Goal: Information Seeking & Learning: Understand process/instructions

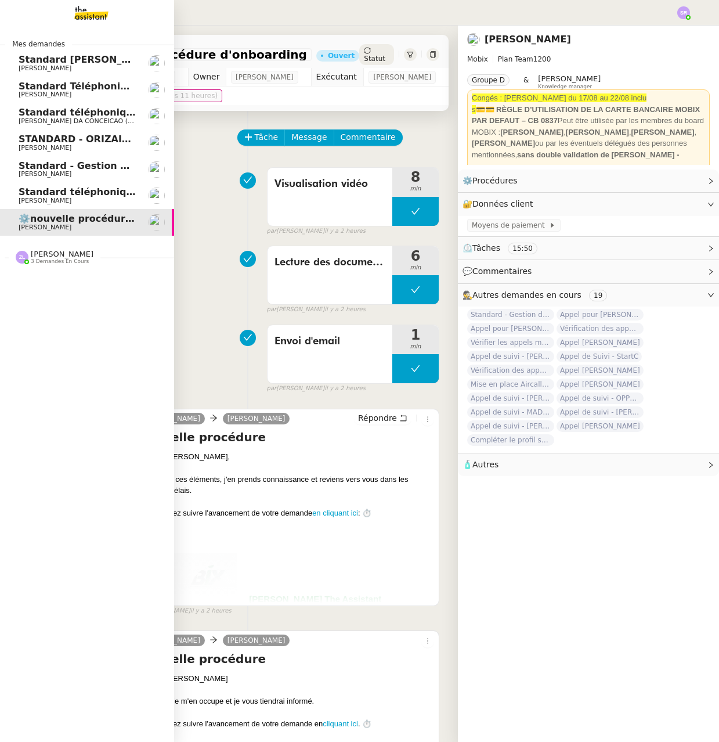
click at [19, 191] on span "Standard téléphonique - août 2025" at bounding box center [110, 191] width 183 height 11
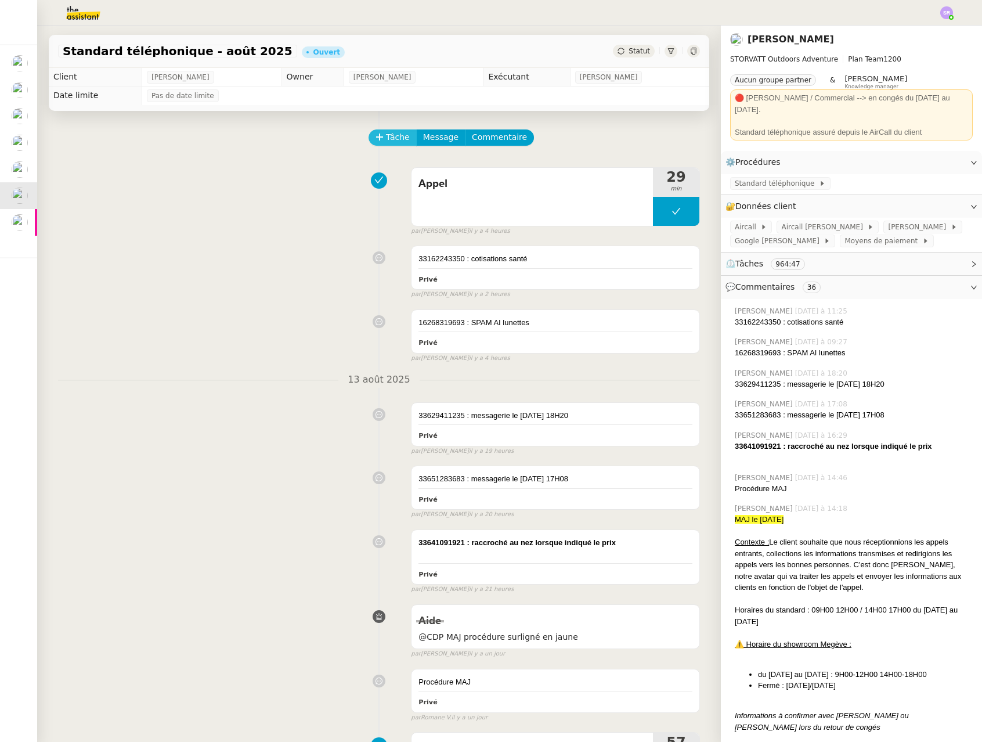
click at [392, 134] on span "Tâche" at bounding box center [398, 137] width 24 height 13
click at [392, 135] on span "Tâche" at bounding box center [398, 137] width 24 height 13
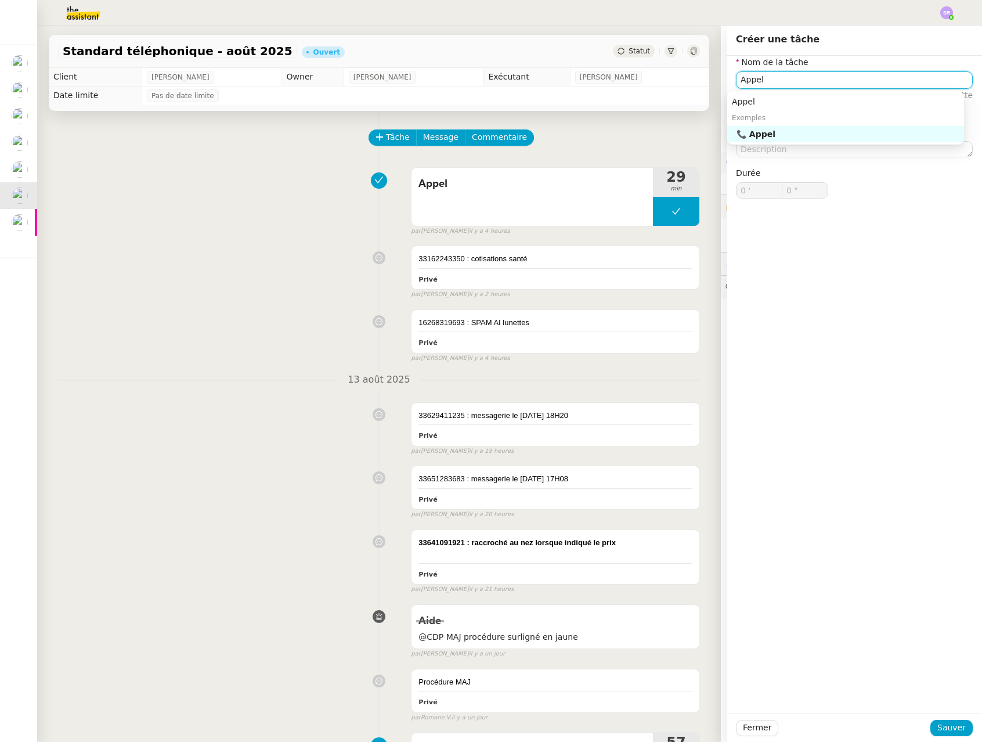
click at [718, 132] on div "📞 Appel" at bounding box center [847, 134] width 223 height 10
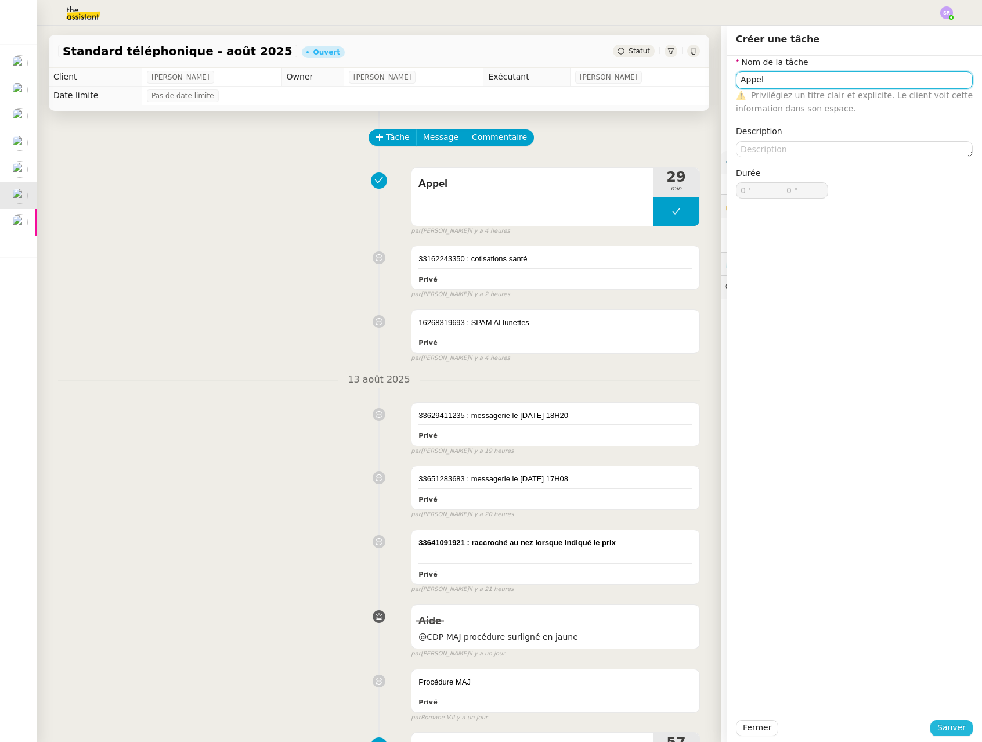
type input "Appel"
click at [718, 731] on span "Sauver" at bounding box center [951, 727] width 28 height 13
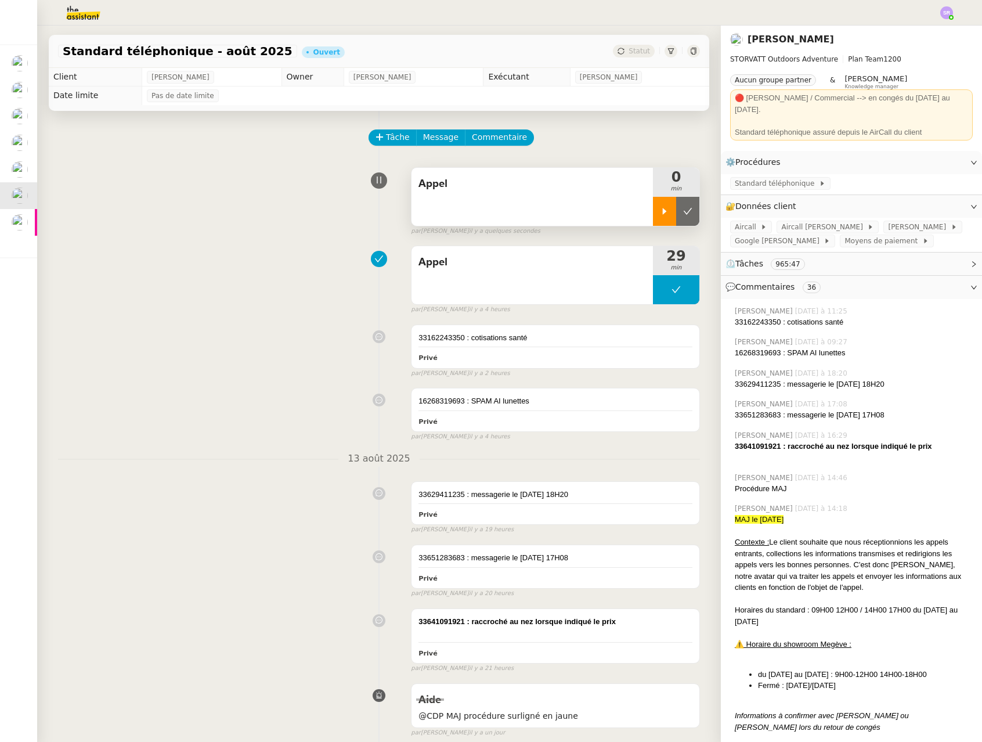
click at [660, 212] on icon at bounding box center [664, 211] width 9 height 9
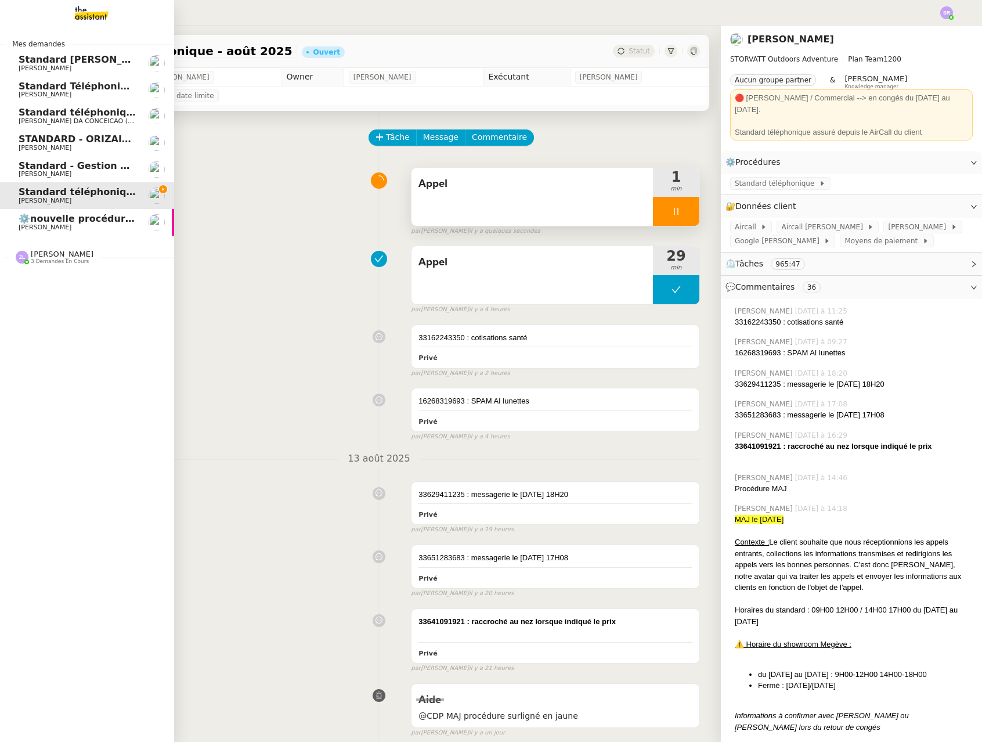
click at [96, 171] on span "[PERSON_NAME]" at bounding box center [77, 174] width 117 height 7
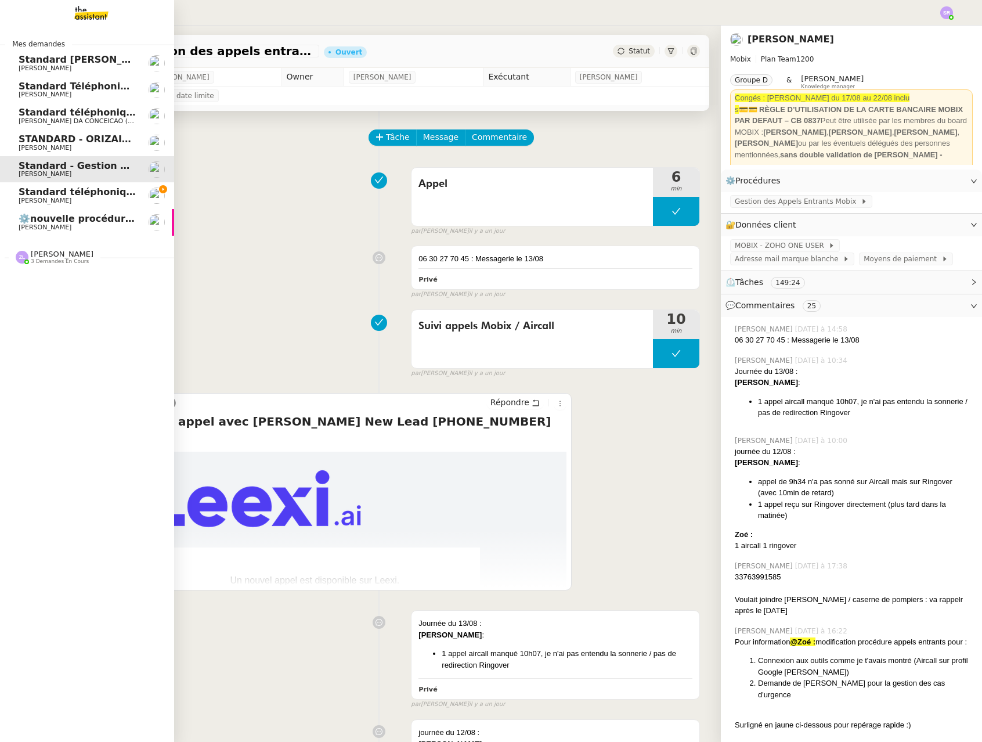
click at [34, 189] on span "Standard téléphonique - août 2025" at bounding box center [110, 191] width 183 height 11
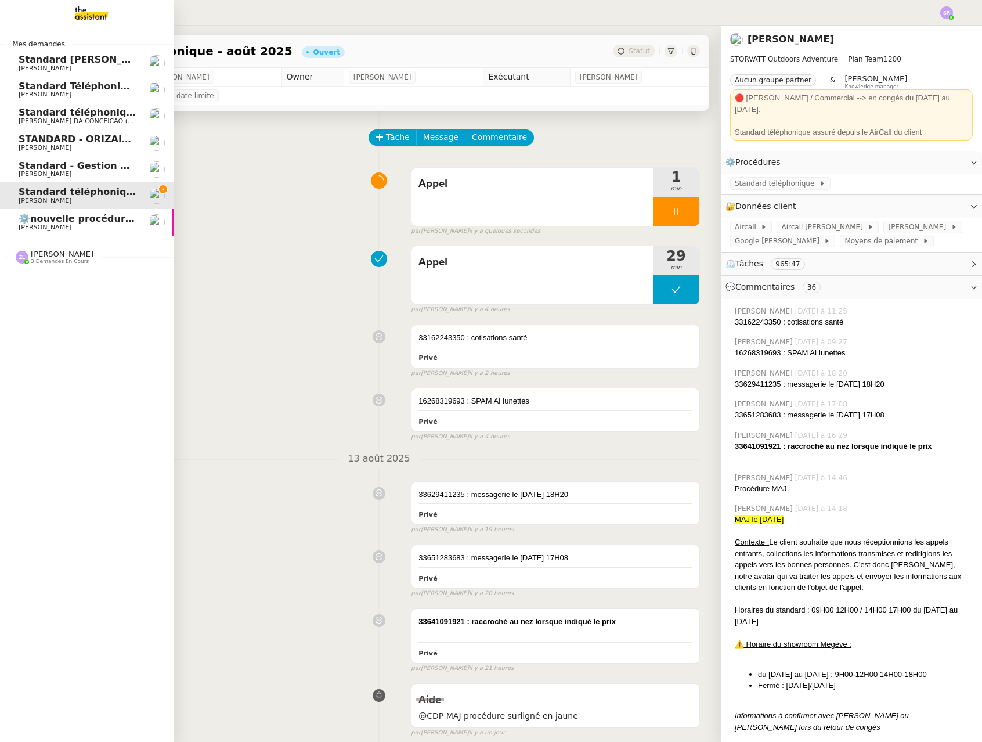
click at [24, 258] on img at bounding box center [22, 257] width 13 height 13
click at [96, 317] on link "Vérifier les appels manqués Florian Parant 0 1 2 3 4 5 6 7 8 9" at bounding box center [87, 309] width 174 height 27
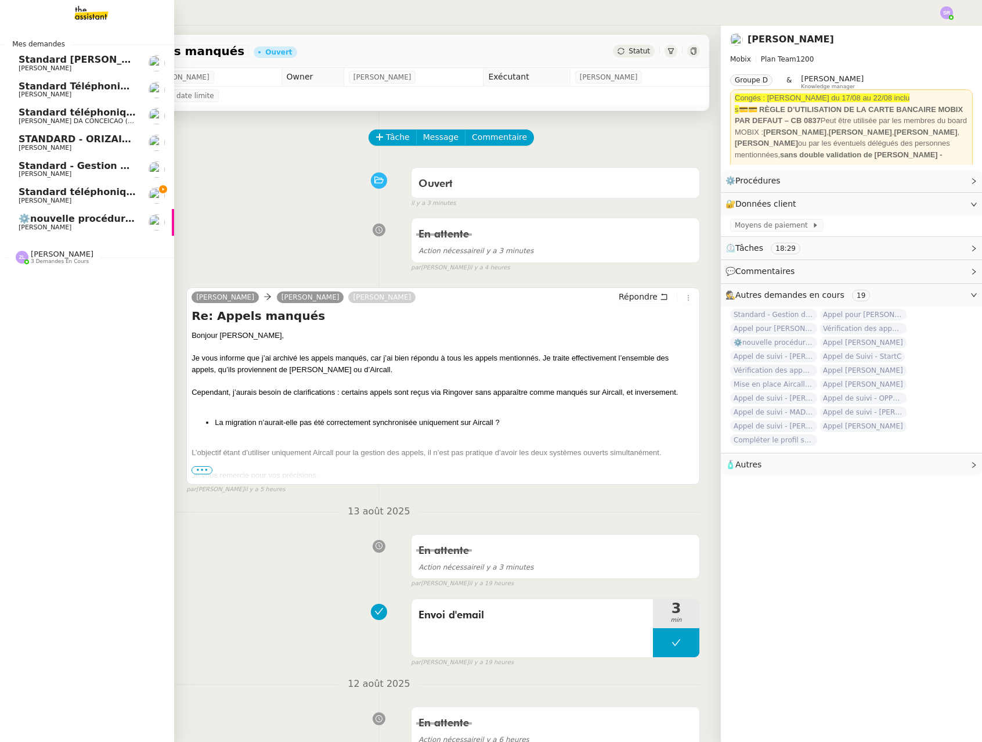
click at [38, 193] on span "Standard téléphonique - août 2025" at bounding box center [110, 191] width 183 height 11
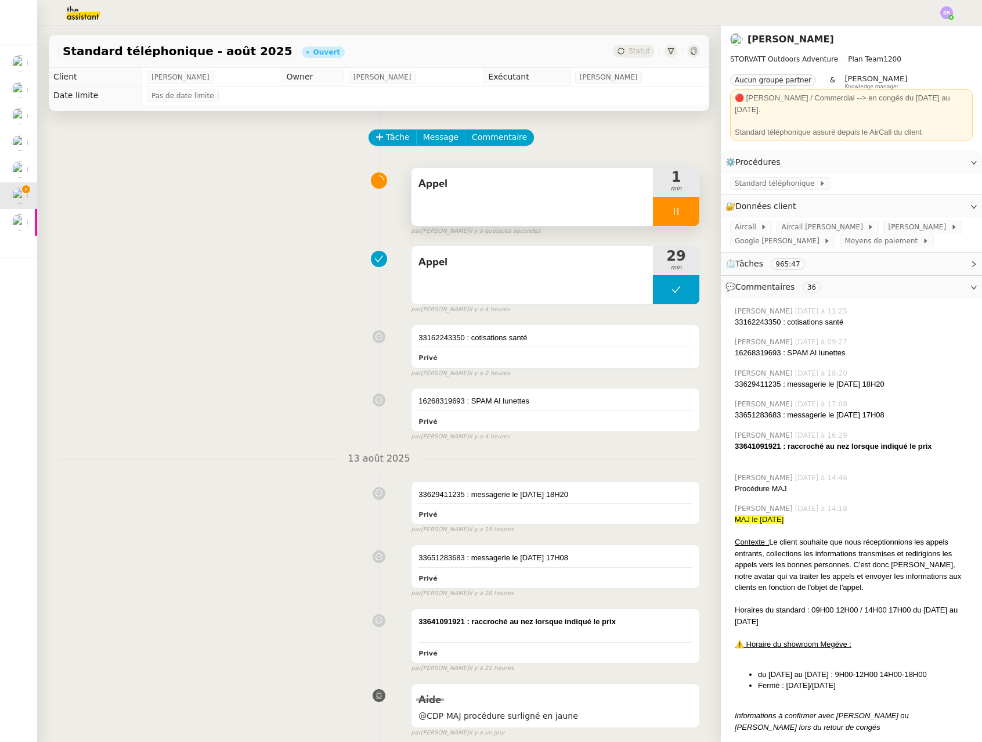
click at [656, 212] on div at bounding box center [676, 211] width 46 height 29
click at [683, 214] on icon at bounding box center [687, 211] width 9 height 9
click at [653, 212] on button at bounding box center [676, 211] width 46 height 29
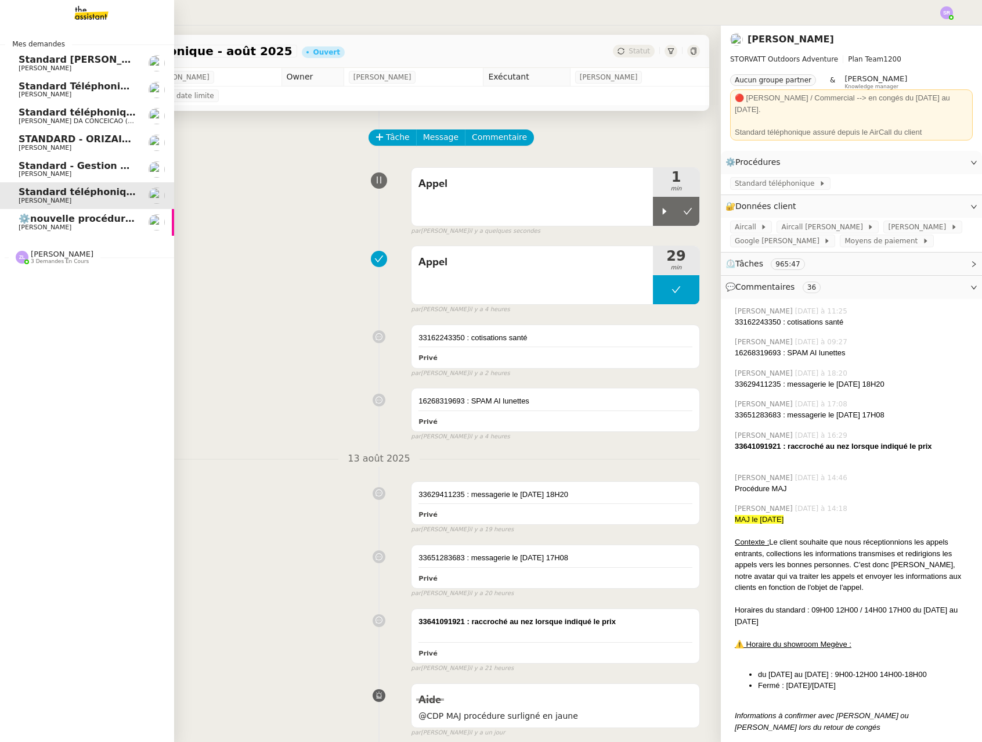
click at [58, 170] on span "Standard - Gestion des appels entrants - [DATE]" at bounding box center [145, 165] width 252 height 11
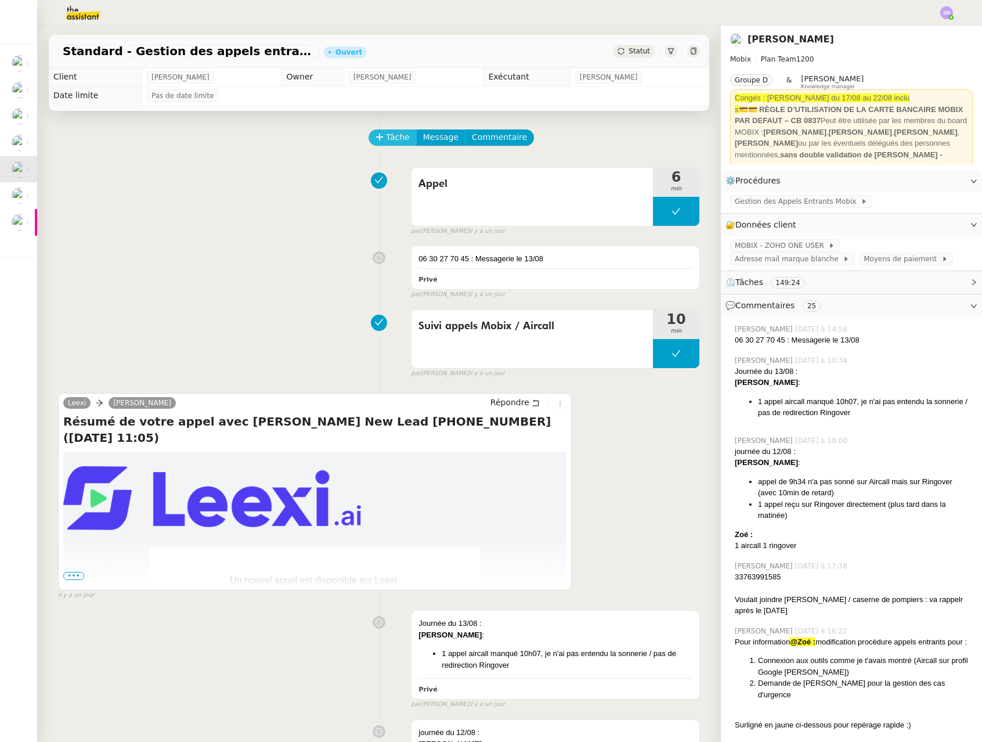
click at [386, 138] on span "Tâche" at bounding box center [398, 137] width 24 height 13
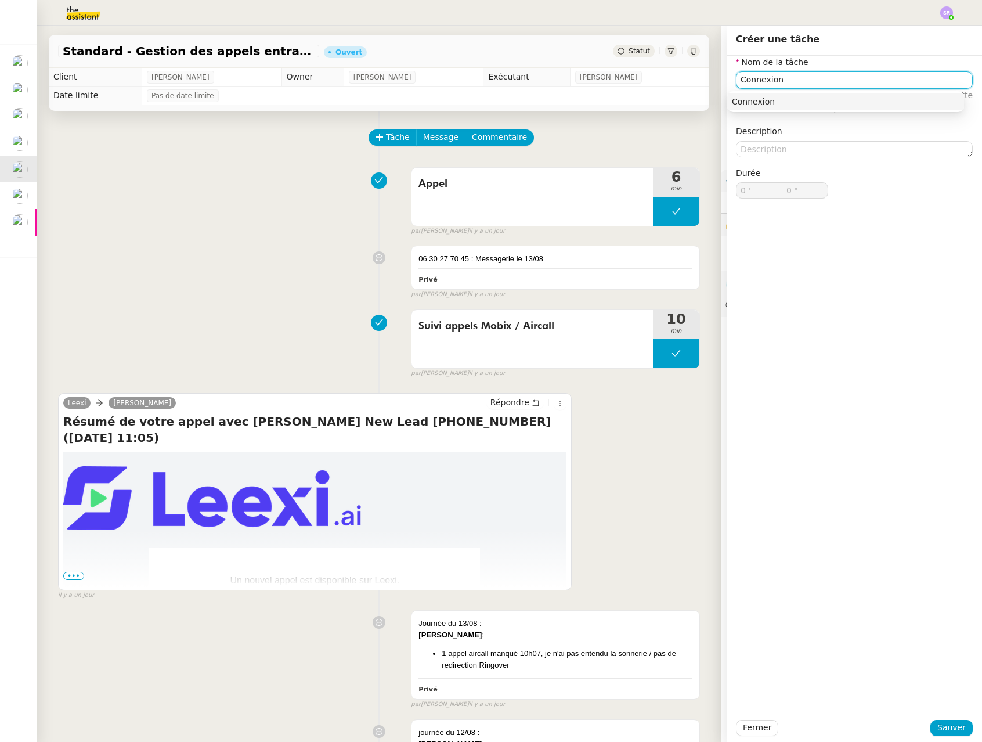
click at [718, 101] on div "Connexion" at bounding box center [845, 101] width 227 height 10
drag, startPoint x: 789, startPoint y: 79, endPoint x: 708, endPoint y: 80, distance: 81.2
click at [708, 80] on app-ticket "Standard - Gestion des appels entrants - août 2025 Ouvert Statut Client Florian…" at bounding box center [509, 384] width 945 height 716
type input "Connexion"
click at [718, 728] on span "Fermer" at bounding box center [757, 727] width 28 height 13
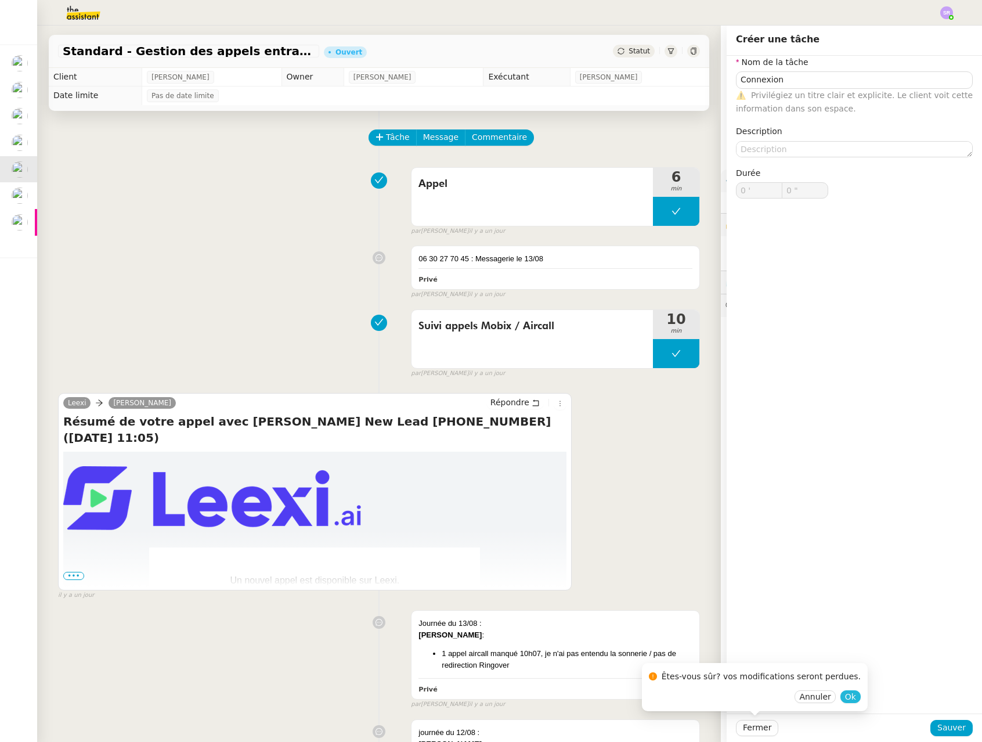
click at [718, 695] on span "Ok" at bounding box center [850, 696] width 11 height 12
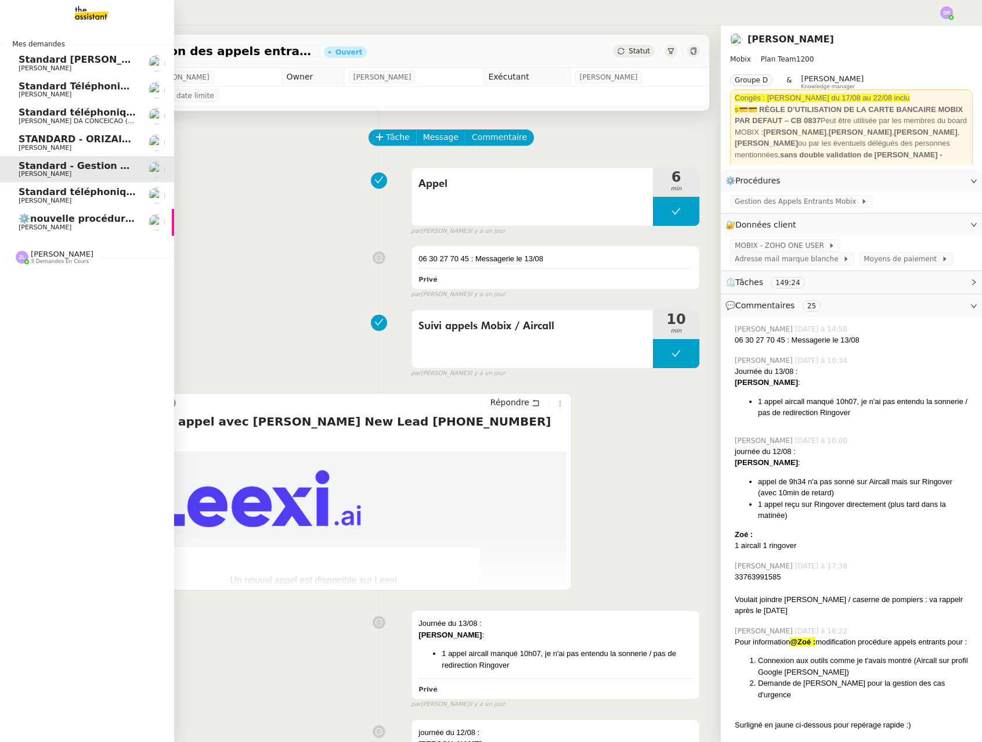
click at [115, 196] on span "Standard téléphonique - août 2025" at bounding box center [110, 191] width 183 height 11
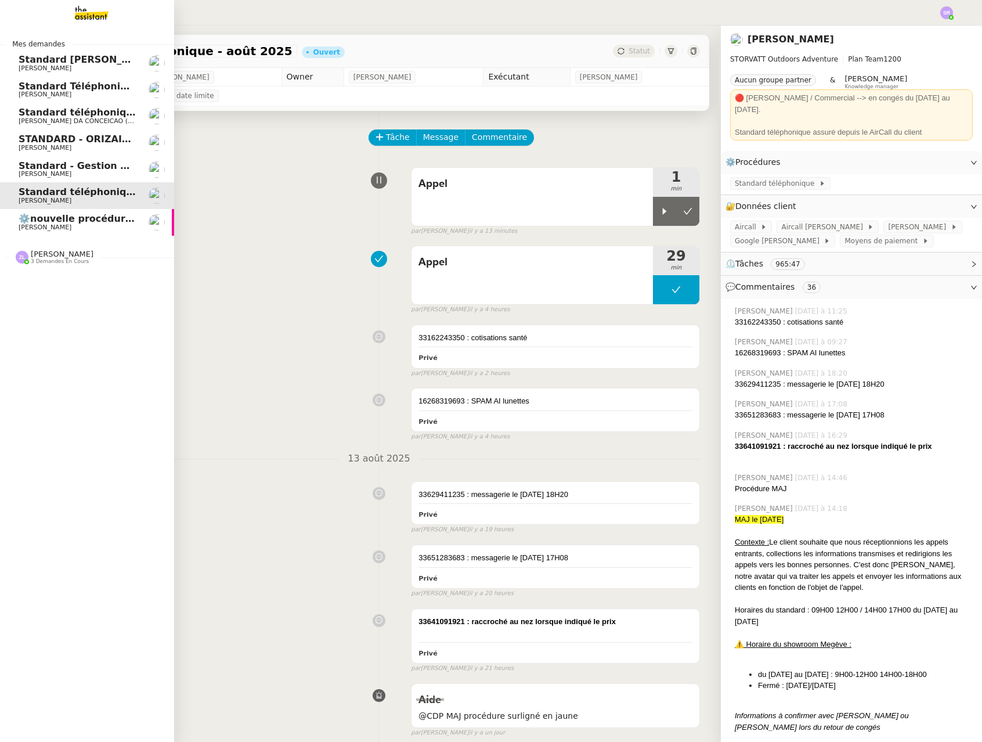
click at [103, 225] on span "[PERSON_NAME]" at bounding box center [77, 227] width 117 height 7
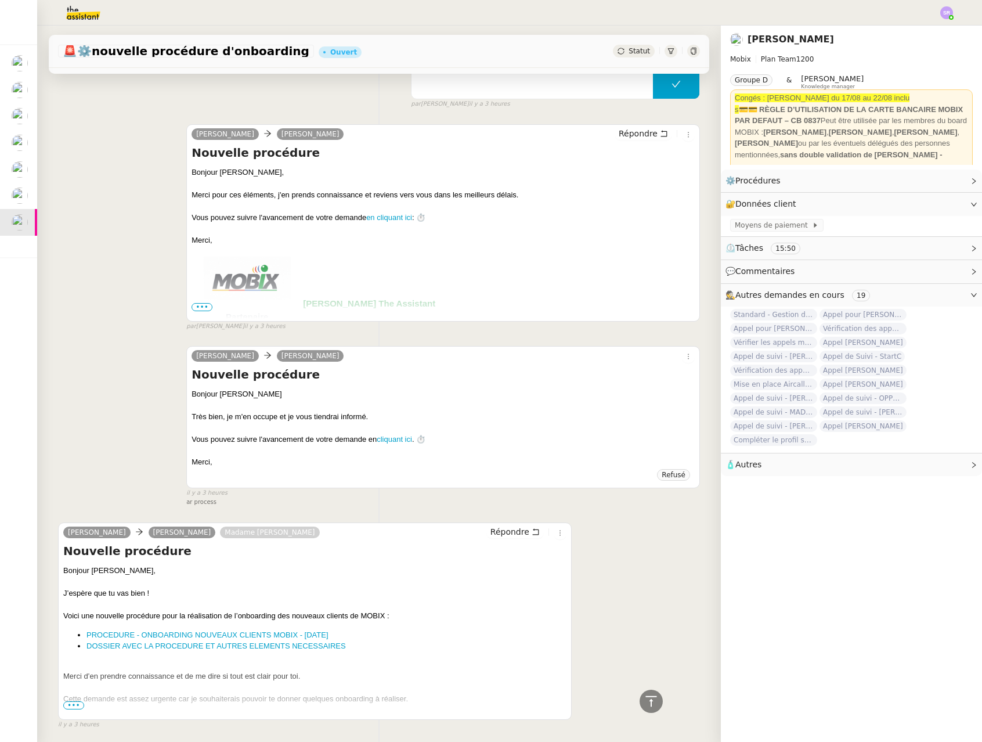
scroll to position [334, 0]
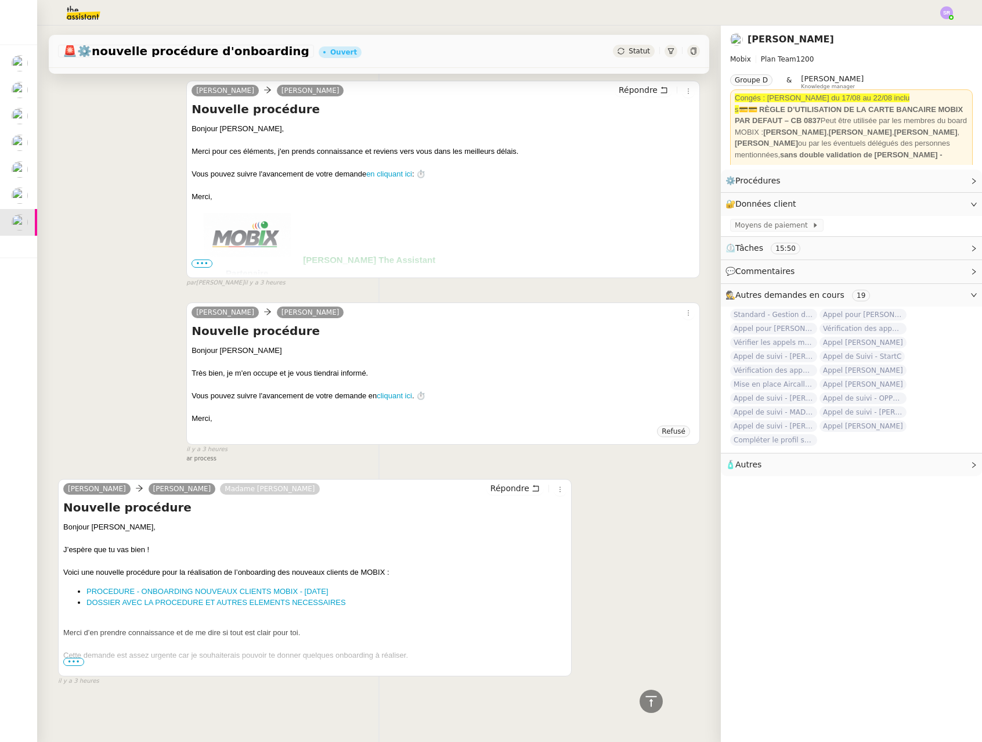
click at [73, 657] on span "•••" at bounding box center [73, 661] width 21 height 8
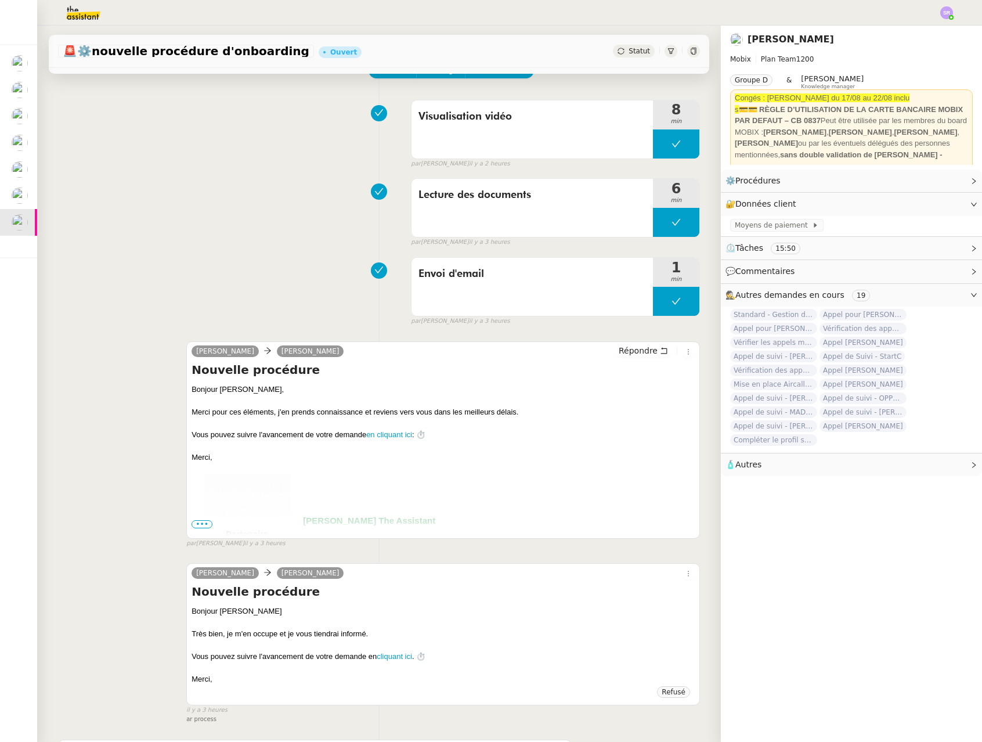
scroll to position [0, 0]
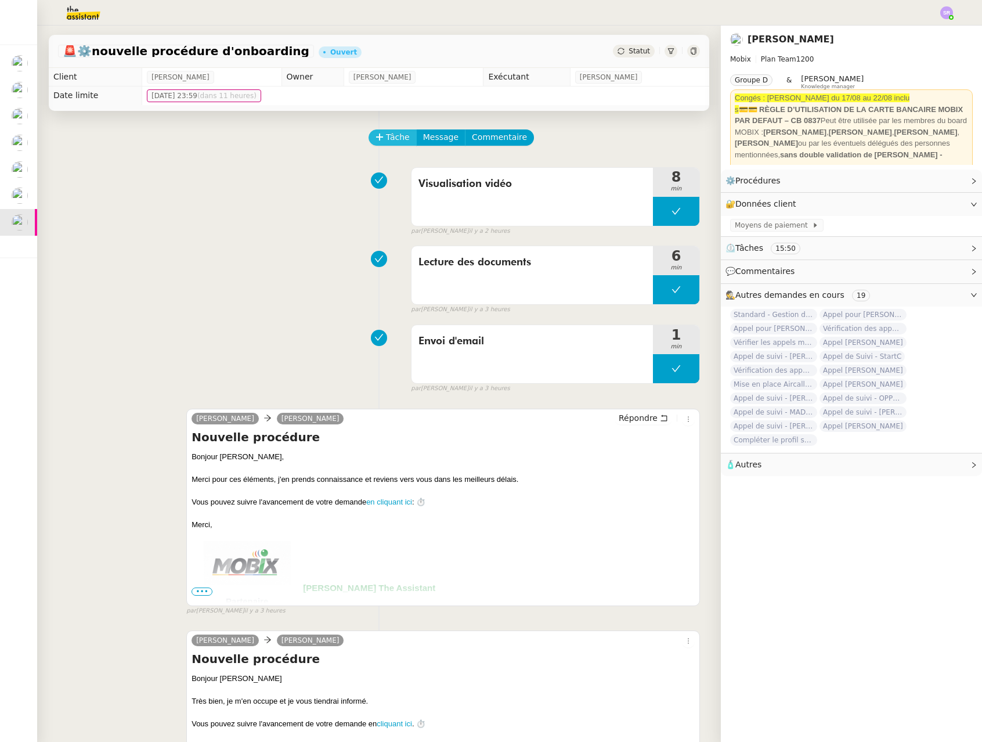
click at [391, 134] on span "Tâche" at bounding box center [398, 137] width 24 height 13
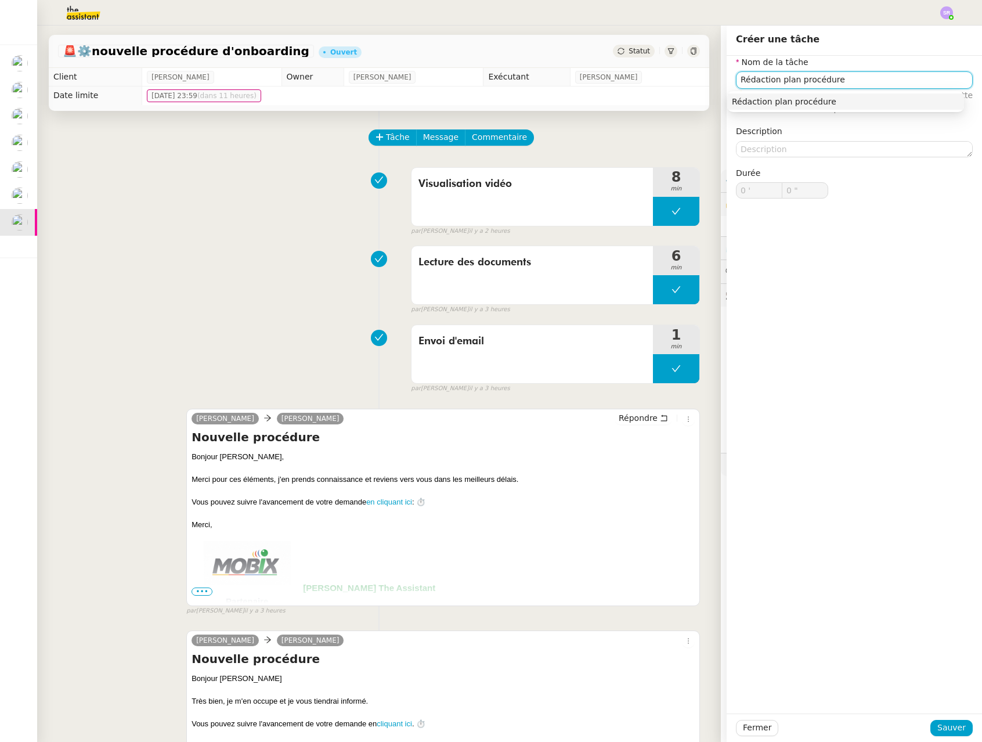
click at [718, 100] on div "Rédaction plan procédure" at bounding box center [845, 101] width 227 height 10
type input "Rédaction plan procédure"
click at [718, 726] on span "Sauver" at bounding box center [951, 727] width 28 height 13
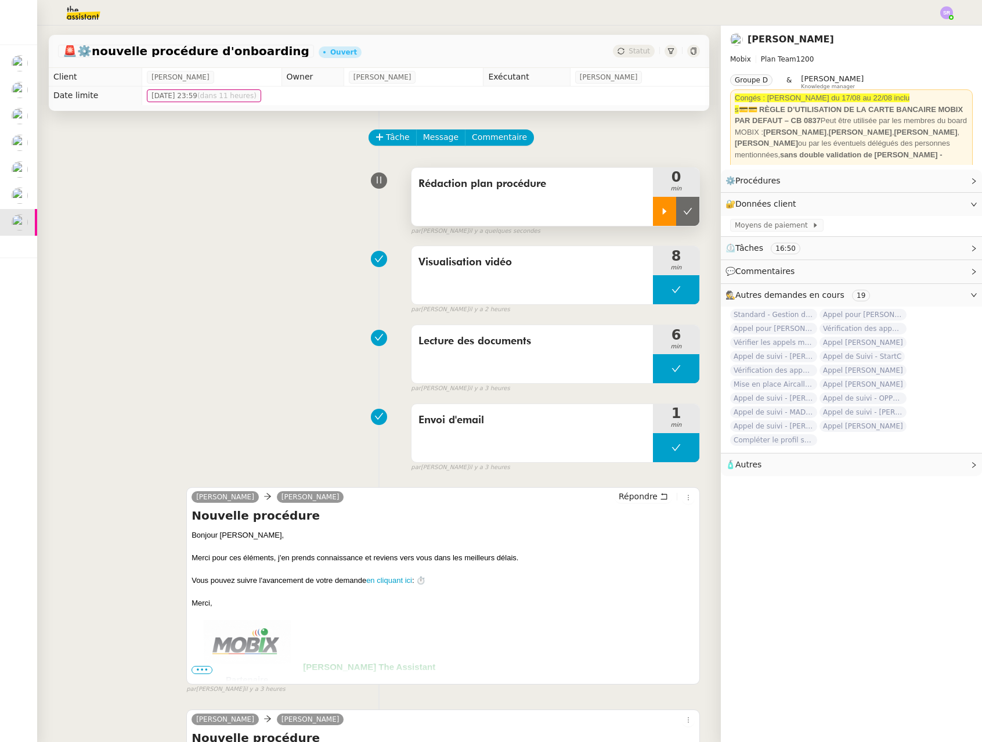
click at [660, 215] on icon at bounding box center [664, 211] width 9 height 9
click at [671, 209] on icon at bounding box center [675, 211] width 9 height 9
click at [679, 215] on button at bounding box center [687, 211] width 23 height 29
click at [395, 131] on span "Tâche" at bounding box center [398, 137] width 24 height 13
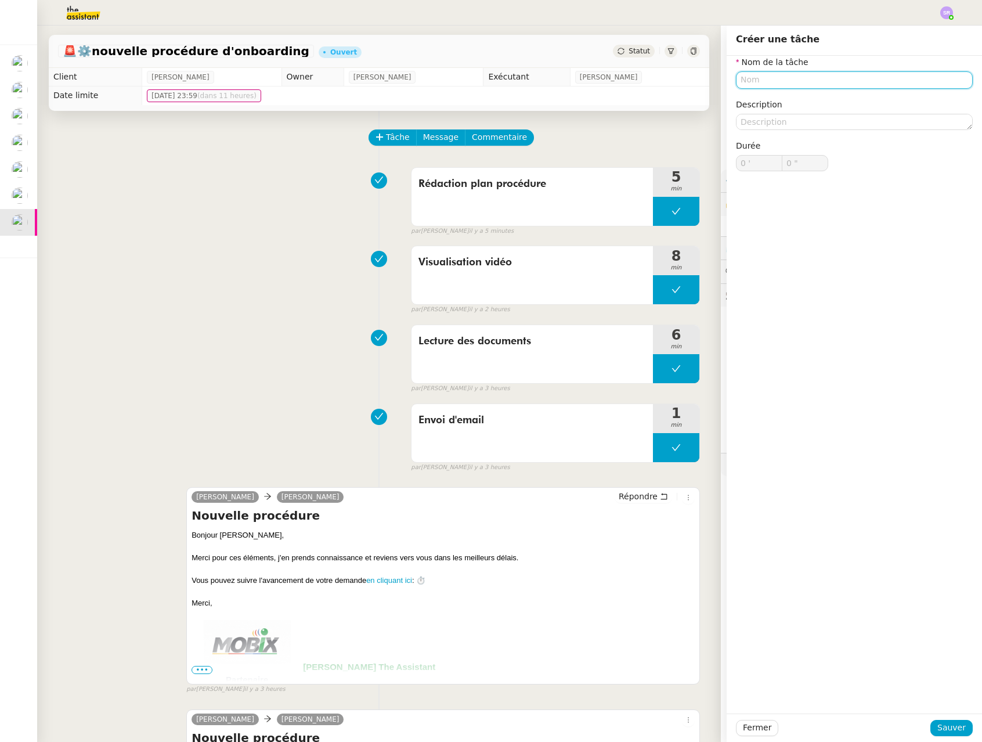
click at [718, 81] on input "text" at bounding box center [854, 79] width 237 height 17
click at [718, 107] on nz-auto-option "Questions" at bounding box center [845, 101] width 237 height 16
type input "Questions"
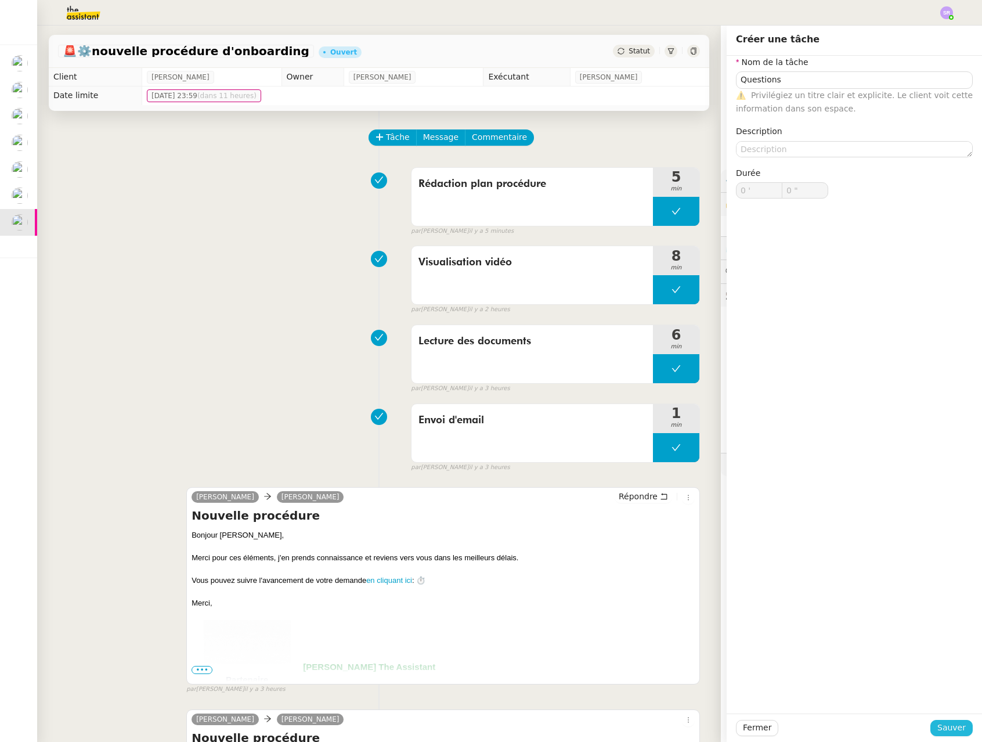
drag, startPoint x: 954, startPoint y: 731, endPoint x: 946, endPoint y: 674, distance: 57.9
click at [718, 729] on span "Sauver" at bounding box center [951, 727] width 28 height 13
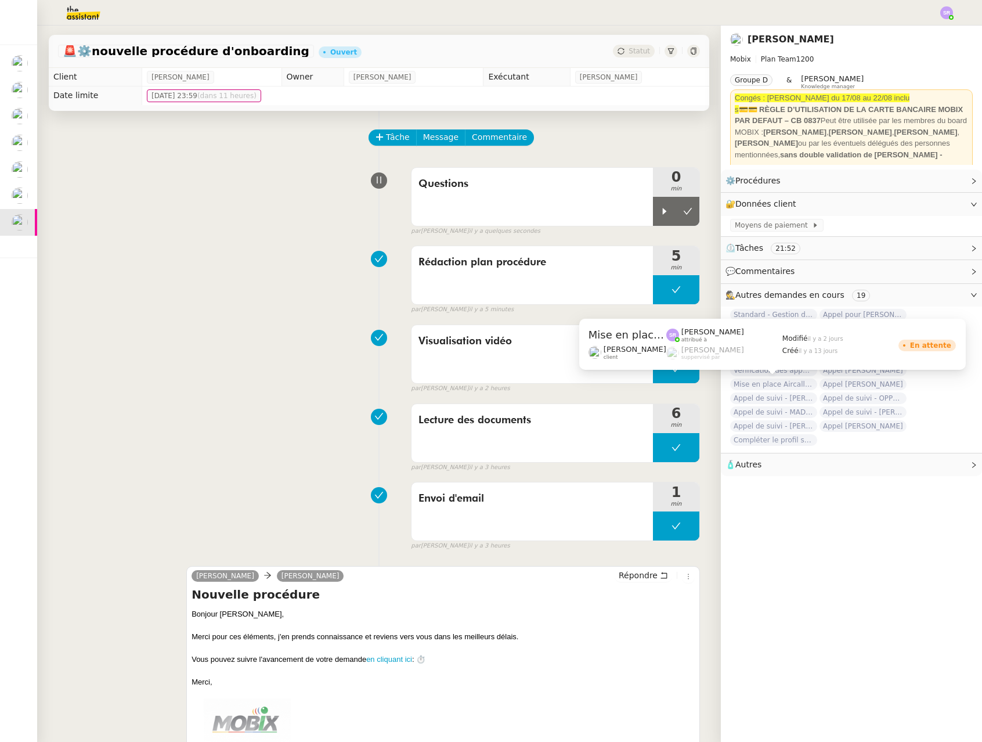
click at [718, 382] on span "Mise en place Aircall pour Mobix" at bounding box center [773, 384] width 87 height 12
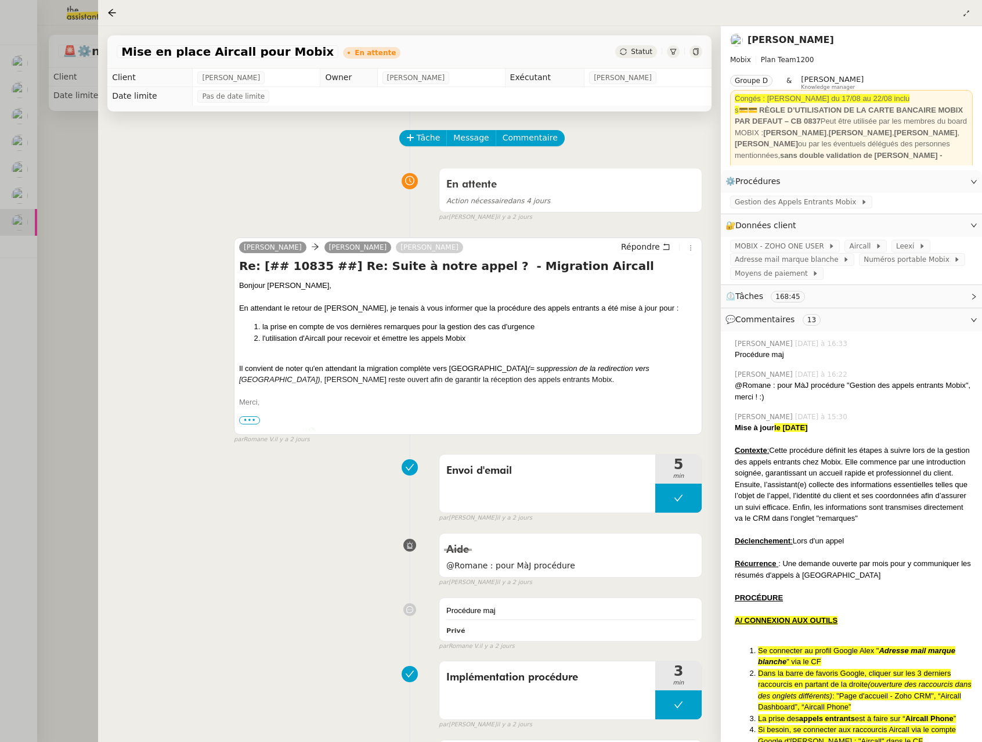
click at [81, 143] on div at bounding box center [491, 371] width 982 height 742
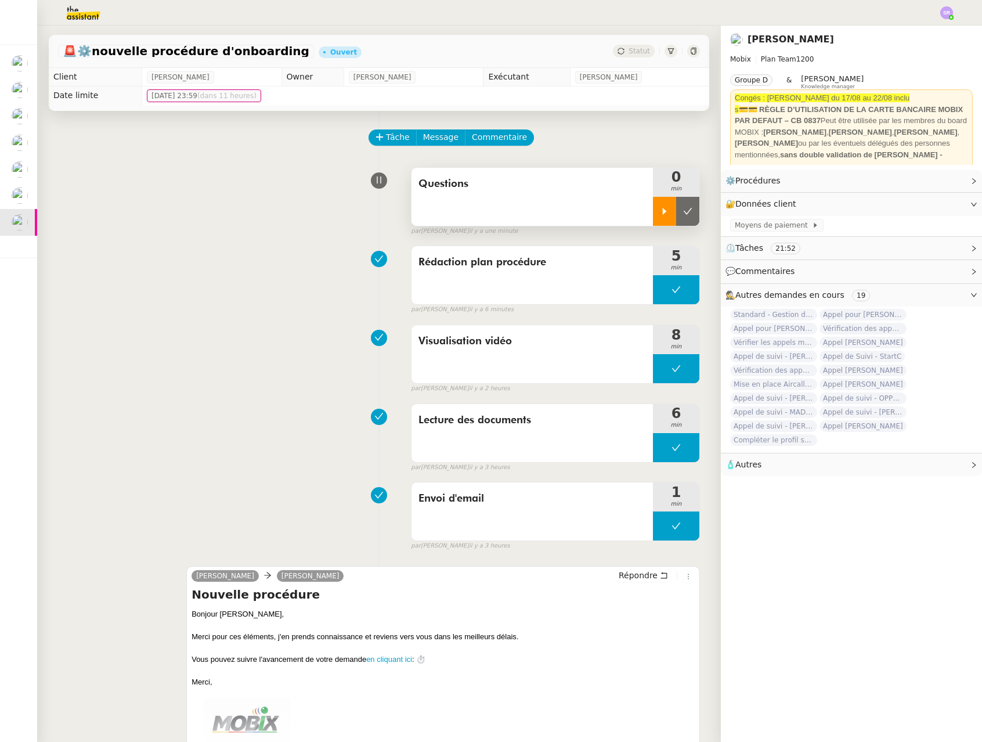
click at [660, 215] on icon at bounding box center [664, 211] width 9 height 9
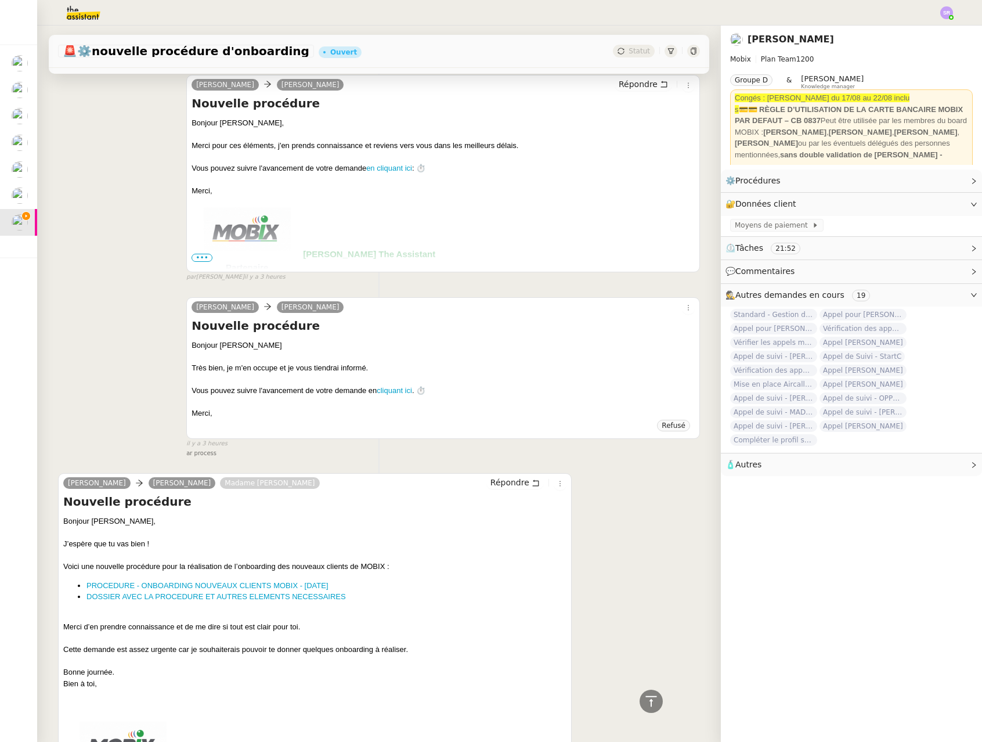
scroll to position [270, 0]
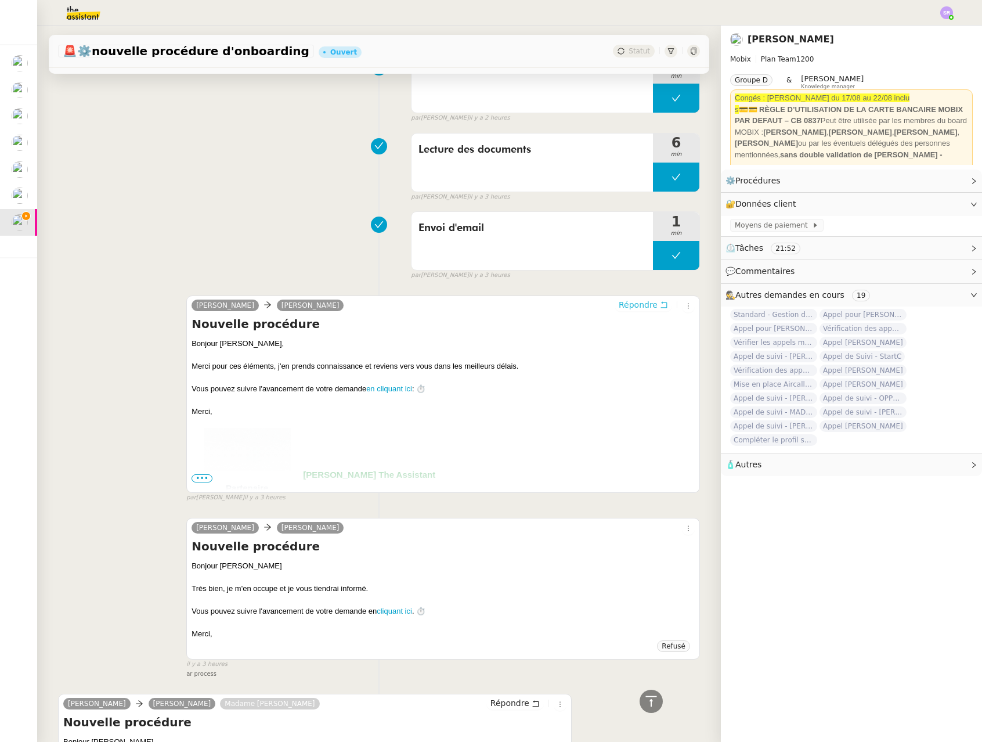
click at [627, 305] on span "Répondre" at bounding box center [637, 305] width 39 height 12
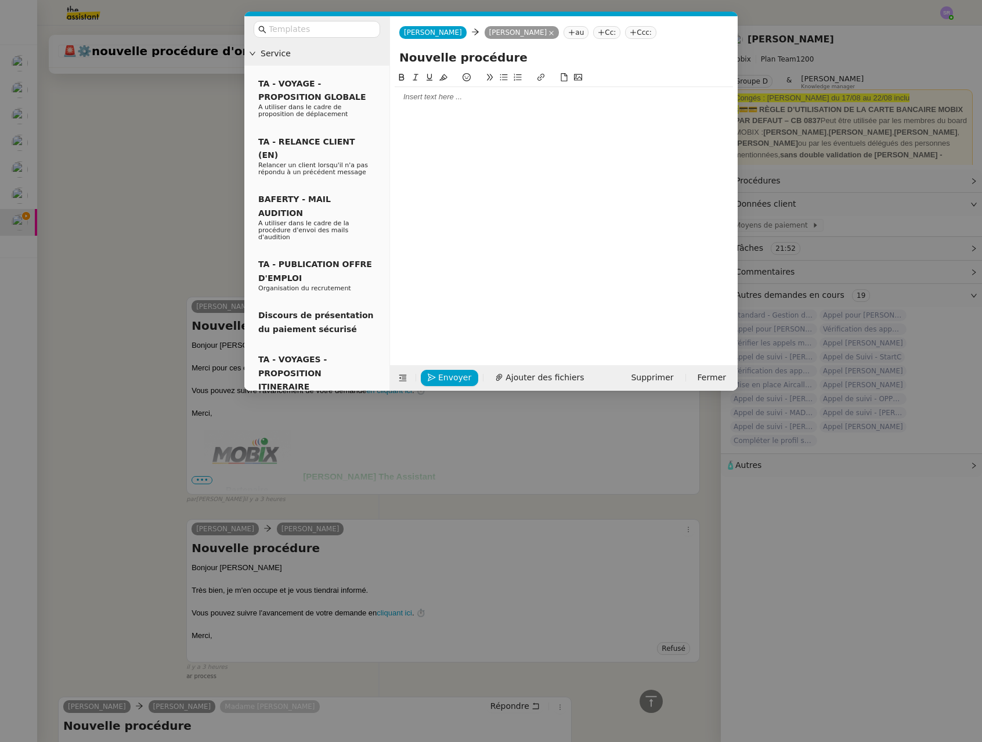
scroll to position [359, 0]
click at [168, 122] on nz-modal-container "Service TA - VOYAGE - PROPOSITION GLOBALE A utiliser dans le cadre de propositi…" at bounding box center [491, 371] width 982 height 742
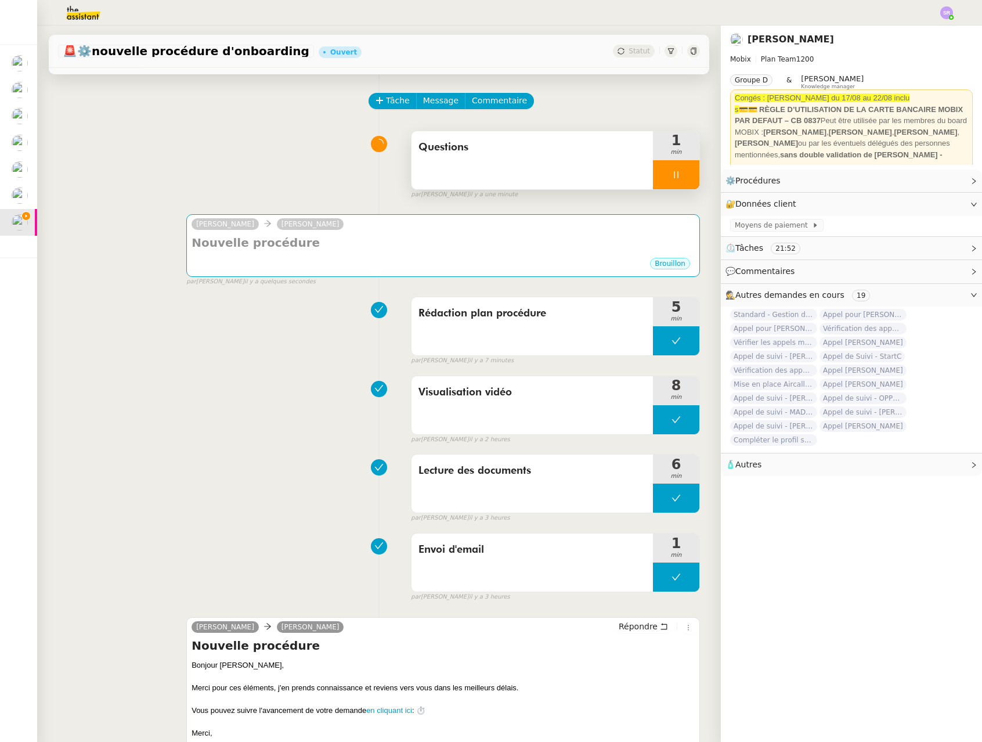
scroll to position [0, 0]
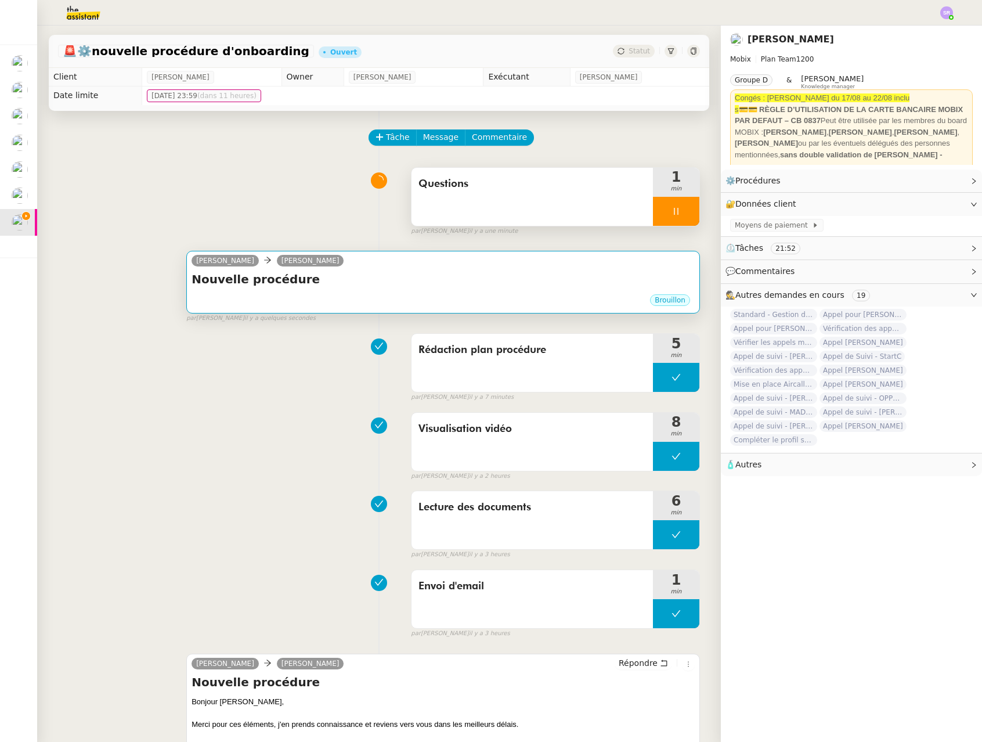
click at [345, 293] on div "Brouillon" at bounding box center [442, 301] width 503 height 17
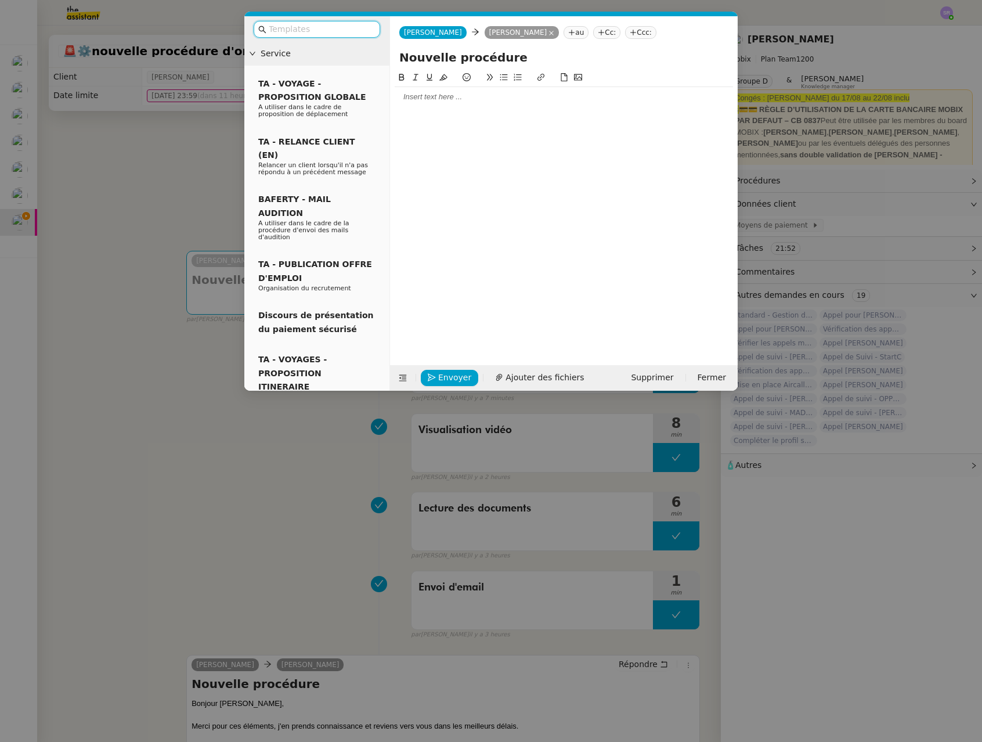
click at [500, 49] on input "Nouvelle procédure" at bounding box center [563, 57] width 329 height 17
paste input "Mise en place procédure - TITRE PROCÉDURE"
drag, startPoint x: 525, startPoint y: 55, endPoint x: 368, endPoint y: 61, distance: 156.8
click at [368, 61] on nz-layout "Service TA - VOYAGE - PROPOSITION GLOBALE A utiliser dans le cadre de propositi…" at bounding box center [490, 203] width 493 height 374
drag, startPoint x: 544, startPoint y: 57, endPoint x: 651, endPoint y: 70, distance: 108.1
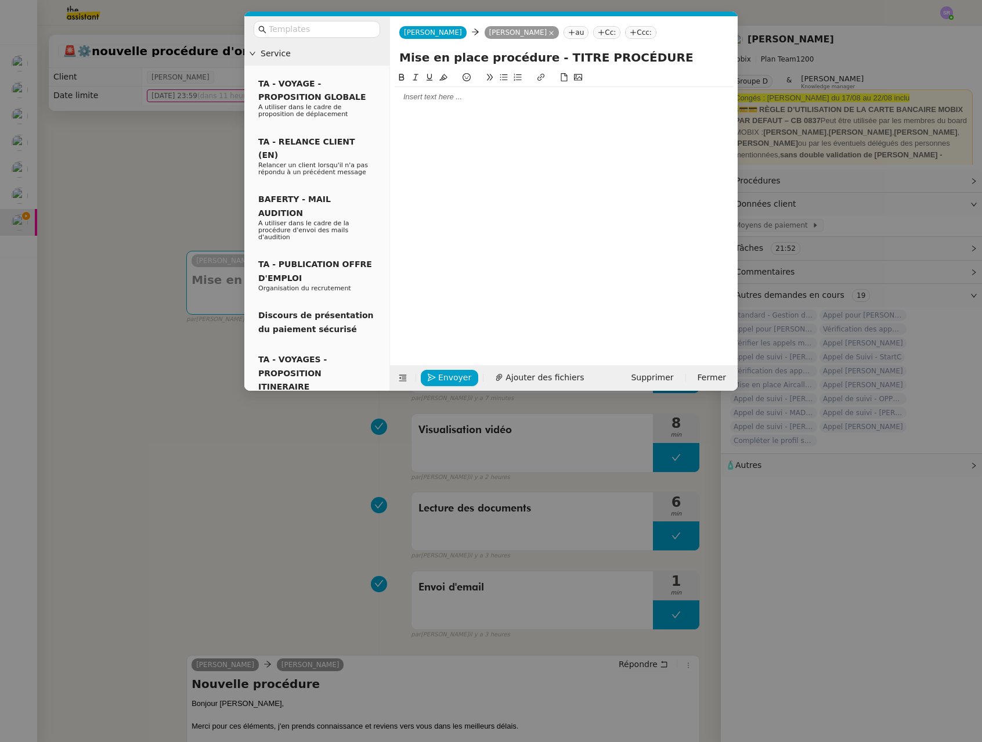
click at [686, 57] on input "Mise en place procédure - TITRE PROCÉDURE" at bounding box center [563, 57] width 329 height 17
paste input "Onboarding d’un nouveau client MOBIX"
type input "Mise en place procédure - Onboarding d’un nouveau client MOBIX"
click at [156, 169] on nz-modal-container "Service TA - VOYAGE - PROPOSITION GLOBALE A utiliser dans le cadre de propositi…" at bounding box center [491, 371] width 982 height 742
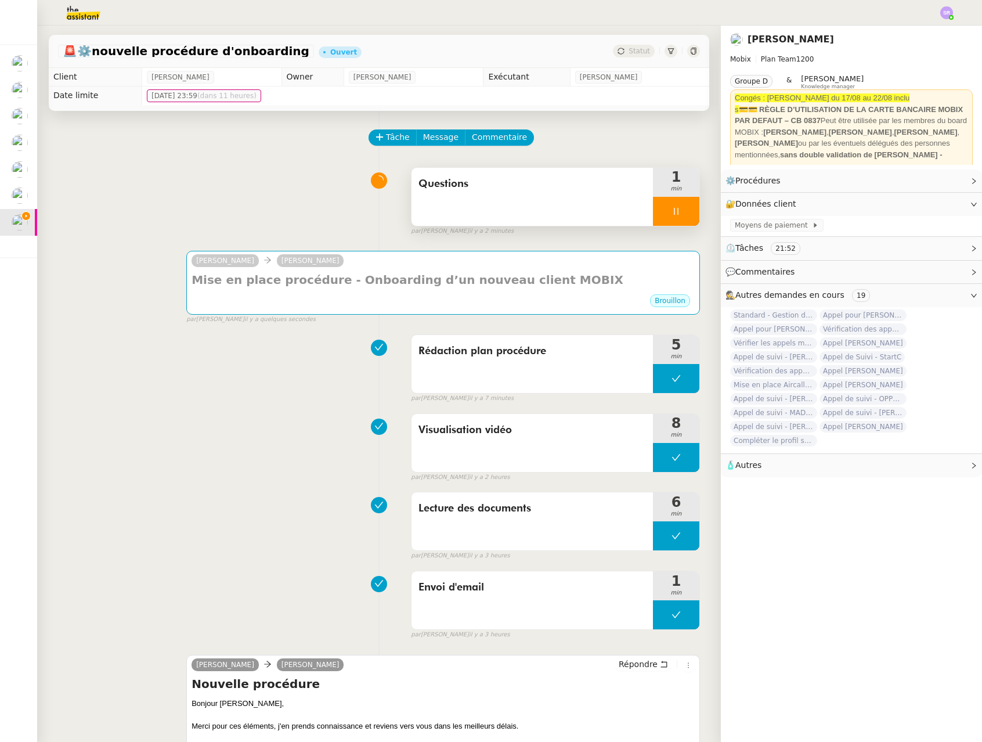
scroll to position [0, 0]
click at [675, 212] on div at bounding box center [676, 211] width 46 height 29
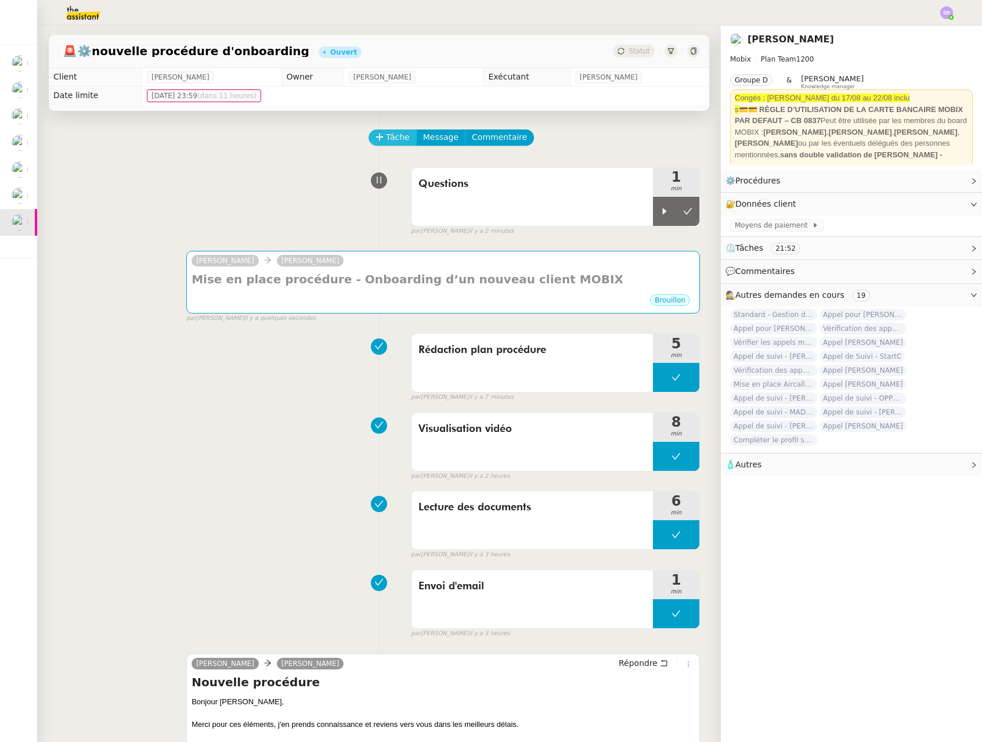
click at [393, 136] on span "Tâche" at bounding box center [398, 137] width 24 height 13
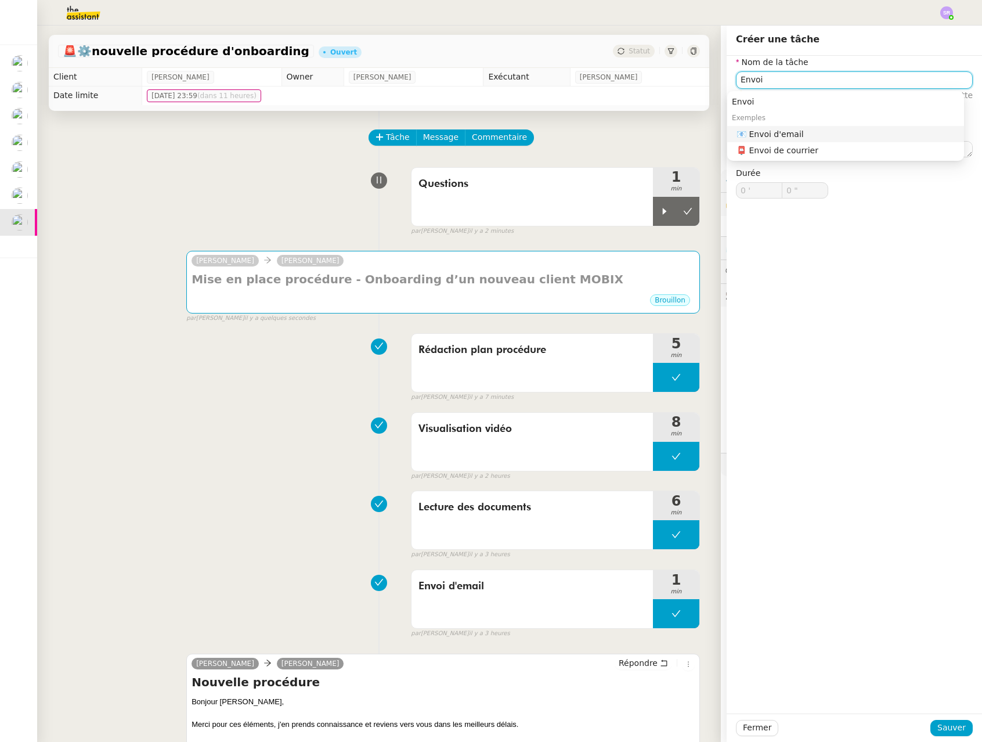
click at [718, 129] on div "📧 Envoi d'email" at bounding box center [847, 134] width 223 height 10
type input "Envoi d'email"
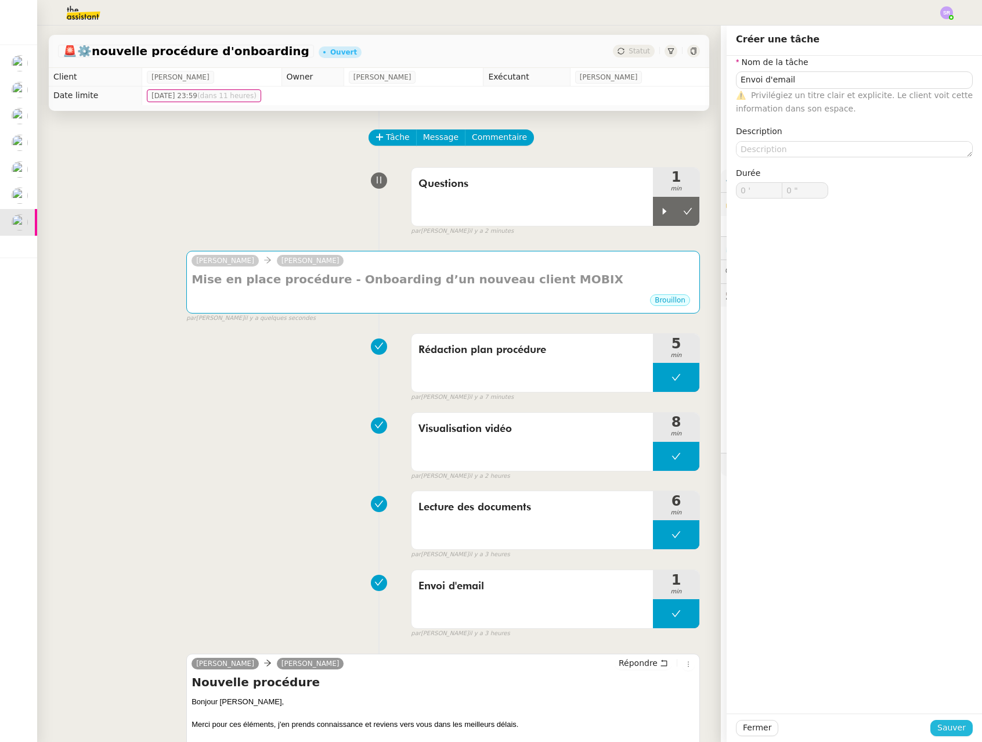
click at [718, 729] on span "Sauver" at bounding box center [951, 727] width 28 height 13
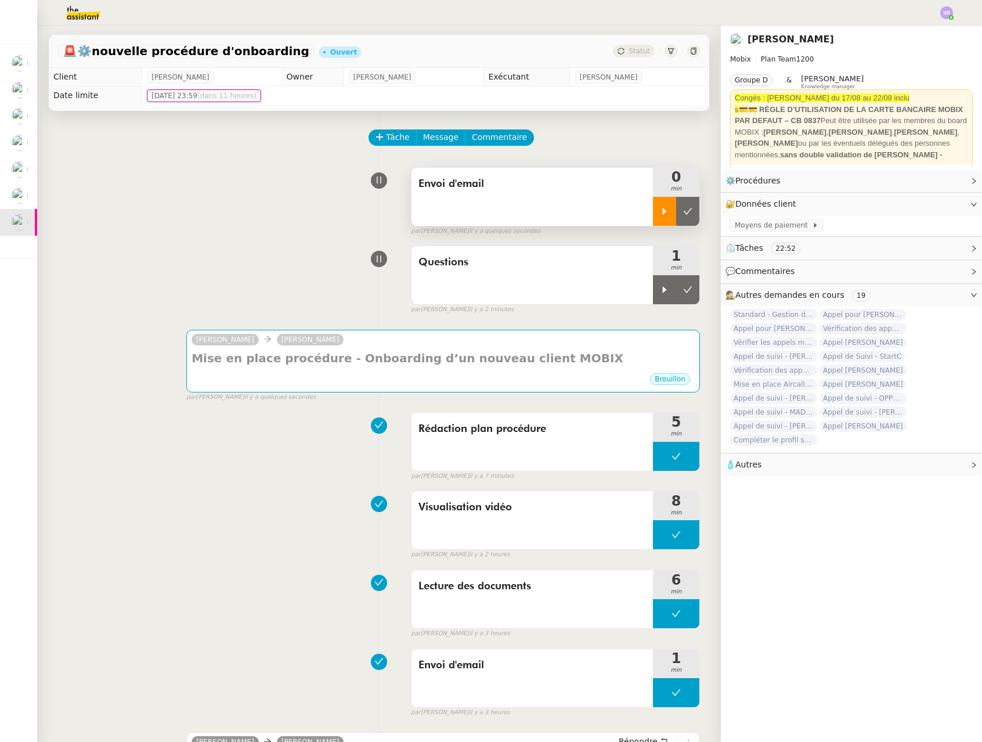
click at [660, 211] on icon at bounding box center [664, 211] width 9 height 9
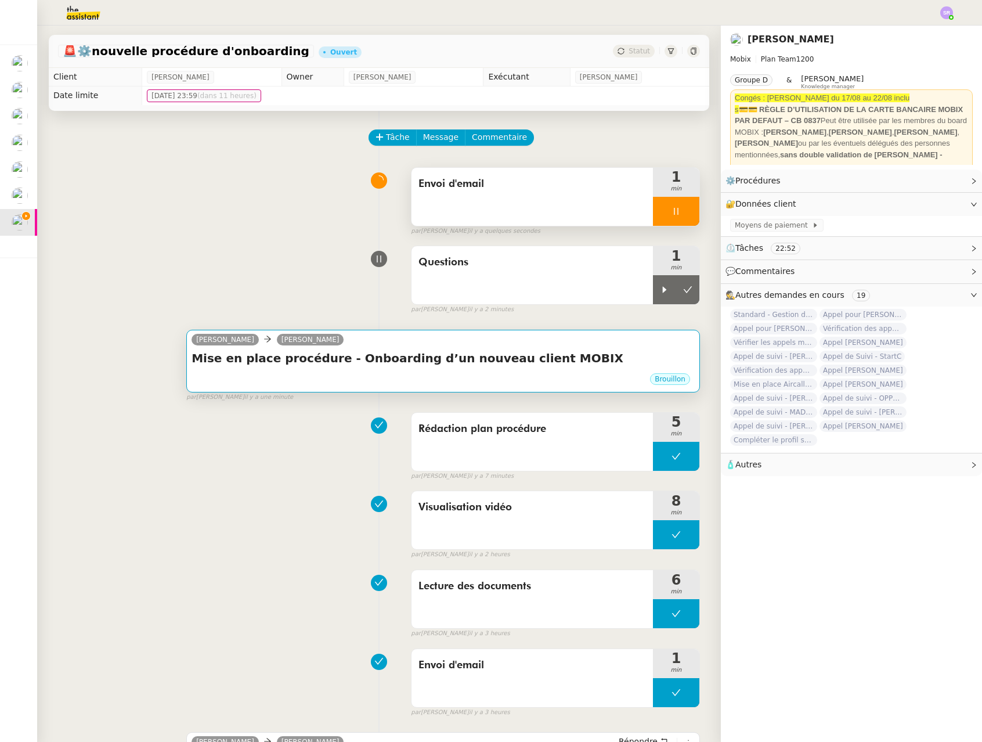
click at [298, 361] on h4 "Mise en place procédure - Onboarding d’un nouveau client MOBIX" at bounding box center [442, 358] width 503 height 16
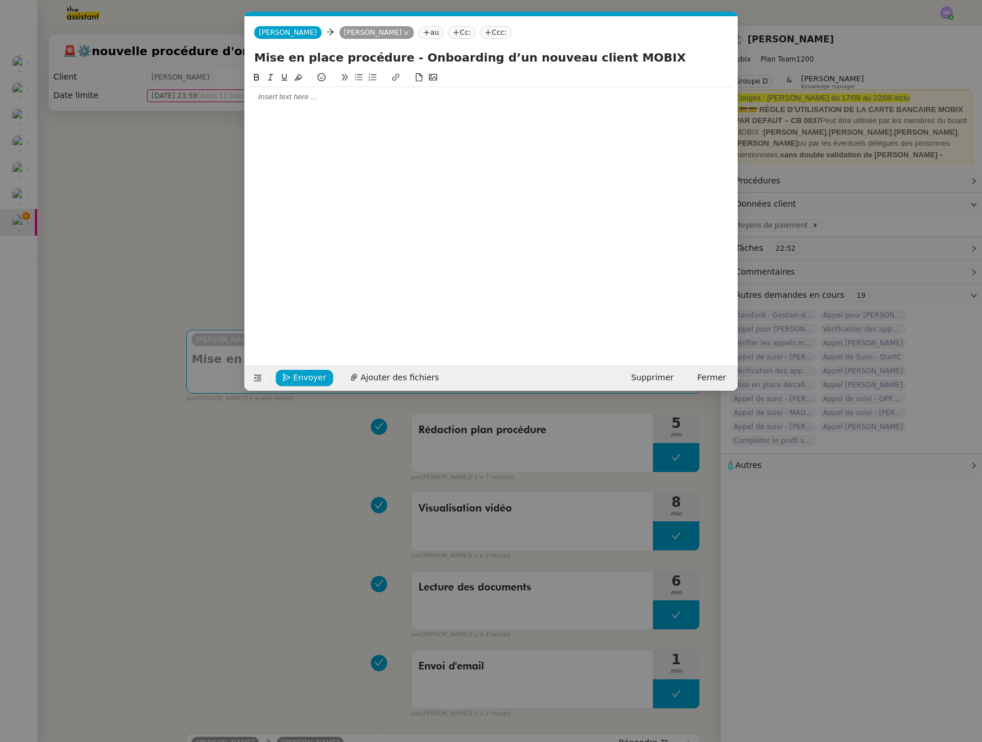
scroll to position [0, 24]
click at [418, 103] on div at bounding box center [490, 97] width 483 height 20
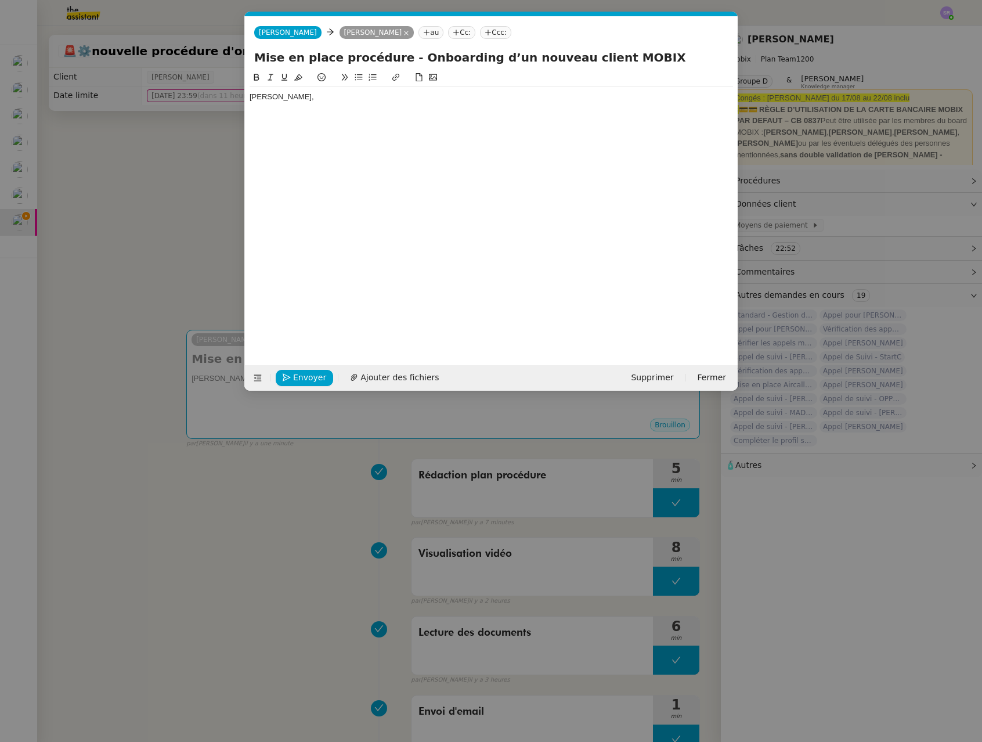
click at [276, 111] on div at bounding box center [490, 108] width 483 height 10
click at [276, 120] on div at bounding box center [490, 118] width 483 height 10
click at [136, 480] on nz-modal-container "Service TA - VOYAGE - PROPOSITION GLOBALE A utiliser dans le cadre de propositi…" at bounding box center [491, 371] width 982 height 742
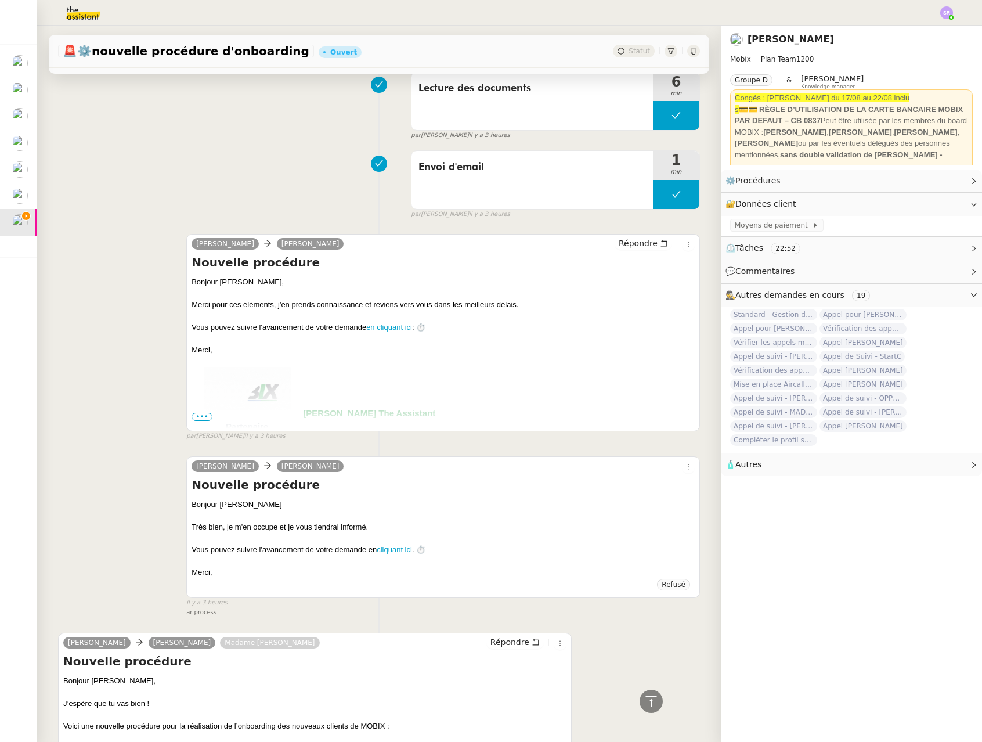
scroll to position [0, 0]
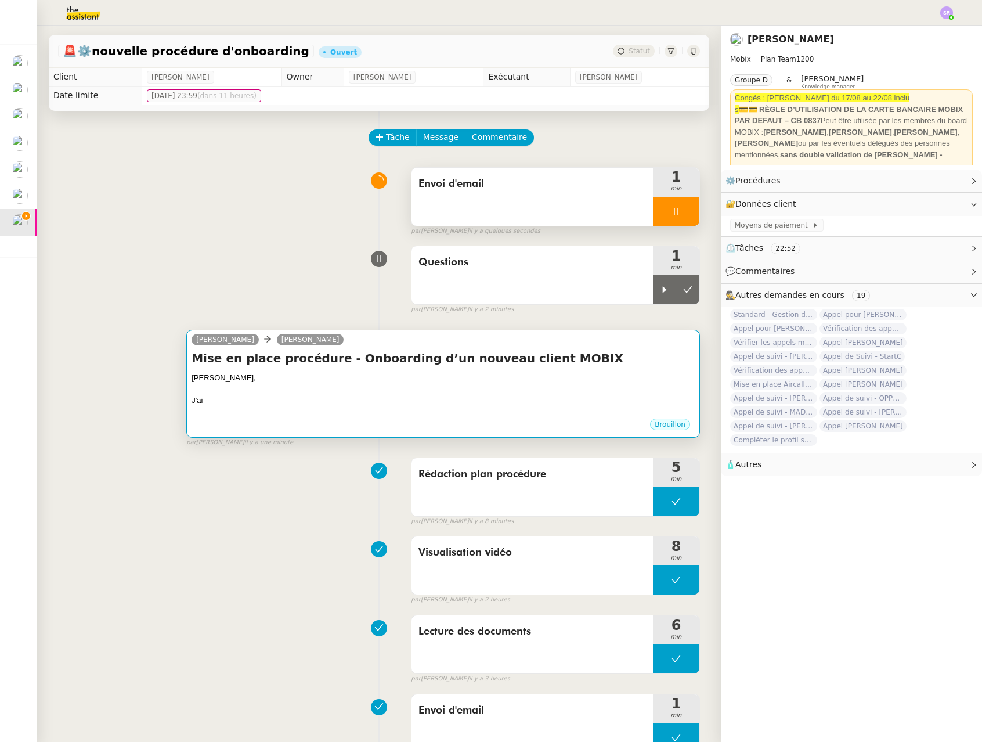
click at [359, 427] on div "Brouillon" at bounding box center [442, 425] width 503 height 17
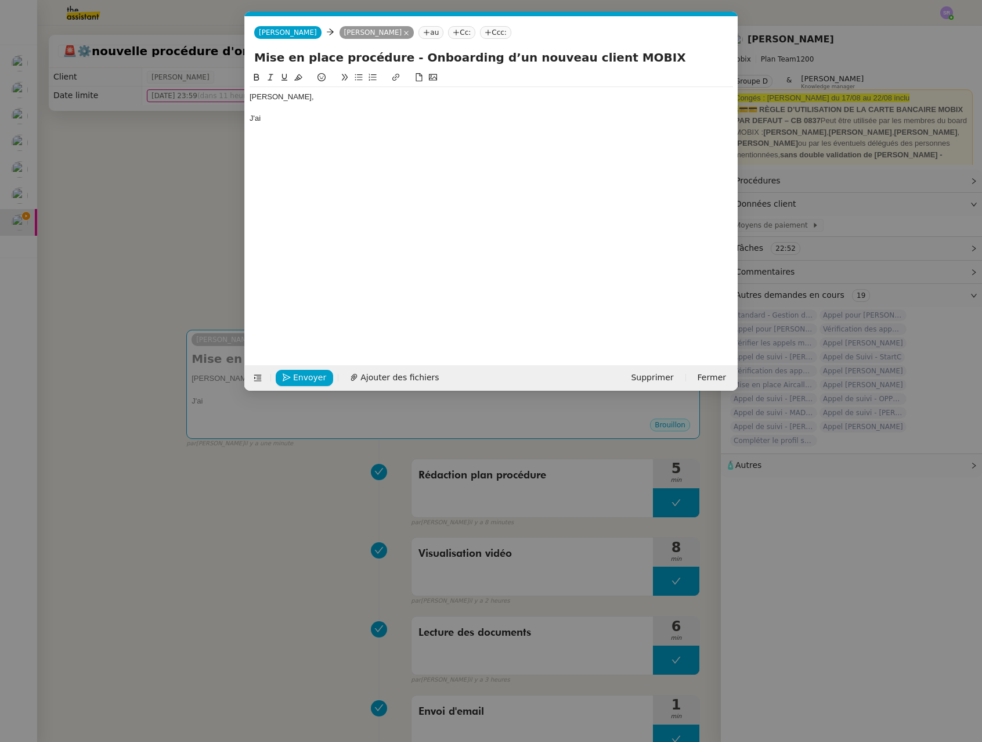
scroll to position [0, 24]
click at [377, 113] on div "J'ai" at bounding box center [490, 118] width 483 height 10
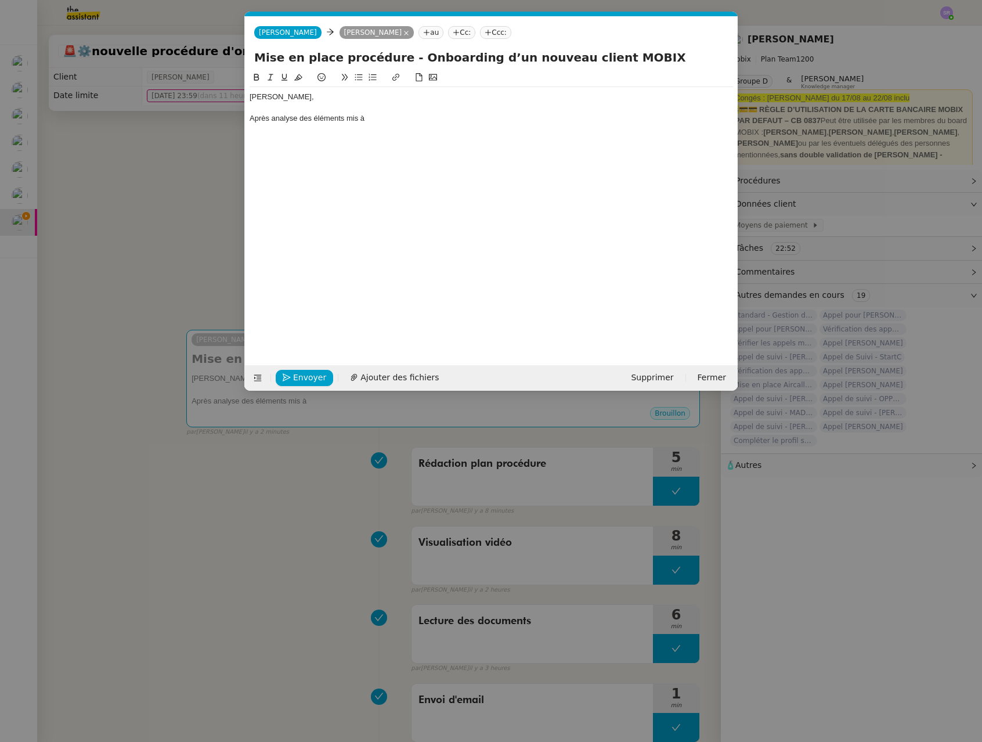
click at [270, 120] on div "Après analyse des éléments mis à" at bounding box center [490, 118] width 483 height 10
click at [476, 120] on div "Après lecture et analyse des éléments mis à" at bounding box center [490, 118] width 483 height 10
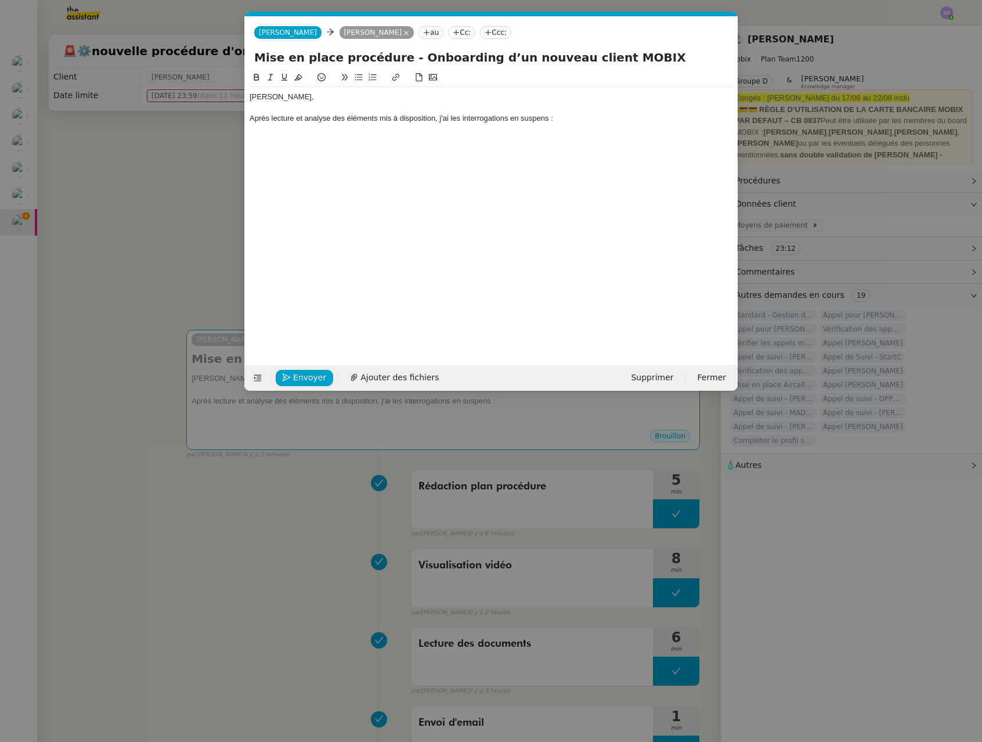
click at [148, 255] on nz-modal-container "Service TA - VOYAGE - PROPOSITION GLOBALE A utiliser dans le cadre de propositi…" at bounding box center [491, 371] width 982 height 742
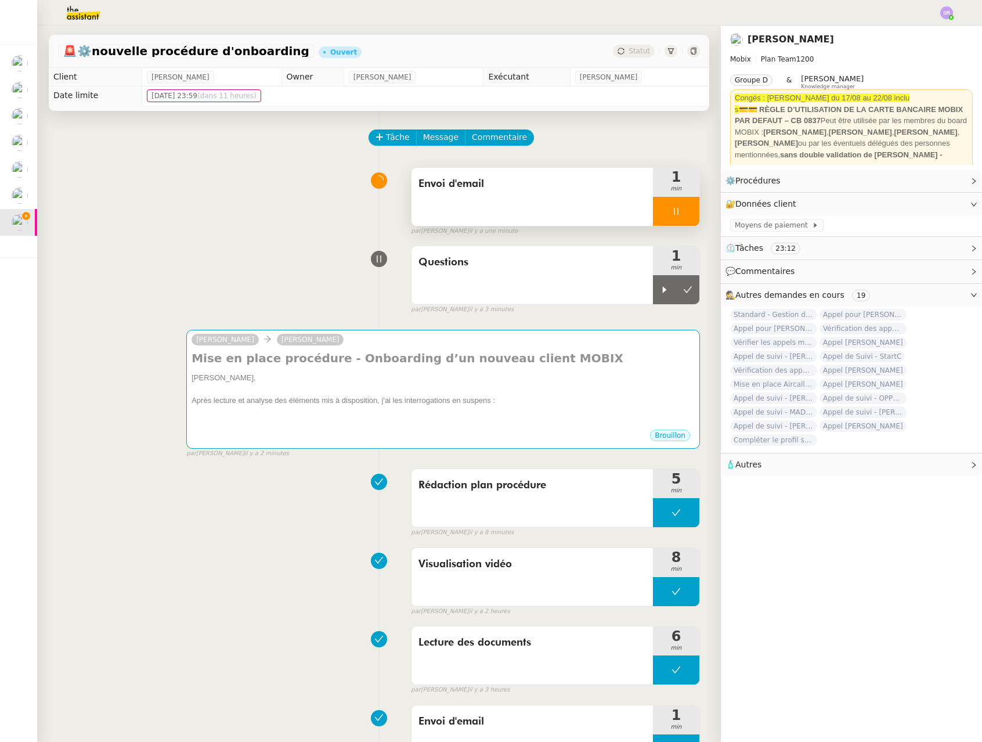
click at [682, 213] on div at bounding box center [676, 211] width 46 height 29
click at [660, 211] on icon at bounding box center [664, 211] width 9 height 9
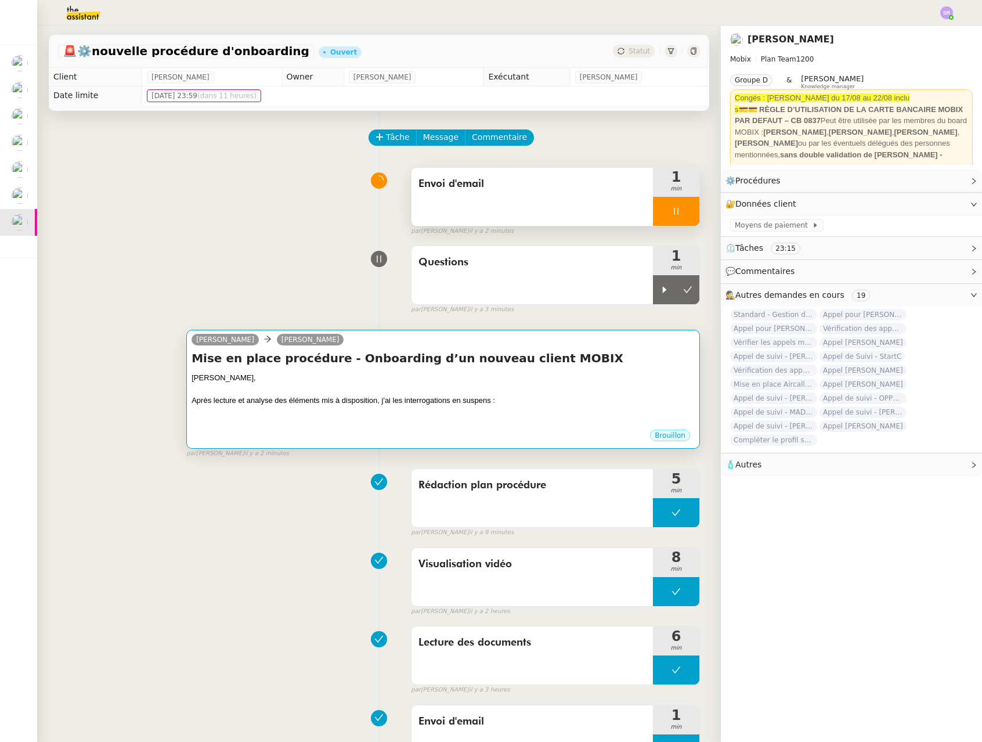
click at [486, 407] on div at bounding box center [442, 412] width 503 height 12
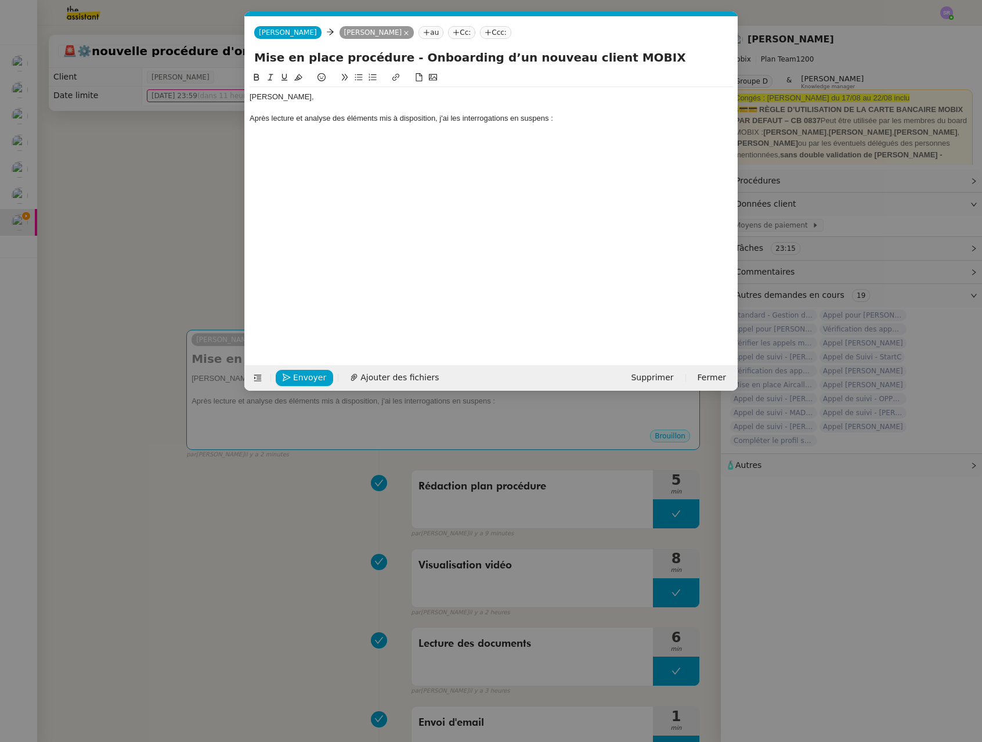
drag, startPoint x: 297, startPoint y: 211, endPoint x: 317, endPoint y: 157, distance: 58.2
click at [296, 211] on div "Florian, Après lecture et analyse des éléments mis à disposition, j'ai les inte…" at bounding box center [490, 209] width 483 height 276
click at [334, 143] on div "Florian, Après lecture et analyse des éléments mis à disposition, j'ai les inte…" at bounding box center [490, 209] width 483 height 276
drag, startPoint x: 359, startPoint y: 137, endPoint x: 407, endPoint y: 124, distance: 50.0
click at [363, 135] on div "Florian, Après lecture et analyse des éléments mis à disposition, j'ai les inte…" at bounding box center [490, 113] width 483 height 52
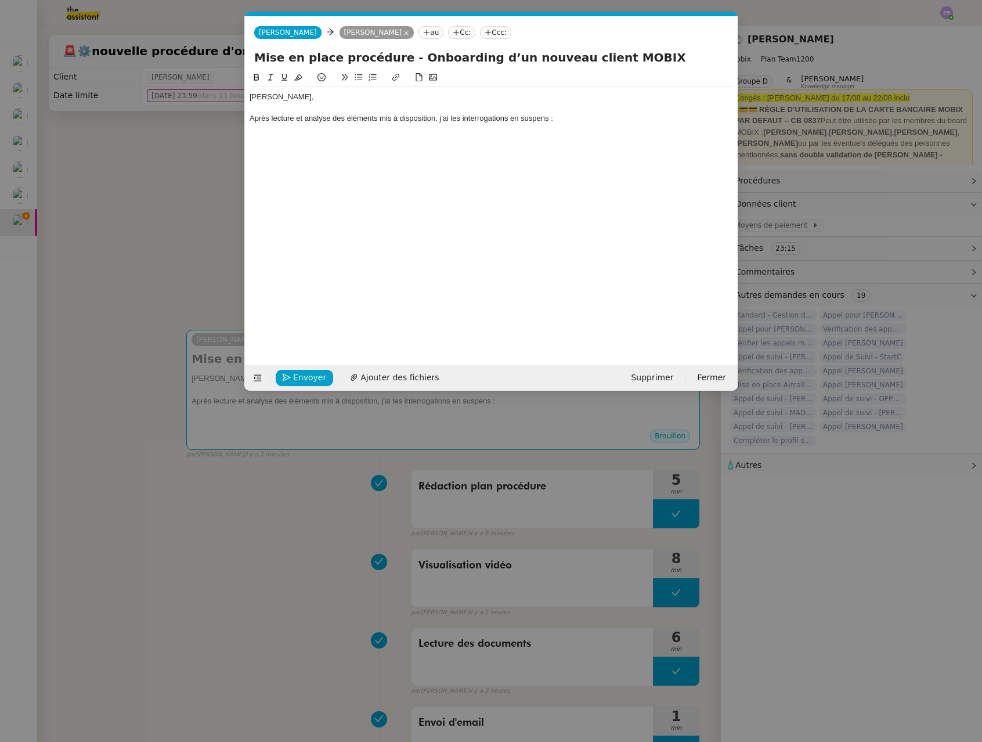
click at [439, 129] on div at bounding box center [490, 129] width 483 height 10
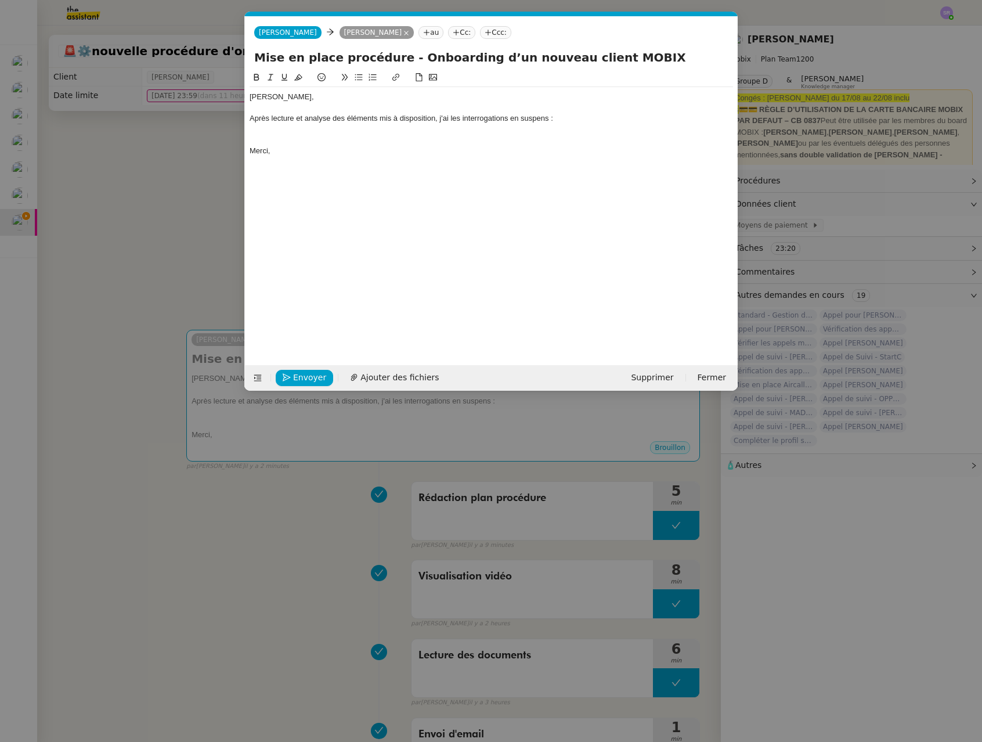
click at [150, 198] on nz-modal-container "Service TA - VOYAGE - PROPOSITION GLOBALE A utiliser dans le cadre de propositi…" at bounding box center [491, 371] width 982 height 742
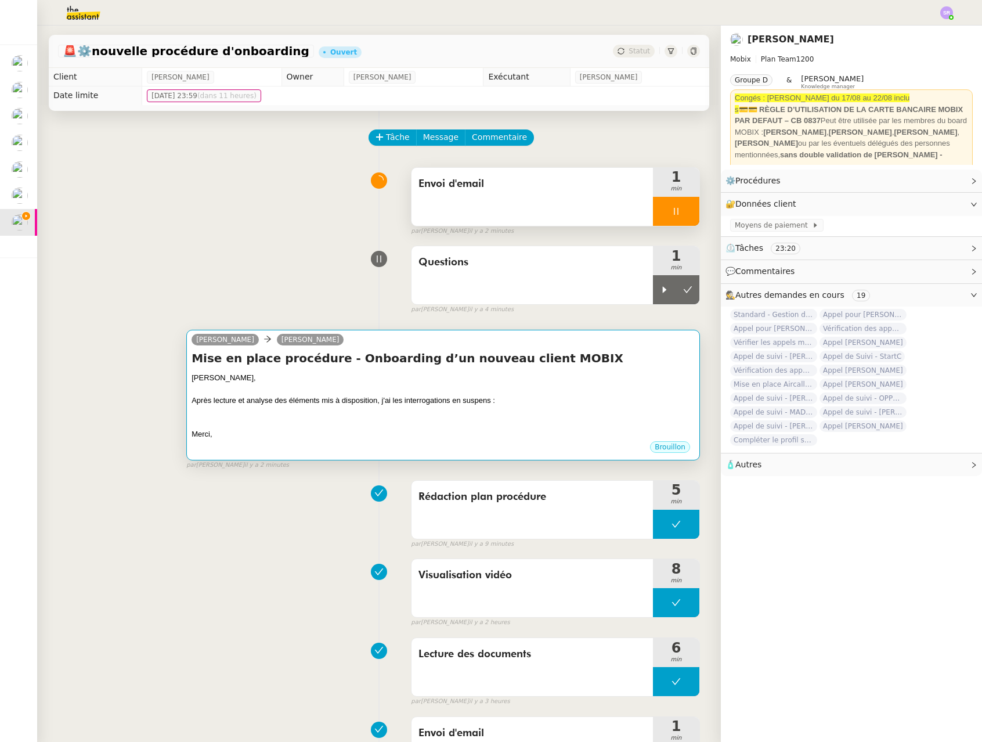
click at [231, 433] on div "Merci," at bounding box center [442, 434] width 503 height 12
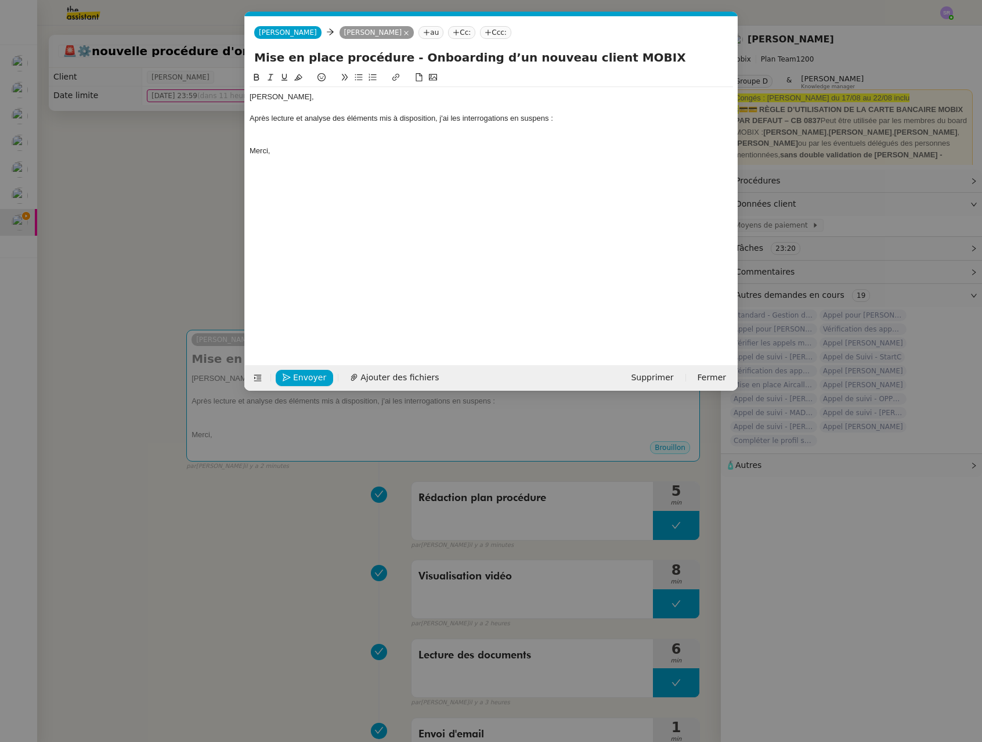
click at [279, 136] on div at bounding box center [490, 140] width 483 height 10
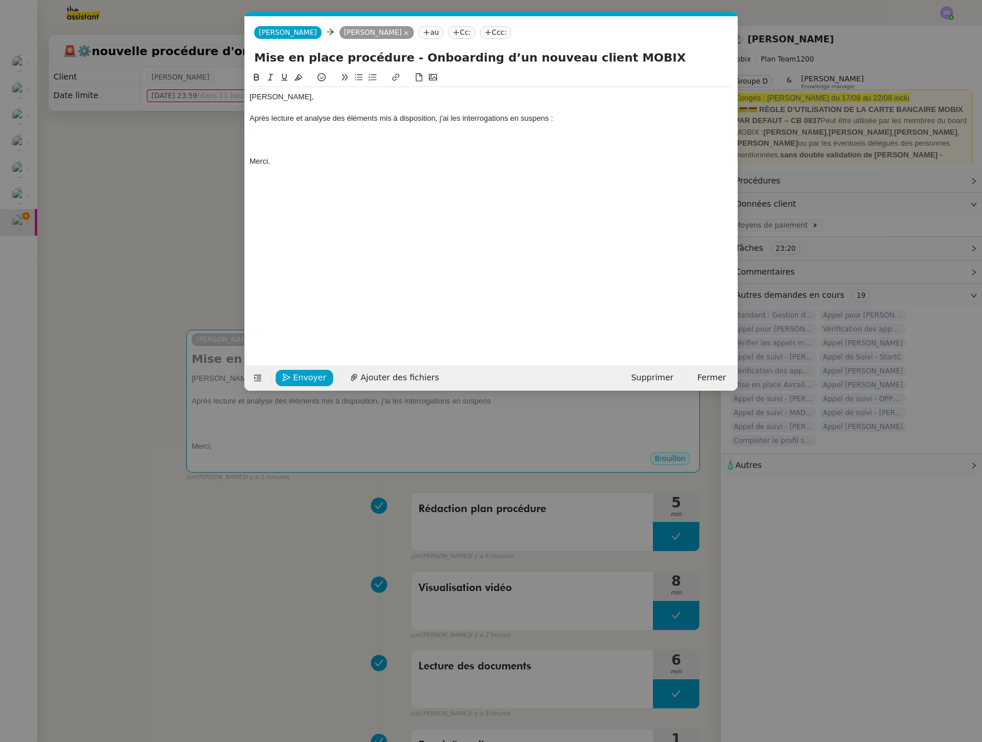
click at [129, 163] on nz-modal-container "Service TA - VOYAGE - PROPOSITION GLOBALE A utiliser dans le cadre de propositi…" at bounding box center [491, 371] width 982 height 742
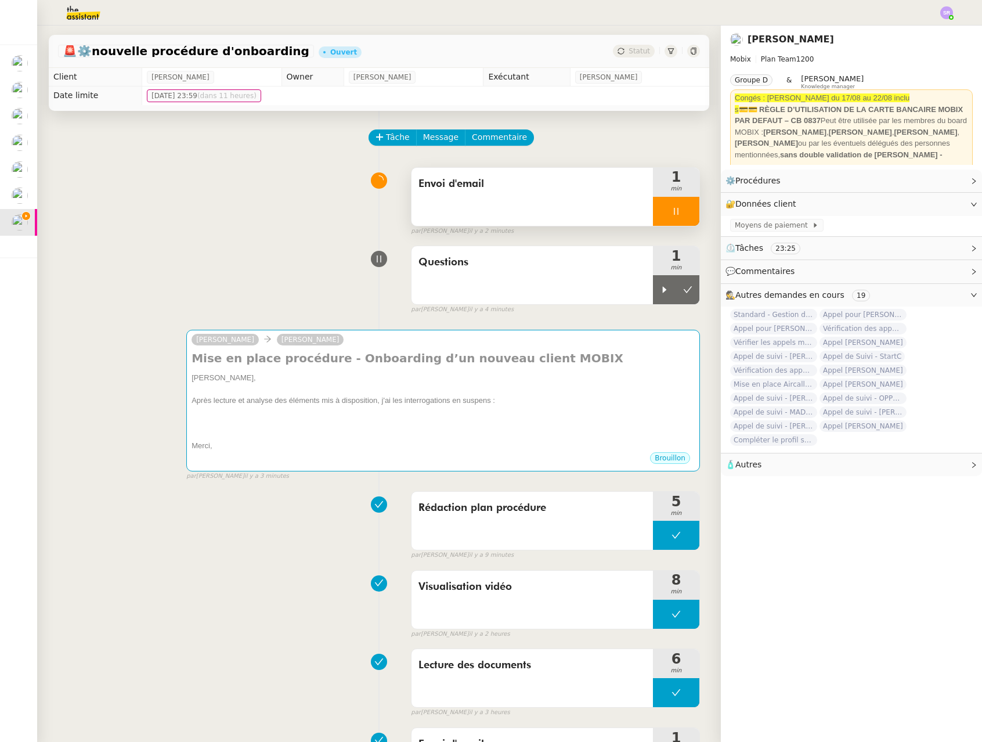
click at [657, 213] on div at bounding box center [676, 211] width 46 height 29
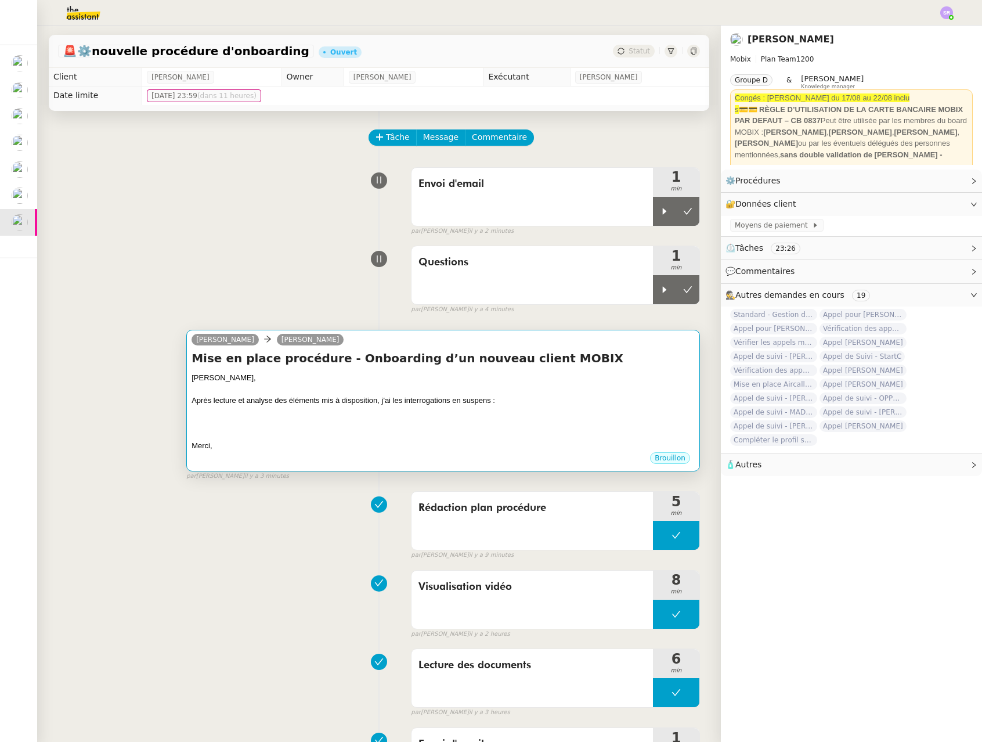
click at [416, 422] on div at bounding box center [442, 423] width 503 height 12
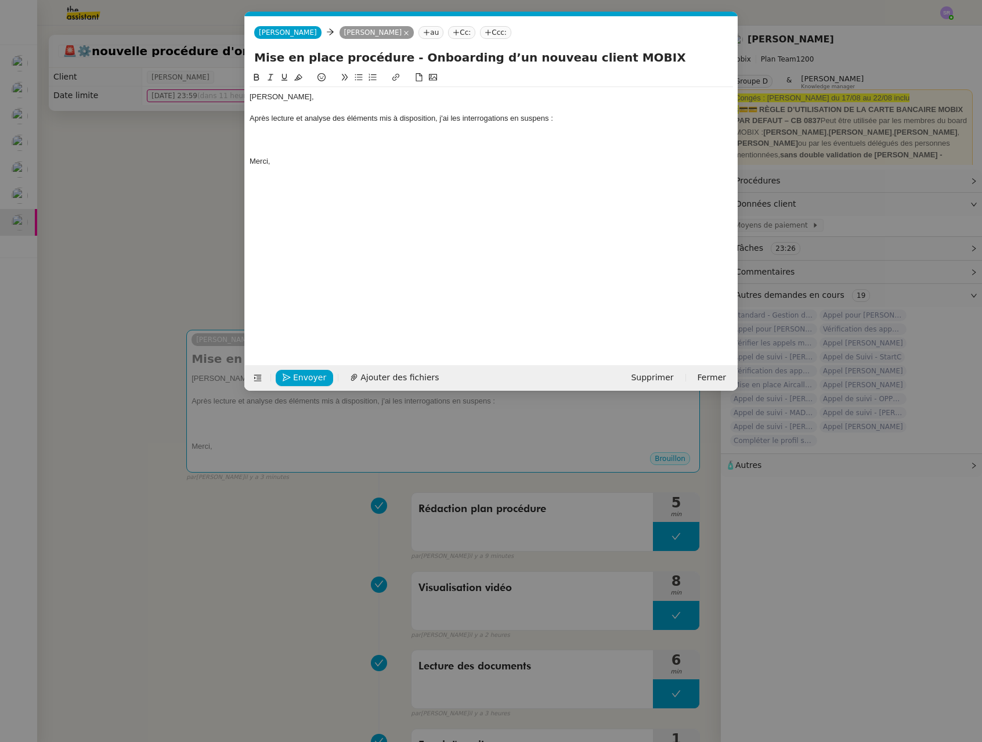
click at [440, 118] on div "Après lecture et analyse des éléments mis à disposition, j'ai les interrogation…" at bounding box center [490, 118] width 483 height 10
click at [295, 120] on div "Après lecture et analyse des éléments mis à disposition, j'ai les interrogation…" at bounding box center [490, 118] width 483 height 10
click at [316, 122] on div "Après lecture, visionnnage et analyse des éléments mis à disposition, j'ai les …" at bounding box center [490, 118] width 483 height 10
click at [0, 0] on lt-strong "na" at bounding box center [0, 0] width 0 height 0
drag, startPoint x: 395, startPoint y: 193, endPoint x: 424, endPoint y: 164, distance: 41.0
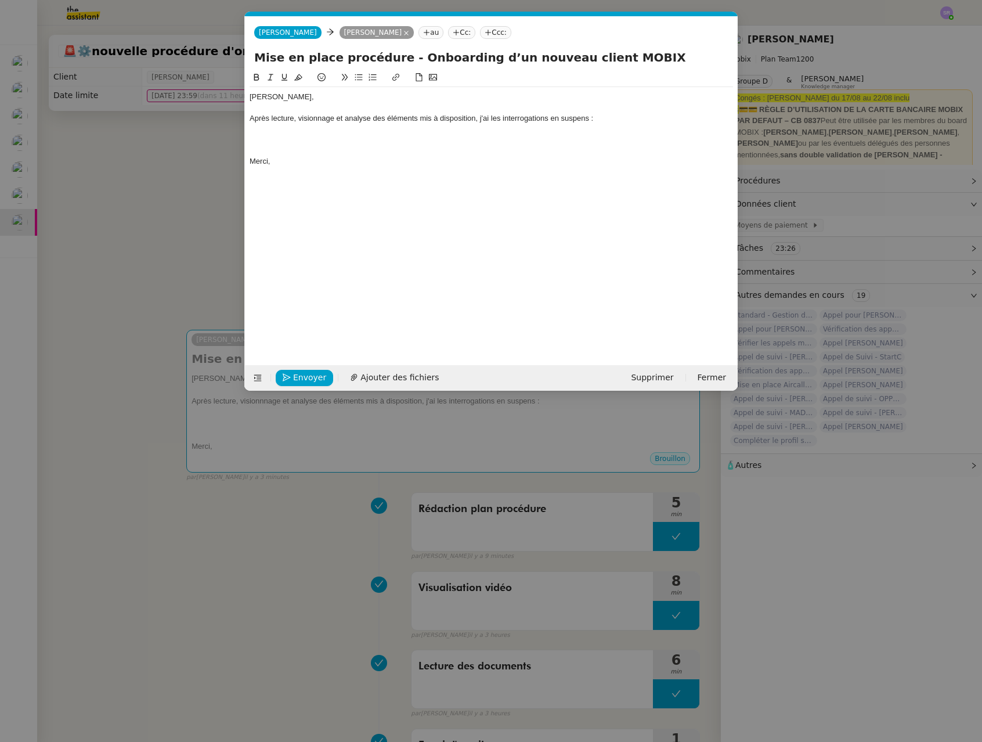
click at [395, 193] on div "Florian, Après lecture, visionnage et analyse des éléments mis à disposition, j…" at bounding box center [490, 209] width 483 height 276
click at [629, 129] on div at bounding box center [490, 129] width 483 height 10
click at [357, 149] on div at bounding box center [490, 151] width 483 height 10
click at [353, 138] on div at bounding box center [490, 140] width 483 height 10
click at [547, 118] on div "Après lecture, visionnage et analyse des éléments mis à disposition, j'ai les i…" at bounding box center [490, 118] width 483 height 10
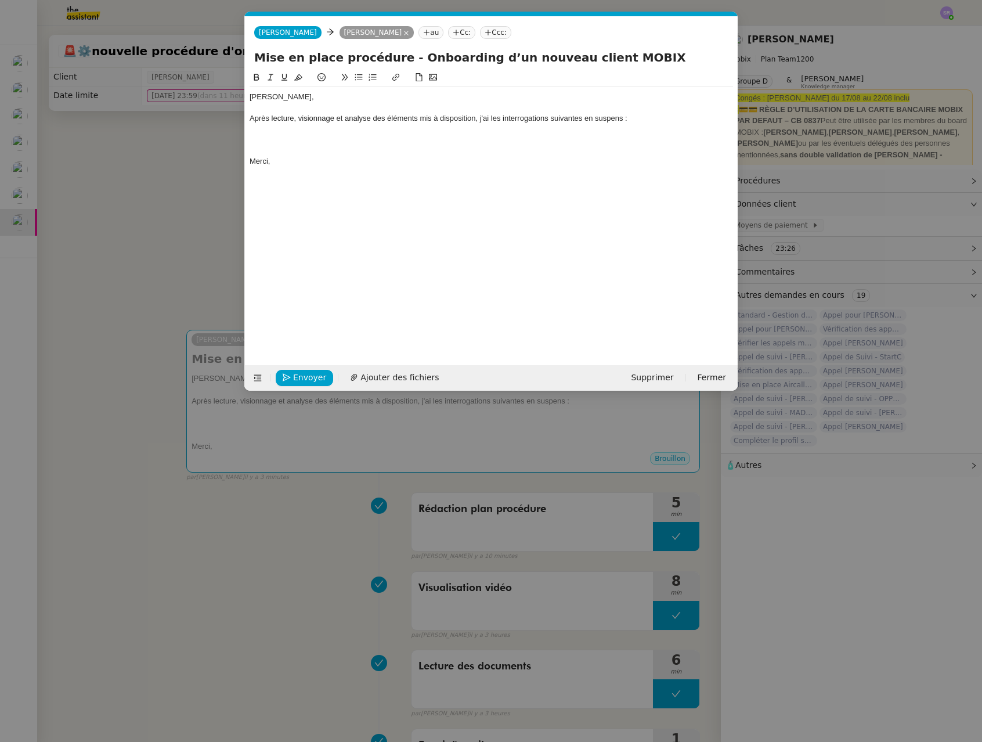
click at [499, 120] on div "Après lecture, visionnage et analyse des éléments mis à disposition, j'ai les i…" at bounding box center [490, 118] width 483 height 10
click at [182, 173] on nz-modal-container "Service TA - VOYAGE - PROPOSITION GLOBALE A utiliser dans le cadre de propositi…" at bounding box center [491, 371] width 982 height 742
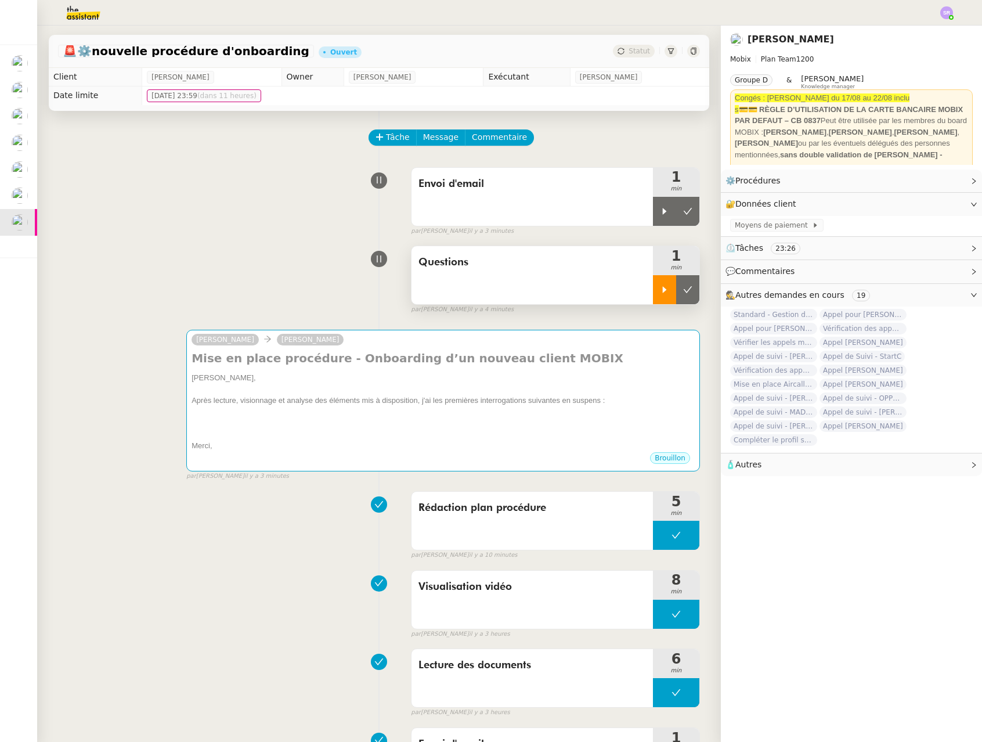
click at [657, 290] on div at bounding box center [664, 289] width 23 height 29
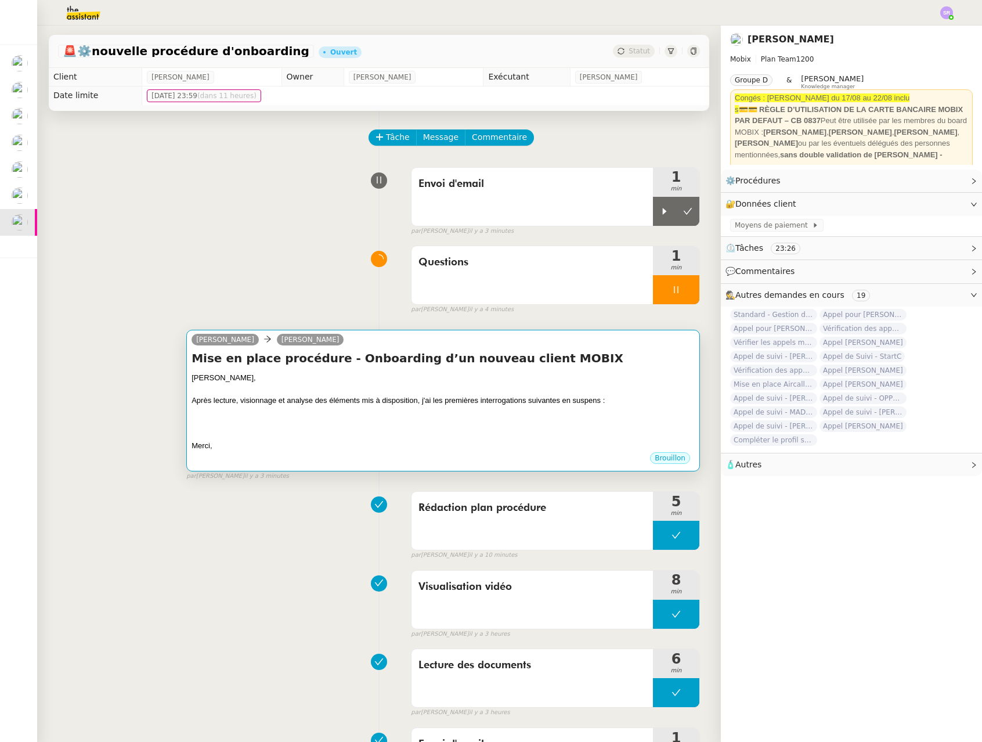
click at [389, 411] on div at bounding box center [442, 412] width 503 height 12
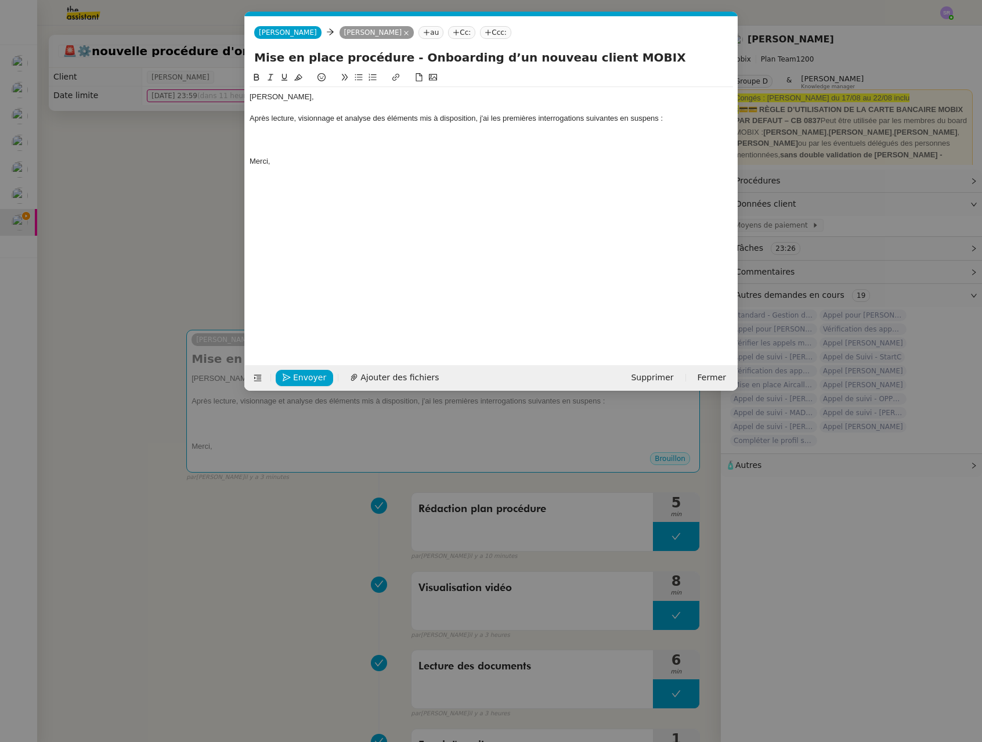
click at [146, 252] on nz-modal-container "Service TA - VOYAGE - PROPOSITION GLOBALE A utiliser dans le cadre de propositi…" at bounding box center [491, 371] width 982 height 742
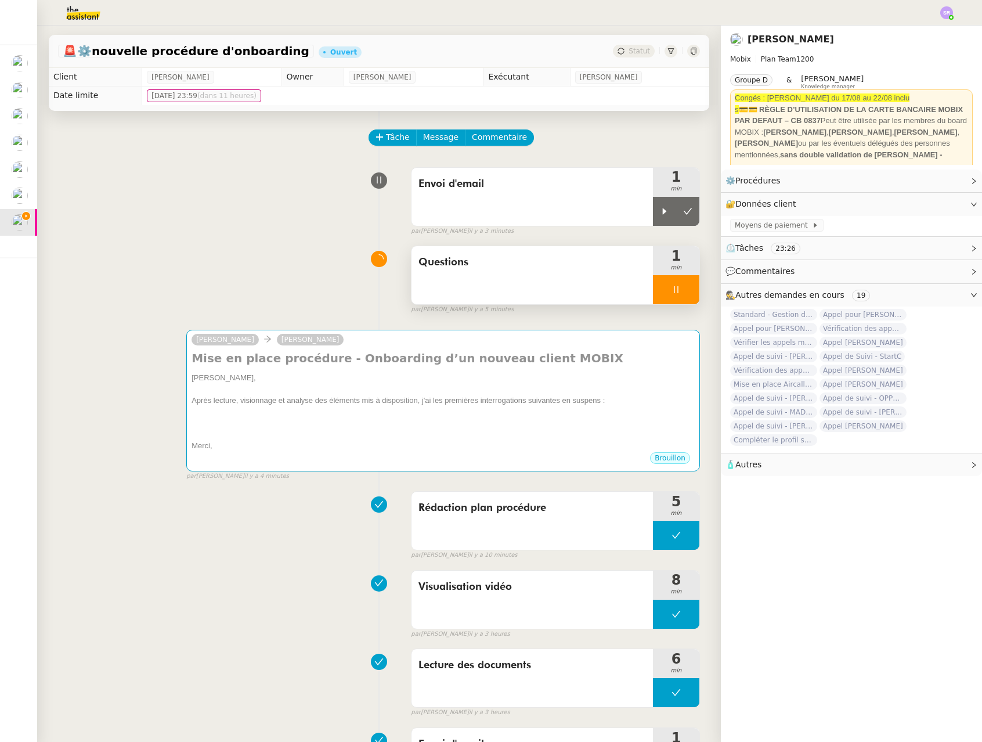
click at [671, 292] on icon at bounding box center [675, 289] width 9 height 9
click at [660, 292] on icon at bounding box center [664, 289] width 9 height 9
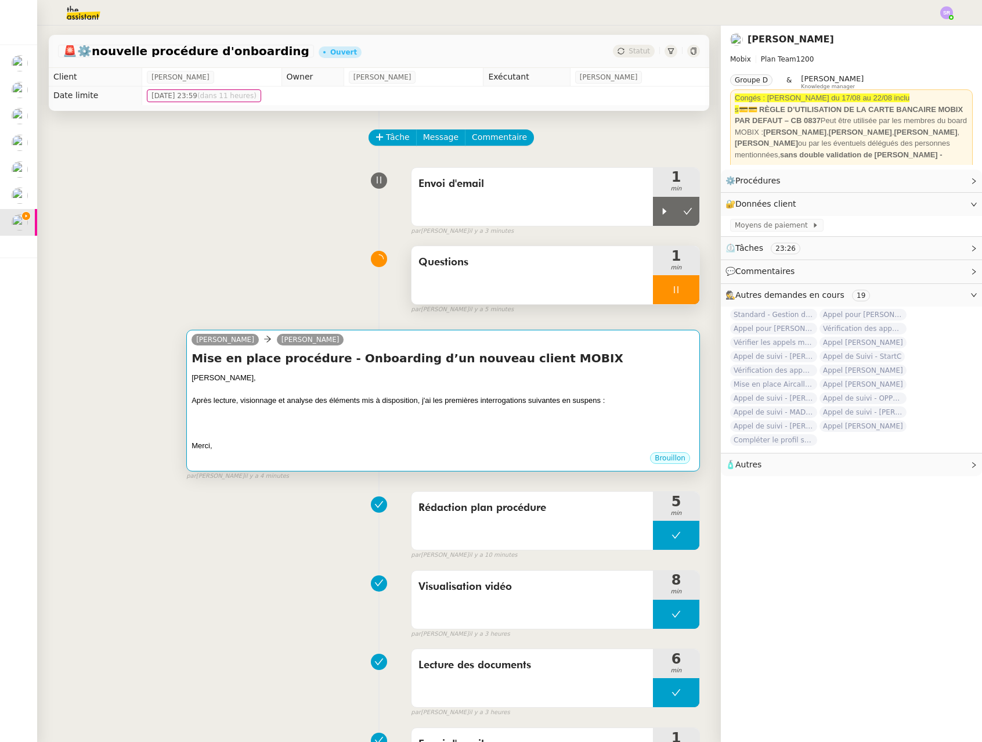
click at [448, 349] on div "Alex Mobix Florian Parant" at bounding box center [442, 340] width 503 height 17
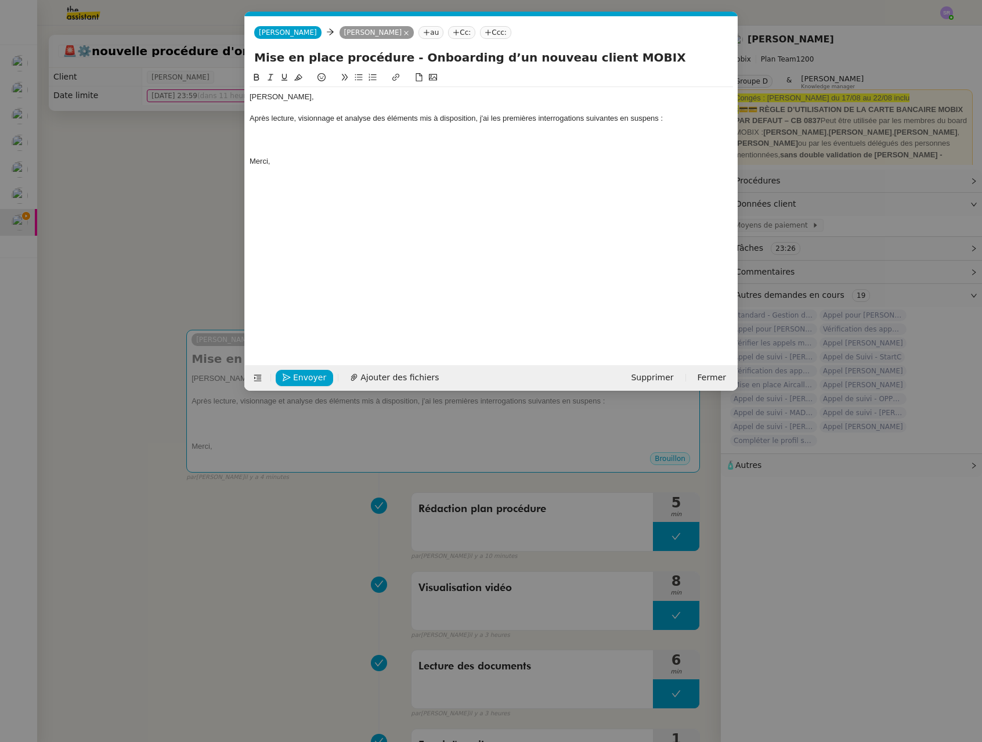
drag, startPoint x: 417, startPoint y: 219, endPoint x: 403, endPoint y: 165, distance: 55.7
click at [417, 219] on div "Florian, Après lecture, visionnage et analyse des éléments mis à disposition, j…" at bounding box center [490, 209] width 483 height 276
click at [400, 150] on div at bounding box center [490, 151] width 483 height 10
click at [398, 140] on div at bounding box center [490, 140] width 483 height 10
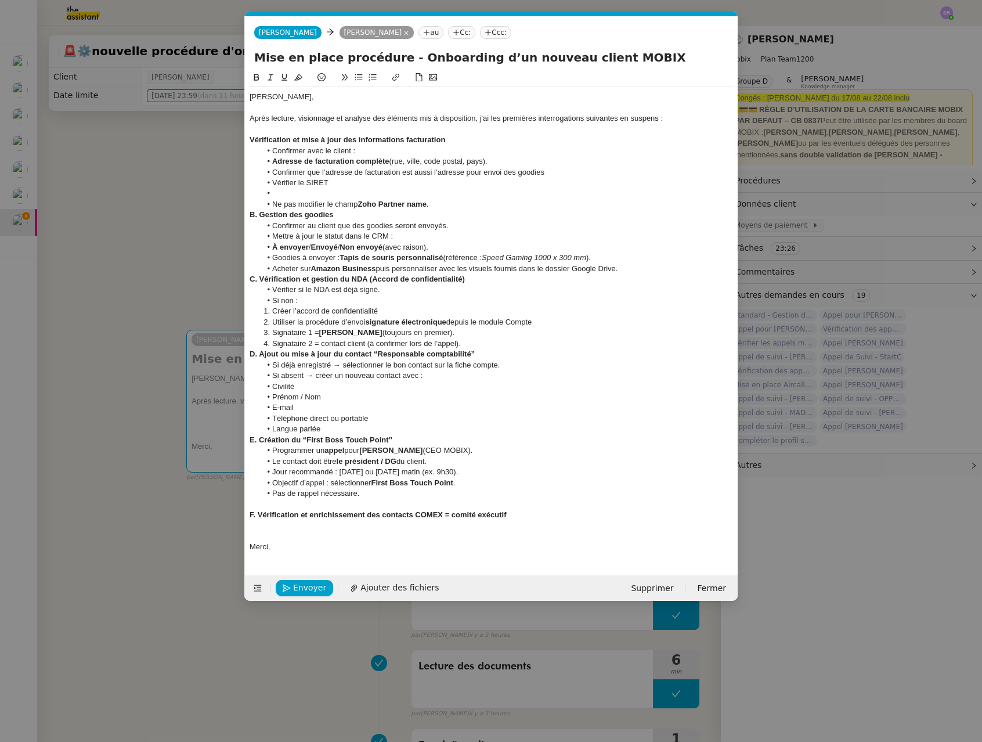
scroll to position [0, 0]
click at [419, 170] on span "Confirmer que l’adresse de facturation est aussi l’adresse pour envoi des goodi…" at bounding box center [408, 172] width 272 height 9
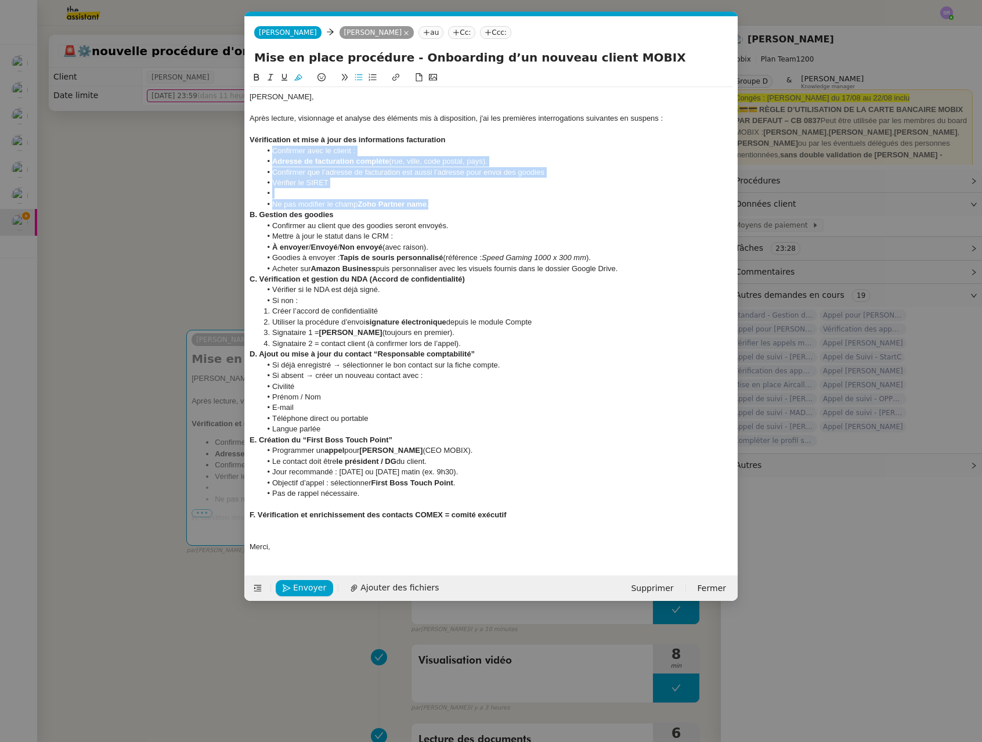
drag, startPoint x: 445, startPoint y: 207, endPoint x: 250, endPoint y: 150, distance: 202.9
click at [250, 150] on ul "Confirmer avec le client : Adresse de facturation complète (rue, ville, code po…" at bounding box center [490, 178] width 483 height 64
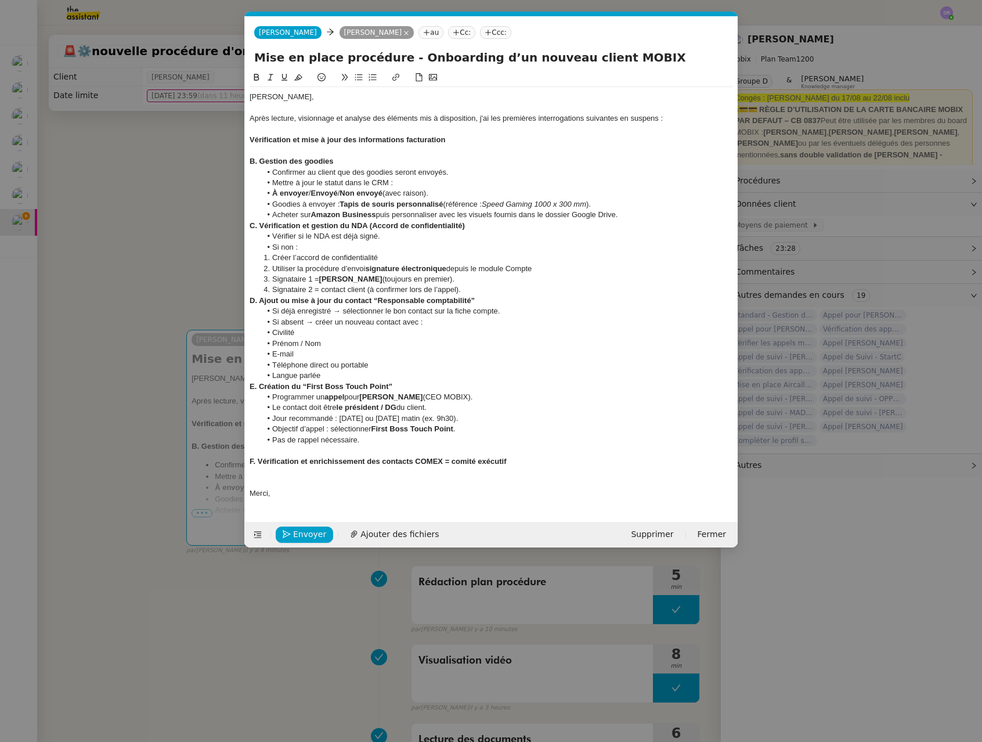
click at [258, 162] on strong "B. Gestion des goodies" at bounding box center [291, 161] width 84 height 9
drag, startPoint x: 645, startPoint y: 215, endPoint x: 215, endPoint y: 169, distance: 432.9
click at [215, 169] on nz-modal-container "Service TA - VOYAGE - PROPOSITION GLOBALE A utiliser dans le cadre de propositi…" at bounding box center [491, 371] width 982 height 742
click at [423, 208] on strong "Tapis de souris personnalisé" at bounding box center [390, 204] width 103 height 9
drag, startPoint x: 314, startPoint y: 214, endPoint x: 228, endPoint y: 212, distance: 86.5
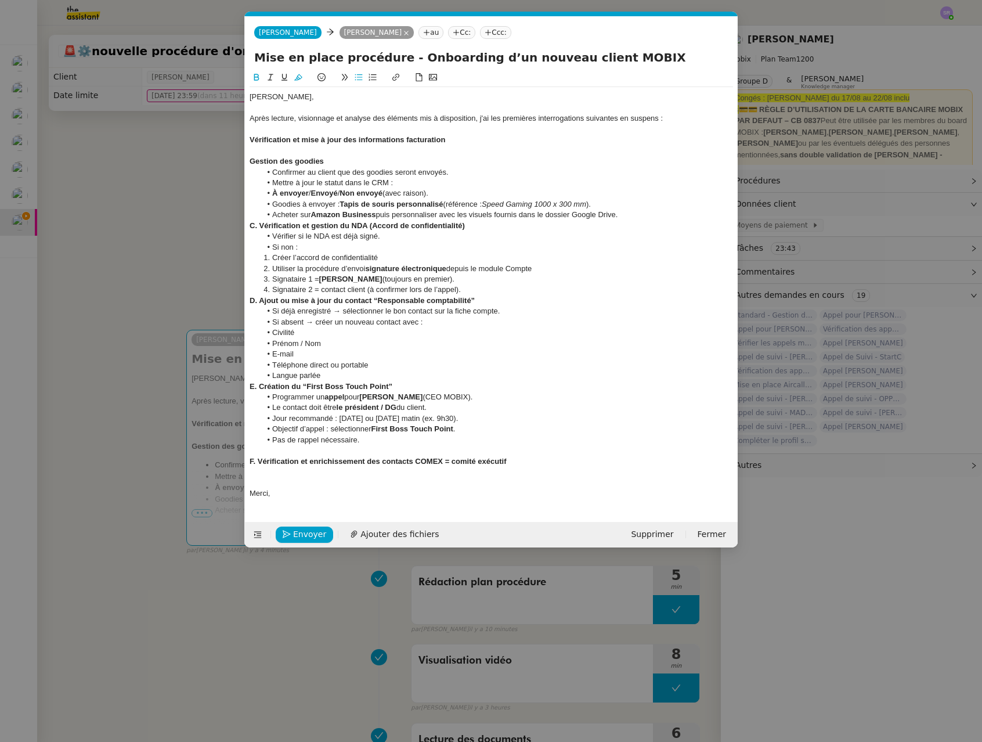
click at [228, 212] on nz-modal-container "Service TA - VOYAGE - PROPOSITION GLOBALE A utiliser dans le cadre de propositi…" at bounding box center [491, 371] width 982 height 742
click at [132, 244] on nz-modal-container "Service TA - VOYAGE - PROPOSITION GLOBALE A utiliser dans le cadre de propositi…" at bounding box center [491, 371] width 982 height 742
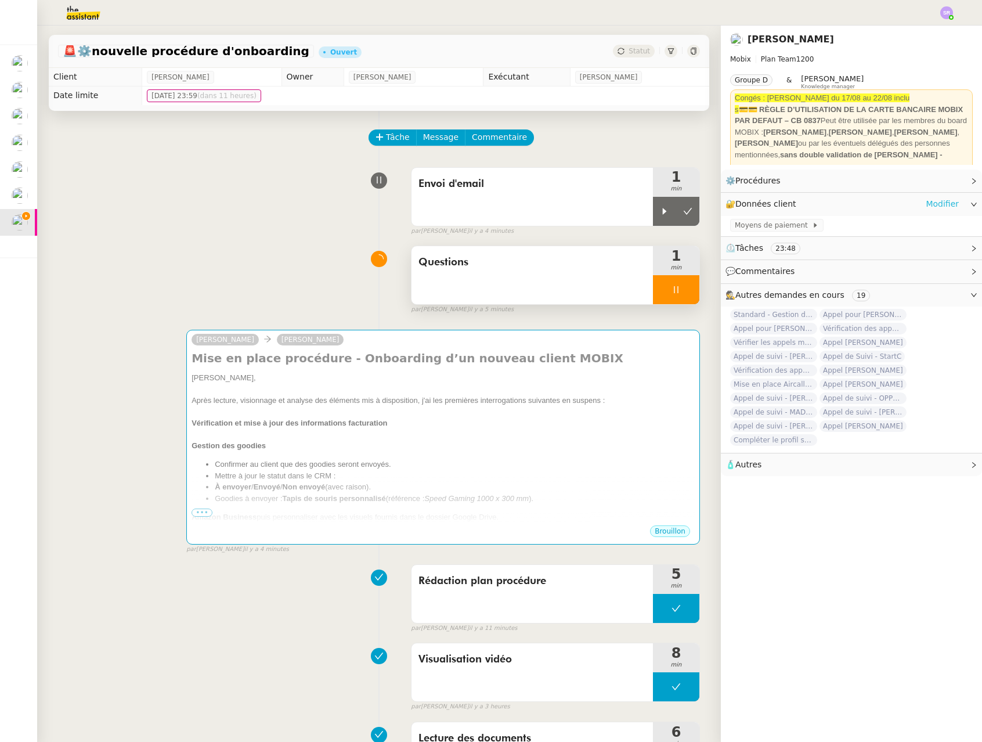
click at [718, 203] on link "Modifier" at bounding box center [941, 203] width 33 height 13
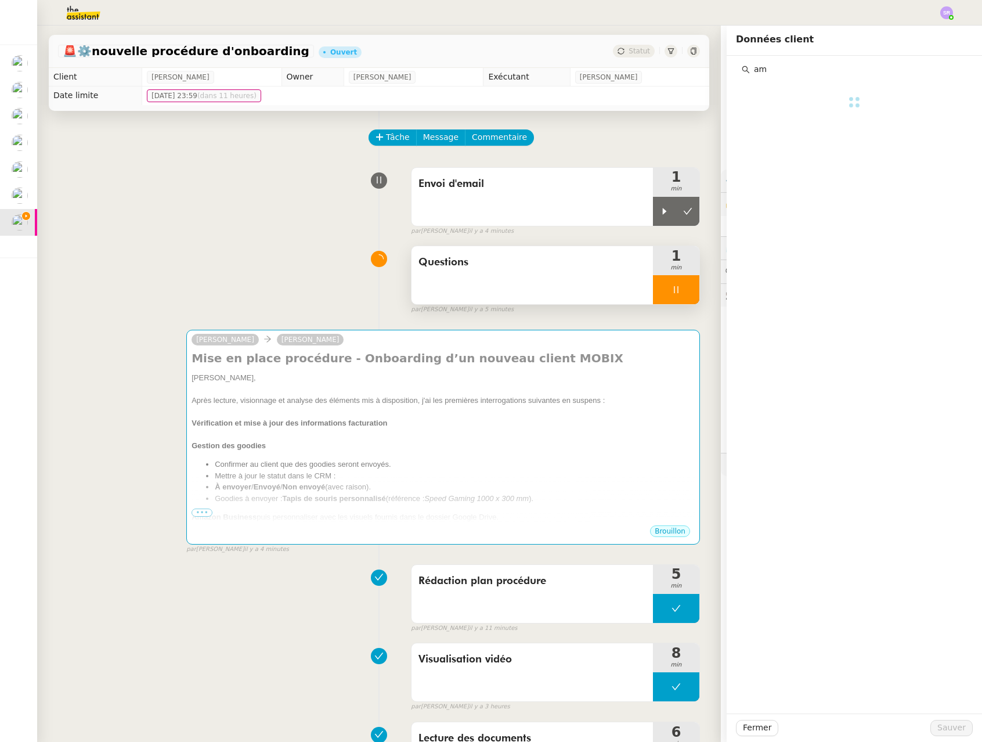
type input "a"
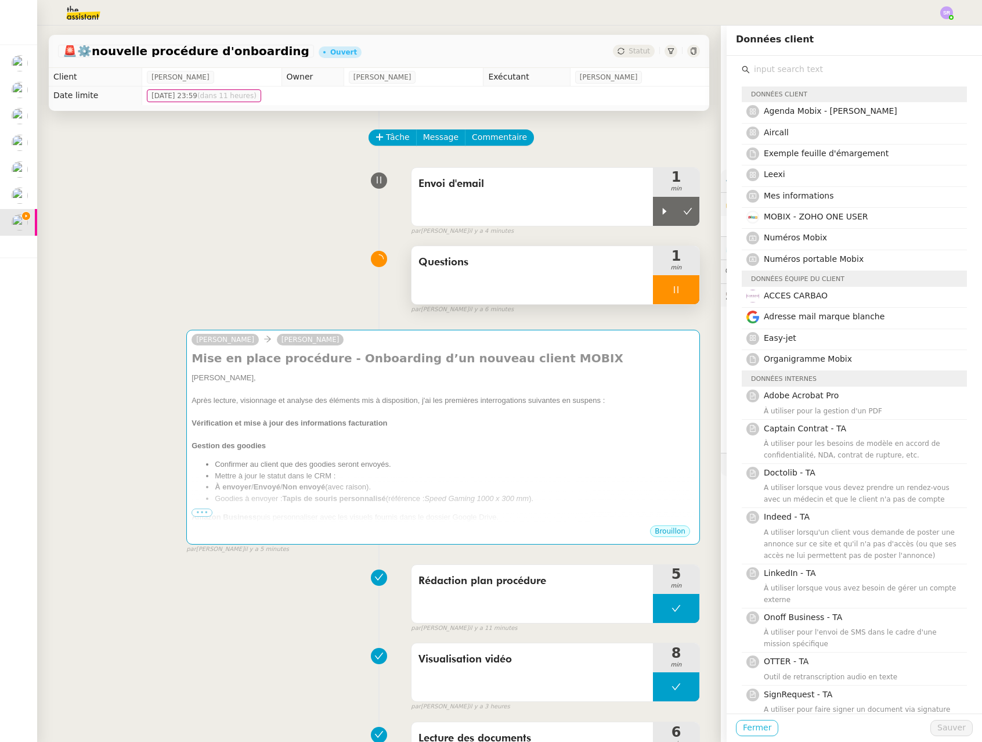
click at [718, 721] on span "Fermer" at bounding box center [757, 727] width 28 height 13
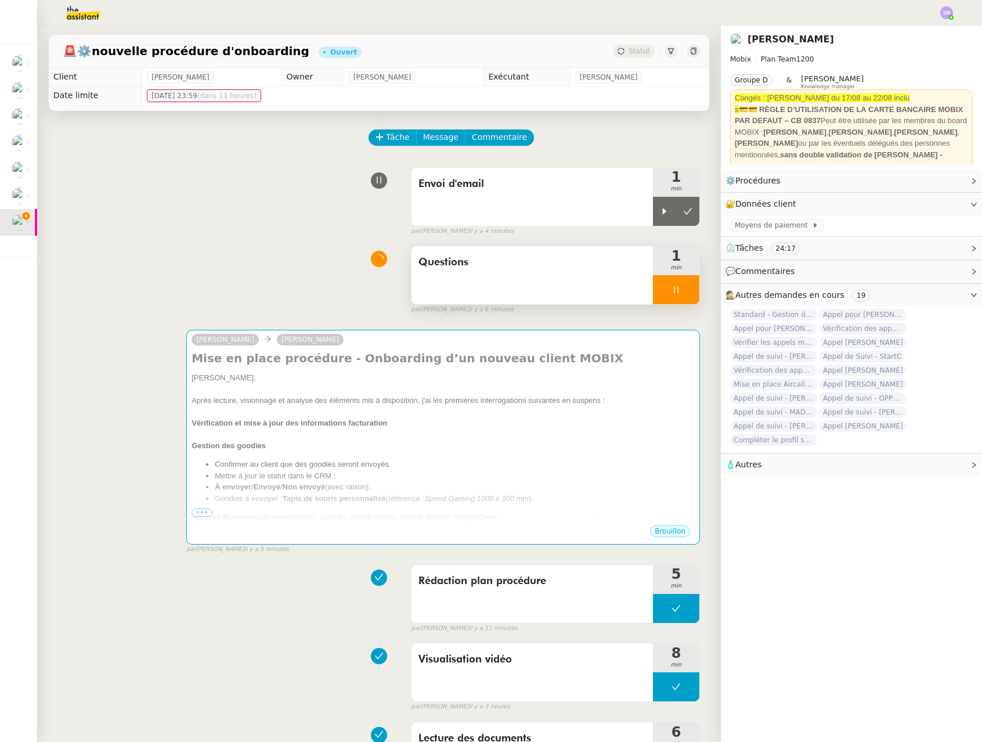
click at [718, 247] on icon at bounding box center [973, 248] width 7 height 7
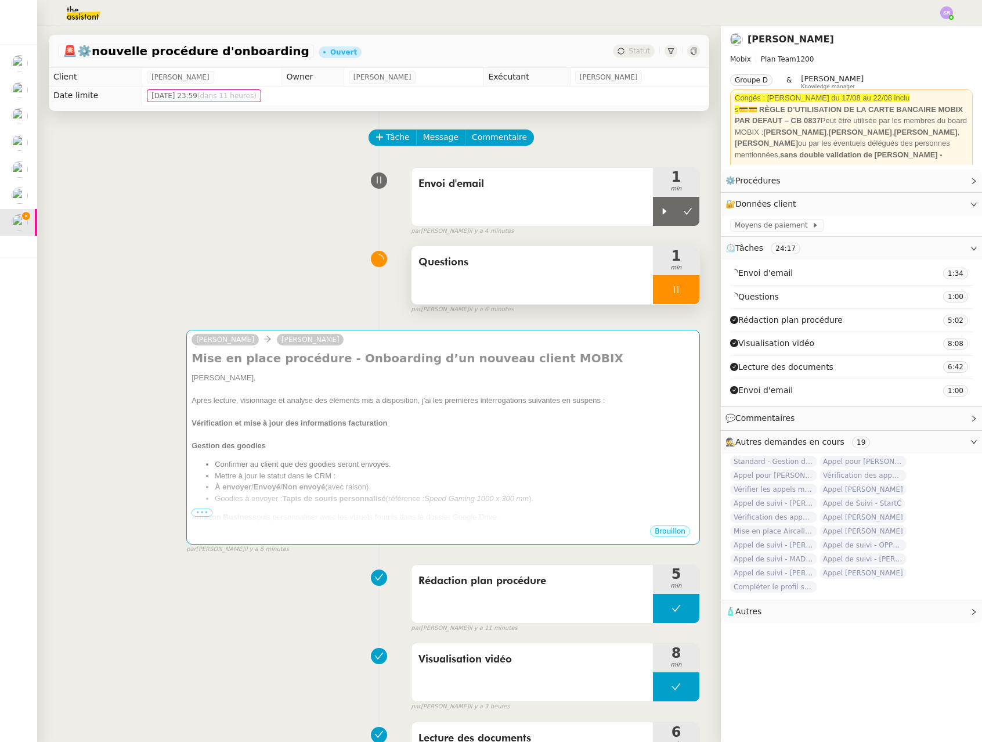
click at [718, 247] on icon at bounding box center [974, 248] width 6 height 3
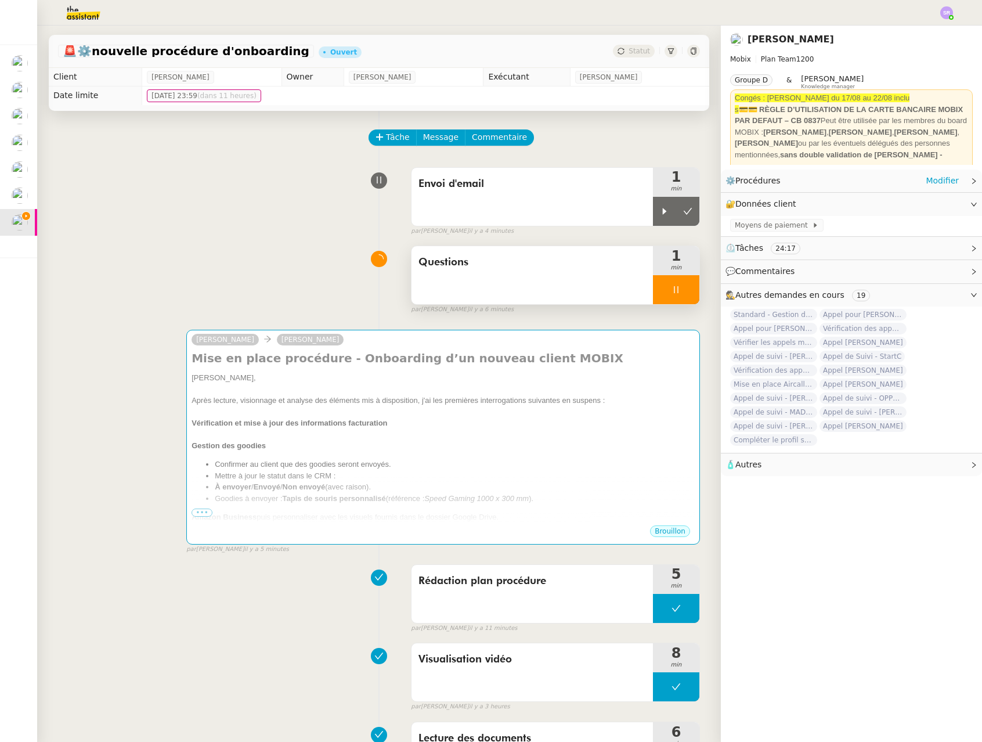
click at [718, 182] on icon at bounding box center [973, 181] width 7 height 7
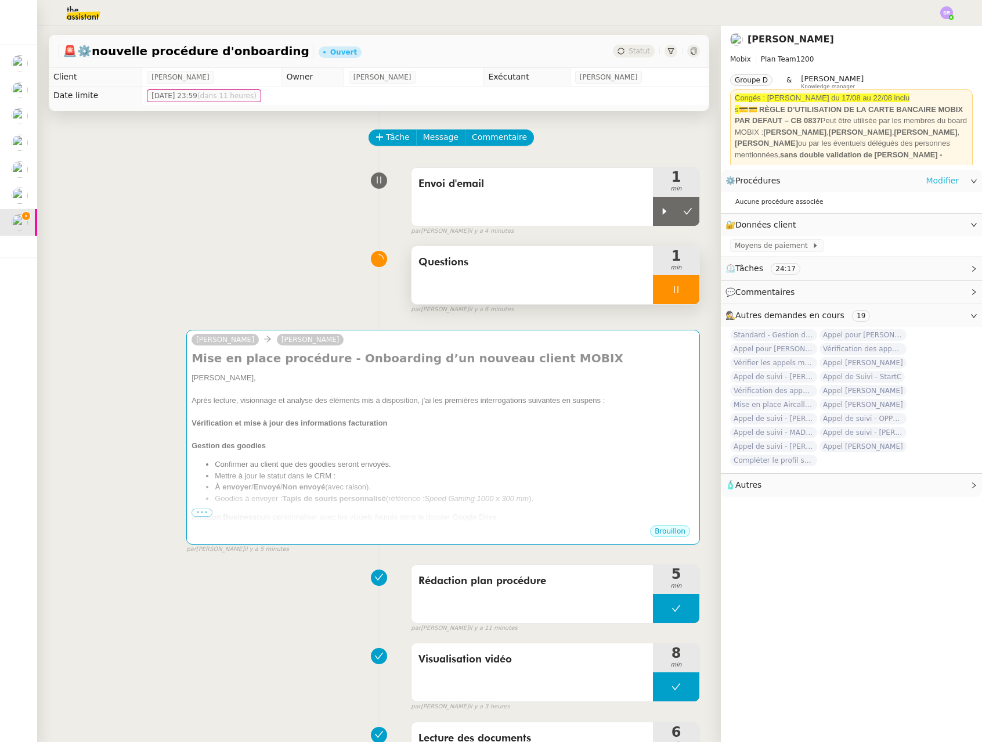
click at [718, 179] on link "Modifier" at bounding box center [941, 180] width 33 height 13
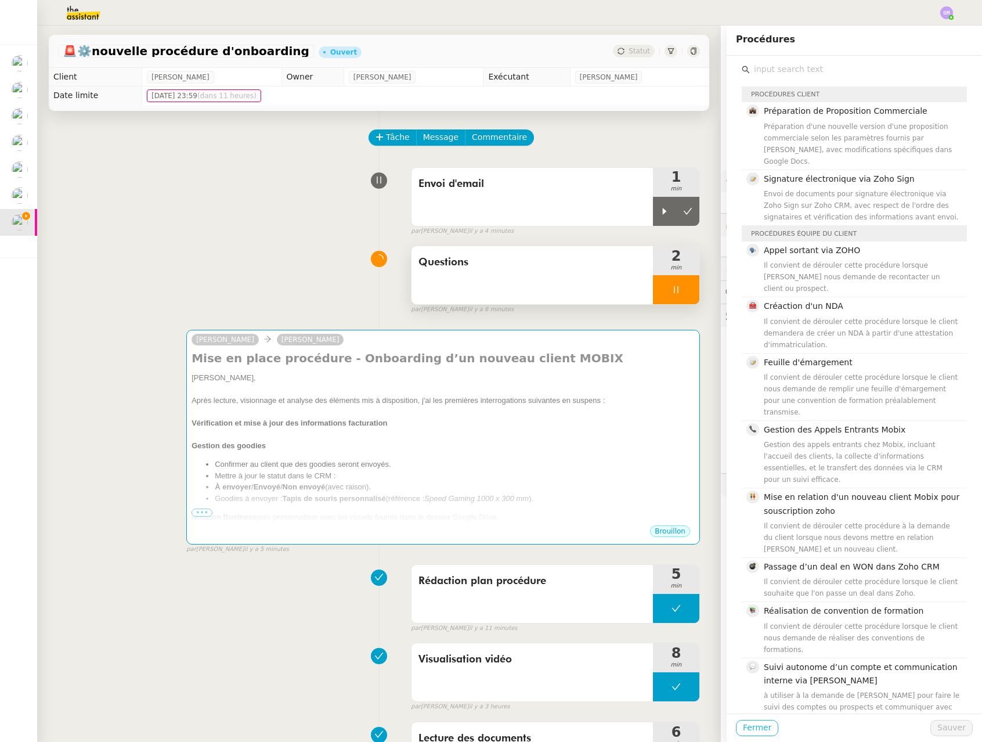
click at [718, 724] on span "Fermer" at bounding box center [757, 727] width 28 height 13
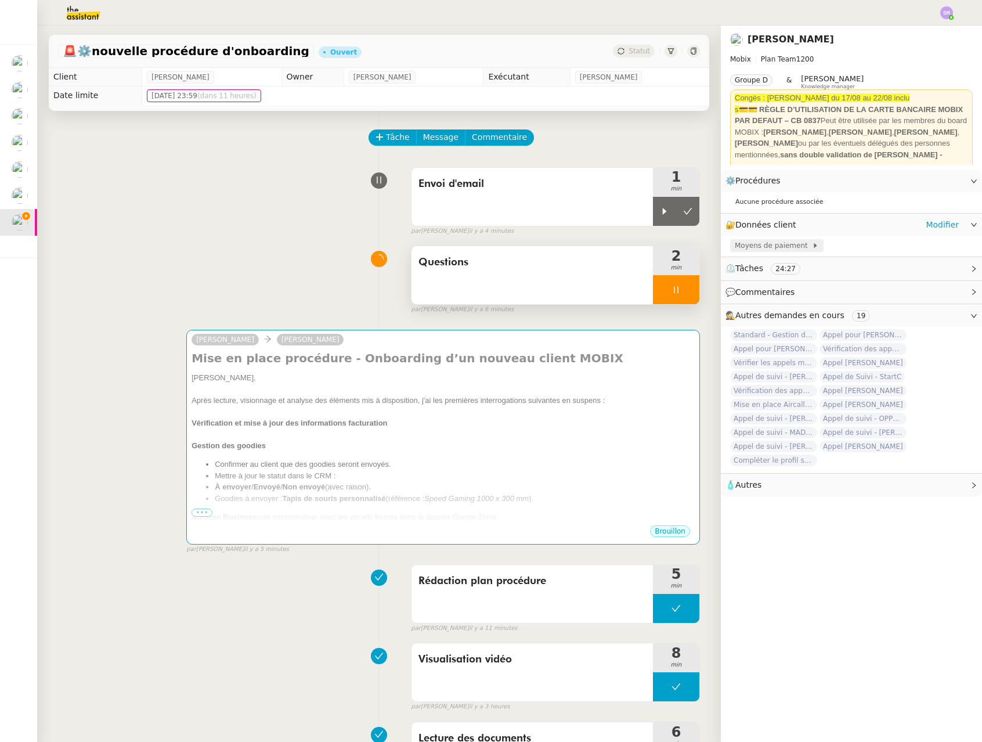
click at [718, 249] on span "Moyens de paiement" at bounding box center [773, 246] width 77 height 12
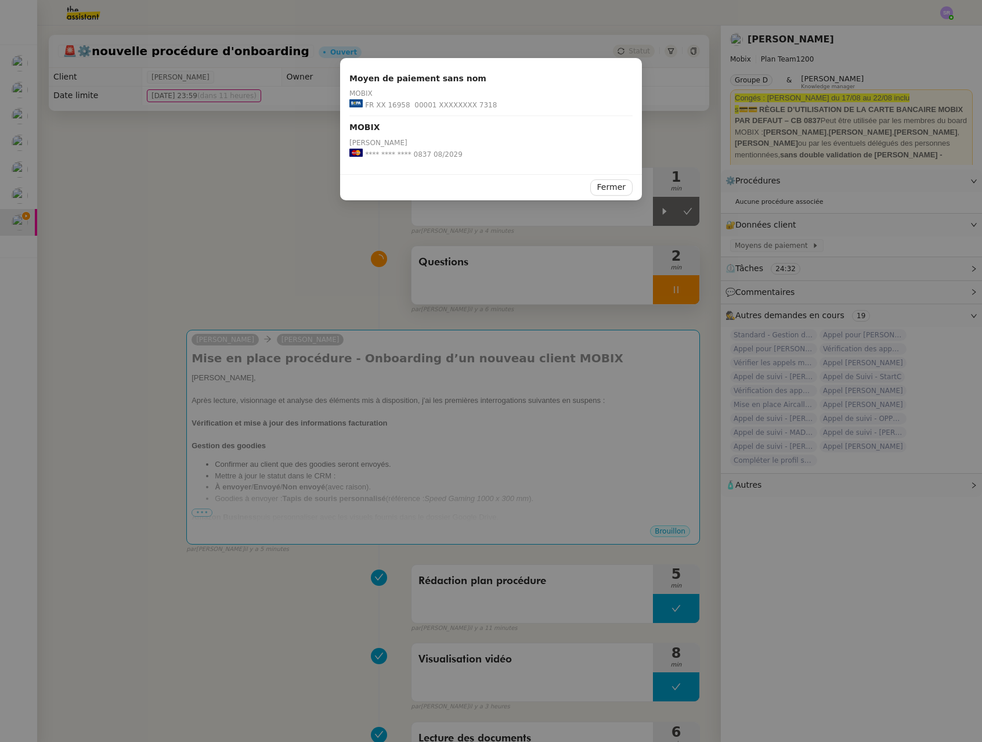
click at [248, 321] on nz-modal-container "Moyen de paiement sans nom MOBIX FR XX 16958 00001 XXXXXXXX 7318 MOBIX Ramona G…" at bounding box center [491, 371] width 982 height 742
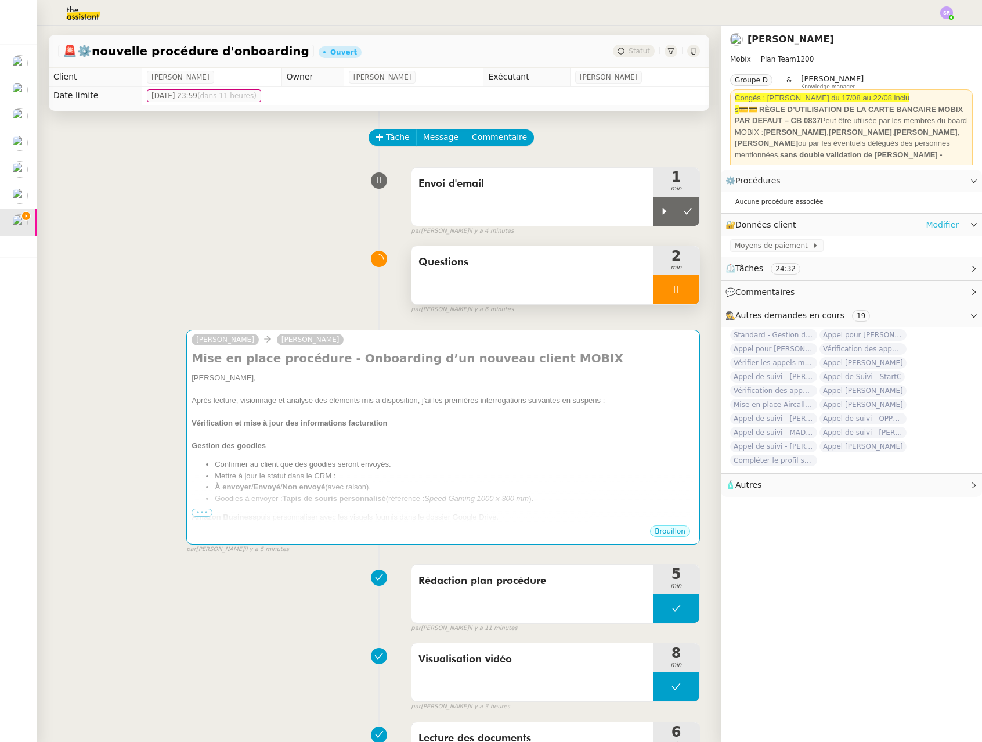
click at [718, 224] on link "Modifier" at bounding box center [941, 224] width 33 height 13
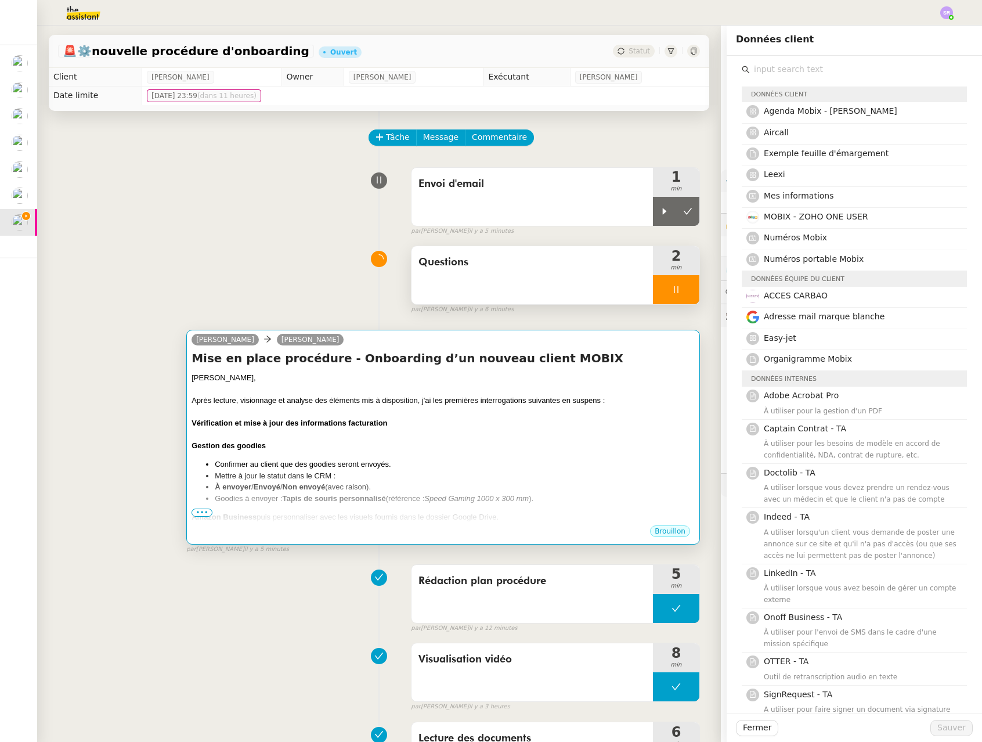
click at [448, 494] on em "Speed Gaming 1000 x 300 mm" at bounding box center [476, 498] width 104 height 9
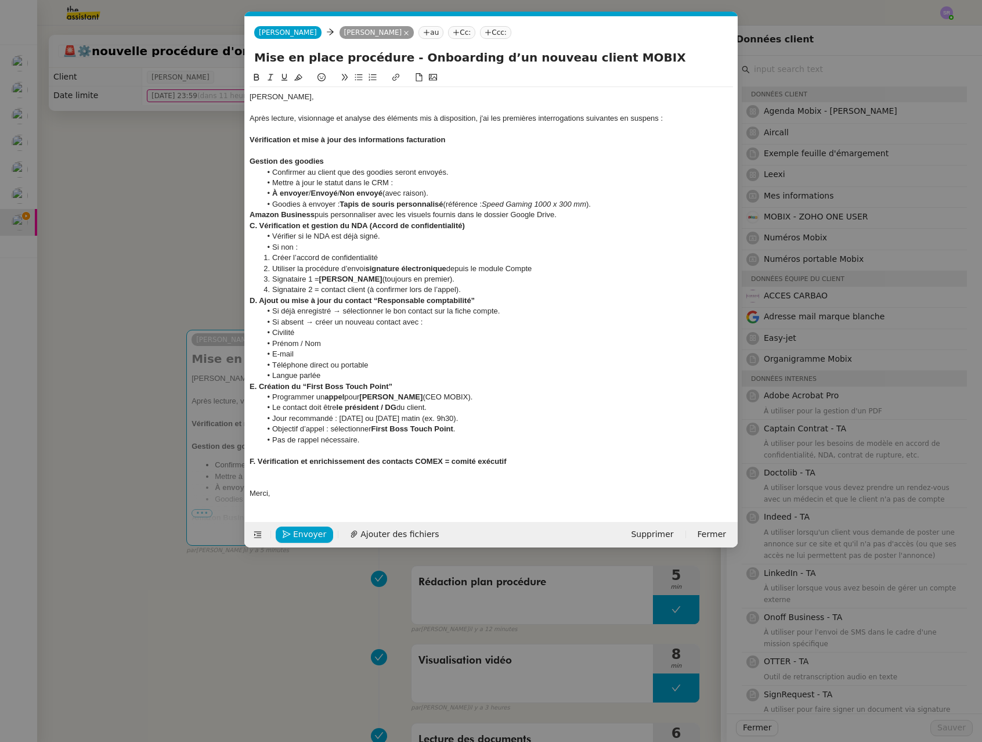
scroll to position [0, 24]
click at [381, 287] on span "Signataire 2 = contact client (à confirmer lors de l’appel)." at bounding box center [366, 289] width 189 height 9
click at [331, 185] on span "Mettre à jour le statut dans le CRM :" at bounding box center [332, 182] width 121 height 9
drag, startPoint x: 271, startPoint y: 173, endPoint x: 483, endPoint y: 191, distance: 213.1
click at [483, 191] on ul "Confirmer au client que des goodies seront envoyés. Mettre à jour le statut dan…" at bounding box center [490, 188] width 483 height 43
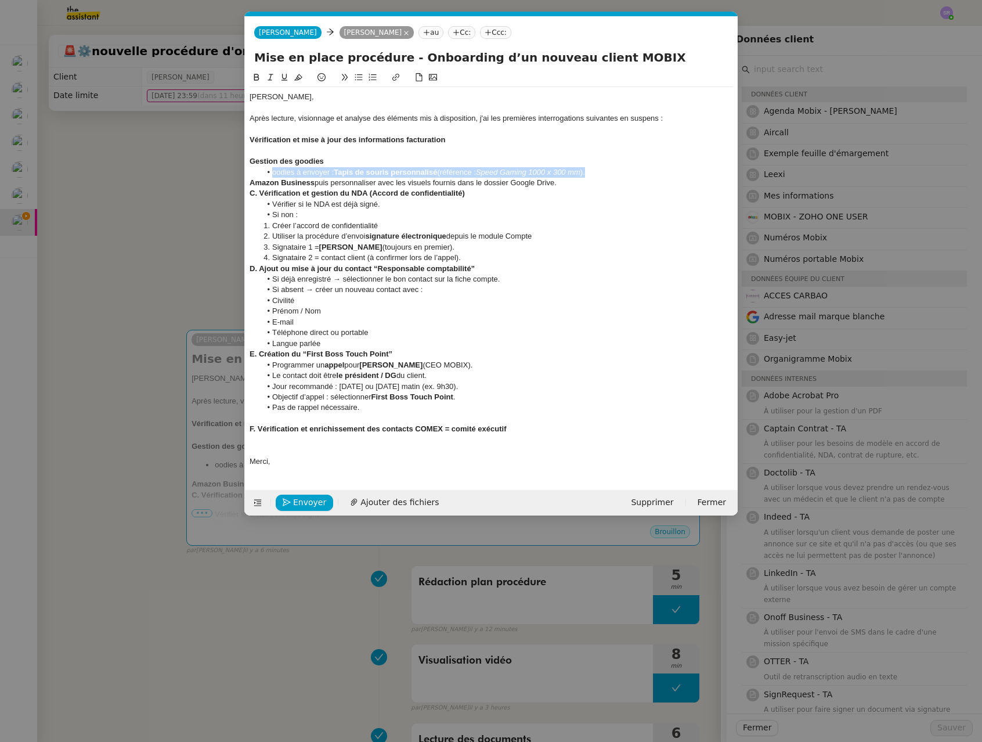
drag, startPoint x: 263, startPoint y: 168, endPoint x: 661, endPoint y: 171, distance: 398.0
click at [661, 171] on li "oodies à envoyer : Tapis de souris personnalisé (référence : Speed Gaming 1000 …" at bounding box center [497, 172] width 472 height 10
click at [576, 167] on li "oodies à envoyer : Tapis de souris personnalisé (référence : Speed Gaming 1000 …" at bounding box center [497, 172] width 472 height 10
drag, startPoint x: 484, startPoint y: 175, endPoint x: 587, endPoint y: 172, distance: 102.7
click at [587, 172] on li "oodies à envoyer : Tapis de souris personnalisé (référence : Speed Gaming 1000 …" at bounding box center [497, 172] width 472 height 10
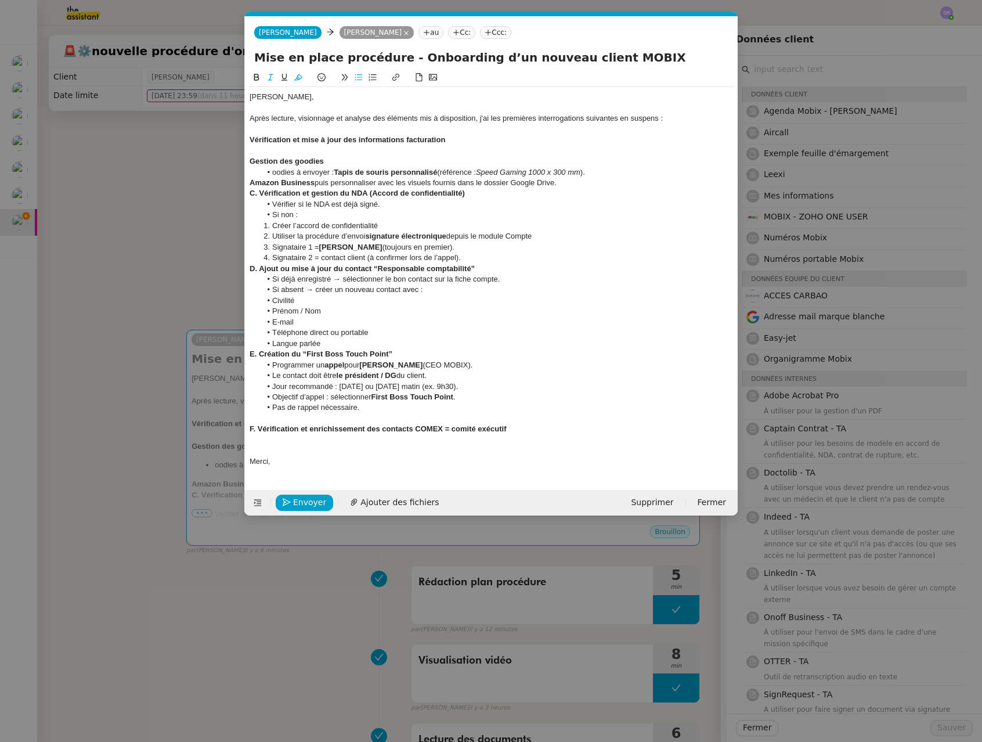
click at [184, 296] on nz-modal-container "Service TA - VOYAGE - PROPOSITION GLOBALE A utiliser dans le cadre de propositi…" at bounding box center [491, 371] width 982 height 742
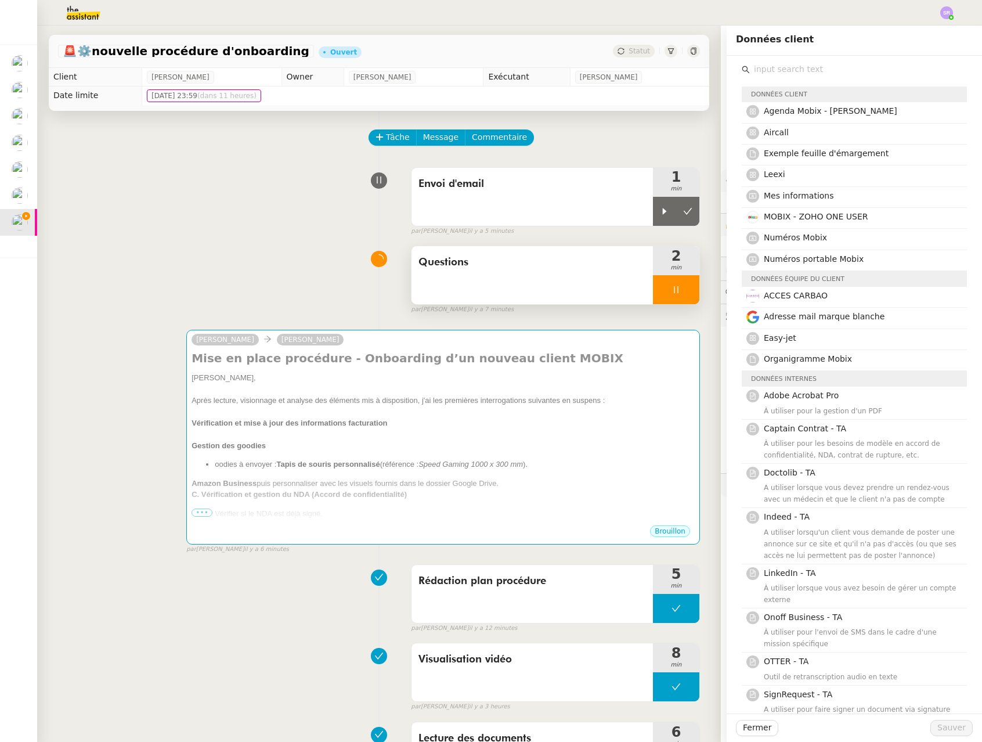
click at [670, 292] on div at bounding box center [676, 289] width 46 height 29
click at [396, 136] on span "Tâche" at bounding box center [398, 137] width 24 height 13
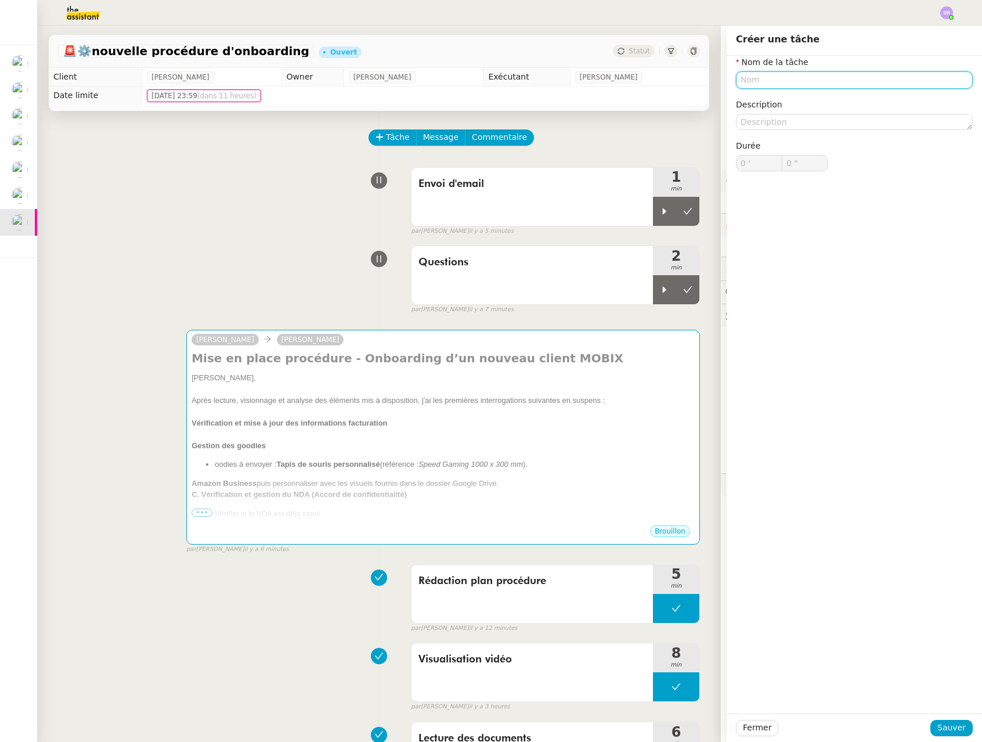
click at [718, 79] on input "text" at bounding box center [854, 79] width 237 height 17
type input "Vérifi"
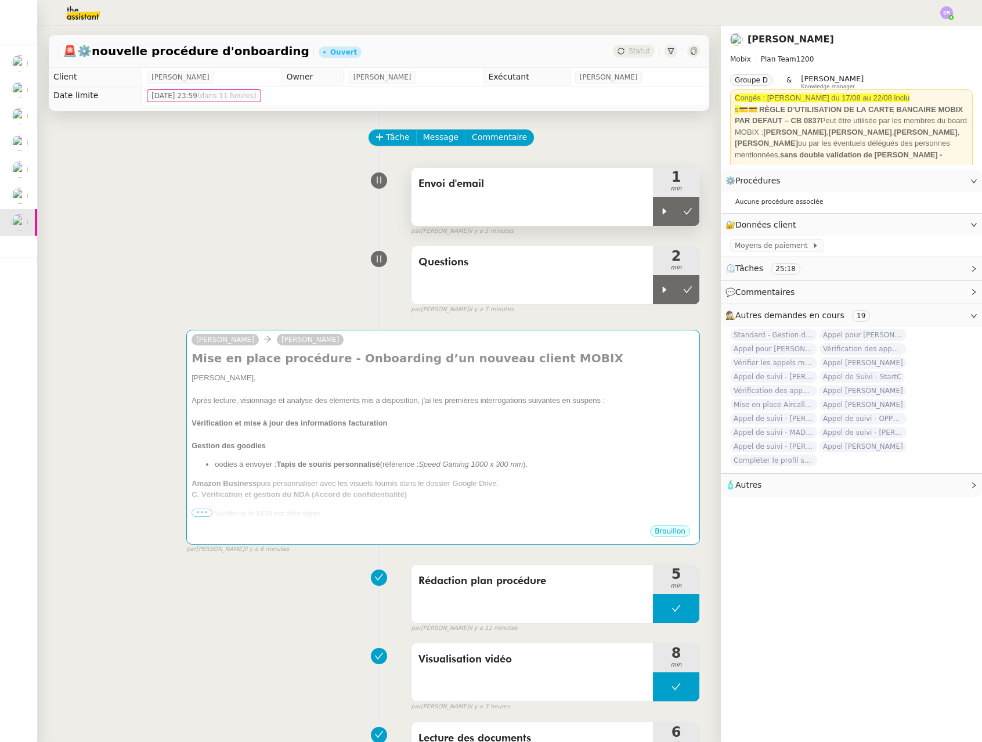
drag, startPoint x: 467, startPoint y: 194, endPoint x: 495, endPoint y: 193, distance: 27.9
click at [467, 194] on div "Envoi d'email" at bounding box center [531, 197] width 241 height 58
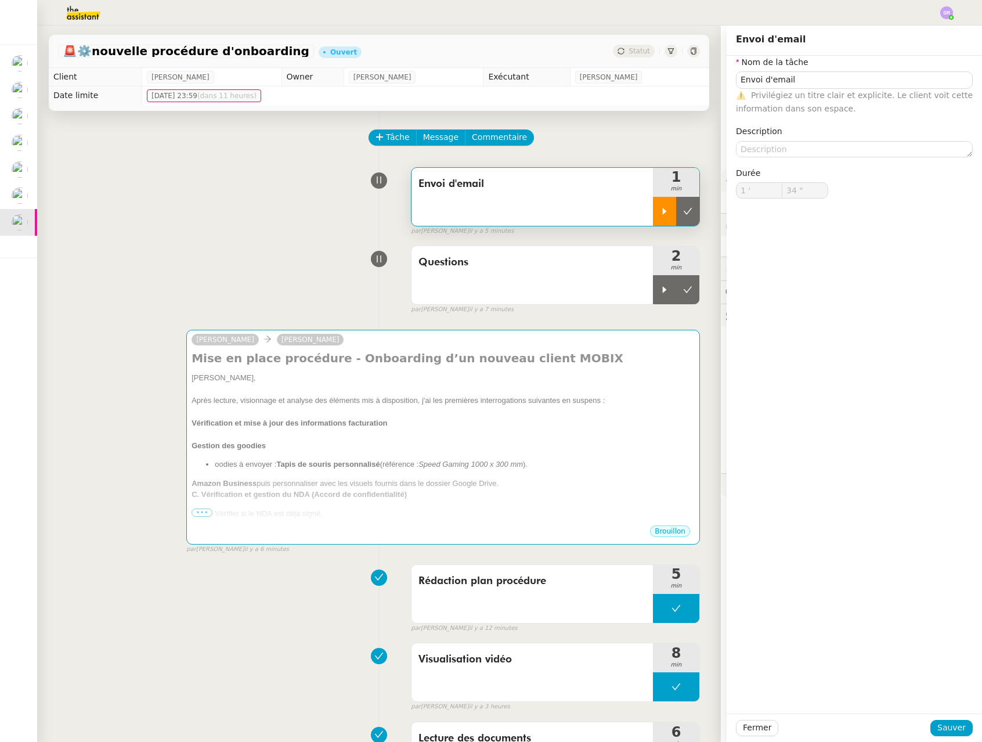
click at [656, 216] on div at bounding box center [664, 211] width 23 height 29
type input "Envoi d'email"
type input "1 '"
type input "34 ""
type input "Envoi d'email"
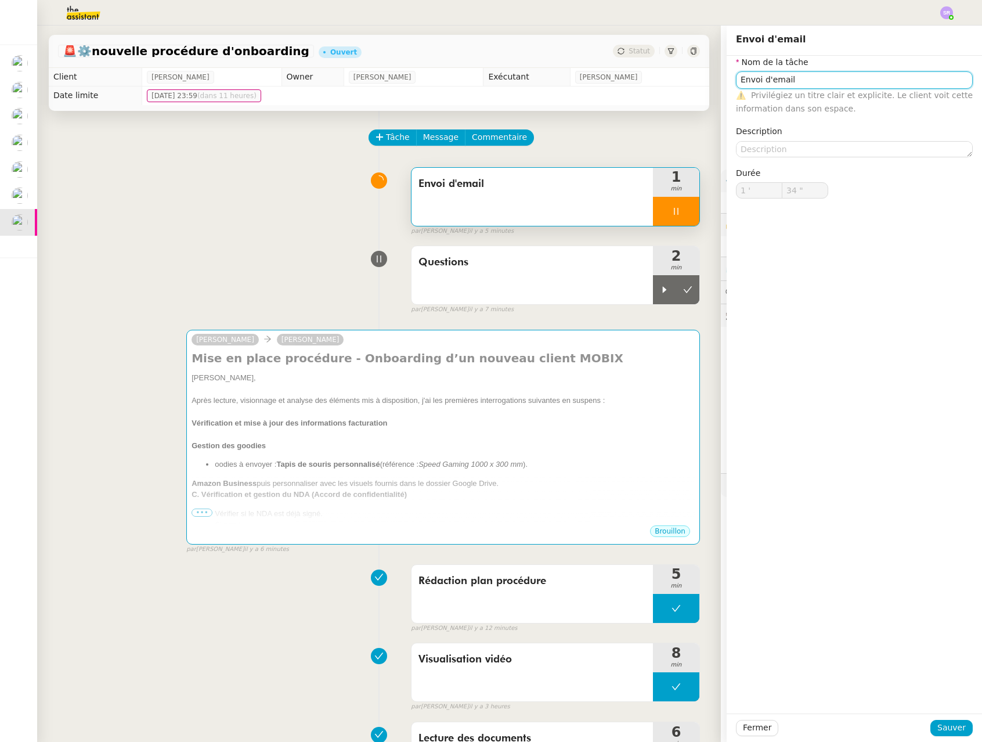
type input "1 '"
drag, startPoint x: 804, startPoint y: 81, endPoint x: 713, endPoint y: 74, distance: 91.4
click at [713, 74] on app-ticket "🚨 ⚙️nouvelle procédure d'onboarding Ouvert Statut Client Florian Parant Owner F…" at bounding box center [509, 384] width 945 height 716
type input "35 ""
type input "V"
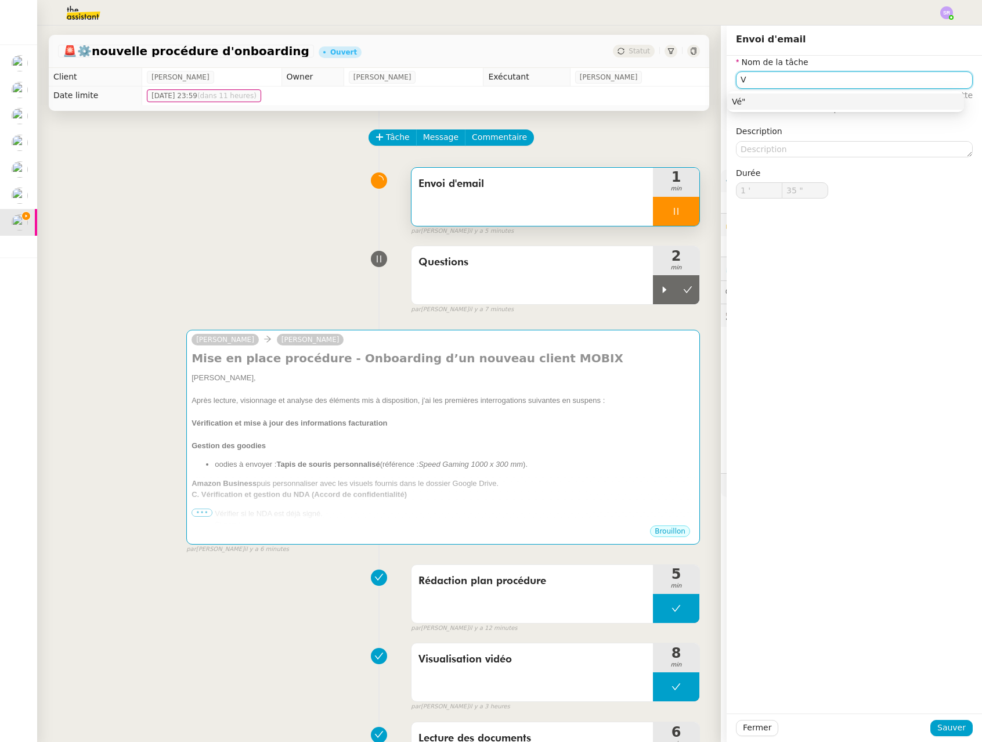
type input "36 ""
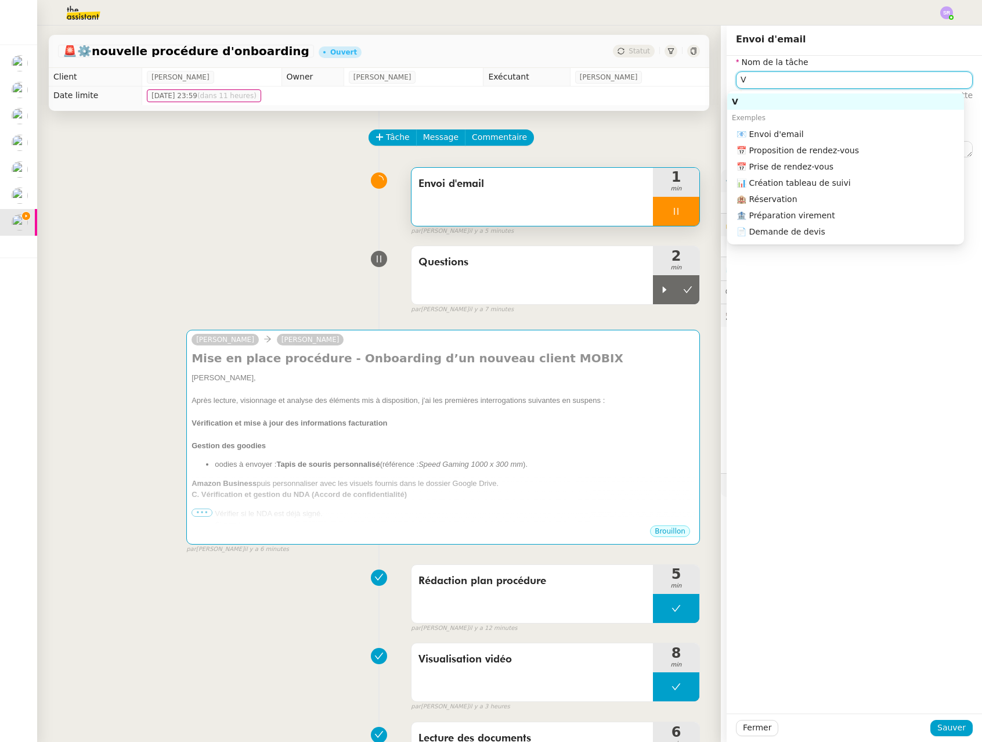
type input "V""
type input "37 ""
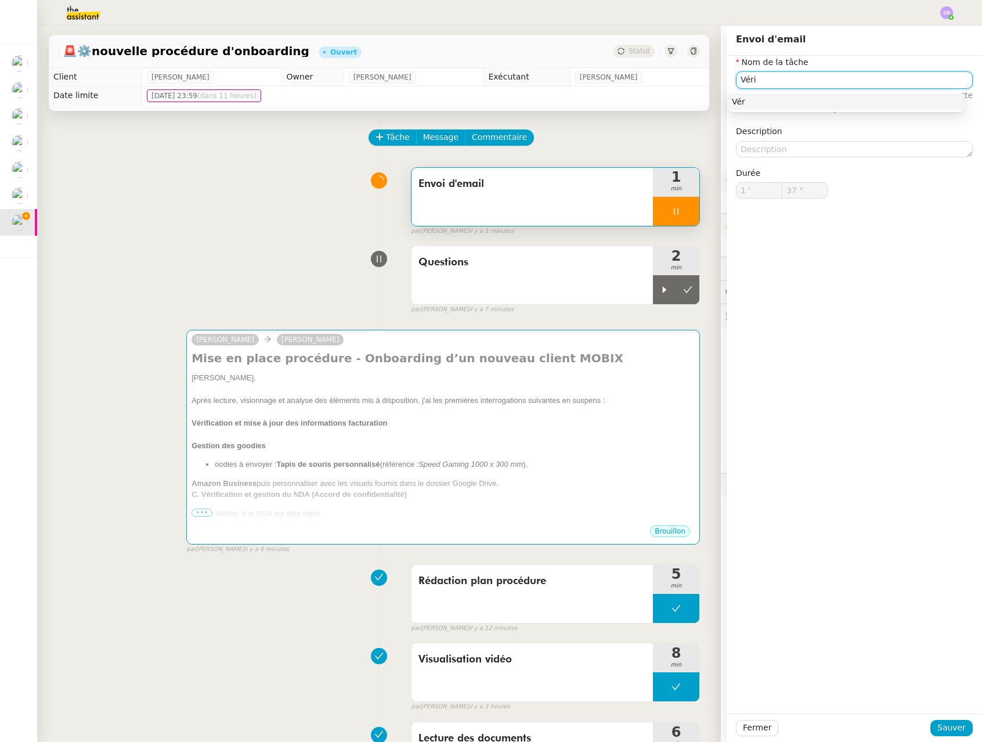
type input "Vérif"
type input "38 ""
type input "Vérification"
type input "39 ""
type input "Vérification d'él"
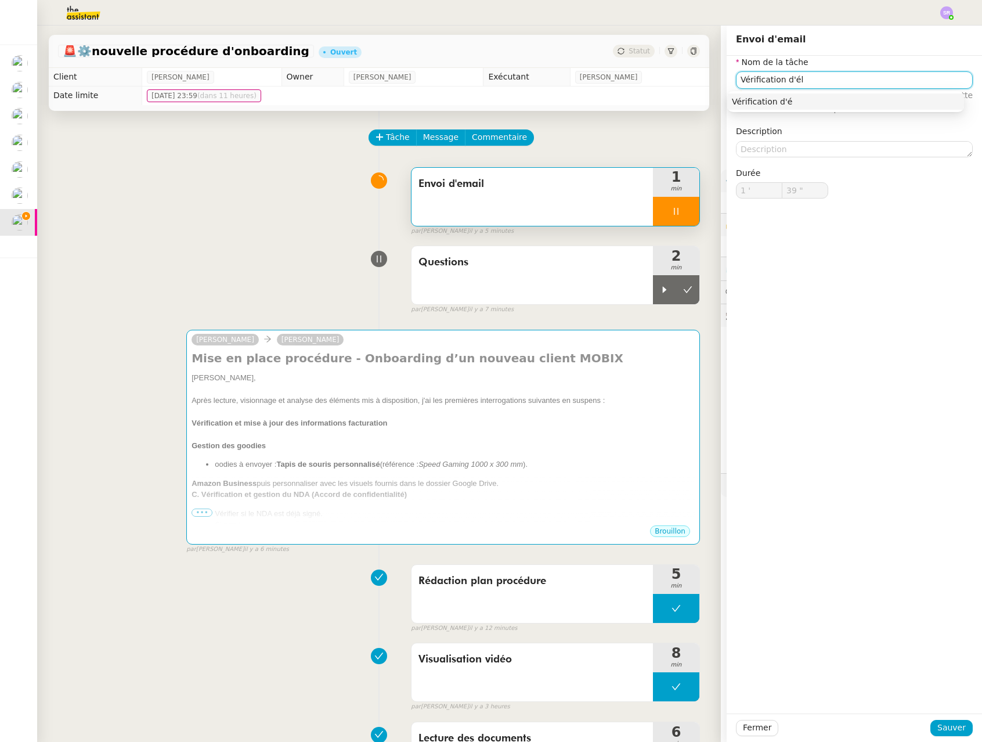
type input "40 ""
type input "Vérification d'élément"
type input "41 ""
type input "Vérification d'éléments"
type input "46 ""
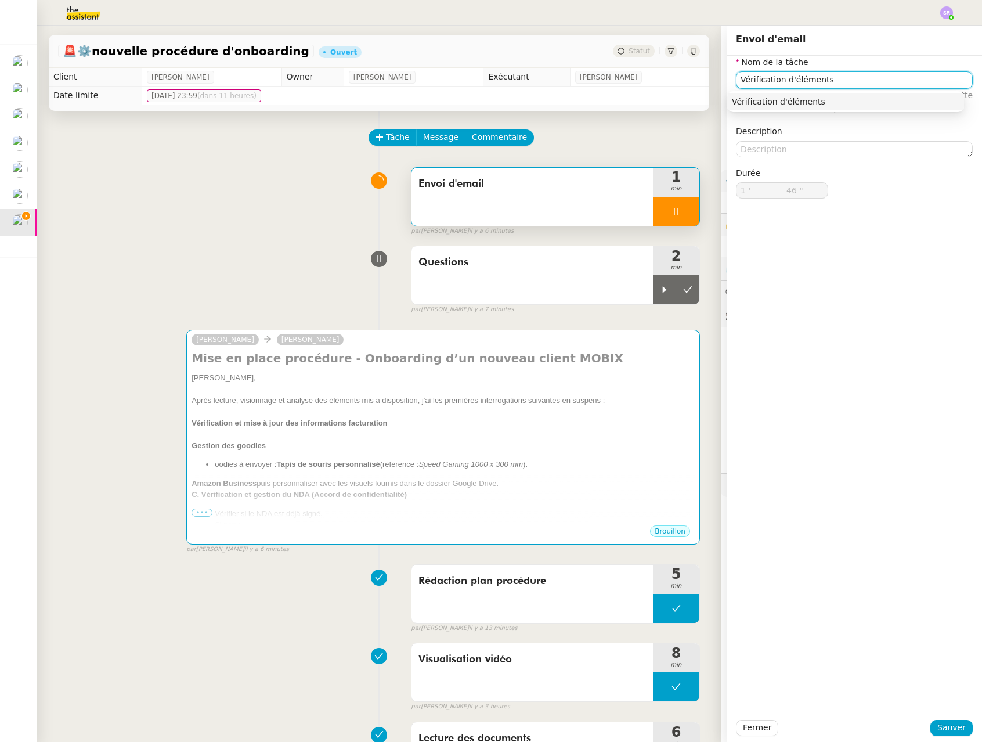
click at [718, 77] on input "Vérification d'éléments" at bounding box center [854, 79] width 237 height 17
type input "Vérification pd'éléments"
type input "47 ""
type input "Vérification présenced'éléments"
type input "48 ""
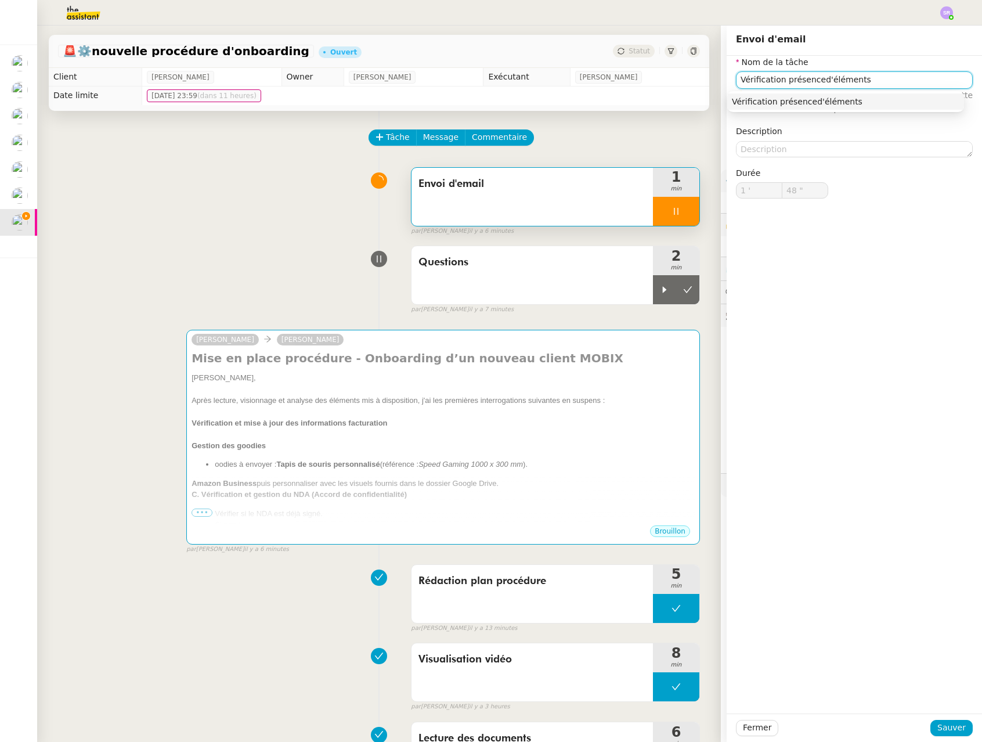
type input "Vérification présence d'éléments"
click at [718, 105] on div "Vérification présence d'éléments" at bounding box center [845, 101] width 227 height 10
type input "50 ""
type input "Vérification présence d'éléments"
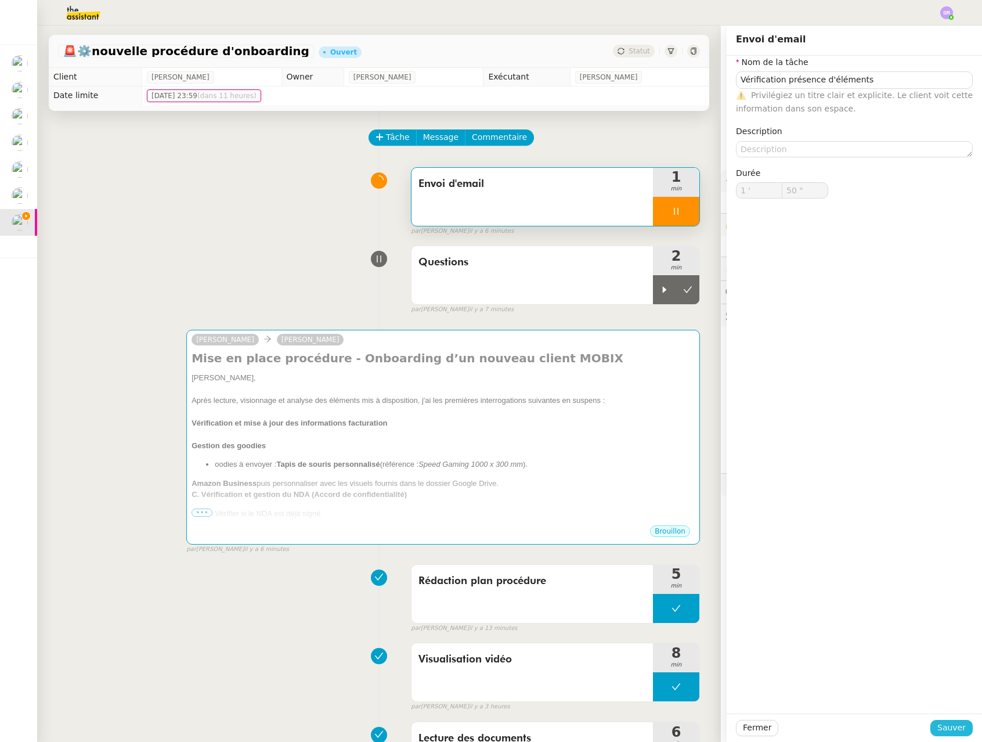
click at [718, 719] on button "Sauver" at bounding box center [951, 727] width 42 height 16
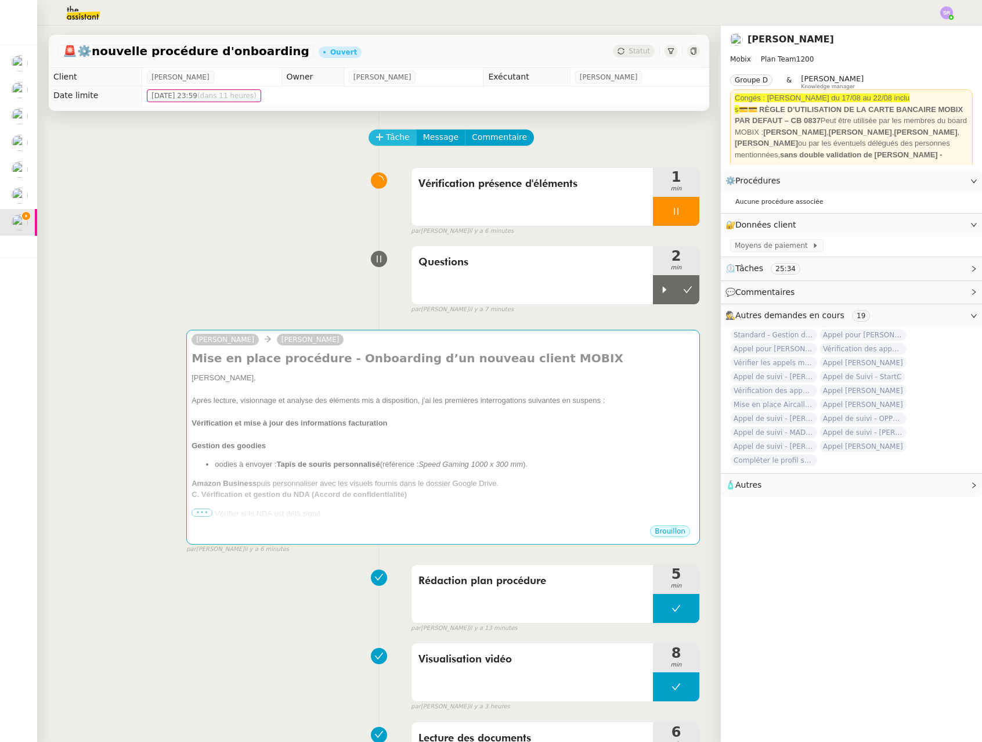
click at [386, 132] on span "Tâche" at bounding box center [398, 137] width 24 height 13
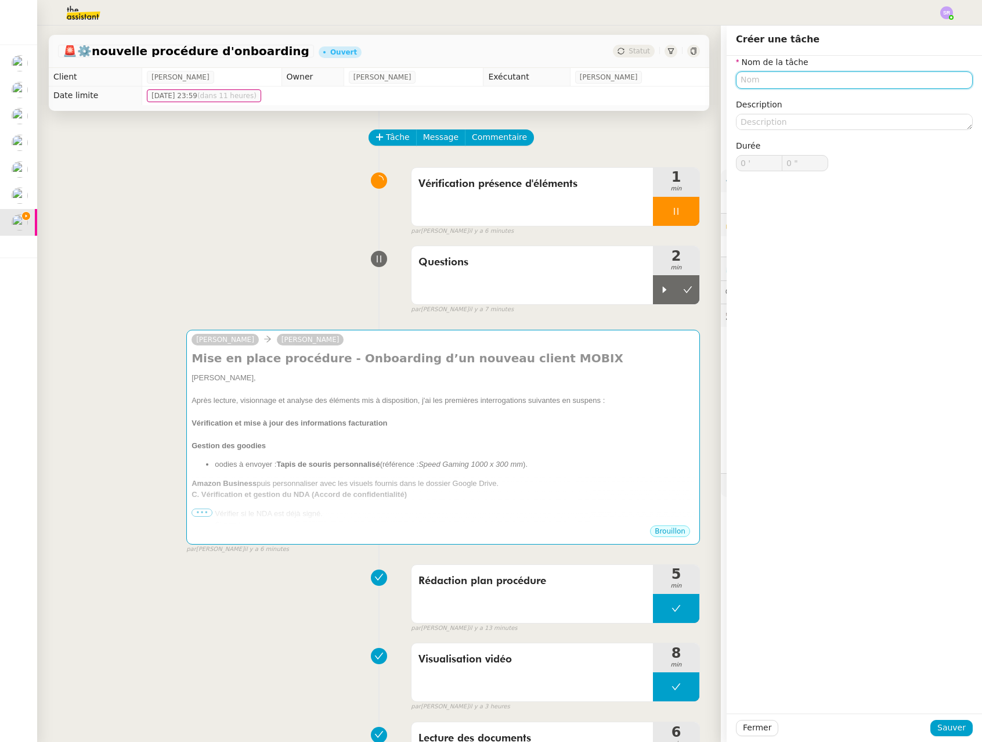
click at [718, 84] on input "text" at bounding box center [854, 79] width 237 height 17
click at [718, 129] on div "📧 Envoi d'email" at bounding box center [847, 134] width 223 height 10
type input "Envoi d'email"
click at [718, 728] on span "Sauver" at bounding box center [951, 727] width 28 height 13
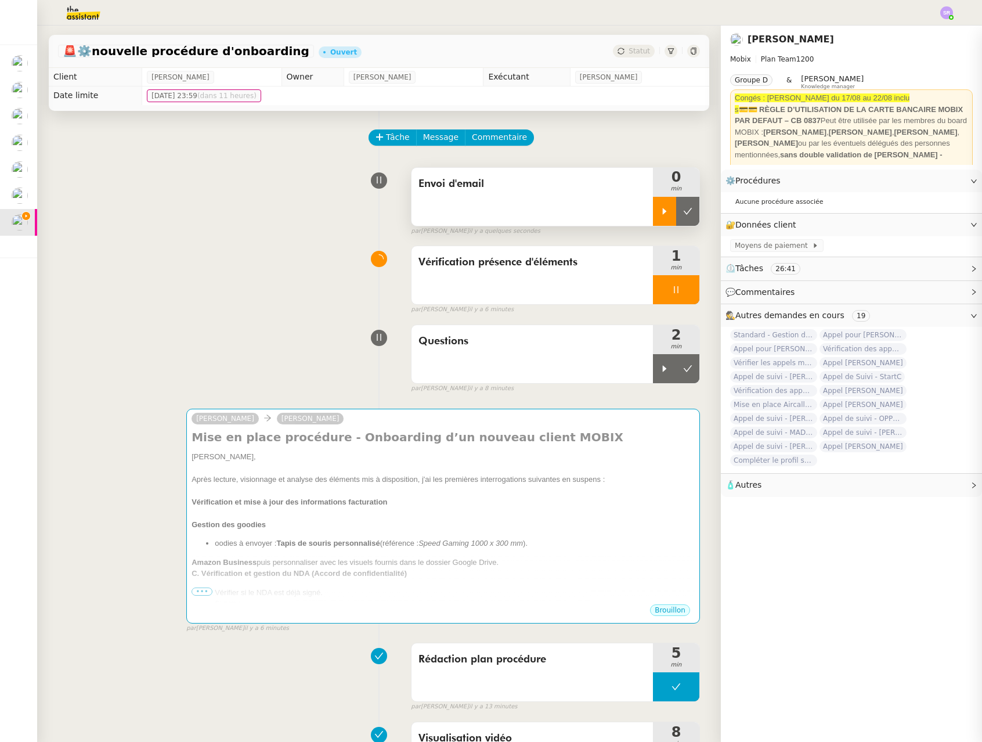
click at [653, 205] on div at bounding box center [664, 211] width 23 height 29
click at [657, 284] on div at bounding box center [676, 289] width 46 height 29
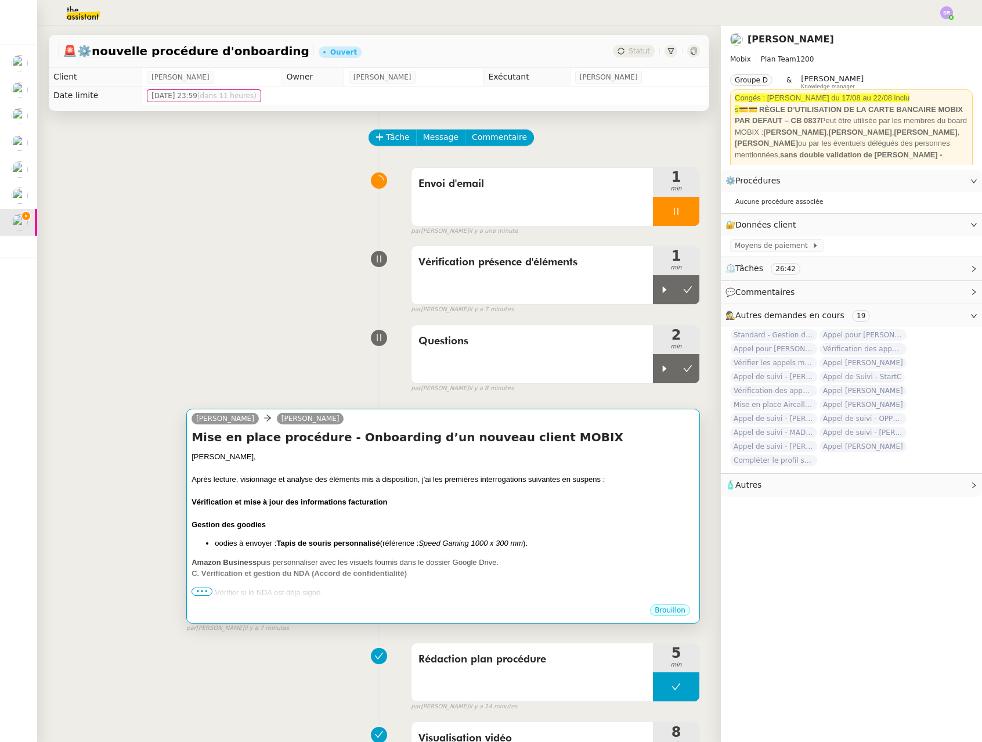
click at [438, 530] on div "Florian, Après lecture, visionnage et analyse des éléments mis à disposition, j…" at bounding box center [442, 683] width 503 height 464
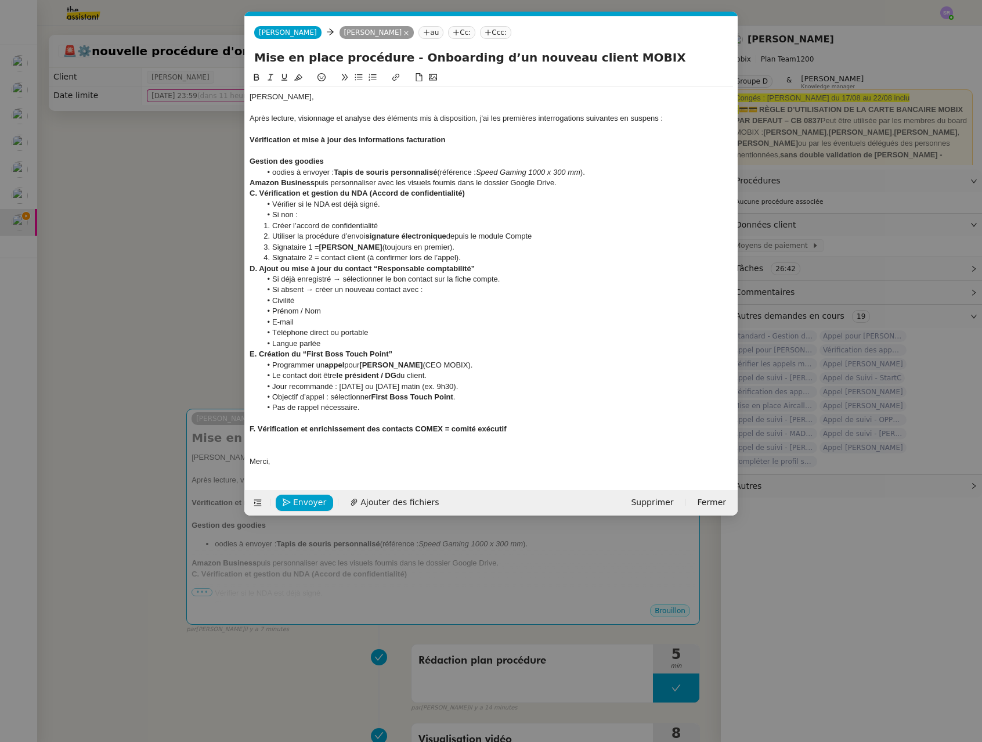
scroll to position [0, 24]
drag, startPoint x: 483, startPoint y: 172, endPoint x: 587, endPoint y: 174, distance: 103.3
click at [587, 174] on li "oodies à envoyer : Tapis de souris personnalisé (référence : Speed Gaming 1000 …" at bounding box center [497, 172] width 472 height 10
copy em "Speed Gaming 1000 x 300 mm"
click at [623, 173] on li "oodies à envoyer : Tapis de souris personnalisé (référence : Speed Gaming 1000 …" at bounding box center [497, 172] width 472 height 10
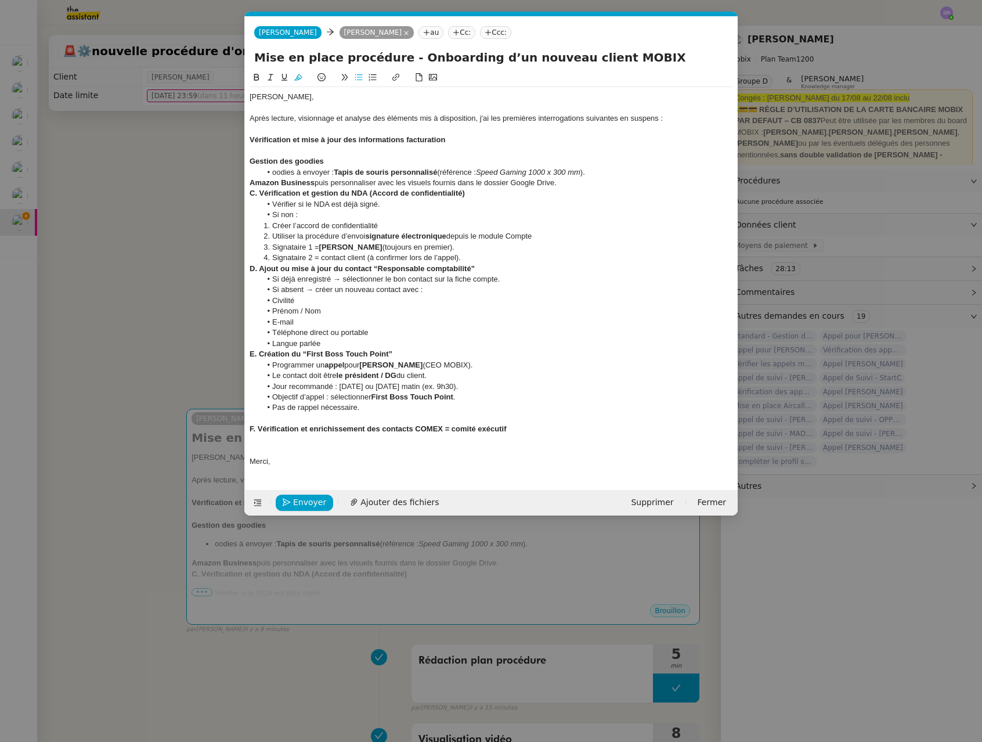
click at [271, 172] on li "oodies à envoyer : Tapis de souris personnalisé (référence : Speed Gaming 1000 …" at bounding box center [497, 172] width 472 height 10
click at [342, 159] on div "Gestion des goodies" at bounding box center [490, 161] width 483 height 10
drag, startPoint x: 269, startPoint y: 175, endPoint x: 277, endPoint y: 174, distance: 8.1
click at [268, 174] on li "oodies à envoyer : Tapis de souris personnalisé (référence : Speed Gaming 1000 …" at bounding box center [497, 172] width 472 height 10
drag, startPoint x: 273, startPoint y: 173, endPoint x: 266, endPoint y: 174, distance: 6.5
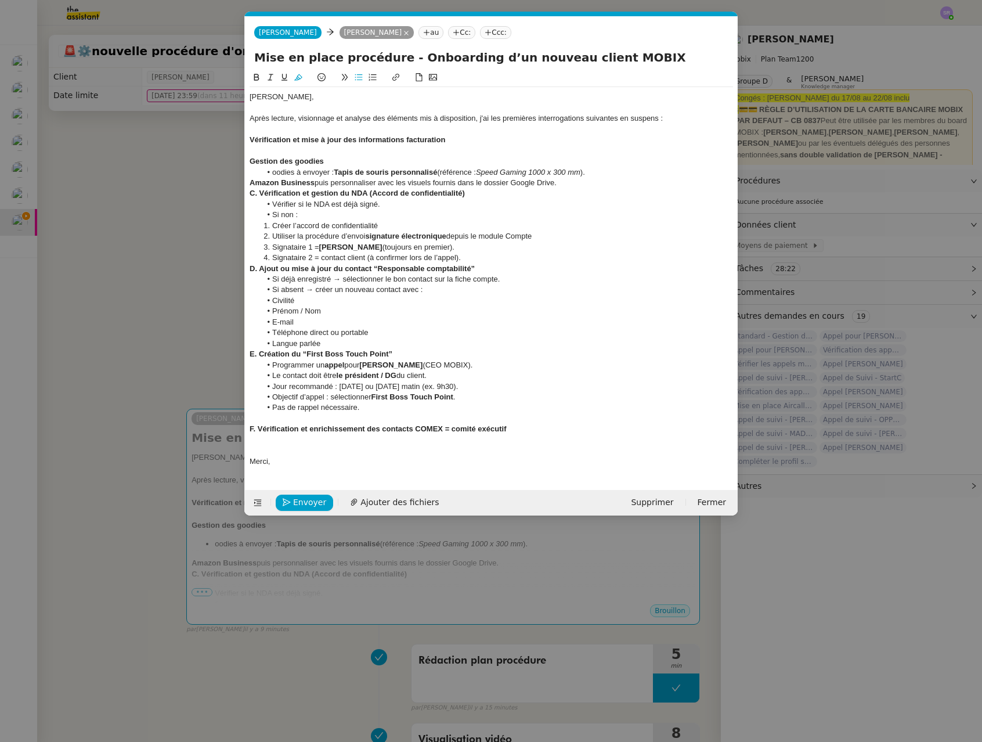
click at [273, 173] on span "oodies à envoyer :" at bounding box center [303, 172] width 62 height 9
click at [193, 176] on nz-modal-container "Service TA - VOYAGE - PROPOSITION GLOBALE A utiliser dans le cadre de propositi…" at bounding box center [491, 371] width 982 height 742
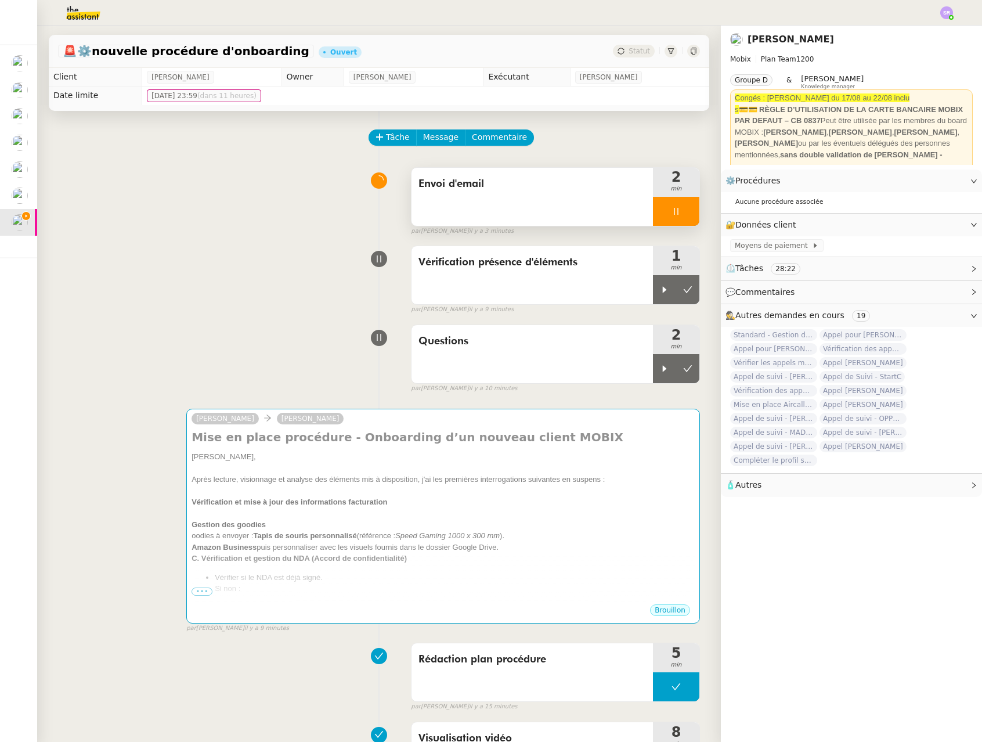
click at [682, 213] on div at bounding box center [676, 211] width 46 height 29
click at [660, 372] on icon at bounding box center [664, 368] width 9 height 9
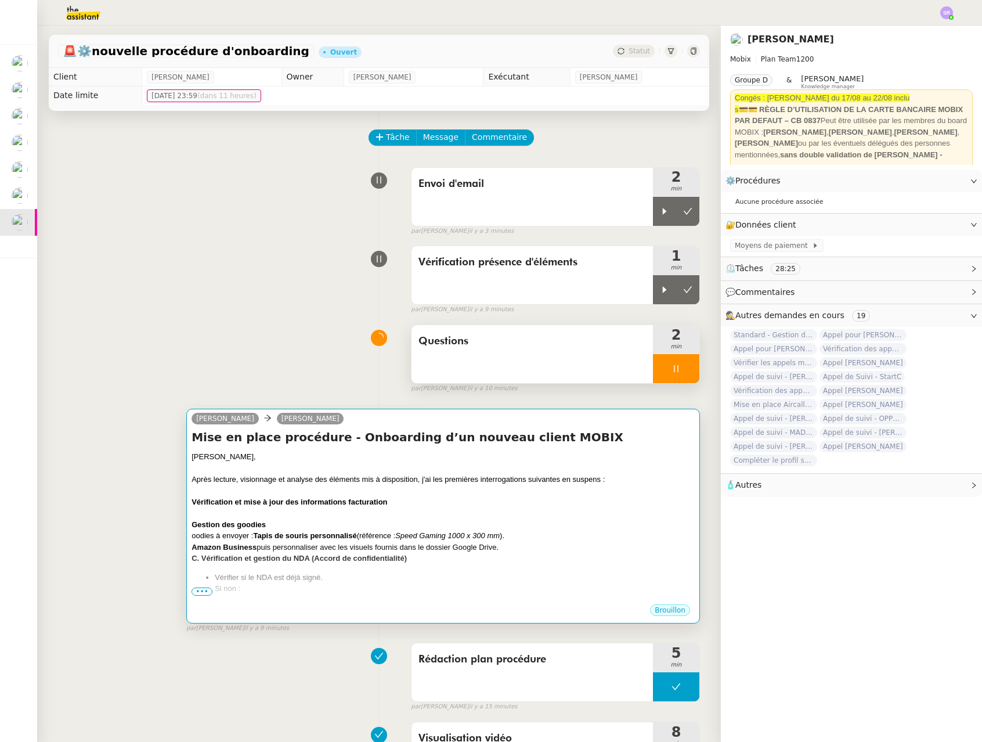
click at [557, 524] on div "Gestion des goodies" at bounding box center [442, 525] width 503 height 12
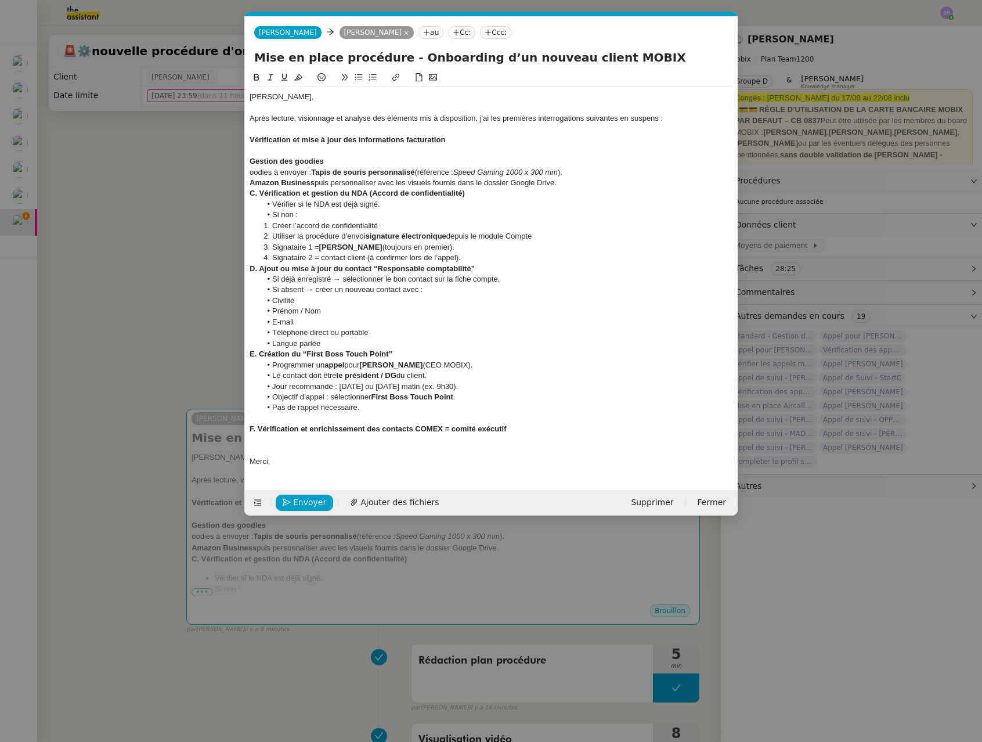
click at [249, 172] on span "oodies à envoyer :" at bounding box center [280, 172] width 62 height 9
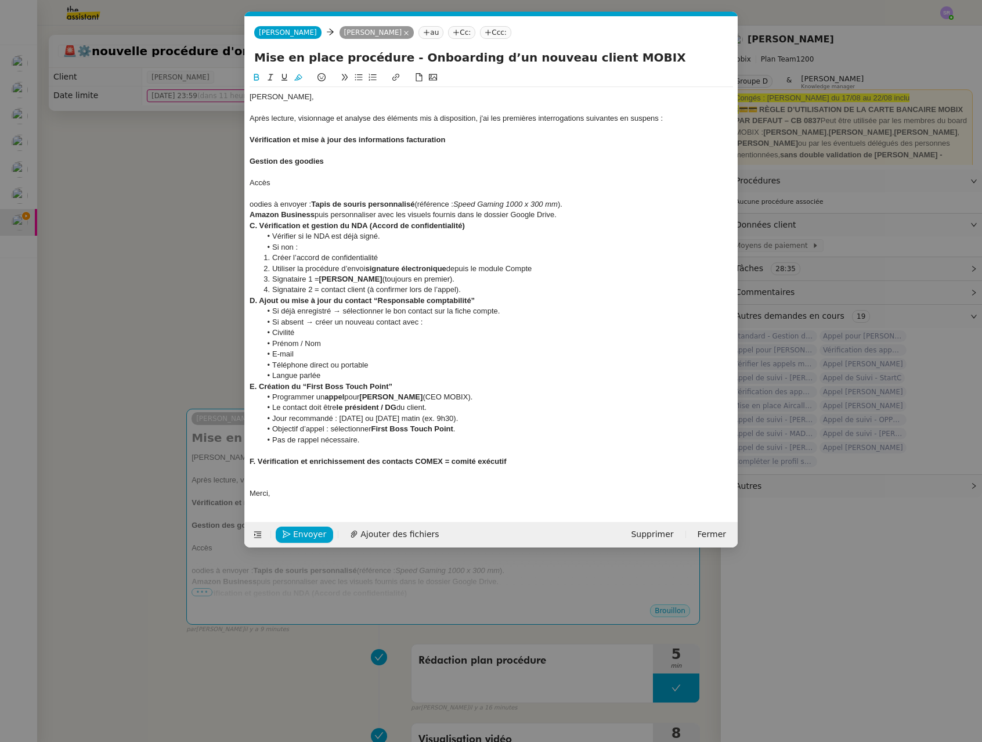
click at [253, 181] on div "Accès" at bounding box center [490, 183] width 483 height 10
click at [250, 184] on div "Accès" at bounding box center [490, 183] width 483 height 10
click at [327, 179] on div "Pourr Accès" at bounding box center [490, 183] width 483 height 10
drag, startPoint x: 313, startPoint y: 216, endPoint x: 247, endPoint y: 213, distance: 66.8
click at [247, 213] on nz-spin "Florian, Après lecture, visionnage et analyse des éléments mis à disposition, j…" at bounding box center [491, 289] width 493 height 437
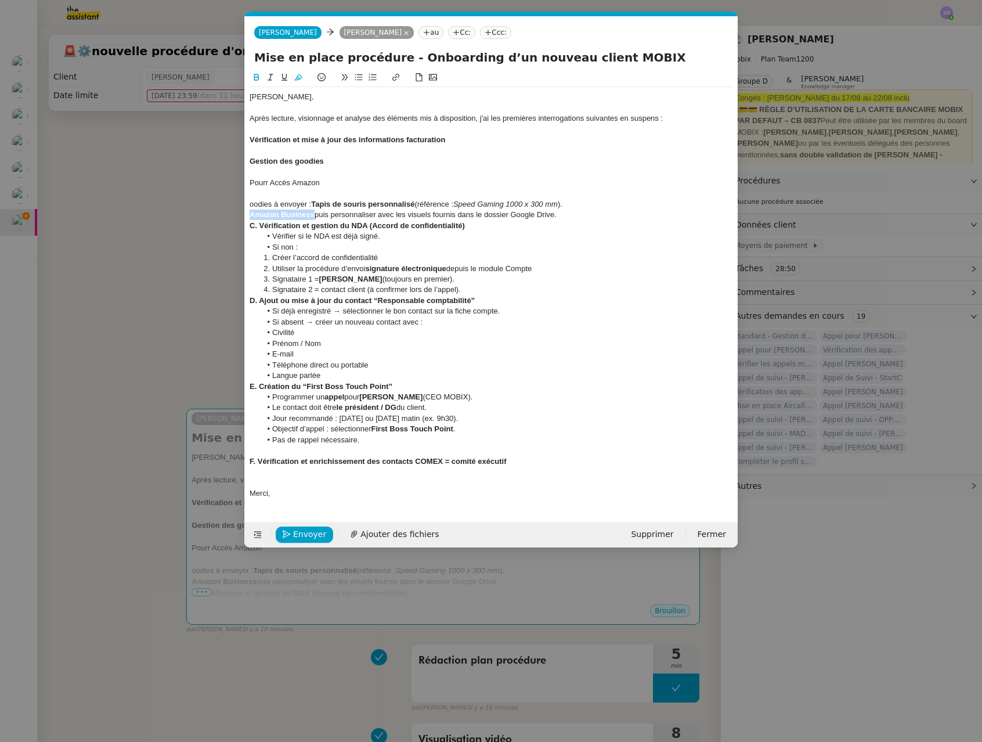
copy strong "Amazon Business"
click at [301, 185] on div "Pourr Accès Amazon" at bounding box center [490, 183] width 483 height 10
drag, startPoint x: 301, startPoint y: 185, endPoint x: 334, endPoint y: 181, distance: 33.3
click at [301, 185] on div "Pourr Accès Amazon" at bounding box center [490, 183] width 483 height 10
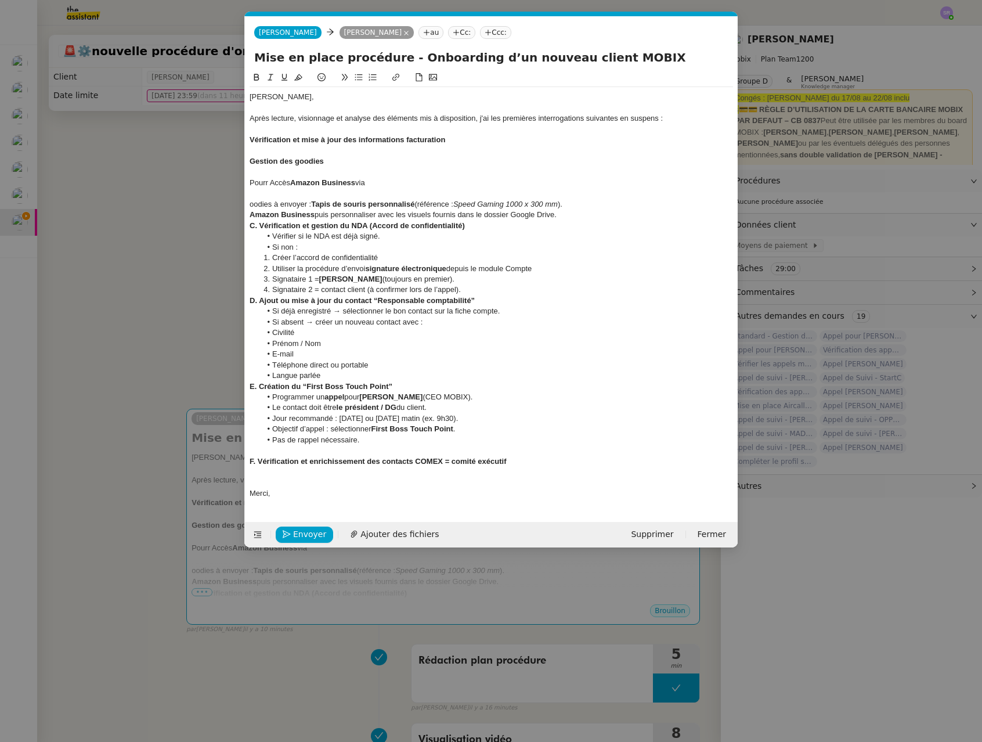
drag, startPoint x: 404, startPoint y: 175, endPoint x: 413, endPoint y: 182, distance: 10.7
click at [404, 175] on div at bounding box center [490, 172] width 483 height 10
click at [414, 187] on div "Pourr Accès Amazon Business via" at bounding box center [490, 183] width 483 height 10
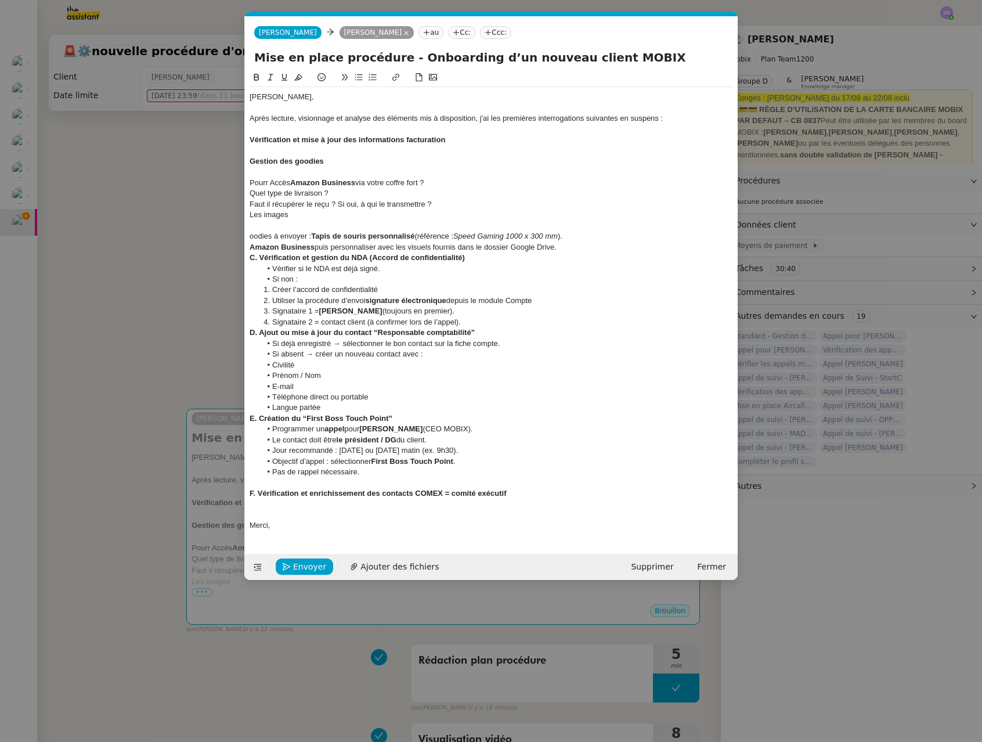
drag, startPoint x: 241, startPoint y: 402, endPoint x: 209, endPoint y: 359, distance: 53.8
click at [238, 400] on nz-modal-container "Service TA - VOYAGE - PROPOSITION GLOBALE A utiliser dans le cadre de propositi…" at bounding box center [491, 371] width 982 height 742
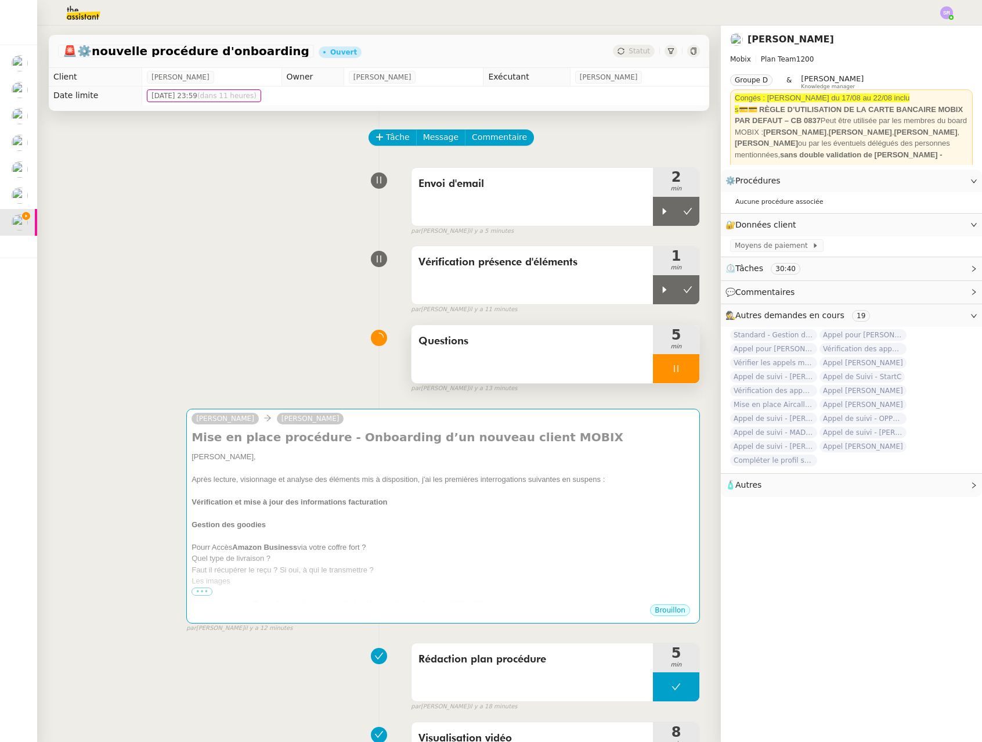
click at [653, 368] on div at bounding box center [676, 368] width 46 height 29
click at [653, 217] on div at bounding box center [664, 211] width 23 height 29
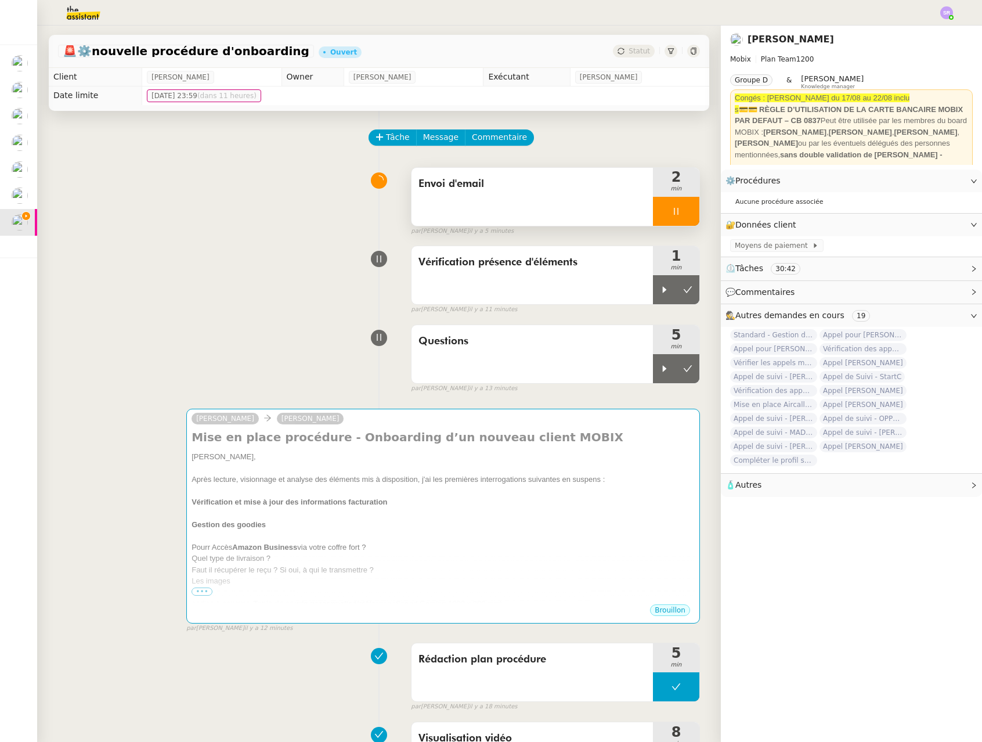
click at [671, 213] on icon at bounding box center [675, 211] width 9 height 9
click at [653, 281] on div at bounding box center [664, 289] width 23 height 29
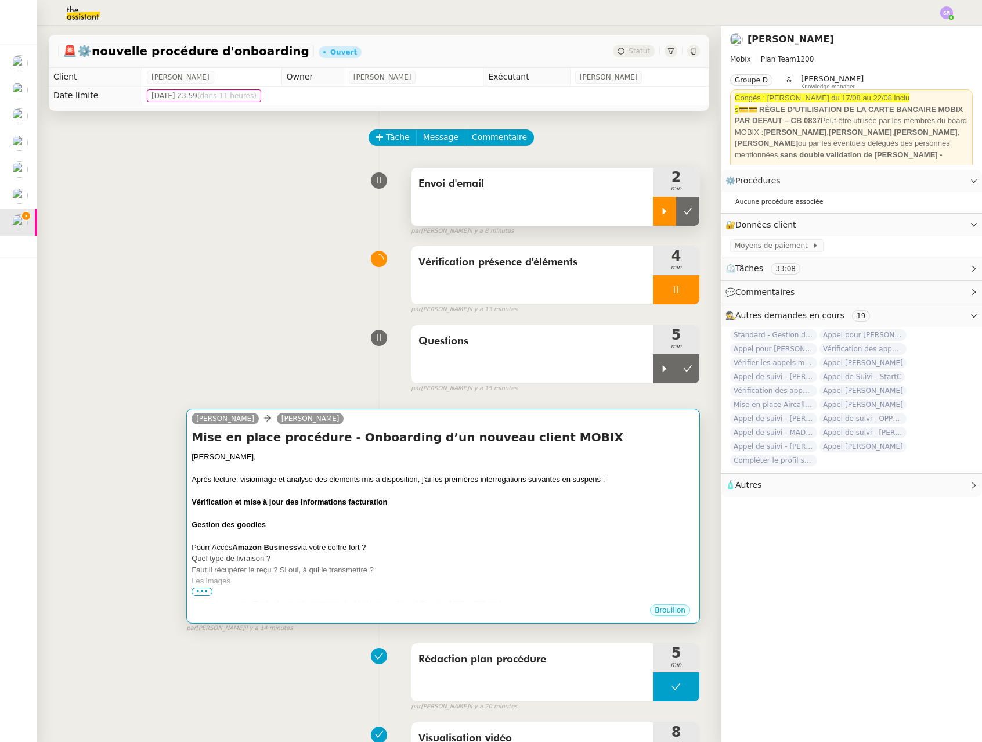
click at [362, 538] on div at bounding box center [442, 536] width 503 height 12
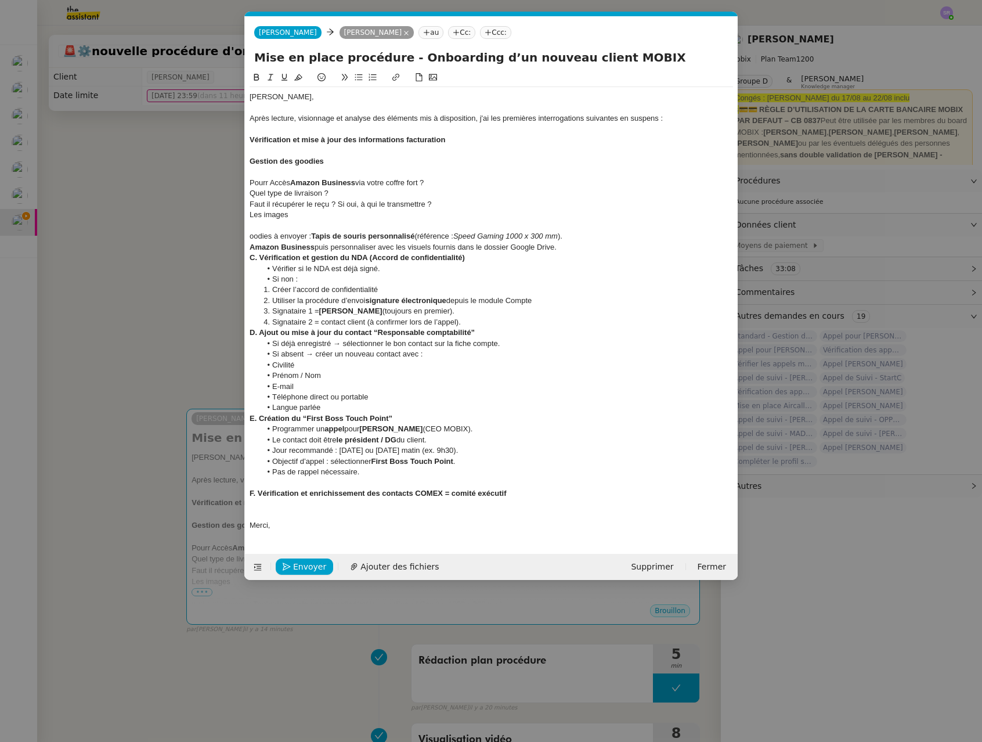
scroll to position [0, 24]
click at [424, 212] on div "Les images" at bounding box center [490, 214] width 483 height 10
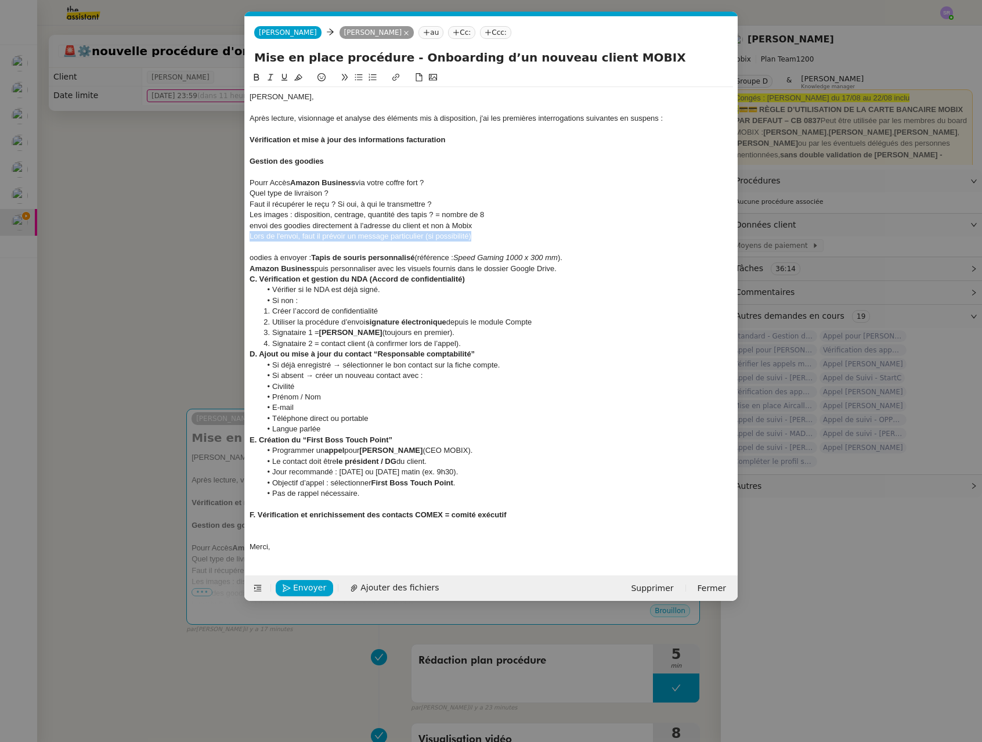
drag, startPoint x: 480, startPoint y: 236, endPoint x: 247, endPoint y: 241, distance: 232.7
click at [242, 238] on nz-modal-container "Service TA - VOYAGE - PROPOSITION GLOBALE A utiliser dans le cadre de propositi…" at bounding box center [491, 371] width 982 height 742
click at [532, 235] on div at bounding box center [490, 236] width 483 height 10
drag, startPoint x: 494, startPoint y: 215, endPoint x: 502, endPoint y: 214, distance: 8.2
click at [494, 215] on div "Les images : disposition, centrage, quantité des tapis ? = nombre de 8" at bounding box center [490, 214] width 483 height 10
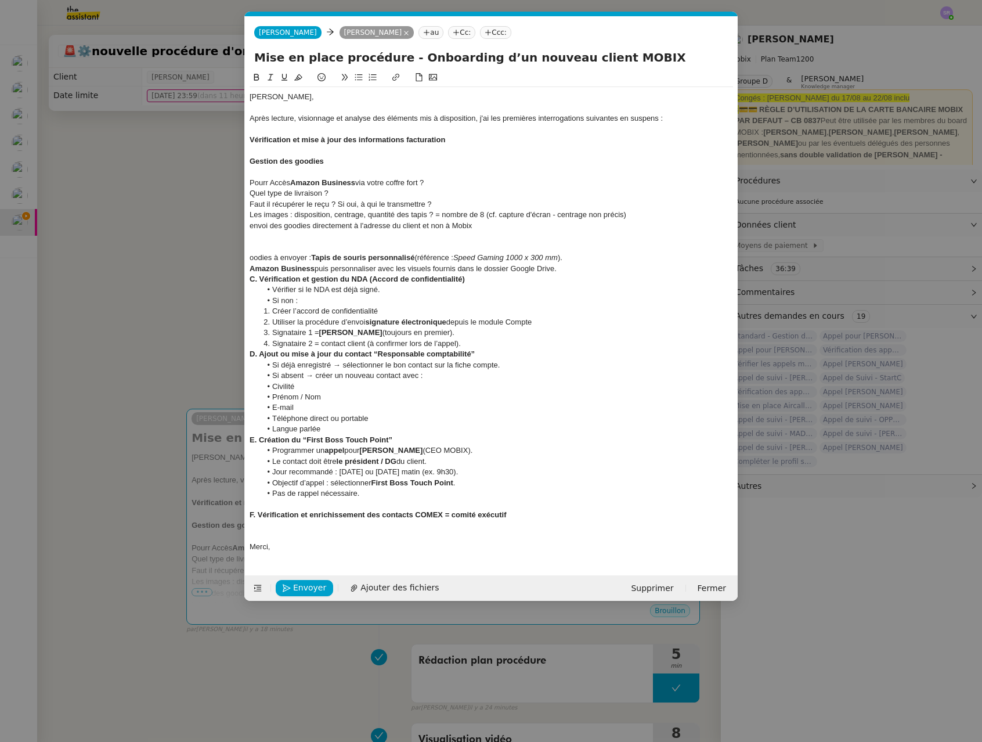
drag, startPoint x: 189, startPoint y: 256, endPoint x: 268, endPoint y: 232, distance: 82.6
click at [189, 255] on nz-modal-container "Service TA - VOYAGE - PROPOSITION GLOBALE A utiliser dans le cadre de propositi…" at bounding box center [491, 371] width 982 height 742
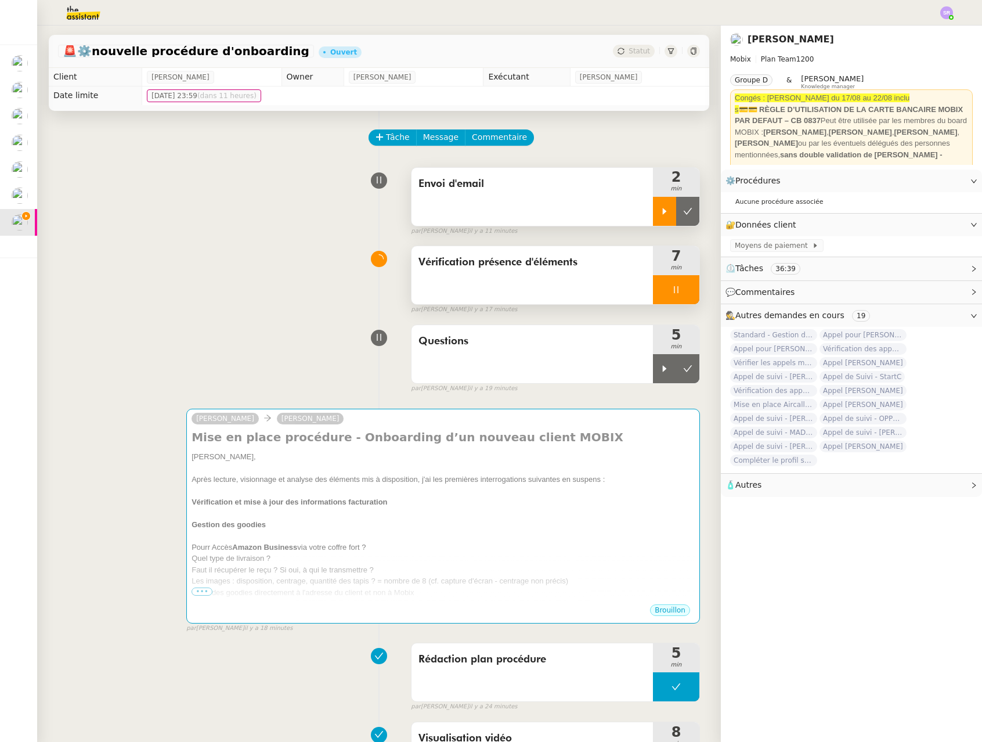
click at [664, 301] on div at bounding box center [676, 289] width 46 height 29
click at [653, 294] on div at bounding box center [664, 289] width 23 height 29
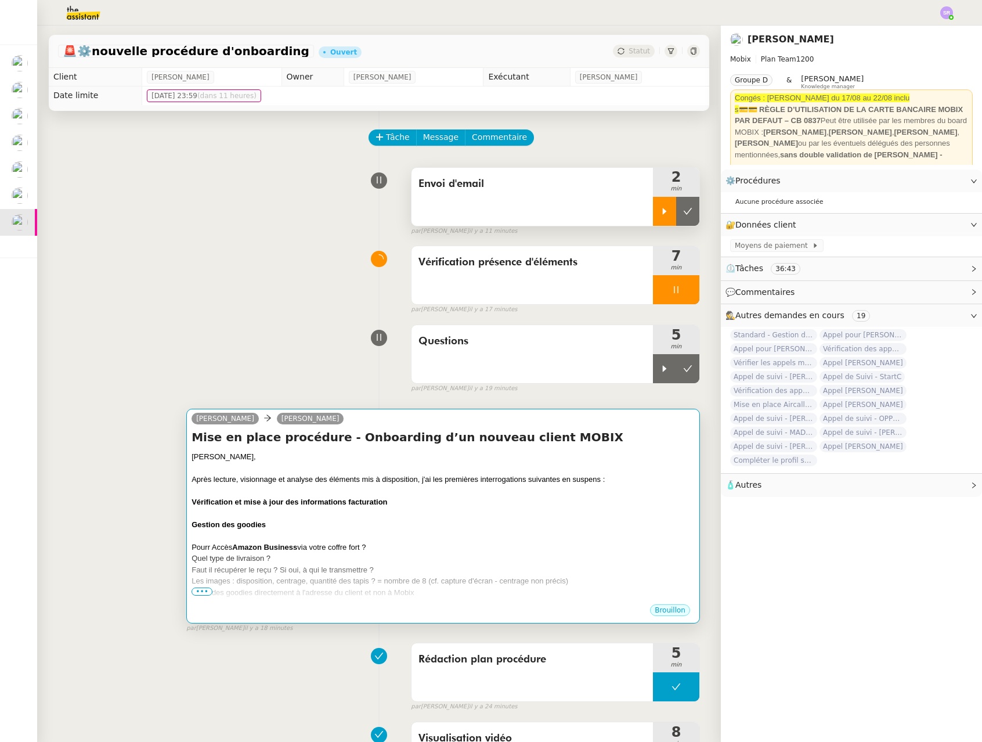
click at [596, 511] on div at bounding box center [442, 513] width 503 height 12
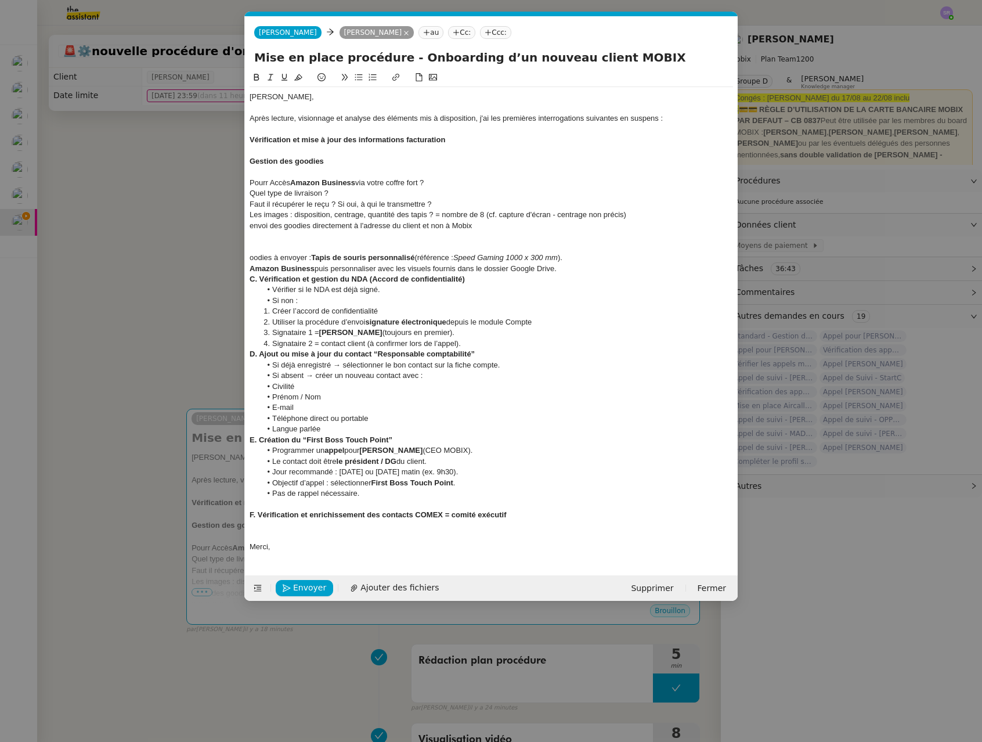
click at [168, 269] on nz-modal-container "Service TA - VOYAGE - PROPOSITION GLOBALE A utiliser dans le cadre de propositi…" at bounding box center [491, 371] width 982 height 742
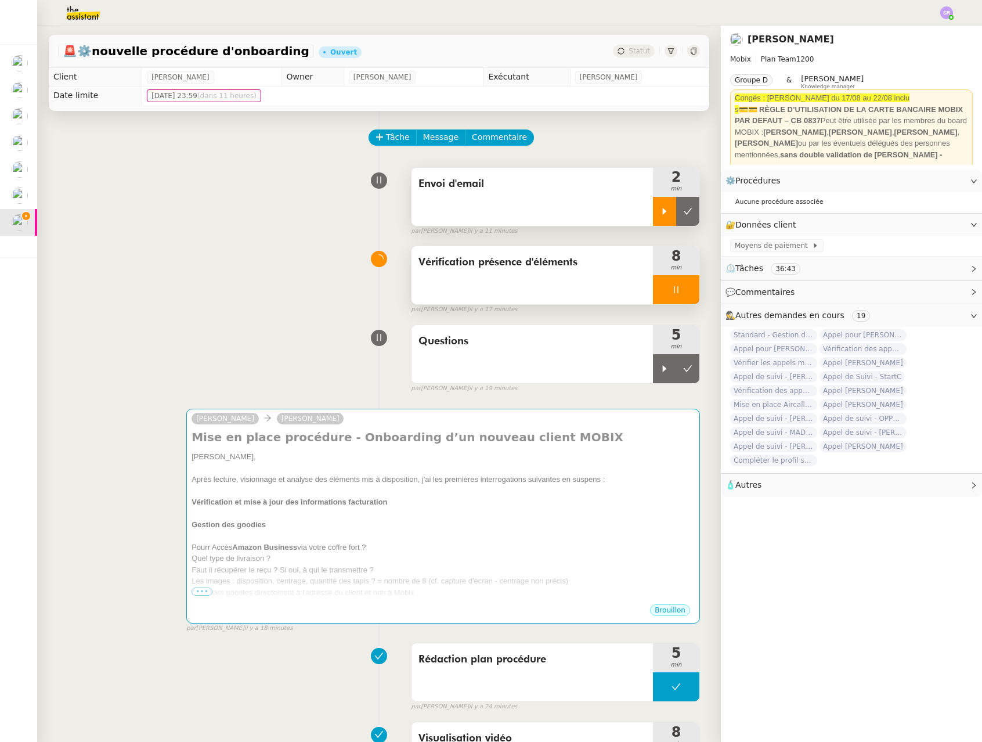
drag, startPoint x: 656, startPoint y: 288, endPoint x: 659, endPoint y: 295, distance: 7.8
click at [656, 288] on div at bounding box center [676, 289] width 46 height 29
click at [660, 365] on icon at bounding box center [664, 368] width 9 height 9
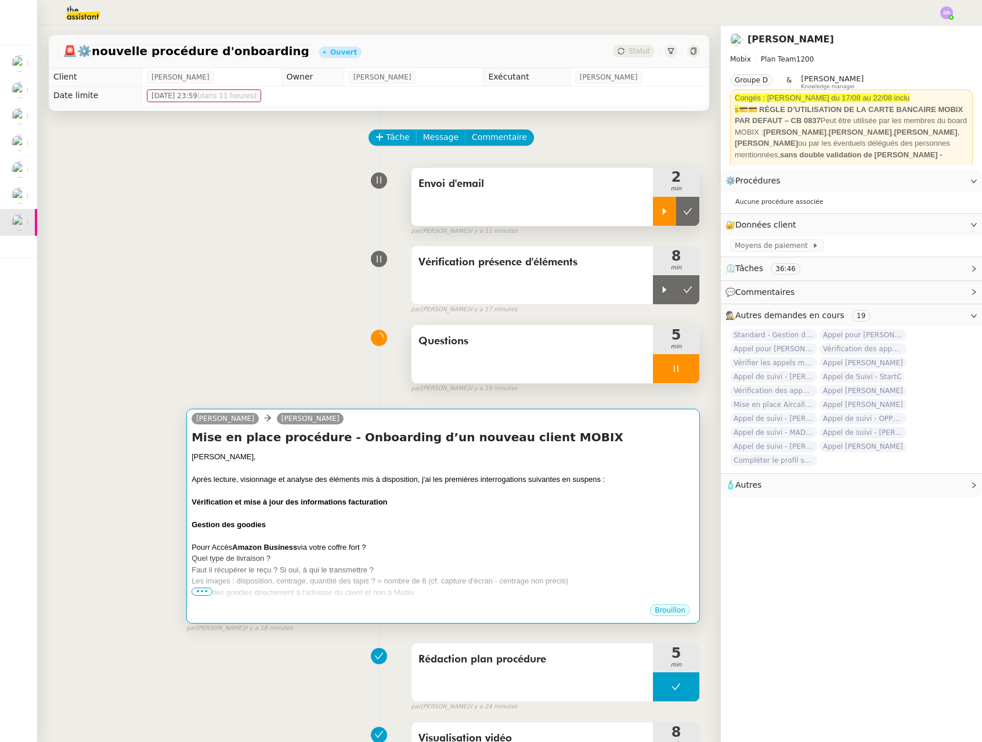
click at [578, 538] on div at bounding box center [442, 536] width 503 height 12
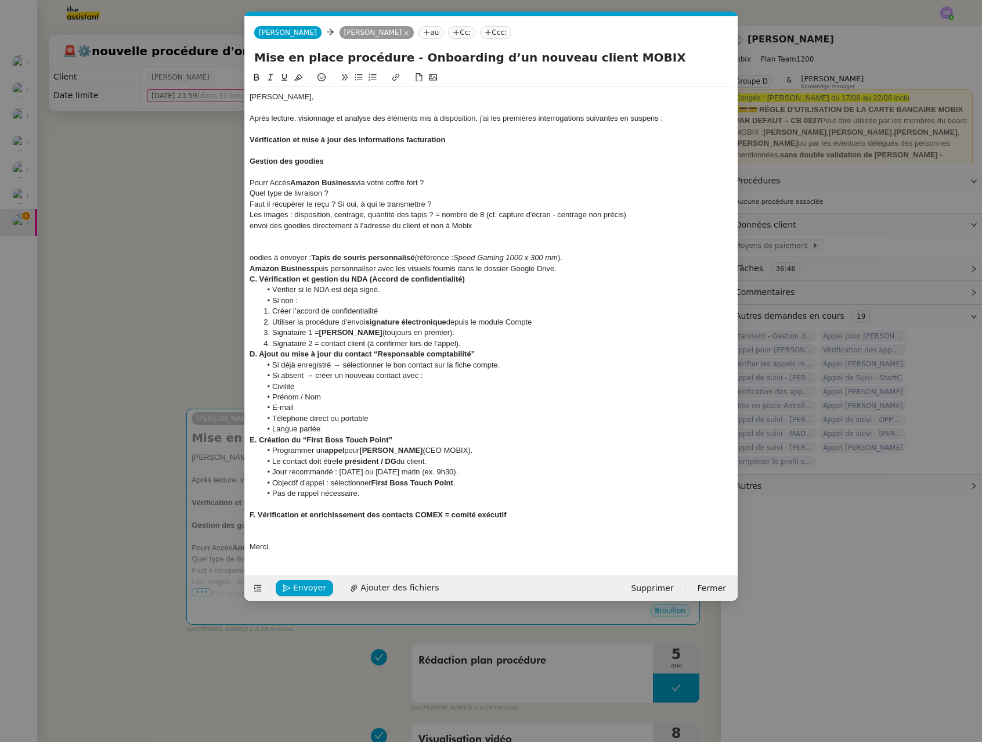
drag, startPoint x: 581, startPoint y: 266, endPoint x: 204, endPoint y: 257, distance: 377.2
click at [204, 257] on nz-modal-container "Service TA - VOYAGE - PROPOSITION GLOBALE A utiliser dans le cadre de propositi…" at bounding box center [491, 371] width 982 height 742
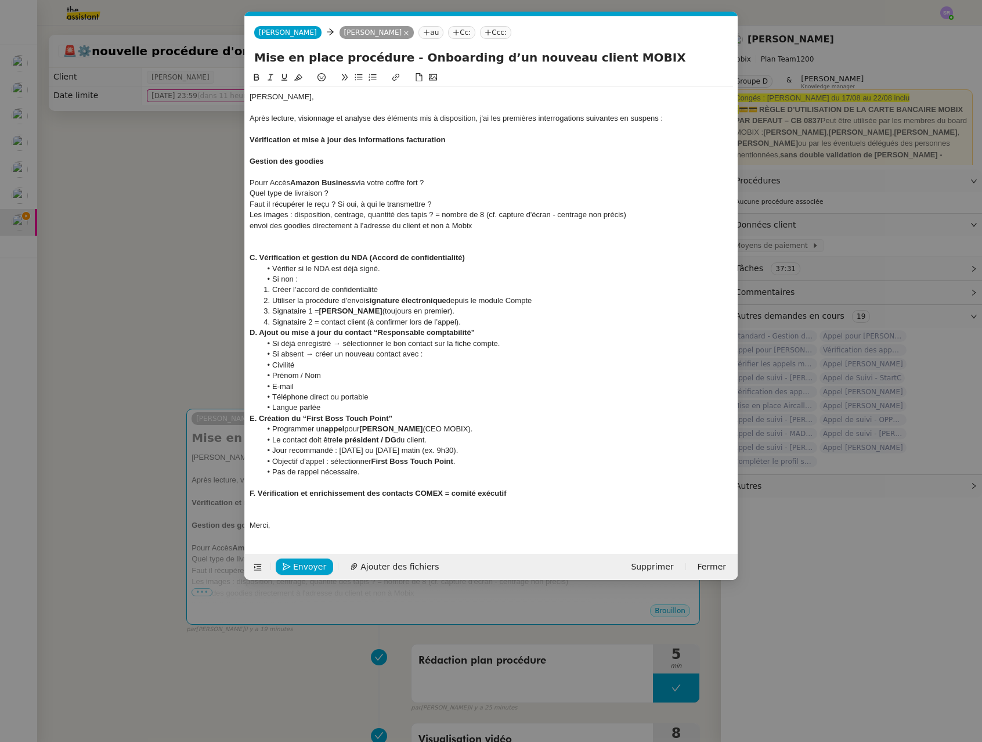
click at [140, 345] on nz-modal-container "Service TA - VOYAGE - PROPOSITION GLOBALE A utiliser dans le cadre de propositi…" at bounding box center [491, 371] width 982 height 742
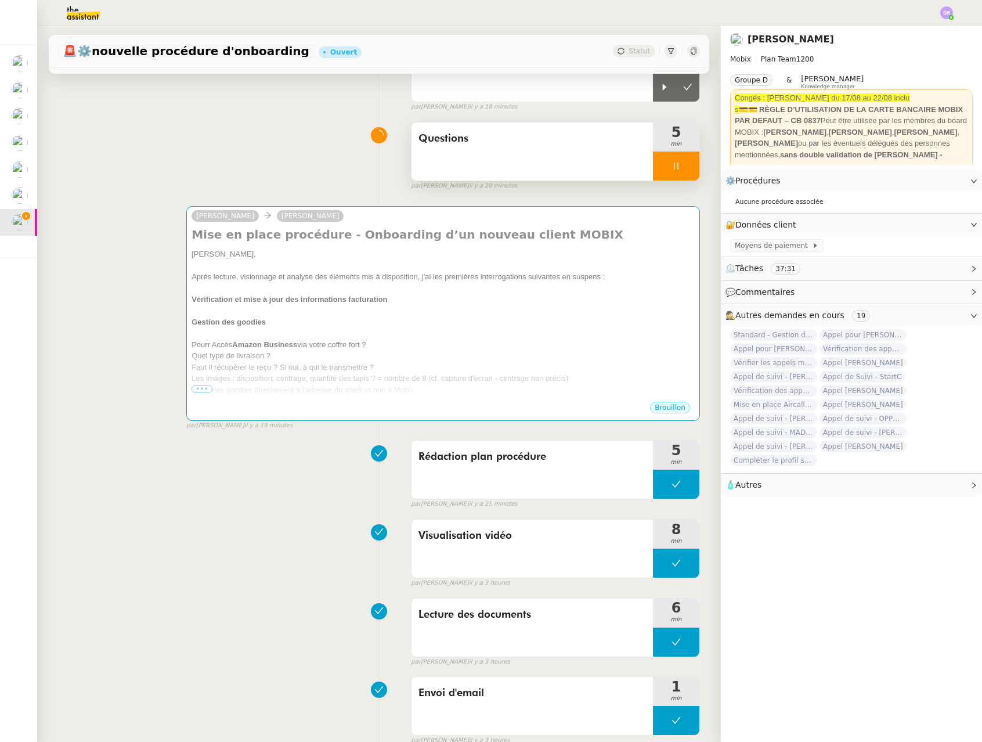
scroll to position [196, 0]
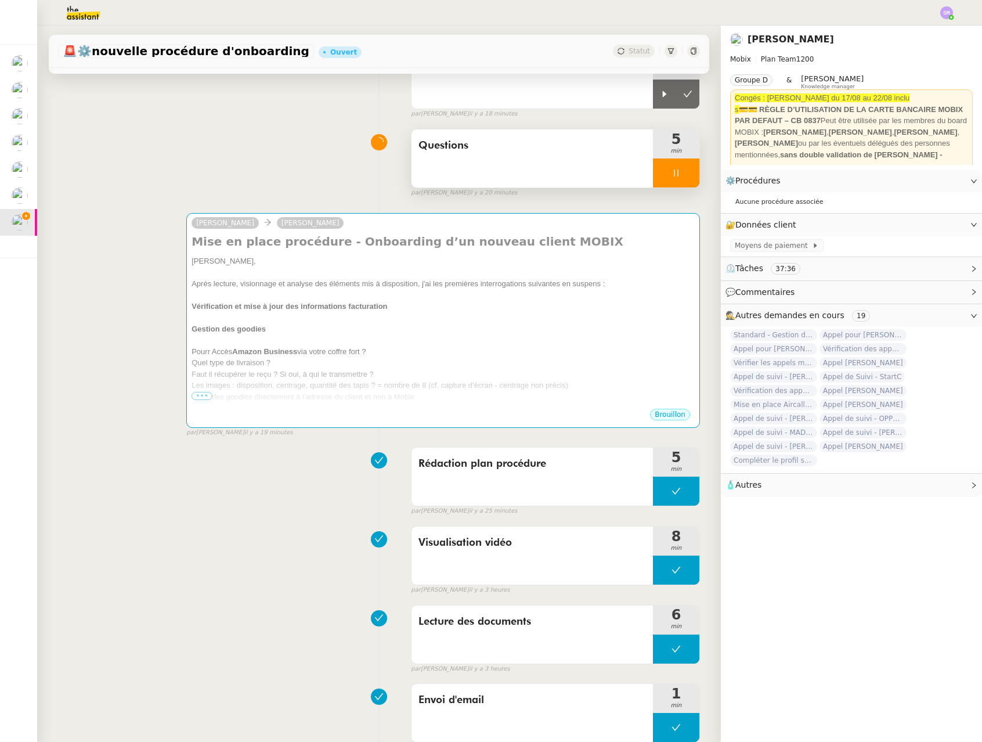
click at [669, 173] on div at bounding box center [676, 172] width 46 height 29
drag, startPoint x: 659, startPoint y: 484, endPoint x: 654, endPoint y: 490, distance: 7.1
click at [659, 483] on button at bounding box center [676, 490] width 46 height 29
click at [660, 491] on icon at bounding box center [664, 490] width 9 height 9
click at [671, 491] on icon at bounding box center [675, 490] width 9 height 9
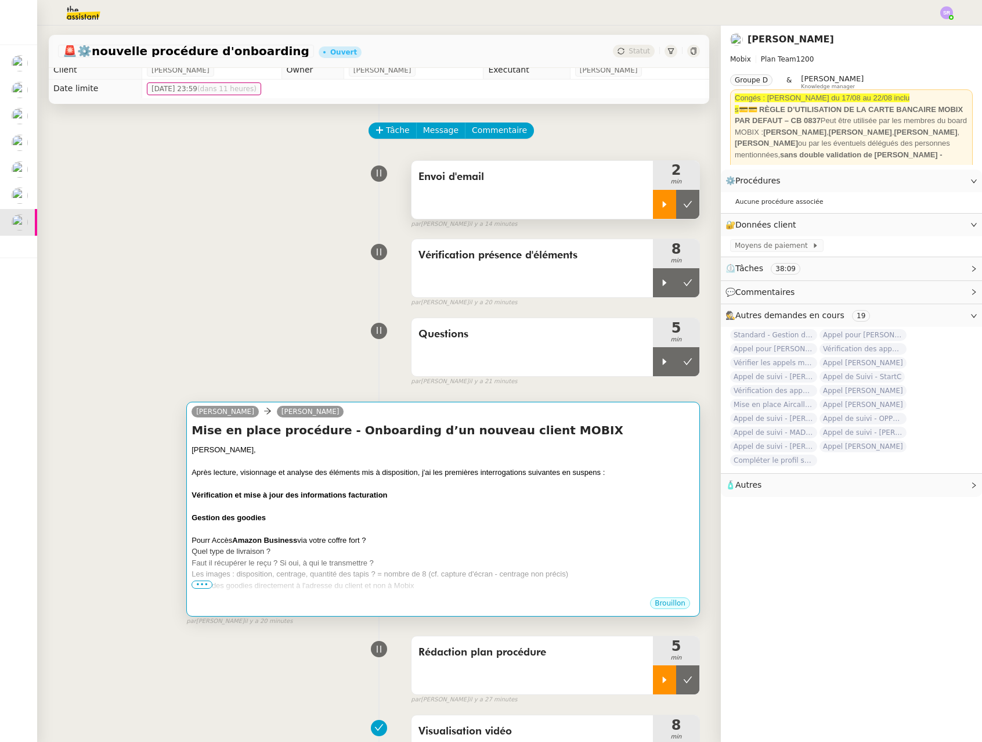
scroll to position [88, 0]
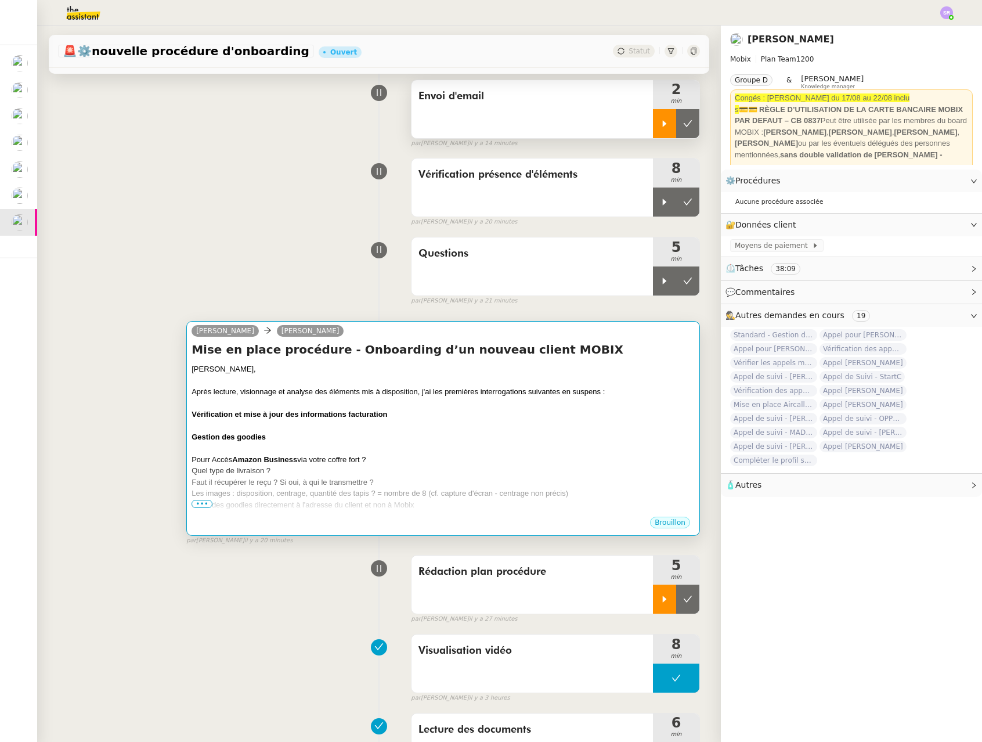
click at [544, 447] on div at bounding box center [442, 448] width 503 height 12
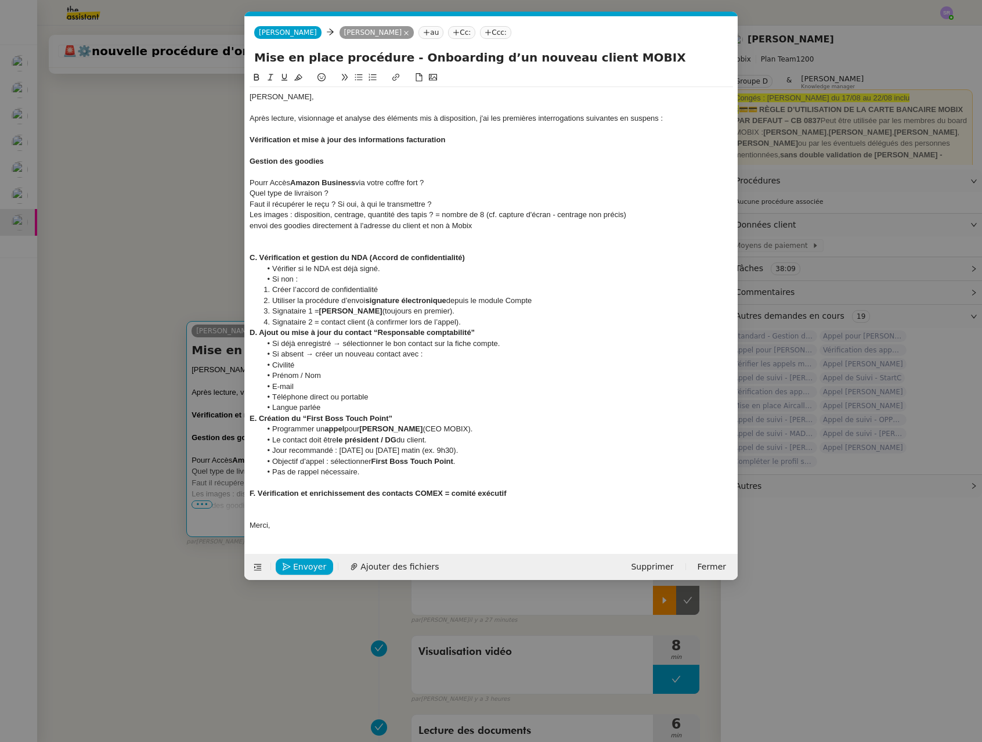
scroll to position [0, 24]
drag, startPoint x: 524, startPoint y: 500, endPoint x: 443, endPoint y: 494, distance: 80.9
click at [443, 494] on div "Florian, Après lecture, visionnage et analyse des éléments mis à disposition, j…" at bounding box center [490, 311] width 483 height 448
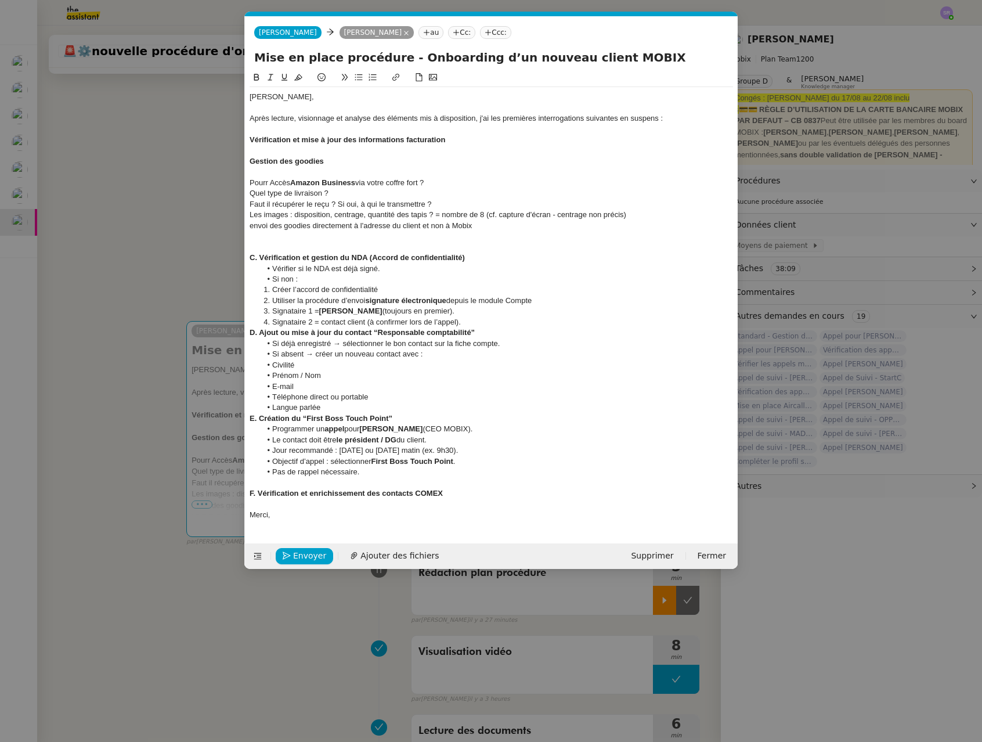
click at [163, 638] on nz-modal-container "Service TA - VOYAGE - PROPOSITION GLOBALE A utiliser dans le cadre de propositi…" at bounding box center [491, 371] width 982 height 742
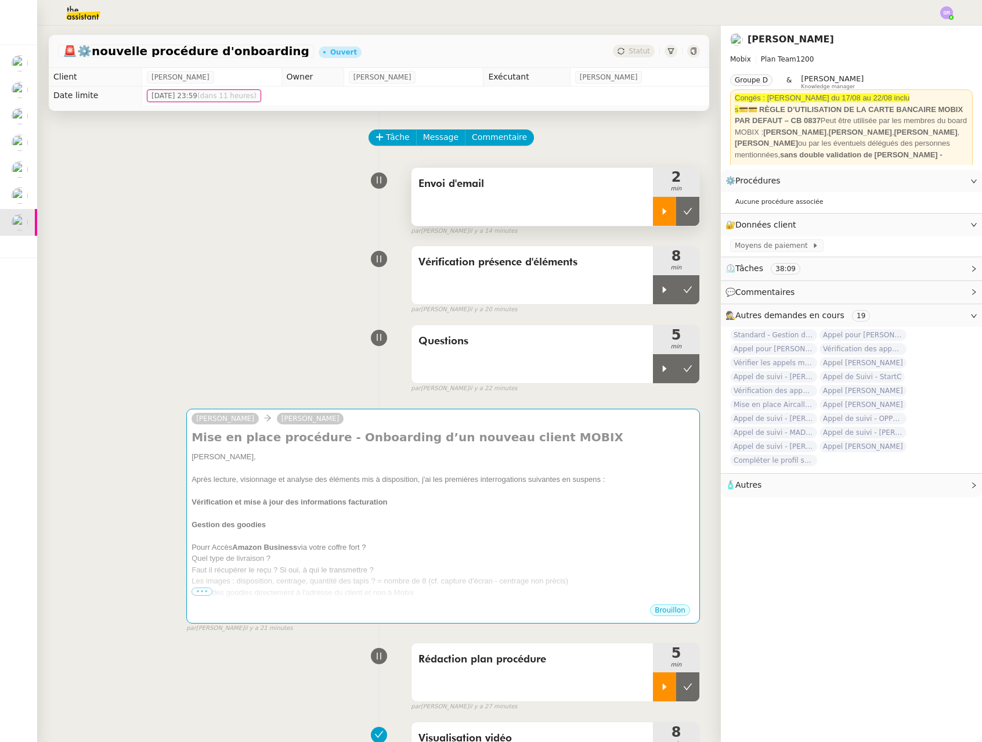
scroll to position [34, 0]
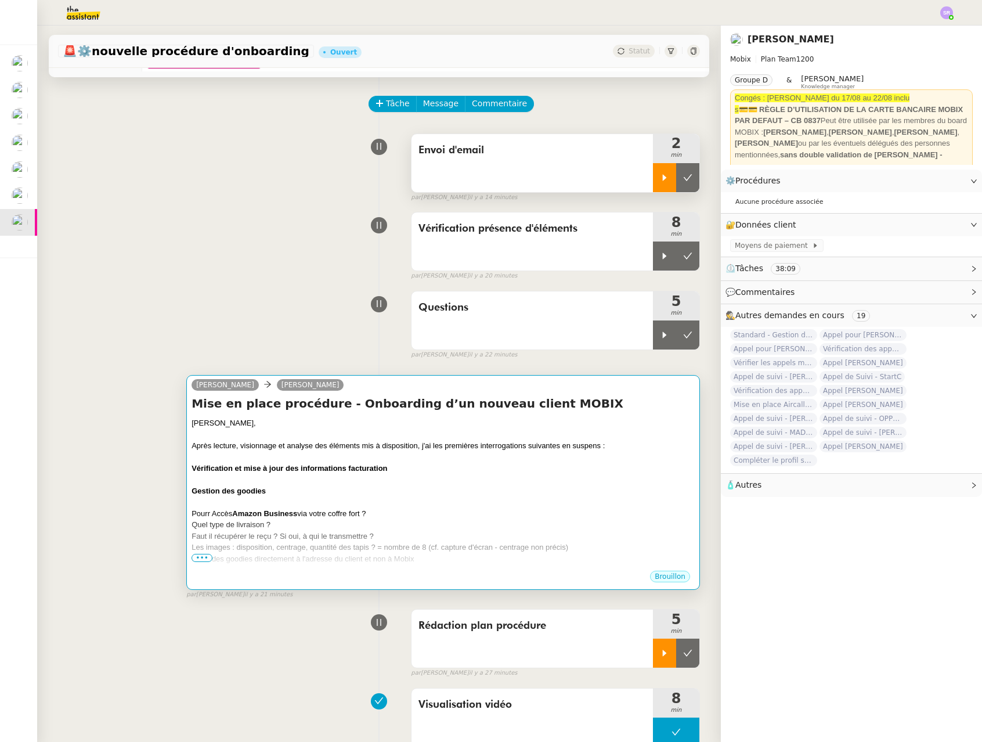
click at [610, 443] on div "Après lecture, visionnage et analyse des éléments mis à disposition, j'ai les p…" at bounding box center [442, 446] width 503 height 12
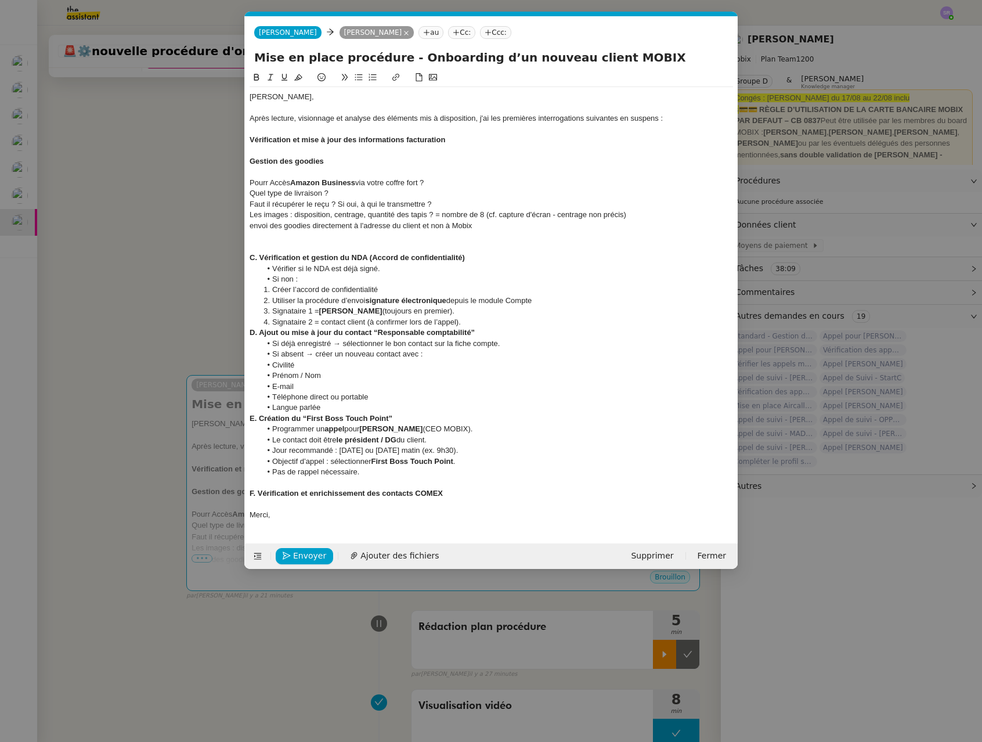
scroll to position [0, 24]
click at [400, 146] on div at bounding box center [490, 151] width 483 height 10
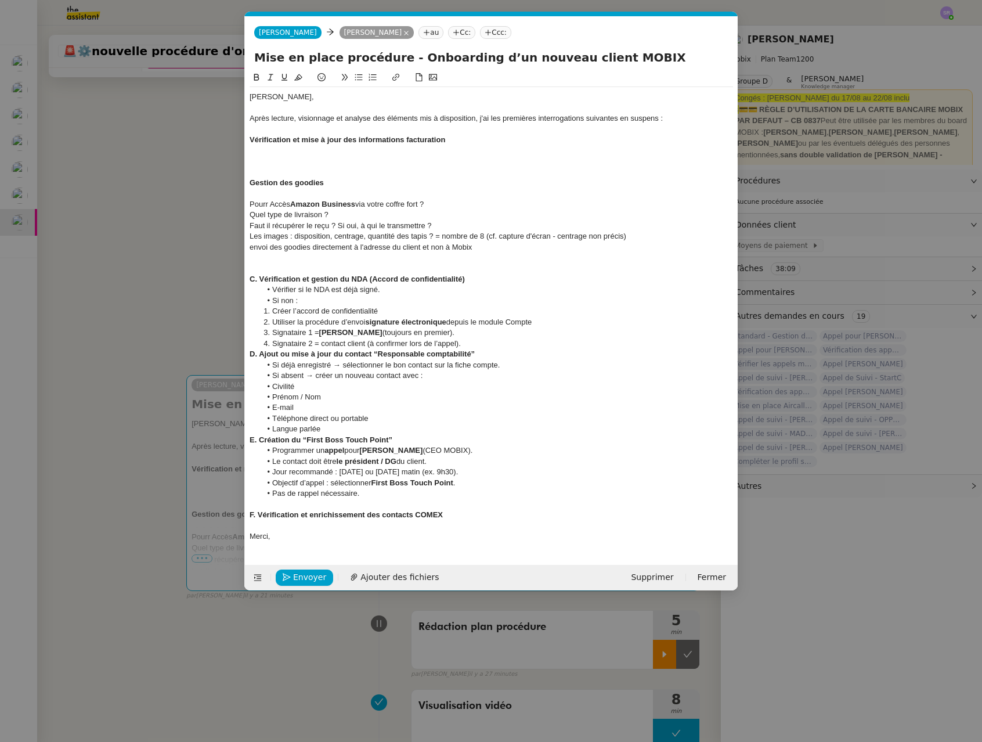
click at [136, 282] on nz-modal-container "Service TA - VOYAGE - PROPOSITION GLOBALE A utiliser dans le cadre de propositi…" at bounding box center [491, 371] width 982 height 742
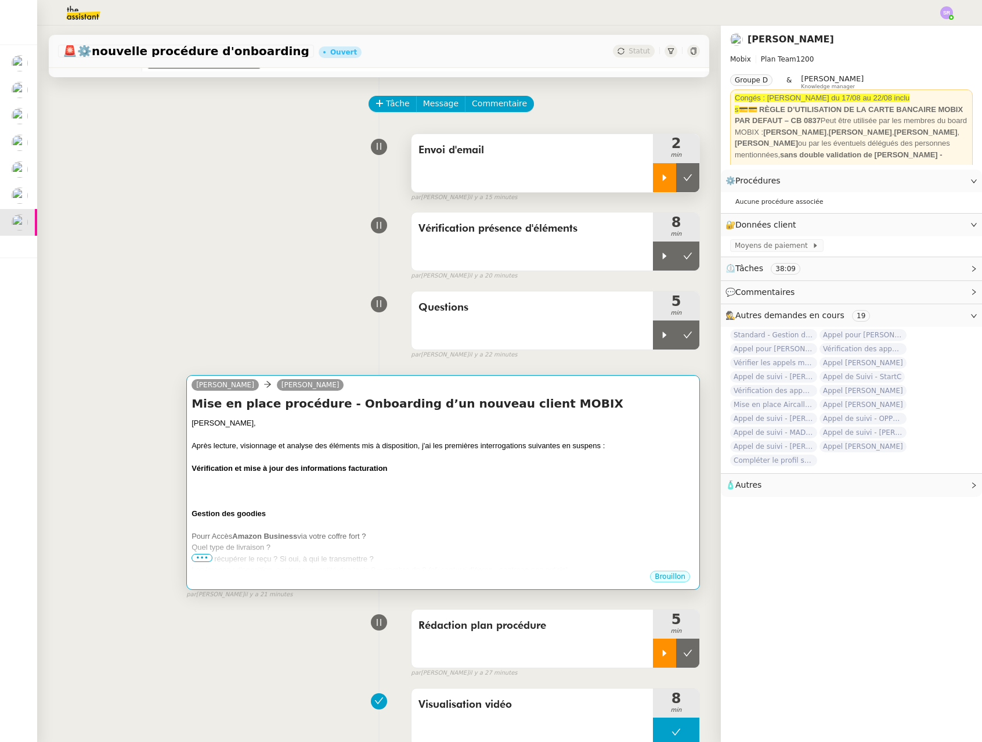
scroll to position [332, 0]
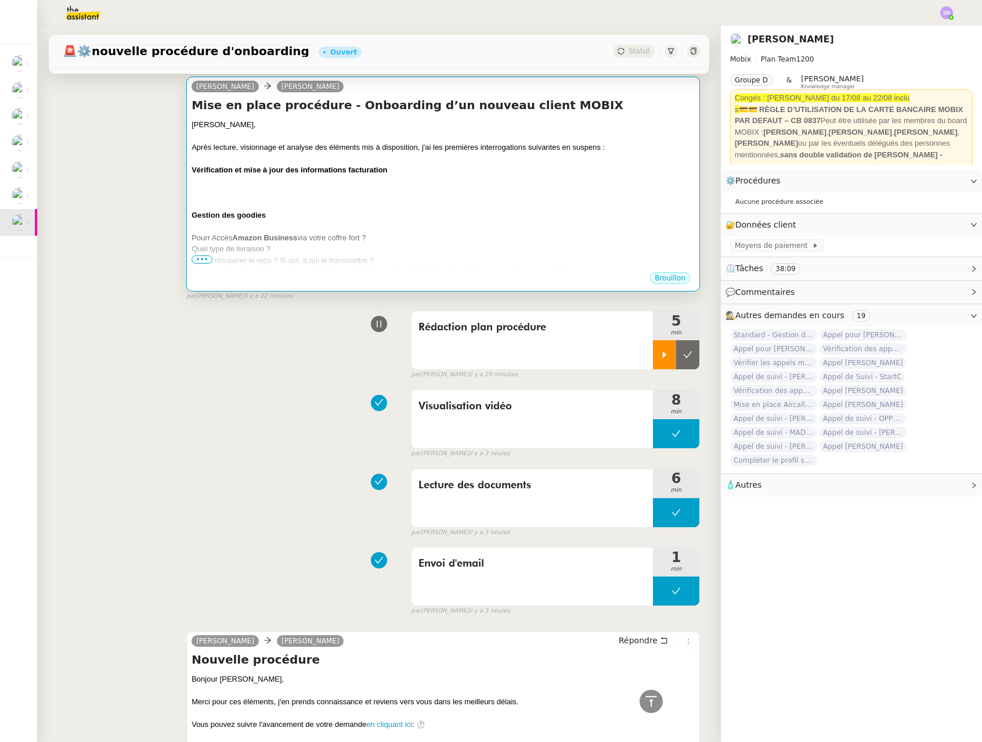
click at [237, 188] on div at bounding box center [442, 193] width 503 height 12
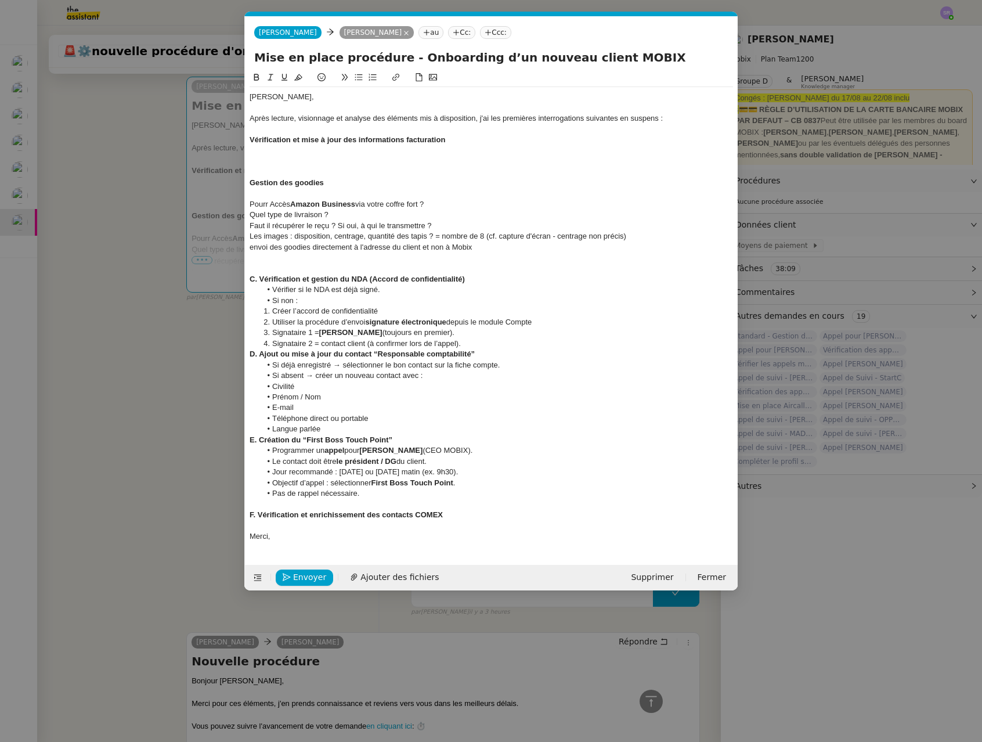
scroll to position [0, 24]
click at [140, 312] on nz-modal-container "Service TA - VOYAGE - PROPOSITION GLOBALE A utiliser dans le cadre de propositi…" at bounding box center [491, 371] width 982 height 742
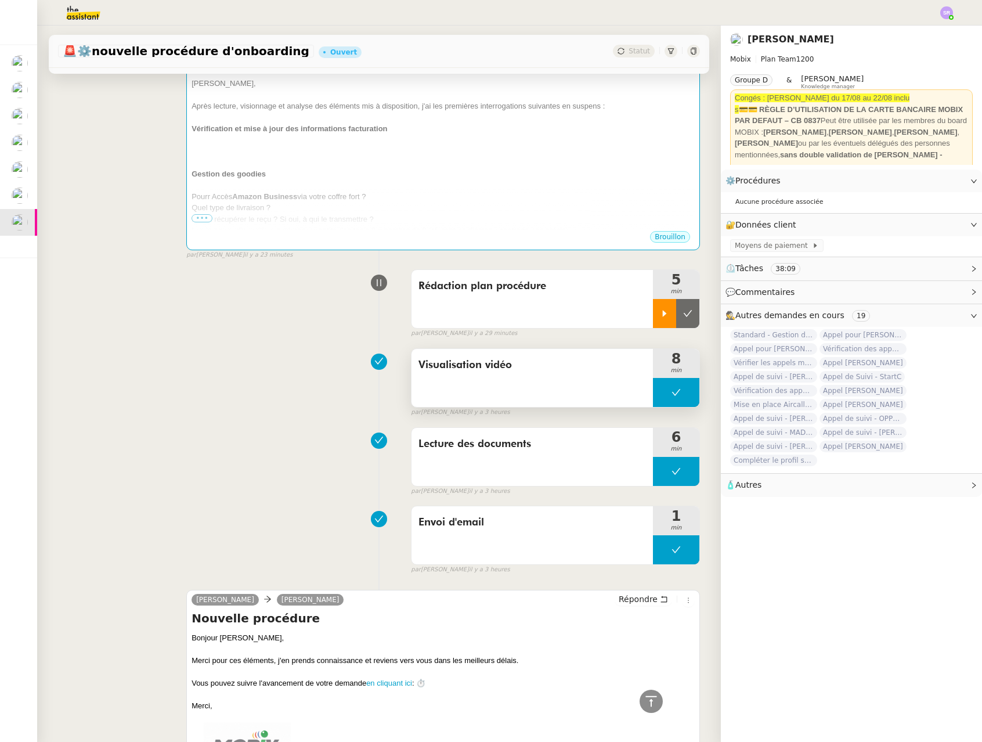
scroll to position [313, 0]
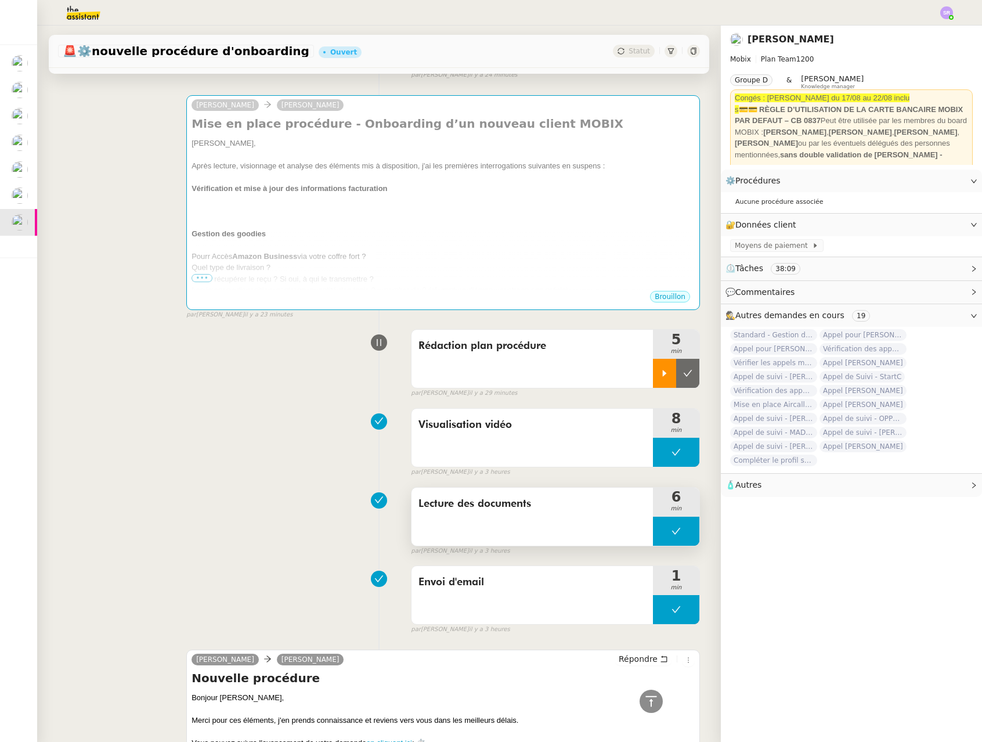
drag, startPoint x: 665, startPoint y: 533, endPoint x: 658, endPoint y: 533, distance: 7.0
click at [671, 533] on icon at bounding box center [675, 530] width 9 height 9
click at [660, 533] on icon at bounding box center [664, 530] width 9 height 9
click at [670, 528] on div at bounding box center [676, 530] width 46 height 29
click at [683, 526] on icon at bounding box center [687, 530] width 9 height 9
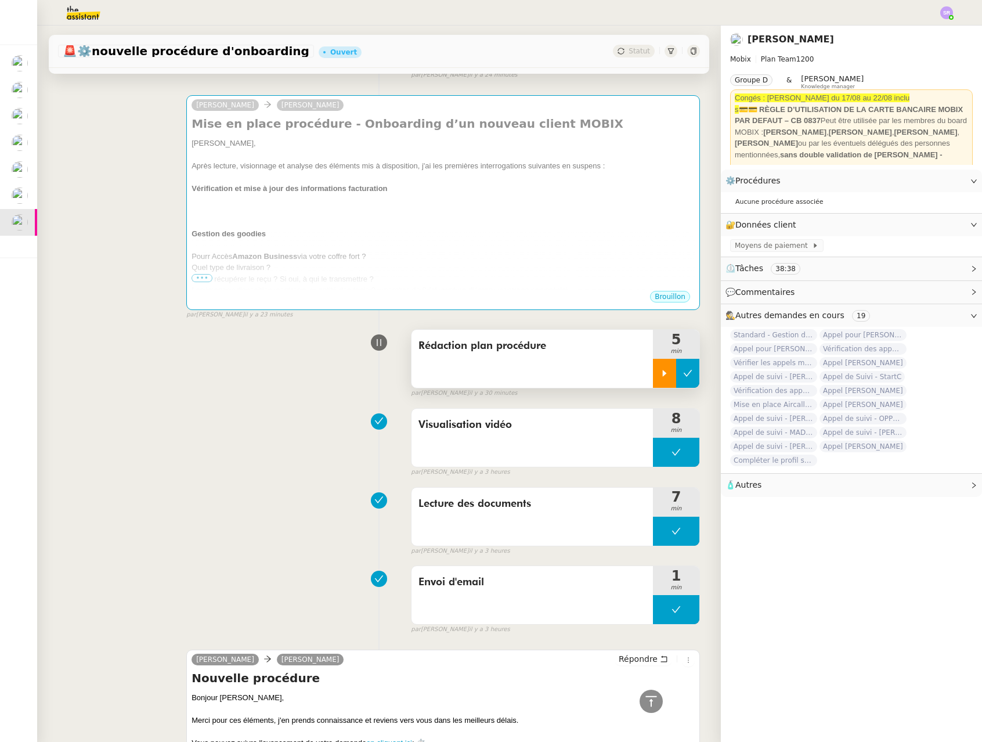
click at [683, 377] on icon at bounding box center [687, 372] width 9 height 9
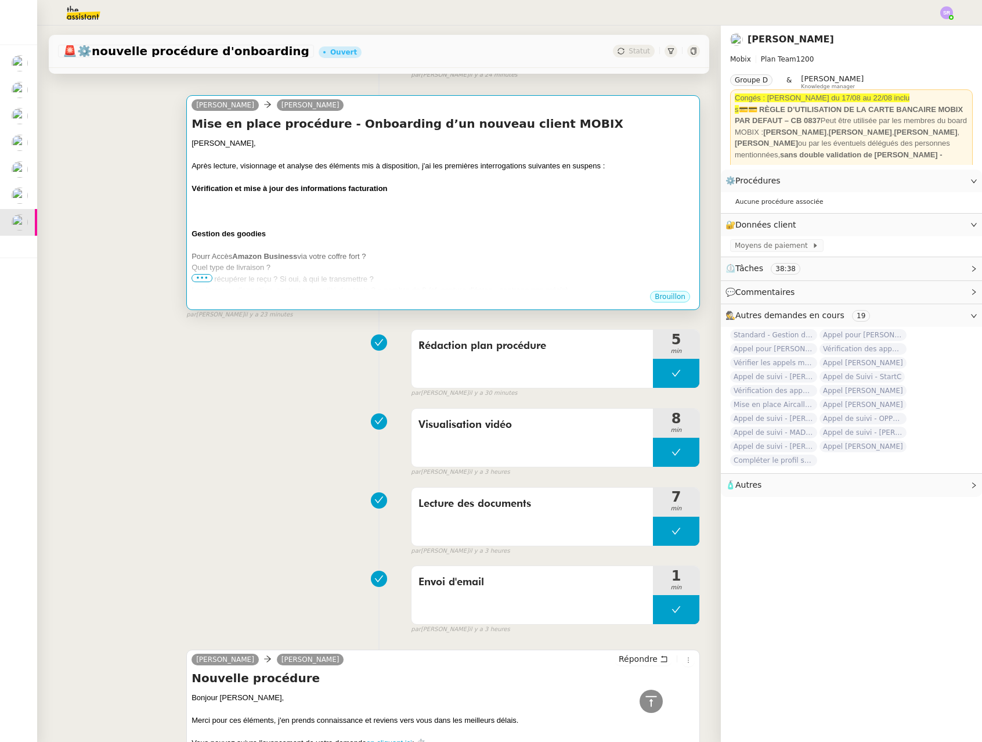
scroll to position [52, 0]
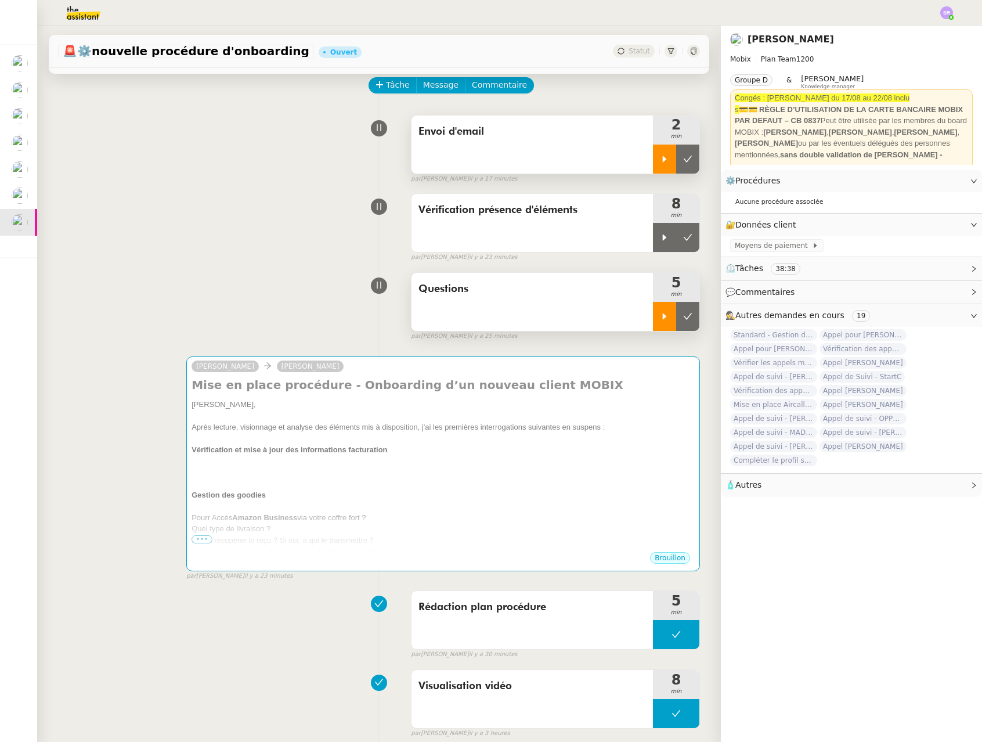
click at [660, 316] on icon at bounding box center [664, 316] width 9 height 9
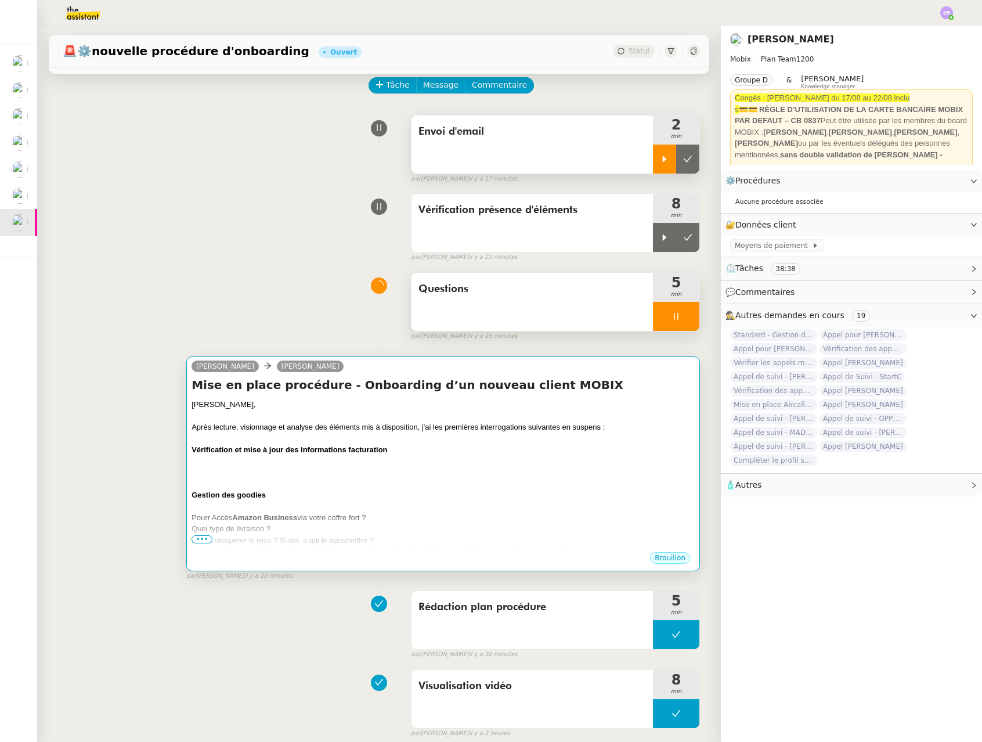
click at [343, 469] on div at bounding box center [442, 472] width 503 height 12
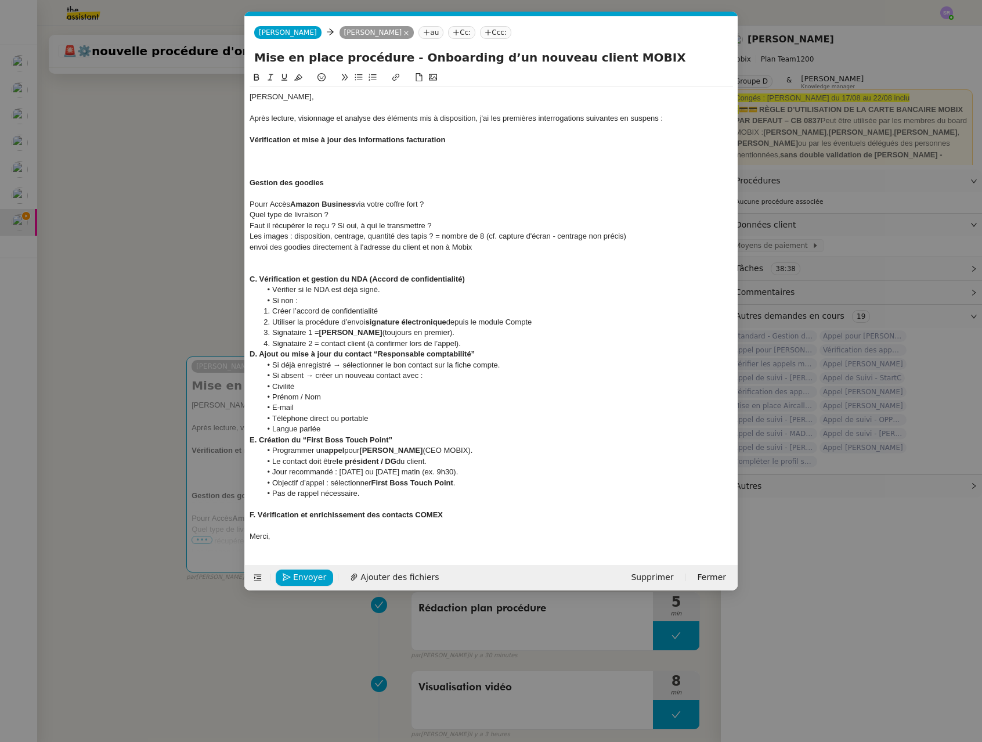
scroll to position [0, 24]
click at [296, 155] on div at bounding box center [490, 151] width 483 height 10
click at [298, 164] on div at bounding box center [490, 161] width 483 height 10
drag, startPoint x: 278, startPoint y: 161, endPoint x: 240, endPoint y: 165, distance: 38.5
click at [240, 164] on nz-modal-container "Service TA - VOYAGE - PROPOSITION GLOBALE A utiliser dans le cadre de propositi…" at bounding box center [491, 371] width 982 height 742
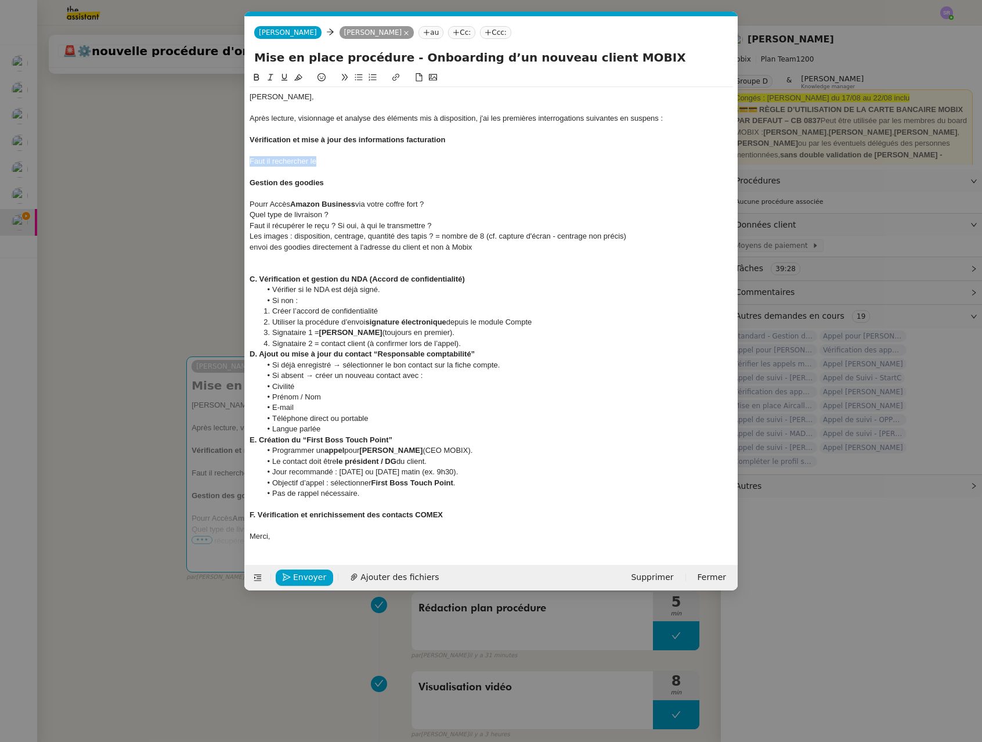
drag, startPoint x: 320, startPoint y: 162, endPoint x: 216, endPoint y: 162, distance: 104.4
click at [216, 162] on nz-modal-container "Service TA - VOYAGE - PROPOSITION GLOBALE A utiliser dans le cadre de propositi…" at bounding box center [491, 371] width 982 height 742
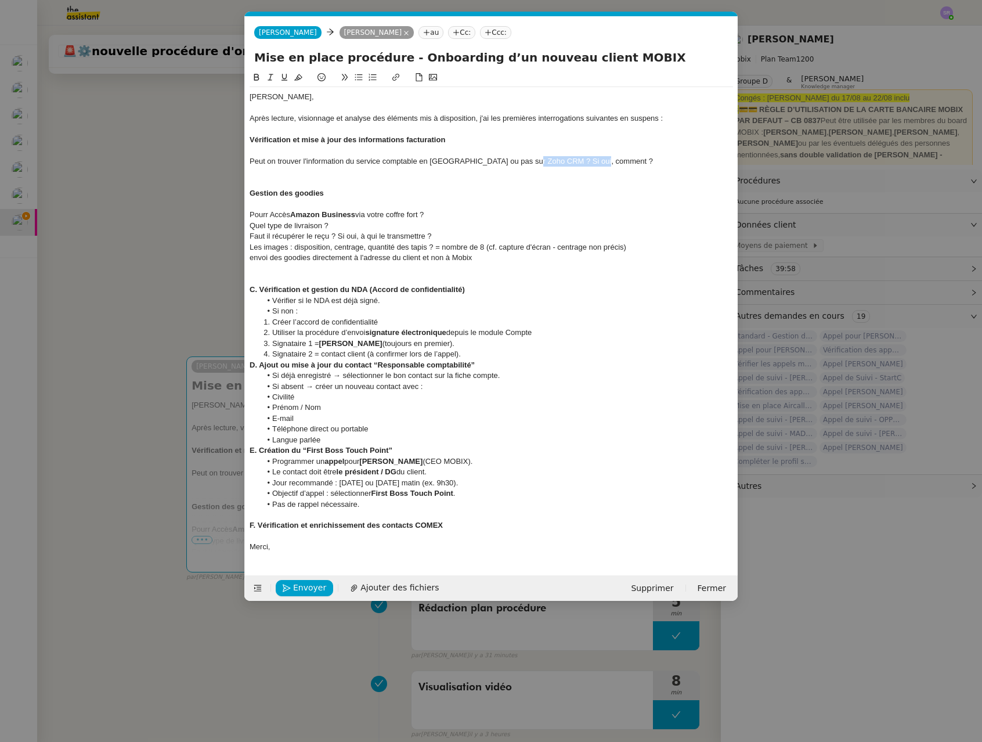
drag, startPoint x: 533, startPoint y: 161, endPoint x: 596, endPoint y: 160, distance: 63.8
click at [596, 160] on div "Peut on trouver l'information du service comptable en France ou pas sur Zoho CR…" at bounding box center [490, 161] width 483 height 10
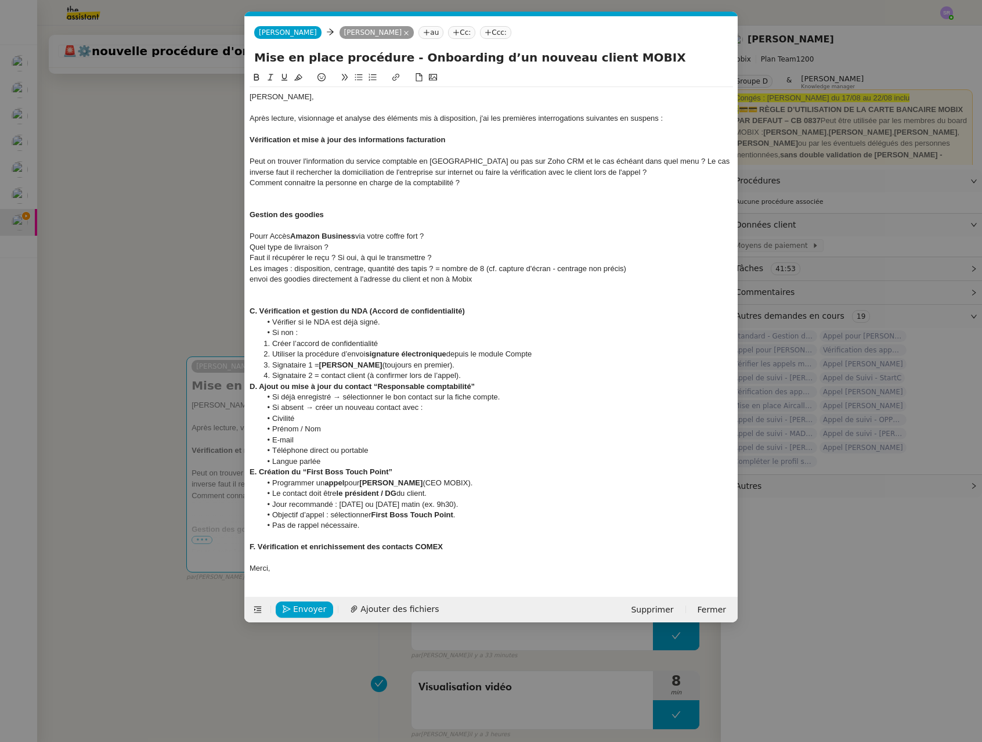
click at [314, 189] on div at bounding box center [490, 193] width 483 height 10
click at [193, 224] on nz-modal-container "Service TA - VOYAGE - PROPOSITION GLOBALE A utiliser dans le cadre de propositi…" at bounding box center [491, 371] width 982 height 742
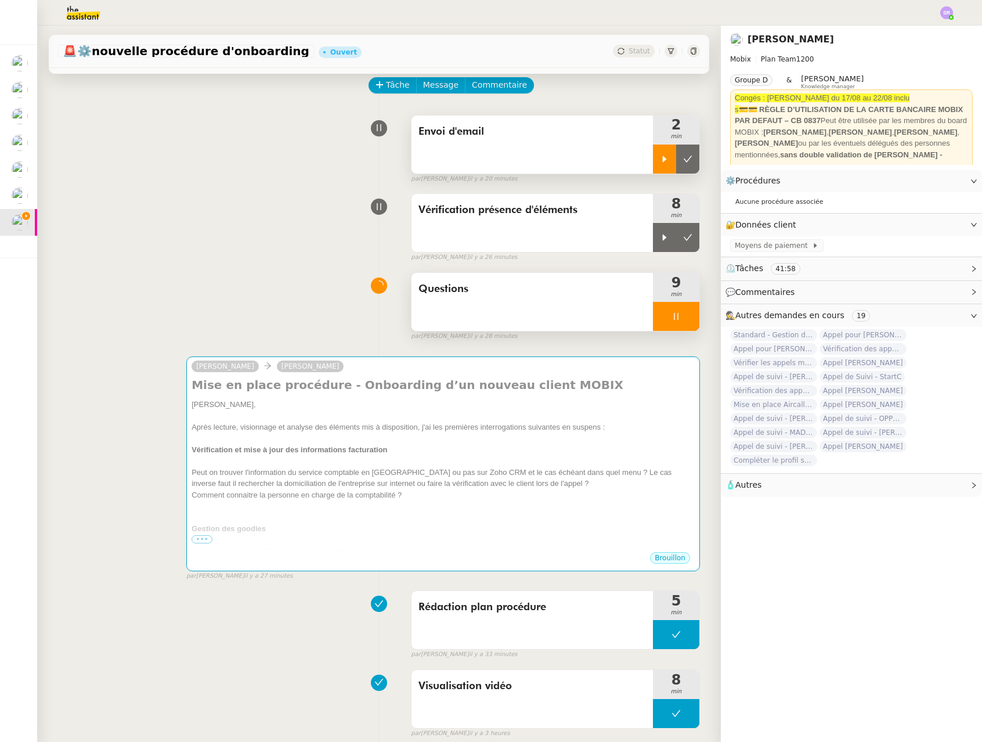
click at [671, 313] on icon at bounding box center [675, 316] width 9 height 9
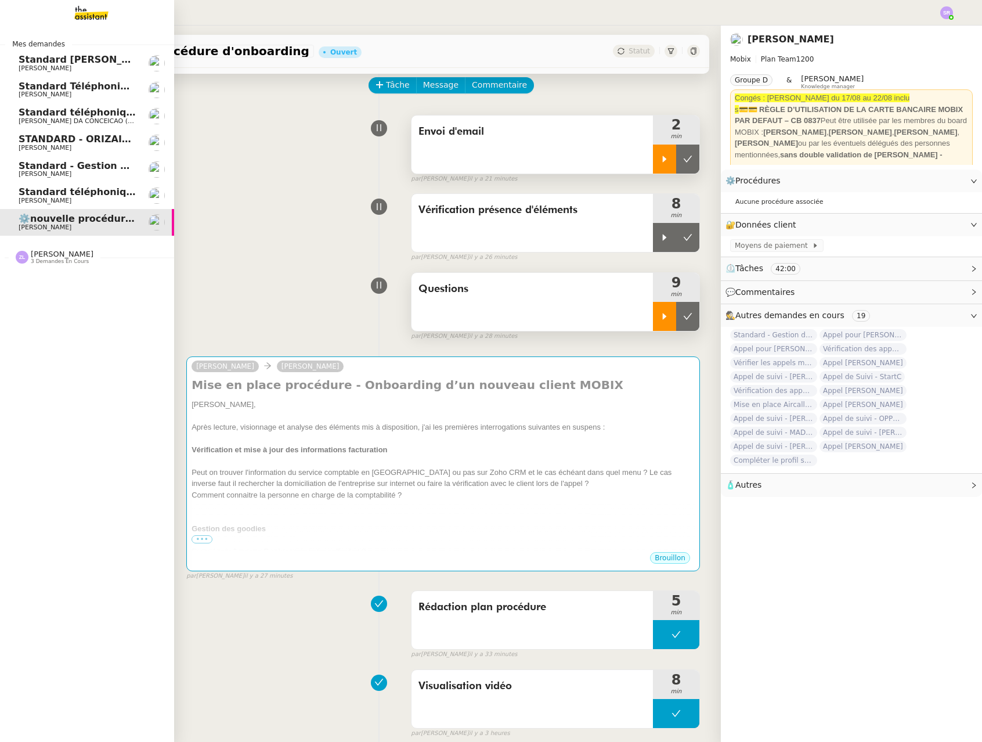
click at [49, 205] on link "Standard téléphonique - [DATE] [PERSON_NAME]" at bounding box center [87, 195] width 174 height 27
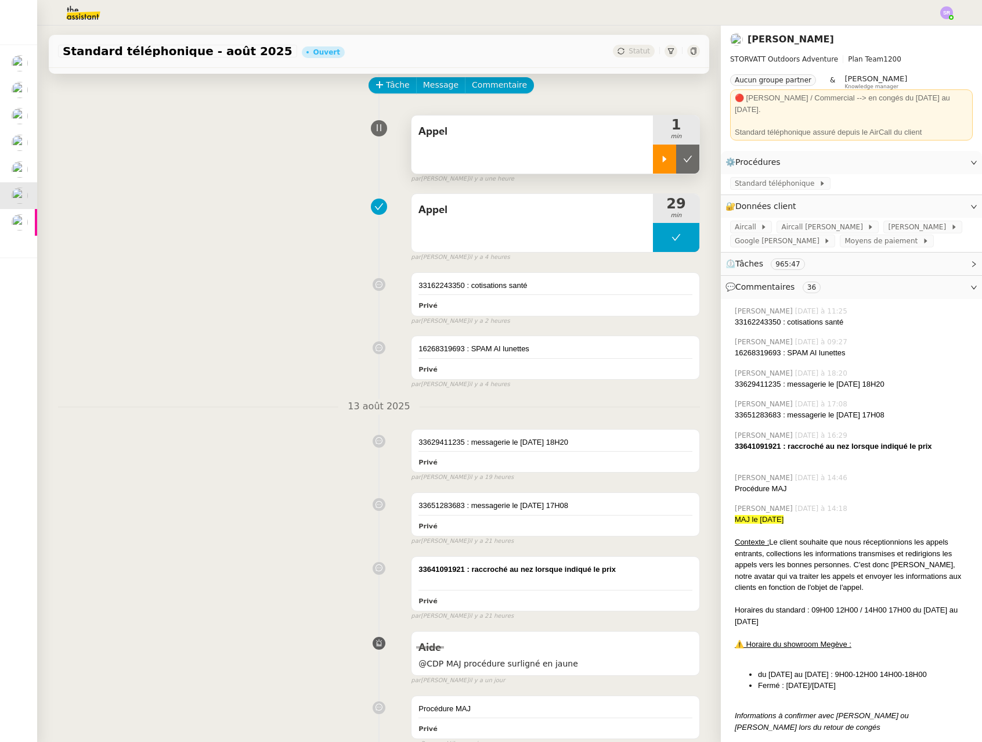
click at [653, 165] on div at bounding box center [664, 158] width 23 height 29
click at [671, 159] on icon at bounding box center [675, 158] width 9 height 9
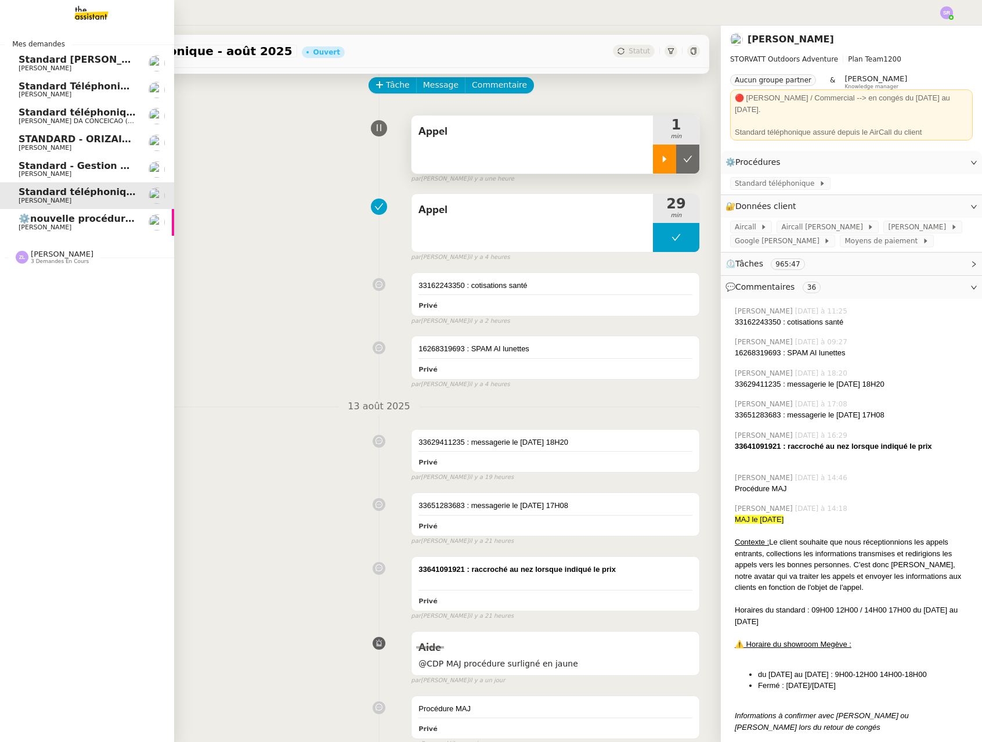
click at [29, 224] on span "[PERSON_NAME]" at bounding box center [45, 227] width 53 height 8
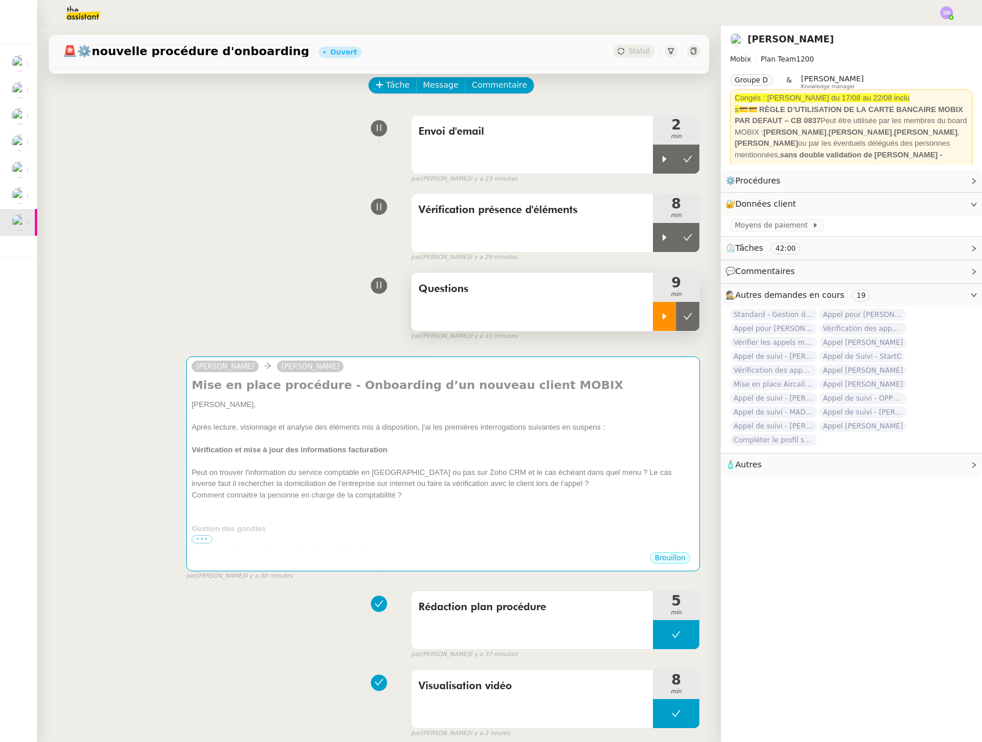
click at [653, 326] on div at bounding box center [664, 316] width 23 height 29
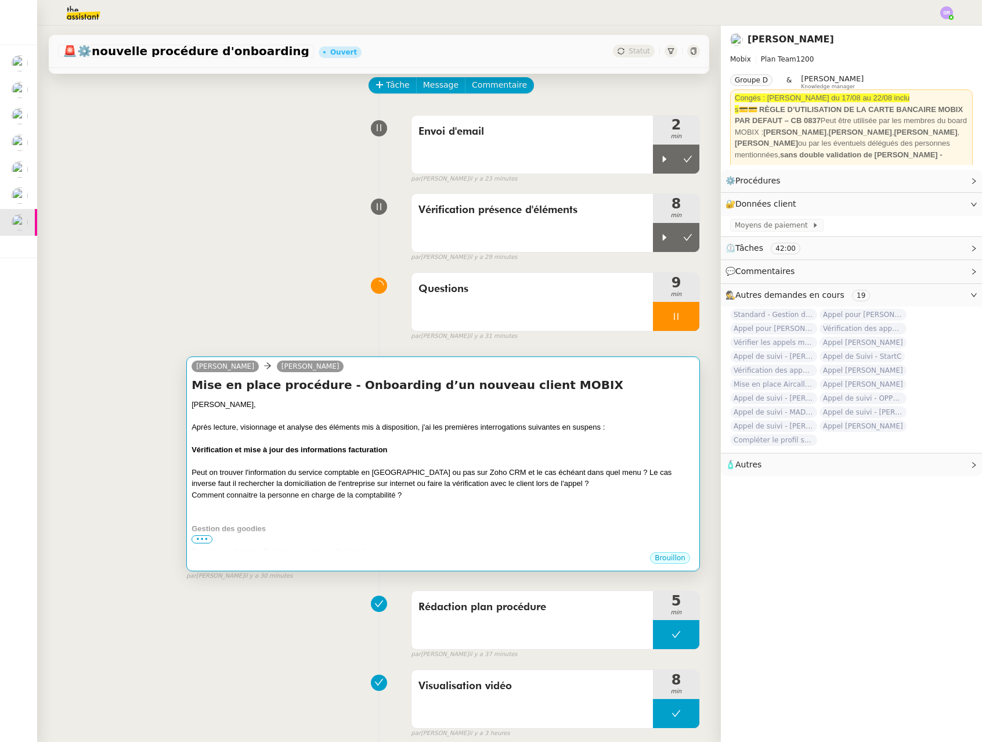
click at [502, 451] on div "Vérification et mise à jour des informations facturation" at bounding box center [442, 450] width 503 height 12
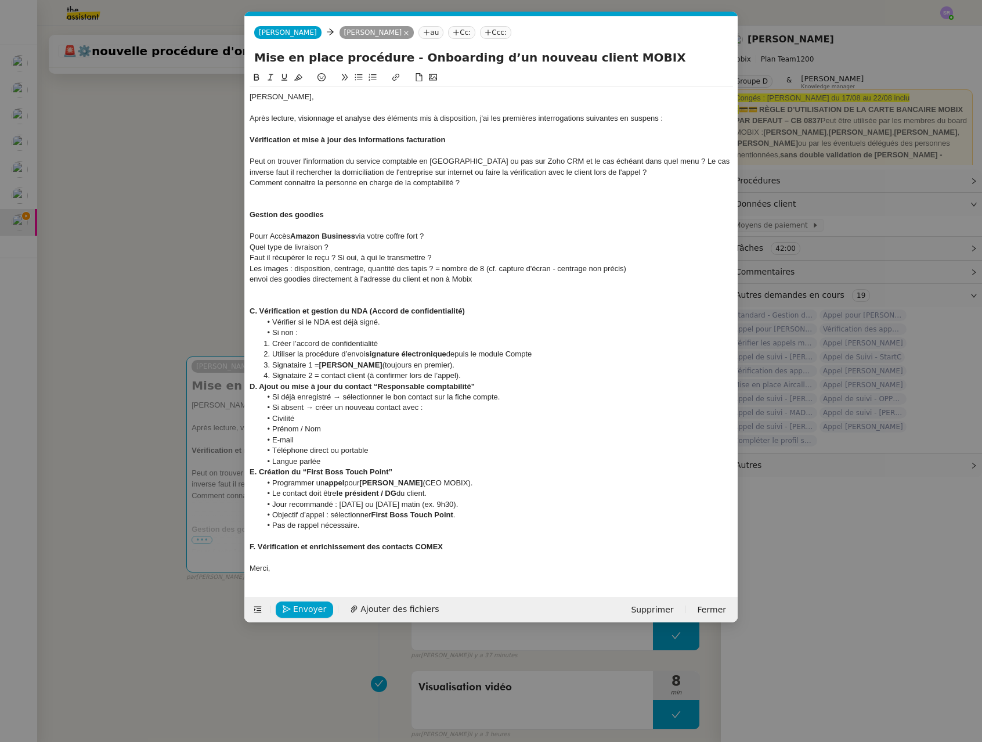
scroll to position [0, 24]
click at [252, 184] on div "Comment connaitre la personne en charge de la comptabilité ?" at bounding box center [490, 183] width 483 height 10
click at [378, 201] on div at bounding box center [490, 204] width 483 height 10
click at [644, 188] on div at bounding box center [490, 193] width 483 height 10
click at [648, 185] on div "Confirmation qu'on le demande au client : Comment connaitre la personne en char…" at bounding box center [490, 183] width 483 height 10
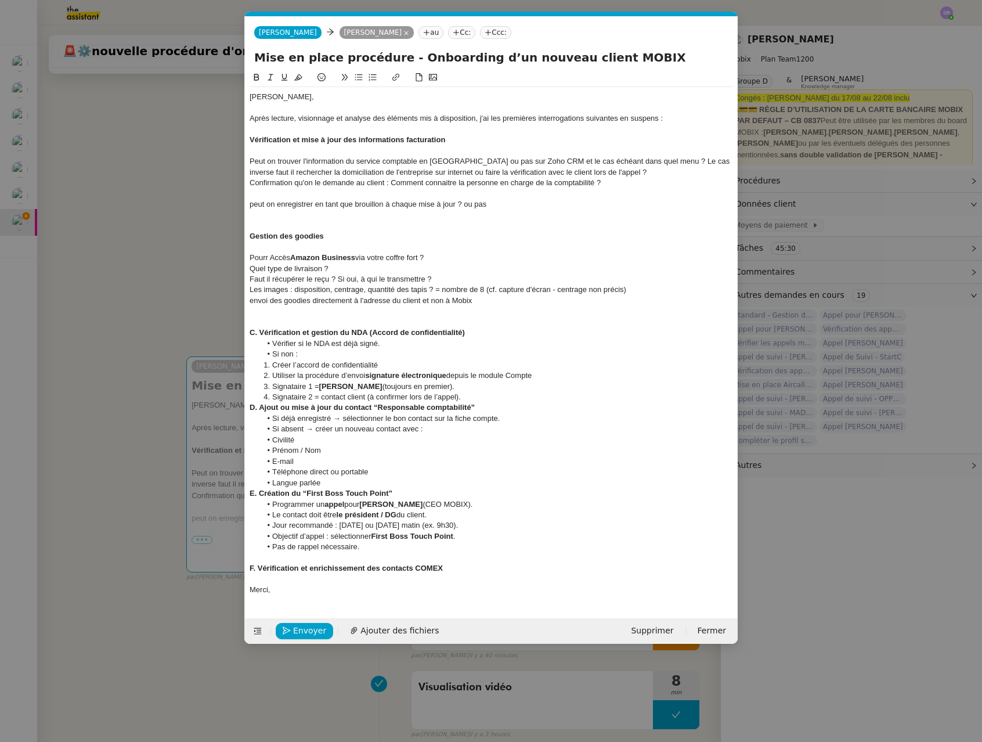
click at [170, 204] on nz-modal-container "Service TA - VOYAGE - PROPOSITION GLOBALE A utiliser dans le cadre de propositi…" at bounding box center [491, 371] width 982 height 742
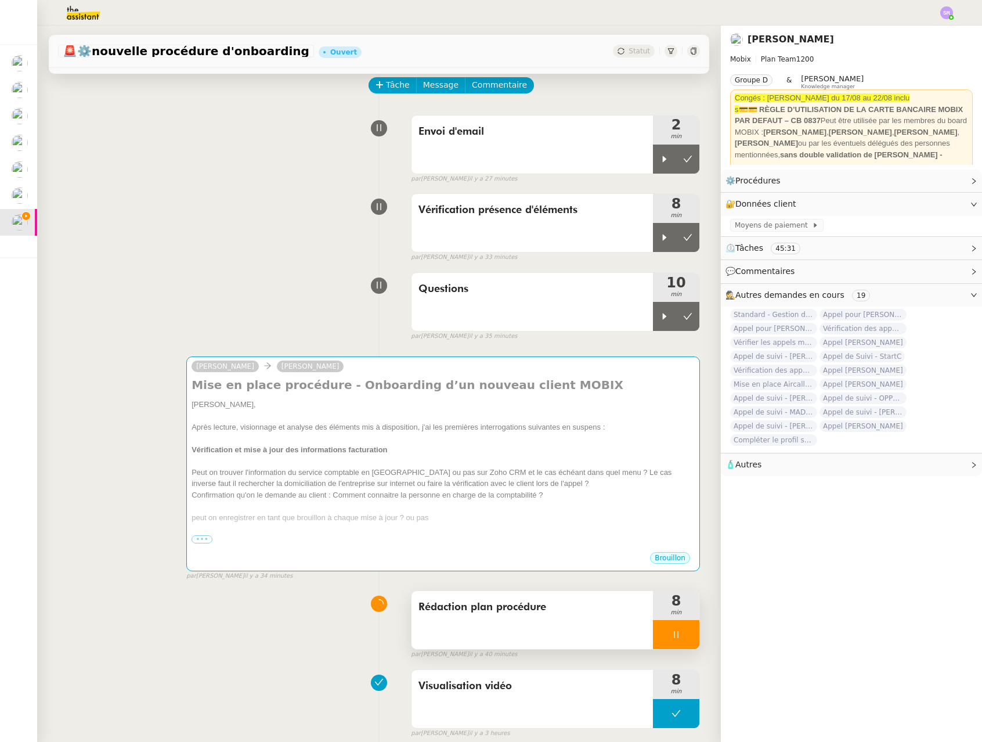
click at [672, 630] on div at bounding box center [676, 634] width 46 height 29
click at [260, 245] on div "Vérification présence d'éléments 8 min false par Stéphanie R. il y a 36 minutes" at bounding box center [379, 225] width 642 height 74
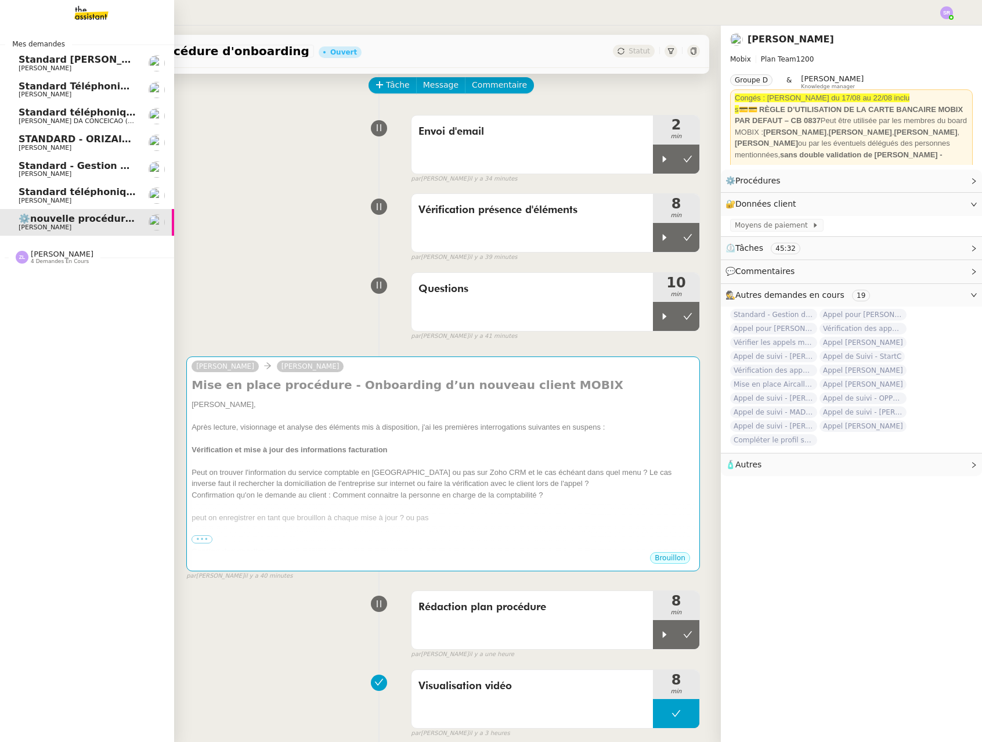
click at [49, 201] on span "[PERSON_NAME]" at bounding box center [45, 201] width 53 height 8
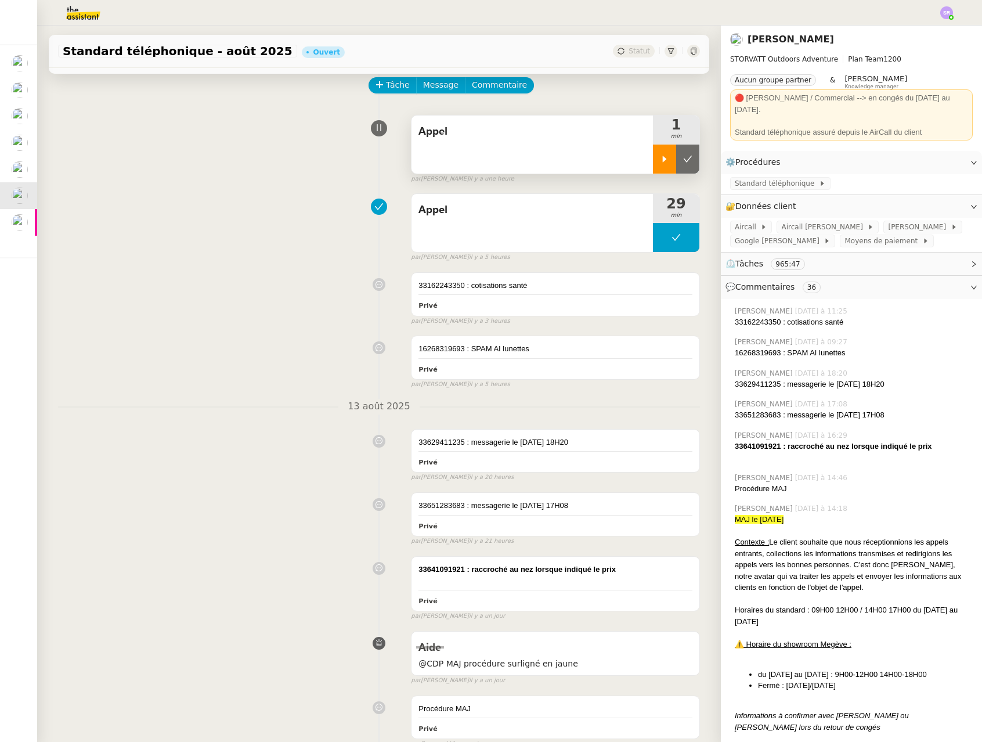
click at [660, 156] on icon at bounding box center [664, 158] width 9 height 9
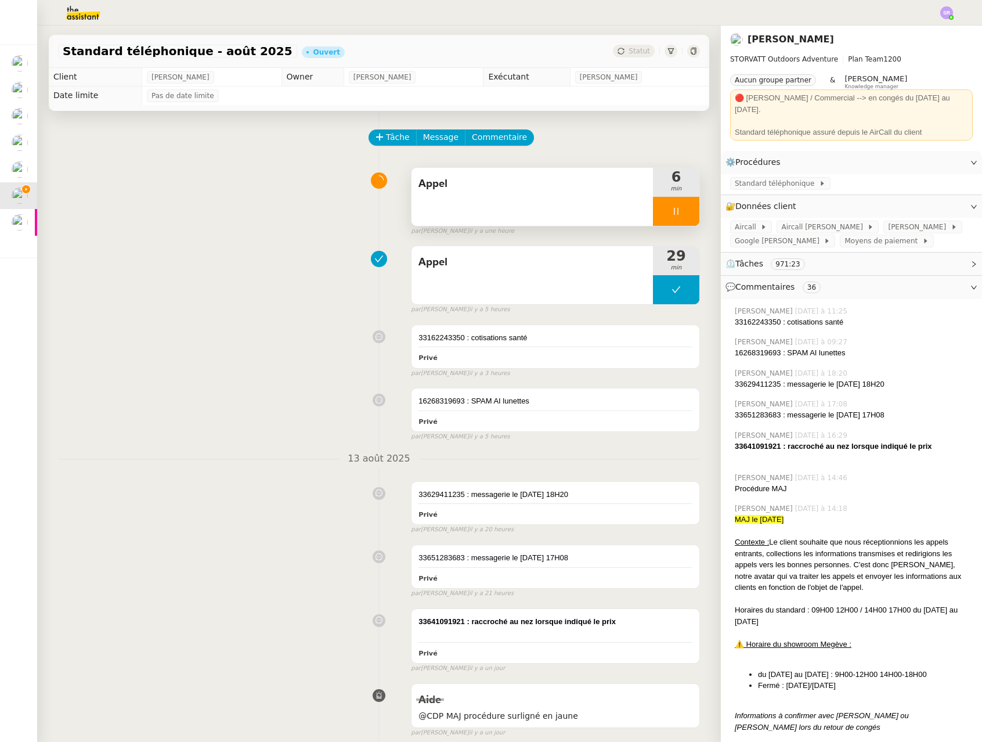
click at [653, 206] on div at bounding box center [676, 211] width 46 height 29
click at [461, 196] on div "Appel" at bounding box center [531, 197] width 241 height 58
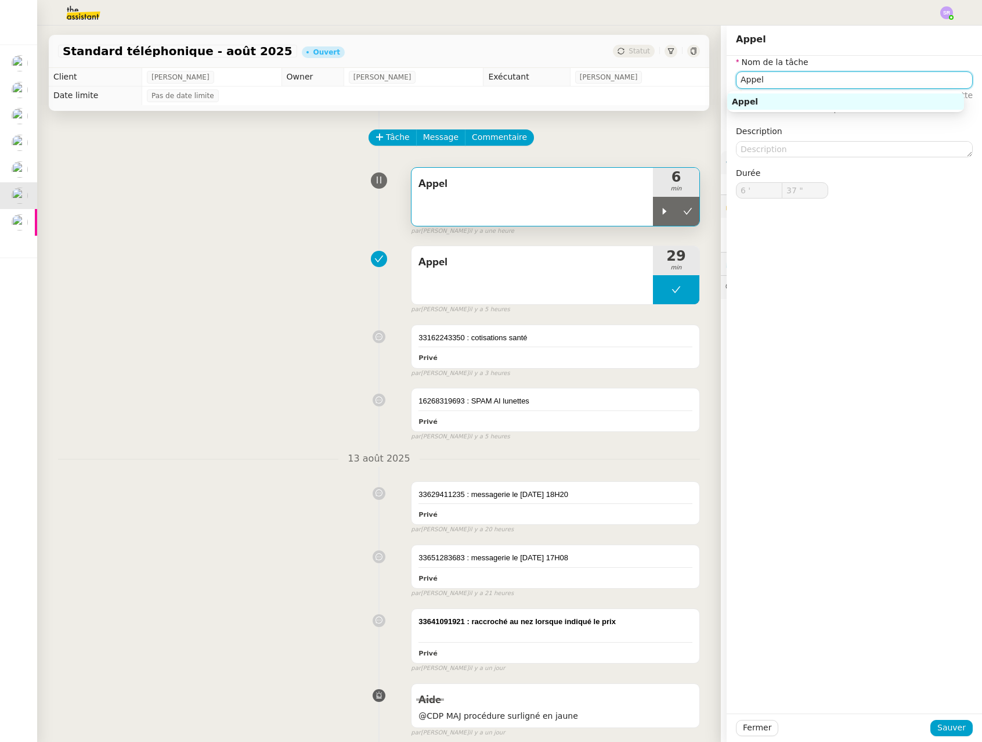
click at [718, 82] on input "Appel" at bounding box center [854, 79] width 237 height 17
type input "Appels"
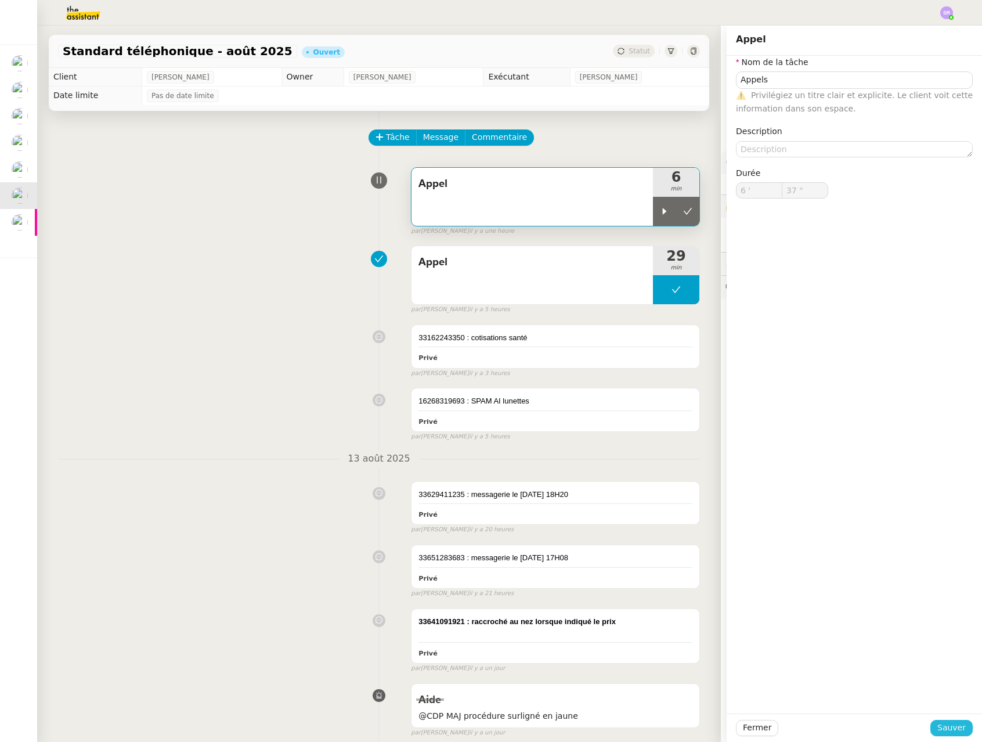
click at [718, 718] on div "Fermer Sauver" at bounding box center [853, 727] width 255 height 28
click at [718, 738] on div "Fermer Sauver" at bounding box center [853, 727] width 255 height 28
drag, startPoint x: 941, startPoint y: 722, endPoint x: 931, endPoint y: 689, distance: 34.3
click at [718, 723] on span "Sauver" at bounding box center [951, 727] width 28 height 13
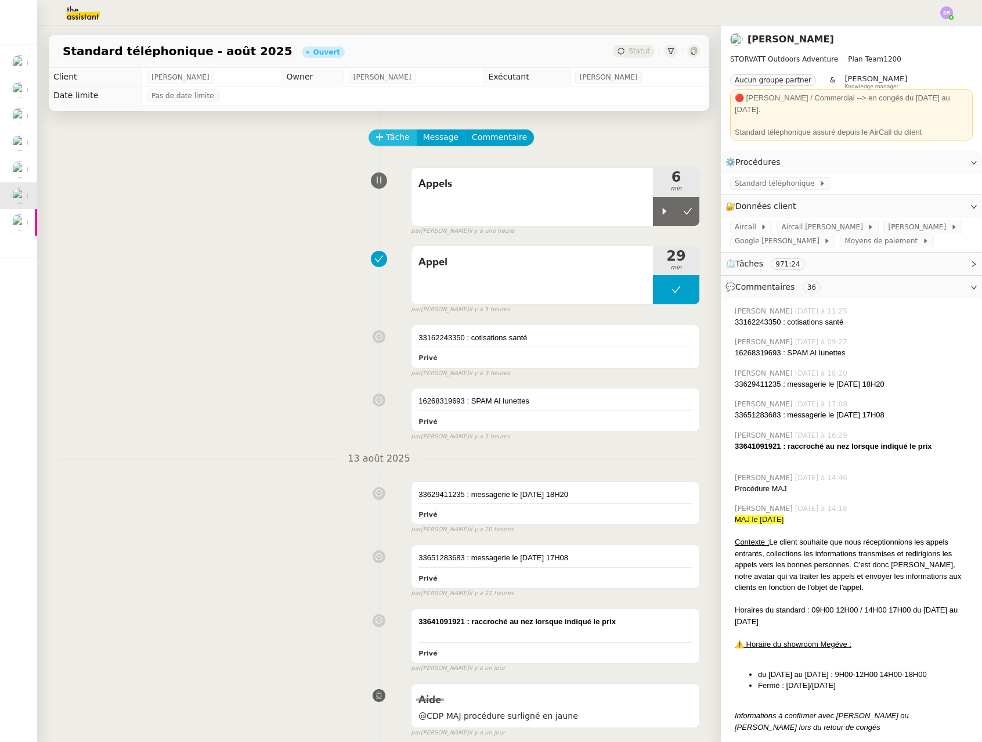
click at [396, 143] on span "Tâche" at bounding box center [398, 137] width 24 height 13
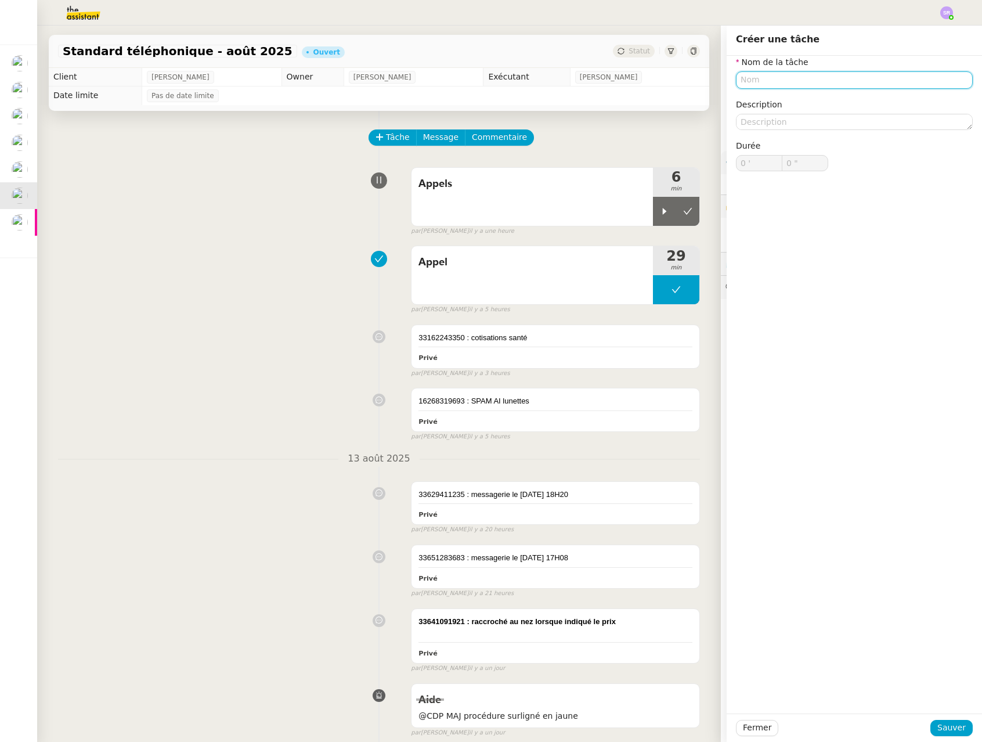
click at [718, 78] on input "text" at bounding box center [854, 79] width 237 height 17
click at [718, 107] on nz-auto-option "Tickets" at bounding box center [845, 101] width 237 height 16
type input "Tickets"
click at [718, 730] on span "Sauver" at bounding box center [951, 727] width 28 height 13
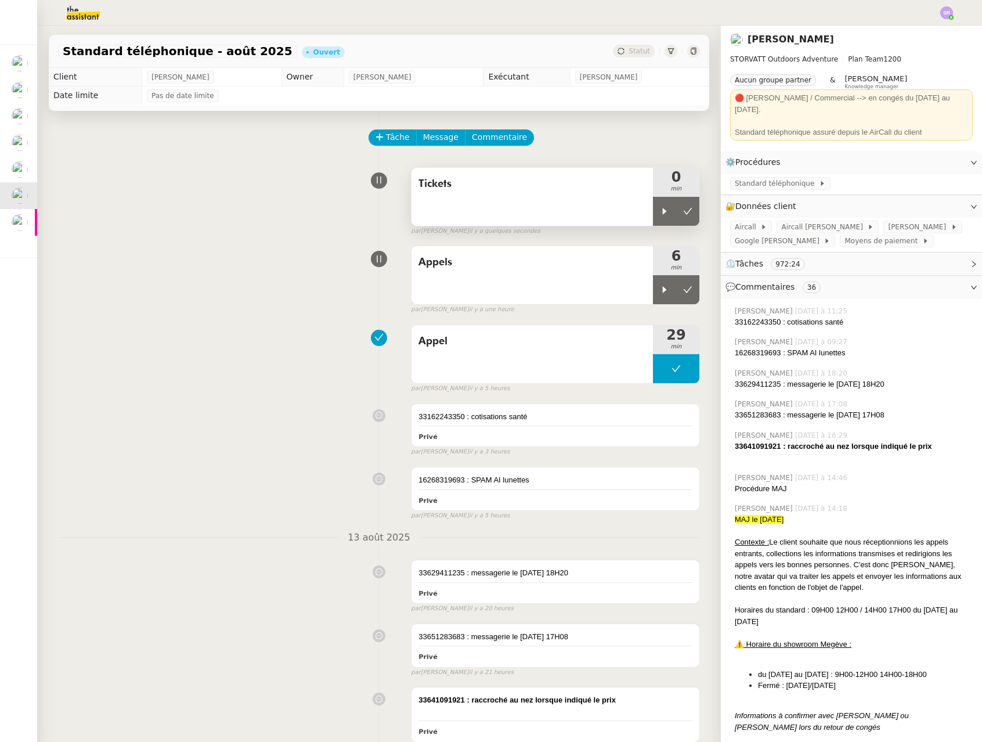
drag, startPoint x: 656, startPoint y: 203, endPoint x: 581, endPoint y: 215, distance: 75.2
click at [656, 202] on div at bounding box center [664, 211] width 23 height 29
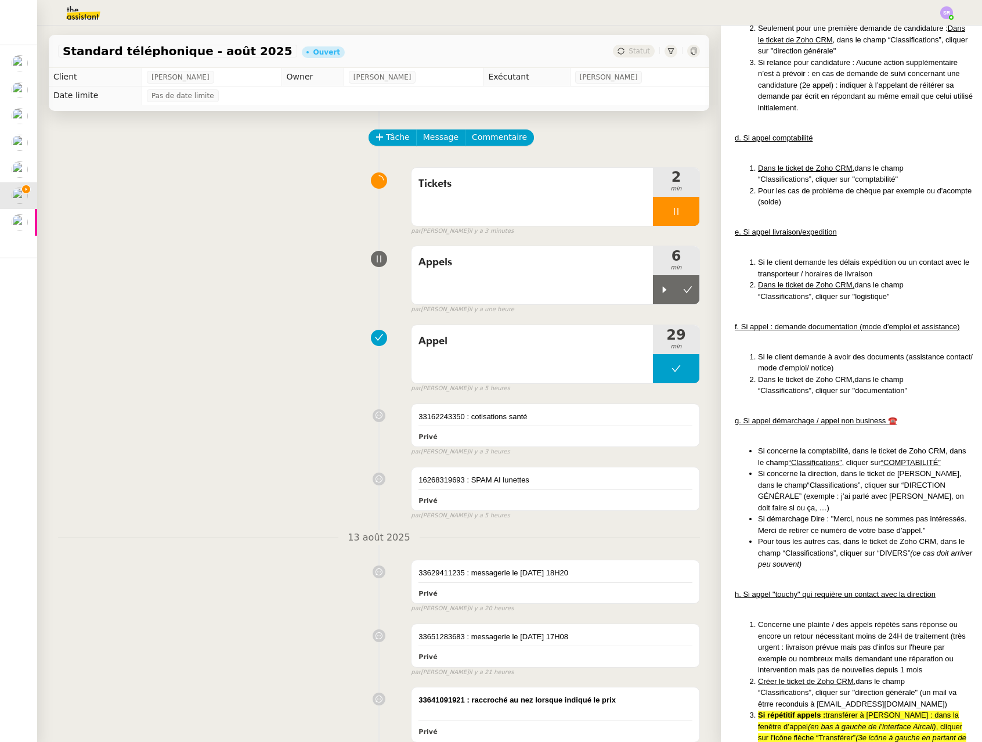
scroll to position [3376, 0]
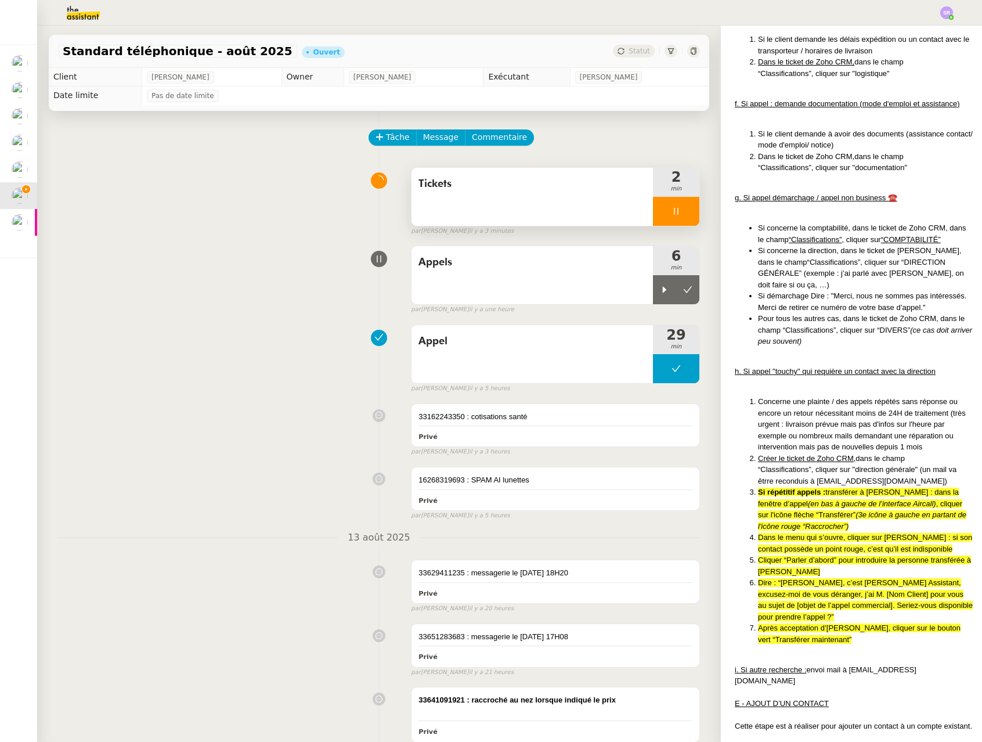
click at [671, 211] on icon at bounding box center [675, 211] width 9 height 9
click at [390, 142] on span "Tâche" at bounding box center [398, 137] width 24 height 13
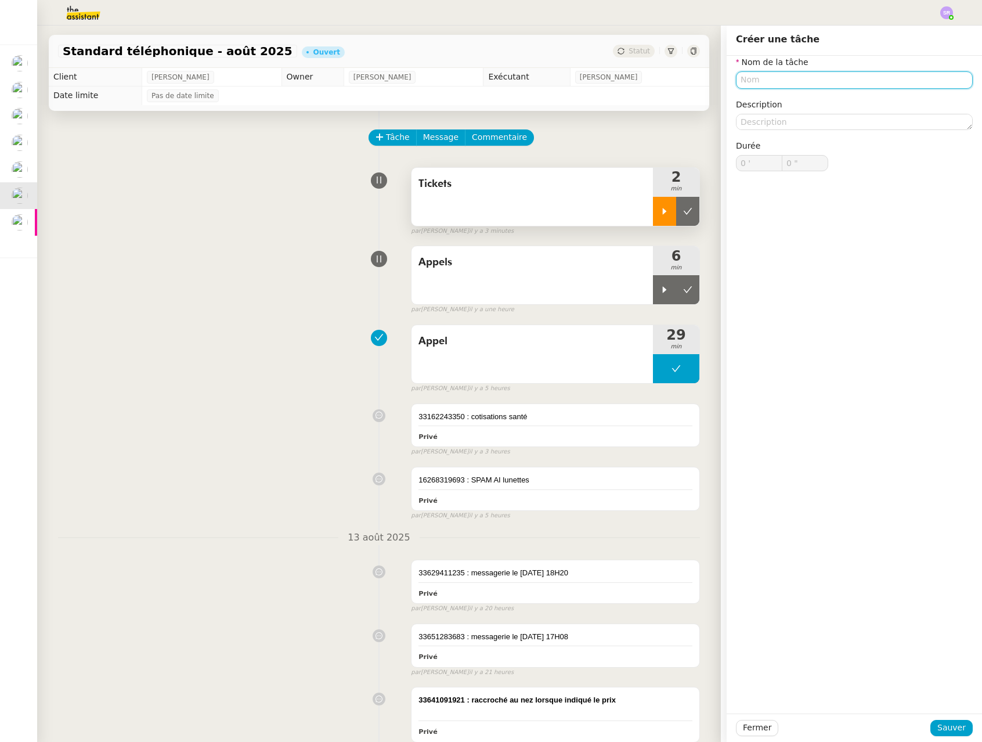
click at [718, 79] on input "text" at bounding box center [854, 79] width 237 height 17
type input "A"
type input "M"
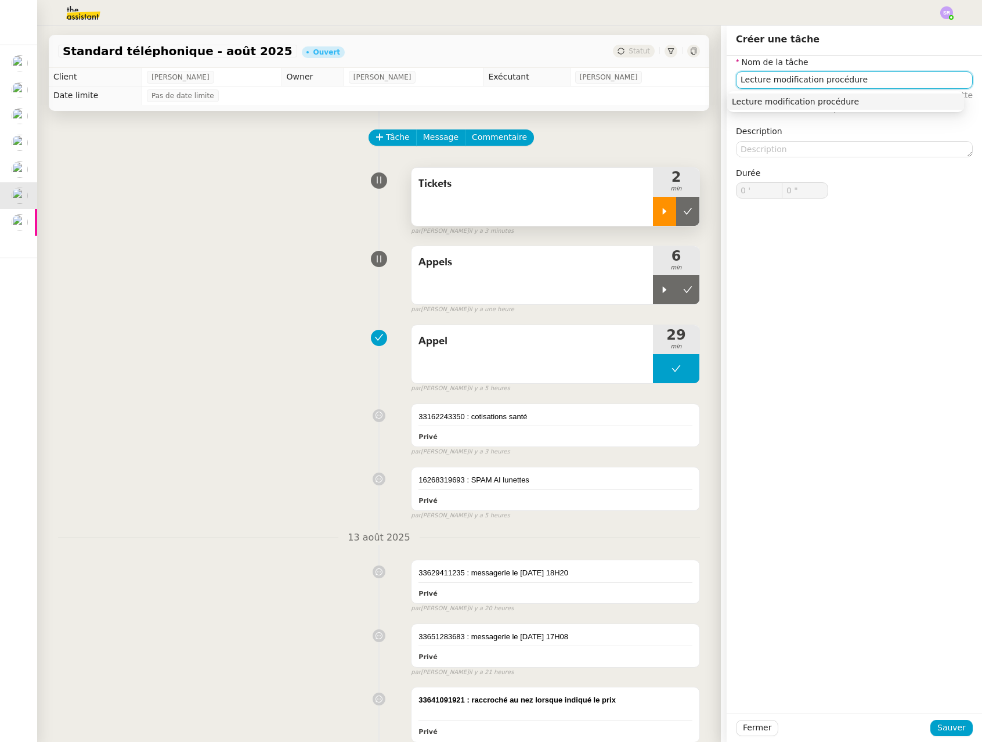
click at [718, 76] on input "Lecture modification procédure" at bounding box center [854, 79] width 237 height 17
click at [718, 78] on input "Lecture modification procédure" at bounding box center [854, 79] width 237 height 17
click at [718, 79] on input "Lecture modification procédure" at bounding box center [854, 79] width 237 height 17
click at [718, 100] on div "Analyse modification procédure" at bounding box center [845, 101] width 227 height 10
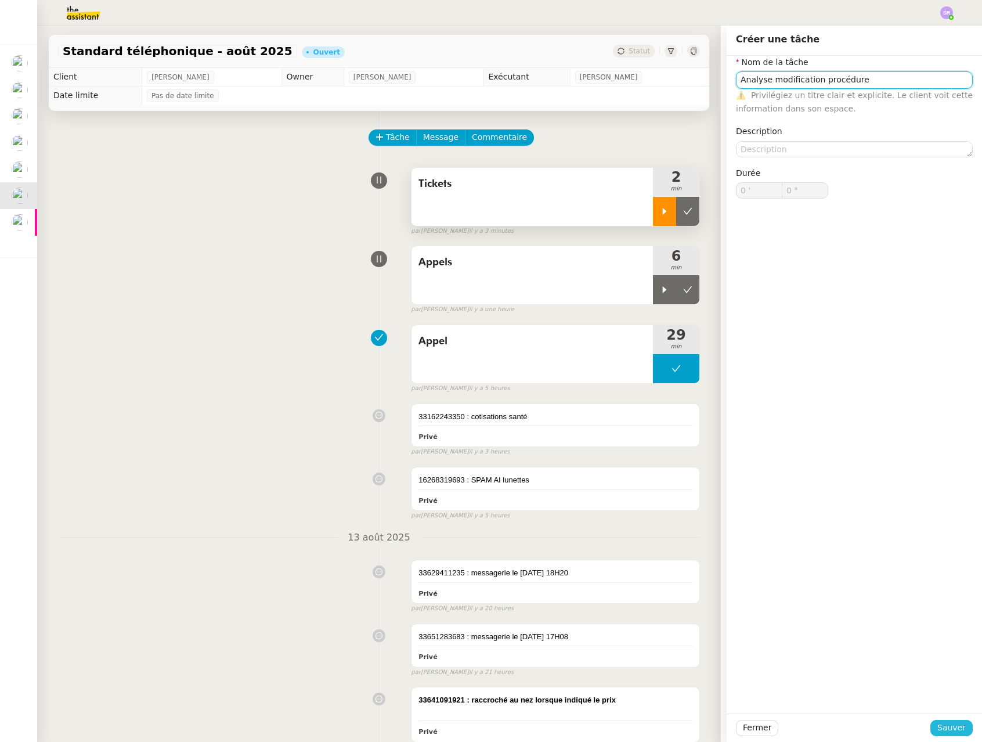
type input "Analyse modification procédure"
click at [718, 723] on span "Sauver" at bounding box center [951, 727] width 28 height 13
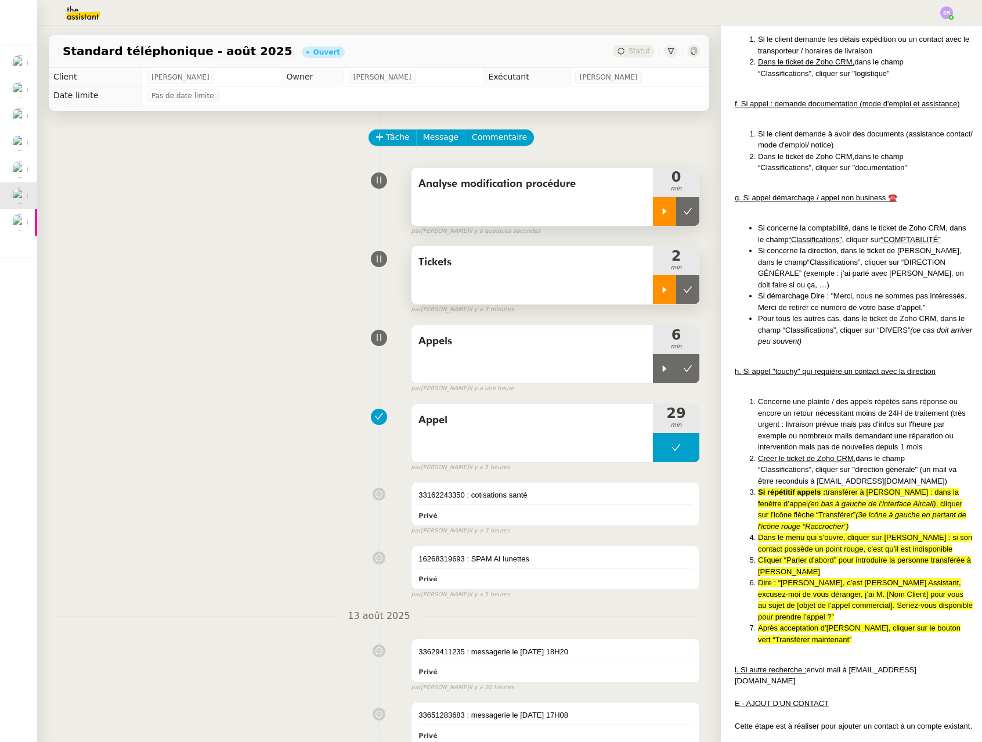
click at [660, 214] on icon at bounding box center [664, 211] width 9 height 9
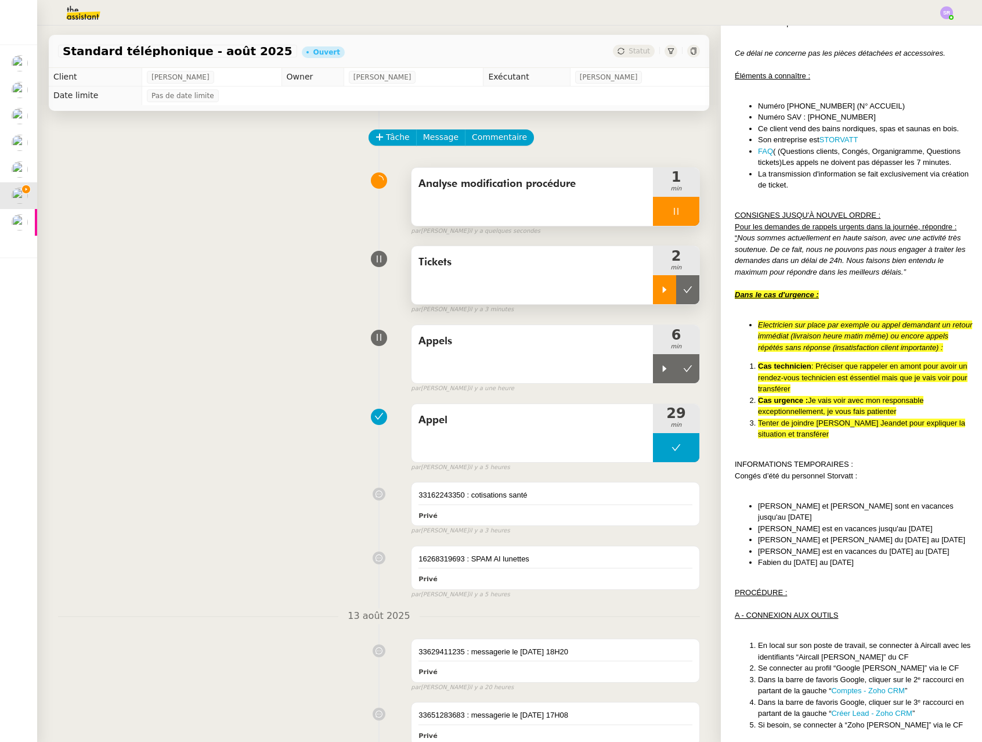
scroll to position [892, 0]
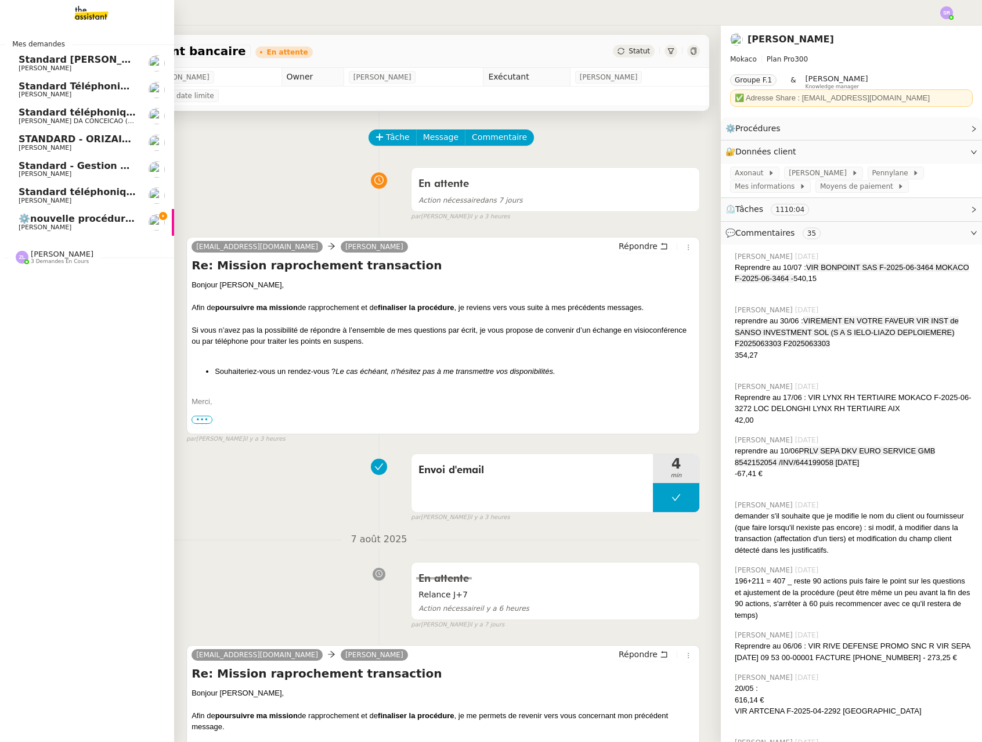
click at [99, 220] on span "⚙️nouvelle procédure d'onboarding" at bounding box center [112, 218] width 186 height 11
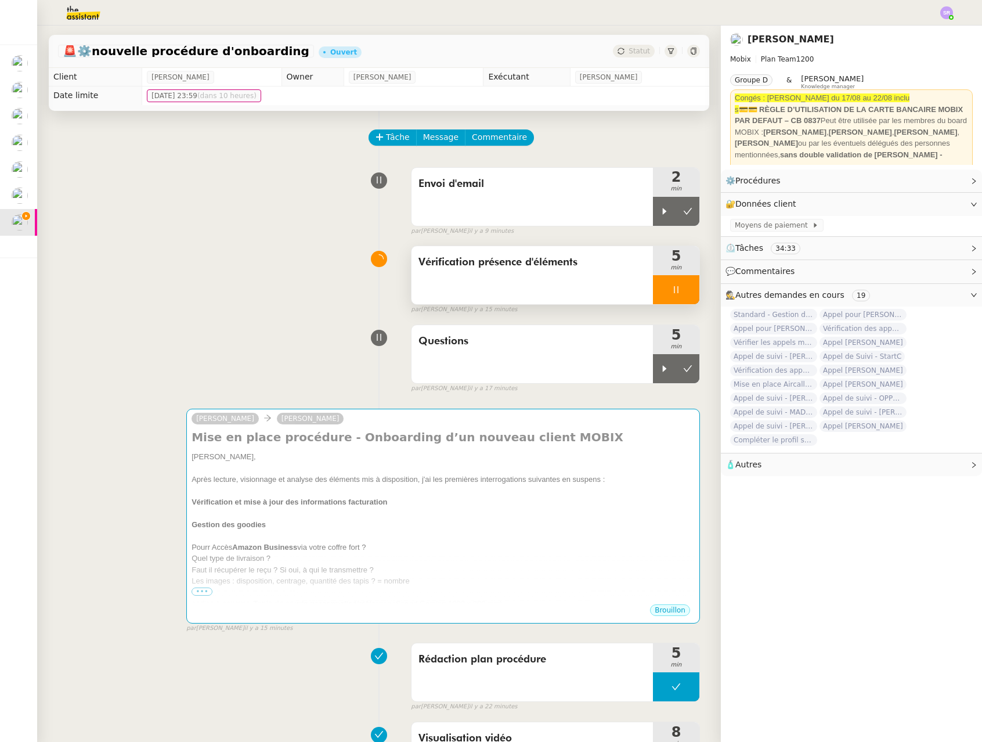
click at [668, 292] on div at bounding box center [676, 289] width 46 height 29
click at [653, 296] on div at bounding box center [664, 289] width 23 height 29
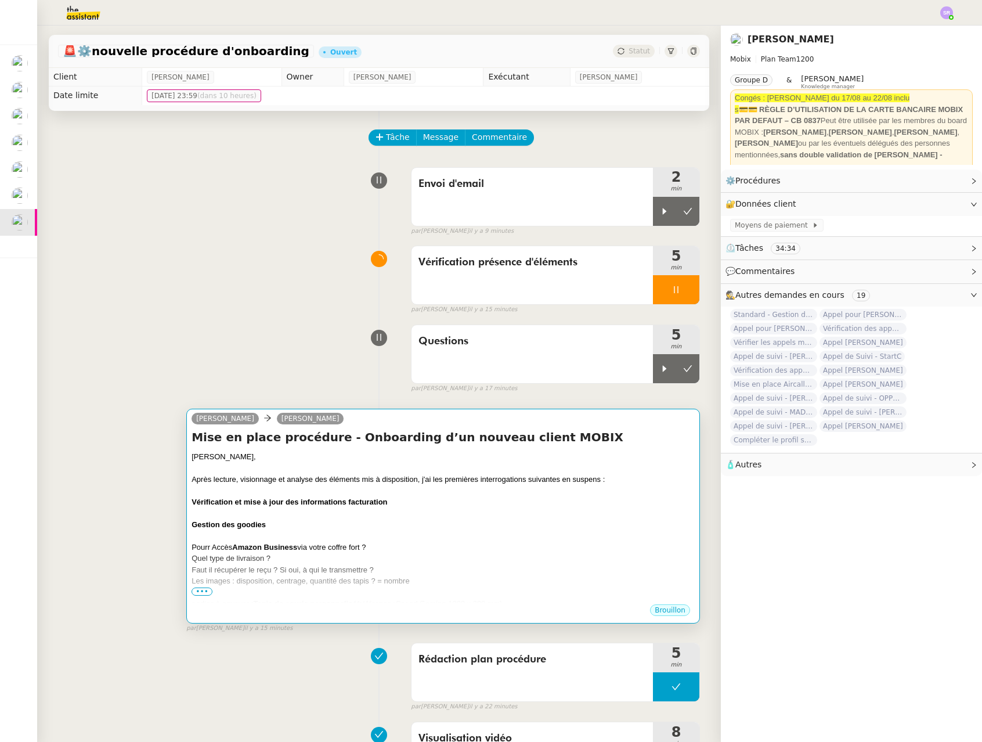
click at [464, 545] on div "Pourr Accès Amazon Business via votre coffre fort ?" at bounding box center [442, 547] width 503 height 12
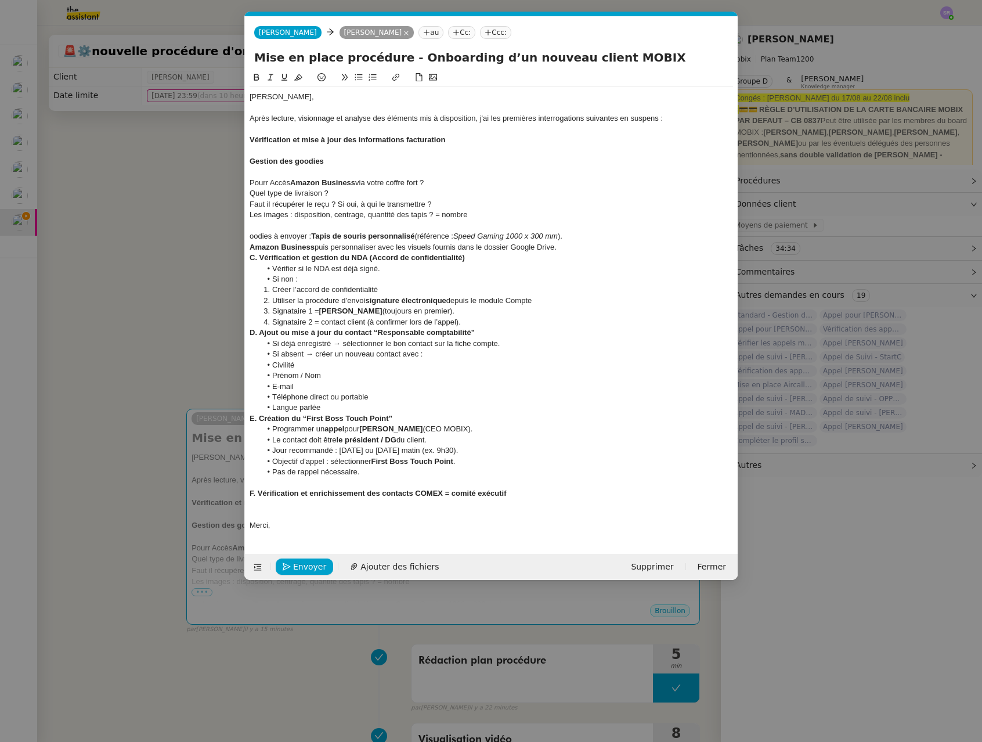
scroll to position [0, 24]
click at [507, 210] on div "Les images : disposition, centrage, quantité des tapis ? = nombre" at bounding box center [490, 214] width 483 height 10
drag, startPoint x: 208, startPoint y: 169, endPoint x: 226, endPoint y: 204, distance: 39.7
click at [209, 168] on nz-modal-container "Service TA - VOYAGE - PROPOSITION GLOBALE A utiliser dans le cadre de propositi…" at bounding box center [491, 371] width 982 height 742
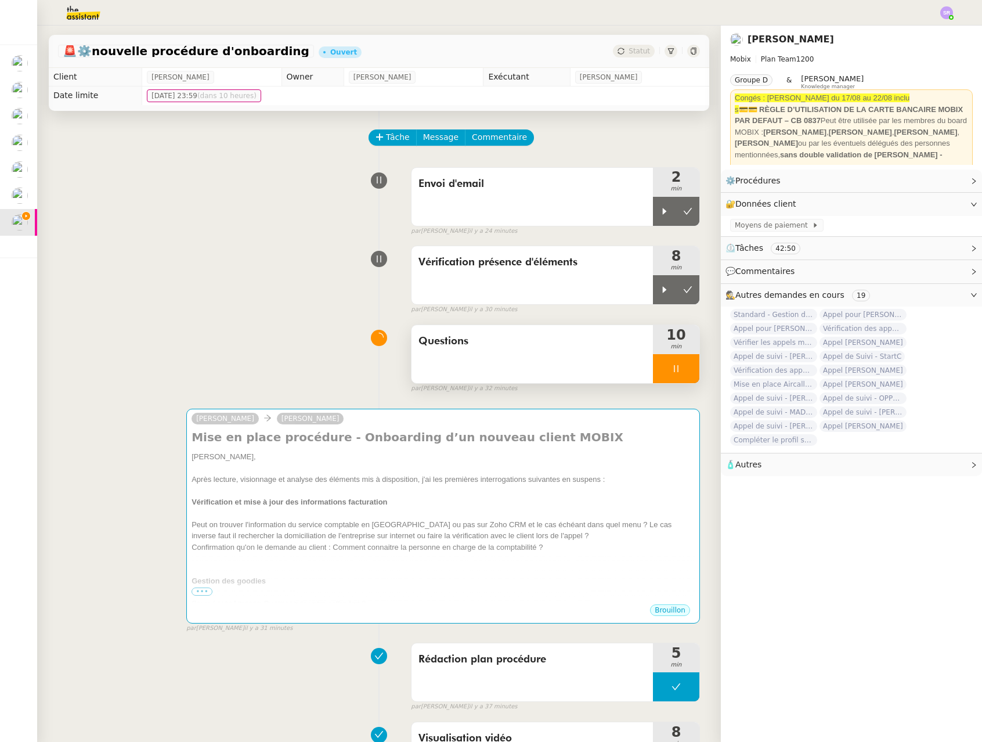
click at [659, 378] on div at bounding box center [676, 368] width 46 height 29
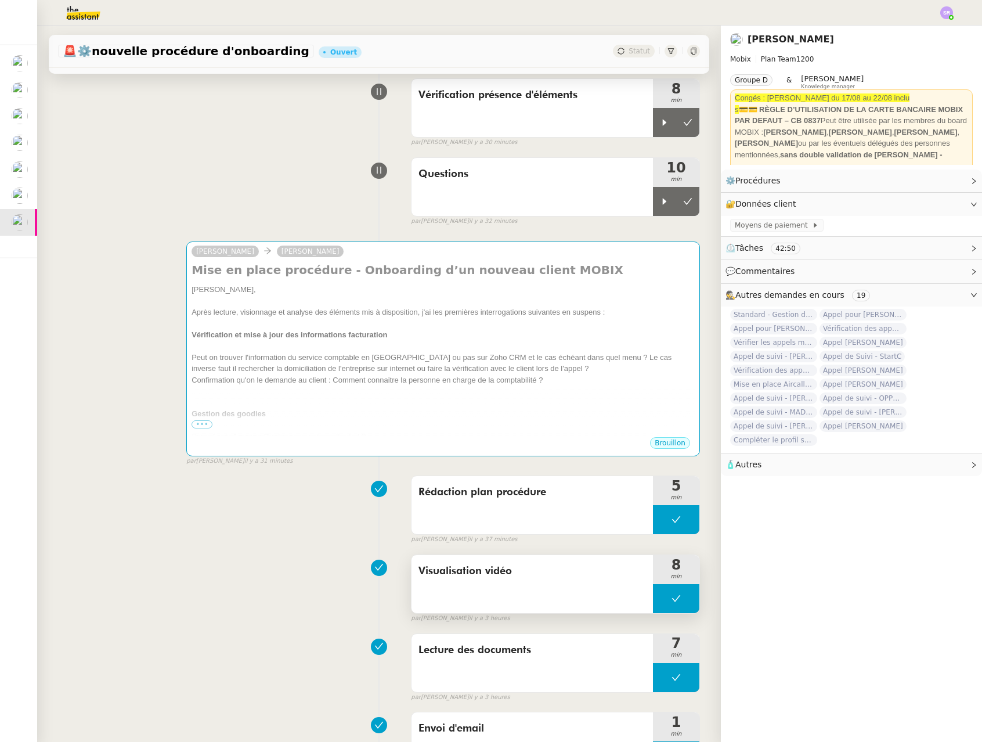
scroll to position [273, 0]
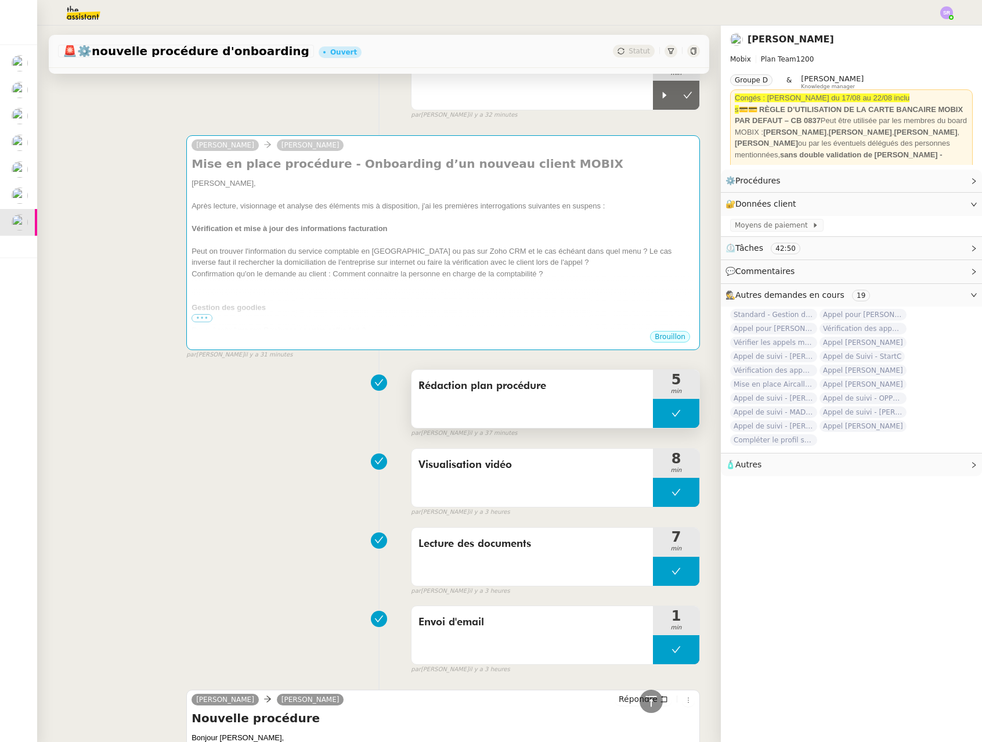
click at [653, 413] on button at bounding box center [676, 413] width 46 height 29
click at [663, 413] on icon at bounding box center [665, 413] width 4 height 6
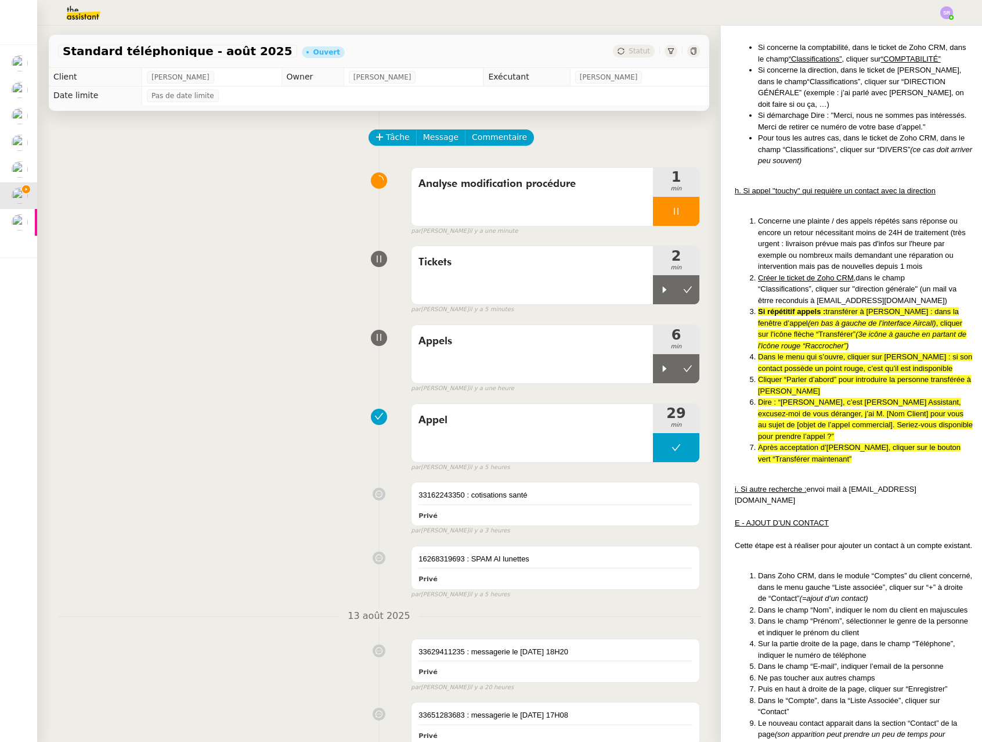
scroll to position [3564, 0]
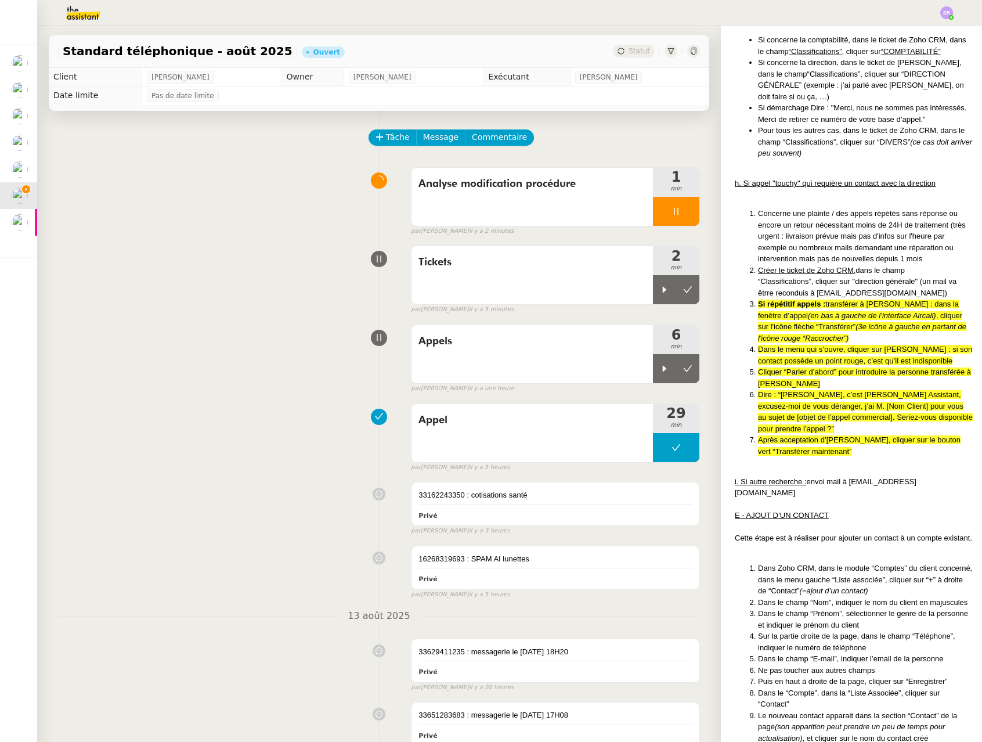
click at [759, 389] on li "Dire : “[PERSON_NAME], c’est [PERSON_NAME] Assistant, excusez-moi de vous déran…" at bounding box center [865, 411] width 215 height 45
drag, startPoint x: 753, startPoint y: 363, endPoint x: 781, endPoint y: 364, distance: 27.9
click at [781, 366] on li "Cliquer “Parler d’abord” pour introduire la personne transférée à [PERSON_NAME]" at bounding box center [865, 377] width 215 height 23
click at [782, 366] on li "Cliquer “Parler d’abord” pour introduire la personne transférée à [PERSON_NAME]" at bounding box center [865, 377] width 215 height 23
click at [758, 366] on li "Cliquer “Parler d’abord” pour introduire la personne transférée à [PERSON_NAME]" at bounding box center [865, 377] width 215 height 23
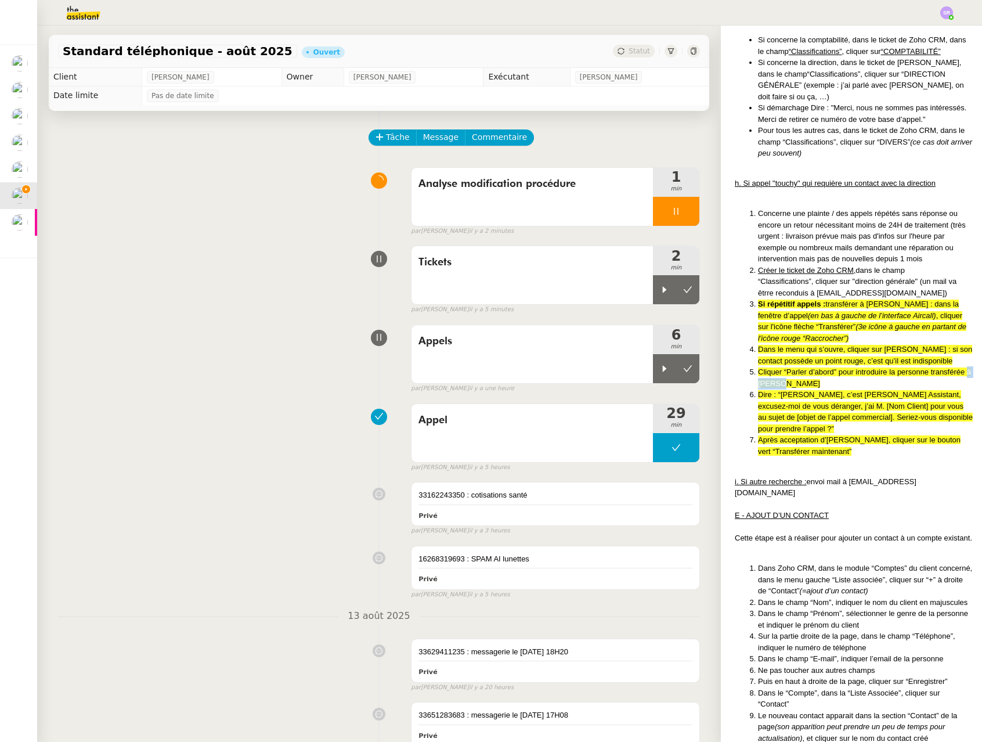
drag, startPoint x: 743, startPoint y: 364, endPoint x: 794, endPoint y: 361, distance: 50.5
click at [794, 361] on ol "Concerne une plainte / des appels répétés sans réponse ou encore un retour néce…" at bounding box center [854, 332] width 238 height 249
click at [794, 366] on li "Cliquer “Parler d’abord” pour introduire la personne transférée à [PERSON_NAME]" at bounding box center [865, 377] width 215 height 23
drag, startPoint x: 793, startPoint y: 363, endPoint x: 738, endPoint y: 364, distance: 55.1
click at [738, 364] on ol "Concerne une plainte / des appels répétés sans réponse ou encore un retour néce…" at bounding box center [854, 332] width 238 height 249
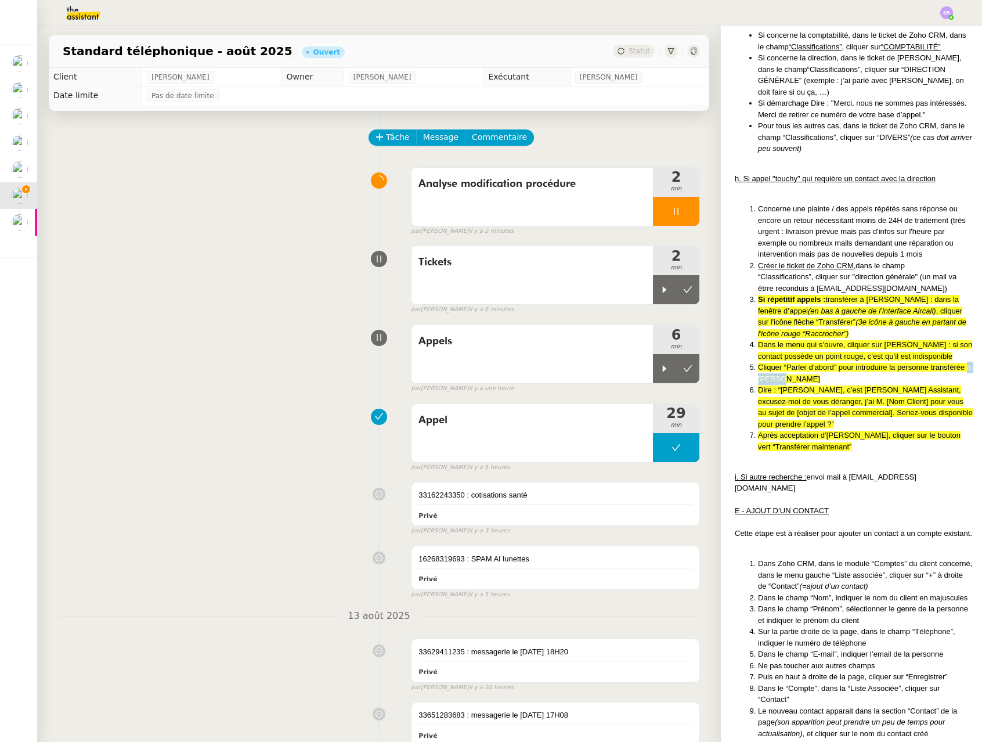
scroll to position [3509, 0]
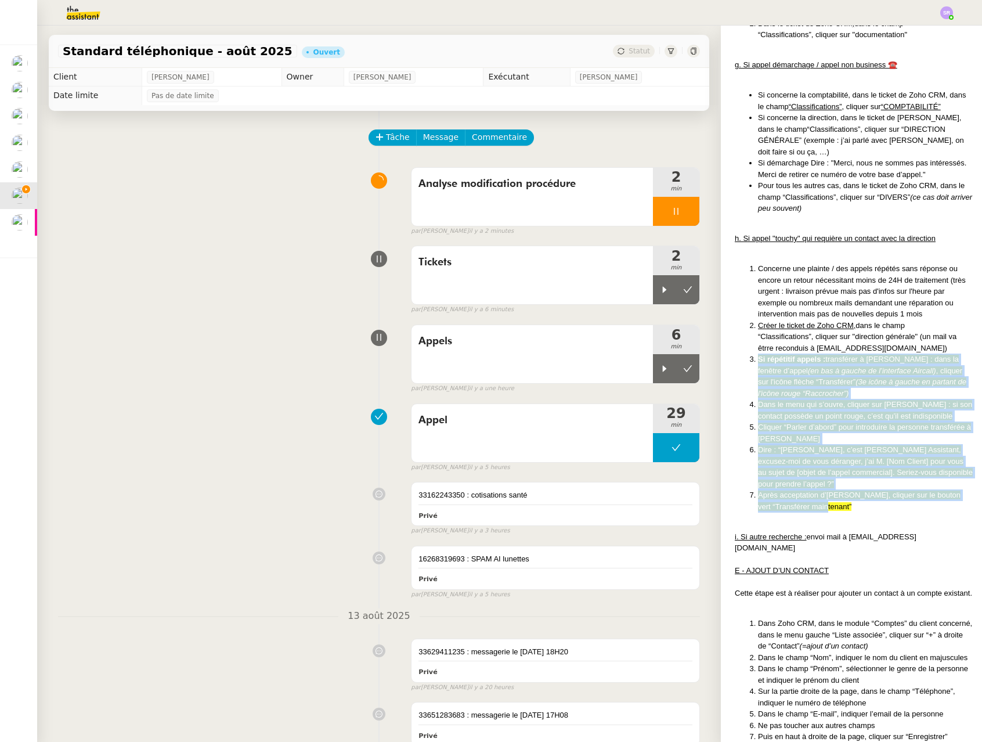
drag, startPoint x: 840, startPoint y: 483, endPoint x: 740, endPoint y: 341, distance: 173.7
click at [740, 341] on ol "Concerne une plainte / des appels répétés sans réponse ou encore un retour néce…" at bounding box center [854, 387] width 238 height 249
copy ol "Si répétitif appels : transférer à Franck : dans la fenêtre d’appel (en bas à g…"
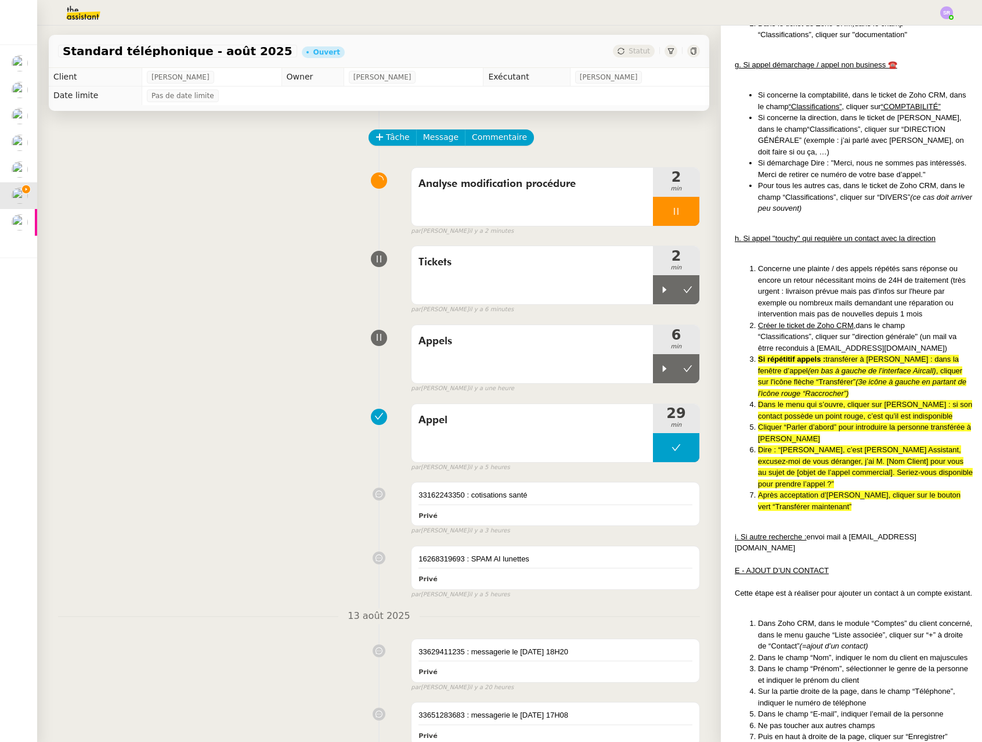
drag, startPoint x: 869, startPoint y: 242, endPoint x: 830, endPoint y: 237, distance: 39.1
click at [869, 263] on li "Concerne une plainte / des appels répétés sans réponse ou encore un retour néce…" at bounding box center [865, 291] width 215 height 57
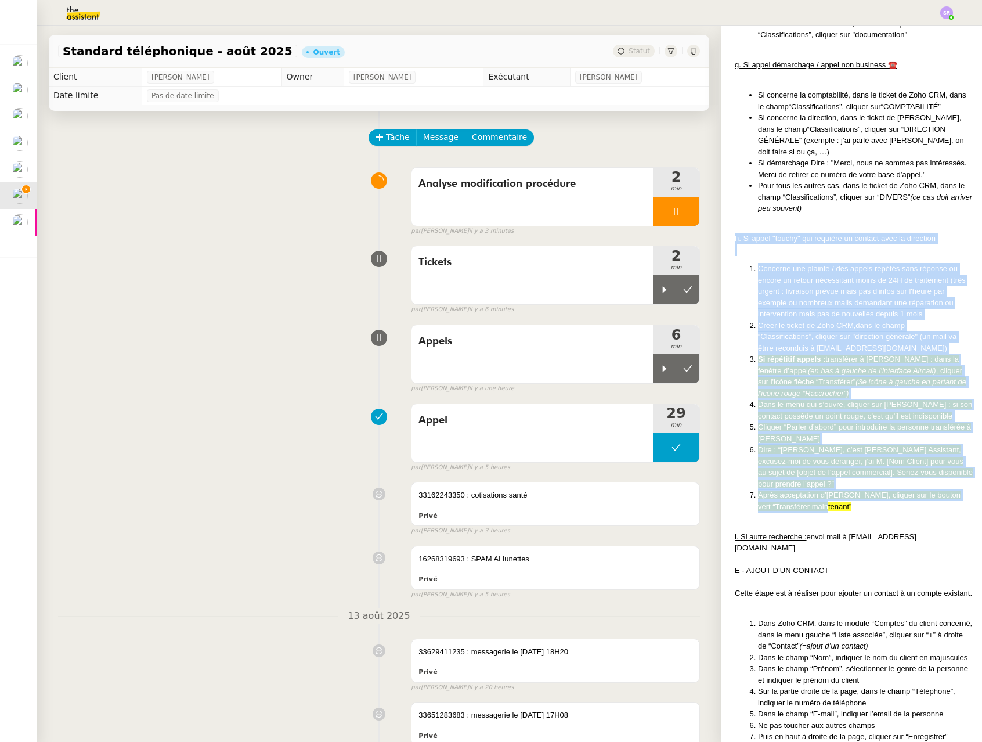
drag, startPoint x: 724, startPoint y: 215, endPoint x: 865, endPoint y: 481, distance: 300.8
copy div "h. Si appel "touchy" qui requière un contact avec la direction Concerne une pla…"
click at [870, 489] on li "Après acceptation d’[PERSON_NAME], cliquer sur le bouton vert “Transférer maint…" at bounding box center [865, 500] width 215 height 23
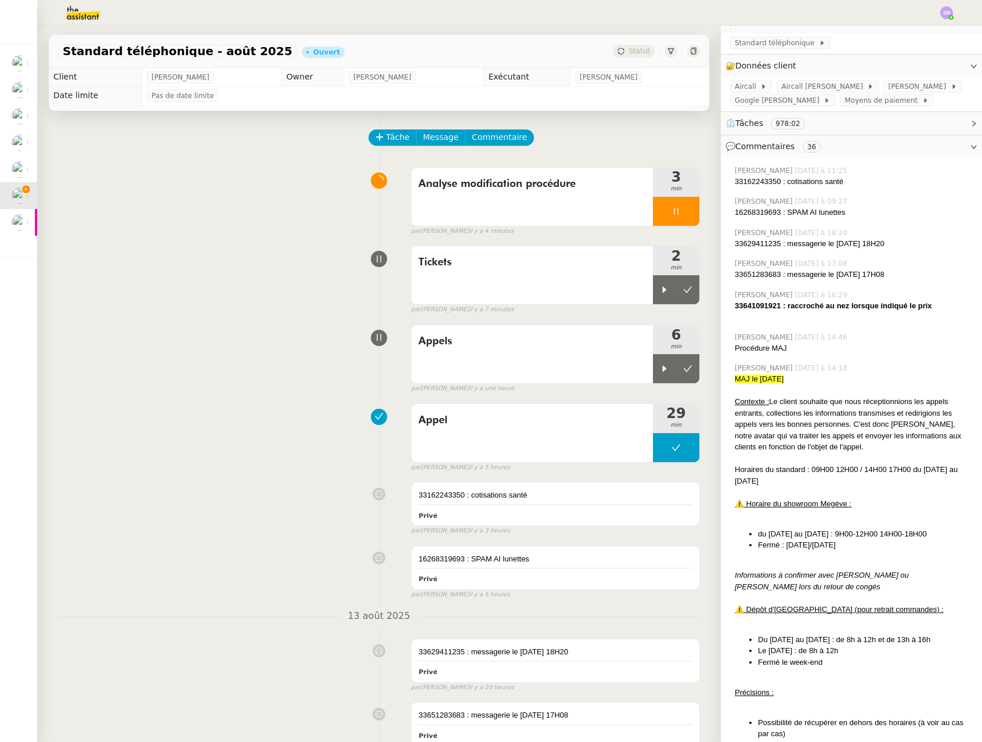
scroll to position [0, 0]
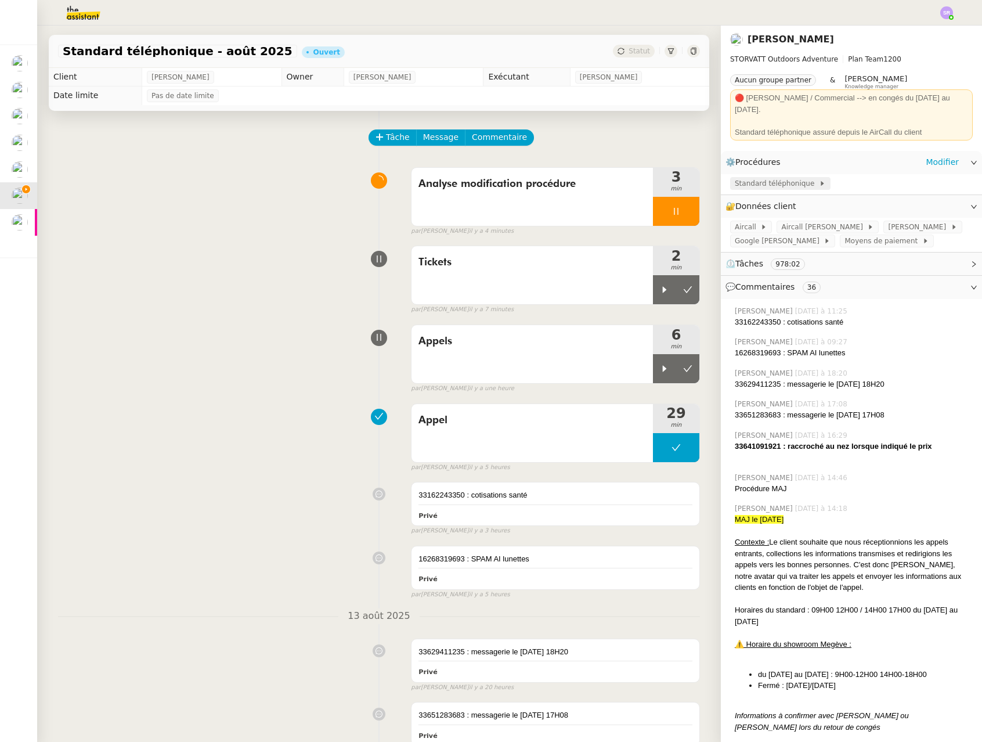
click at [777, 178] on span "Standard téléphonique" at bounding box center [777, 184] width 84 height 12
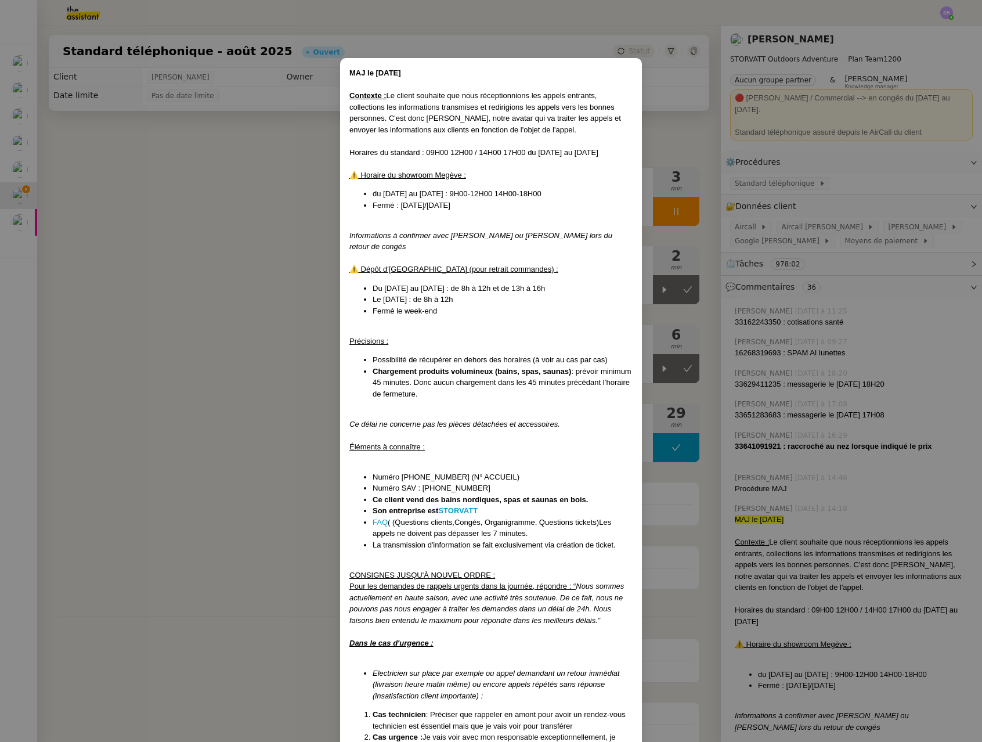
scroll to position [261, 0]
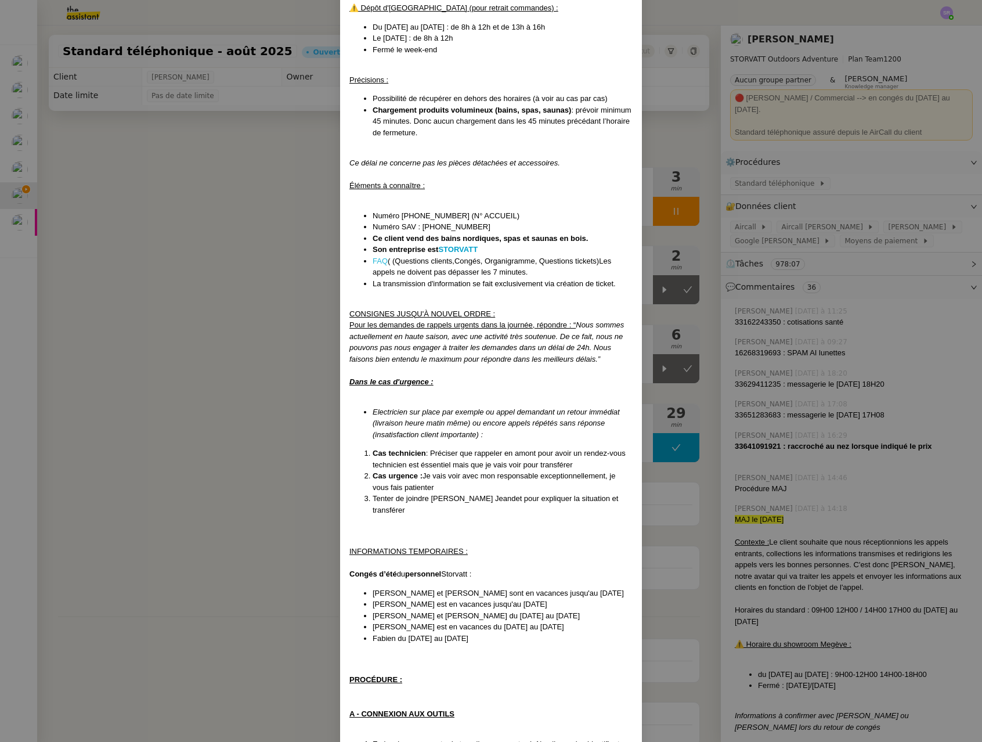
click at [380, 256] on link "FAQ" at bounding box center [379, 260] width 15 height 9
click at [190, 233] on nz-modal-container "MAJ le 13/08/2025 Contexte : Le client souhaite que nous réceptionnions les app…" at bounding box center [491, 371] width 982 height 742
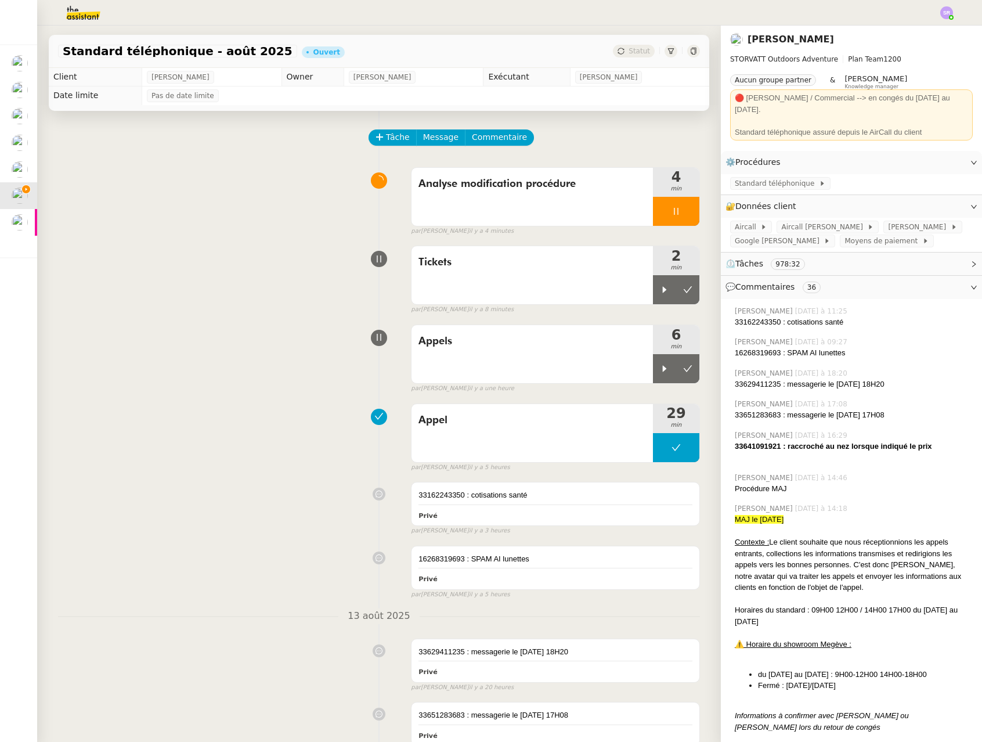
drag, startPoint x: 656, startPoint y: 207, endPoint x: 696, endPoint y: 218, distance: 41.5
click at [656, 207] on div at bounding box center [676, 211] width 46 height 29
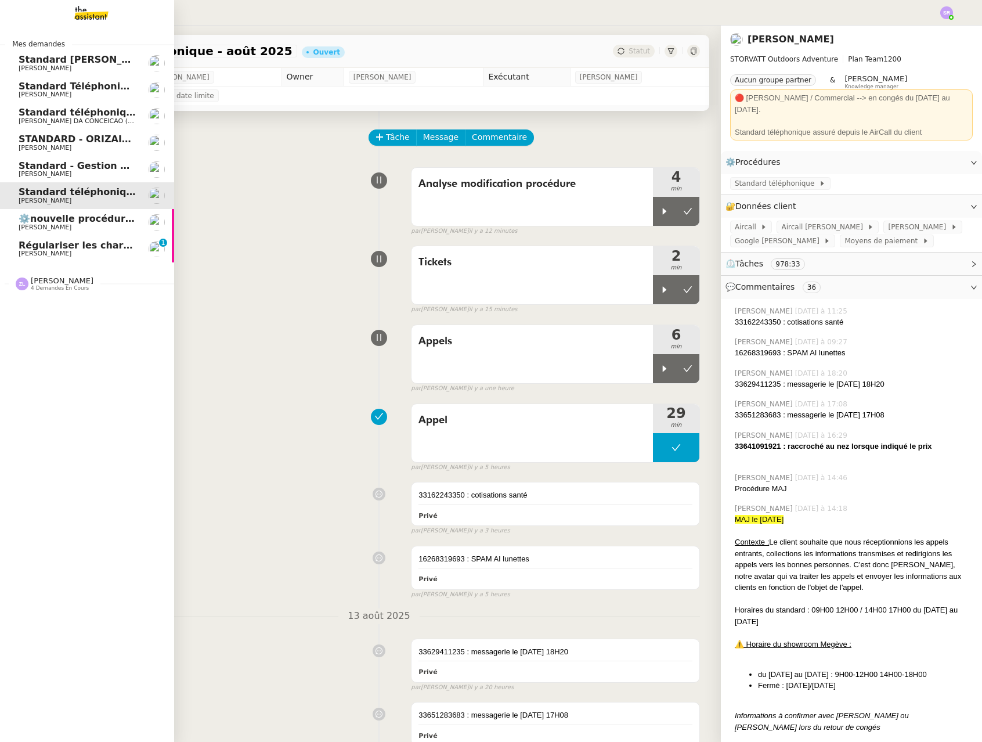
click at [65, 250] on span "[PERSON_NAME]" at bounding box center [45, 253] width 53 height 8
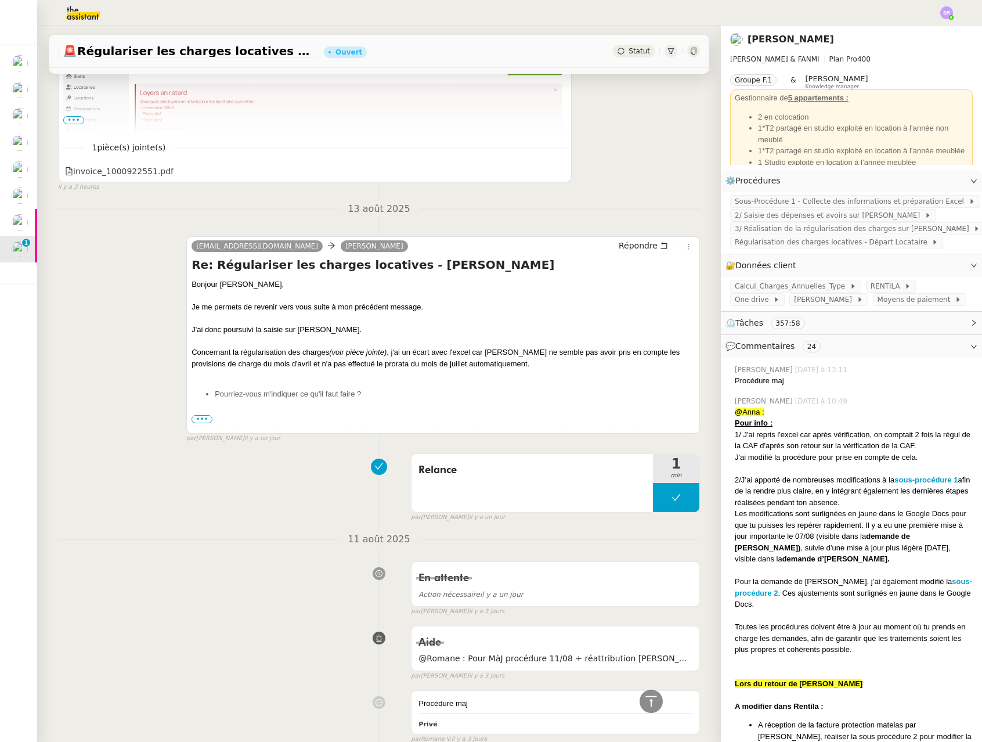
scroll to position [343, 0]
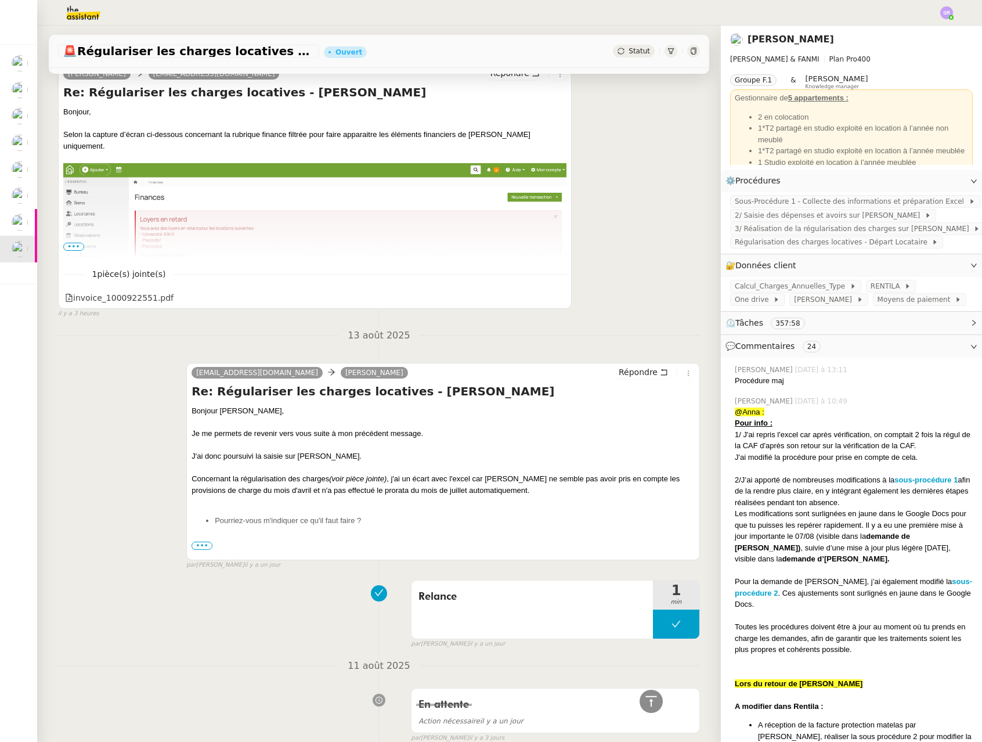
click at [201, 547] on span "•••" at bounding box center [201, 545] width 21 height 8
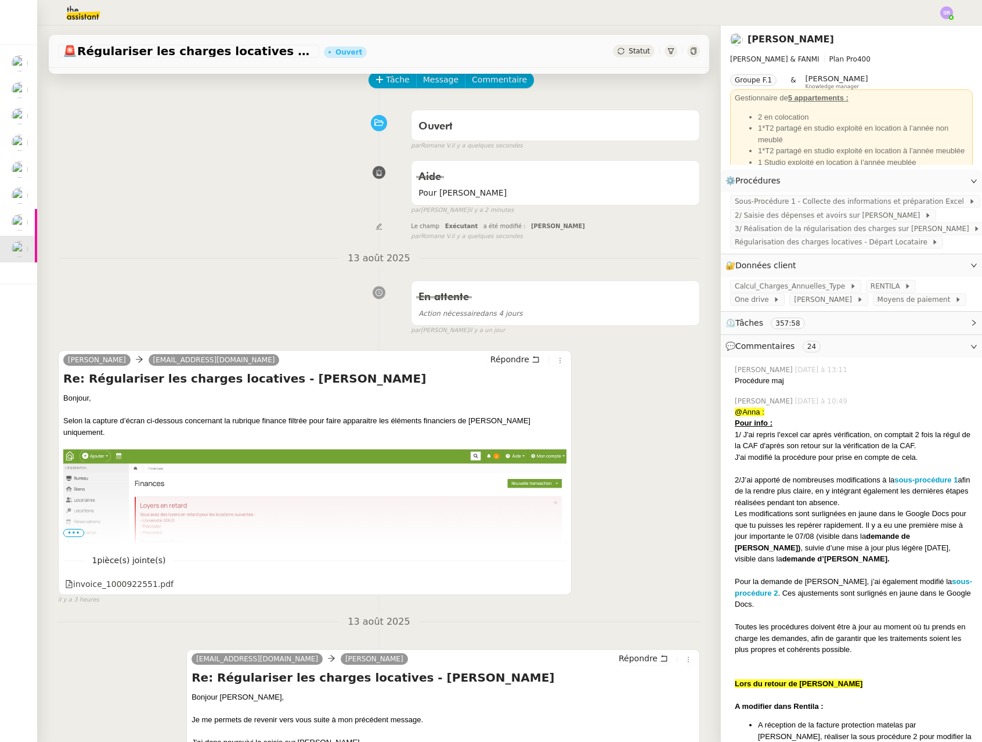
scroll to position [0, 0]
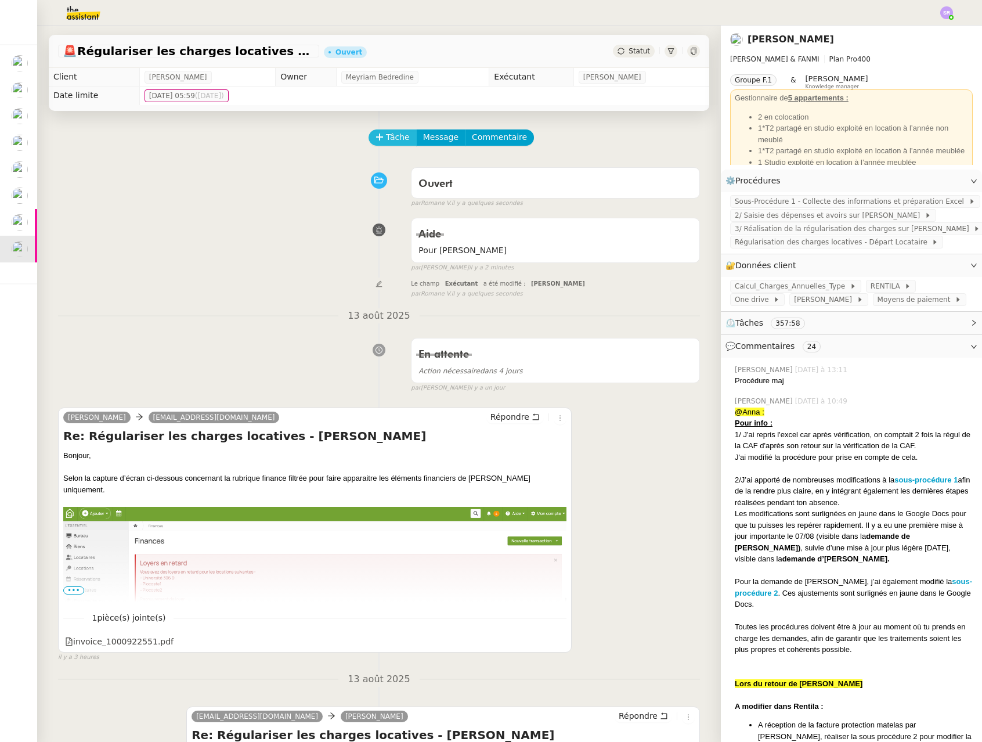
click at [389, 135] on span "Tâche" at bounding box center [398, 137] width 24 height 13
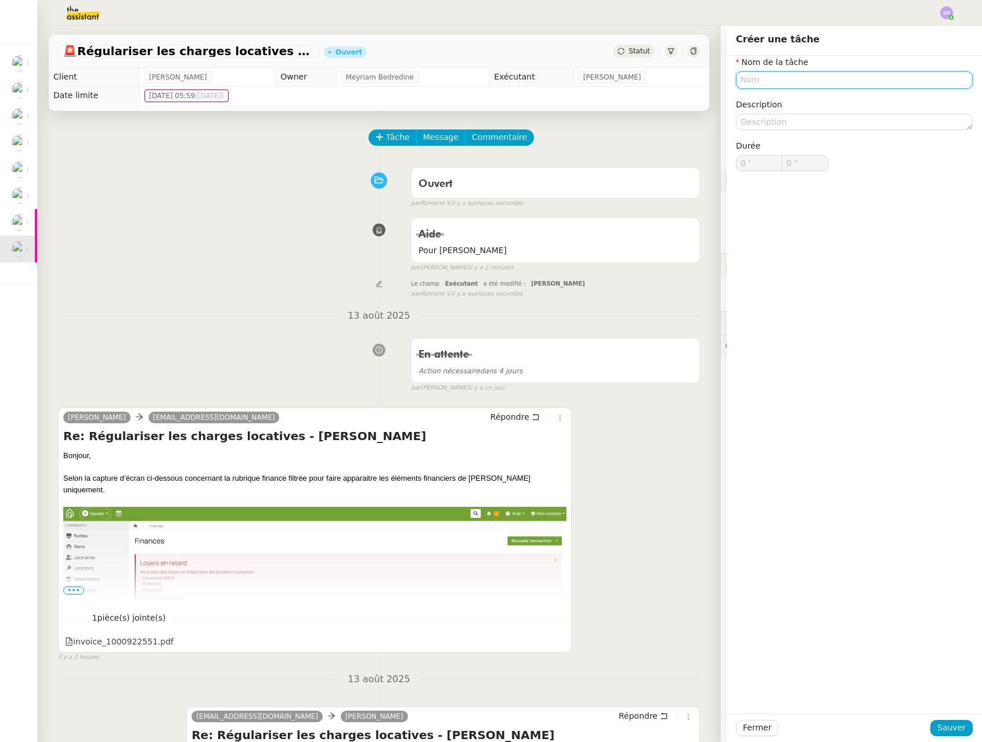
click at [821, 85] on input "text" at bounding box center [854, 79] width 237 height 17
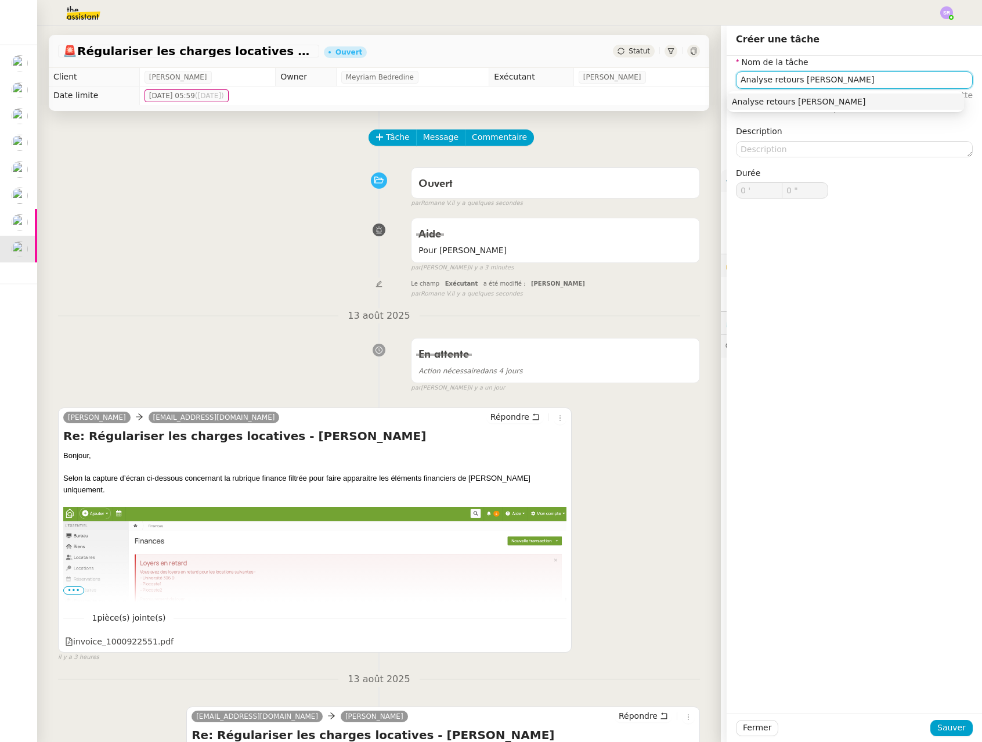
click at [809, 106] on div "Analyse retours [PERSON_NAME]" at bounding box center [845, 101] width 227 height 10
type input "Analyse retours [PERSON_NAME]"
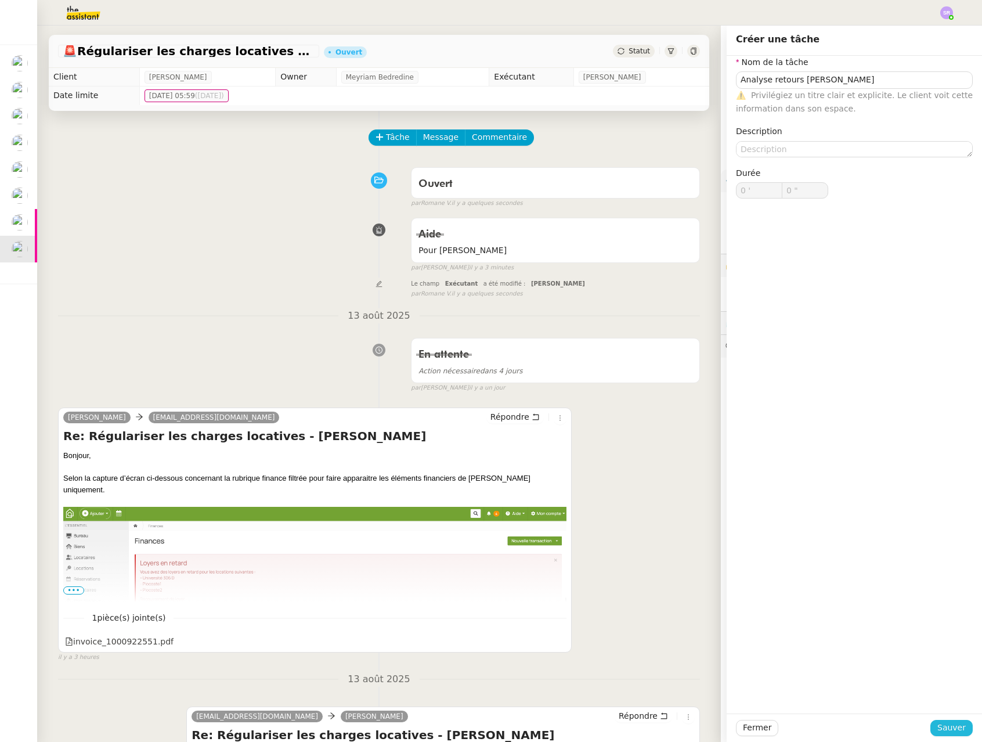
click at [951, 726] on span "Sauver" at bounding box center [951, 727] width 28 height 13
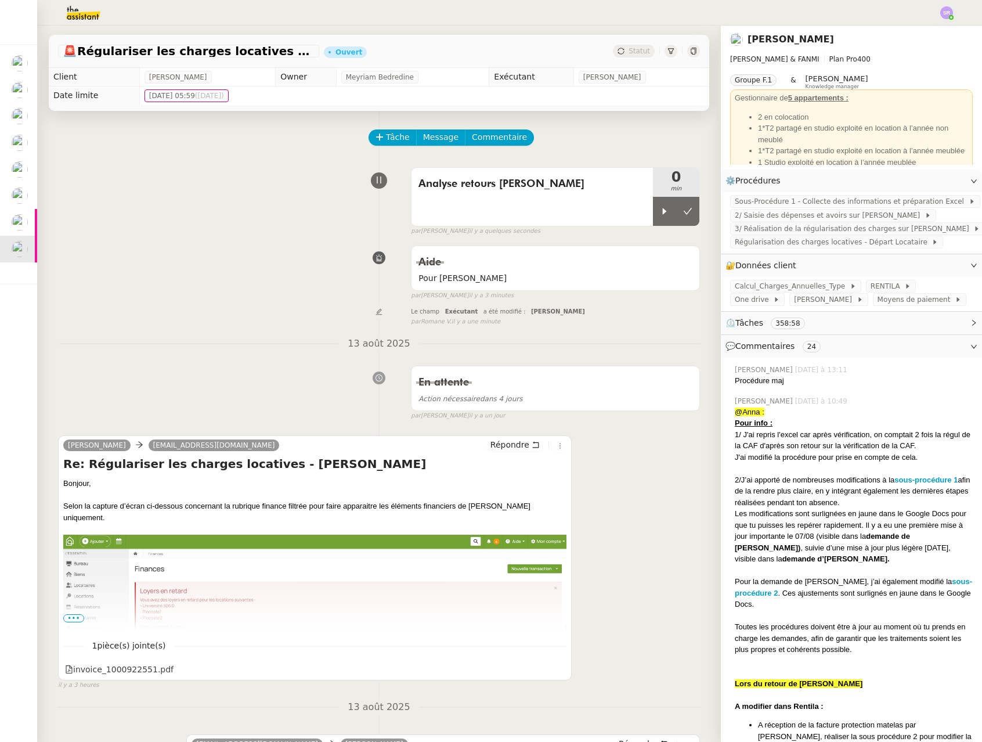
click at [70, 618] on span "•••" at bounding box center [73, 618] width 21 height 8
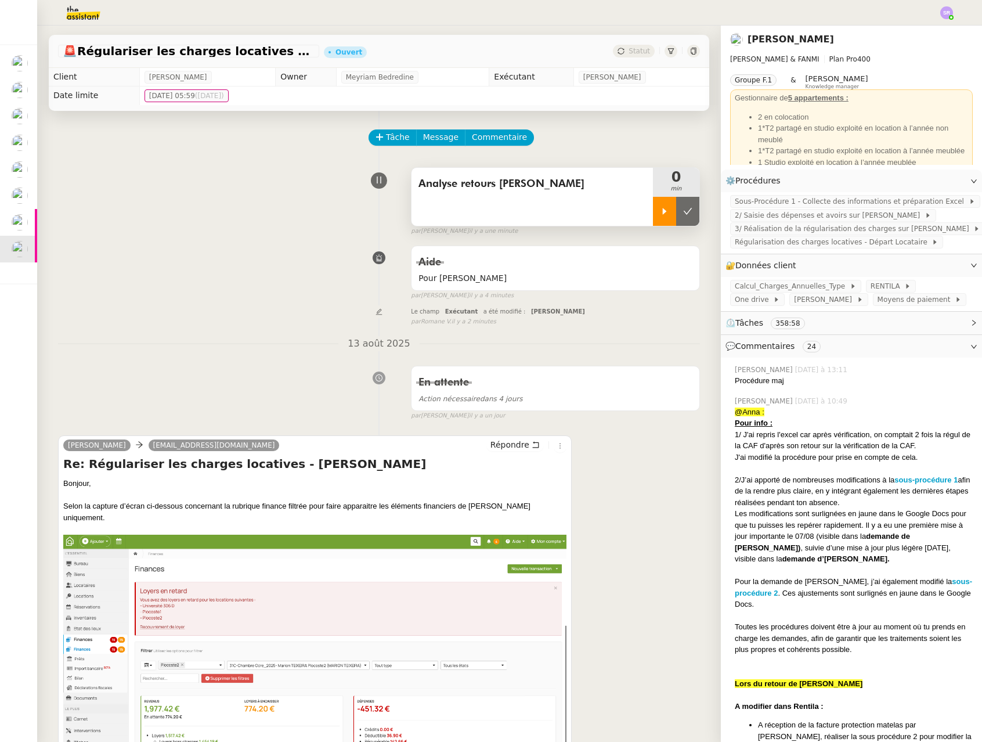
click at [660, 208] on icon at bounding box center [664, 211] width 9 height 9
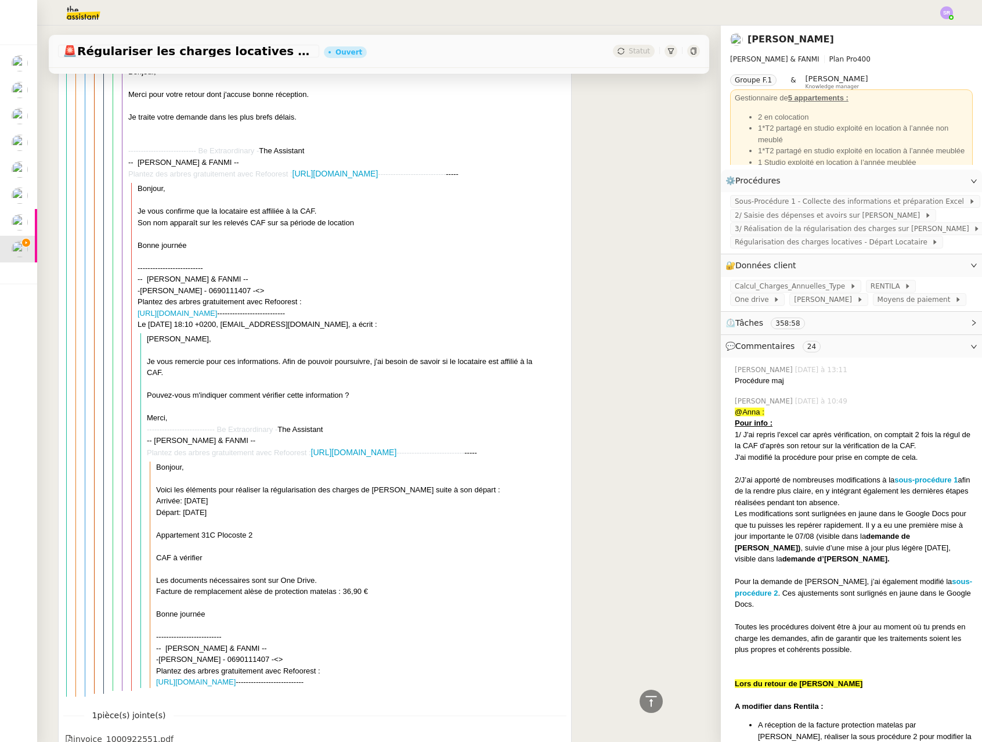
scroll to position [3829, 0]
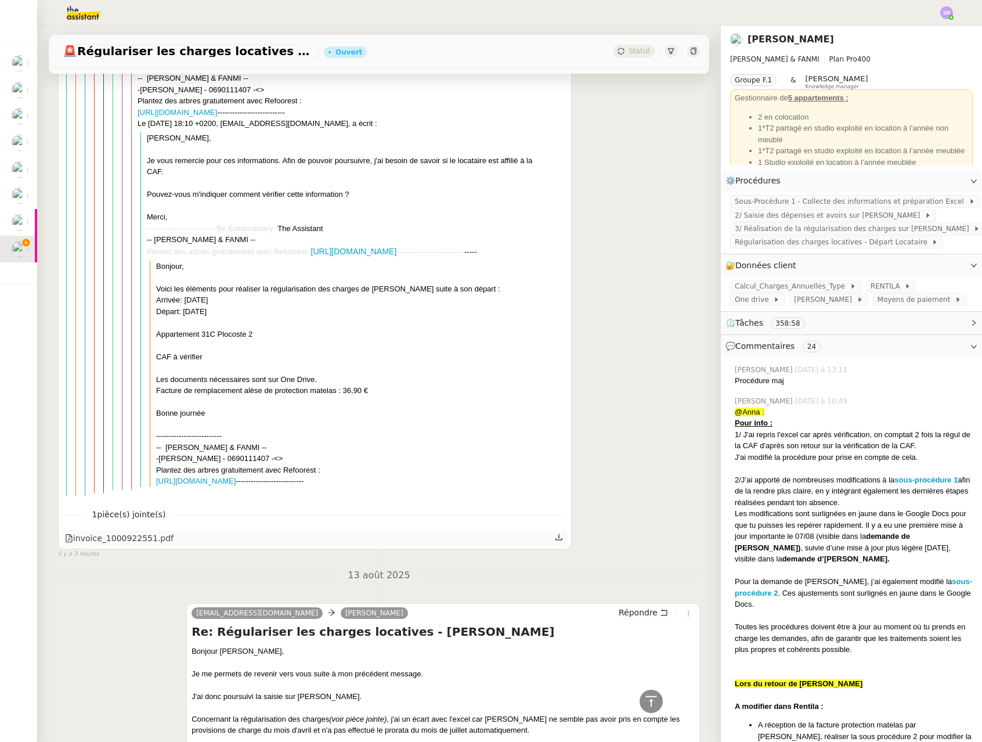
click at [109, 531] on div "invoice_1000922551.pdf" at bounding box center [119, 537] width 108 height 13
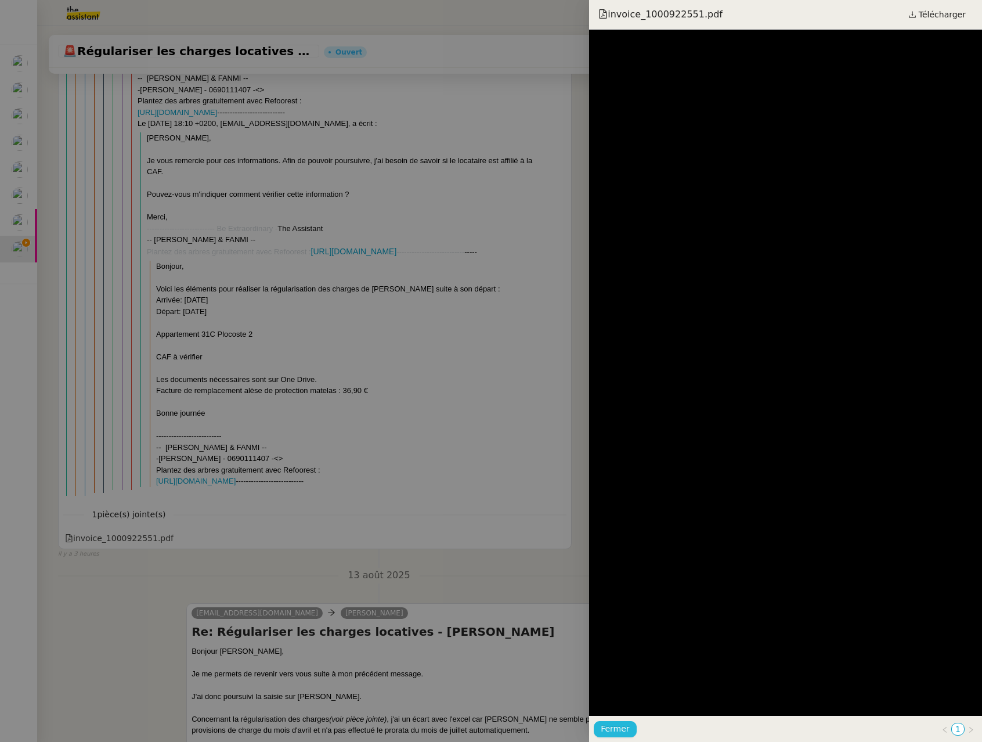
click at [632, 726] on button "Fermer" at bounding box center [615, 729] width 42 height 16
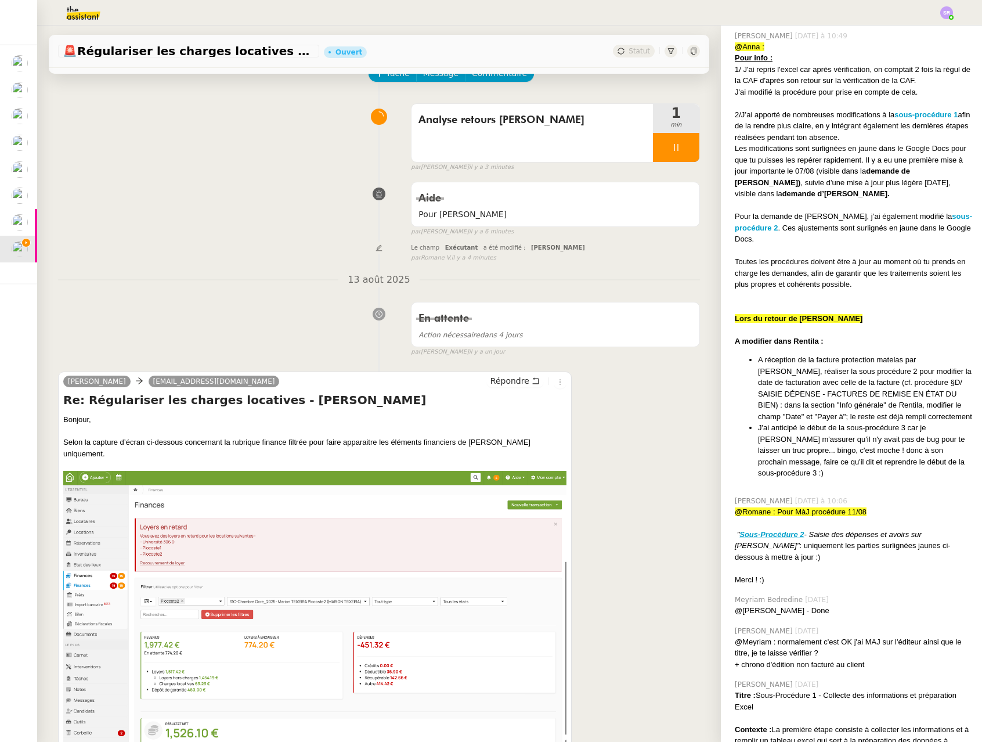
scroll to position [388, 0]
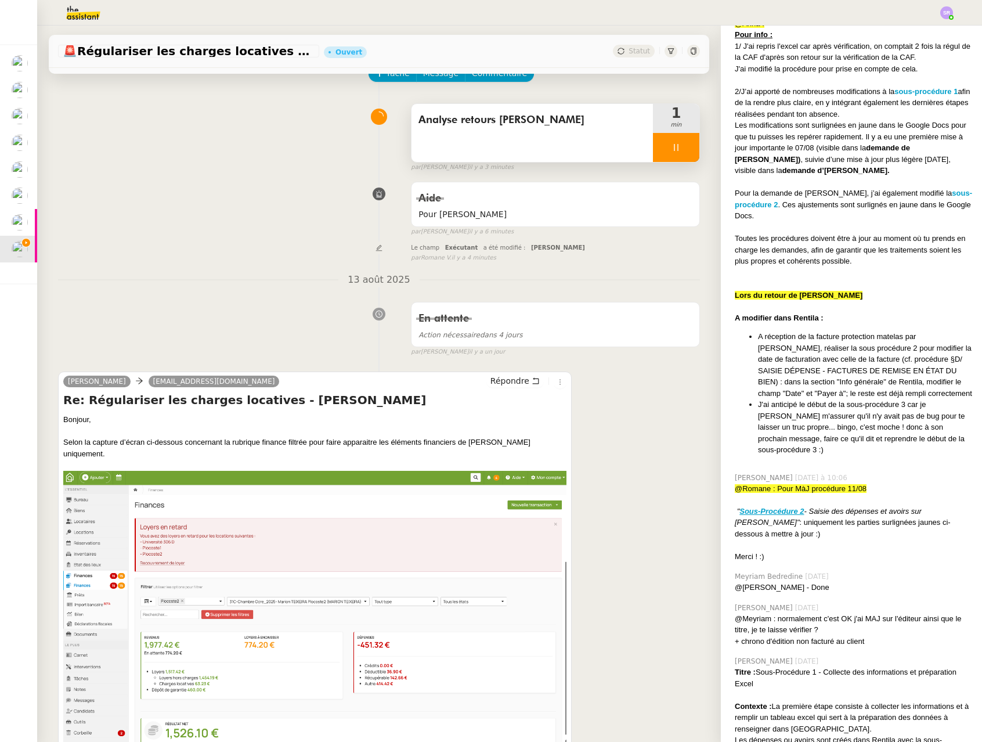
click at [665, 141] on div at bounding box center [676, 147] width 46 height 29
click at [653, 146] on div at bounding box center [664, 147] width 23 height 29
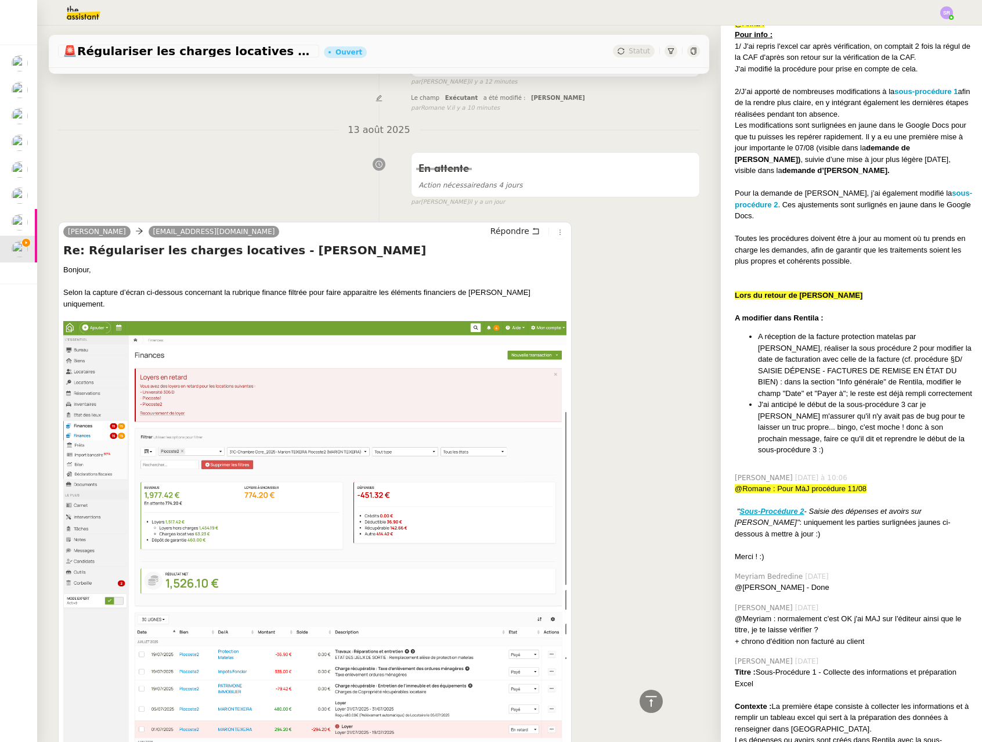
scroll to position [0, 0]
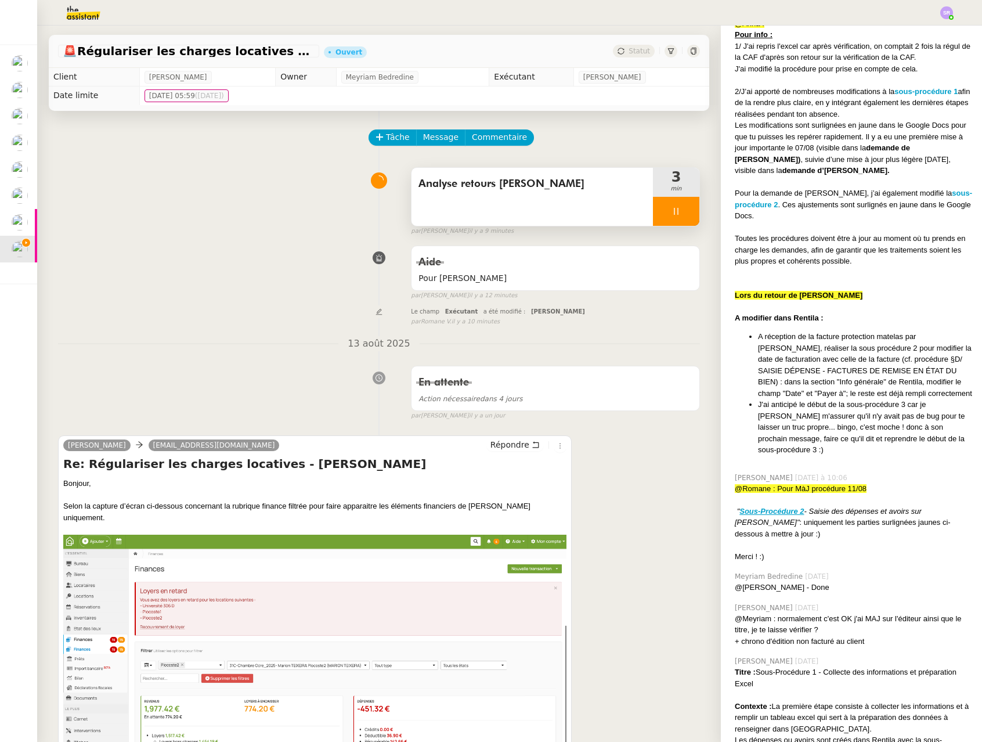
click at [658, 205] on div at bounding box center [676, 211] width 46 height 29
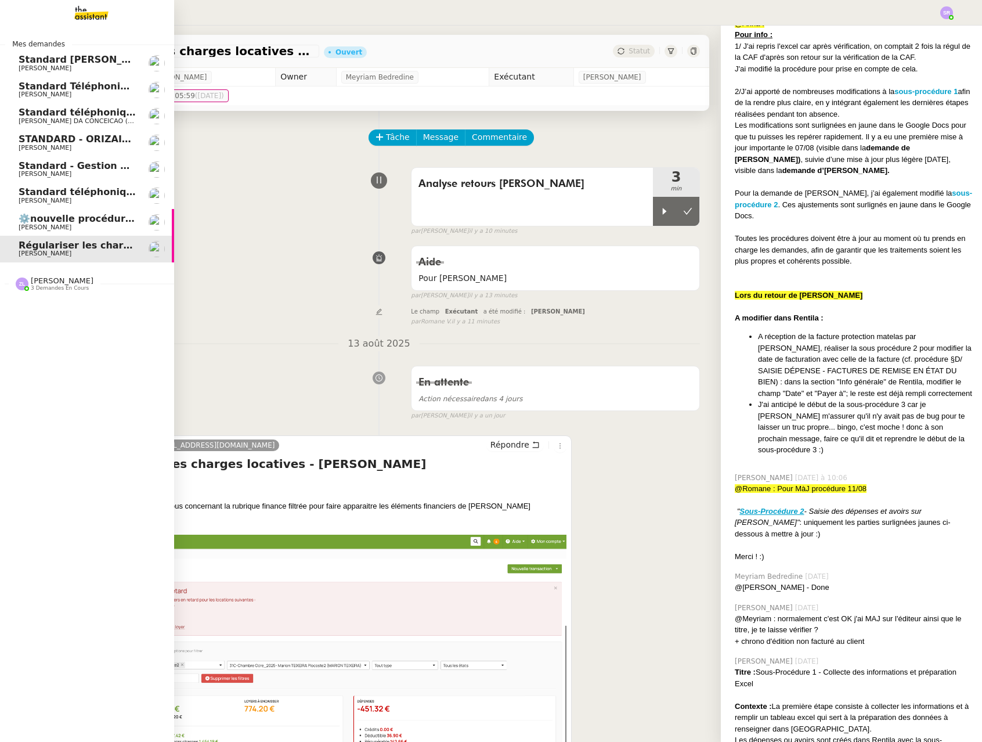
drag, startPoint x: 53, startPoint y: 199, endPoint x: 108, endPoint y: 199, distance: 55.7
click at [53, 199] on span "[PERSON_NAME]" at bounding box center [45, 201] width 53 height 8
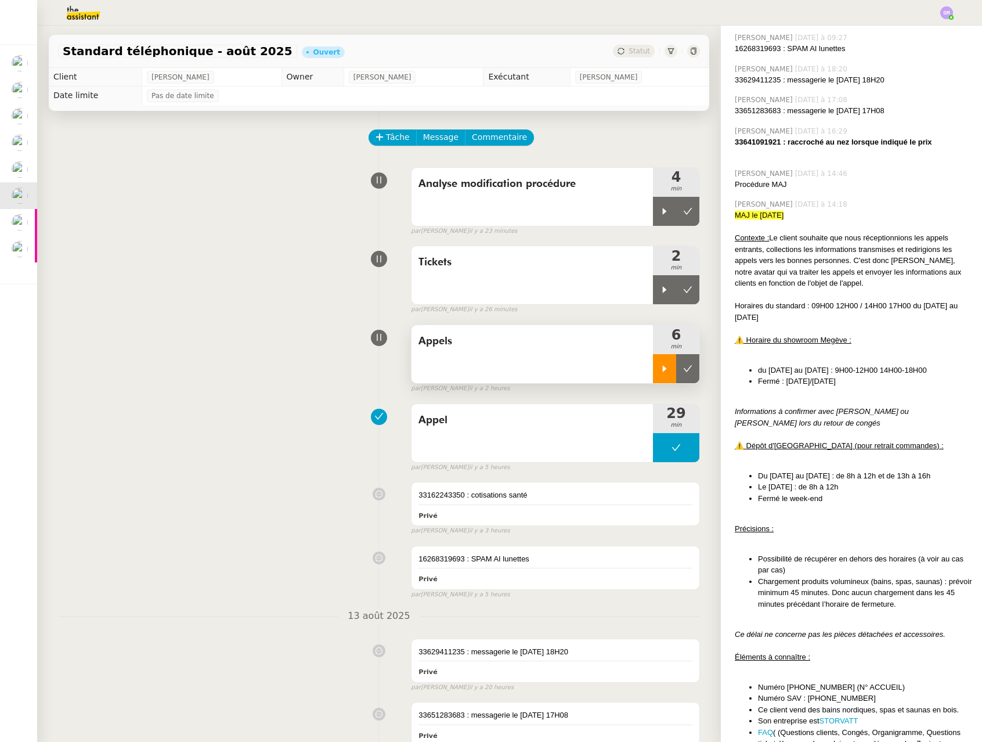
click at [660, 372] on icon at bounding box center [664, 368] width 9 height 9
click at [660, 291] on icon at bounding box center [664, 289] width 9 height 9
click at [671, 368] on icon at bounding box center [675, 368] width 9 height 9
click at [671, 290] on icon at bounding box center [675, 289] width 9 height 9
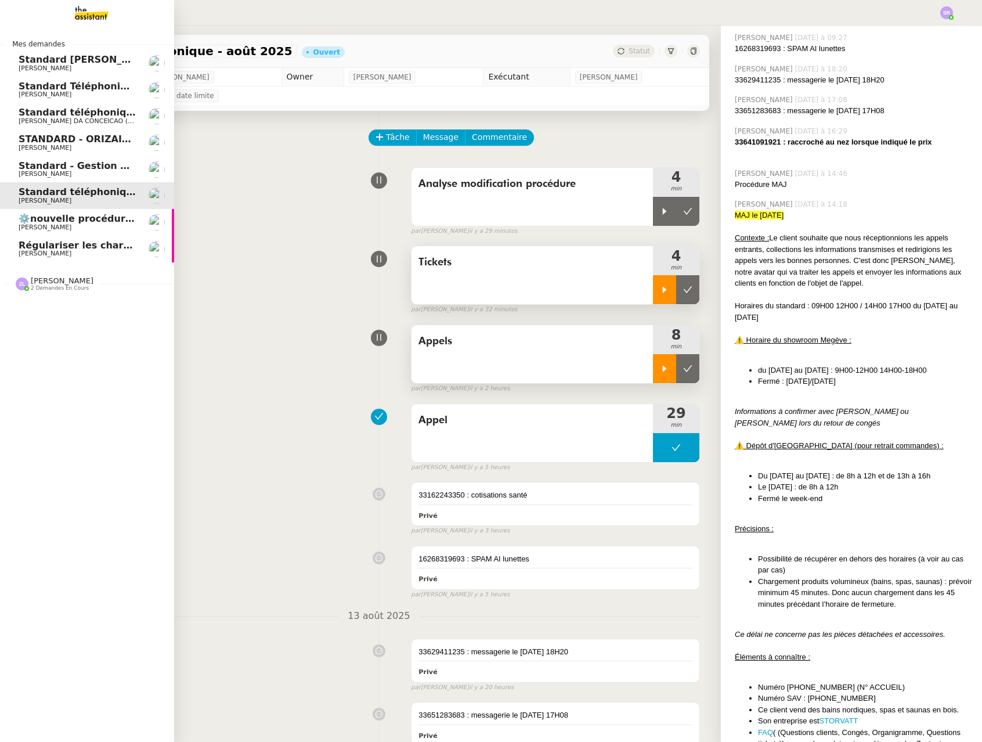
drag, startPoint x: 30, startPoint y: 171, endPoint x: 75, endPoint y: 171, distance: 45.3
click at [30, 171] on span "[PERSON_NAME]" at bounding box center [45, 174] width 53 height 8
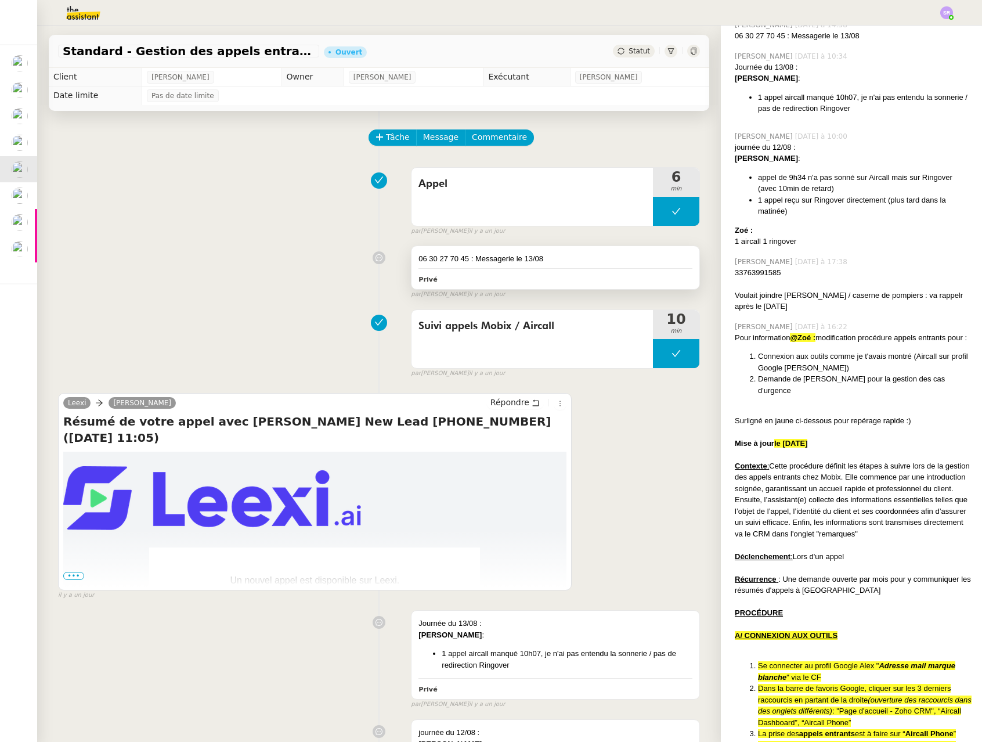
scroll to position [334, 0]
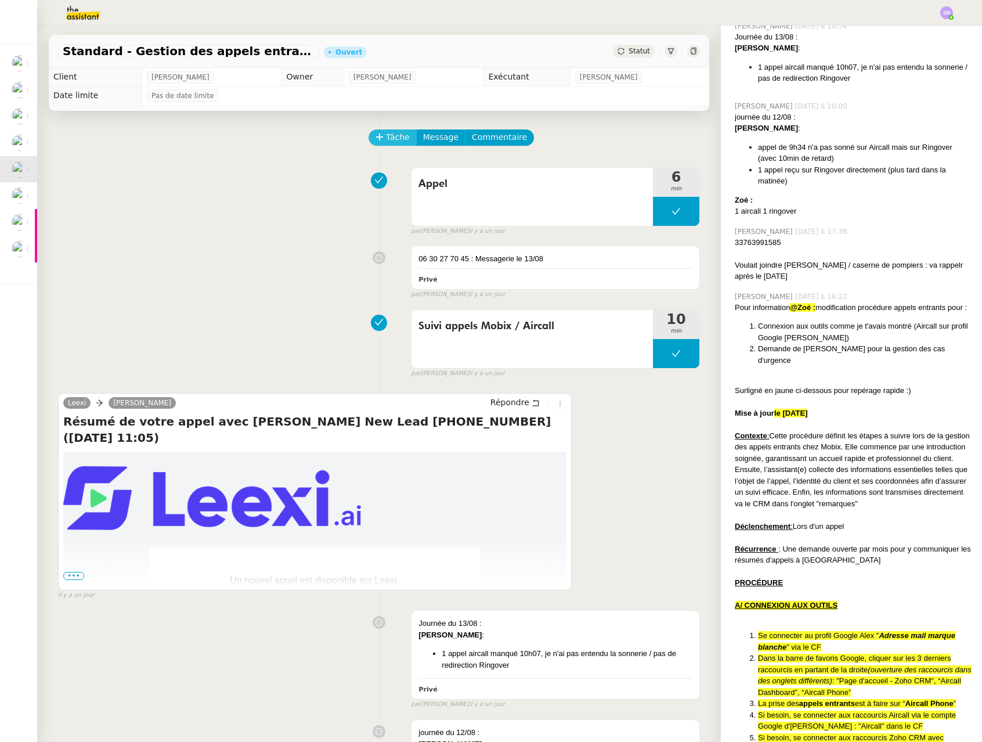
click at [390, 138] on span "Tâche" at bounding box center [398, 137] width 24 height 13
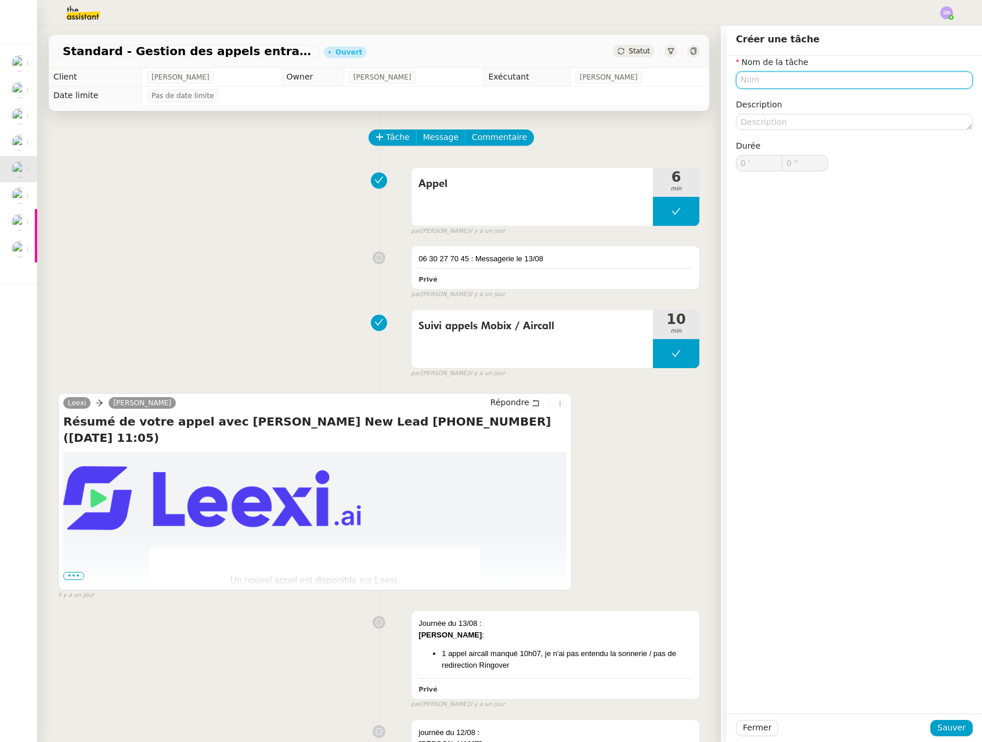
click at [776, 80] on input "text" at bounding box center [854, 79] width 237 height 17
click at [838, 133] on div "📞 Appel" at bounding box center [847, 134] width 223 height 10
type input "Appel"
click at [930, 723] on button "Sauver" at bounding box center [951, 727] width 42 height 16
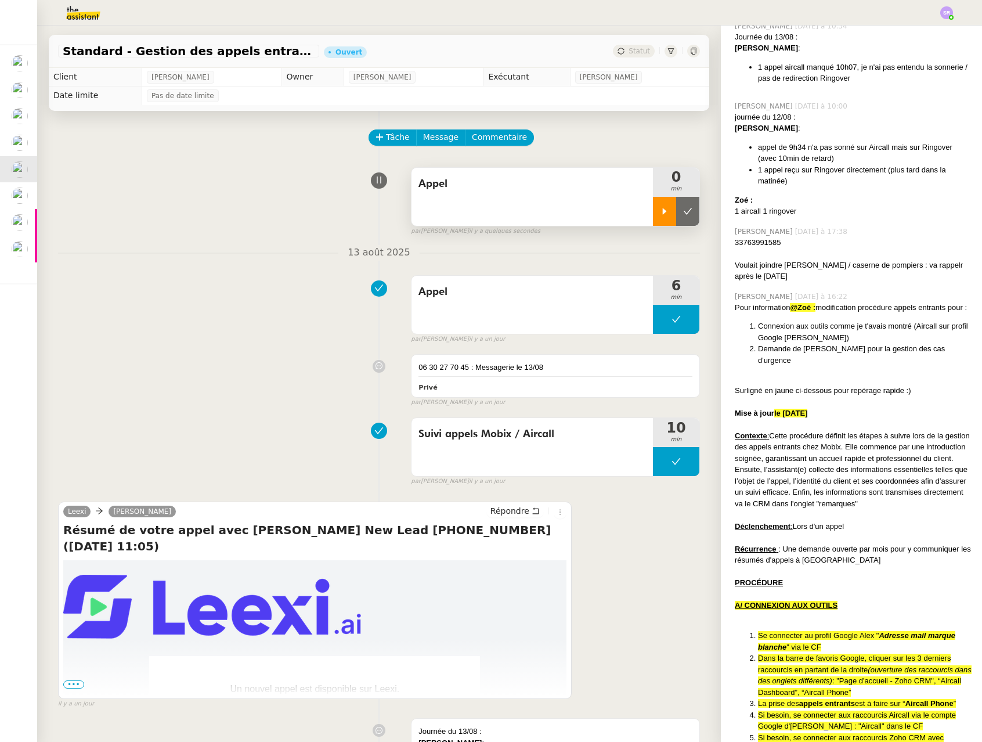
click at [660, 215] on icon at bounding box center [664, 211] width 9 height 9
click at [388, 139] on span "Tâche" at bounding box center [398, 137] width 24 height 13
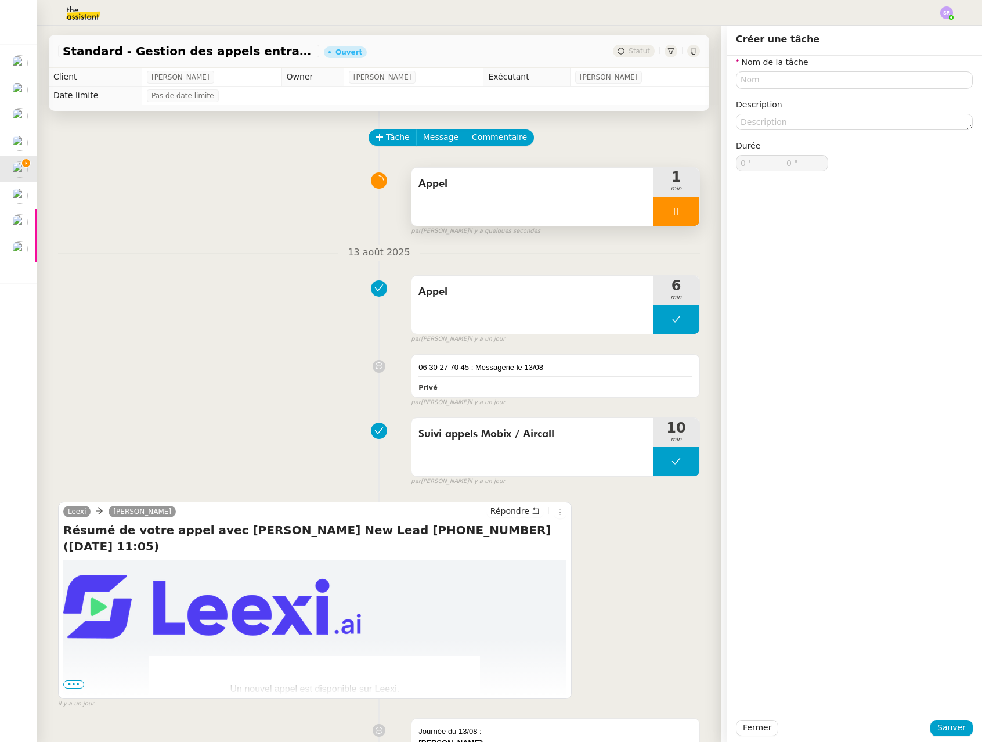
click at [358, 256] on span "13 août 2025" at bounding box center [378, 253] width 81 height 16
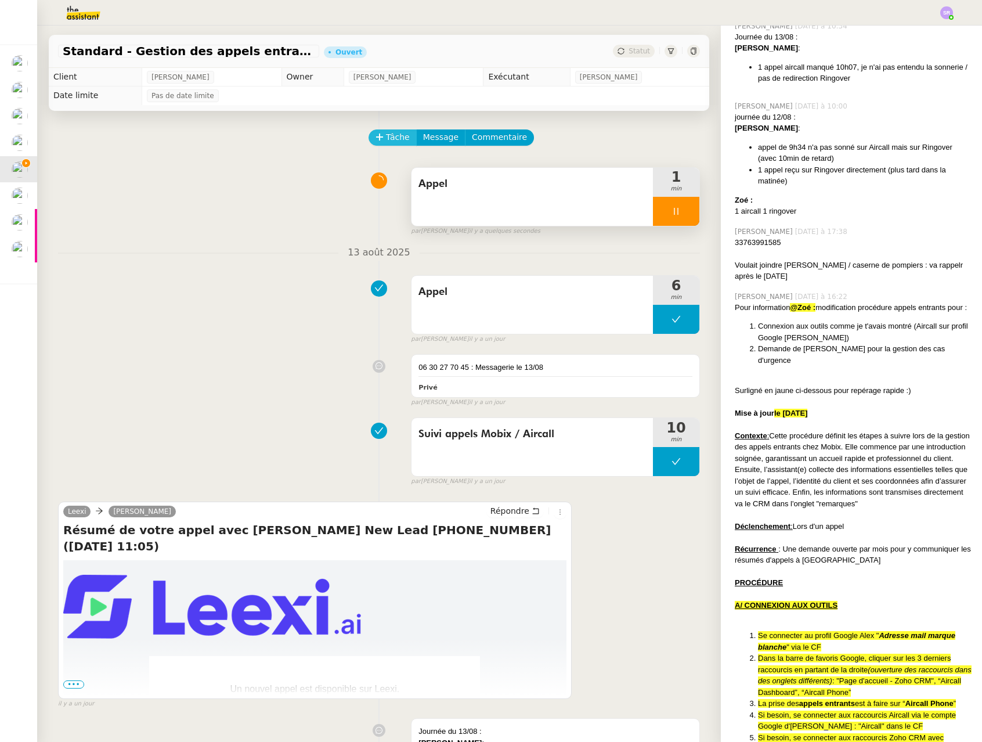
click at [389, 135] on span "Tâche" at bounding box center [398, 137] width 24 height 13
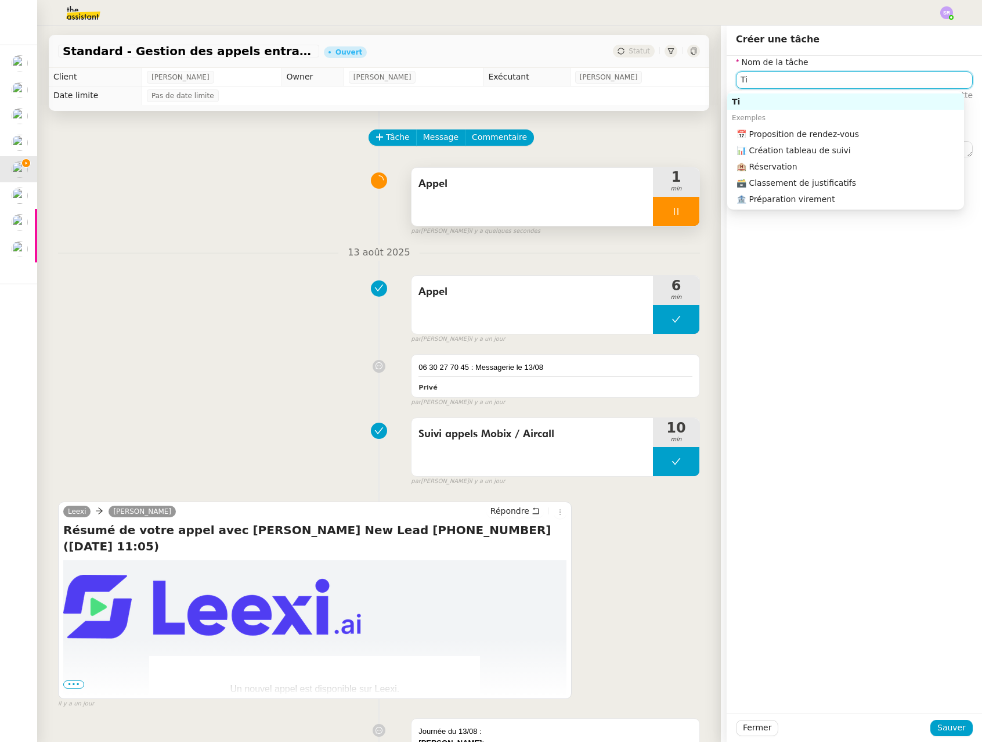
type input "T"
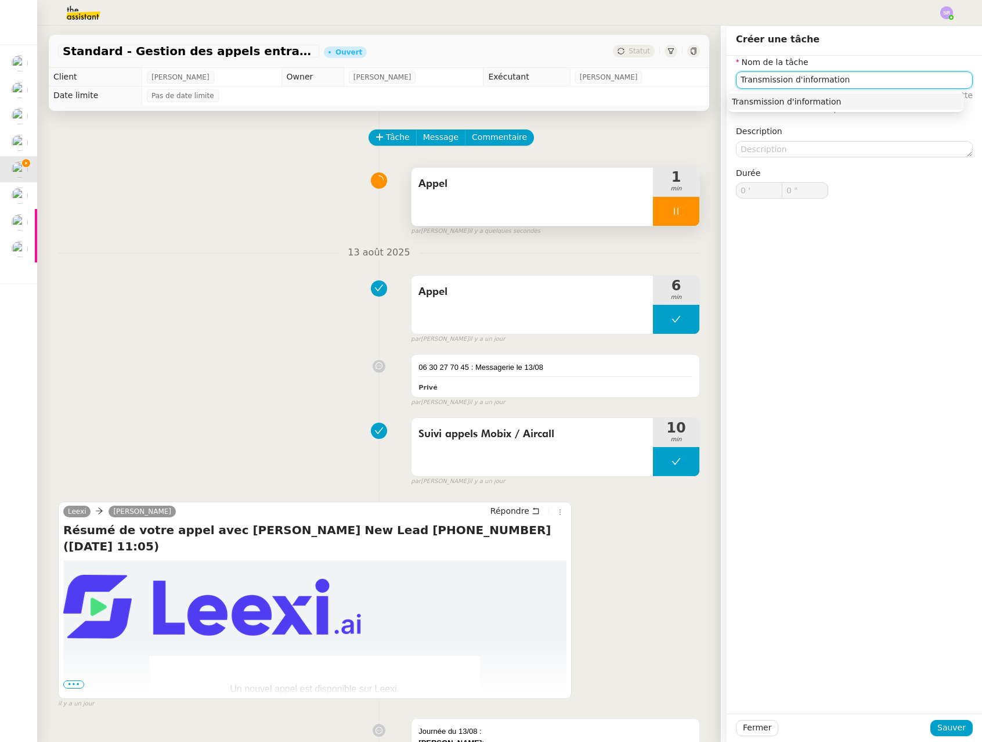
click at [816, 96] on div "Transmission d'information" at bounding box center [845, 101] width 227 height 10
type input "Transmission d'information"
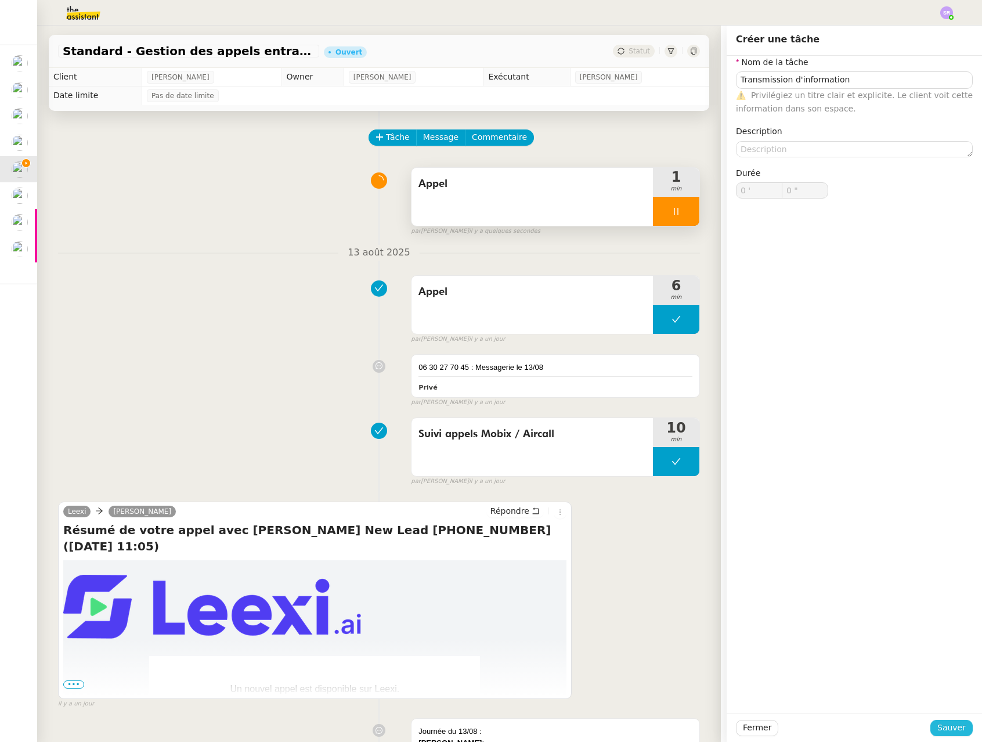
click at [942, 726] on span "Sauver" at bounding box center [951, 727] width 28 height 13
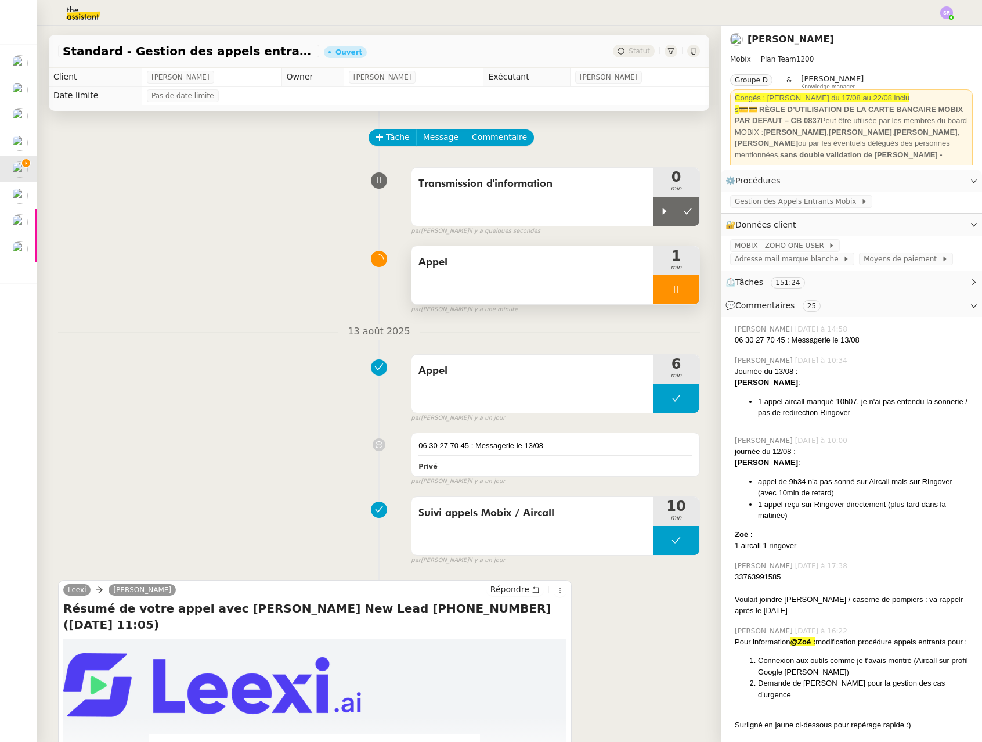
click at [671, 290] on icon at bounding box center [675, 289] width 9 height 9
click at [660, 294] on icon at bounding box center [664, 289] width 9 height 9
click at [792, 200] on span "Gestion des Appels Entrants Mobix" at bounding box center [798, 202] width 126 height 12
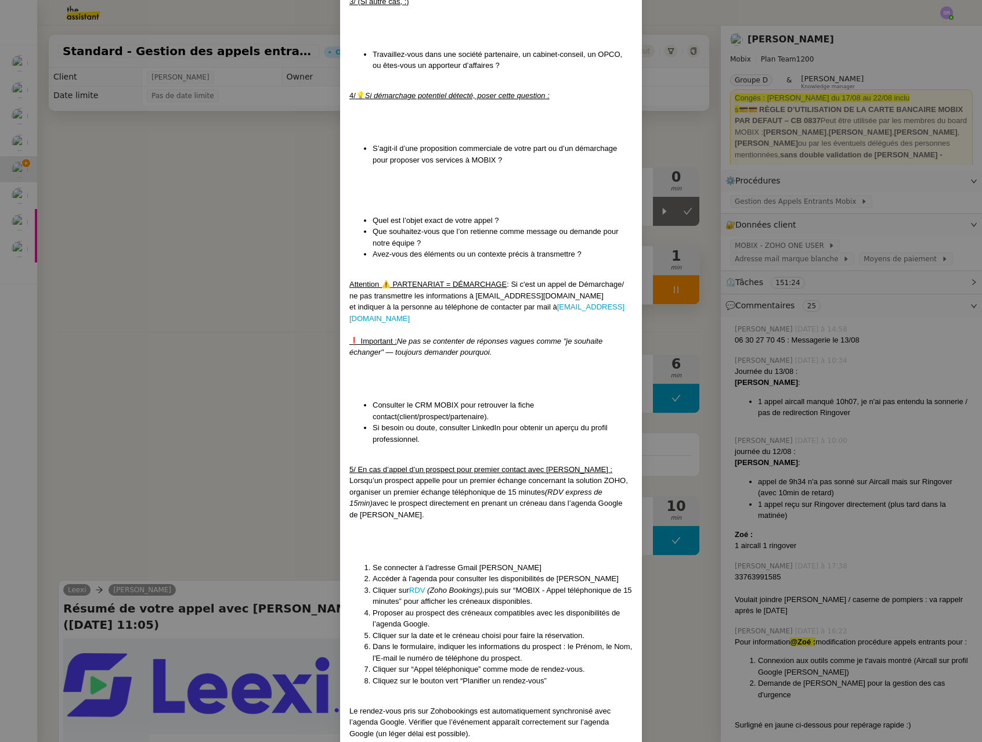
scroll to position [1302, 0]
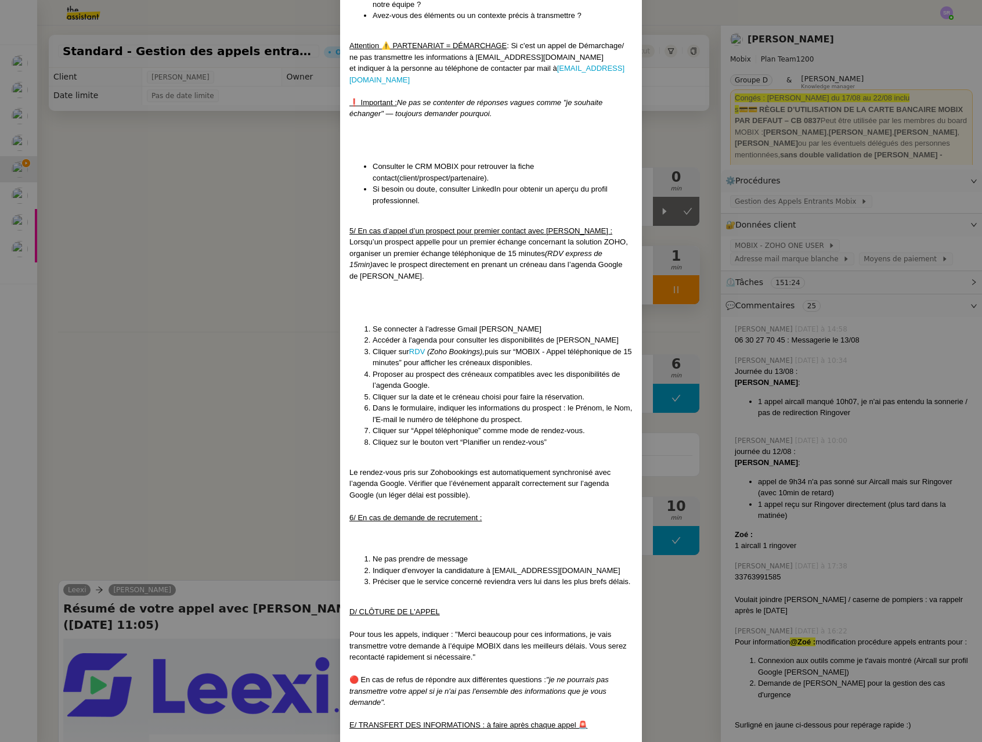
click at [181, 286] on nz-modal-container "Mise à jour le 12/08/2025 Contexte : Cette procédure définit les étapes à suivr…" at bounding box center [491, 371] width 982 height 742
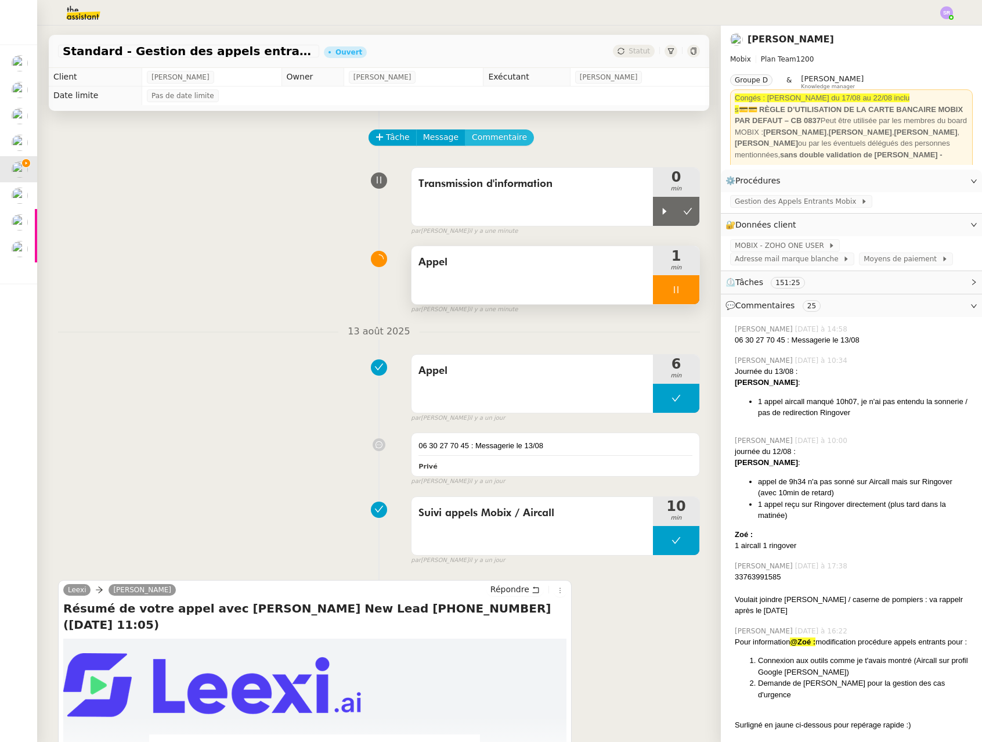
click at [500, 138] on span "Commentaire" at bounding box center [499, 137] width 55 height 13
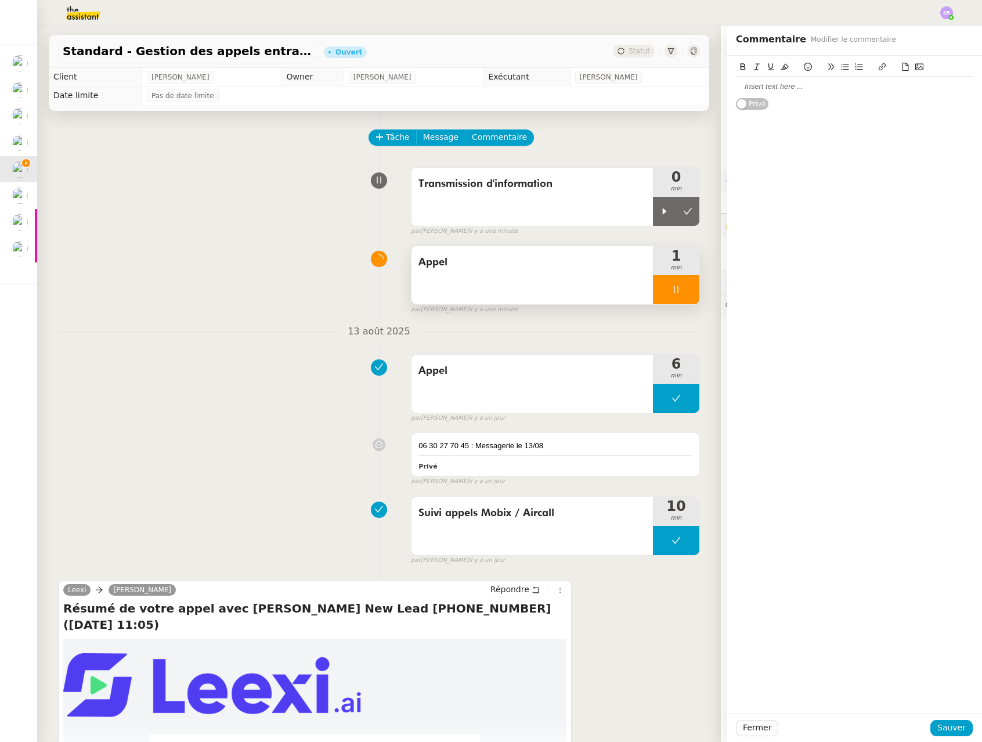
click at [815, 88] on div at bounding box center [854, 86] width 237 height 10
click at [930, 724] on button "Sauver" at bounding box center [951, 727] width 42 height 16
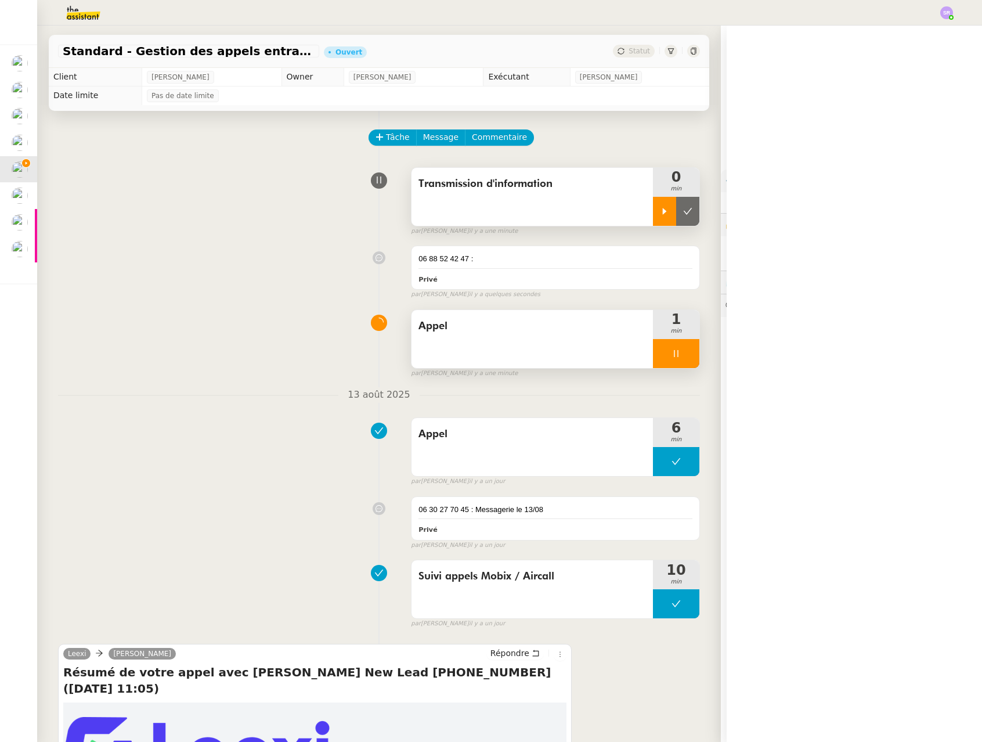
click at [657, 215] on div at bounding box center [664, 211] width 23 height 29
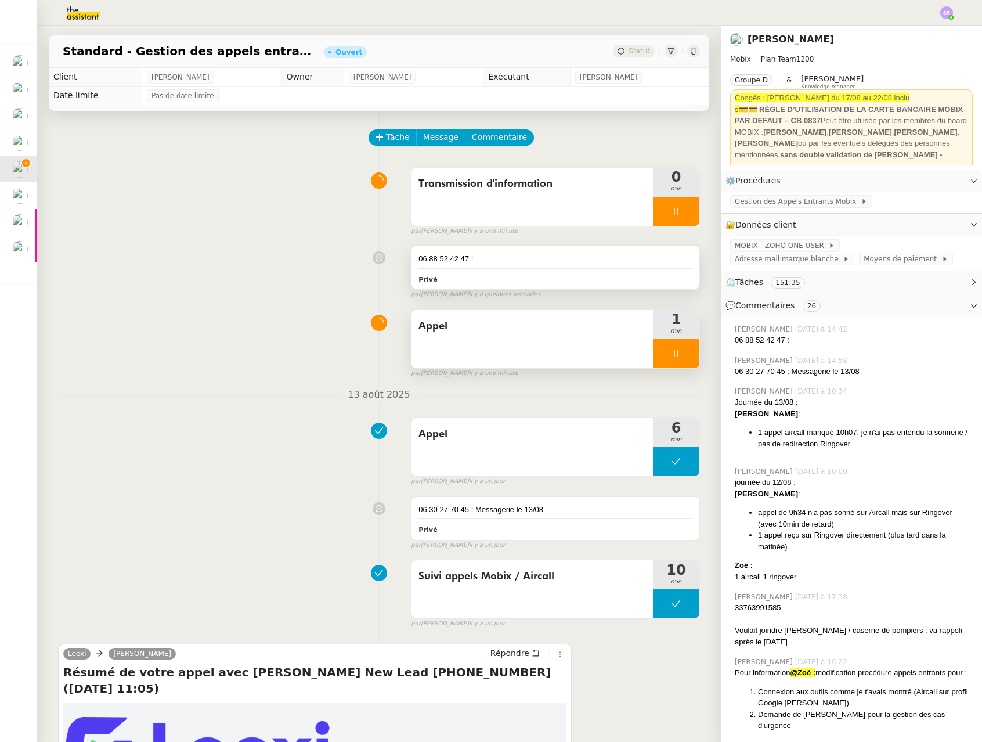
click at [635, 258] on div "06 88 52 42 47 :" at bounding box center [555, 259] width 274 height 12
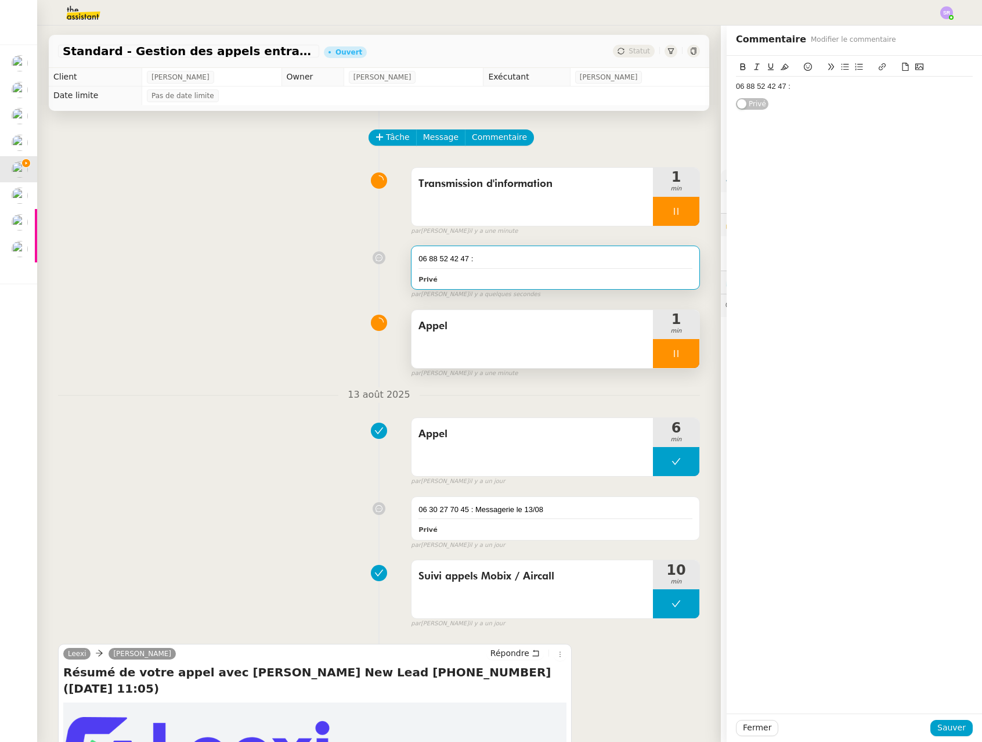
click at [842, 84] on div "06 88 52 42 47 :" at bounding box center [854, 86] width 237 height 10
click at [831, 88] on div "06 88 52 42 47 : Appel directement su" at bounding box center [854, 86] width 237 height 10
click at [955, 729] on span "Sauver" at bounding box center [951, 727] width 28 height 13
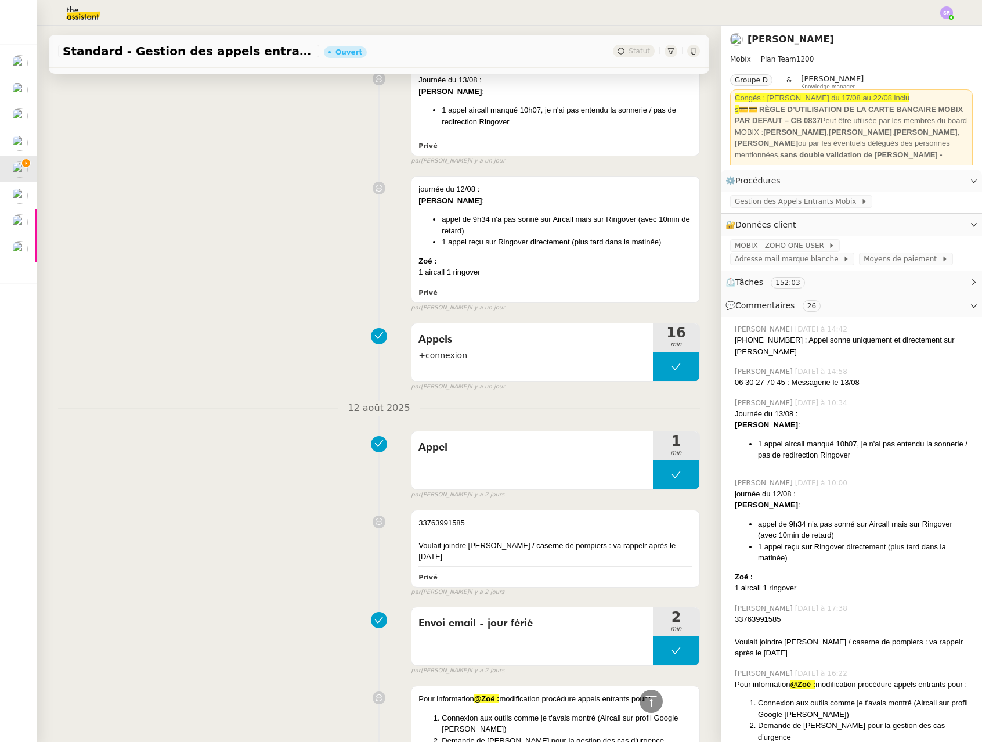
scroll to position [790, 0]
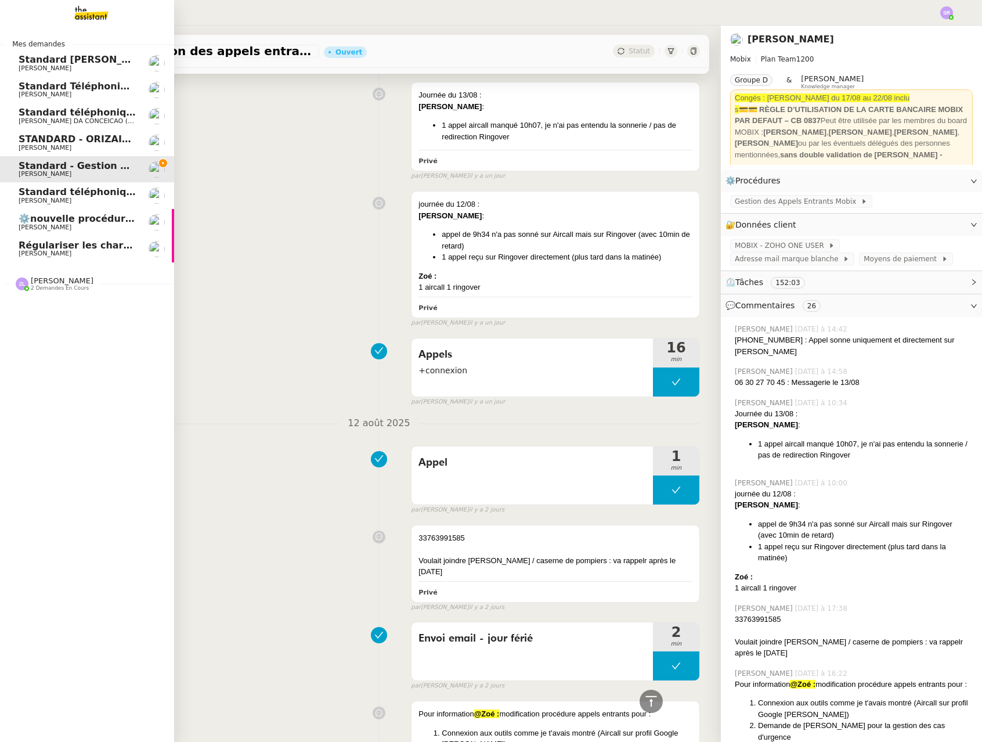
click at [70, 285] on span "2 demandes en cours" at bounding box center [60, 288] width 58 height 6
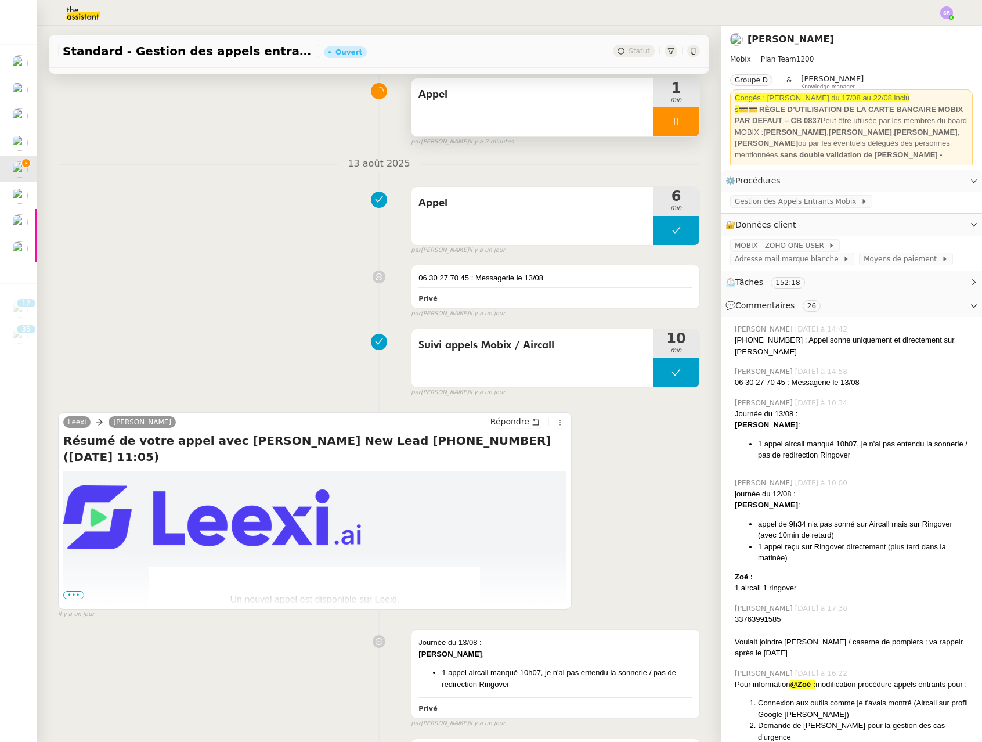
scroll to position [0, 0]
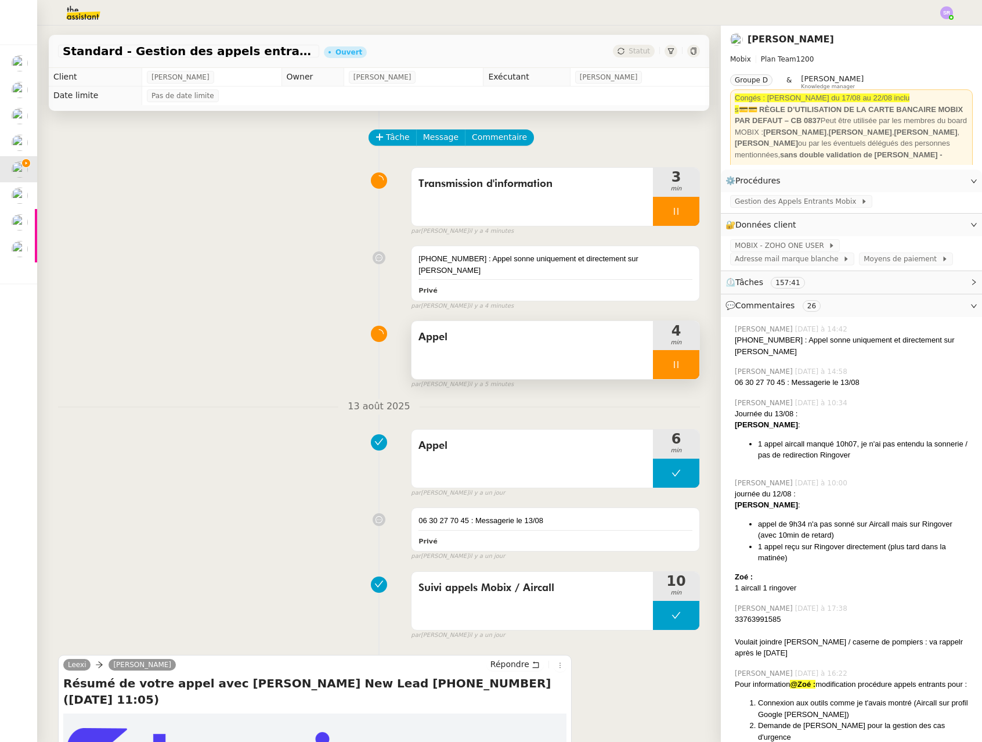
click at [668, 355] on div at bounding box center [676, 364] width 46 height 29
click at [674, 211] on icon at bounding box center [676, 211] width 4 height 7
click at [683, 208] on icon at bounding box center [687, 211] width 9 height 9
click at [680, 350] on button at bounding box center [687, 364] width 23 height 29
click at [809, 202] on span "Gestion des Appels Entrants Mobix" at bounding box center [798, 202] width 126 height 12
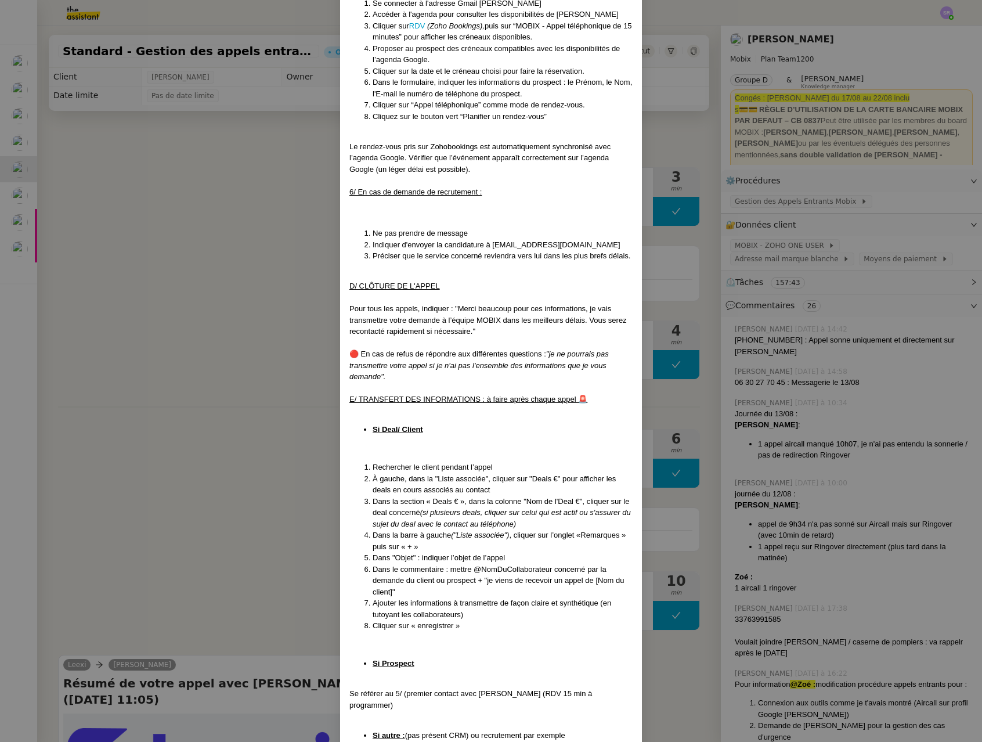
scroll to position [1734, 0]
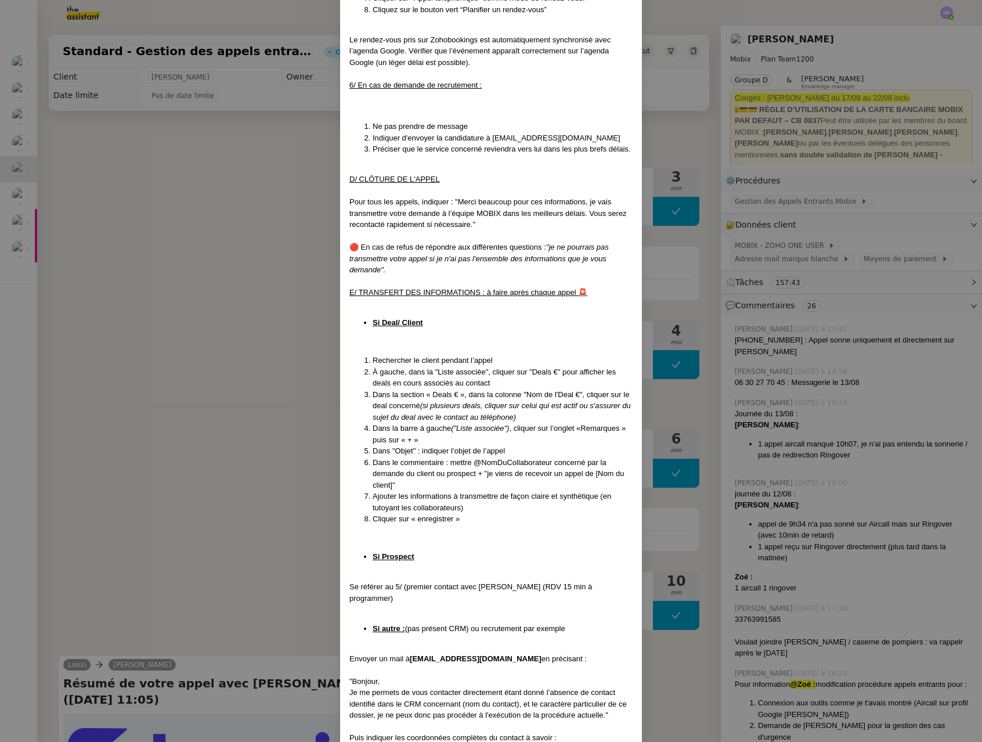
click at [200, 313] on nz-modal-container "Mise à jour le 12/08/2025 Contexte : Cette procédure définit les étapes à suivr…" at bounding box center [491, 371] width 982 height 742
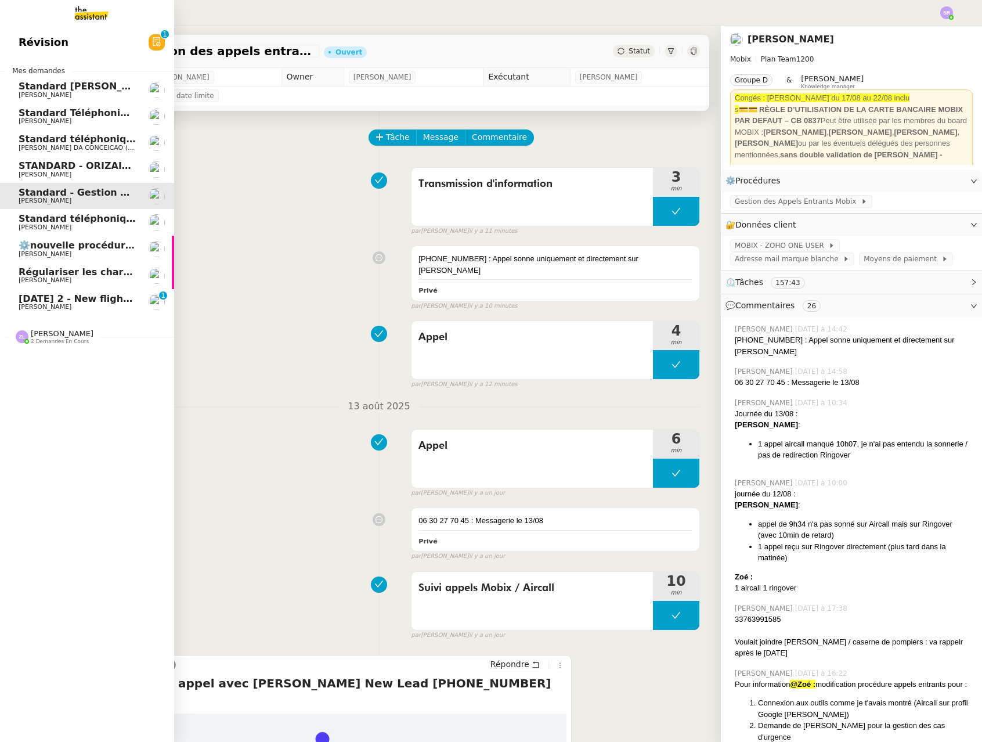
click at [47, 306] on span "[PERSON_NAME]" at bounding box center [45, 307] width 53 height 8
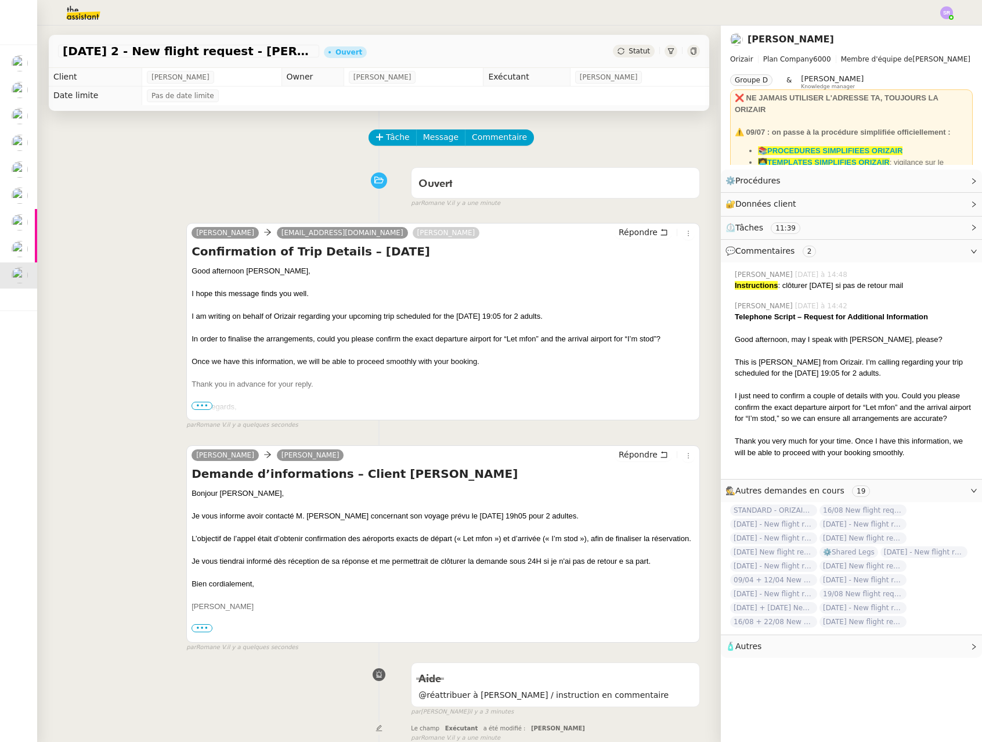
click at [629, 54] on span "Statut" at bounding box center [638, 51] width 21 height 8
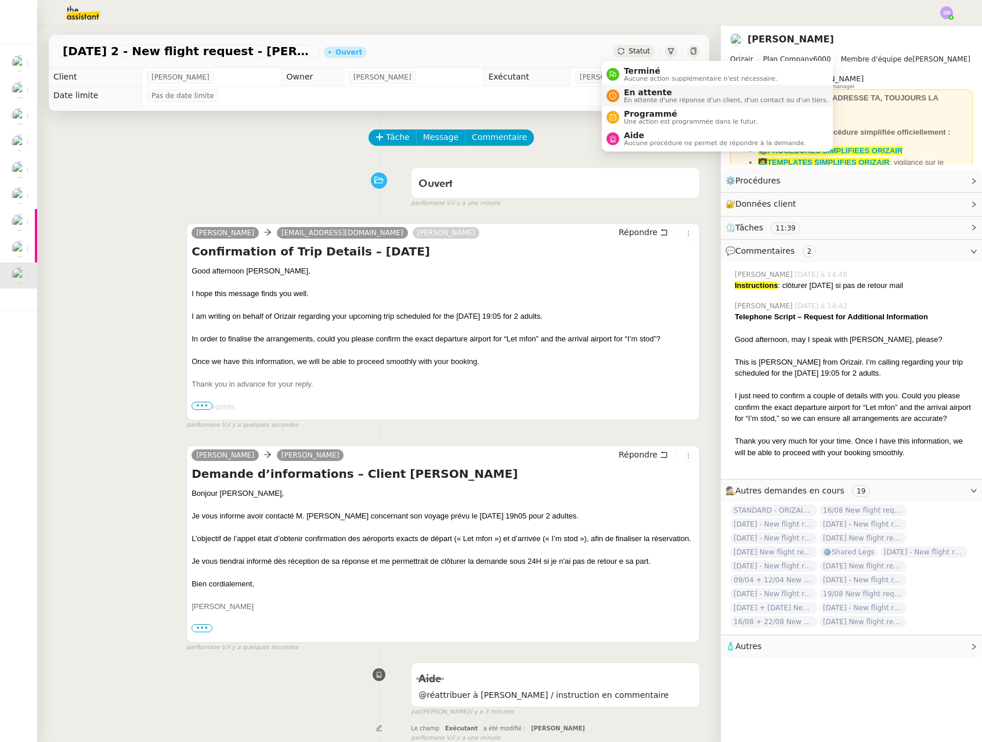
click at [656, 99] on span "En attente d'une réponse d'un client, d'un contact ou d'un tiers." at bounding box center [726, 100] width 204 height 6
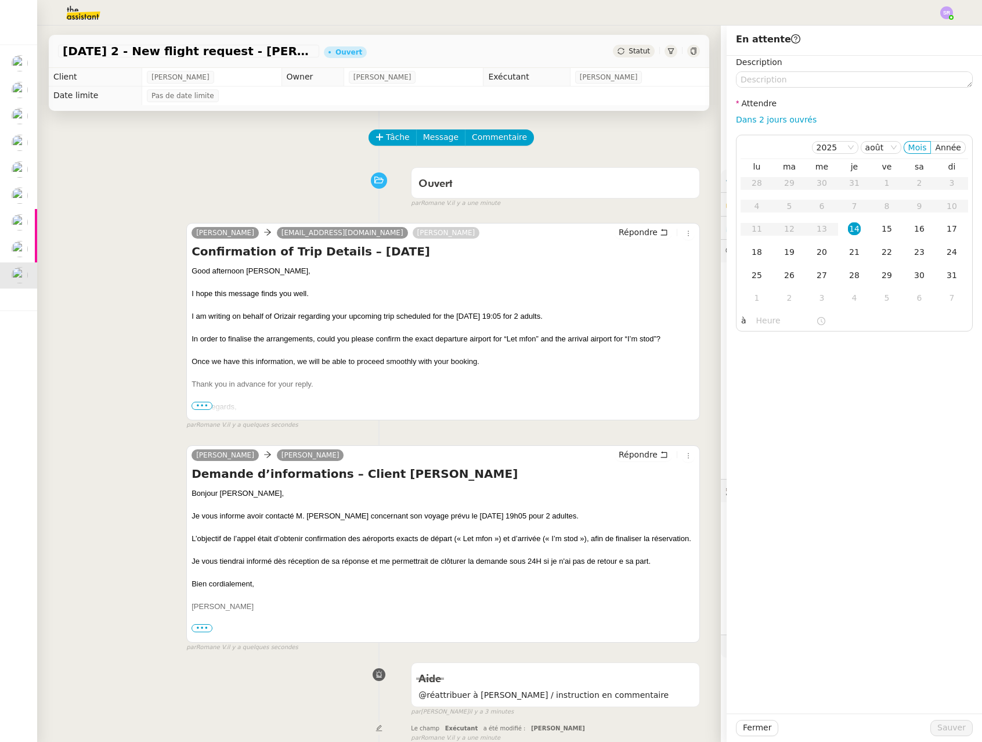
click at [794, 126] on div "Dans 2 jours ouvrés" at bounding box center [854, 119] width 237 height 13
click at [794, 118] on link "Dans 2 jours ouvrés" at bounding box center [776, 119] width 81 height 9
type input "07:00"
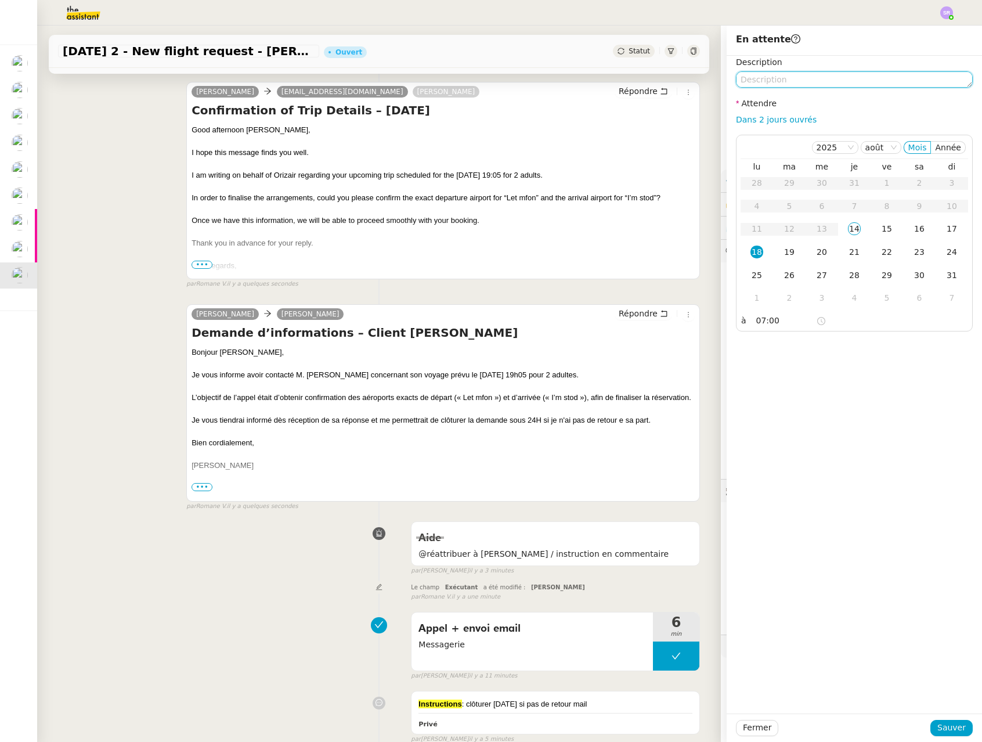
click at [755, 84] on textarea at bounding box center [854, 79] width 237 height 16
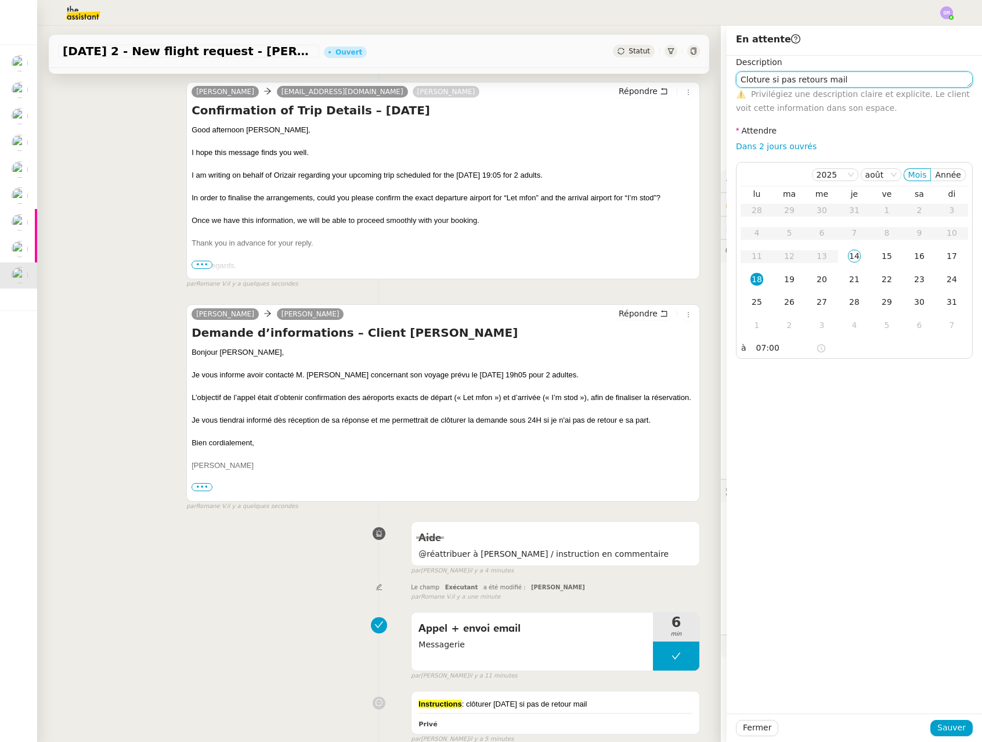
click at [751, 81] on textarea "Cloture si pas retours mail" at bounding box center [854, 79] width 237 height 16
click at [0, 0] on lt-span "Clôture" at bounding box center [0, 0] width 0 height 0
type textarea "Clôture si pas retours mail"
drag, startPoint x: 941, startPoint y: 738, endPoint x: 942, endPoint y: 728, distance: 10.0
click at [941, 738] on div "Fermer Sauver" at bounding box center [853, 727] width 255 height 28
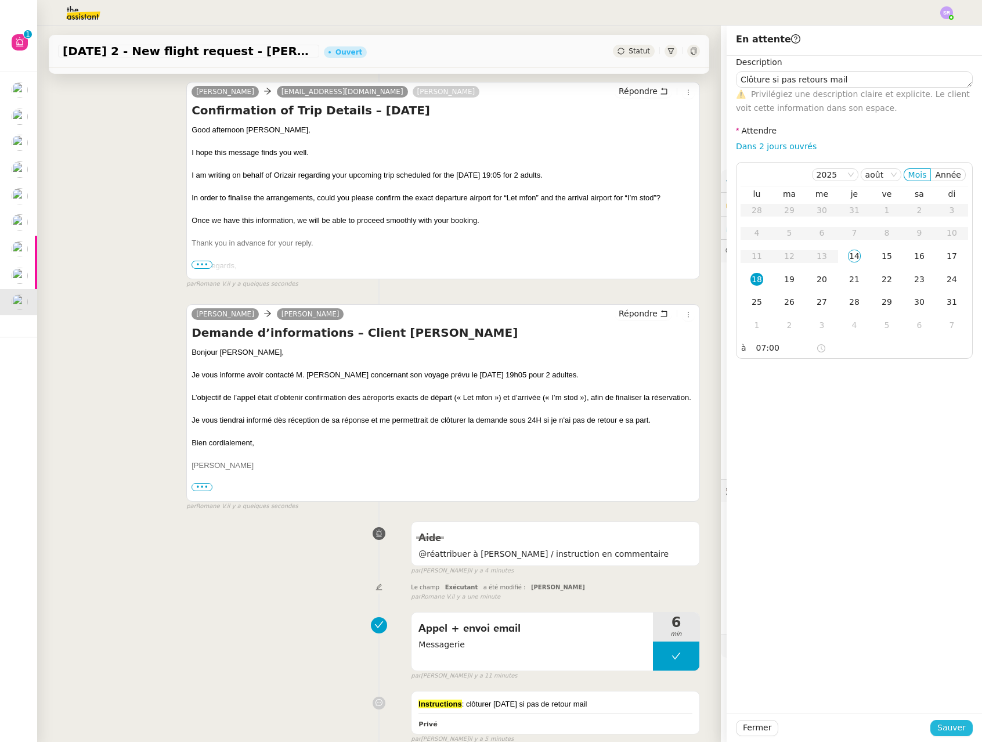
click at [943, 726] on span "Sauver" at bounding box center [951, 727] width 28 height 13
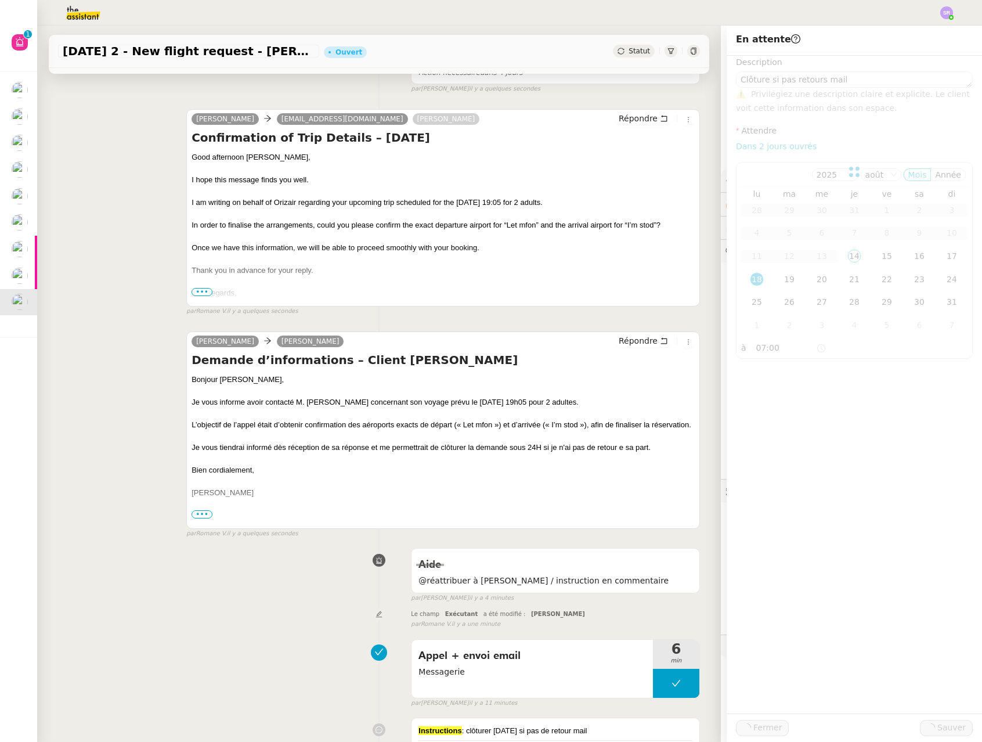
scroll to position [168, 0]
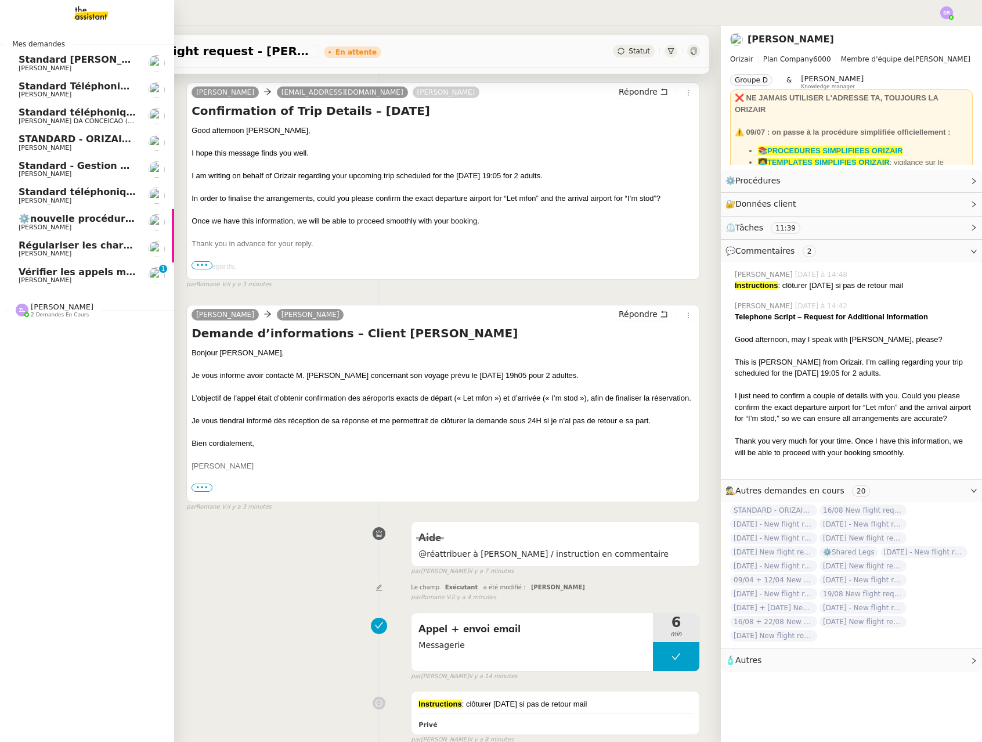
click at [61, 272] on span "Vérifier les appels manqués" at bounding box center [92, 271] width 146 height 11
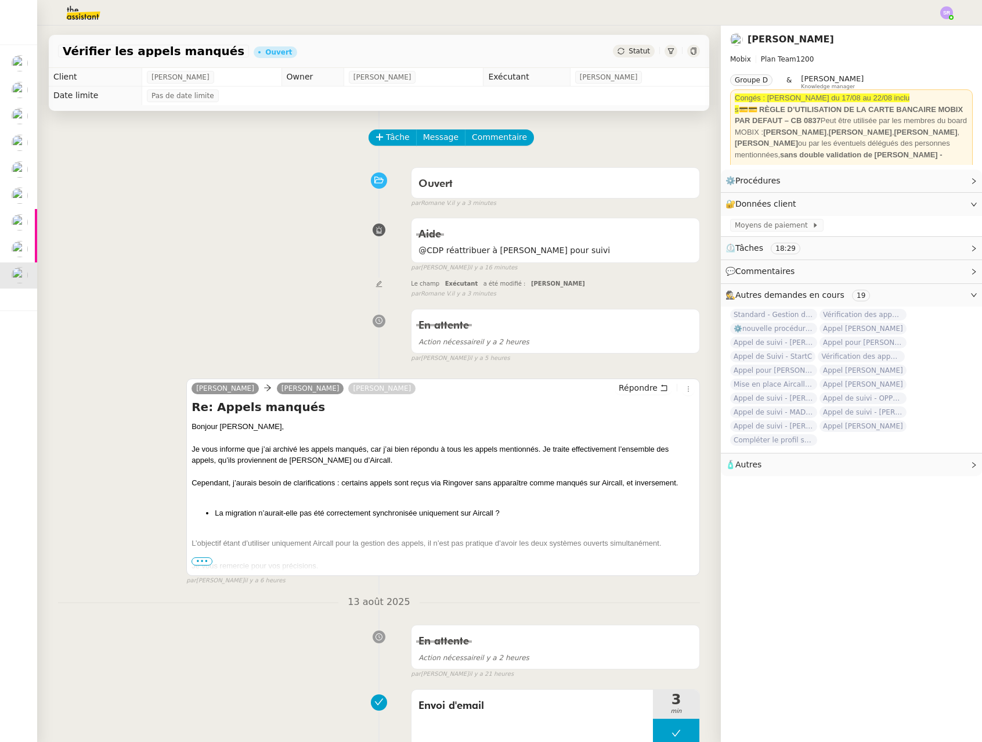
scroll to position [7, 0]
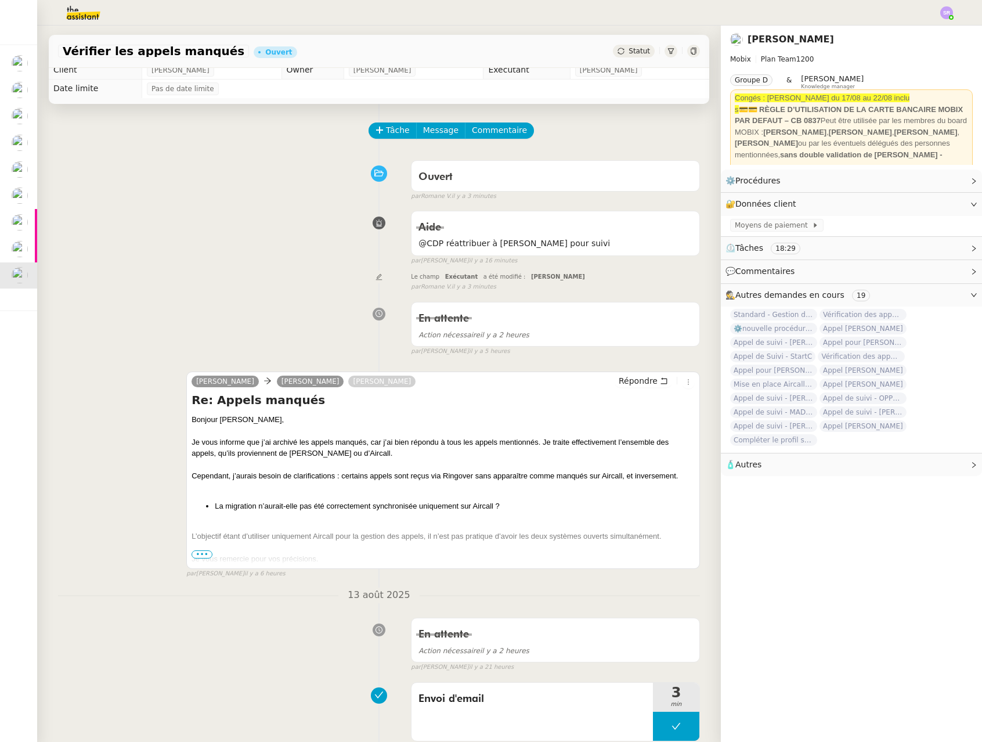
click at [202, 553] on span "•••" at bounding box center [201, 554] width 21 height 8
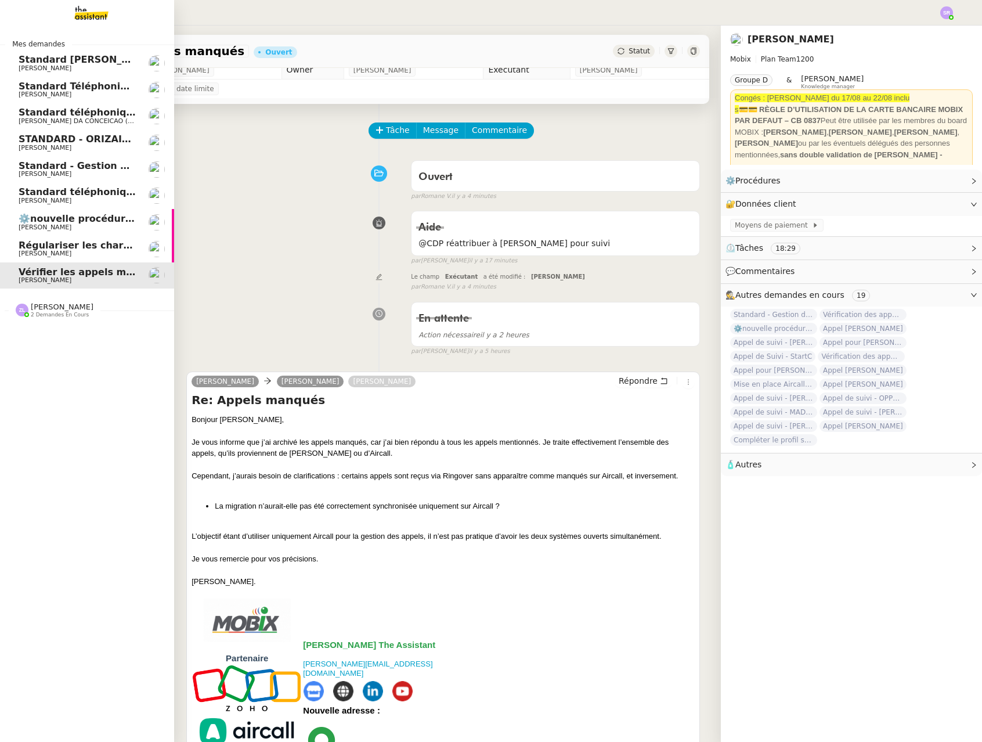
click at [102, 189] on span "Standard téléphonique - août 2025" at bounding box center [110, 191] width 183 height 11
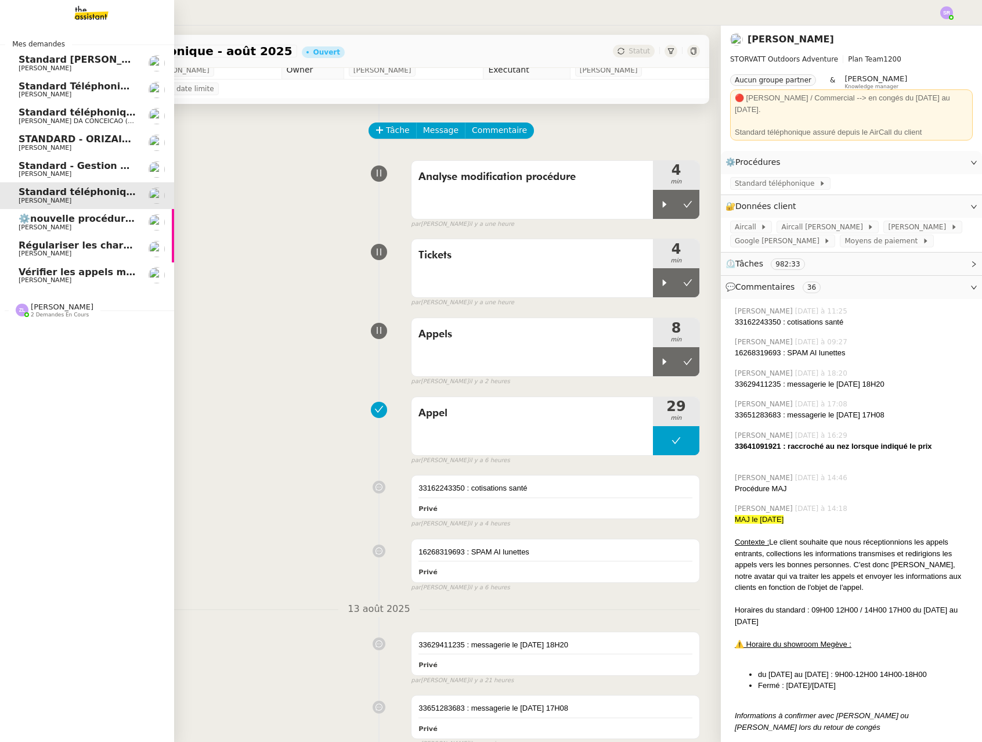
click at [110, 166] on span "Standard - Gestion des appels entrants - août 2025" at bounding box center [145, 165] width 252 height 11
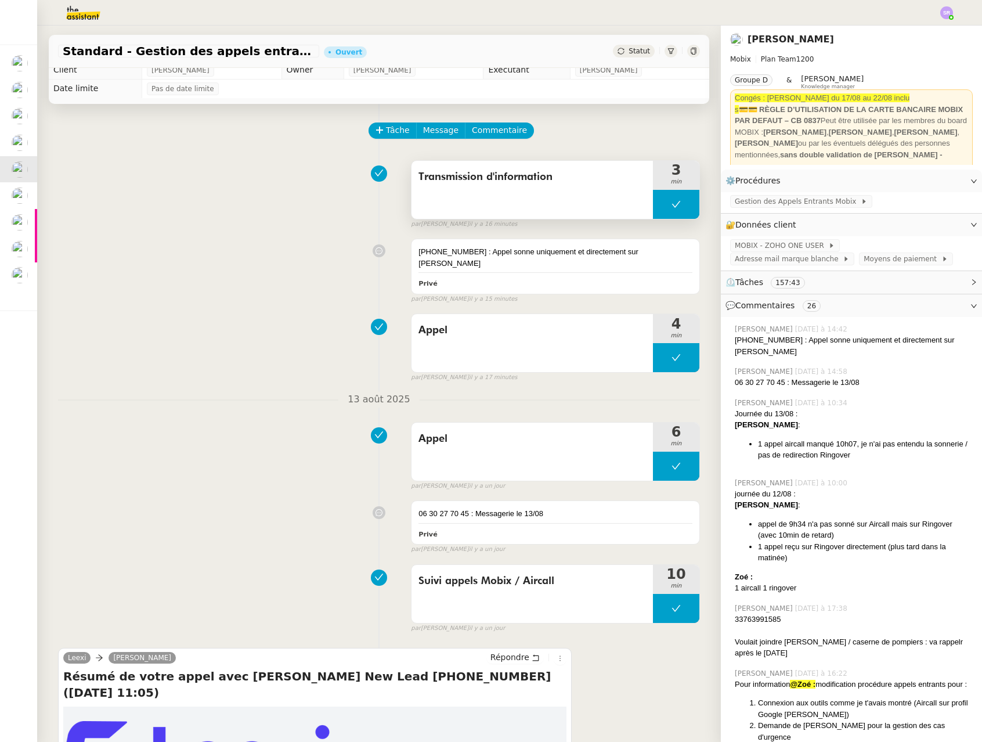
click at [543, 190] on div "Transmission d'information" at bounding box center [531, 190] width 241 height 58
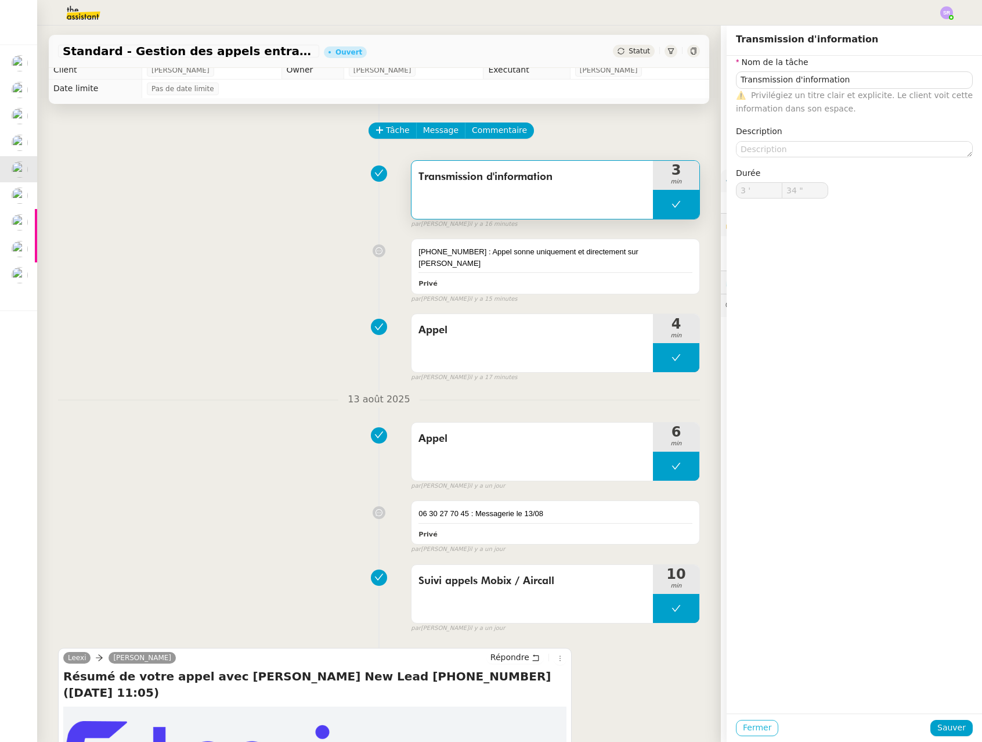
click at [757, 725] on span "Fermer" at bounding box center [757, 727] width 28 height 13
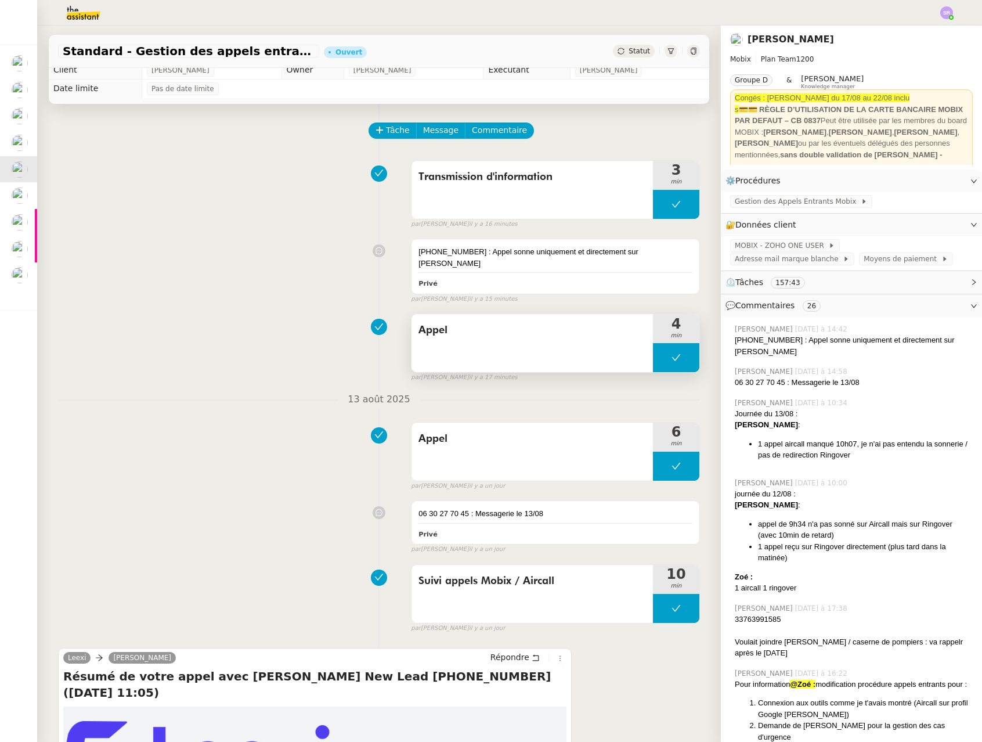
click at [585, 355] on div "Appel" at bounding box center [531, 343] width 241 height 58
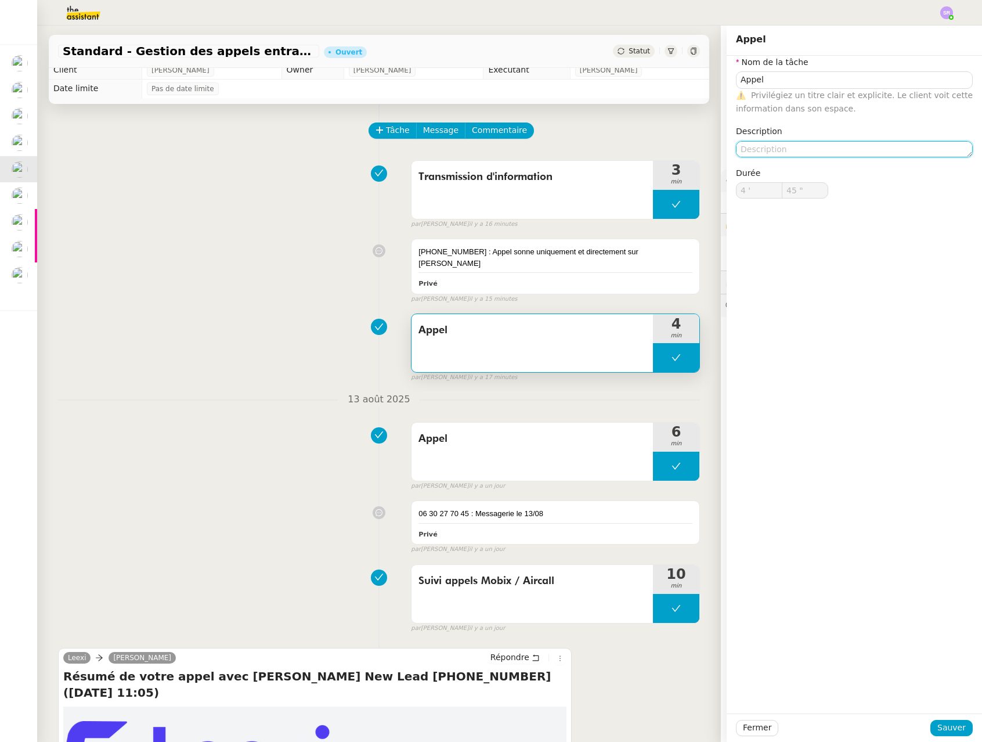
click at [782, 153] on textarea at bounding box center [854, 149] width 237 height 16
type textarea "+suivi"
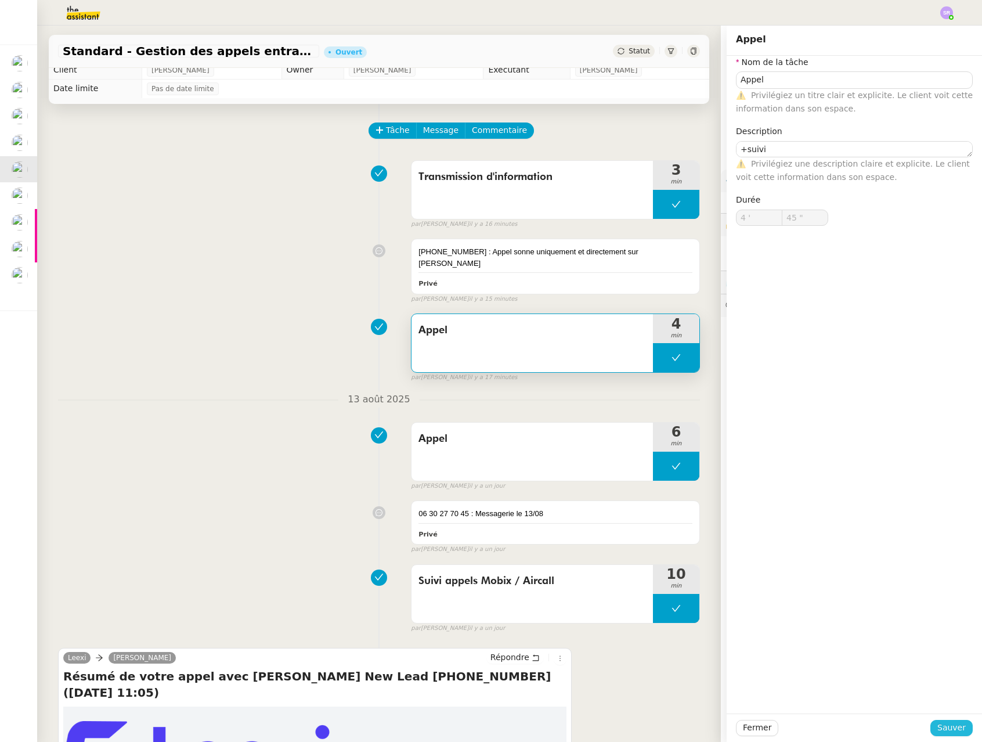
click at [946, 723] on span "Sauver" at bounding box center [951, 727] width 28 height 13
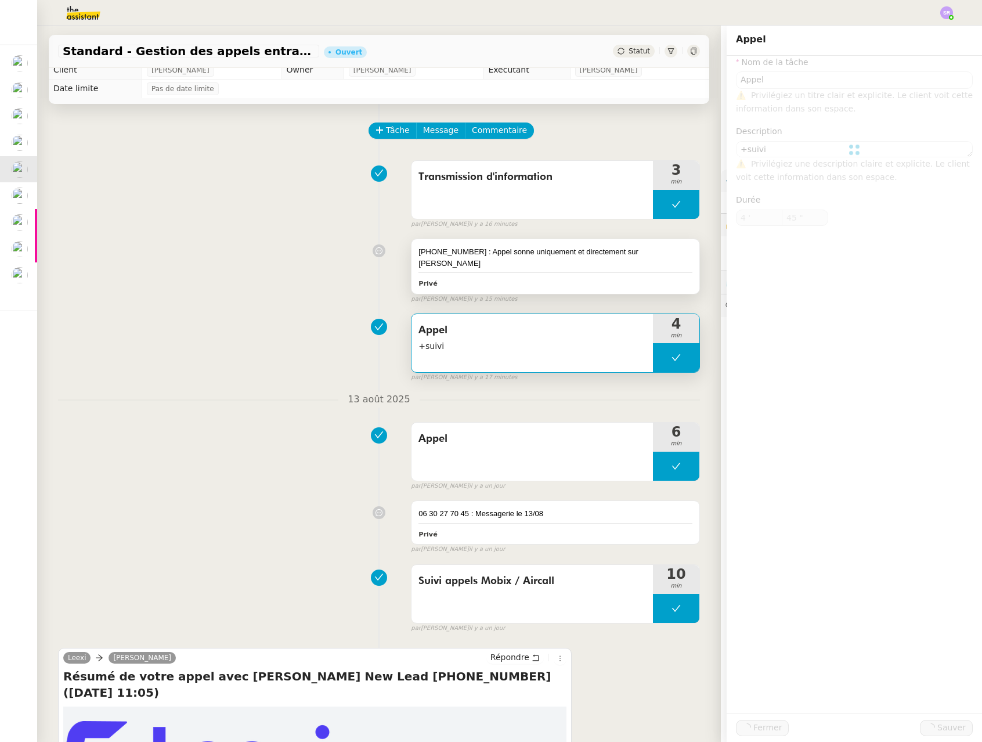
type input "Appel"
type textarea "+suivi"
type input "4 '"
type input "45 ""
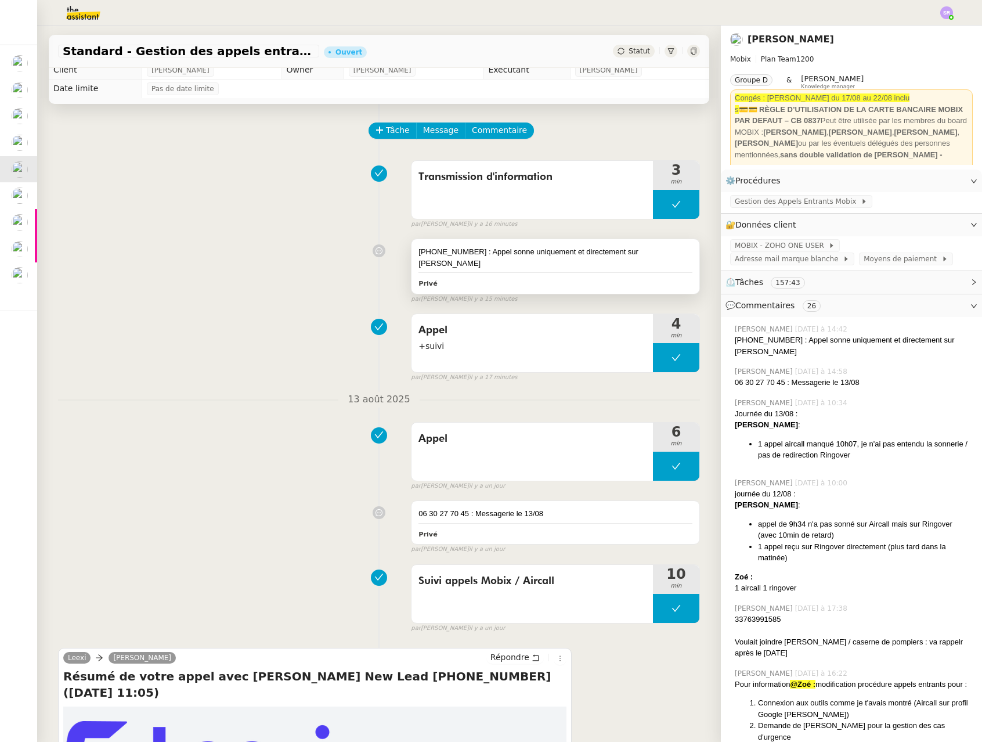
click at [601, 256] on div "06 88 52 42 47 : Appel sonne uniquement et directement sur Ringover" at bounding box center [555, 257] width 274 height 23
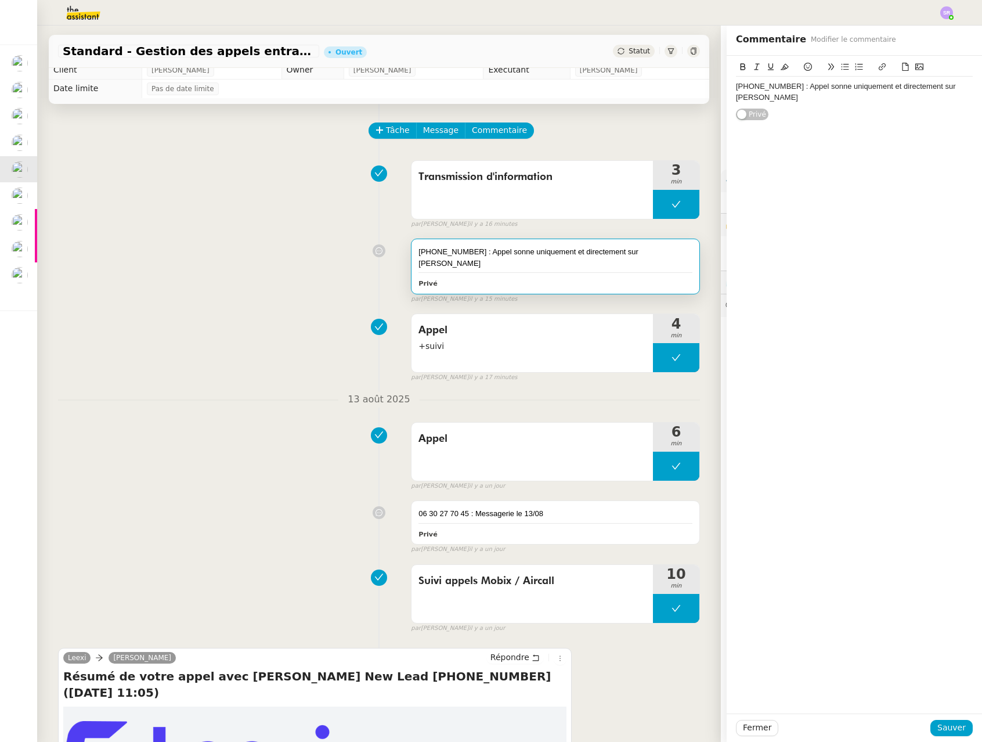
click at [964, 85] on div "06 88 52 42 47 : Appel sonne uniquement et directement sur Ringover Privé" at bounding box center [853, 89] width 255 height 66
drag, startPoint x: 953, startPoint y: 86, endPoint x: 971, endPoint y: 87, distance: 17.4
click at [953, 86] on div "06 88 52 42 47 : Appel sonne uniquement et directement sur Ringover" at bounding box center [854, 91] width 237 height 21
drag, startPoint x: 934, startPoint y: 723, endPoint x: 923, endPoint y: 704, distance: 21.8
click at [937, 723] on span "Sauver" at bounding box center [951, 727] width 28 height 13
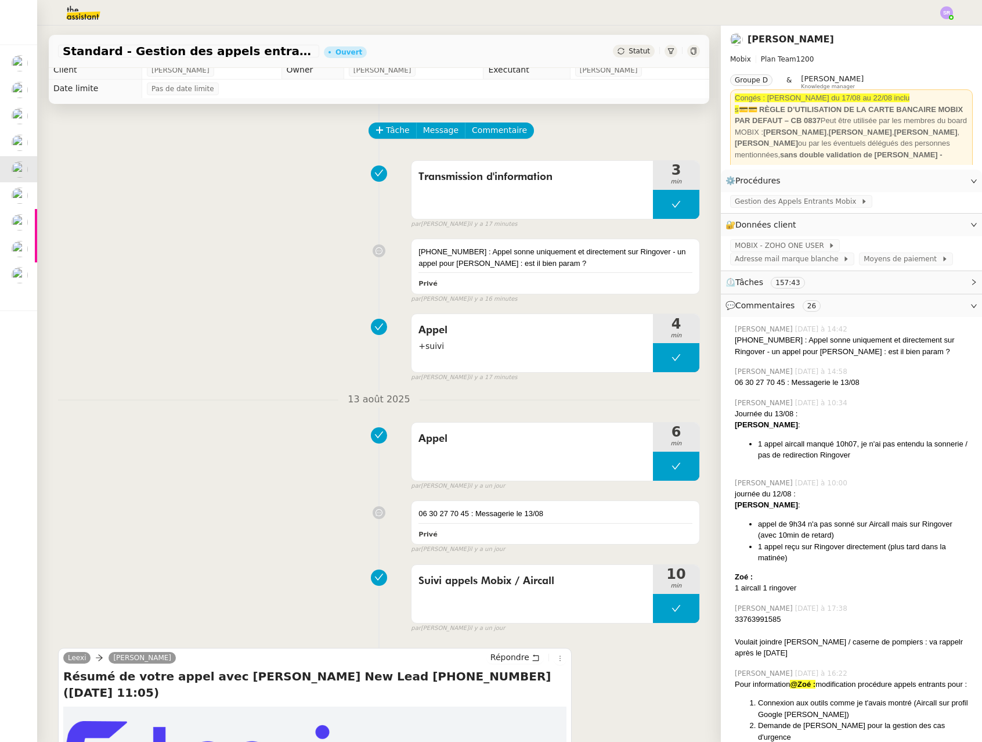
click at [117, 266] on div "06 88 52 42 47 : Appel sonne uniquement et directement sur Ringover - un appel …" at bounding box center [379, 268] width 642 height 70
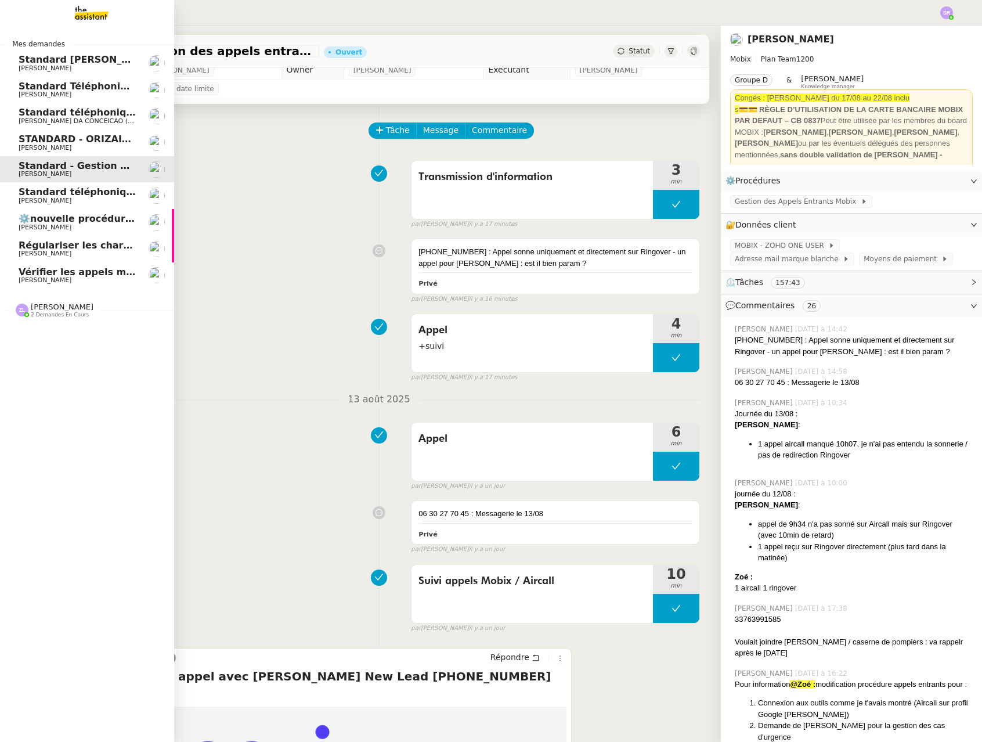
click at [19, 276] on span "Vérifier les appels manqués" at bounding box center [92, 271] width 146 height 11
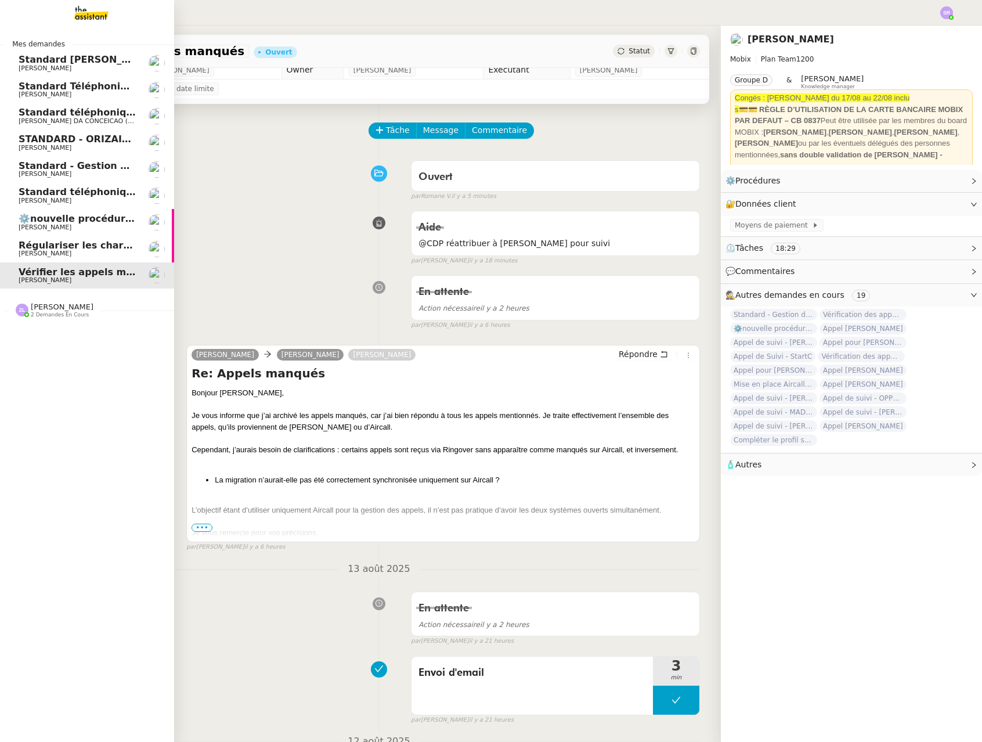
click at [46, 245] on span "Régulariser les charges locatives de [PERSON_NAME]" at bounding box center [158, 245] width 279 height 11
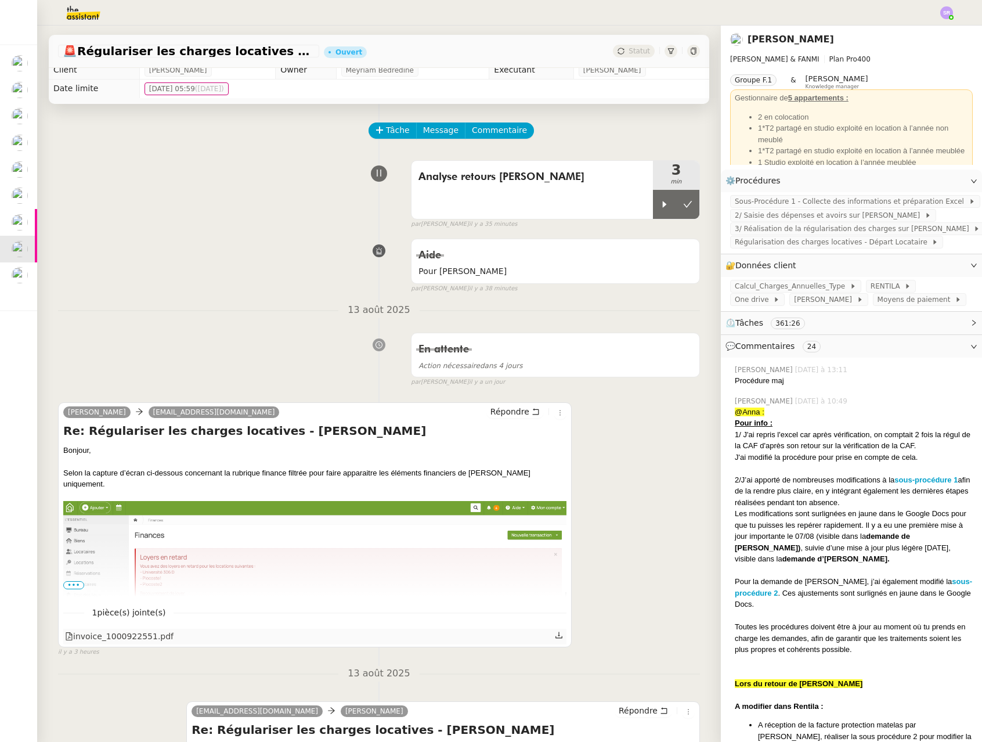
scroll to position [200, 0]
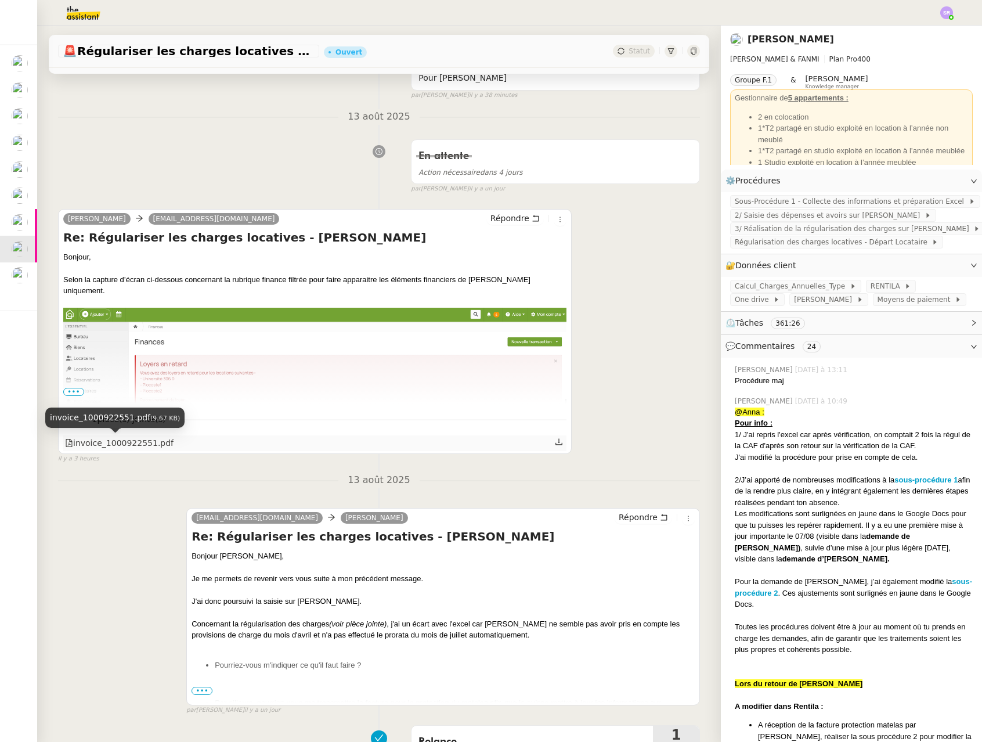
click at [134, 440] on div "invoice_1000922551.pdf" at bounding box center [119, 442] width 108 height 13
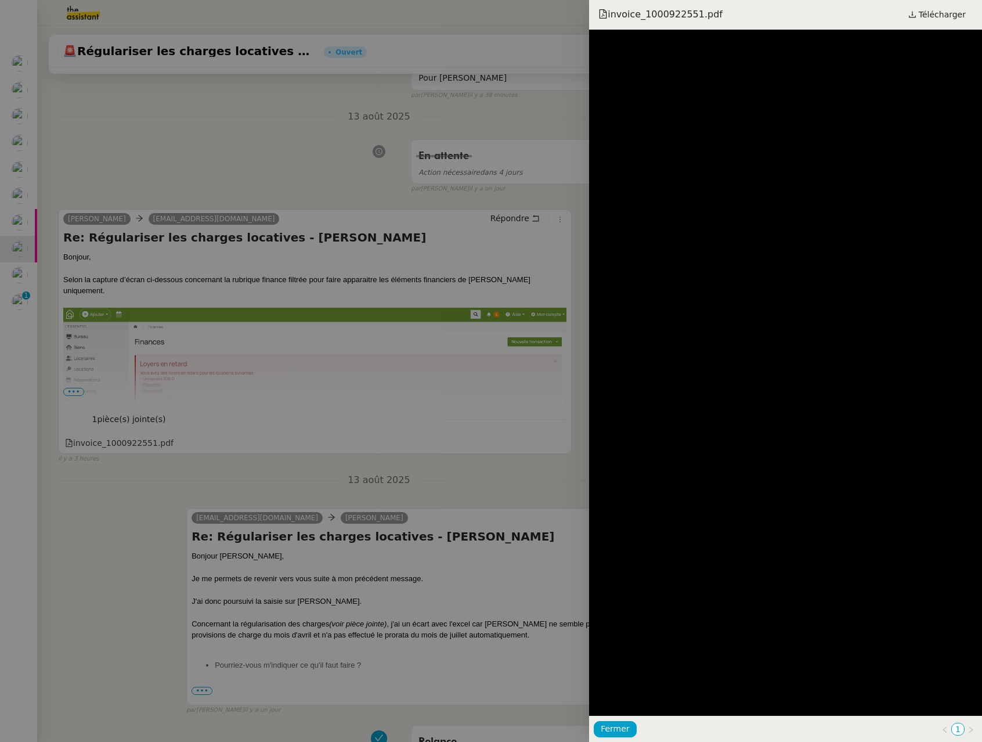
click at [294, 126] on div at bounding box center [491, 371] width 982 height 742
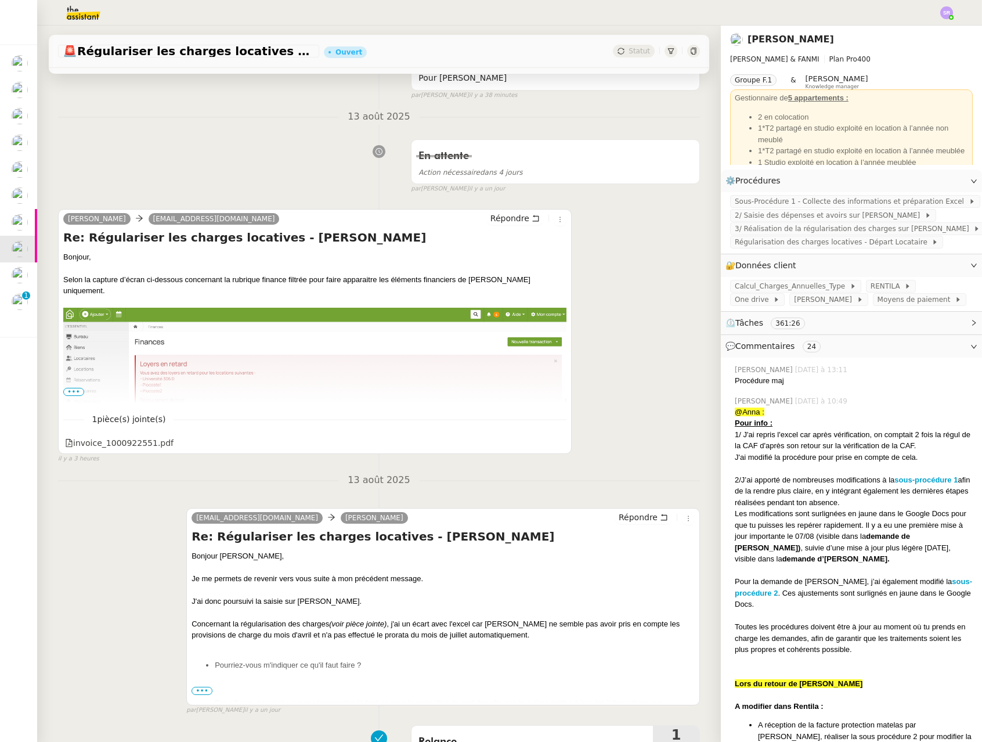
click at [299, 129] on div at bounding box center [491, 371] width 982 height 742
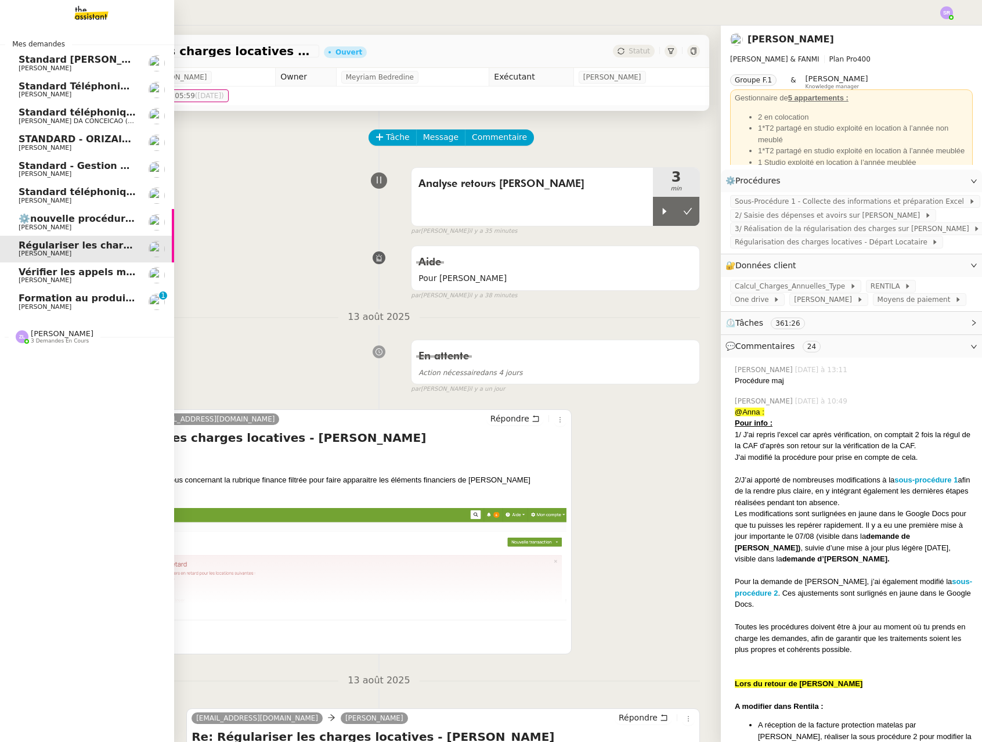
click at [89, 298] on span "Formation au produit Storvatt" at bounding box center [98, 297] width 158 height 11
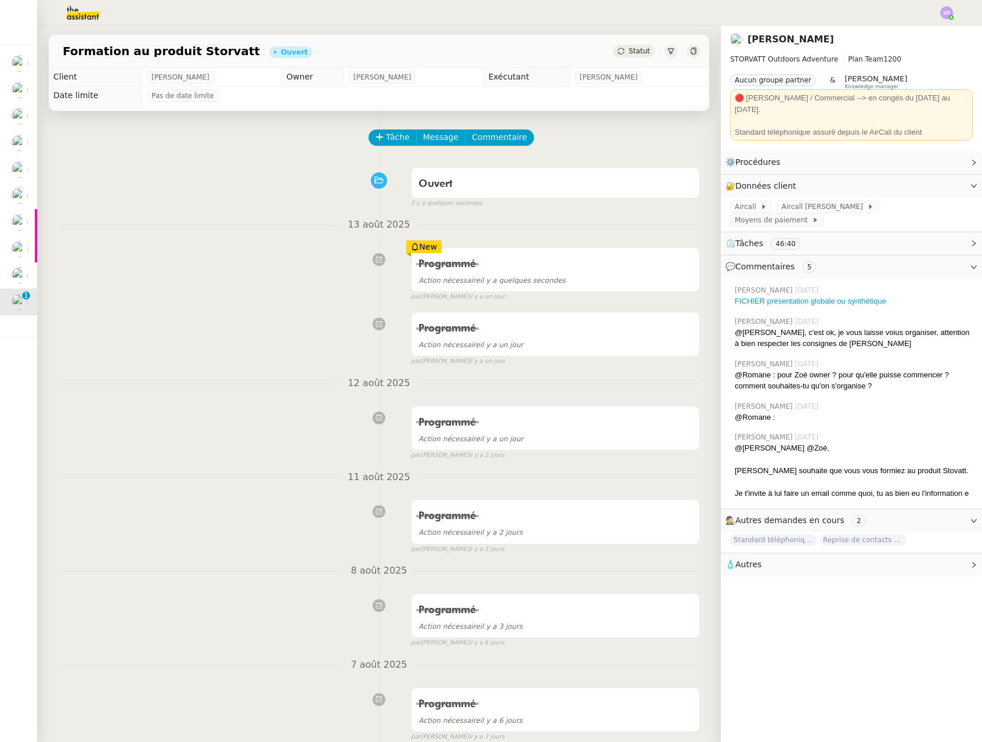
click at [628, 55] on div "Statut" at bounding box center [634, 51] width 42 height 13
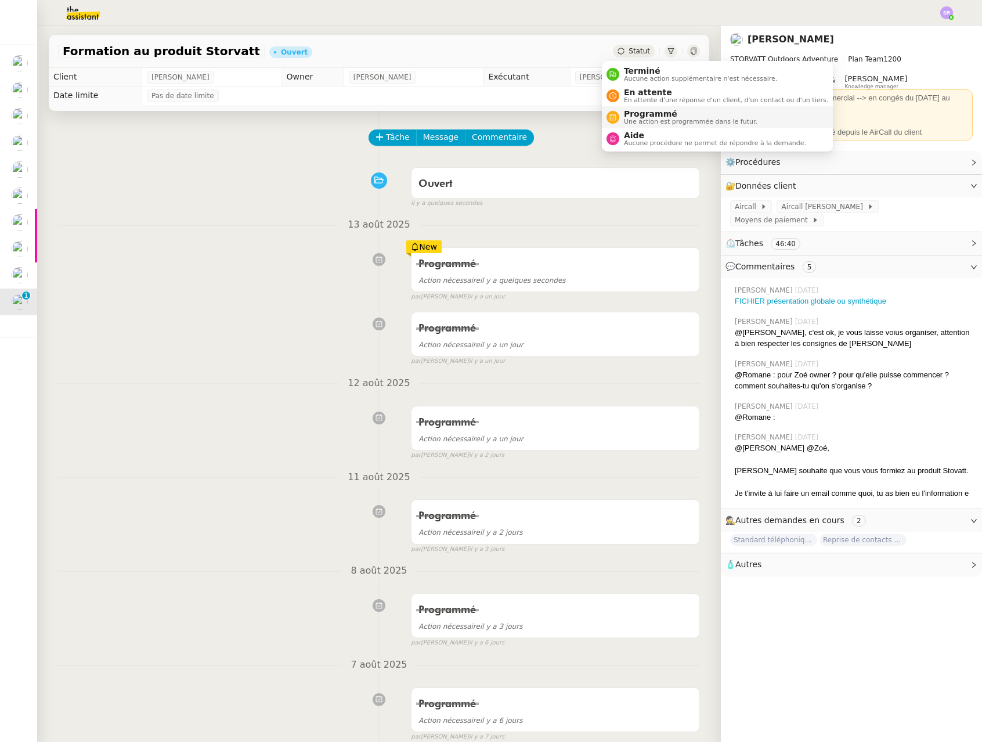
click at [696, 115] on span "Programmé" at bounding box center [690, 113] width 133 height 9
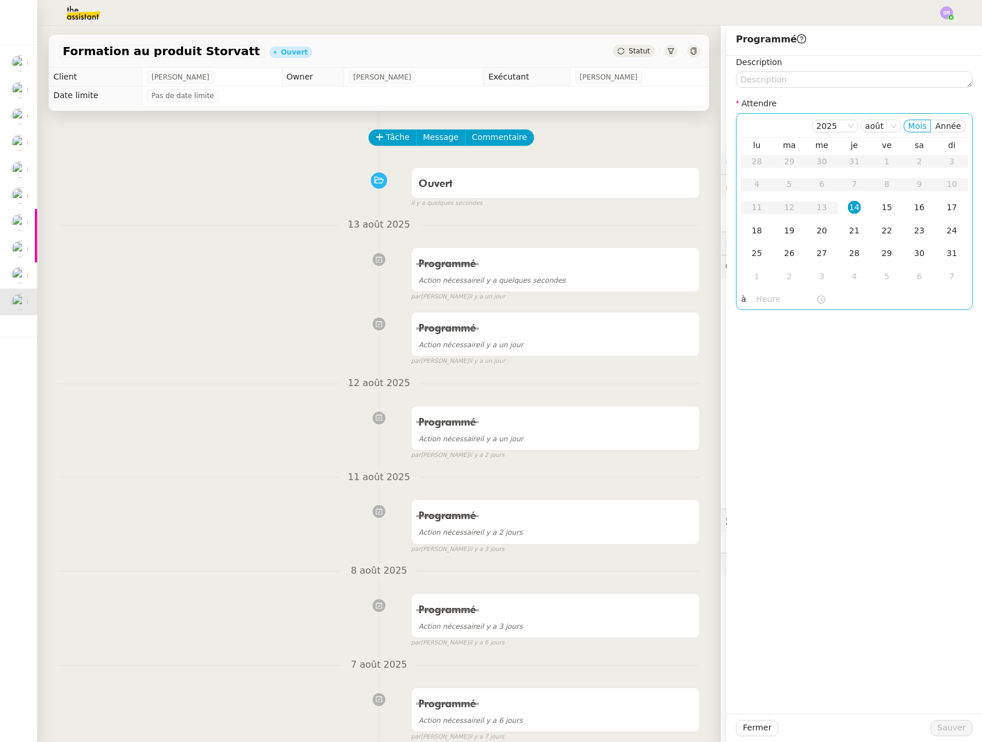
drag, startPoint x: 742, startPoint y: 301, endPoint x: 779, endPoint y: 298, distance: 36.7
click at [751, 301] on nz-time-picker at bounding box center [790, 299] width 78 height 16
click at [757, 352] on div "17" at bounding box center [757, 353] width 32 height 14
type input "17:00"
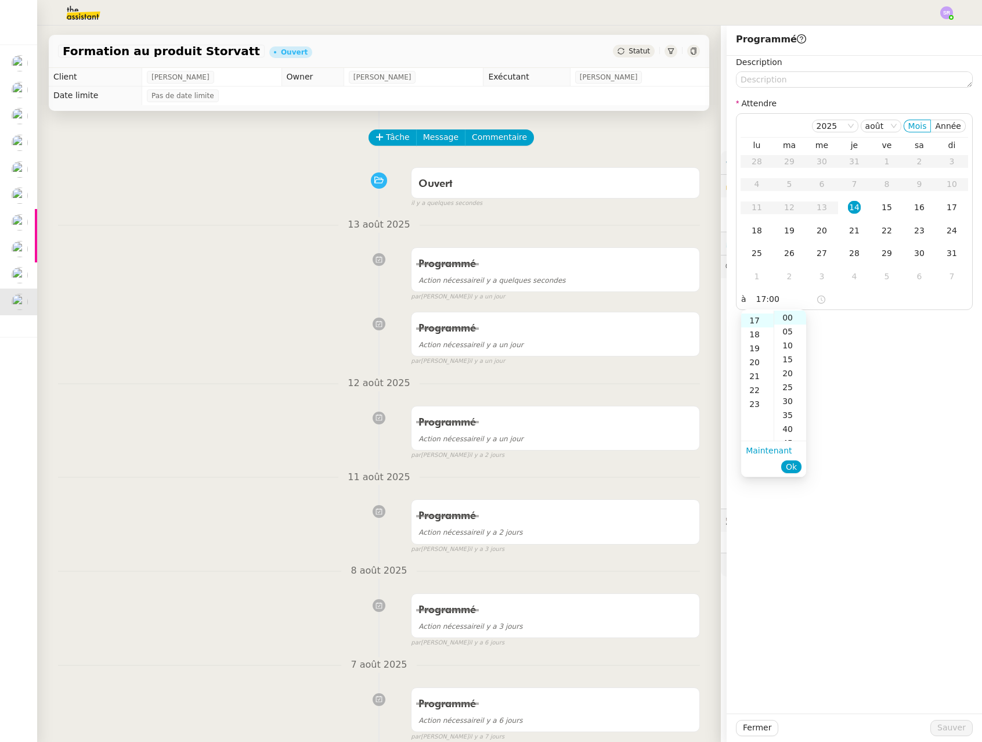
scroll to position [237, 0]
click at [784, 320] on div "00" at bounding box center [790, 317] width 32 height 14
click at [791, 464] on span "Ok" at bounding box center [791, 467] width 11 height 12
click at [848, 209] on div "14" at bounding box center [854, 207] width 13 height 13
click at [949, 723] on span "Sauver" at bounding box center [951, 727] width 28 height 13
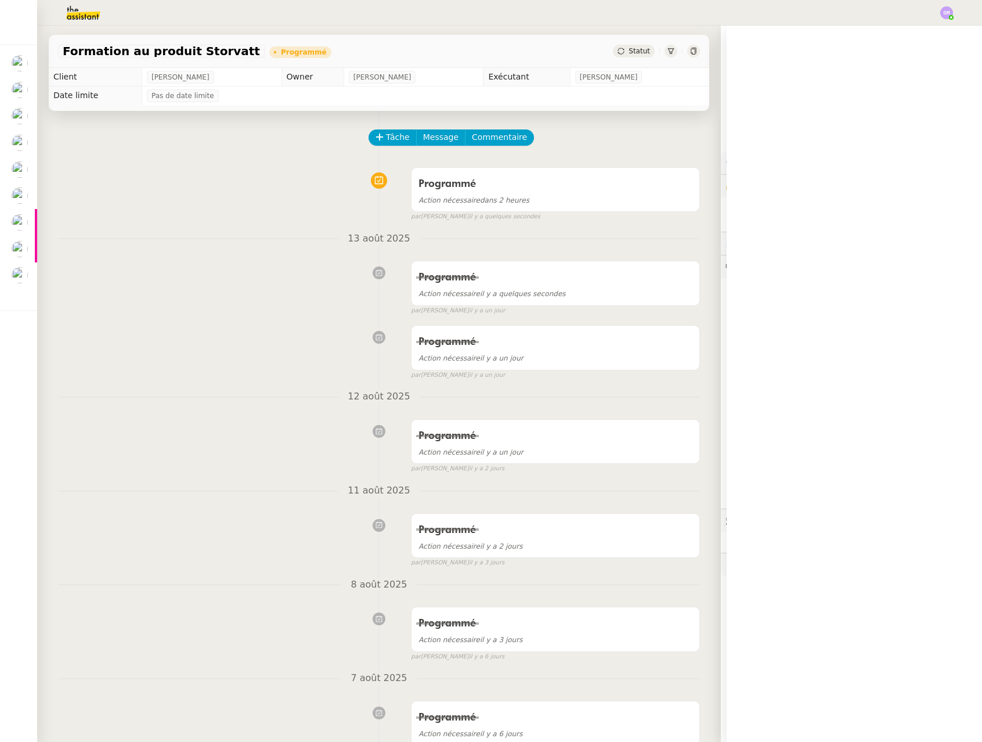
click at [287, 353] on div "Programmé Action nécessaire il y a un jour false par Stéphanie R. il y a un jour" at bounding box center [379, 350] width 642 height 60
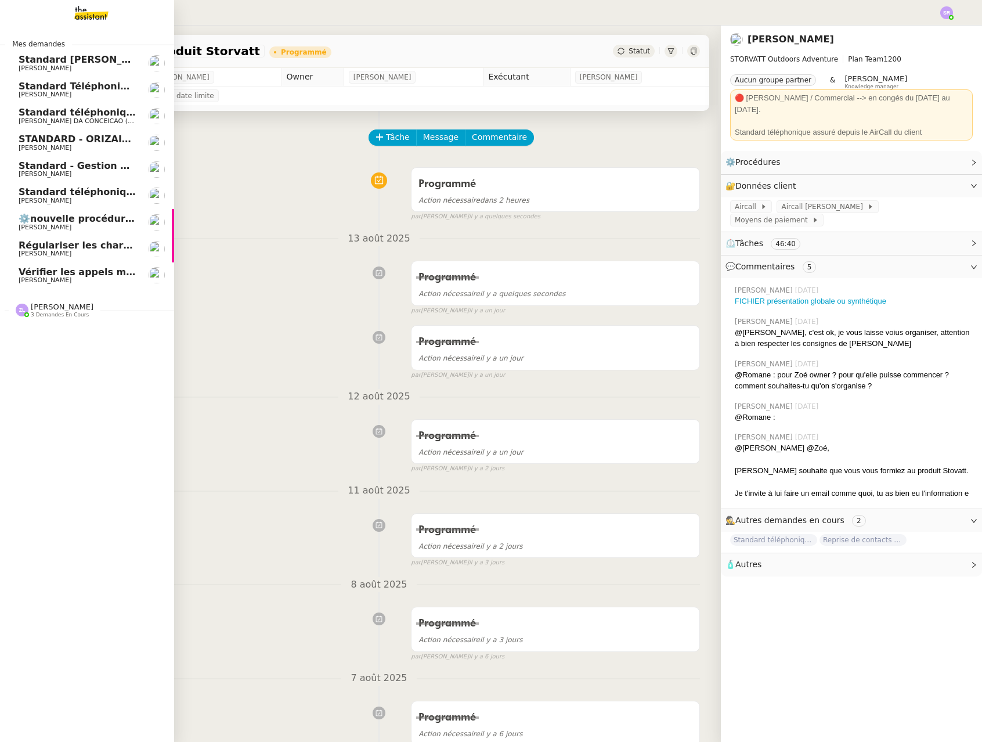
click at [46, 251] on span "[PERSON_NAME]" at bounding box center [45, 253] width 53 height 8
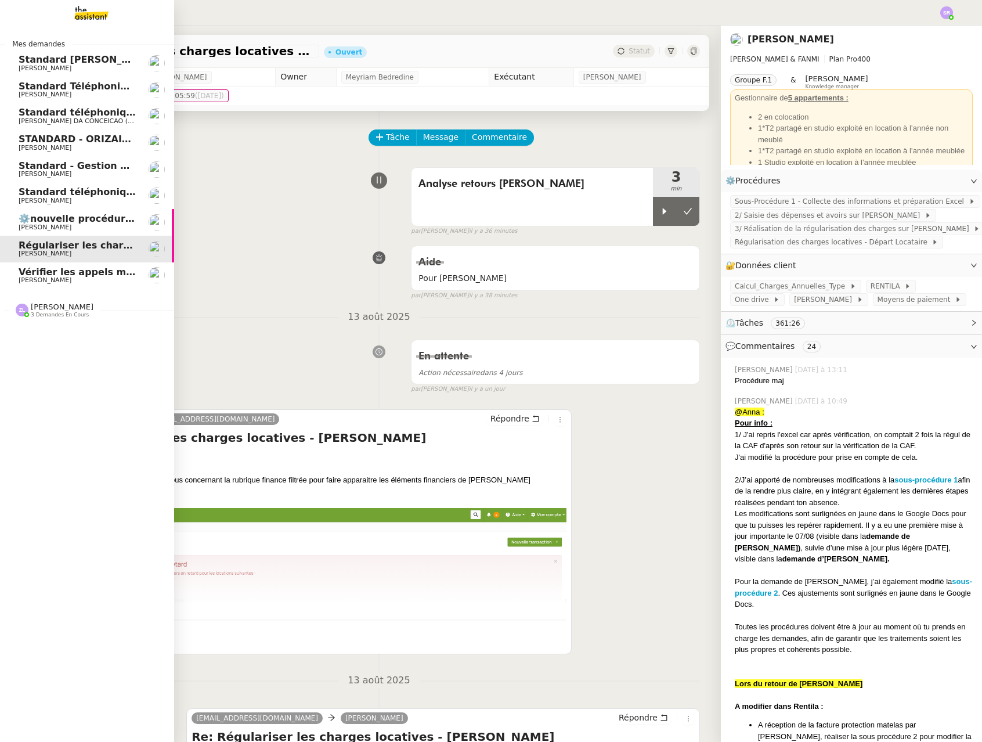
click at [73, 223] on span "⚙️nouvelle procédure d'onboarding" at bounding box center [112, 218] width 186 height 11
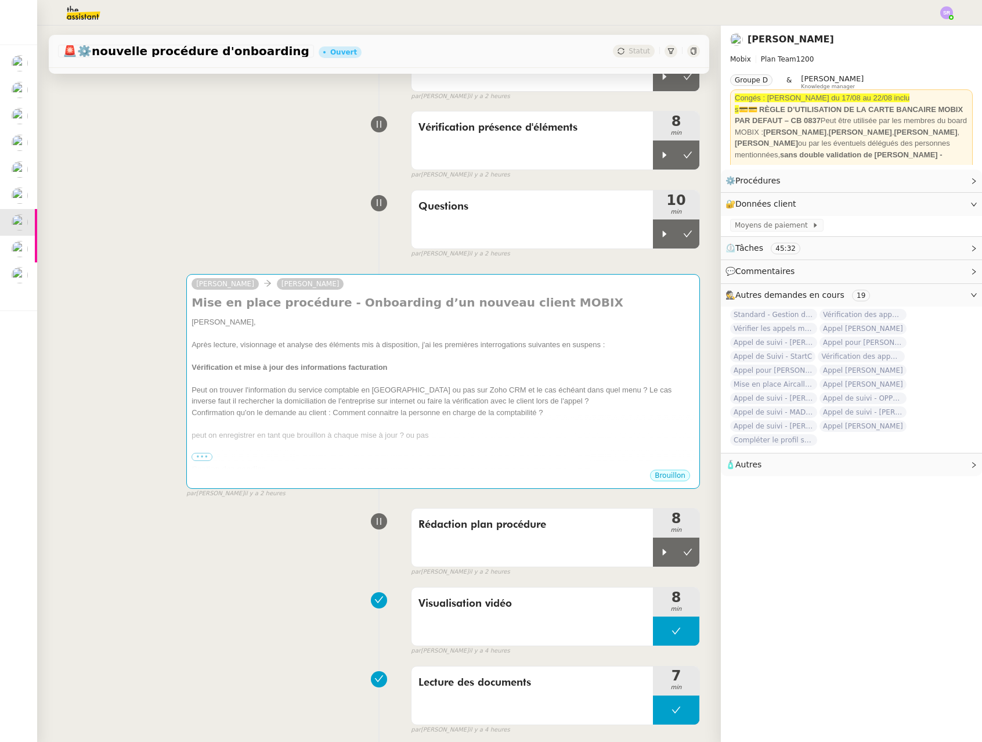
scroll to position [243, 0]
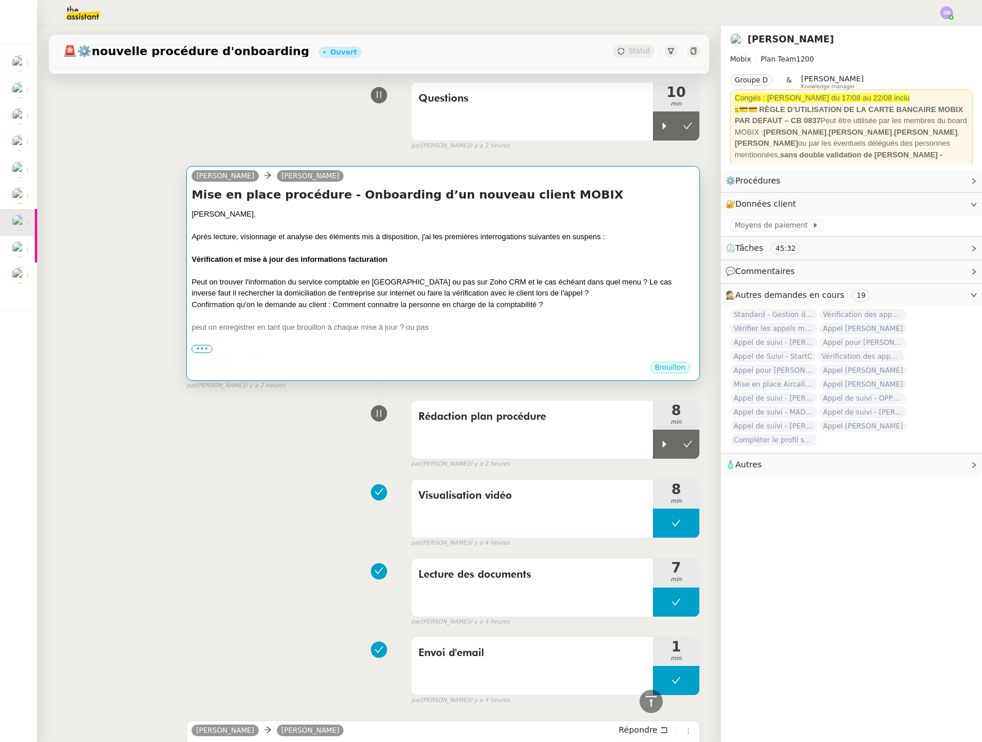
click at [330, 327] on div "peut on enregistrer en tant que brouillon à chaque mise à jour ? ou pas" at bounding box center [442, 327] width 503 height 12
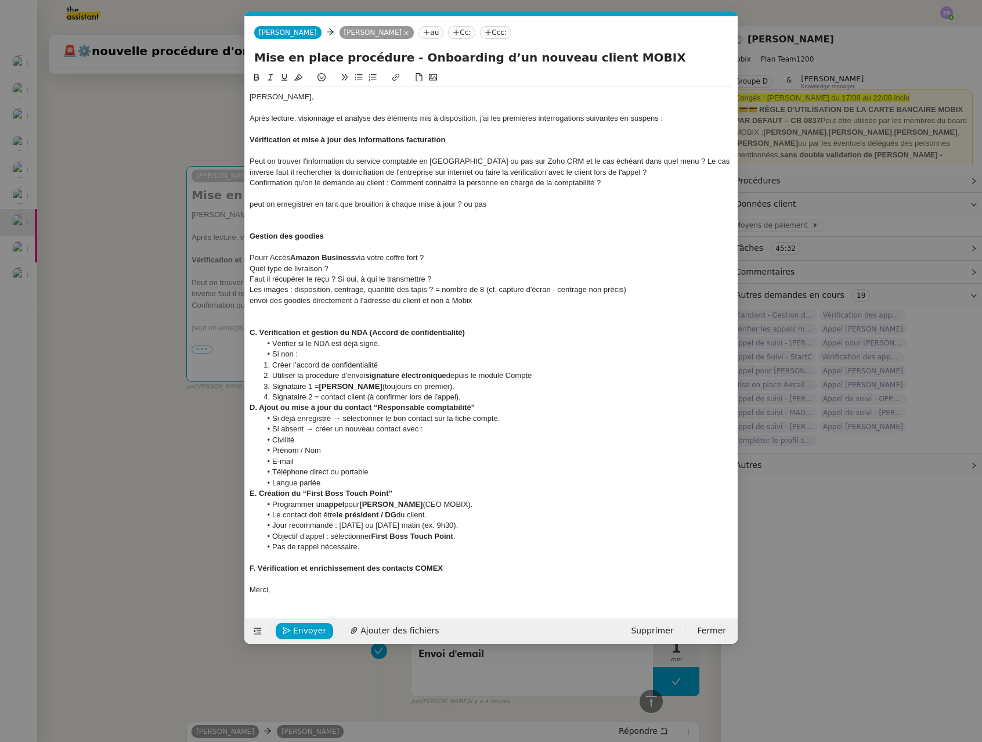
scroll to position [0, 24]
click at [489, 393] on li "Signataire 2 = contact client (à confirmer lors de l’appel)." at bounding box center [497, 397] width 472 height 10
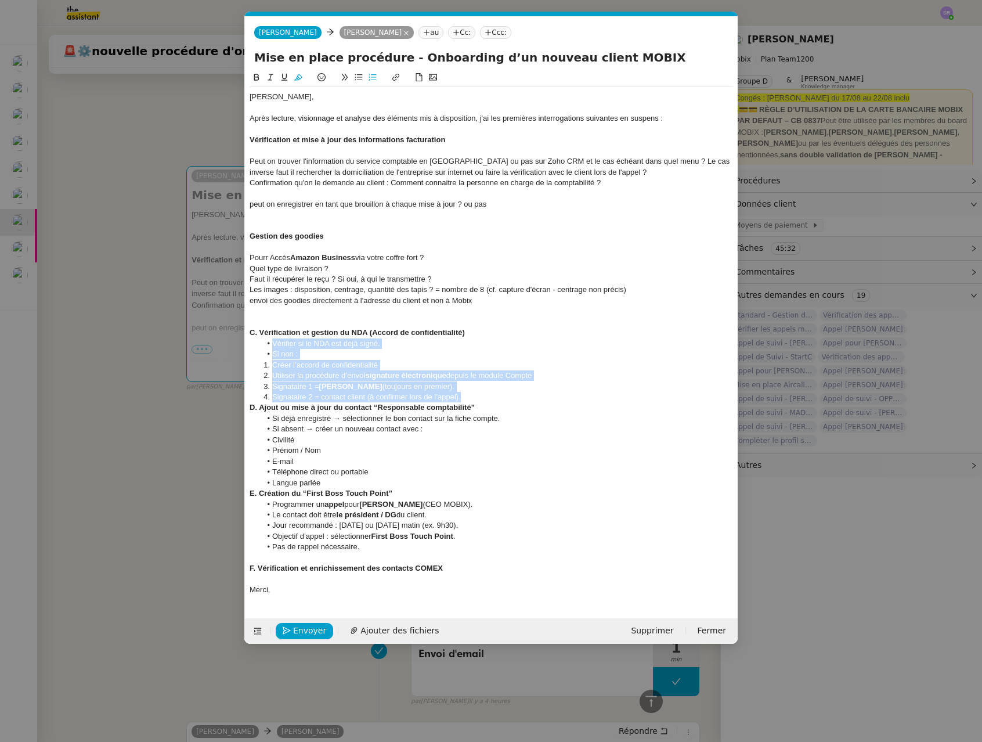
drag, startPoint x: 490, startPoint y: 395, endPoint x: 229, endPoint y: 344, distance: 266.6
click at [229, 344] on nz-modal-container "Service TA - VOYAGE - PROPOSITION GLOBALE A utiliser dans le cadre de propositi…" at bounding box center [491, 371] width 982 height 742
click at [337, 395] on span "Signataire 2 = contact client (à confirmer lors de l’appel)." at bounding box center [366, 396] width 189 height 9
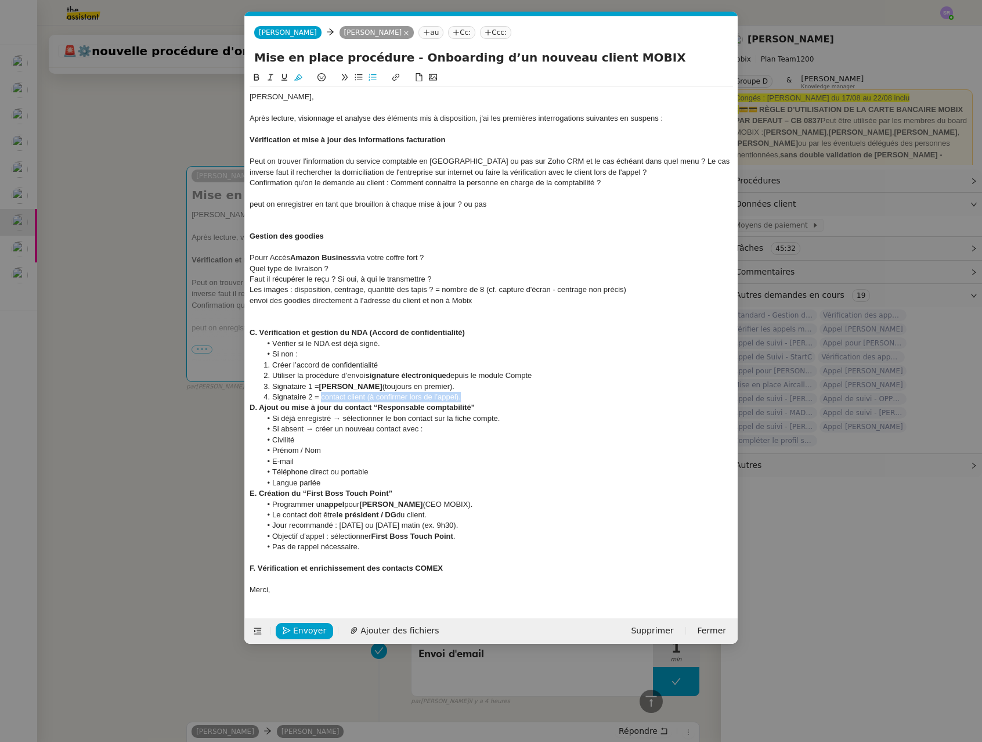
drag, startPoint x: 321, startPoint y: 398, endPoint x: 464, endPoint y: 400, distance: 142.7
click at [464, 400] on li "Signataire 2 = contact client (à confirmer lors de l’appel)." at bounding box center [497, 397] width 472 height 10
click at [312, 338] on li "Vérifier si le NDA est déjà signé." at bounding box center [497, 343] width 472 height 10
click at [273, 345] on span "Vérifier si le NDA est déjà signé." at bounding box center [326, 343] width 108 height 9
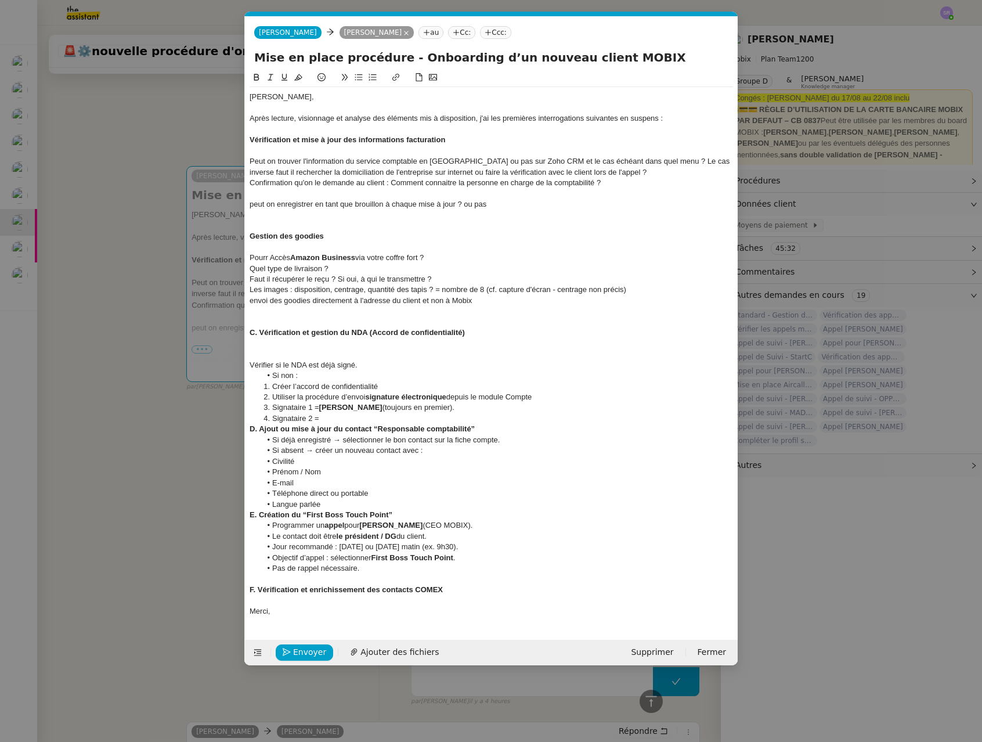
paste div
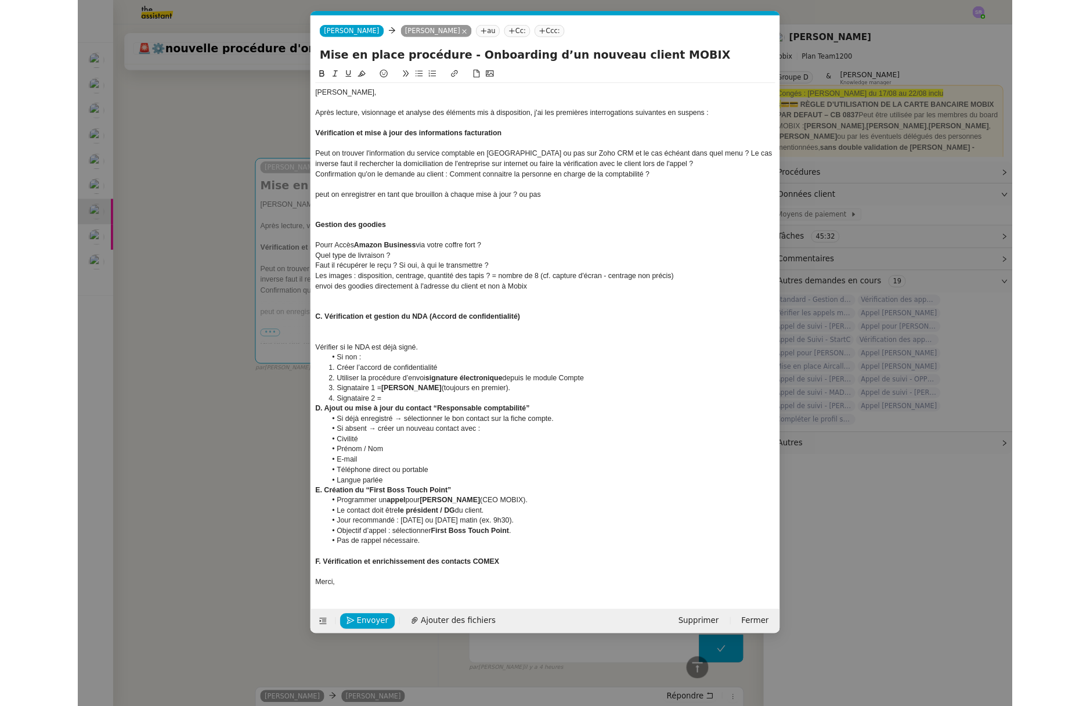
scroll to position [0, 0]
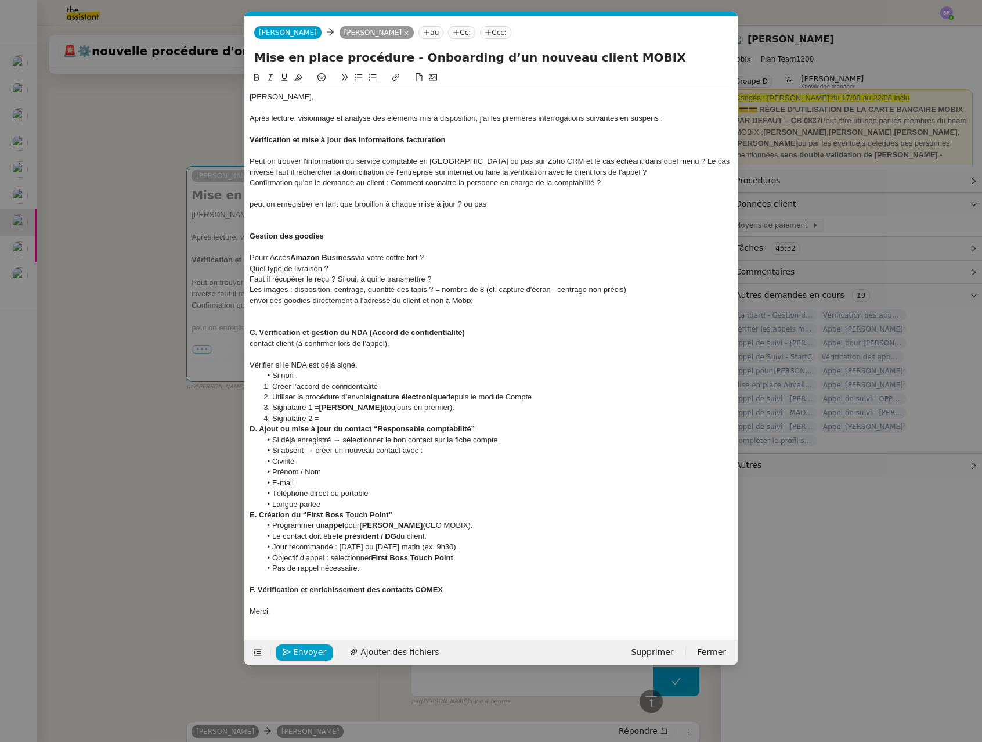
click at [252, 345] on div "contact client (à confirmer lors de l’appel)." at bounding box center [490, 343] width 483 height 10
click at [250, 346] on div "contact client (à confirmer lors de l’appel)." at bounding box center [490, 343] width 483 height 10
click at [475, 342] on div "qui est le contact client (à confirmer lors de l’appel)." at bounding box center [490, 343] width 483 height 10
drag, startPoint x: 338, startPoint y: 419, endPoint x: 236, endPoint y: 363, distance: 116.6
click at [236, 363] on nz-modal-container "Service TA - VOYAGE - PROPOSITION GLOBALE A utiliser dans le cadre de propositi…" at bounding box center [491, 371] width 982 height 742
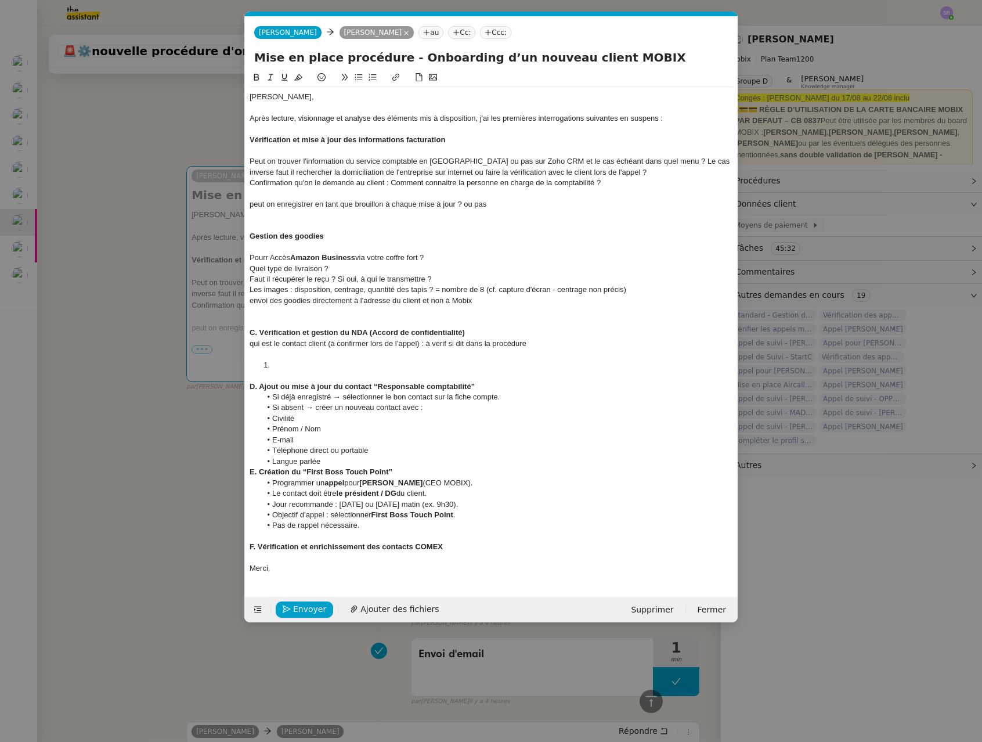
click at [288, 357] on div at bounding box center [490, 354] width 483 height 10
click at [289, 364] on li at bounding box center [497, 365] width 472 height 10
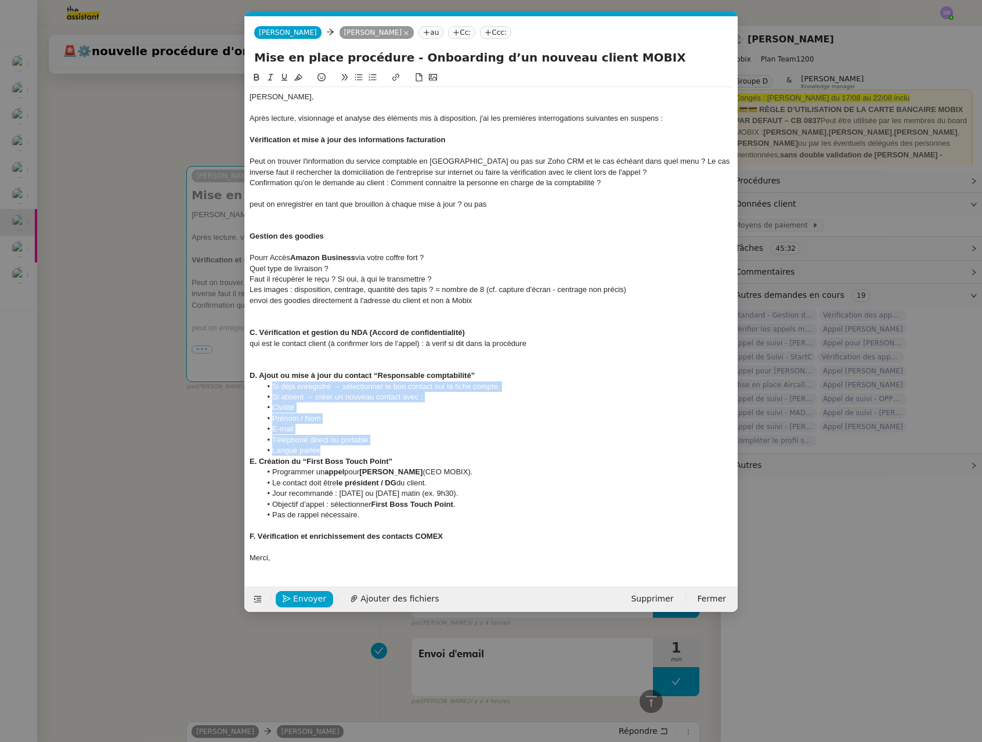
drag, startPoint x: 328, startPoint y: 448, endPoint x: 251, endPoint y: 386, distance: 98.6
click at [251, 386] on ul "Si déjà enregistré → sélectionner le bon contact sur la fiche compte. Si absent…" at bounding box center [490, 418] width 483 height 75
click at [349, 408] on li "Civilité" at bounding box center [497, 407] width 472 height 10
click at [384, 430] on li "E-mail" at bounding box center [497, 429] width 472 height 10
click at [311, 453] on span "Langue parlée" at bounding box center [296, 450] width 48 height 9
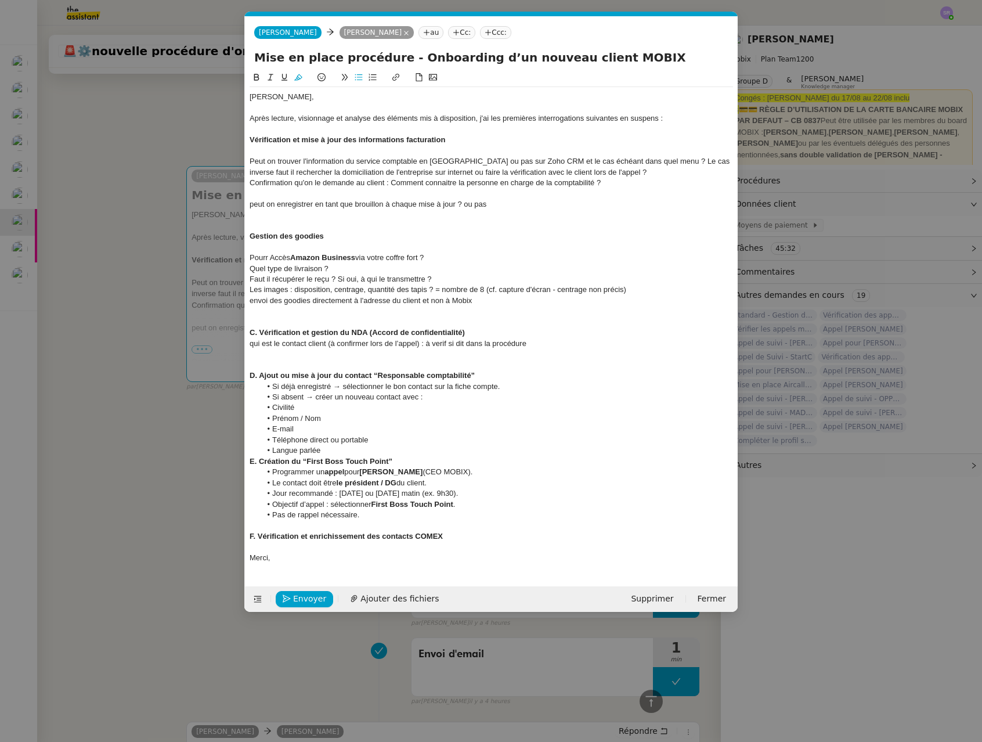
click at [335, 449] on li "Langue parlée" at bounding box center [497, 450] width 472 height 10
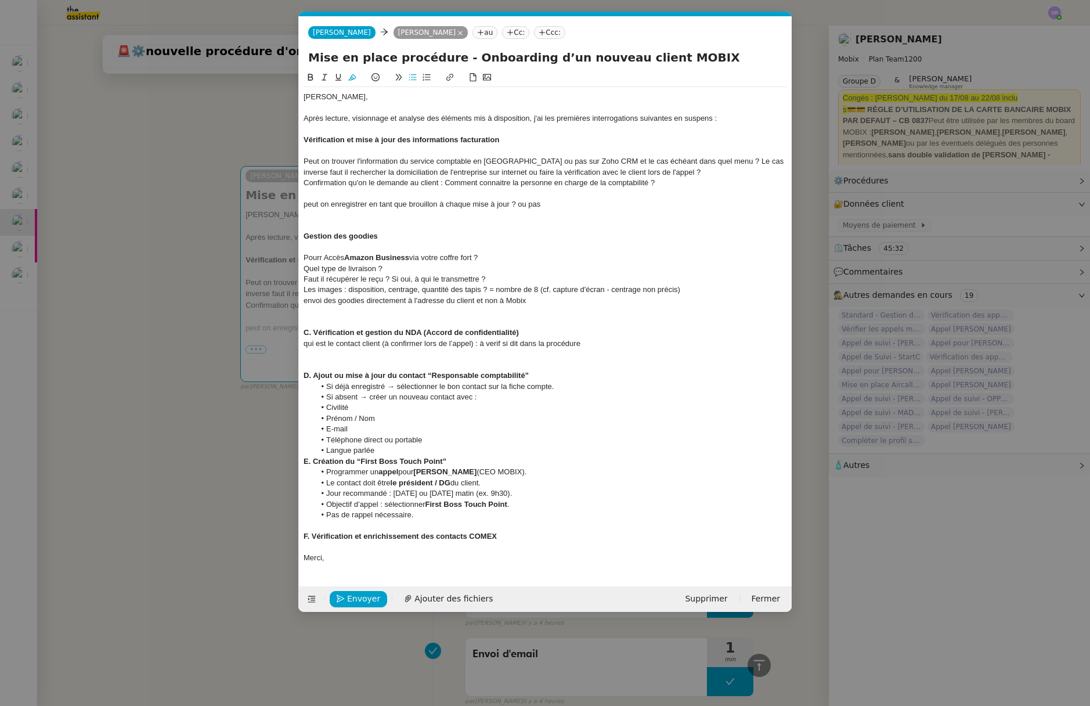
click at [183, 366] on nz-modal-container "Service TA - VOYAGE - PROPOSITION GLOBALE A utiliser dans le cadre de propositi…" at bounding box center [545, 353] width 1090 height 706
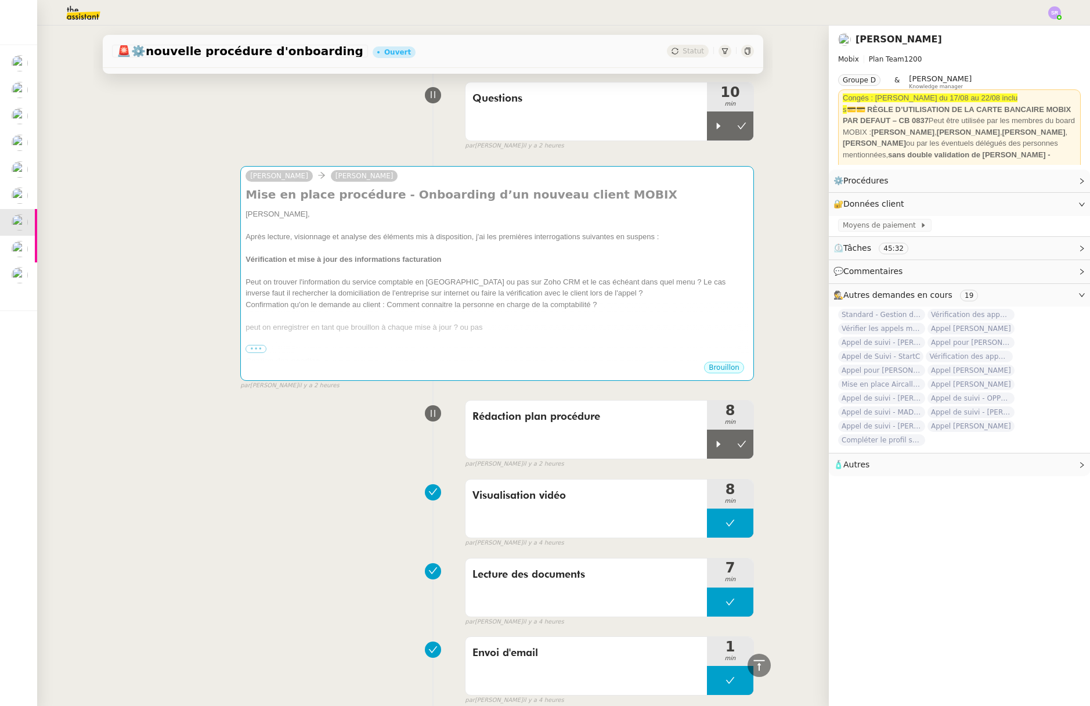
scroll to position [80, 0]
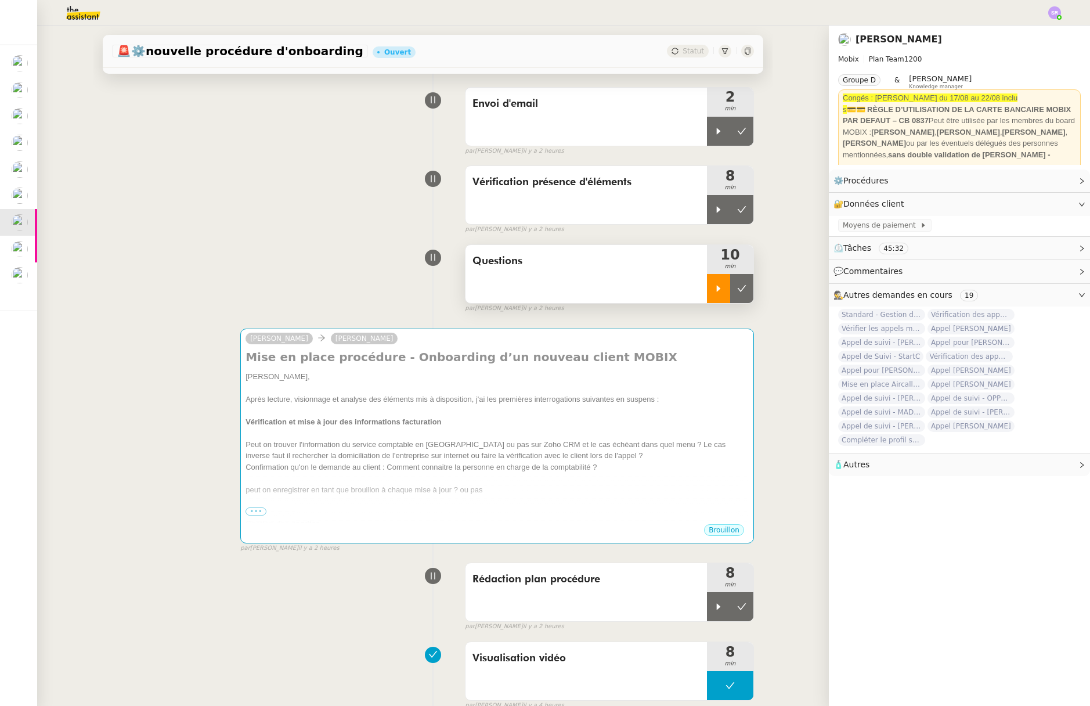
click at [707, 287] on div at bounding box center [718, 288] width 23 height 29
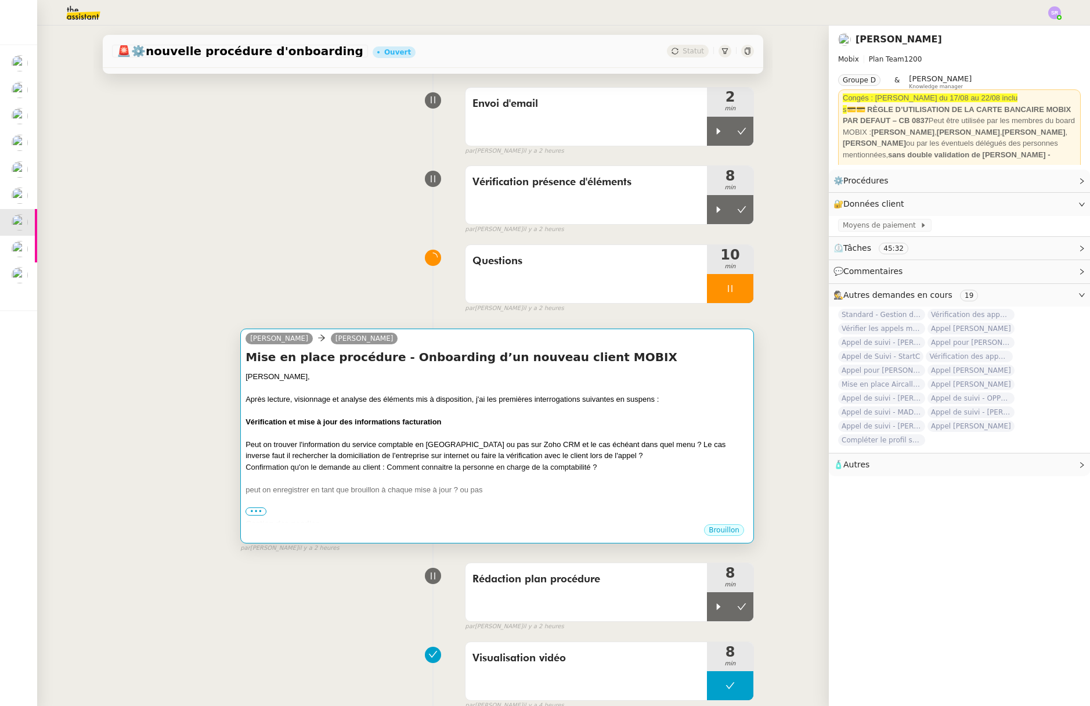
click at [624, 418] on div "Vérification et mise à jour des informations facturation" at bounding box center [496, 422] width 503 height 12
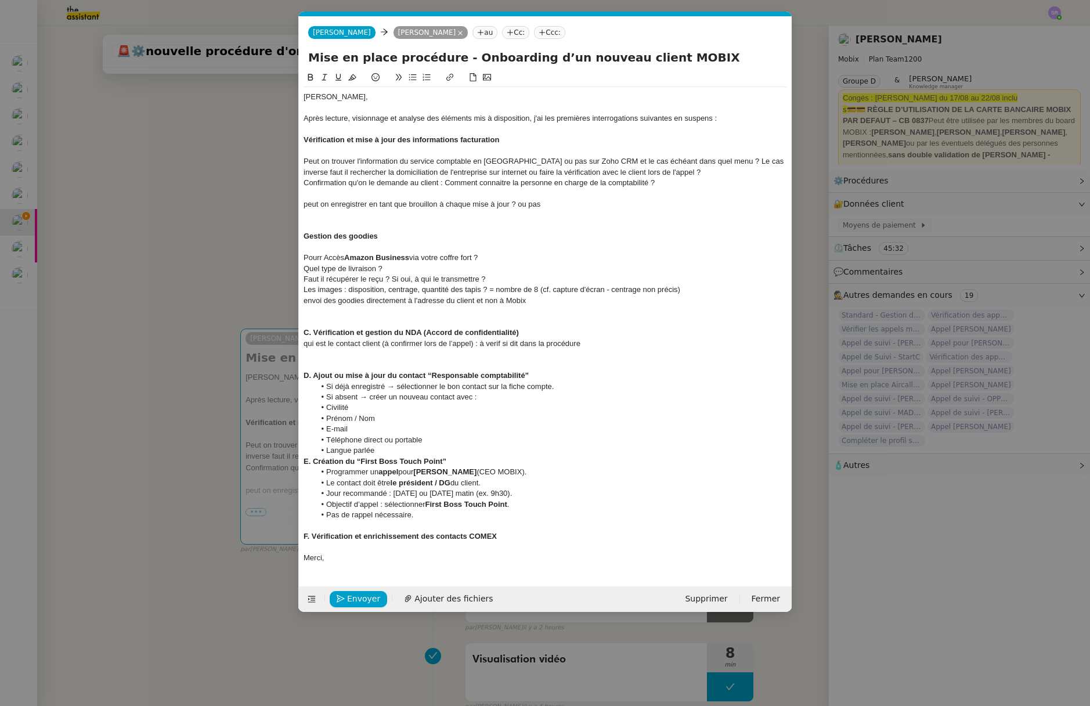
scroll to position [0, 24]
drag, startPoint x: 424, startPoint y: 519, endPoint x: 302, endPoint y: 474, distance: 130.0
click at [302, 474] on nz-spin "Florian, Après lecture, visionnage et analyse des éléments mis à disposition, j…" at bounding box center [545, 321] width 493 height 501
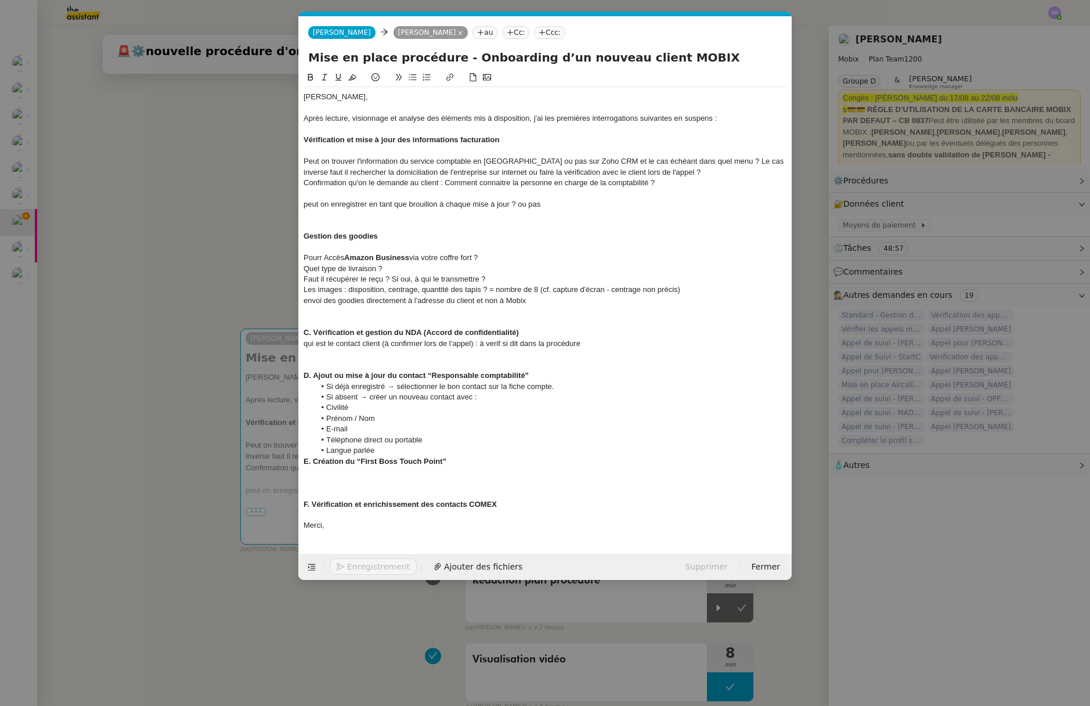
scroll to position [0, 0]
click at [617, 482] on span "si on a pas le nom du président, faut rajouter autant de contacts dans le compt…" at bounding box center [493, 482] width 380 height 9
click at [690, 483] on div "si on a pas le nom du président, faut rajouter autant de contacts dans le compt…" at bounding box center [544, 483] width 483 height 10
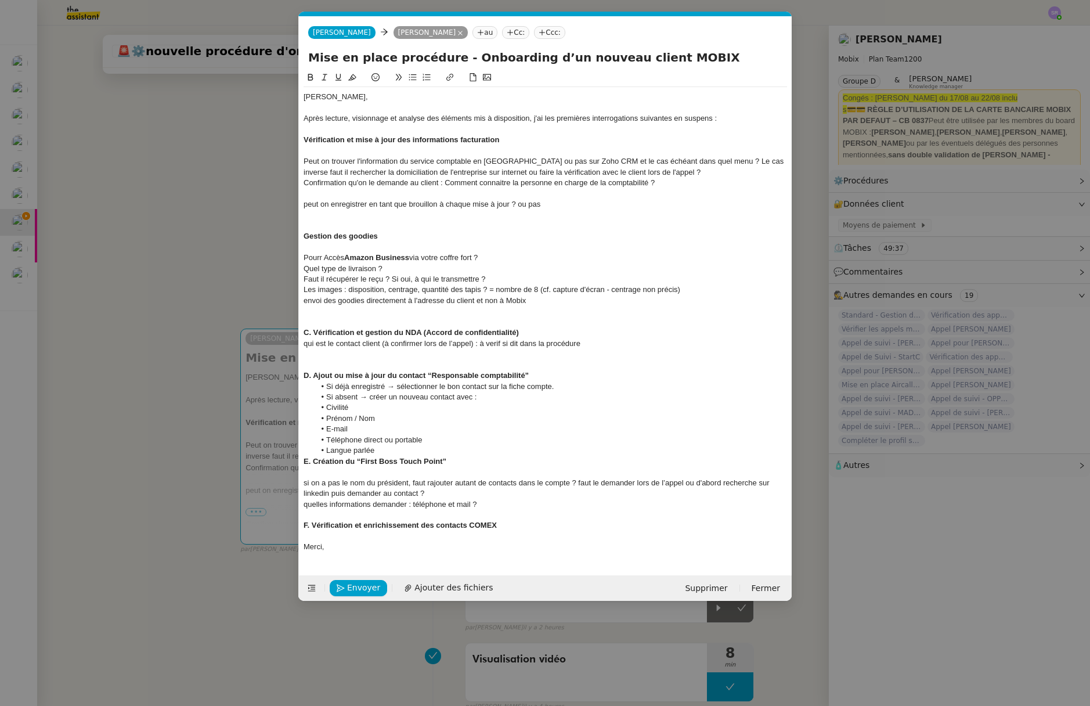
click at [364, 538] on div at bounding box center [544, 536] width 483 height 10
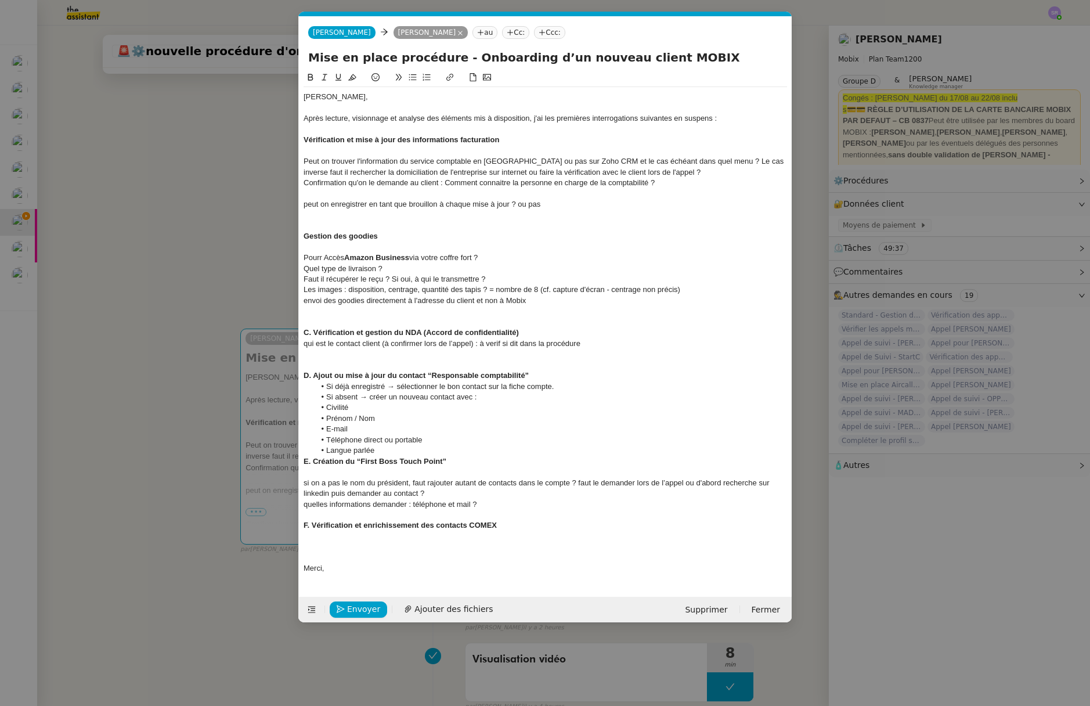
click at [392, 446] on li "Langue parlée" at bounding box center [551, 450] width 472 height 10
drag, startPoint x: 390, startPoint y: 447, endPoint x: 303, endPoint y: 390, distance: 104.0
click at [303, 390] on ul "Si déjà enregistré → sélectionner le bon contact sur la fiche compte. Si absent…" at bounding box center [544, 418] width 483 height 75
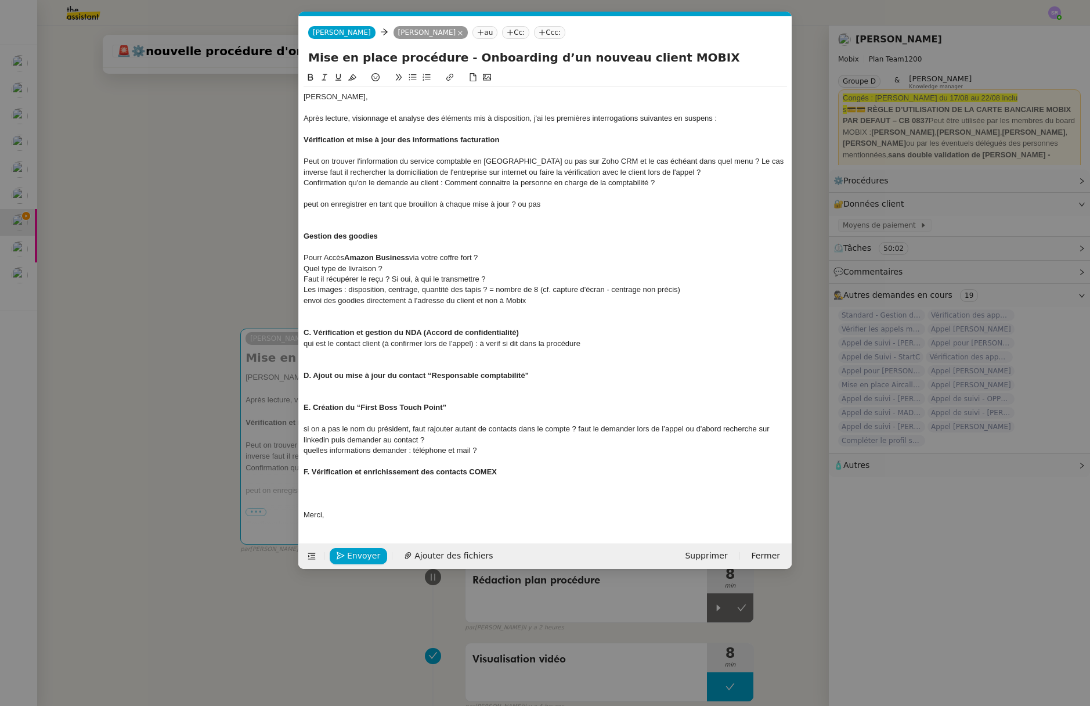
click at [258, 244] on nz-modal-container "Service TA - VOYAGE - PROPOSITION GLOBALE A utiliser dans le cadre de propositi…" at bounding box center [545, 353] width 1090 height 706
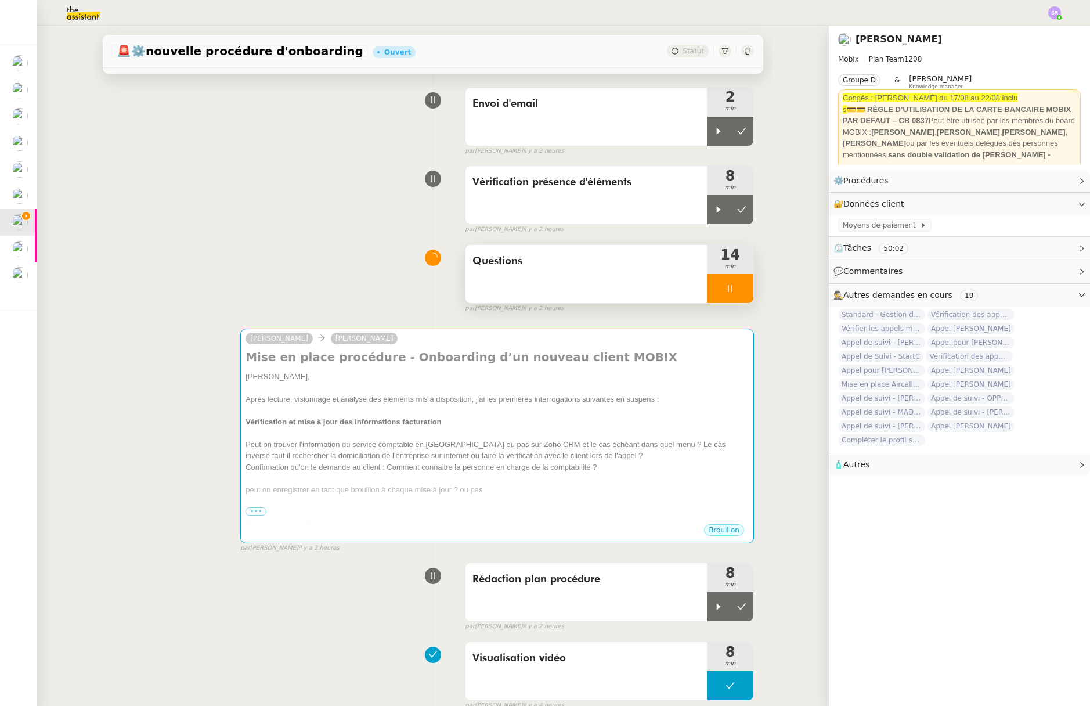
drag, startPoint x: 712, startPoint y: 288, endPoint x: 663, endPoint y: 283, distance: 49.0
click at [712, 288] on div at bounding box center [730, 288] width 46 height 29
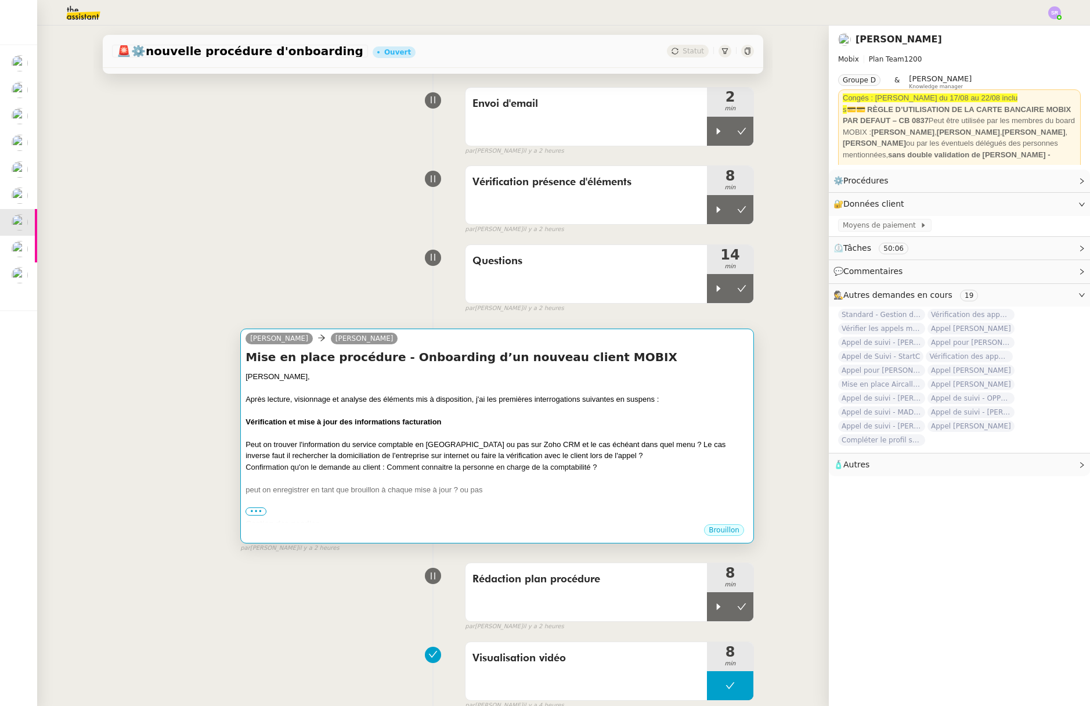
scroll to position [73, 0]
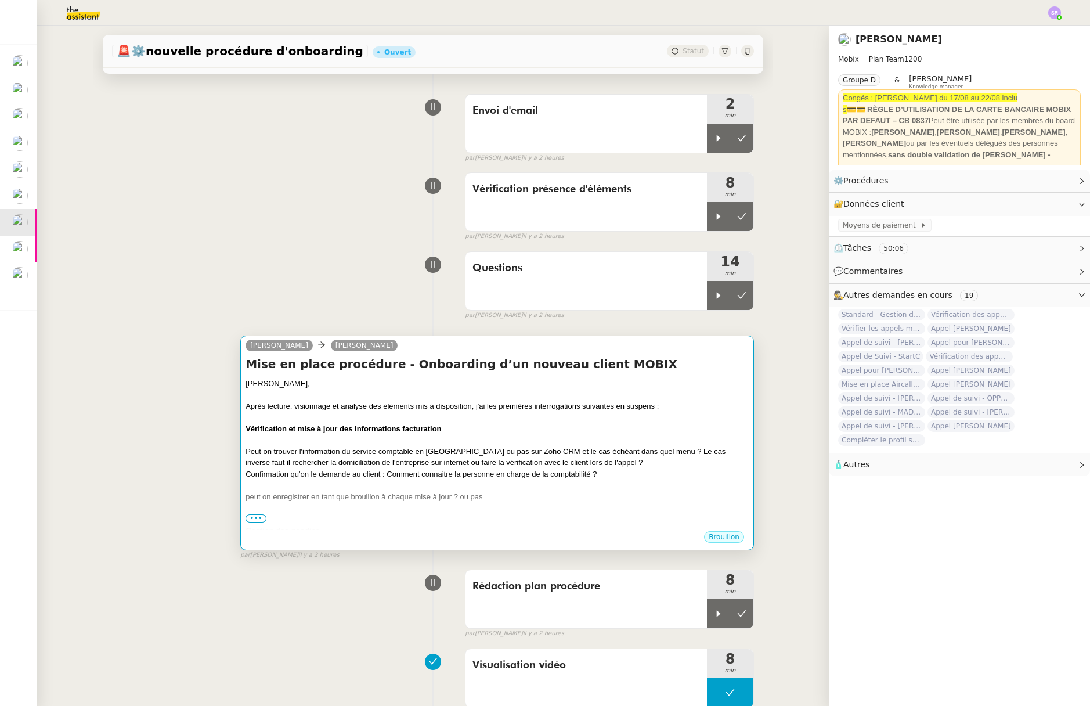
click at [418, 444] on div at bounding box center [496, 440] width 503 height 12
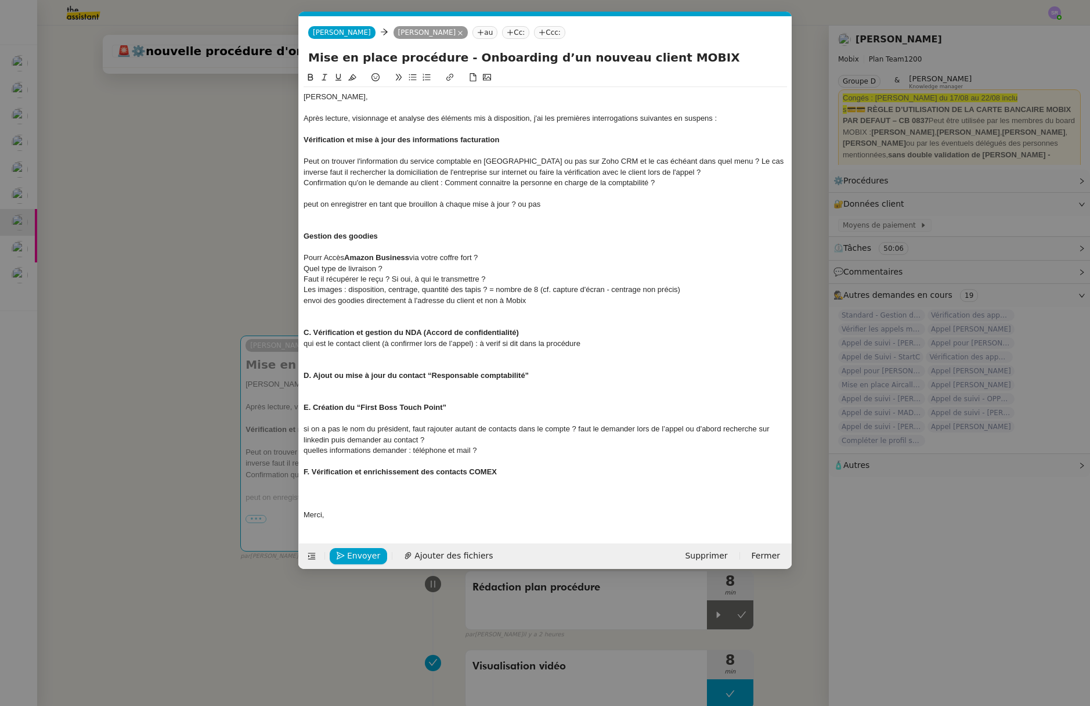
scroll to position [0, 24]
click at [351, 497] on div at bounding box center [544, 493] width 483 height 10
click at [202, 263] on nz-modal-container "Service TA - VOYAGE - PROPOSITION GLOBALE A utiliser dans le cadre de propositi…" at bounding box center [545, 353] width 1090 height 706
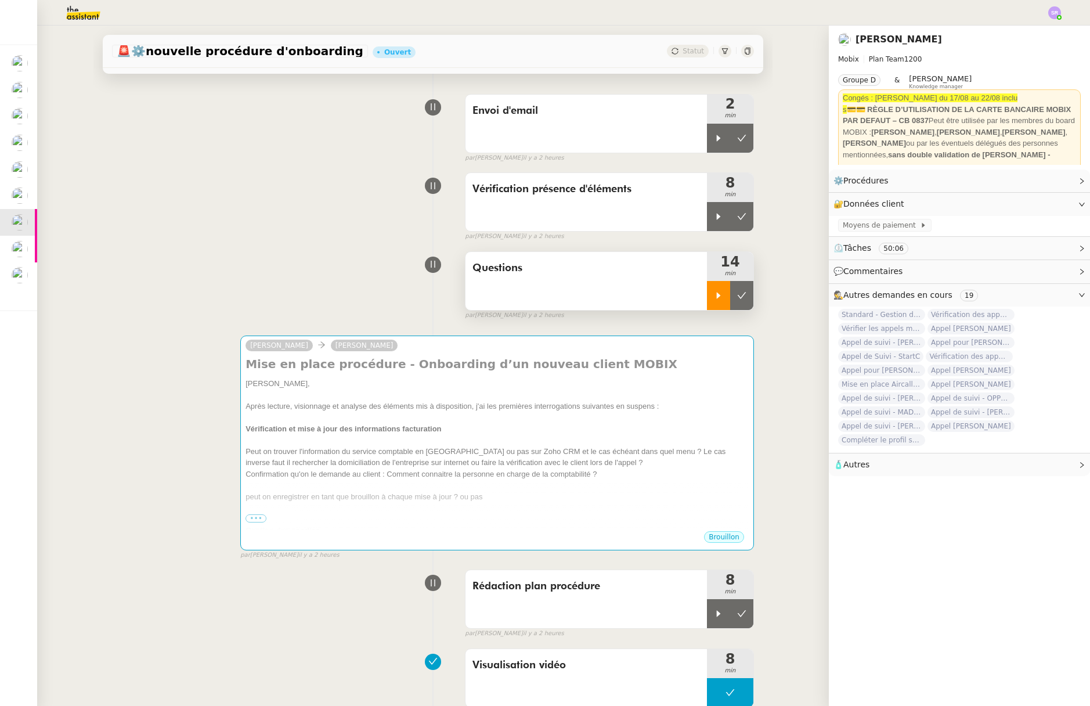
click at [707, 303] on div at bounding box center [718, 295] width 23 height 29
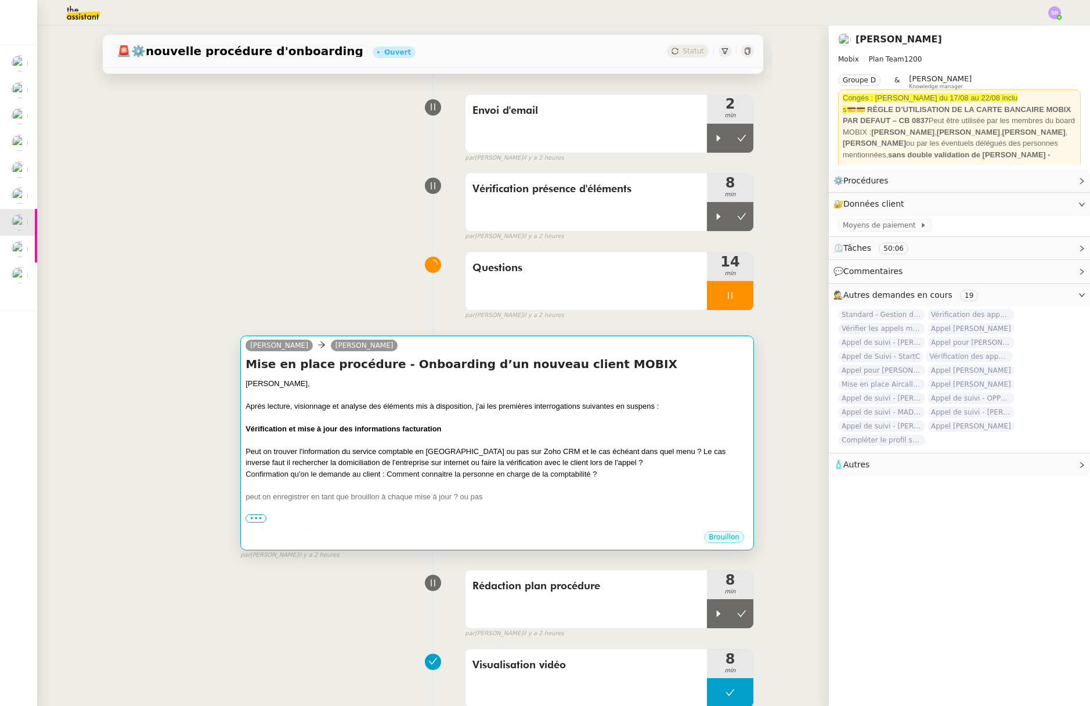
click at [531, 479] on div at bounding box center [496, 485] width 503 height 12
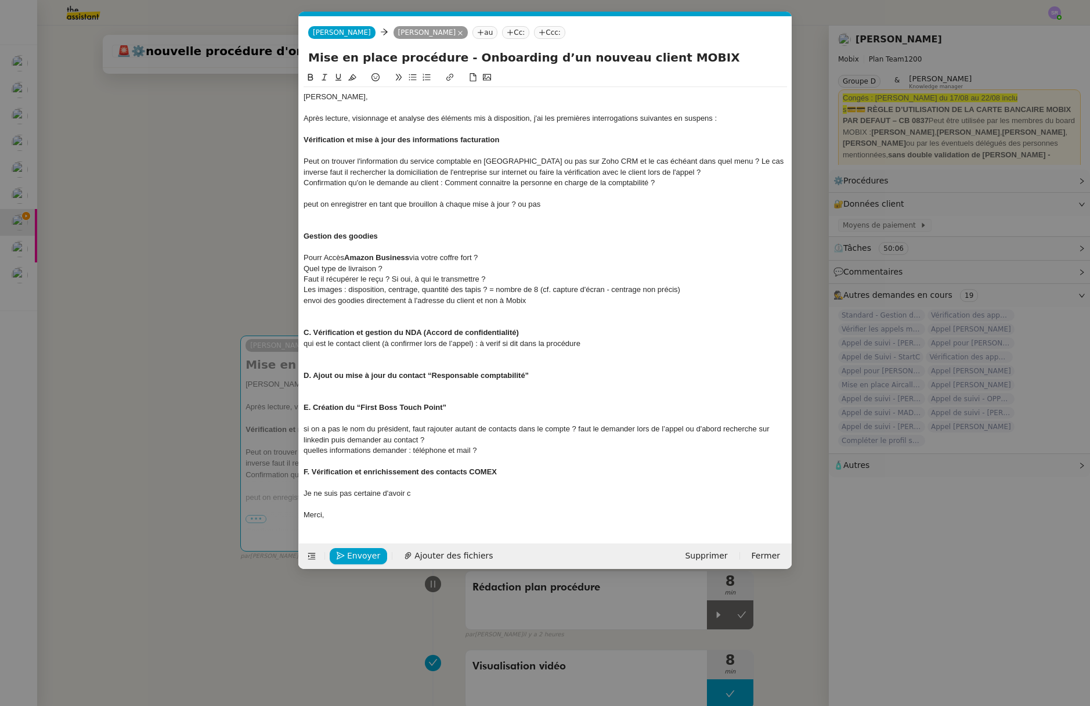
click at [439, 493] on div "Je ne suis pas certaine d'avoir c" at bounding box center [544, 493] width 483 height 10
click at [403, 492] on div "Je ne suis pas certaine d'avoir c" at bounding box center [544, 493] width 483 height 10
click at [652, 495] on div "Je ne suis pas certaine d'avoir bien compris cette partie : je dois vérifier la…" at bounding box center [544, 493] width 483 height 10
click at [495, 496] on div "Je ne suis pas certaine d'avoir bien compris cette partie : je dois vérifier la…" at bounding box center [544, 493] width 483 height 10
click at [758, 491] on div "Je ne suis pas certaine d'avoir bien compris cette partie : à aprtir de la minu…" at bounding box center [544, 493] width 483 height 10
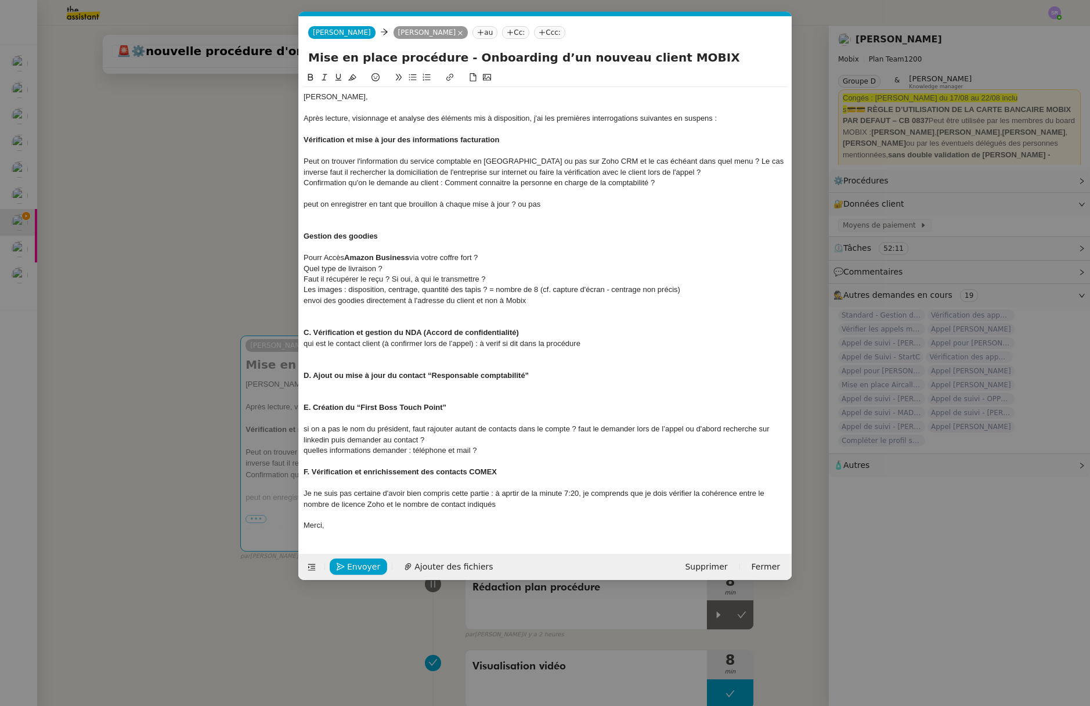
click at [465, 505] on div "Je ne suis pas certaine d'avoir bien compris cette partie : à aprtir de la minu…" at bounding box center [544, 498] width 483 height 21
drag, startPoint x: 528, startPoint y: 505, endPoint x: 544, endPoint y: 505, distance: 15.7
click at [530, 505] on div "Je ne suis pas certaine d'avoir bien compris cette partie : à aprtir de la minu…" at bounding box center [544, 498] width 483 height 21
click at [528, 509] on div "Je ne suis pas certaine d'avoir bien compris cette partie : à aprtir de la minu…" at bounding box center [544, 498] width 483 height 21
drag, startPoint x: 550, startPoint y: 509, endPoint x: 569, endPoint y: 508, distance: 18.6
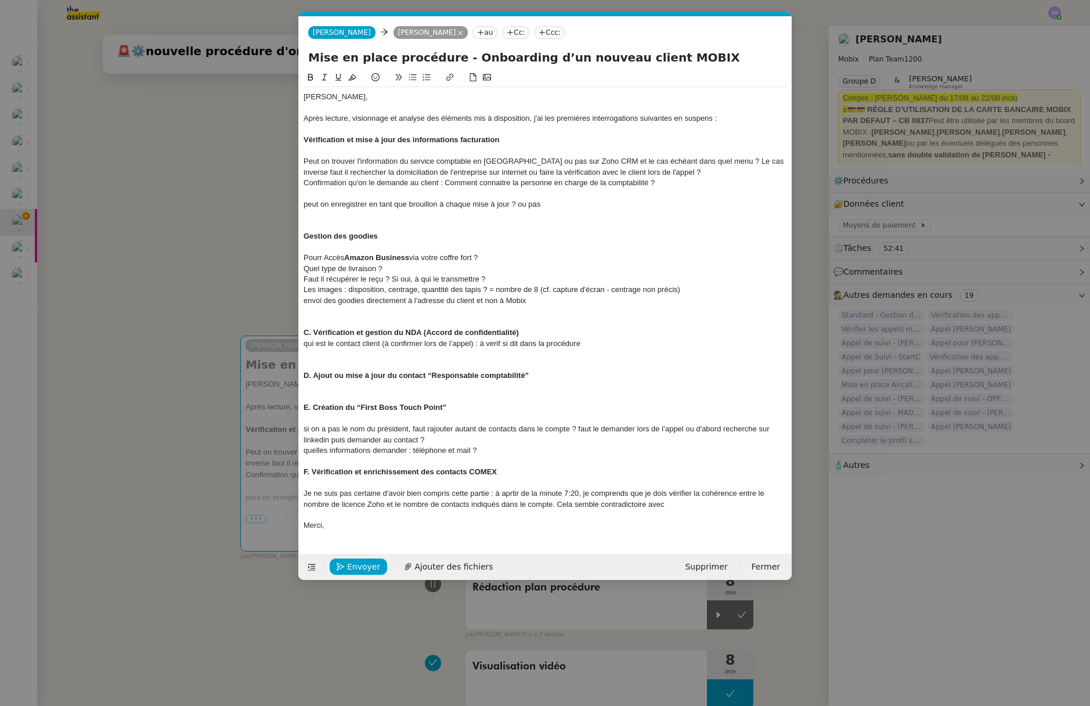
click at [550, 509] on div "Je ne suis pas certaine d'avoir bien compris cette partie : à aprtir de la minu…" at bounding box center [544, 498] width 483 height 21
click at [551, 504] on div "Je ne suis pas certaine d'avoir bien compris cette partie : à aprtir de la minu…" at bounding box center [544, 498] width 483 height 21
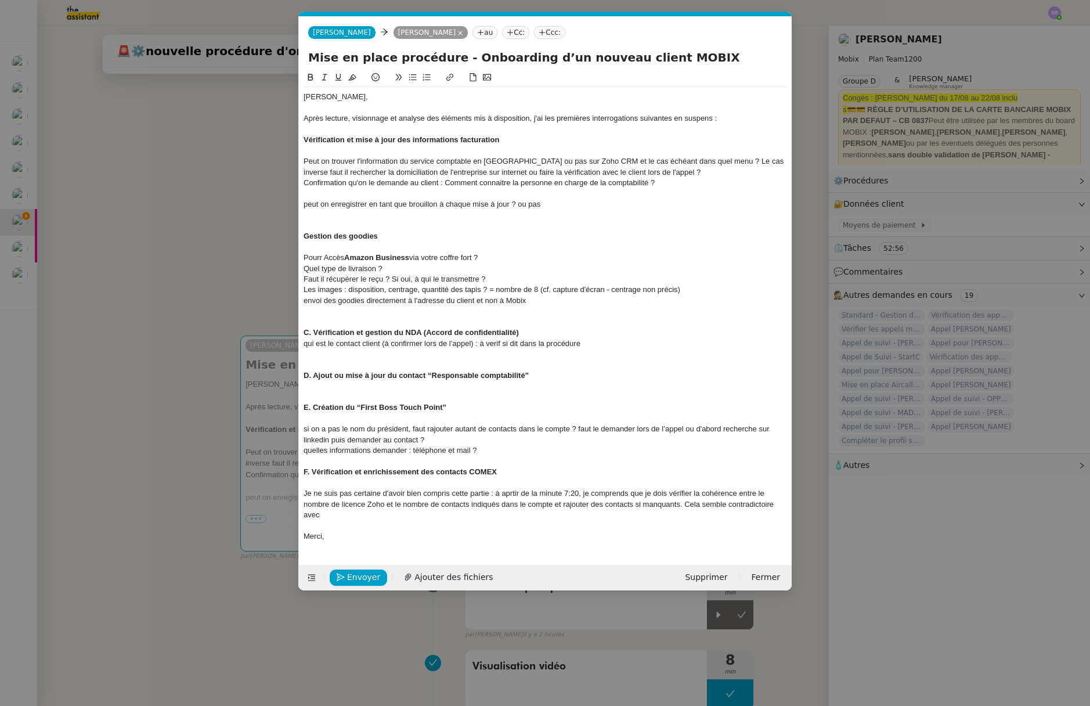
click at [460, 509] on div "Je ne suis pas certaine d'avoir bien compris cette partie : à aprtir de la minu…" at bounding box center [544, 504] width 483 height 32
click at [473, 516] on div "Je ne suis pas certaine d'avoir bien compris cette partie : à aprtir de la minu…" at bounding box center [544, 504] width 483 height 32
drag, startPoint x: 572, startPoint y: 493, endPoint x: 598, endPoint y: 495, distance: 26.8
click at [572, 493] on div "Je ne suis pas certaine d'avoir bien compris cette partie : à aprtir de la minu…" at bounding box center [544, 504] width 483 height 32
click at [472, 513] on div "Je ne suis pas certaine d'avoir bien compris cette partie : à aprtir de la minu…" at bounding box center [544, 504] width 483 height 32
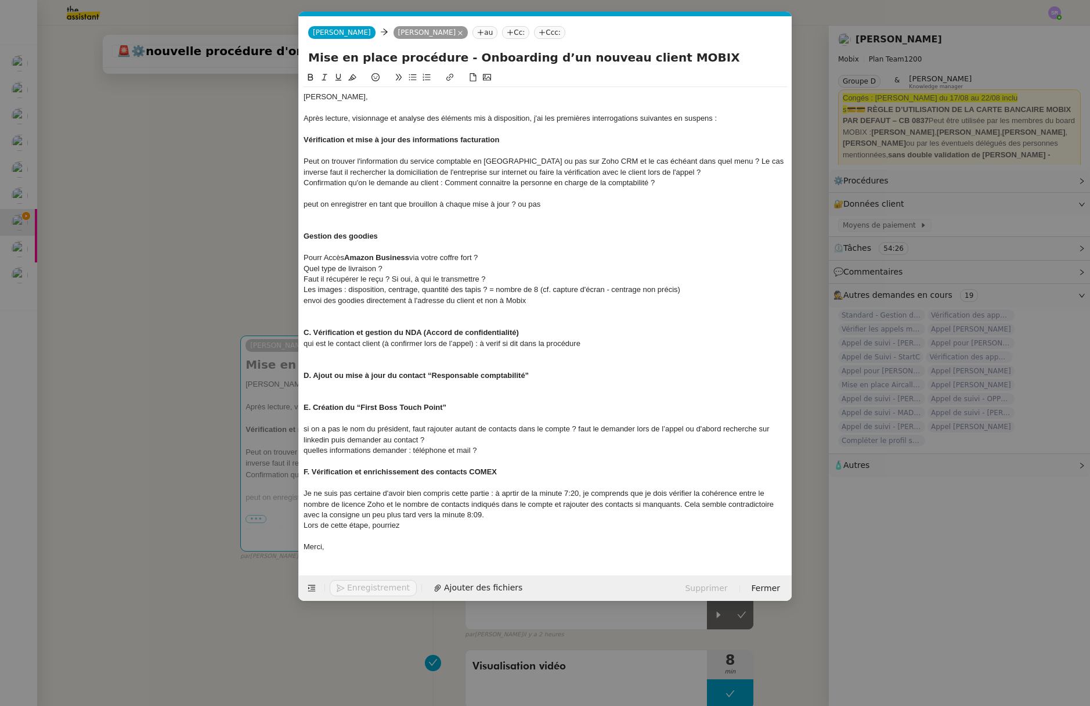
click at [162, 251] on nz-modal-container "Service TA - VOYAGE - PROPOSITION GLOBALE A utiliser dans le cadre de propositi…" at bounding box center [545, 353] width 1090 height 706
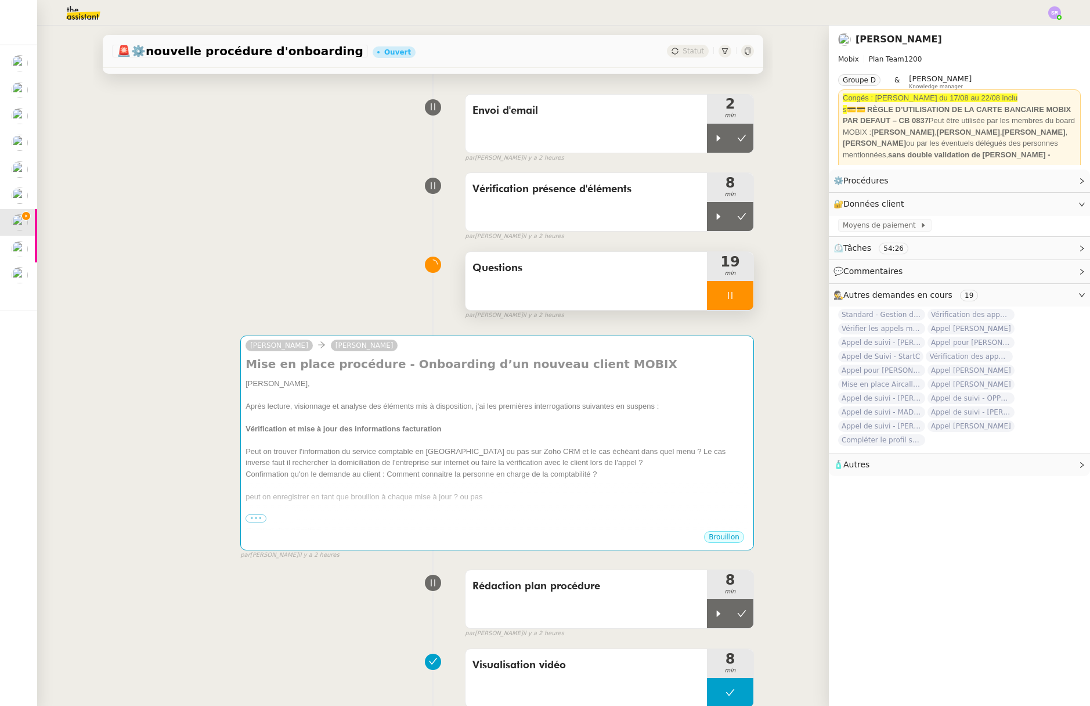
click at [725, 297] on icon at bounding box center [729, 295] width 9 height 9
click at [714, 298] on icon at bounding box center [718, 295] width 9 height 9
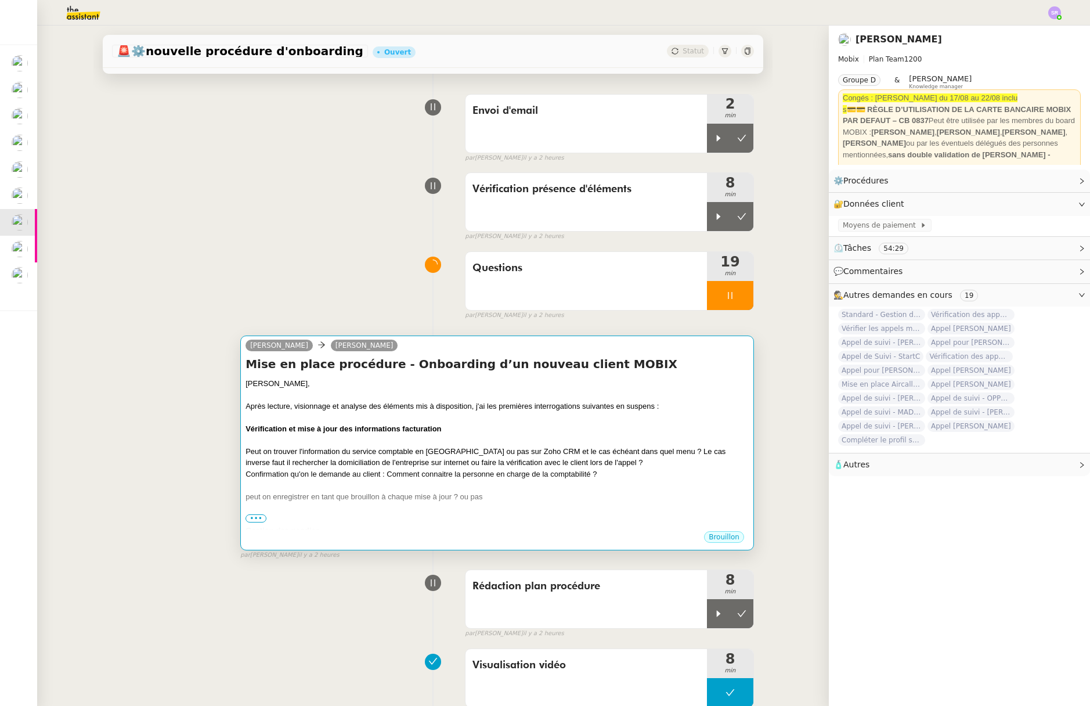
click at [613, 465] on div "Peut on trouver l'information du service comptable en France ou pas sur Zoho CR…" at bounding box center [496, 457] width 503 height 23
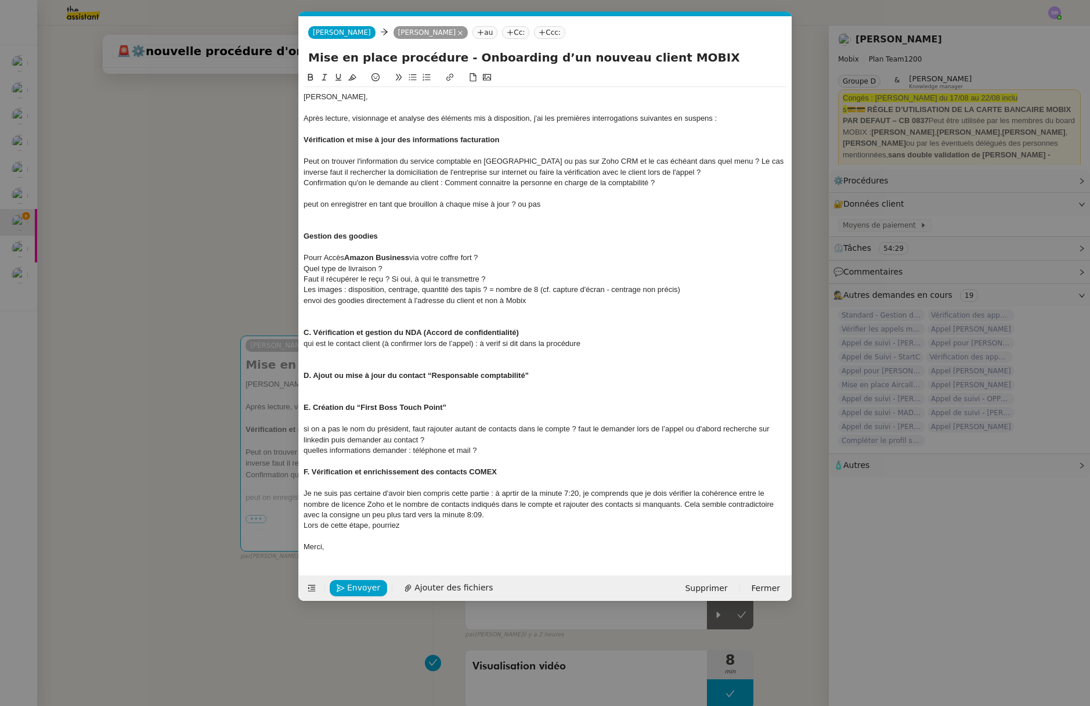
click at [456, 520] on div "Lors de cette étape, pourriez" at bounding box center [544, 525] width 483 height 10
click at [154, 237] on nz-modal-container "Service TA - VOYAGE - PROPOSITION GLOBALE A utiliser dans le cadre de propositi…" at bounding box center [545, 353] width 1090 height 706
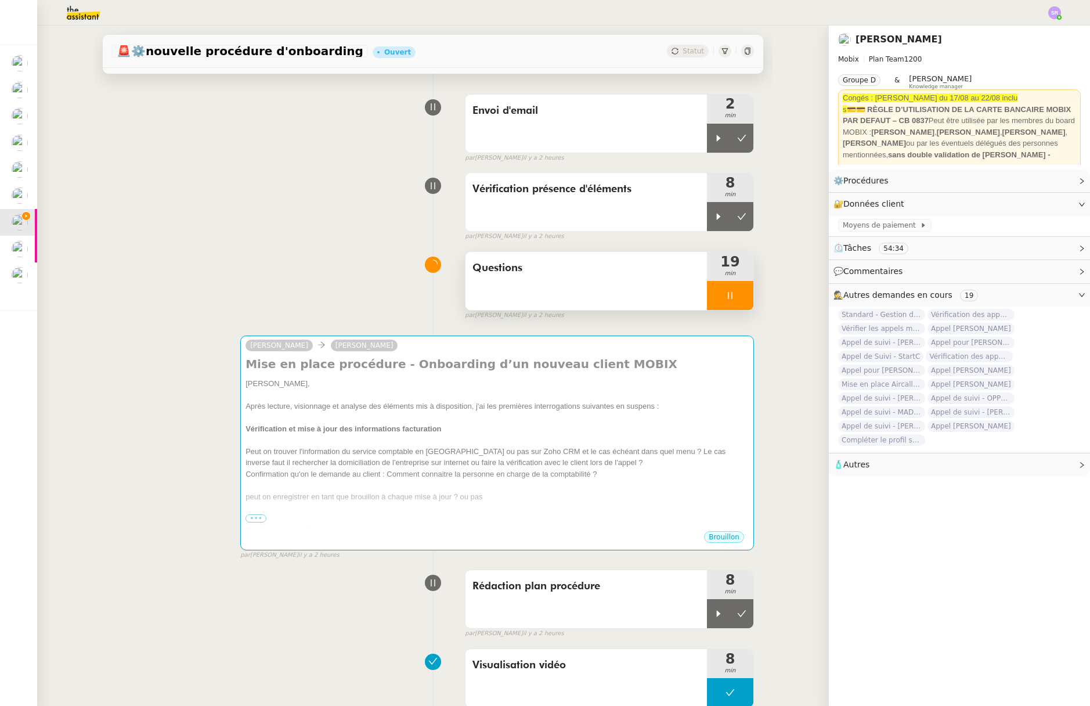
click at [719, 287] on div at bounding box center [730, 295] width 46 height 29
click at [737, 288] on button at bounding box center [741, 295] width 23 height 29
click at [737, 621] on button at bounding box center [741, 613] width 23 height 29
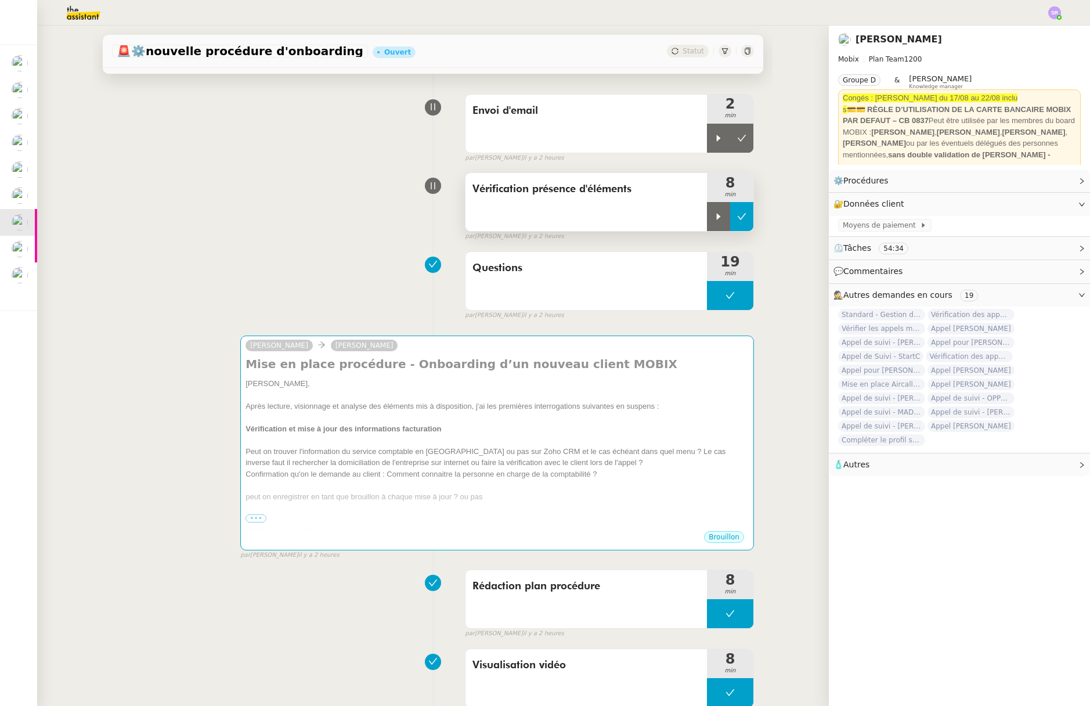
click at [730, 216] on button at bounding box center [741, 216] width 23 height 29
click at [737, 134] on icon at bounding box center [741, 137] width 9 height 9
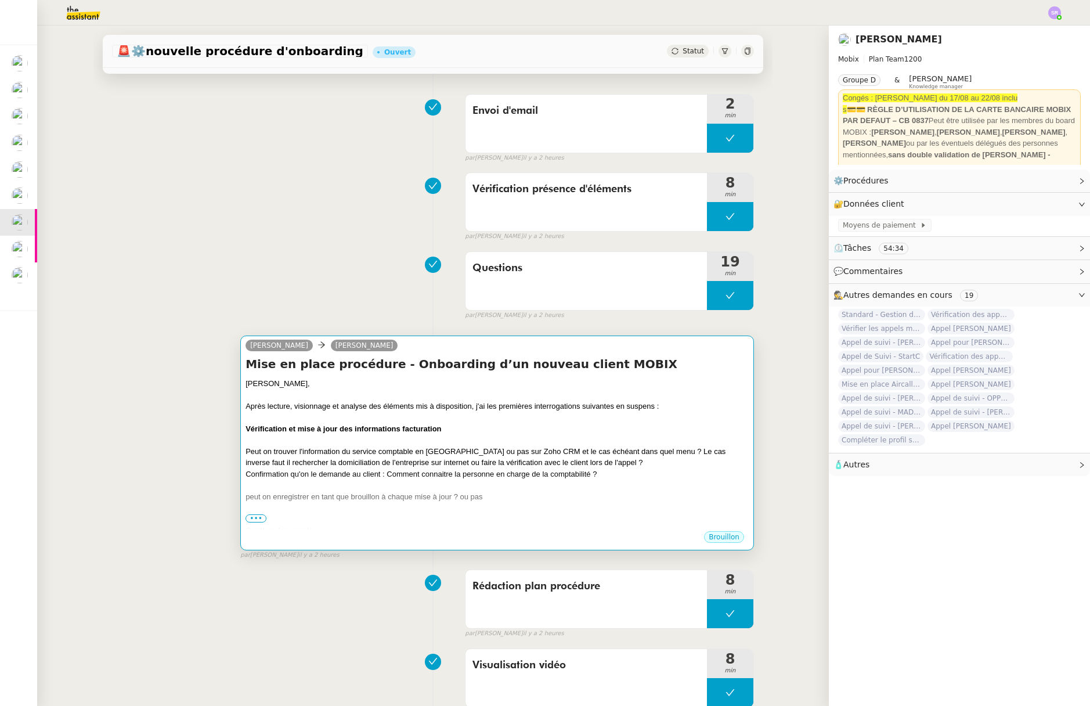
click at [684, 440] on div at bounding box center [496, 440] width 503 height 12
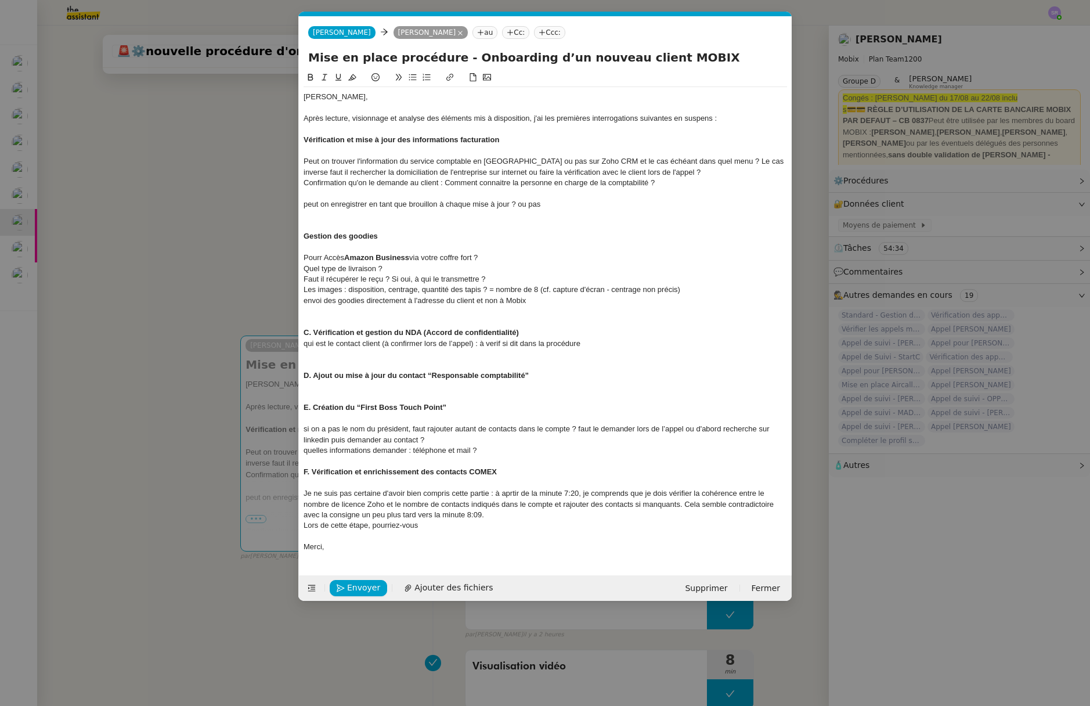
click at [486, 528] on div "Lors de cette étape, pourriez-vous" at bounding box center [544, 525] width 483 height 10
click at [146, 201] on nz-modal-container "Service TA - VOYAGE - PROPOSITION GLOBALE A utiliser dans le cadre de propositi…" at bounding box center [545, 353] width 1090 height 706
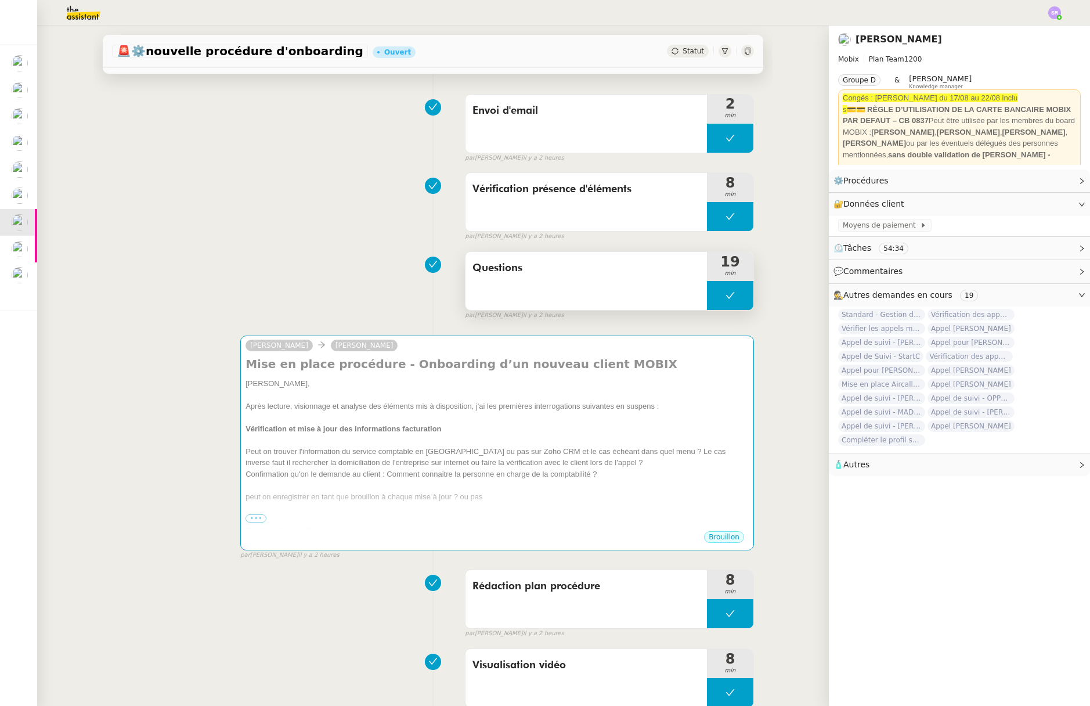
click at [709, 296] on button at bounding box center [730, 295] width 46 height 29
click at [714, 299] on icon at bounding box center [718, 295] width 9 height 9
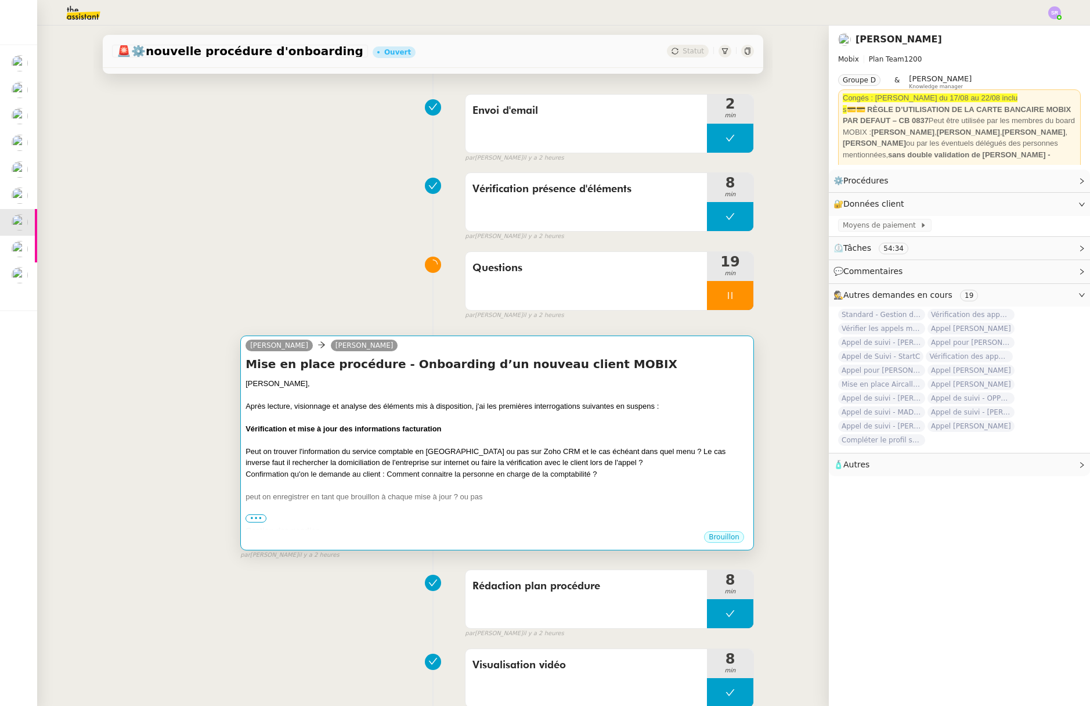
click at [560, 443] on div at bounding box center [496, 440] width 503 height 12
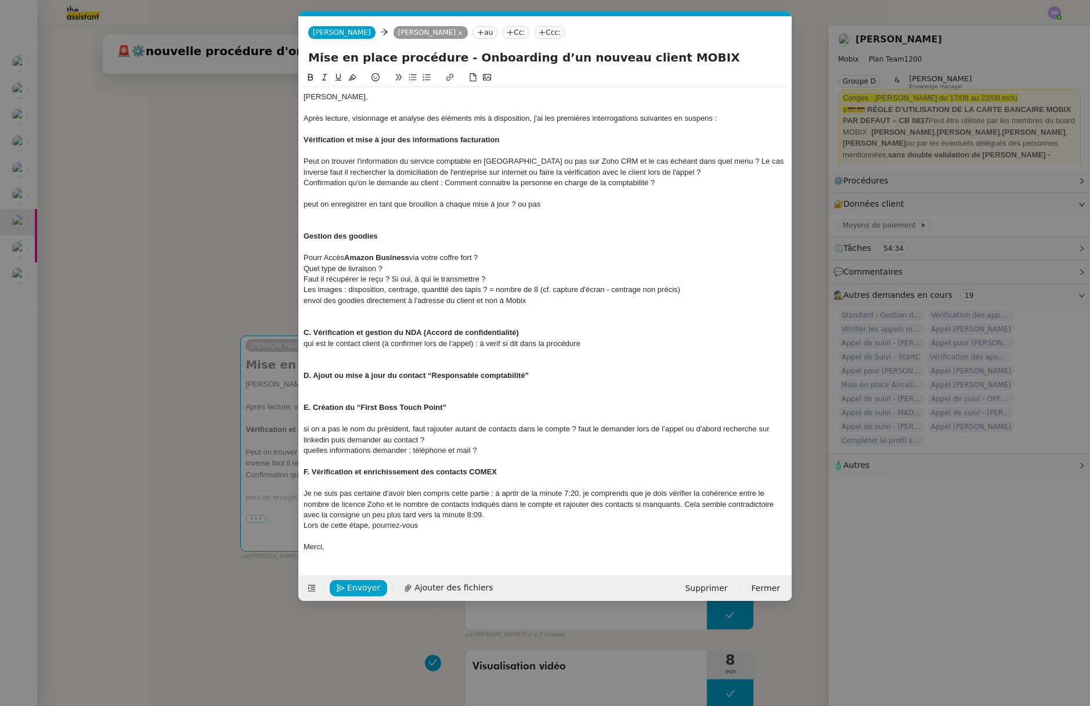
drag, startPoint x: 465, startPoint y: 531, endPoint x: 484, endPoint y: 527, distance: 19.7
click at [466, 531] on div at bounding box center [544, 536] width 483 height 10
click at [486, 526] on div "Lors de cette étape, pourriez-vous" at bounding box center [544, 525] width 483 height 10
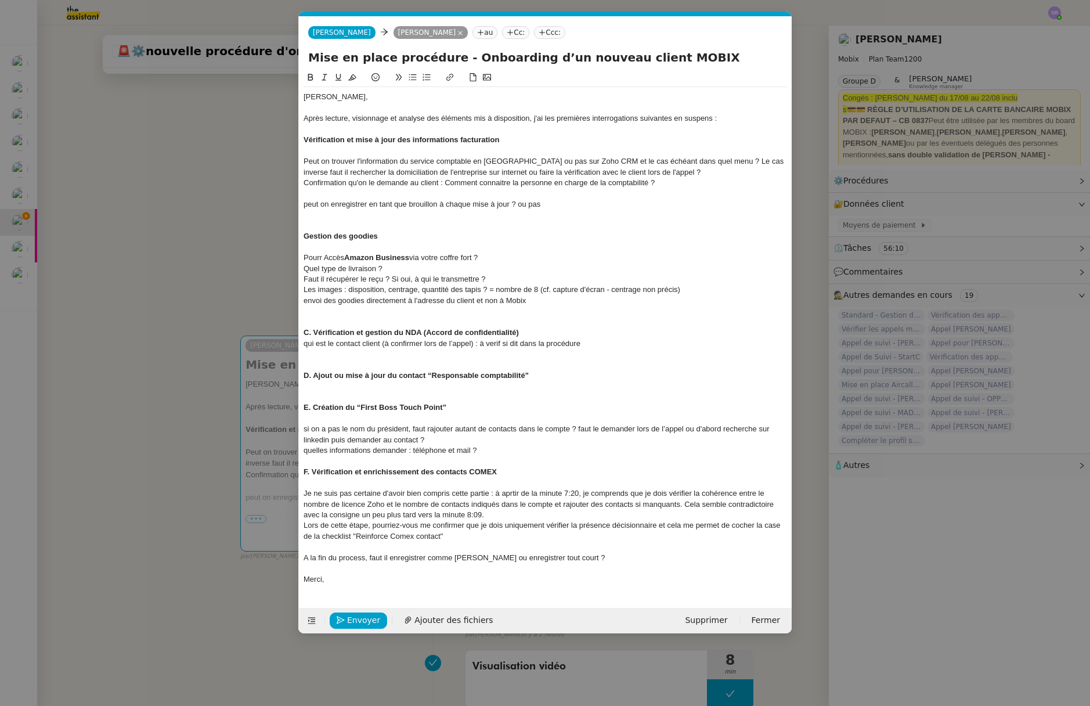
click at [229, 298] on nz-modal-container "Service TA - VOYAGE - PROPOSITION GLOBALE A utiliser dans le cadre de propositi…" at bounding box center [545, 353] width 1090 height 706
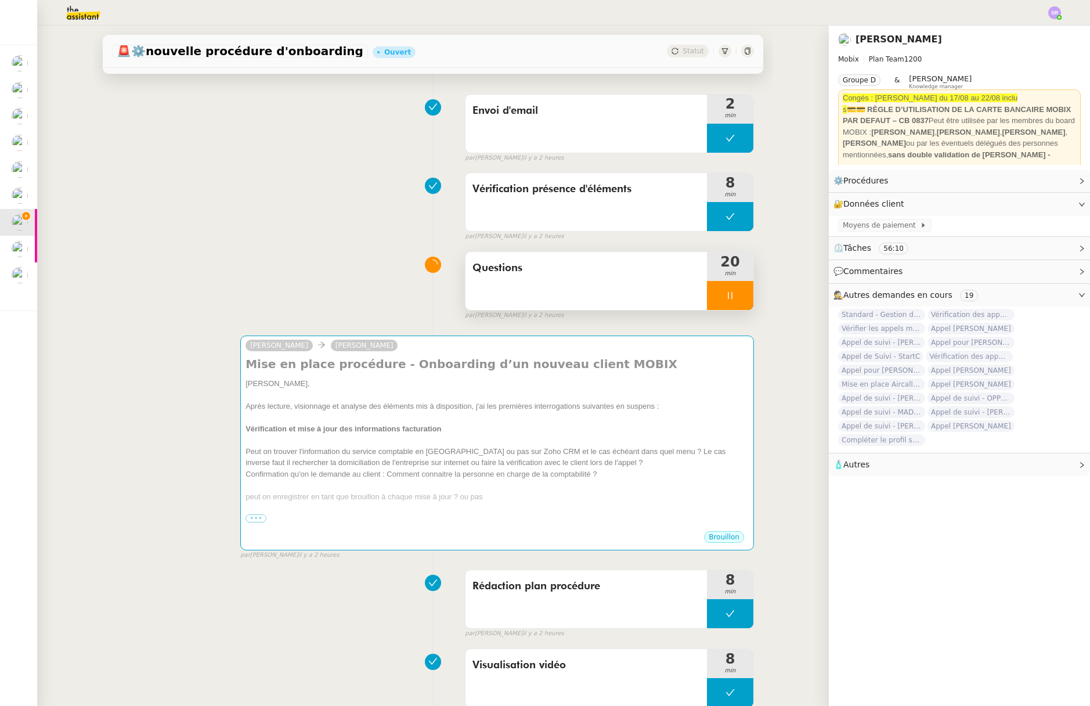
click at [726, 286] on div at bounding box center [730, 295] width 46 height 29
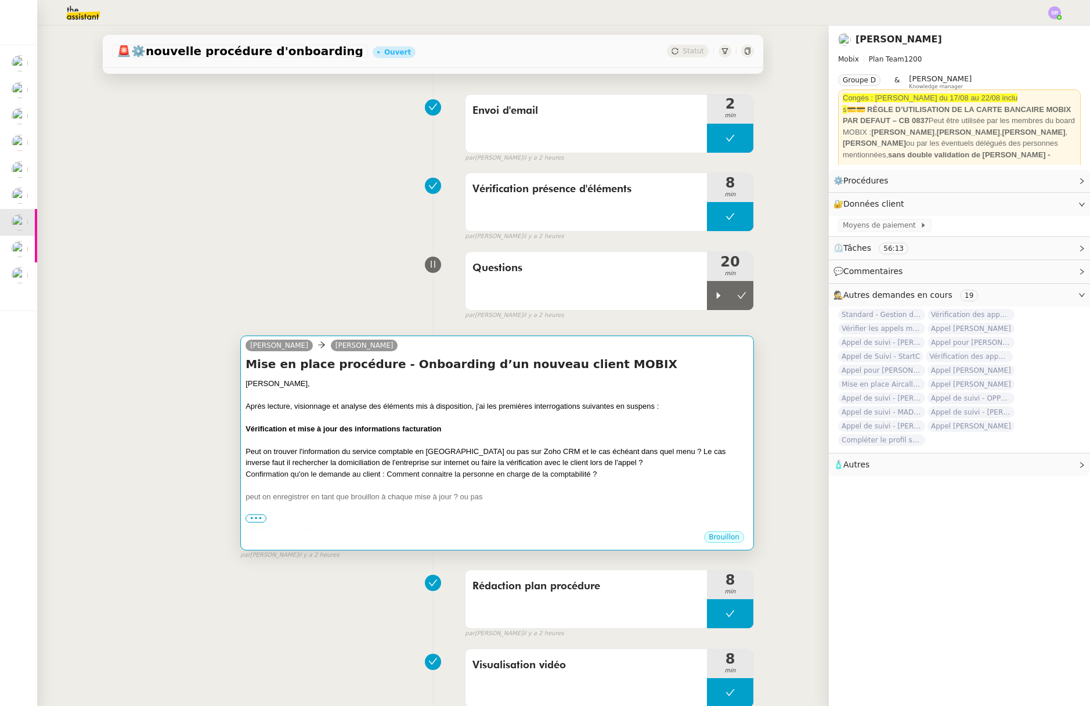
click at [461, 463] on div "Peut on trouver l'information du service comptable en France ou pas sur Zoho CR…" at bounding box center [496, 457] width 503 height 23
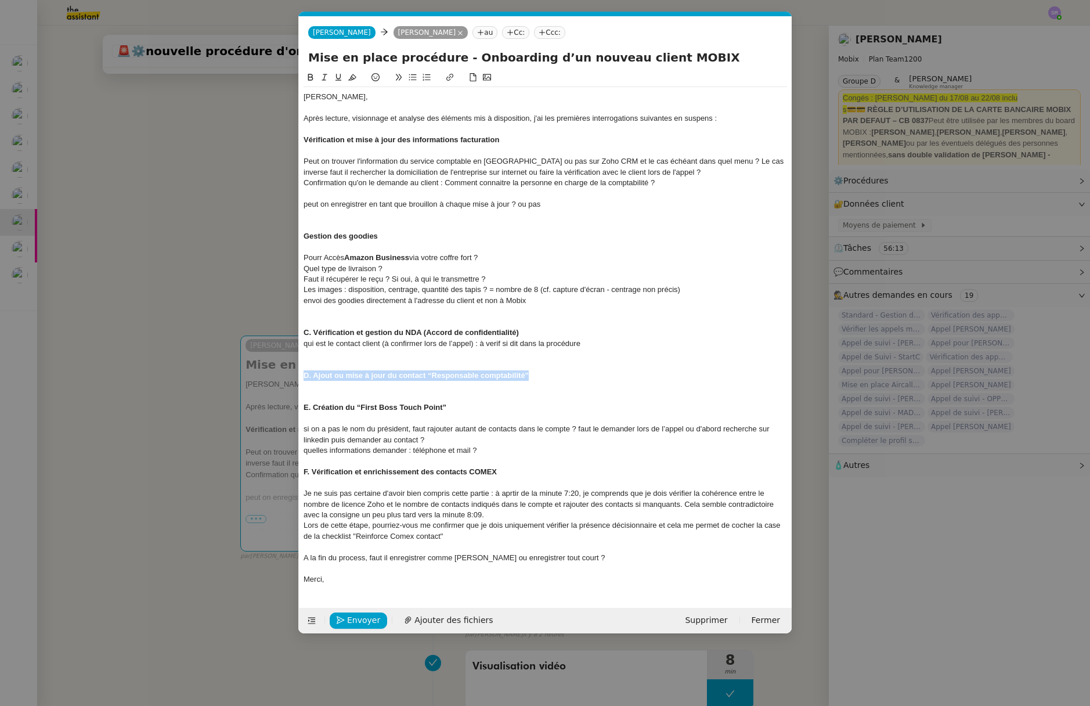
drag, startPoint x: 556, startPoint y: 377, endPoint x: 302, endPoint y: 379, distance: 254.1
click at [302, 379] on nz-spin "Florian, Après lecture, visionnage et analyse des éléments mis à disposition, j…" at bounding box center [545, 332] width 493 height 523
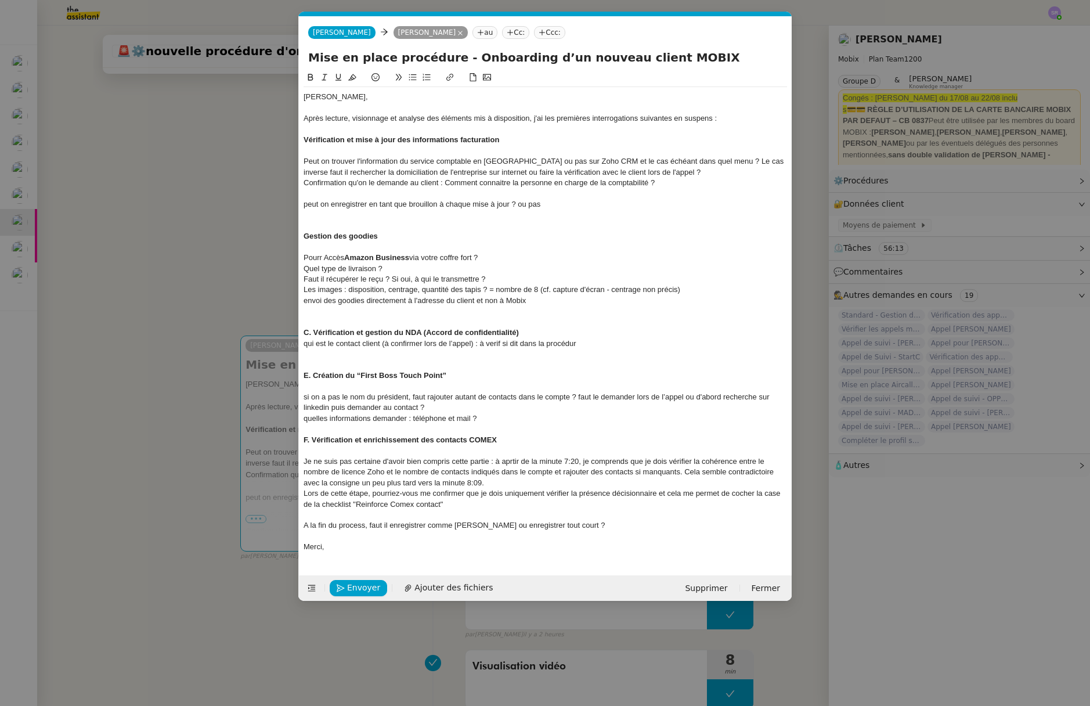
click at [313, 332] on strong "C. Vérification et gestion du NDA (Accord de confidentialité)" at bounding box center [410, 332] width 215 height 9
click at [599, 341] on div "qui est le contact client (à confirmer lors de l’appel) : à verif si dit dans l…" at bounding box center [544, 343] width 483 height 10
click at [366, 526] on div "A la fin du process, faut il enregistrer comme brouillon ou enregistrer tout co…" at bounding box center [544, 525] width 483 height 10
click at [605, 528] on div "A la fin du process, faut il enregistrer comme brouillon ou enregistrer tout co…" at bounding box center [544, 525] width 483 height 10
click at [309, 526] on div "A la fin du process, faut il enregistrer comme brouillon ou enregistrer tout co…" at bounding box center [544, 525] width 483 height 10
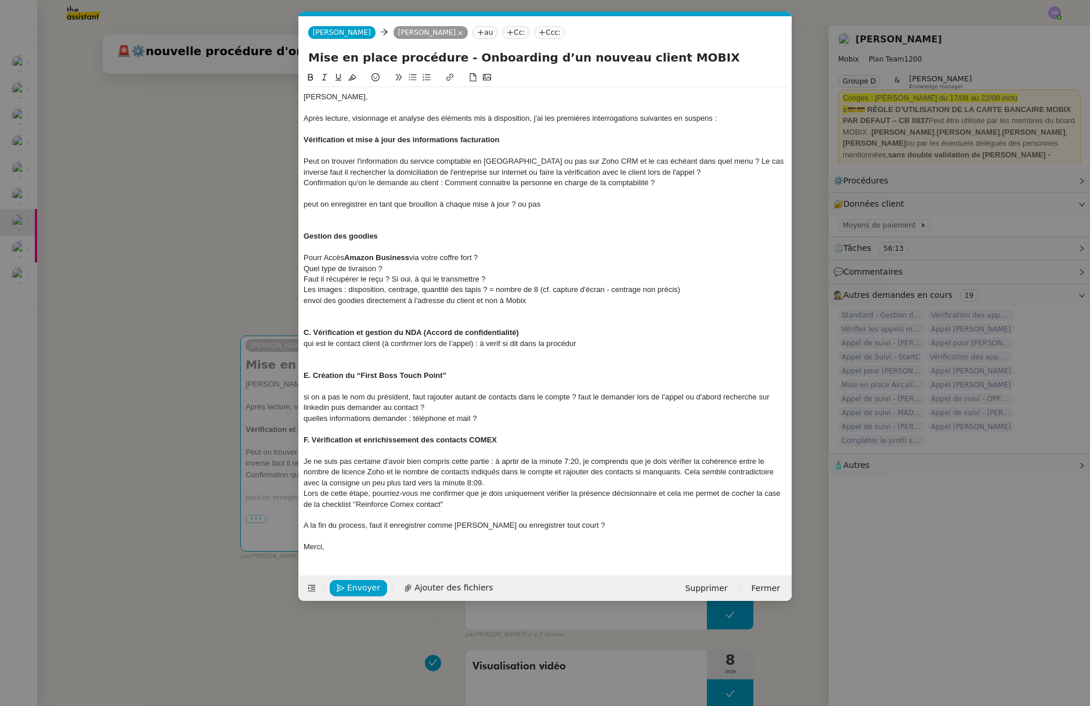
click at [306, 527] on div "A la fin du process, faut il enregistrer comme brouillon ou enregistrer tout co…" at bounding box center [544, 525] width 483 height 10
click at [305, 527] on div "A la fin du process, faut il enregistrer comme brouillon ou enregistrer tout co…" at bounding box center [544, 525] width 483 height 10
click at [542, 526] on div "Dans la liste de controle, à quelles étapes "Enregistrer comme brouillon ou enr…" at bounding box center [544, 525] width 483 height 10
click at [520, 526] on div "Dans la liste de controle, à quelles étapes "Enregistrer comme brouillon" ou en…" at bounding box center [544, 525] width 483 height 10
drag, startPoint x: 516, startPoint y: 526, endPoint x: 555, endPoint y: 522, distance: 38.5
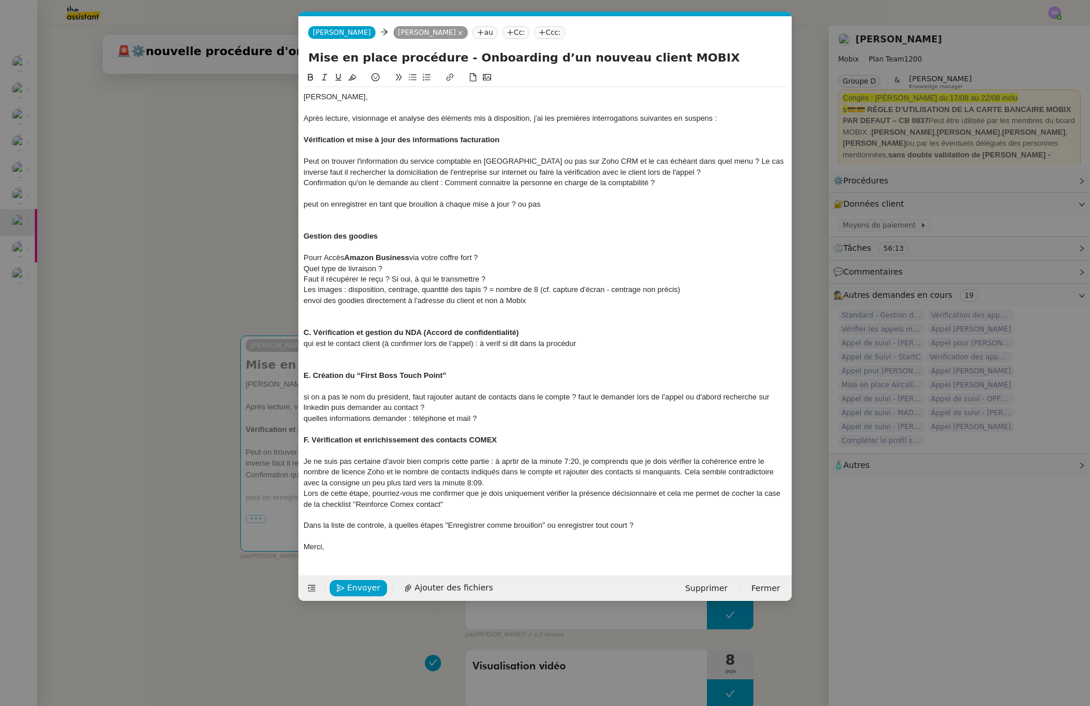
click at [516, 526] on div "Dans la liste de controle, à quelles étapes "Enregistrer comme brouillon" ou en…" at bounding box center [544, 525] width 483 height 10
click at [562, 526] on div "Dans la liste de controle, à quelles étapes "Enregistrer comme Brouillon" ou en…" at bounding box center [544, 525] width 483 height 10
click at [558, 527] on div "Dans la liste de controle, à quelles étapes "Enregistrer comme Brouillon" ou en…" at bounding box center [544, 525] width 483 height 10
click at [694, 528] on div "Dans la liste de controle, à quelles étapes "Enregistrer comme Brouillon" ou fa…" at bounding box center [544, 525] width 483 height 10
click at [696, 526] on div "Dans la liste de controle, à quelles étapes "Enregistrer comme Brouillon" ou fa…" at bounding box center [544, 525] width 483 height 10
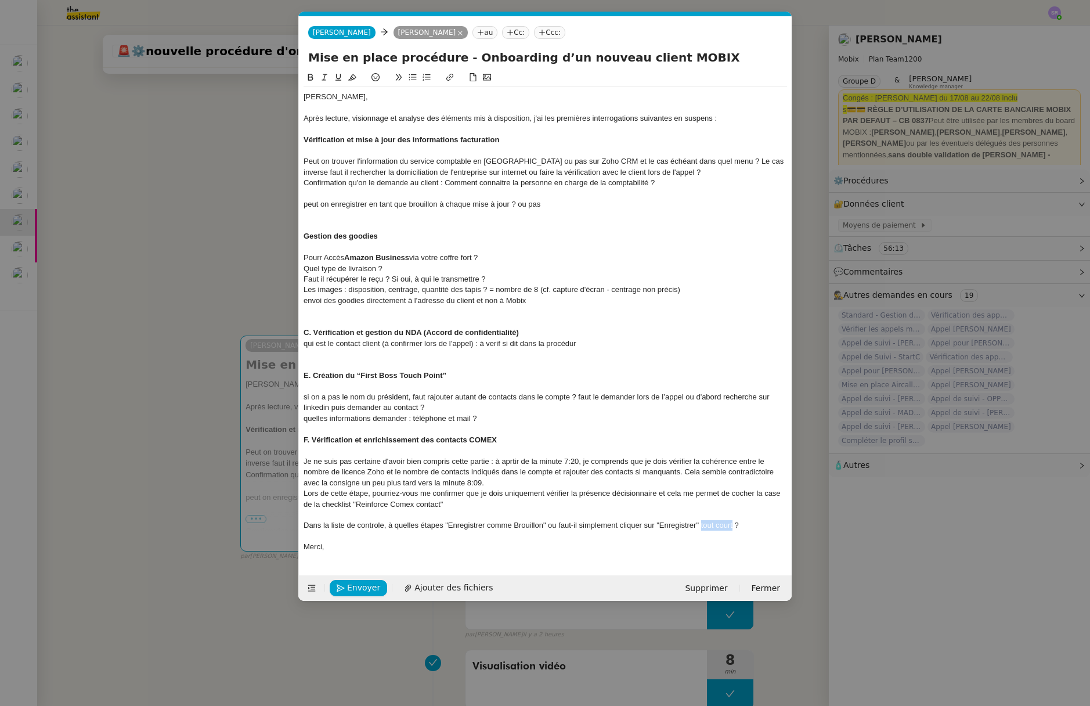
drag, startPoint x: 701, startPoint y: 525, endPoint x: 732, endPoint y: 525, distance: 30.8
click at [732, 525] on div "Dans la liste de controle, à quelles étapes "Enregistrer comme Brouillon" ou fa…" at bounding box center [544, 525] width 483 height 10
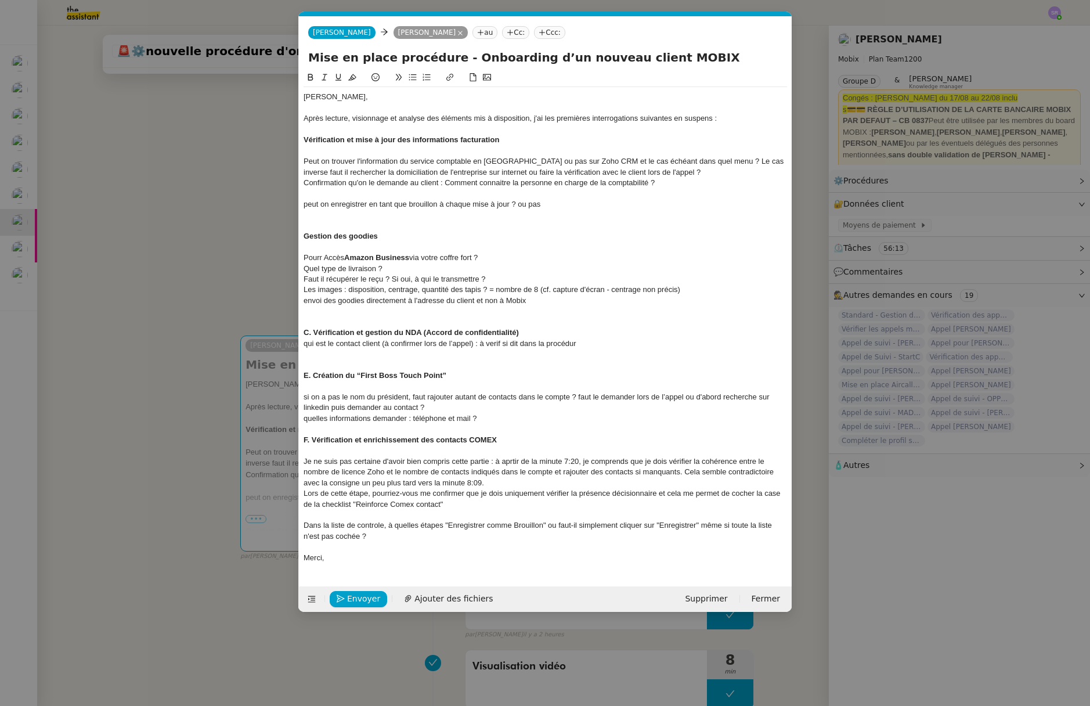
click at [197, 262] on nz-modal-container "Service TA - VOYAGE - PROPOSITION GLOBALE A utiliser dans le cadre de propositi…" at bounding box center [545, 353] width 1090 height 706
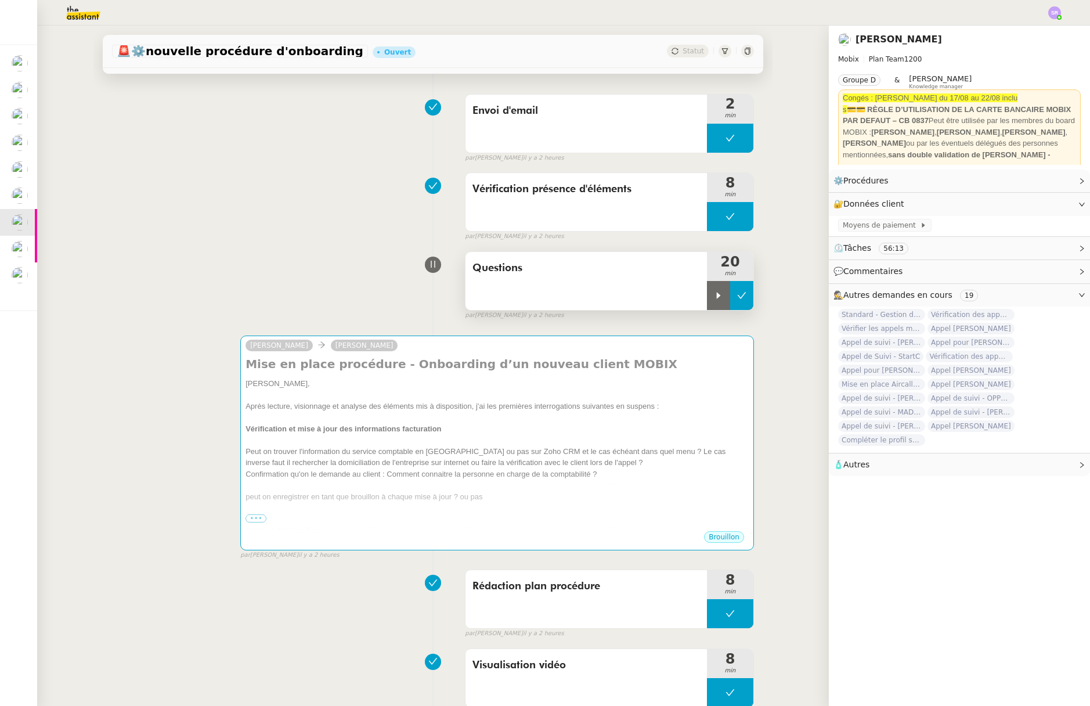
click at [737, 298] on icon at bounding box center [741, 295] width 9 height 9
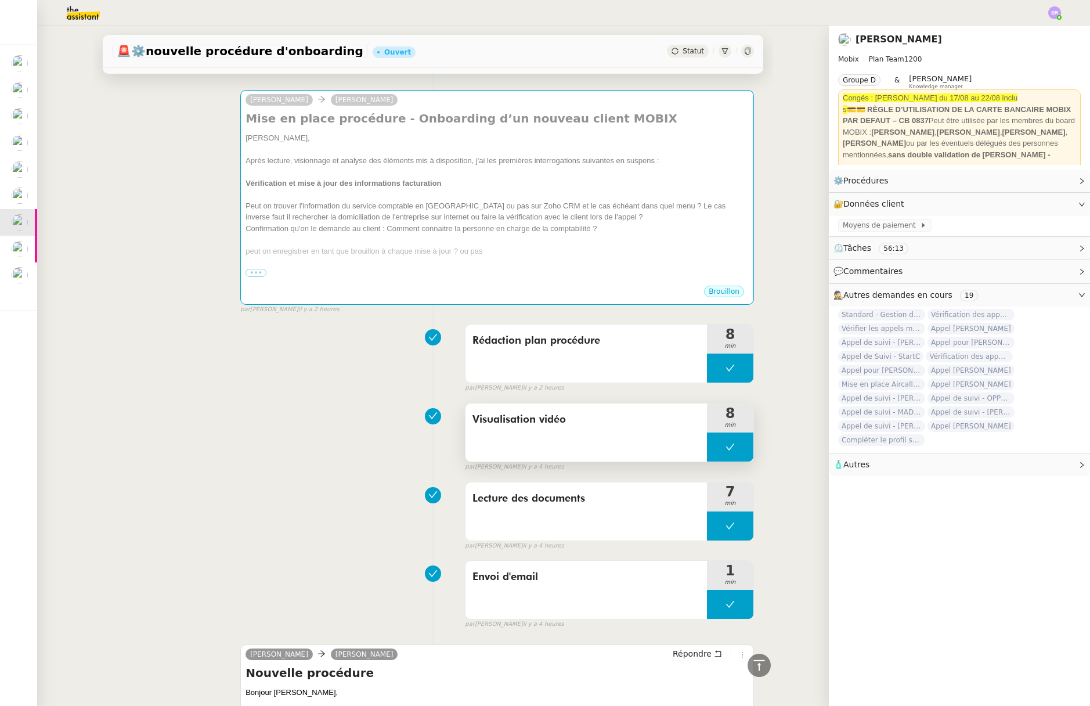
click at [709, 443] on button at bounding box center [730, 446] width 46 height 29
click at [717, 446] on icon at bounding box center [719, 446] width 4 height 6
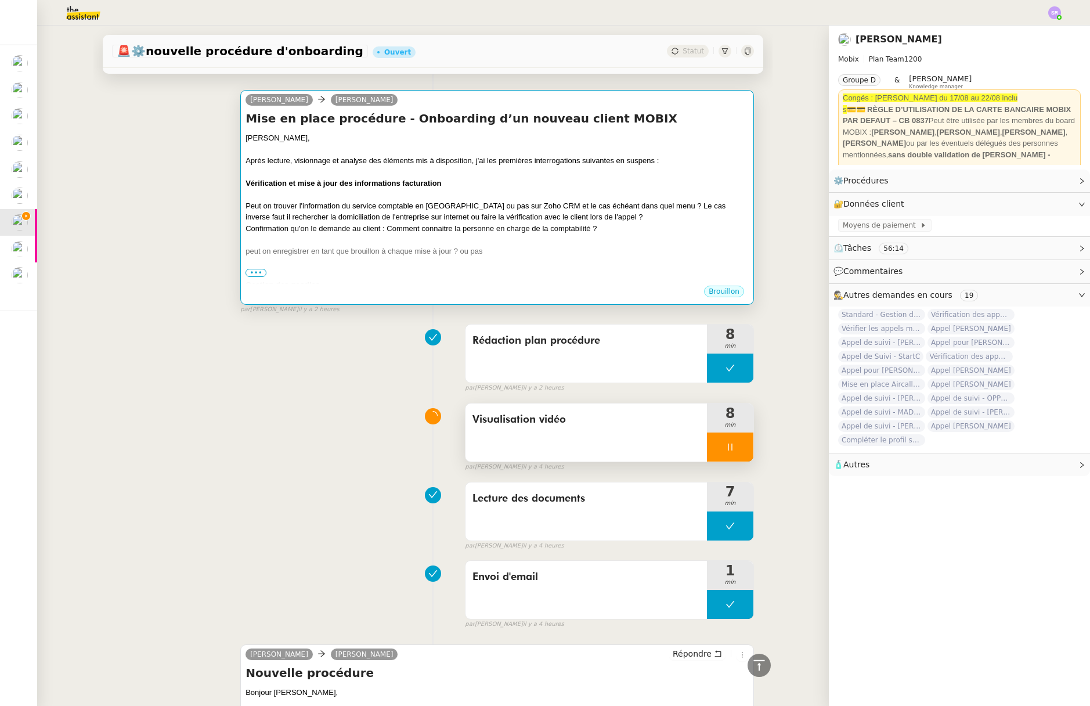
click at [521, 254] on div "peut on enregistrer en tant que brouillon à chaque mise à jour ? ou pas" at bounding box center [496, 251] width 503 height 12
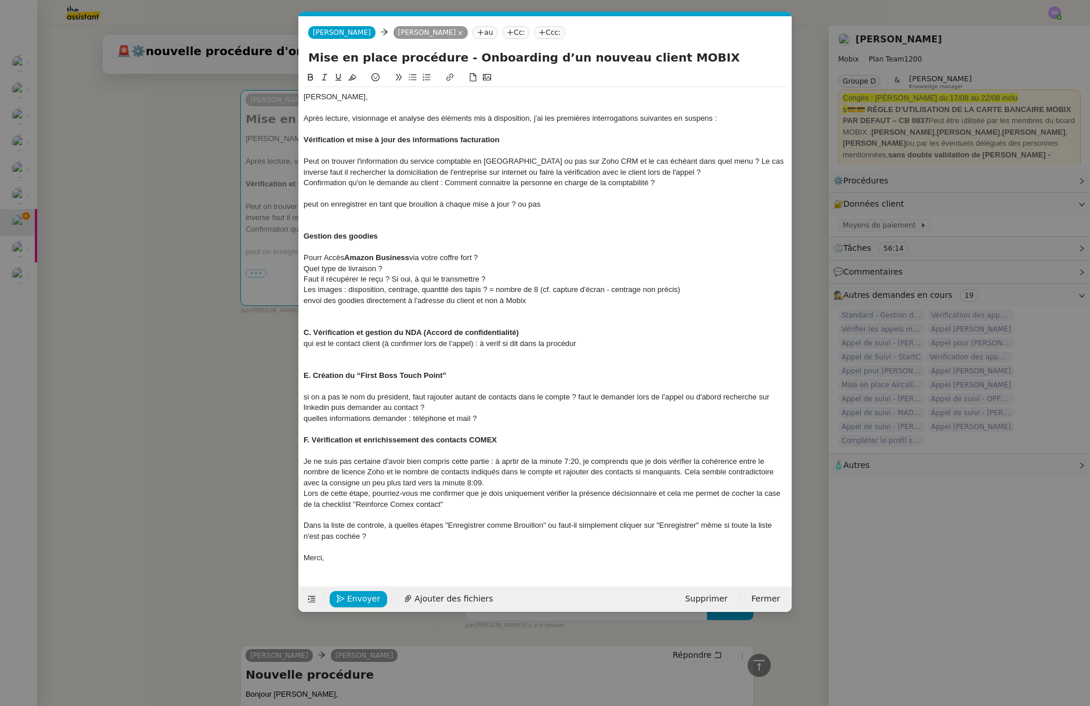
scroll to position [0, 24]
click at [183, 362] on nz-modal-container "Service TA - VOYAGE - PROPOSITION GLOBALE A utiliser dans le cadre de propositi…" at bounding box center [545, 353] width 1090 height 706
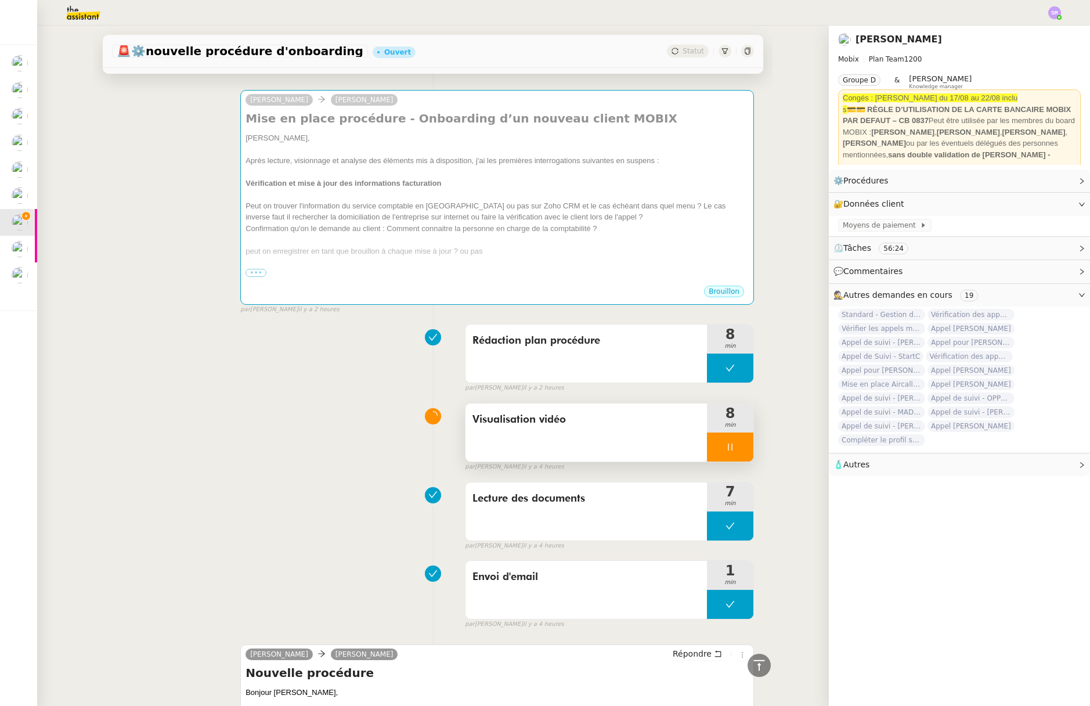
click at [707, 444] on div at bounding box center [730, 446] width 46 height 29
click at [707, 446] on div at bounding box center [718, 446] width 23 height 29
click at [725, 443] on icon at bounding box center [729, 446] width 9 height 9
click at [730, 444] on button at bounding box center [741, 446] width 23 height 29
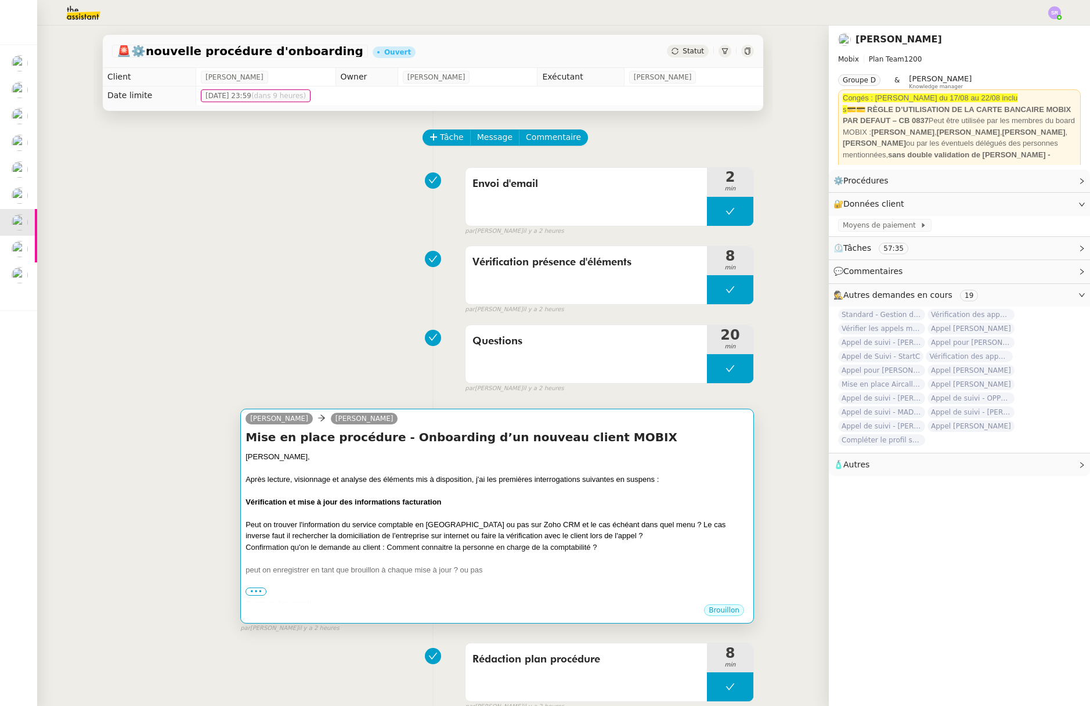
click at [490, 566] on div "peut on enregistrer en tant que brouillon à chaque mise à jour ? ou pas" at bounding box center [496, 570] width 503 height 12
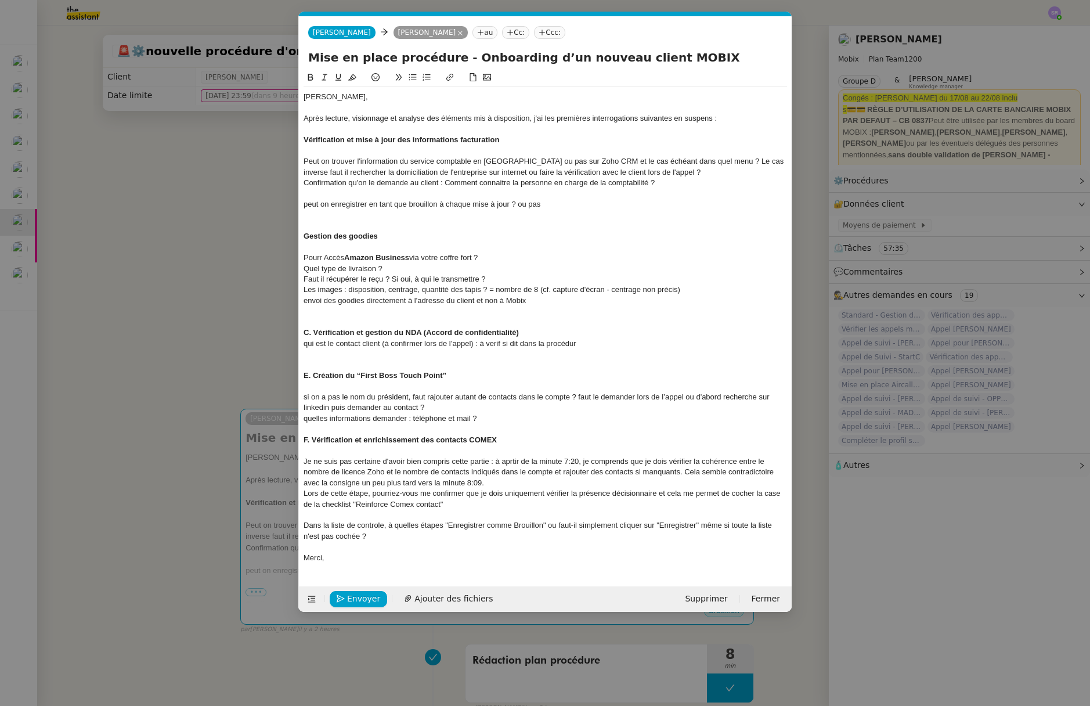
scroll to position [0, 24]
click at [553, 207] on div "peut on enregistrer en tant que brouillon à chaque mise à jour ? ou pas" at bounding box center [544, 204] width 483 height 10
click at [565, 202] on div "peut on enregistrer en tant que brouillon à chaque mise à jour ? ou pas" at bounding box center [544, 204] width 483 height 10
drag, startPoint x: 639, startPoint y: 346, endPoint x: 283, endPoint y: 335, distance: 356.4
click at [283, 335] on nz-modal-container "Service TA - VOYAGE - PROPOSITION GLOBALE A utiliser dans le cadre de propositi…" at bounding box center [545, 353] width 1090 height 706
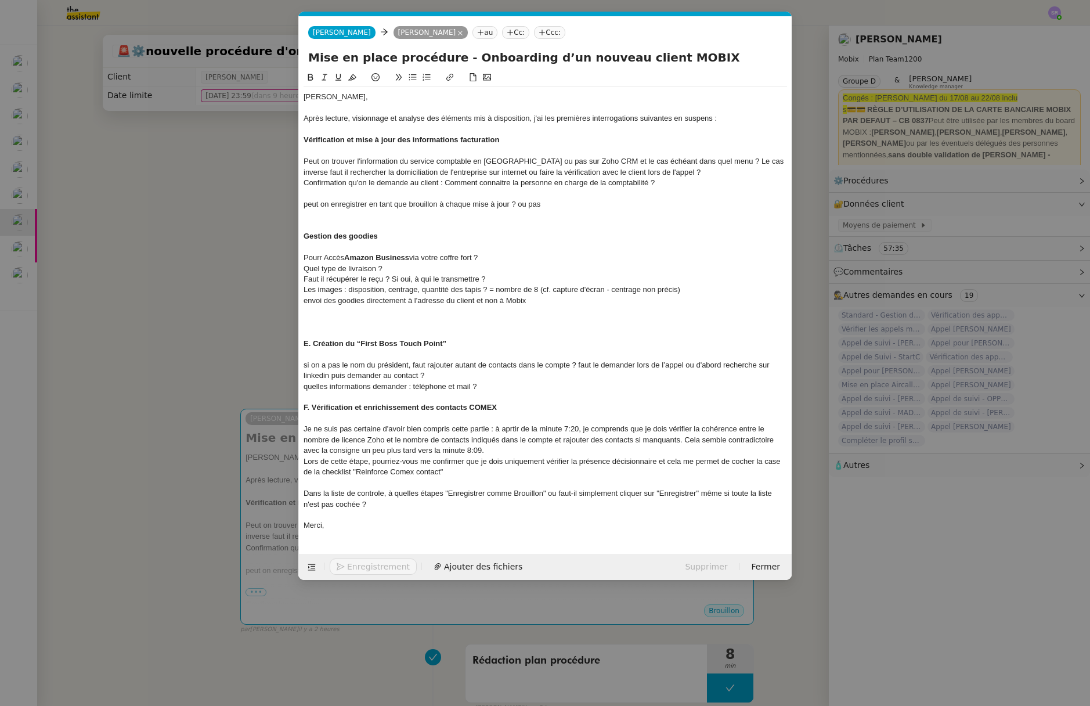
click at [332, 320] on div at bounding box center [544, 322] width 483 height 10
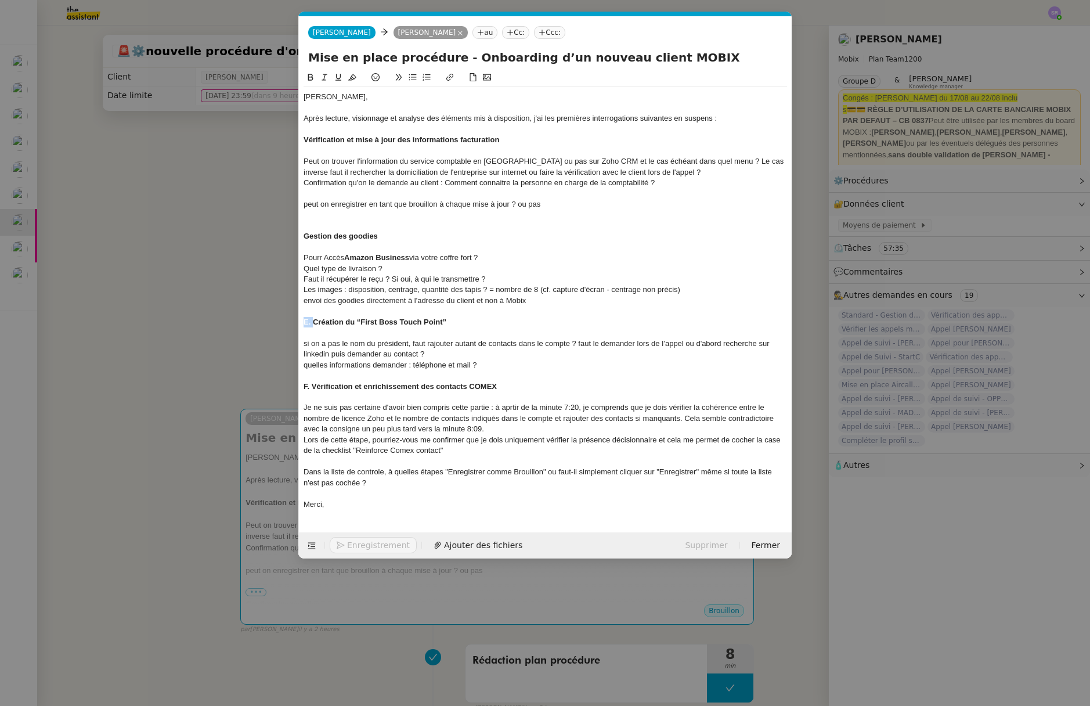
drag, startPoint x: 314, startPoint y: 325, endPoint x: 294, endPoint y: 322, distance: 20.6
click at [294, 322] on nz-modal-container "Service TA - VOYAGE - PROPOSITION GLOBALE A utiliser dans le cadre de propositi…" at bounding box center [545, 353] width 1090 height 706
drag, startPoint x: 313, startPoint y: 386, endPoint x: 295, endPoint y: 385, distance: 18.1
click at [295, 384] on nz-modal-container "Service TA - VOYAGE - PROPOSITION GLOBALE A utiliser dans le cadre de propositi…" at bounding box center [545, 353] width 1090 height 706
click at [419, 480] on div "Dans la liste de controle, à quelles étapes "Enregistrer comme Brouillon" ou fa…" at bounding box center [544, 476] width 483 height 21
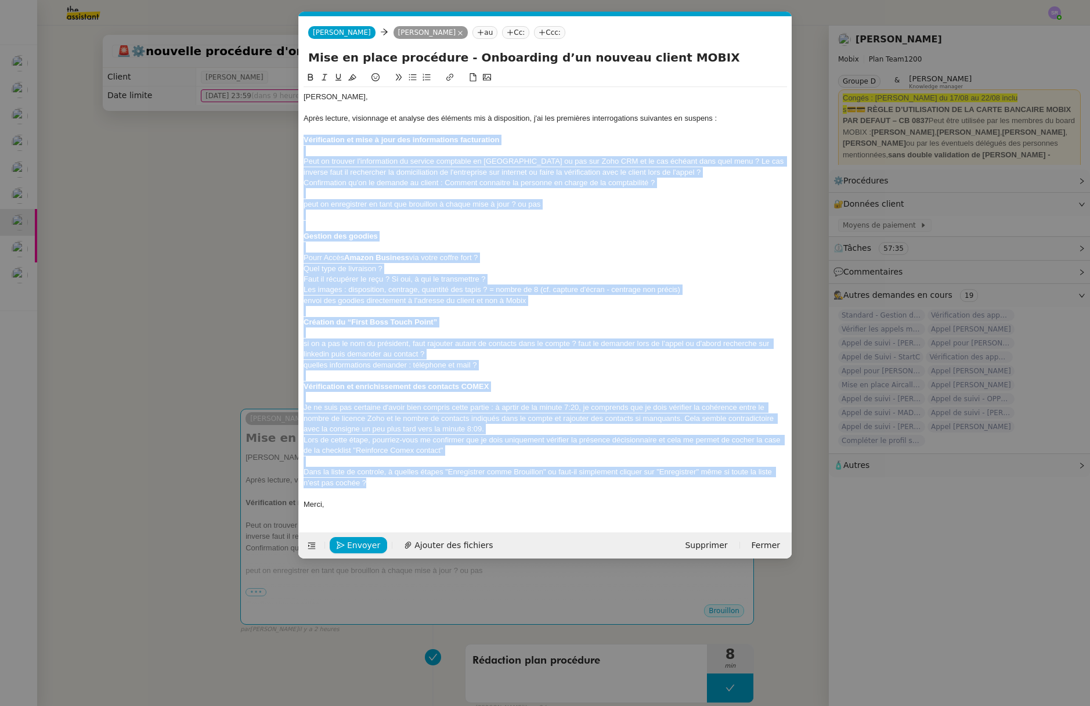
drag, startPoint x: 408, startPoint y: 483, endPoint x: 291, endPoint y: 135, distance: 367.5
click at [291, 135] on nz-modal-container "Service TA - VOYAGE - PROPOSITION GLOBALE A utiliser dans le cadre de propositi…" at bounding box center [545, 353] width 1090 height 706
copy div "Vérification et mise à jour des informations facturation Peut on trouver l'info…"
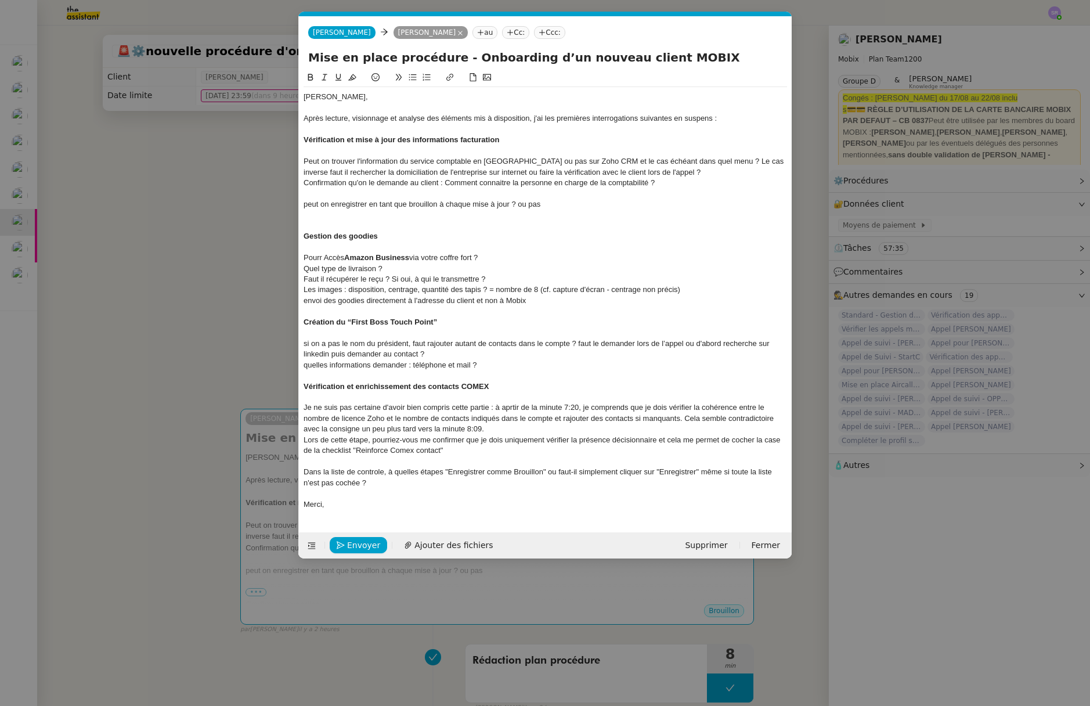
click at [312, 491] on div at bounding box center [544, 493] width 483 height 10
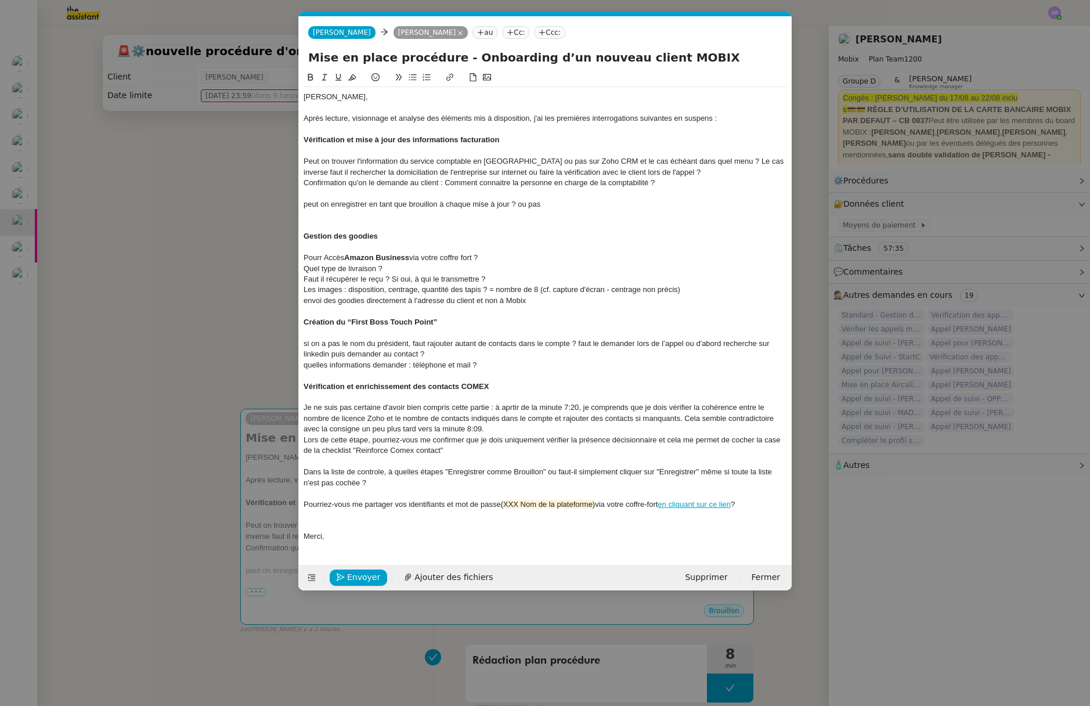
scroll to position [0, 0]
click at [902, 469] on nz-modal-container "Service TA - VOYAGE - PROPOSITION GLOBALE A utiliser dans le cadre de propositi…" at bounding box center [545, 353] width 1090 height 706
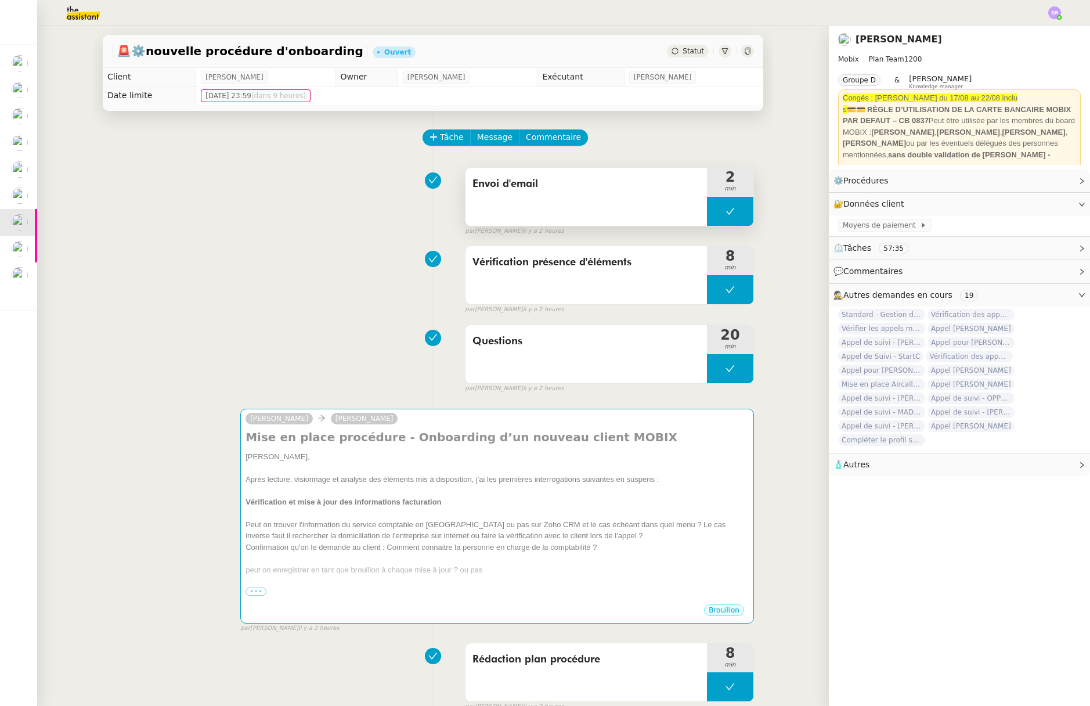
click at [707, 209] on button at bounding box center [730, 211] width 46 height 29
click at [717, 212] on icon at bounding box center [719, 211] width 4 height 6
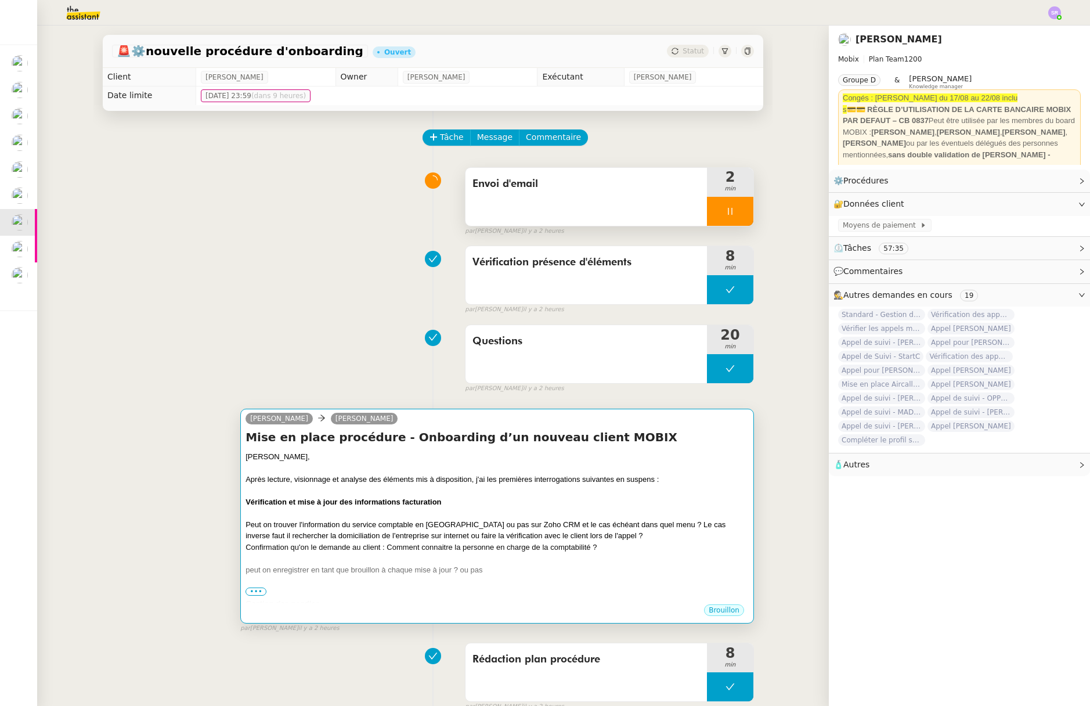
click at [597, 526] on div "Peut on trouver l'information du service comptable en France ou pas sur Zoho CR…" at bounding box center [496, 530] width 503 height 23
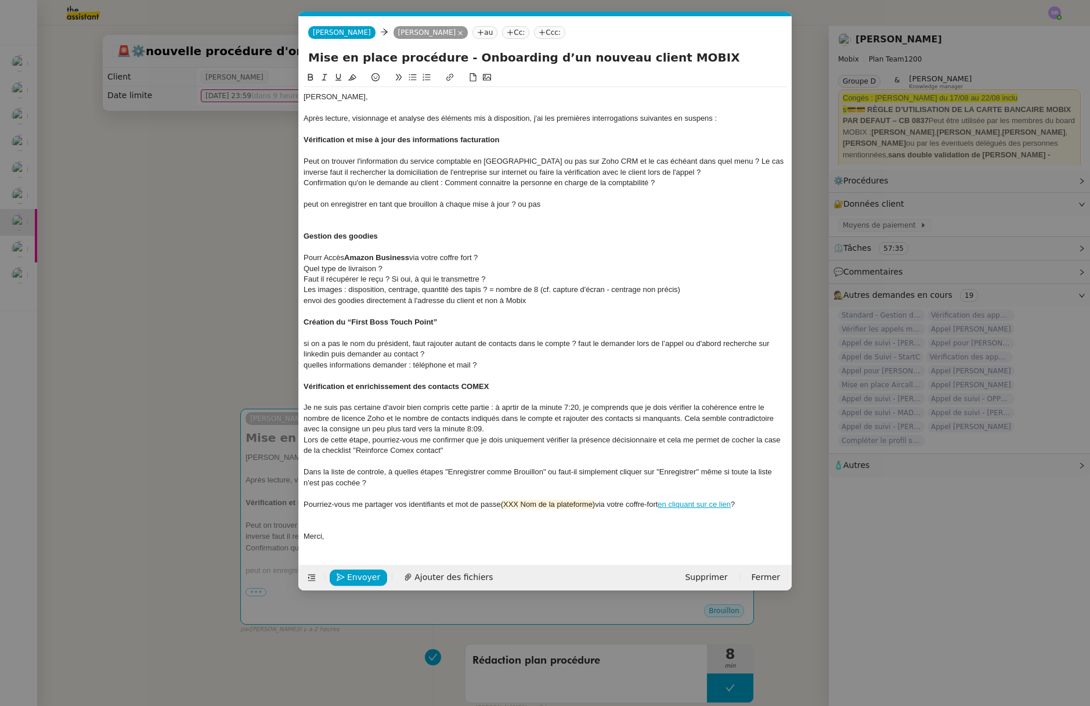
scroll to position [0, 24]
click at [238, 339] on nz-modal-container "Service TA - VOYAGE - PROPOSITION GLOBALE A utiliser dans le cadre de propositi…" at bounding box center [545, 353] width 1090 height 706
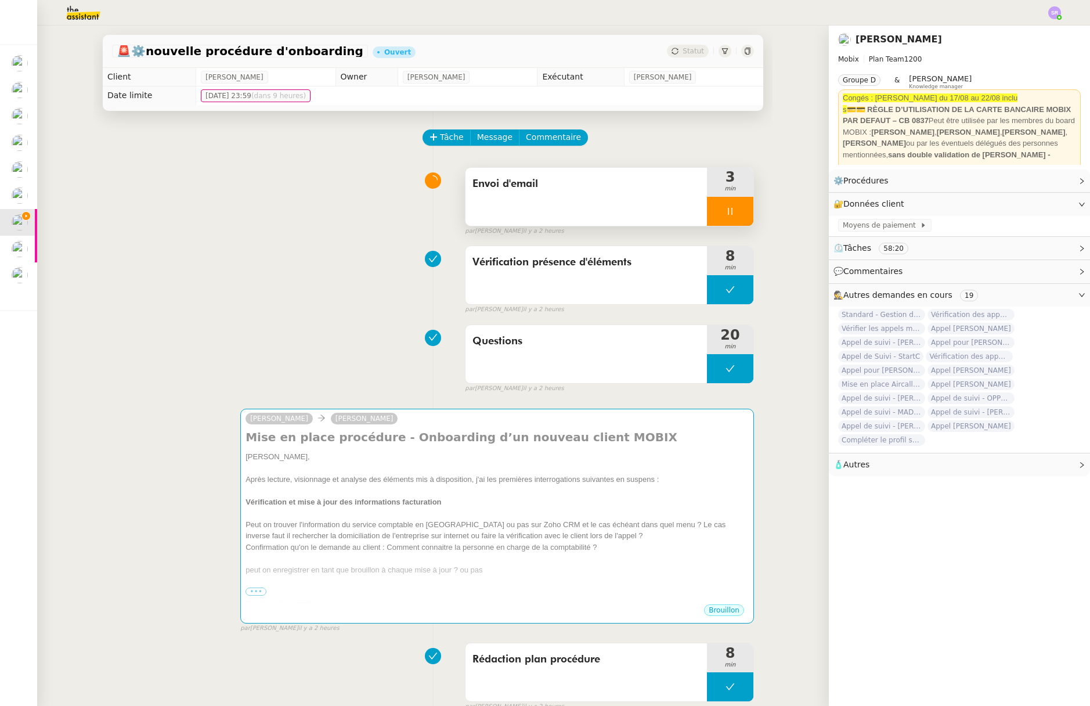
click at [717, 199] on div at bounding box center [730, 211] width 46 height 29
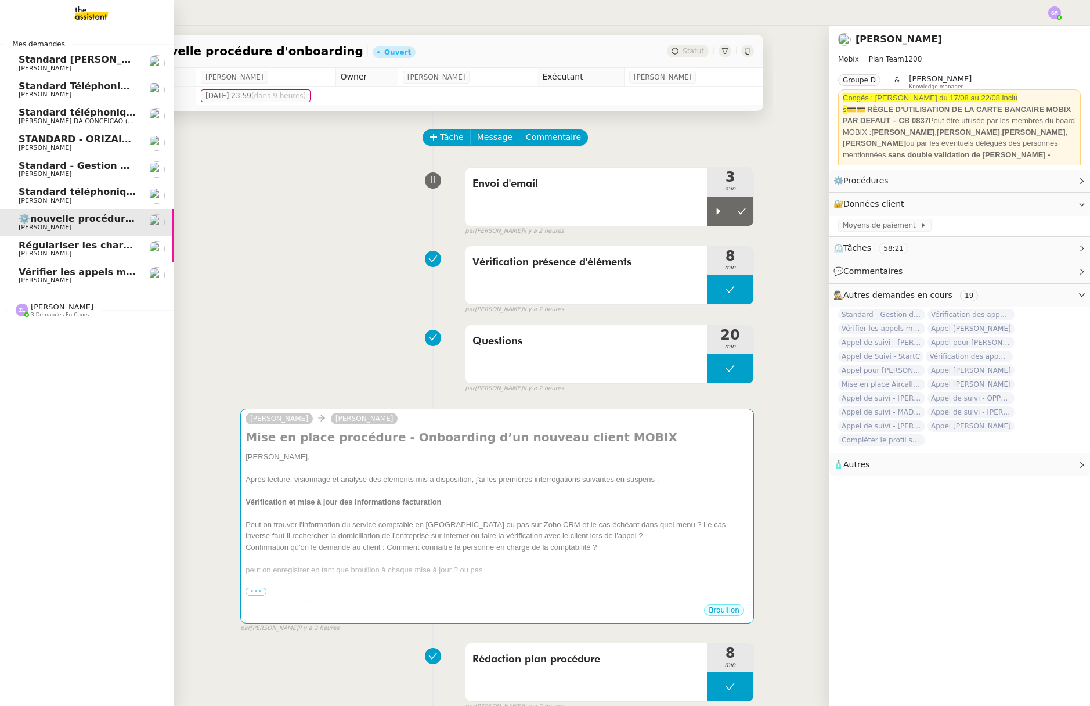
click at [16, 189] on link "Standard téléphonique - août 2025 Franck MUFFAT-JEANDET" at bounding box center [87, 195] width 174 height 27
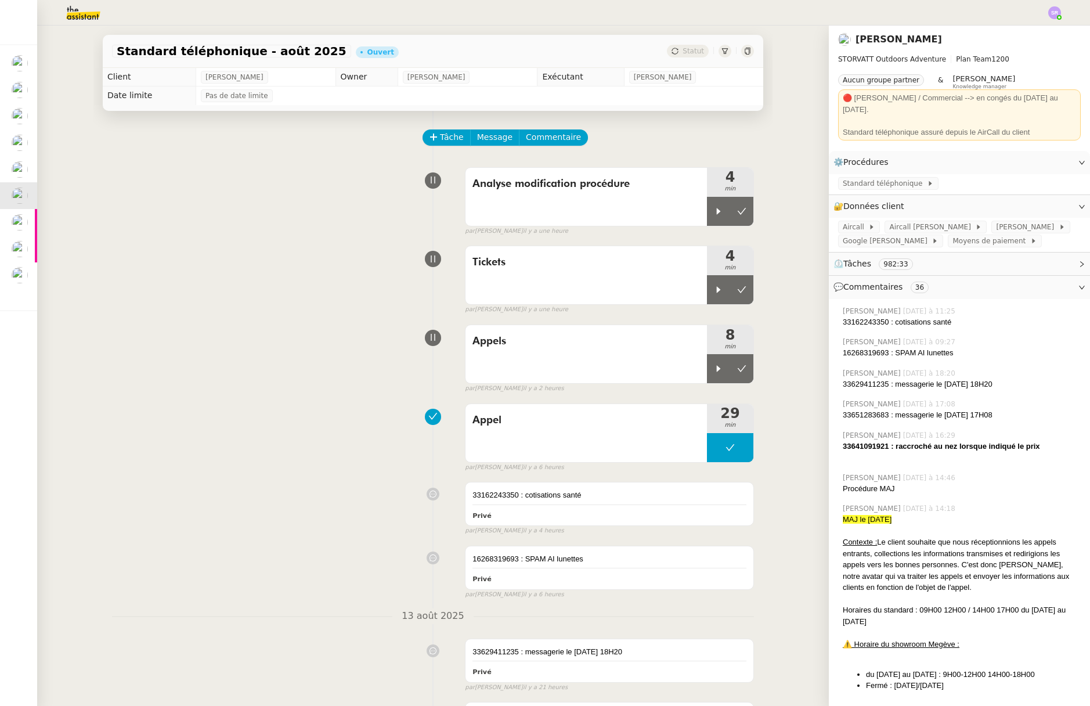
click at [312, 358] on div "Appels 8 min false par Stéphanie R. il y a 2 heures" at bounding box center [433, 356] width 642 height 74
click at [551, 136] on span "Commentaire" at bounding box center [553, 137] width 55 height 13
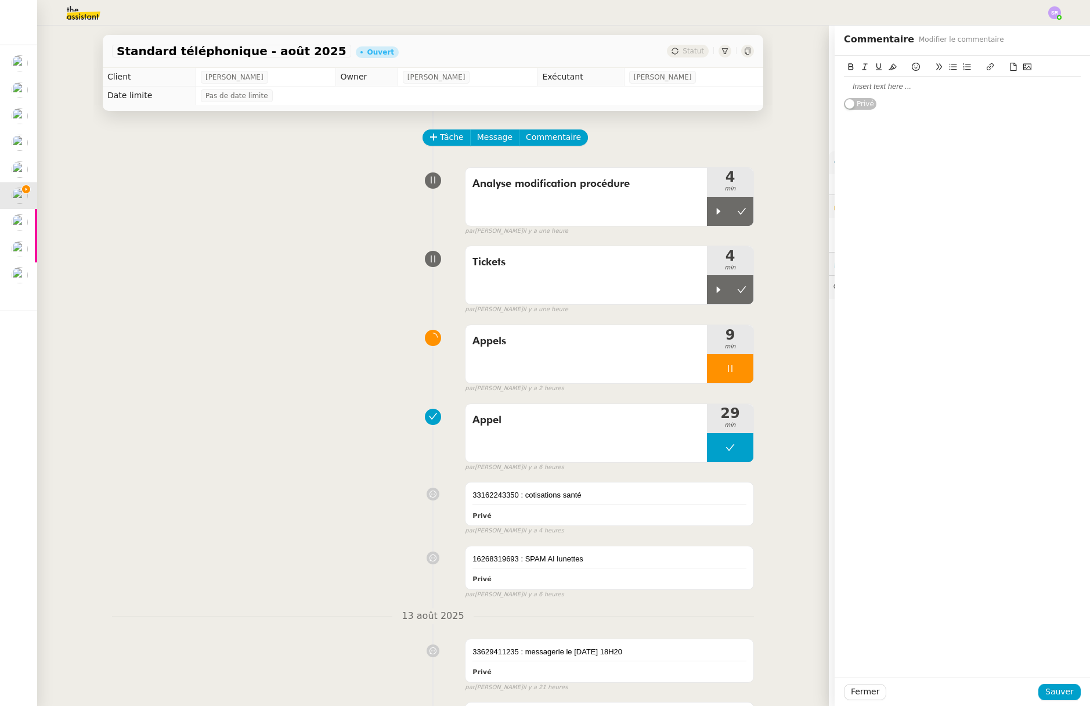
click at [907, 87] on div at bounding box center [962, 86] width 237 height 10
click at [1022, 88] on div "33377028606 : managio - mise en attente - spam ?" at bounding box center [962, 86] width 237 height 10
click at [1058, 695] on span "Sauver" at bounding box center [1059, 691] width 28 height 13
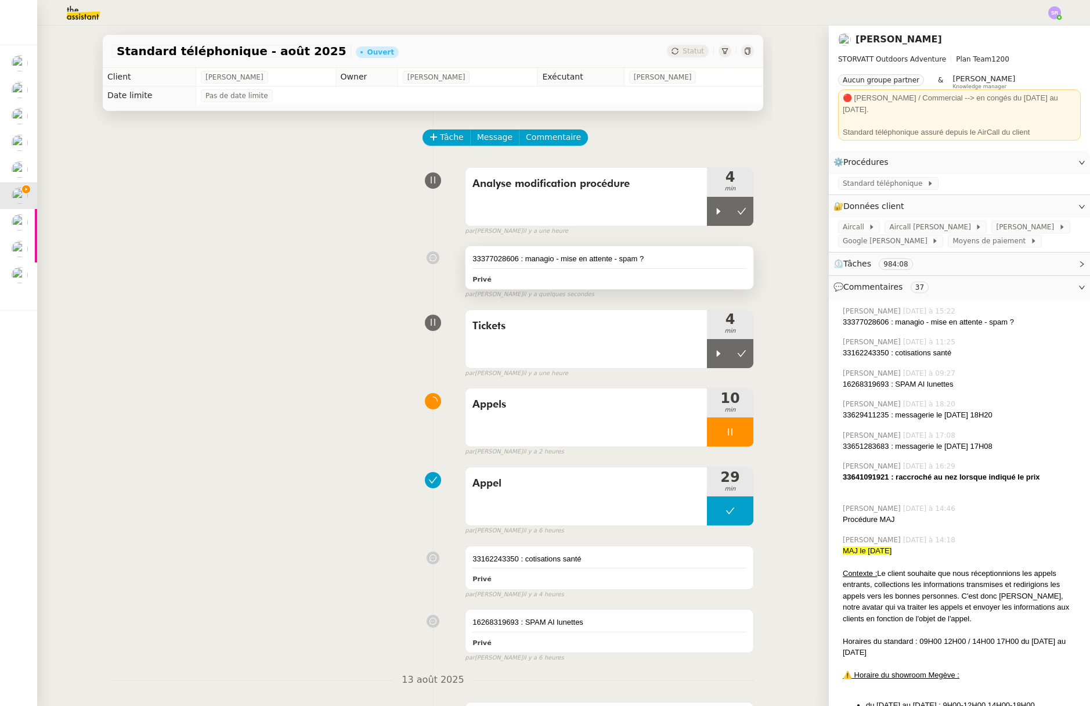
click at [670, 264] on div "33377028606 : managio - mise en attente - spam ?" at bounding box center [609, 259] width 274 height 12
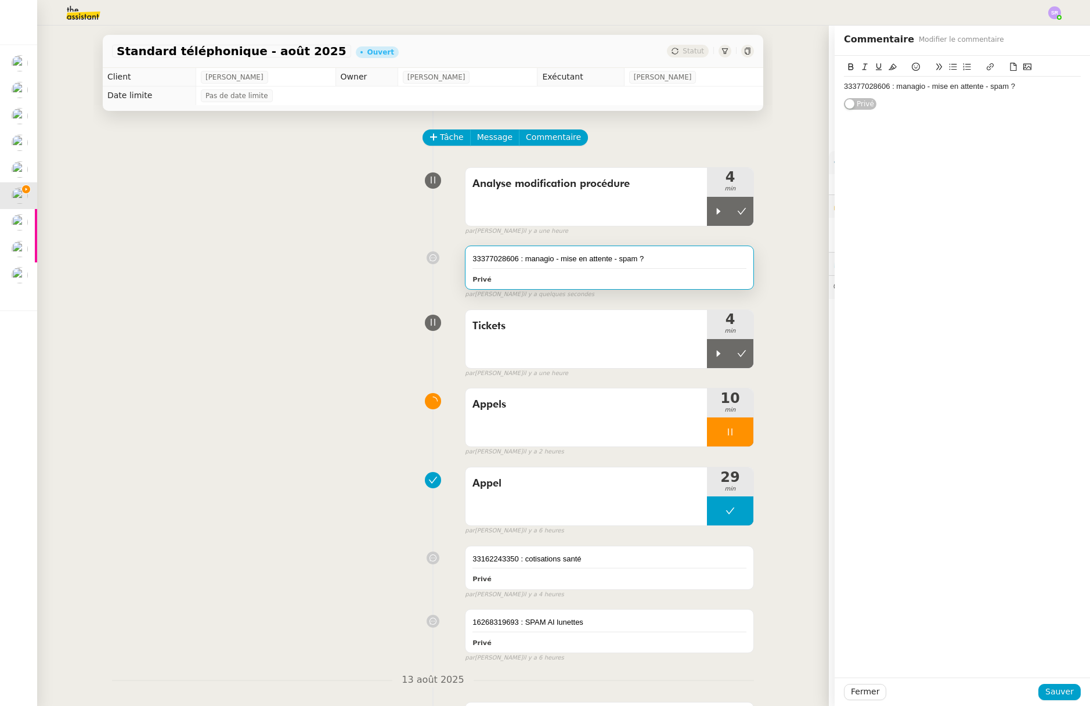
click at [942, 89] on div "33377028606 : managio - mise en attente - spam ?" at bounding box center [962, 86] width 237 height 10
drag, startPoint x: 924, startPoint y: 88, endPoint x: 977, endPoint y: 90, distance: 52.8
click at [977, 90] on div "33377028606 : managio - mise en attente - spam ?" at bounding box center [962, 86] width 237 height 10
click at [995, 87] on div "33377028606 : managio démarchage - spam ?" at bounding box center [962, 86] width 237 height 10
click at [1047, 681] on div "Fermer Sauver" at bounding box center [961, 691] width 255 height 28
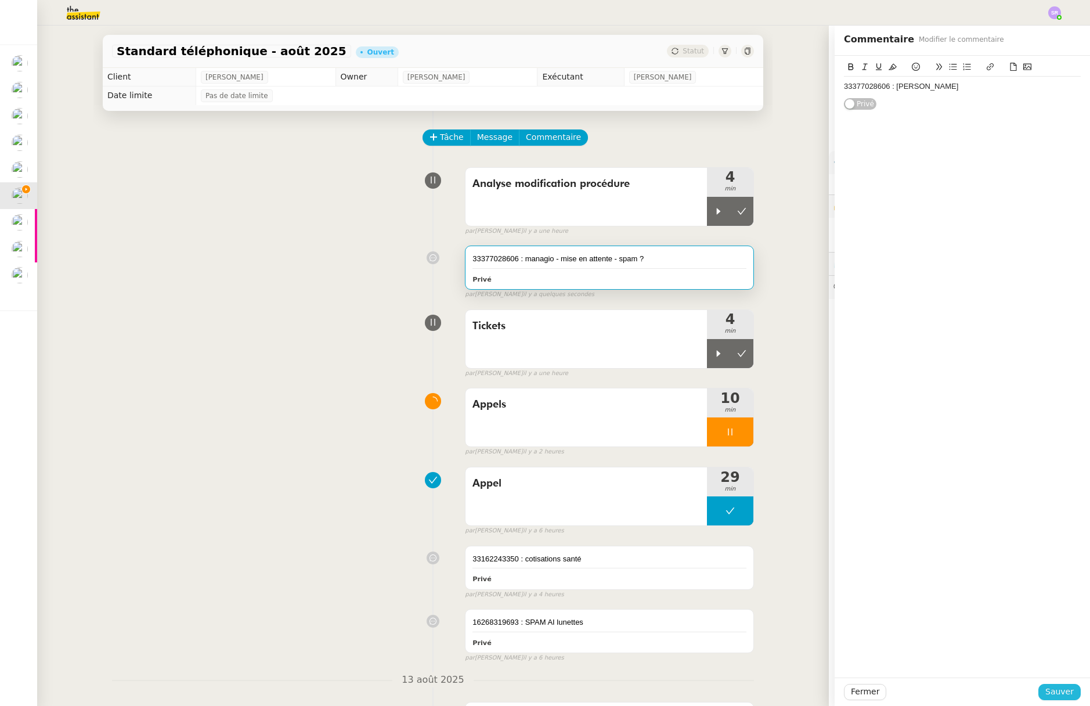
click at [1045, 690] on span "Sauver" at bounding box center [1059, 691] width 28 height 13
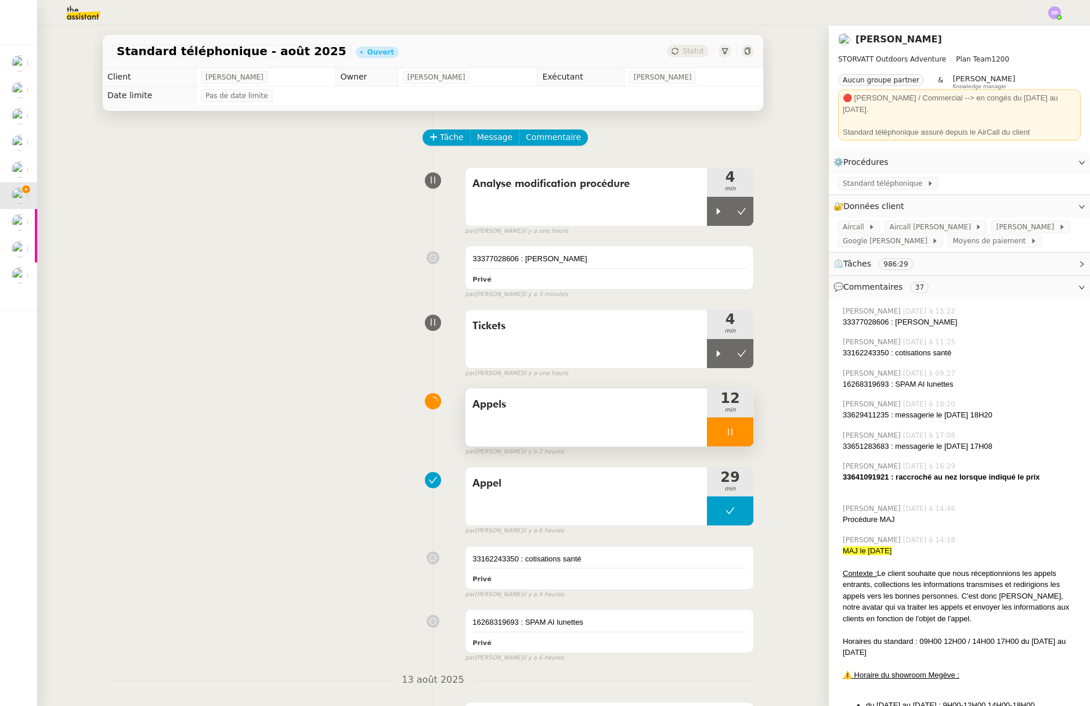
click at [726, 432] on div at bounding box center [730, 431] width 46 height 29
drag, startPoint x: 726, startPoint y: 432, endPoint x: 722, endPoint y: 395, distance: 38.0
click at [737, 432] on icon at bounding box center [741, 431] width 9 height 9
click at [707, 433] on button at bounding box center [730, 431] width 46 height 29
click at [706, 360] on div "12 min 34 s facturées" at bounding box center [721, 370] width 108 height 20
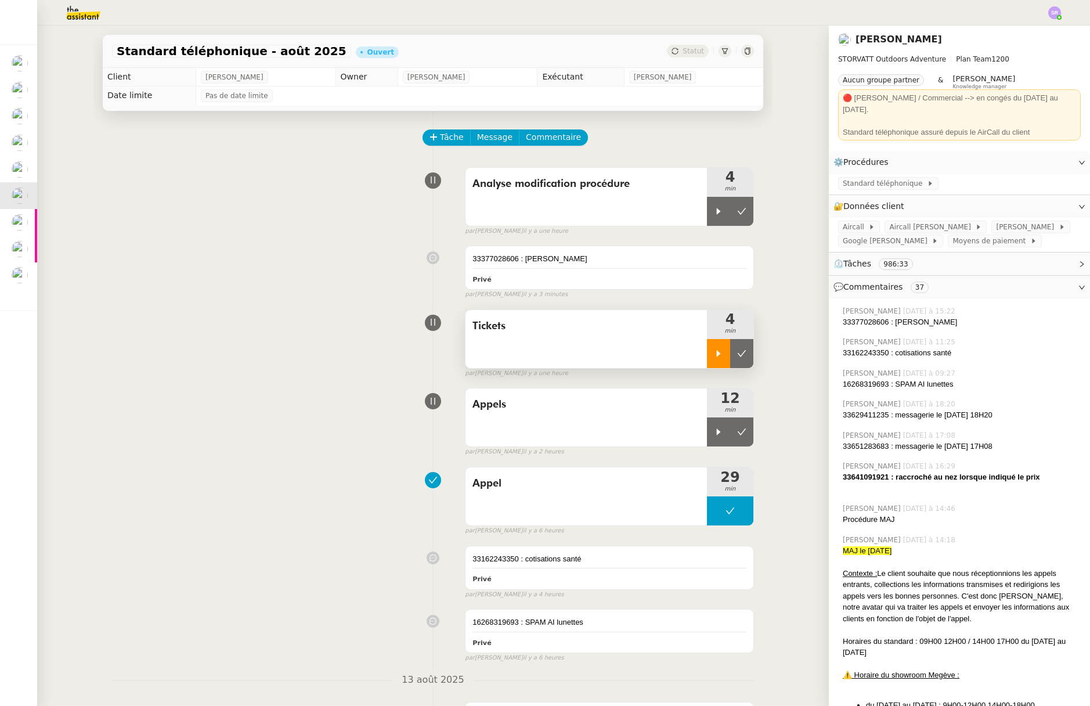
click at [714, 356] on icon at bounding box center [718, 353] width 9 height 9
click at [725, 355] on icon at bounding box center [729, 353] width 9 height 9
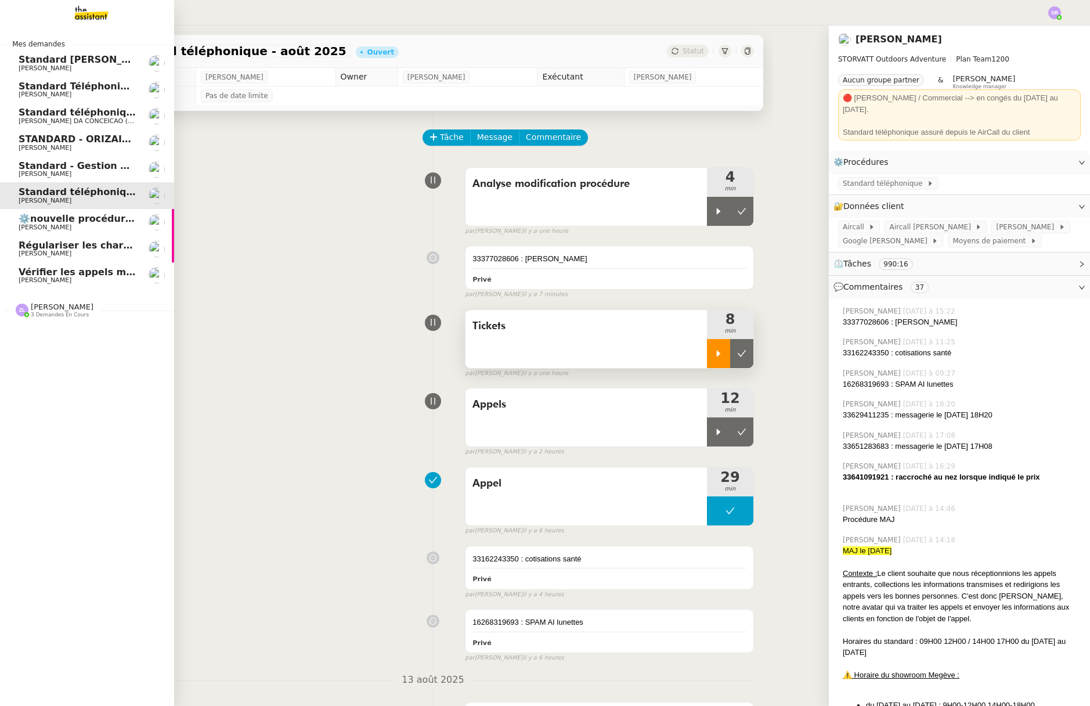
click at [26, 227] on span "[PERSON_NAME]" at bounding box center [45, 227] width 53 height 8
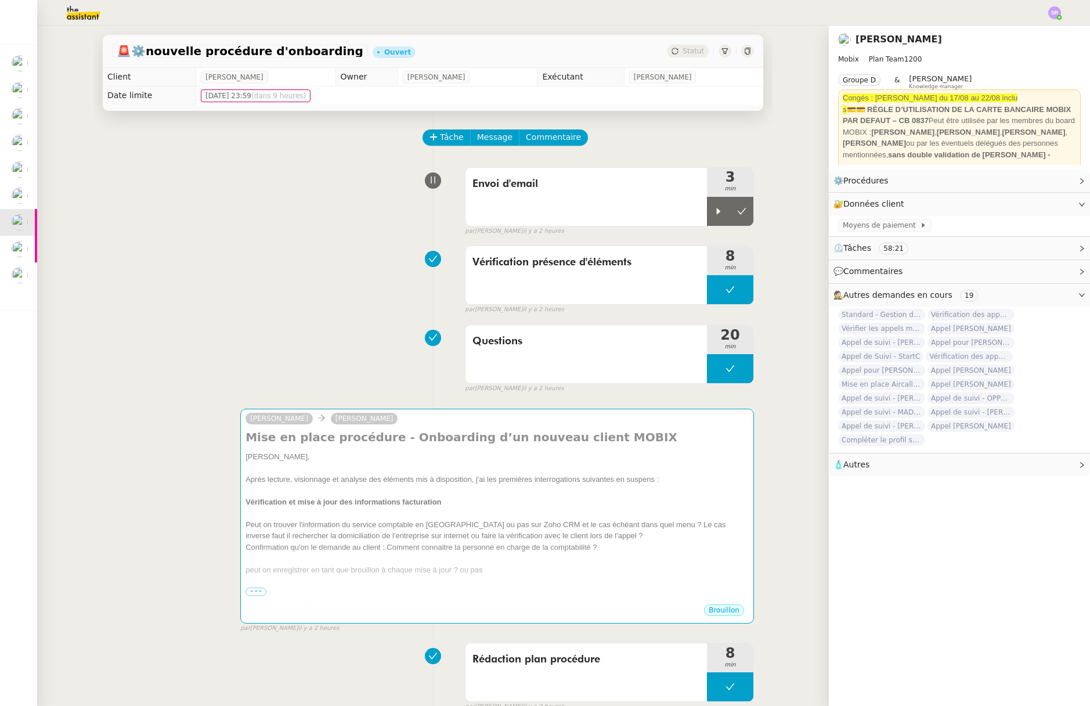
scroll to position [7, 0]
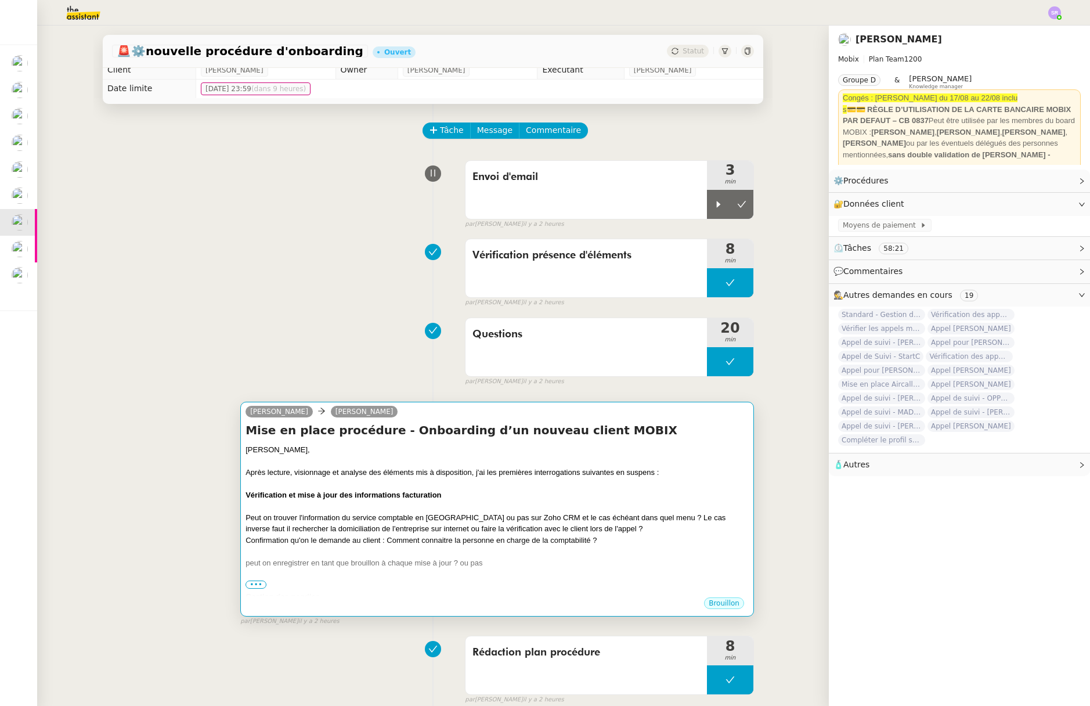
click at [410, 578] on div at bounding box center [496, 574] width 503 height 12
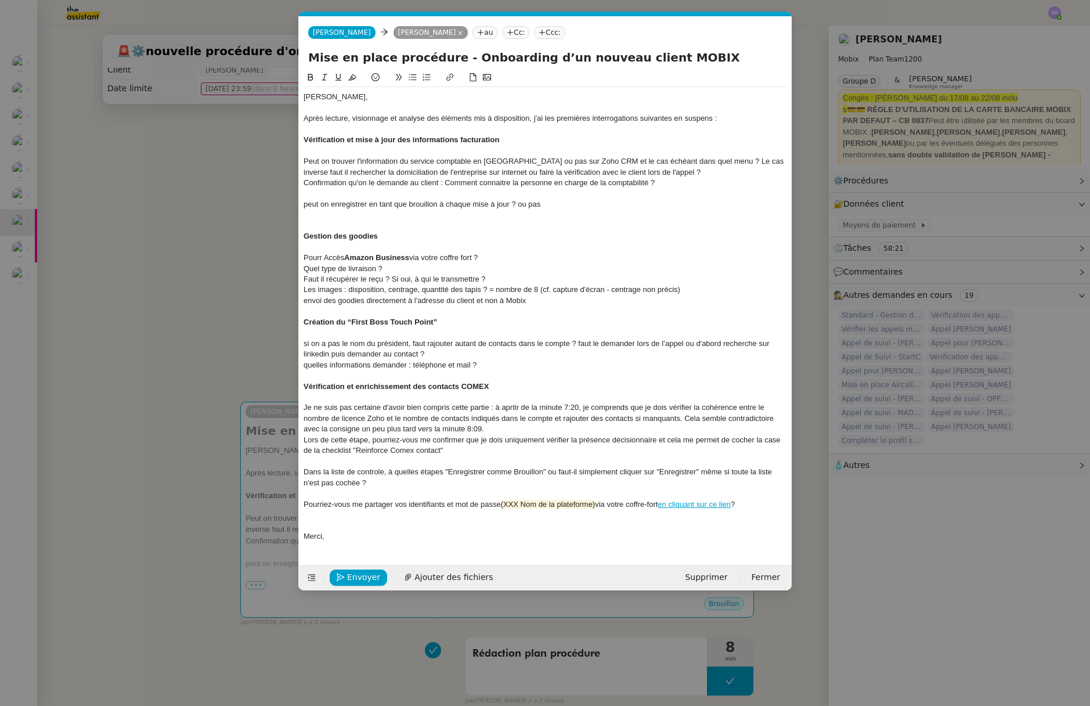
scroll to position [0, 24]
drag, startPoint x: 581, startPoint y: 203, endPoint x: 292, endPoint y: 201, distance: 289.0
click at [292, 201] on nz-modal-container "Service TA - VOYAGE - PROPOSITION GLOBALE A utiliser dans le cadre de propositi…" at bounding box center [545, 353] width 1090 height 706
click at [161, 305] on nz-modal-container "Service TA - VOYAGE - PROPOSITION GLOBALE A utiliser dans le cadre de propositi…" at bounding box center [545, 353] width 1090 height 706
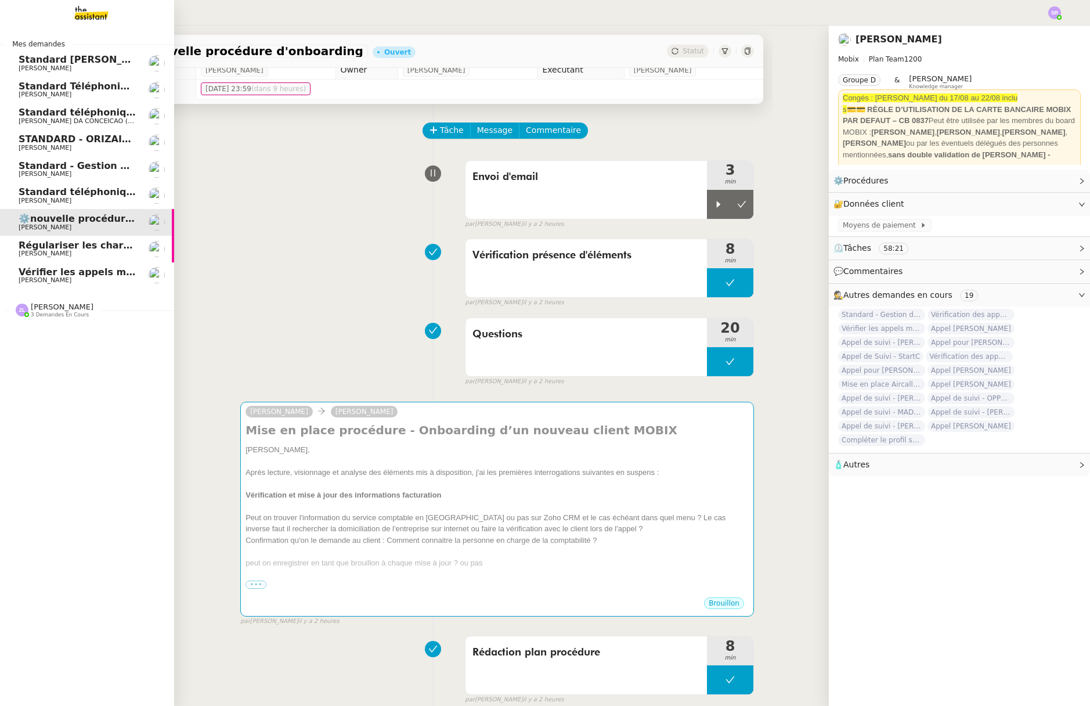
click at [106, 200] on span "[PERSON_NAME]" at bounding box center [77, 200] width 117 height 7
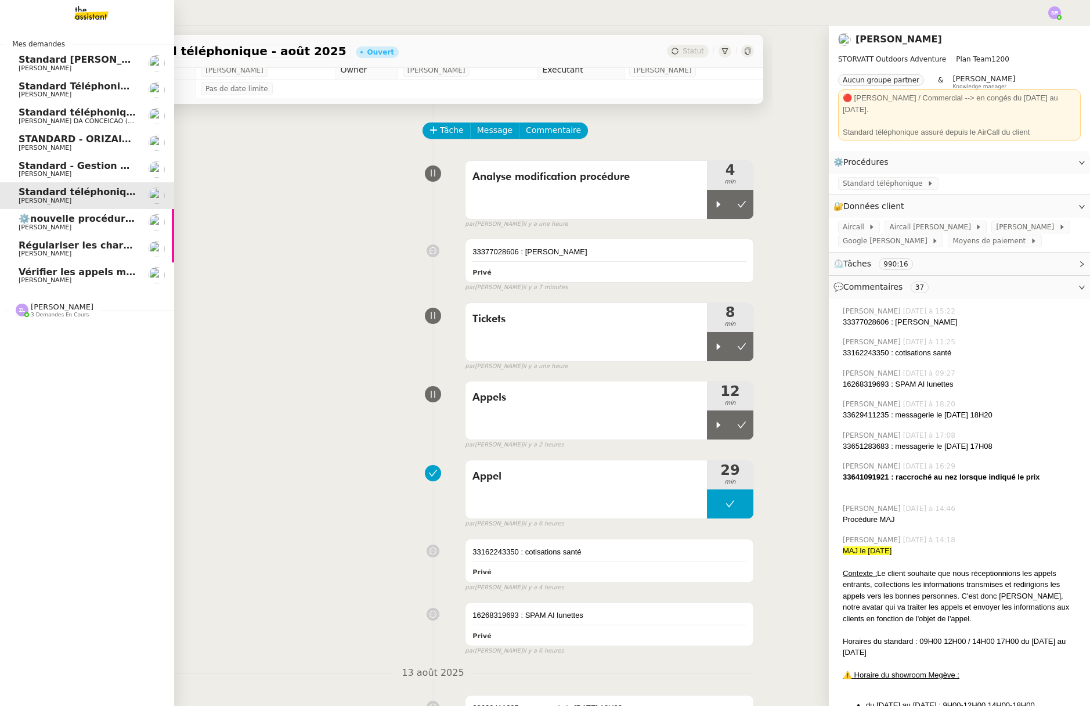
click at [26, 225] on span "[PERSON_NAME]" at bounding box center [45, 227] width 53 height 8
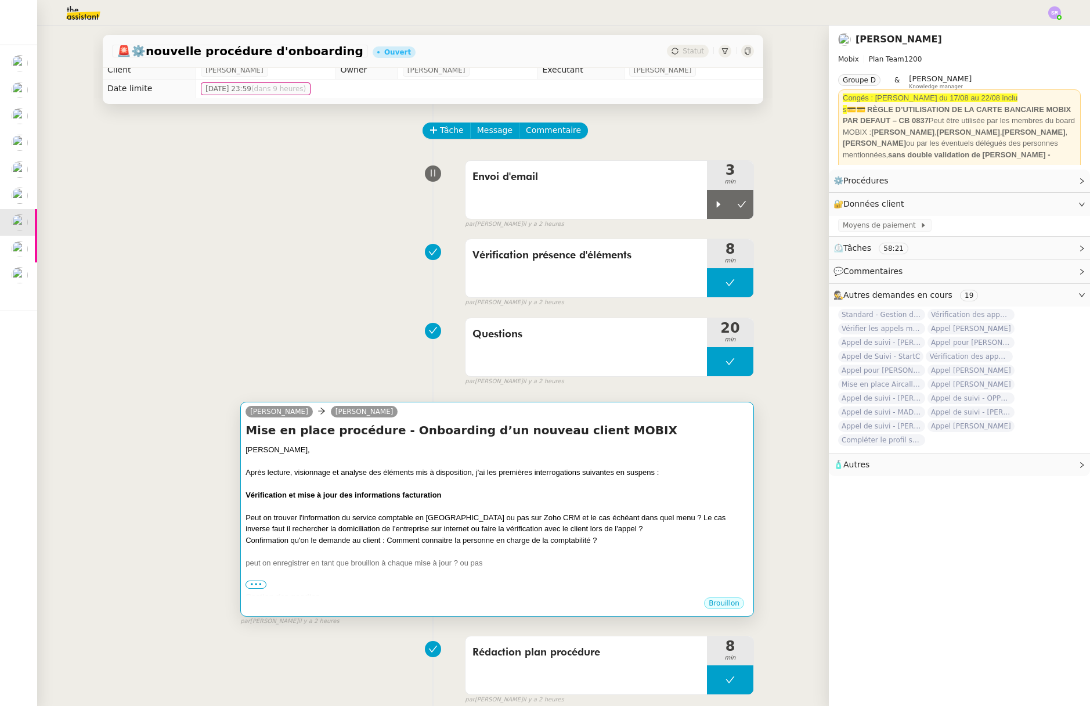
click at [407, 529] on div "Peut on trouver l'information du service comptable en France ou pas sur Zoho CR…" at bounding box center [496, 523] width 503 height 23
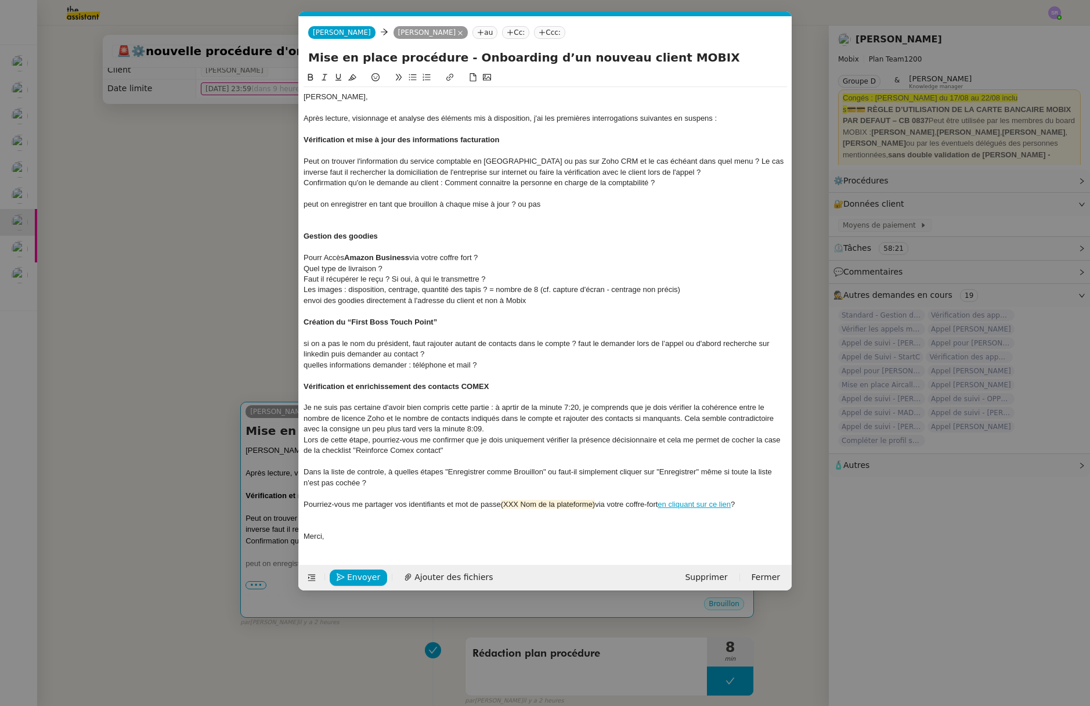
scroll to position [0, 24]
click at [331, 471] on div "Dans la liste de controle, à quelles étapes "Enregistrer comme Brouillon" ou fa…" at bounding box center [544, 476] width 483 height 21
click at [328, 472] on div "Dans la liste de controle, à quelles étapes "Enregistrer comme Brouillon" ou fa…" at bounding box center [544, 476] width 483 height 21
click at [395, 468] on div "Dans l'onglet liste de controle, à quelles étapes "Enregistrer comme Brouillon"…" at bounding box center [544, 476] width 483 height 21
click at [0, 0] on lt-span "contrôle" at bounding box center [0, 0] width 0 height 0
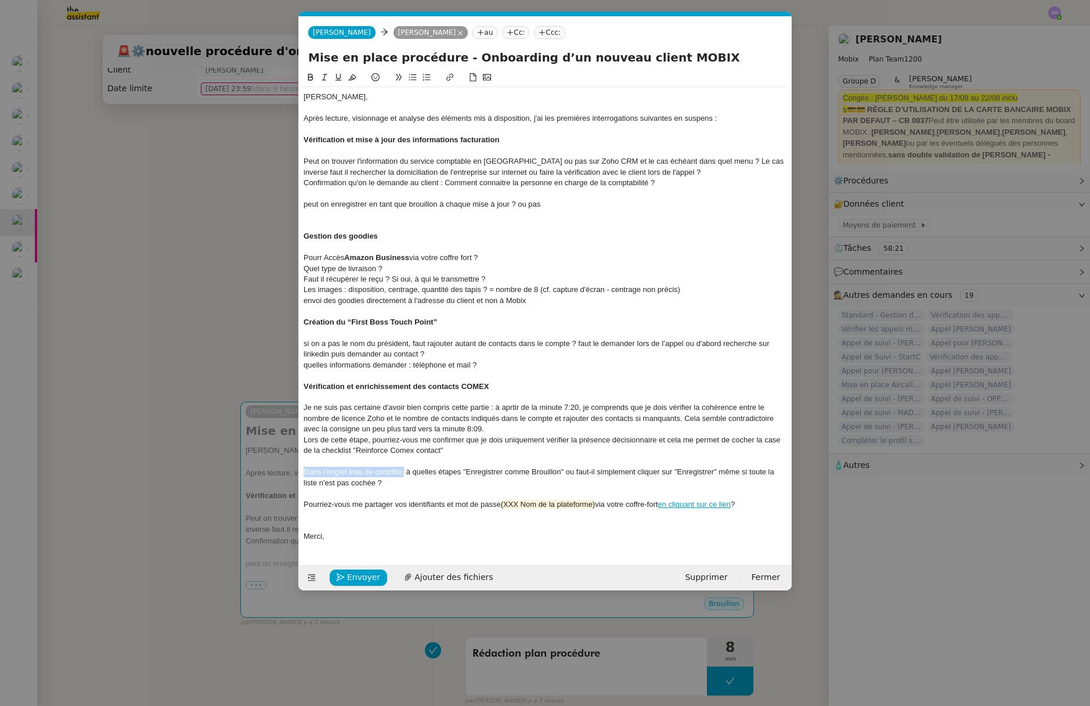
drag, startPoint x: 404, startPoint y: 475, endPoint x: 298, endPoint y: 471, distance: 106.3
click at [298, 471] on nz-modal-container "Service TA - VOYAGE - PROPOSITION GLOBALE A utiliser dans le cadre de propositi…" at bounding box center [545, 353] width 1090 height 706
copy div "Dans l'onglet liste de contrôle,"
click at [441, 210] on div at bounding box center [544, 214] width 483 height 10
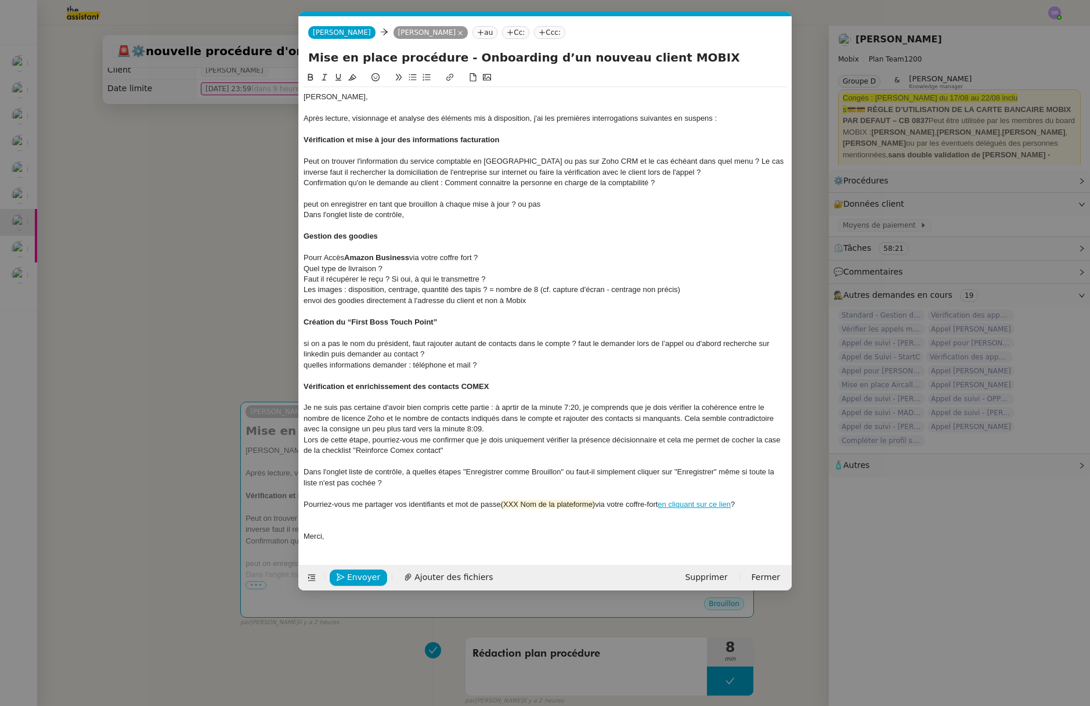
click at [350, 472] on div "Dans l'onglet liste de contrôle, à quelles étapes "Enregistrer comme Brouillon"…" at bounding box center [544, 476] width 483 height 21
click at [349, 473] on div "Dans l'onglet liste de contrôle, à quelles étapes "Enregistrer comme Brouillon"…" at bounding box center [544, 476] width 483 height 21
click at [403, 471] on div "Dans l'onglet "liste de contrôle, à quelles étapes "Enregistrer comme Brouillon…" at bounding box center [544, 476] width 483 height 21
click at [353, 475] on div "Dans l'onglet "liste de contrôle", à quelles étapes "Enregistrer comme Brouillo…" at bounding box center [544, 476] width 483 height 21
drag, startPoint x: 347, startPoint y: 216, endPoint x: 402, endPoint y: 215, distance: 54.6
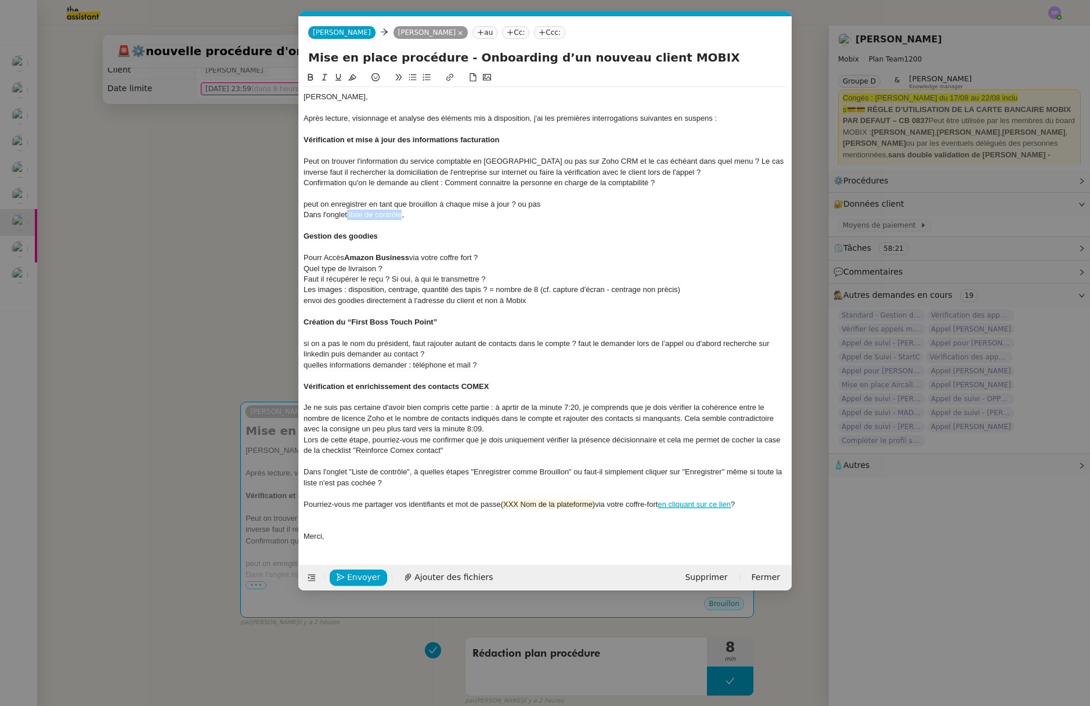
click at [402, 215] on div "Dans l'onglet liste de contrôle," at bounding box center [544, 214] width 483 height 10
click at [410, 215] on div "Dans l'onglet "Champs"," at bounding box center [544, 214] width 483 height 10
drag, startPoint x: 415, startPoint y: 474, endPoint x: 423, endPoint y: 482, distance: 11.1
click at [423, 482] on div "Dans l'onglet "Liste de contrôle", à quelles étapes "Enregistrer comme Brouillo…" at bounding box center [544, 476] width 483 height 21
click at [416, 473] on div "Dans l'onglet "Liste de contrôle", à quelles étapes "Enregistrer comme Brouillo…" at bounding box center [544, 476] width 483 height 21
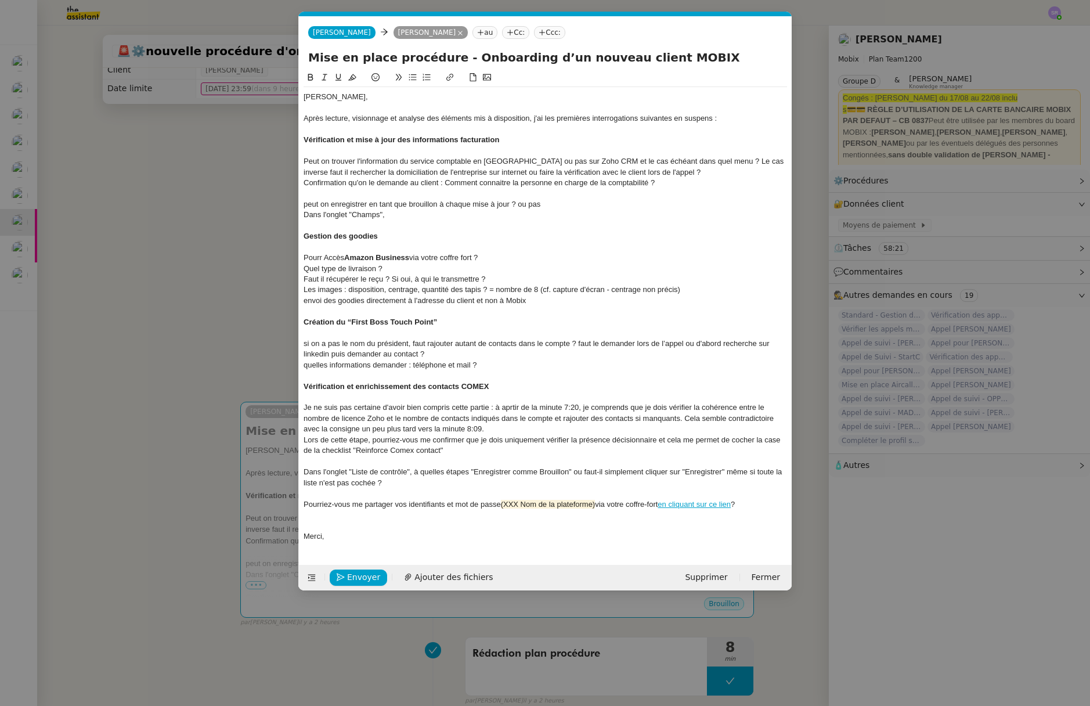
click at [413, 473] on div "Dans l'onglet "Liste de contrôle", à quelles étapes "Enregistrer comme Brouillo…" at bounding box center [544, 476] width 483 height 21
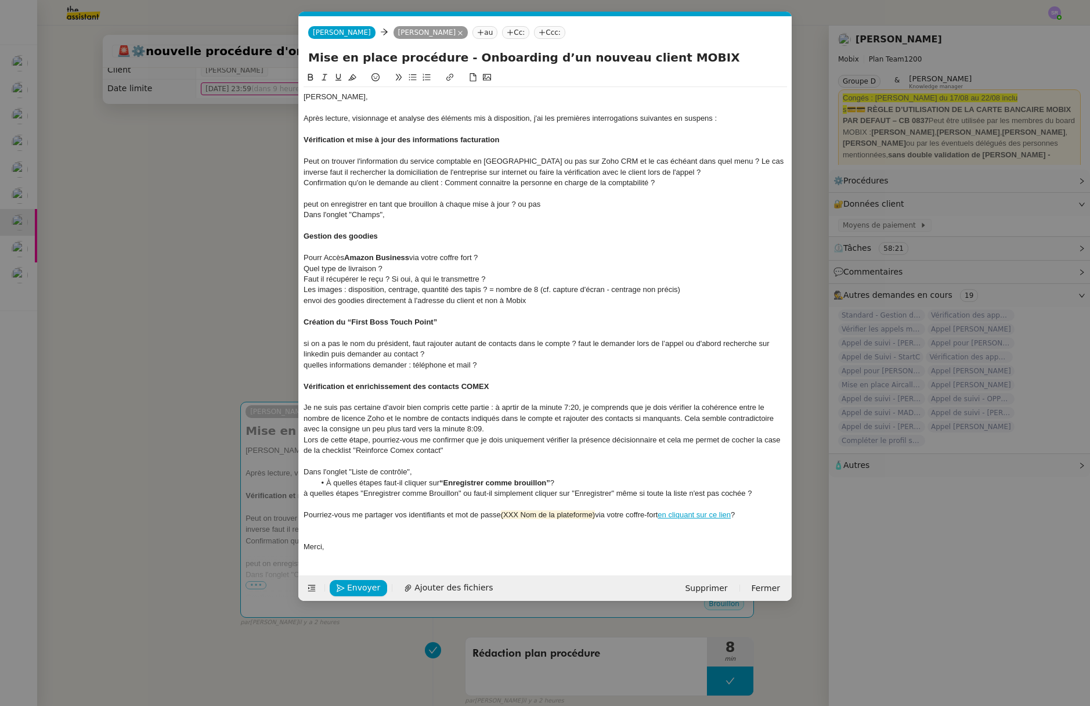
click at [453, 473] on div "Dans l'onglet "Liste de contrôle"," at bounding box center [544, 471] width 483 height 10
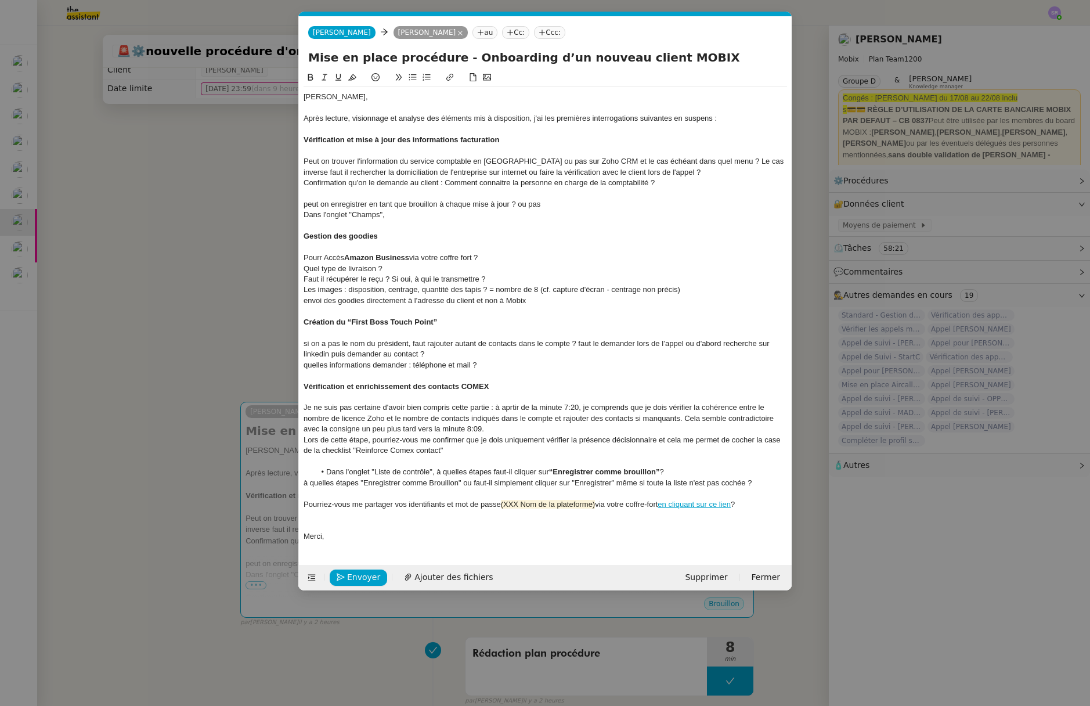
click at [693, 472] on li "Dans l'onglet "Liste de contrôle", à quelles étapes faut-il cliquer sur “Enregi…" at bounding box center [551, 471] width 472 height 10
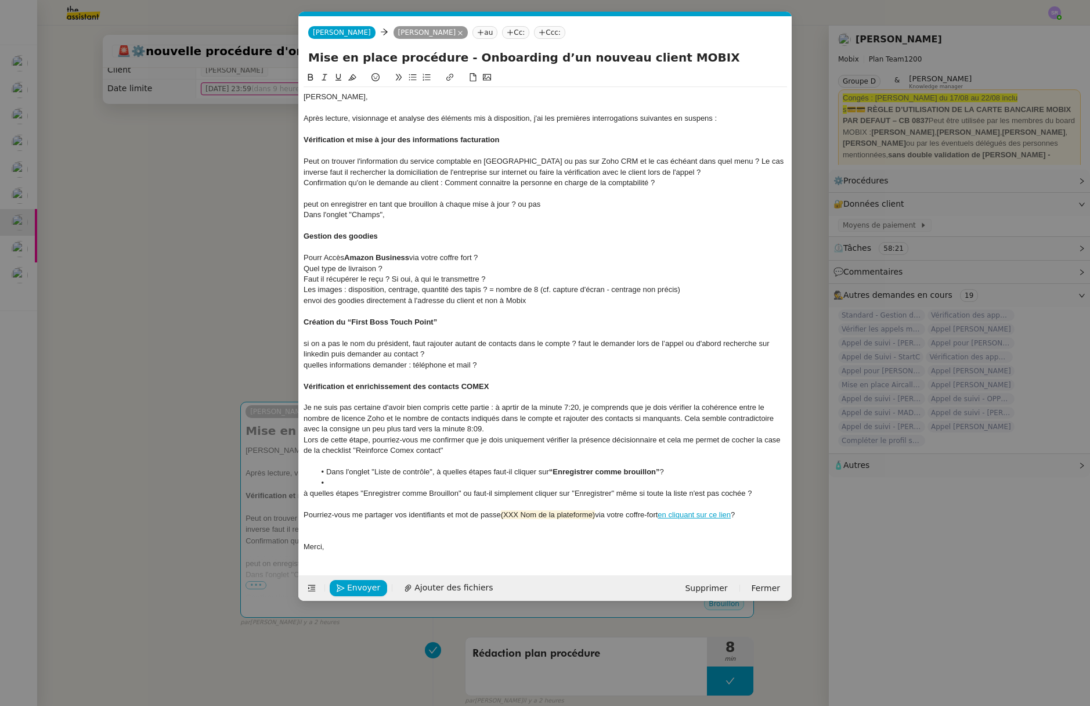
click at [697, 479] on li at bounding box center [551, 483] width 472 height 10
click at [693, 472] on li "Dans l'onglet "Liste de contrôle", à quelles étapes faut-il cliquer sur “Enregi…" at bounding box center [551, 471] width 472 height 10
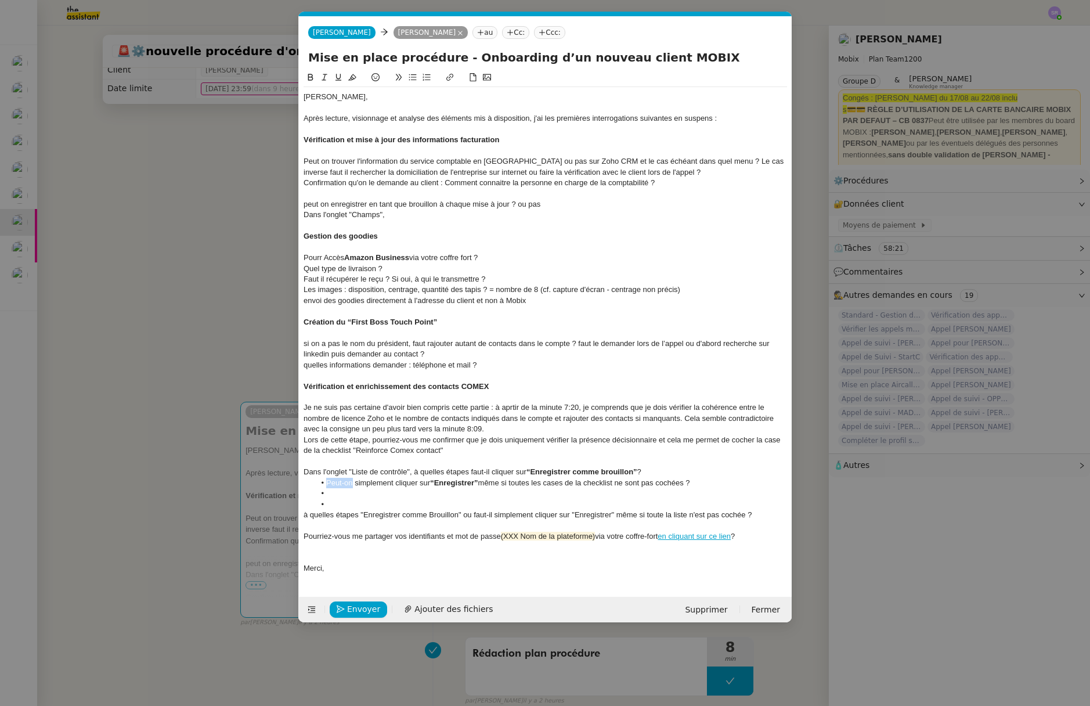
drag, startPoint x: 328, startPoint y: 483, endPoint x: 352, endPoint y: 484, distance: 23.8
click at [352, 484] on li "Peut-on simplement cliquer sur “Enregistrer” même si toutes les cases de la che…" at bounding box center [551, 483] width 472 height 10
click at [665, 472] on div "Dans l'onglet "Liste de contrôle", à quelles étapes faut-il cliquer sur “Enregi…" at bounding box center [544, 471] width 483 height 10
click at [378, 499] on li at bounding box center [551, 504] width 472 height 10
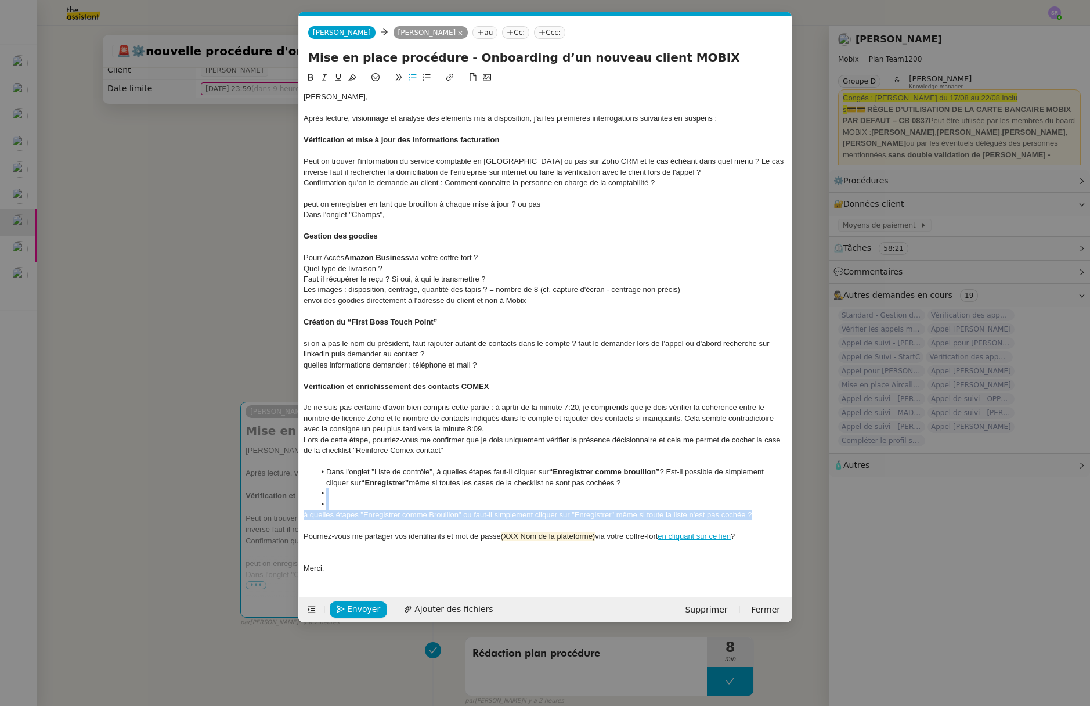
drag, startPoint x: 762, startPoint y: 515, endPoint x: 278, endPoint y: 493, distance: 485.0
click at [278, 493] on nz-modal-container "Service TA - VOYAGE - PROPOSITION GLOBALE A utiliser dans le cadre de propositi…" at bounding box center [545, 353] width 1090 height 706
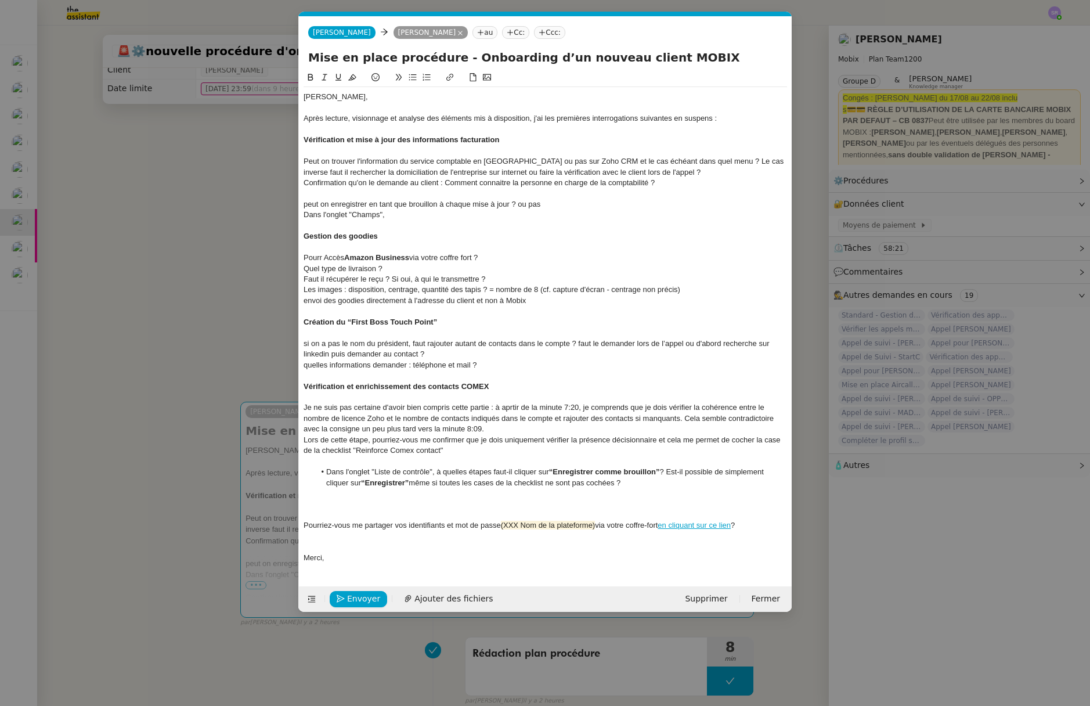
click at [305, 163] on div "Peut on trouver l'information du service comptable en France ou pas sur Zoho CR…" at bounding box center [544, 166] width 483 height 21
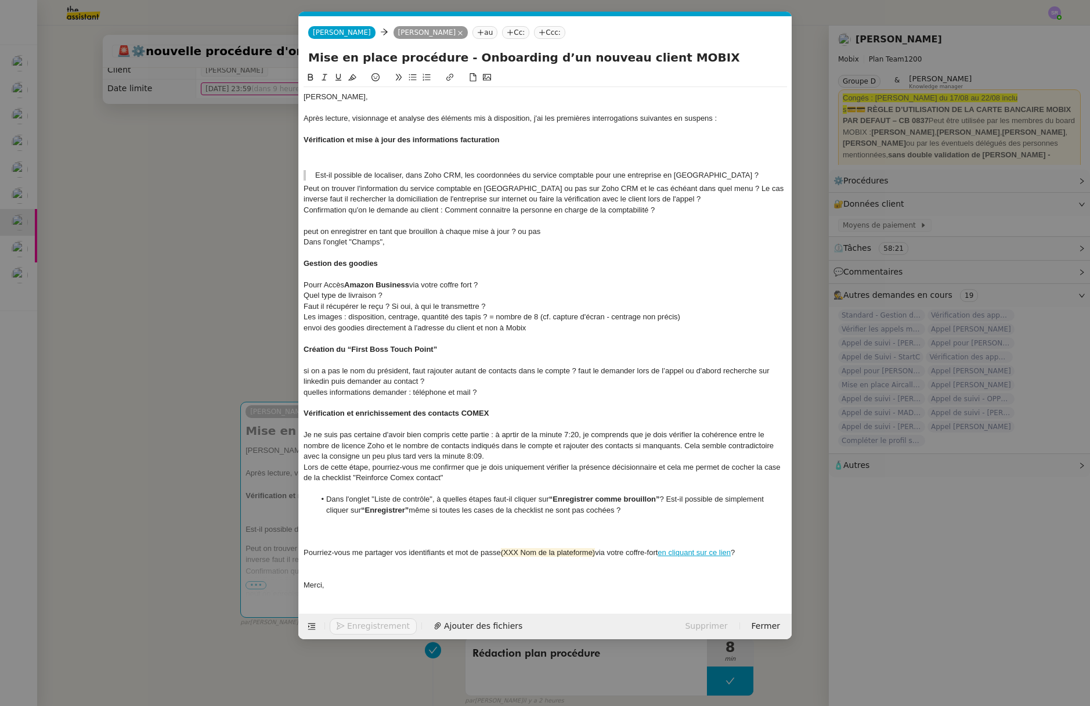
click at [314, 175] on blockquote "Est-il possible de localiser, dans Zoho CRM, les coordonnées du service comptab…" at bounding box center [544, 175] width 483 height 10
click at [399, 79] on icon at bounding box center [399, 77] width 6 height 6
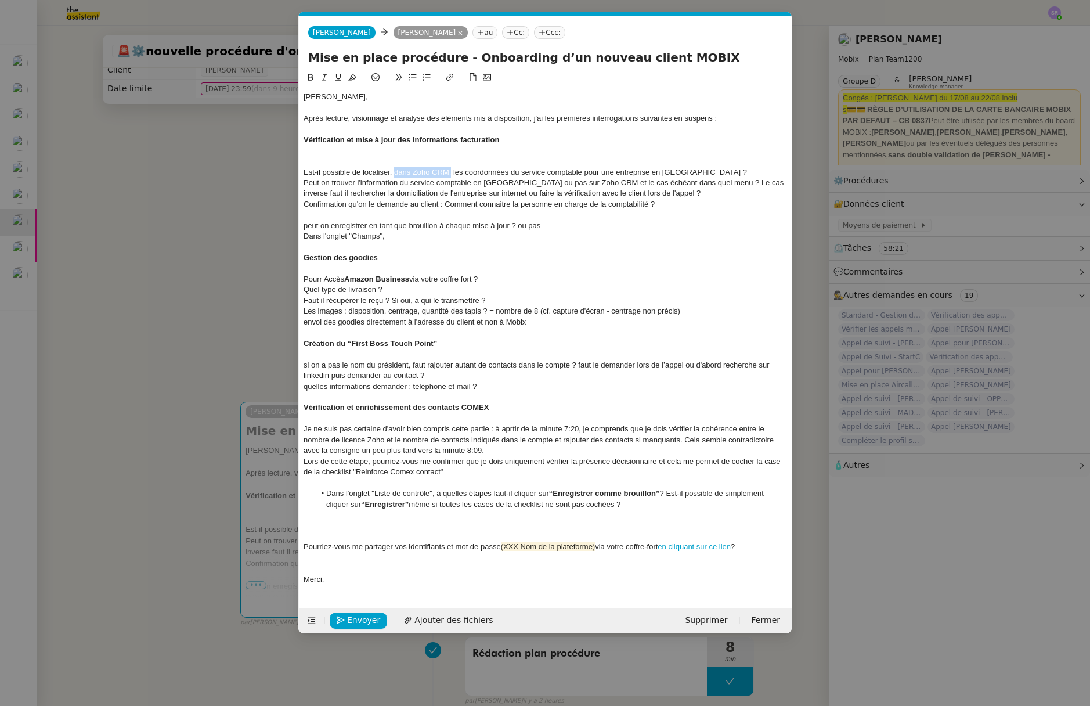
drag, startPoint x: 394, startPoint y: 172, endPoint x: 450, endPoint y: 170, distance: 56.3
click at [450, 170] on div "Est-il possible de localiser, dans Zoho CRM, les coordonnées du service comptab…" at bounding box center [544, 172] width 483 height 10
drag, startPoint x: 305, startPoint y: 174, endPoint x: 312, endPoint y: 173, distance: 7.0
click at [305, 173] on div "Est-il possible de localiser, les coordonnées du service comptable pour une ent…" at bounding box center [544, 172] width 483 height 10
drag, startPoint x: 309, startPoint y: 173, endPoint x: 289, endPoint y: 173, distance: 19.7
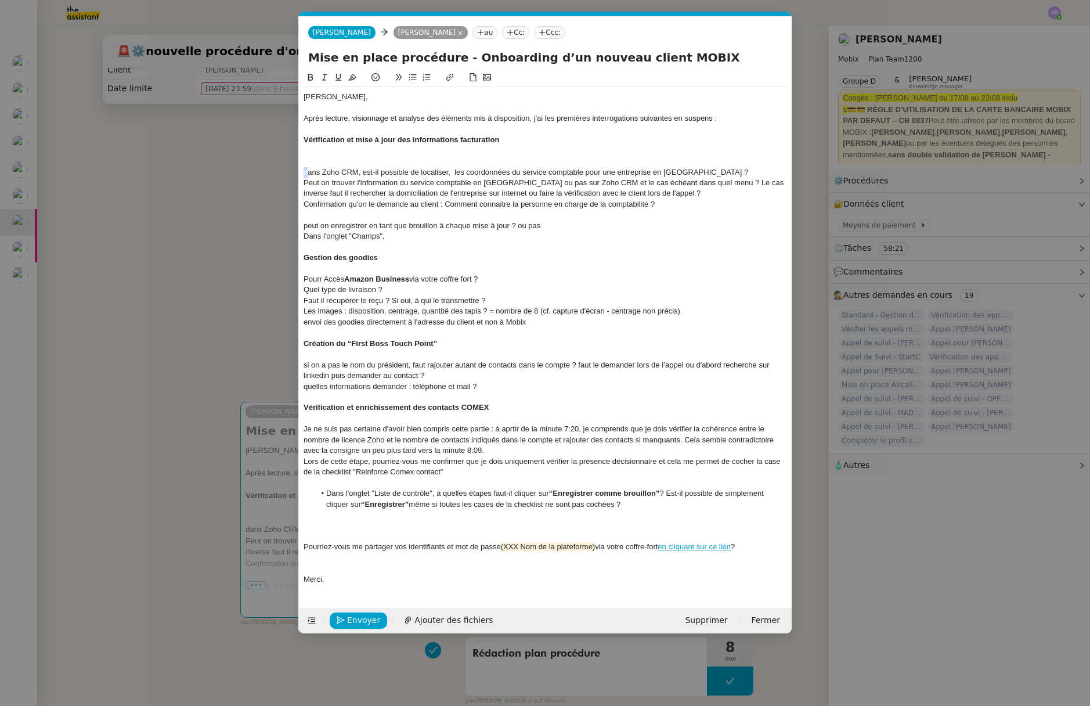
click at [289, 173] on nz-modal-container "Service TA - VOYAGE - PROPOSITION GLOBALE A utiliser dans le cadre de propositi…" at bounding box center [545, 353] width 1090 height 706
drag, startPoint x: 410, startPoint y: 170, endPoint x: 423, endPoint y: 170, distance: 13.3
click at [410, 169] on div "Dans Zoho CRM, est-il possible de localiser, les coordonnées du service comptab…" at bounding box center [544, 172] width 483 height 10
click at [436, 172] on div "Dans Zoho CRM, est-il possible de localiser, les coordonnées du service comptab…" at bounding box center [544, 172] width 483 height 10
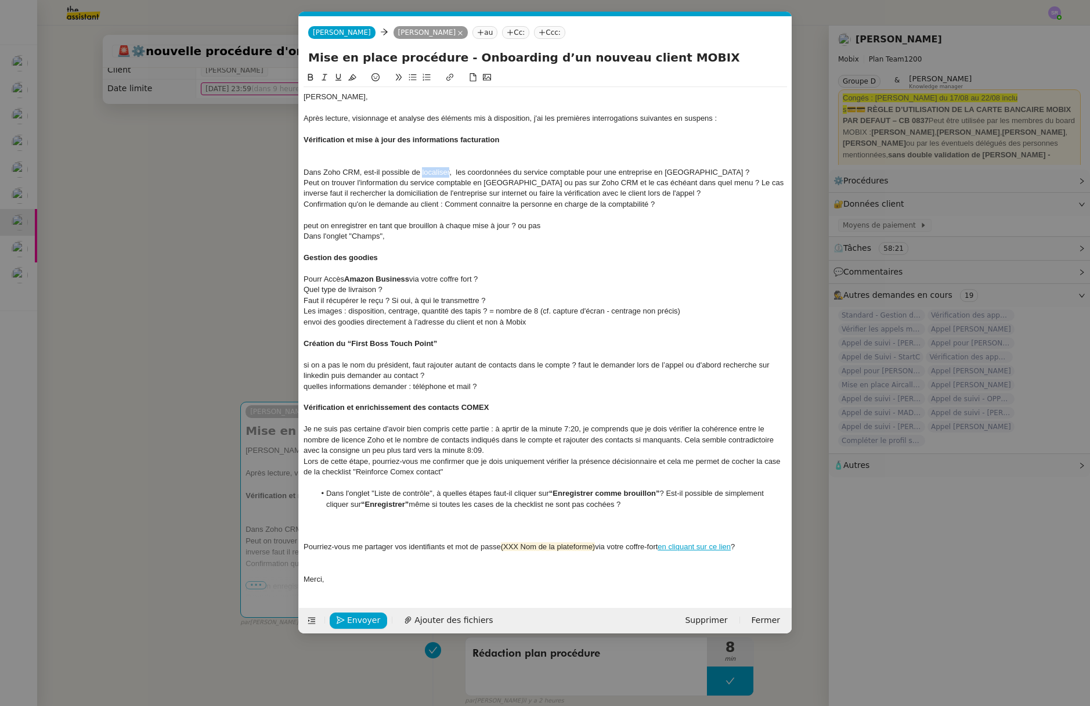
click at [436, 172] on div "Dans Zoho CRM, est-il possible de localiser, les coordonnées du service comptab…" at bounding box center [544, 172] width 483 height 10
click at [439, 173] on div "Dans Zoho CRM, est-il possible de trouver , les coordonnées du service comptabl…" at bounding box center [544, 172] width 483 height 10
click at [365, 174] on div "Dans Zoho CRM, est-il possible de trouver , les coordonnées du service comptabl…" at bounding box center [544, 172] width 483 height 10
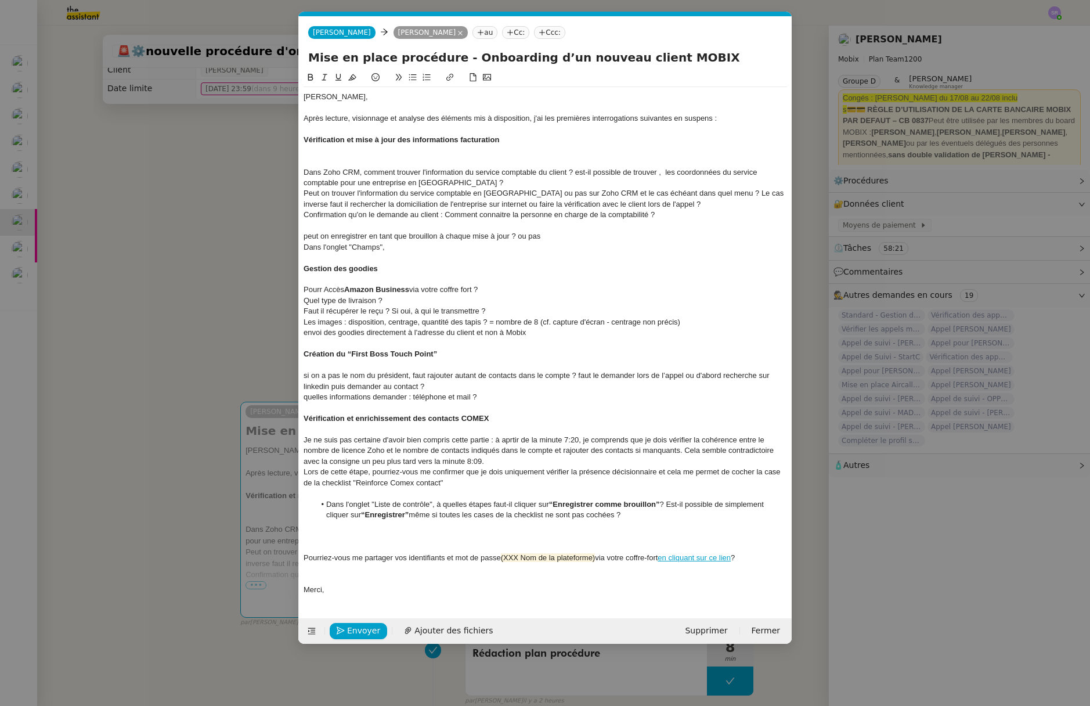
click at [558, 170] on div "Dans Zoho CRM, comment trouver l'information du service comptable du client ? e…" at bounding box center [544, 177] width 483 height 21
drag, startPoint x: 558, startPoint y: 170, endPoint x: 565, endPoint y: 170, distance: 6.4
click at [558, 170] on div "Dans Zoho CRM, comment trouver l'information du service comptable du client ? e…" at bounding box center [544, 177] width 483 height 21
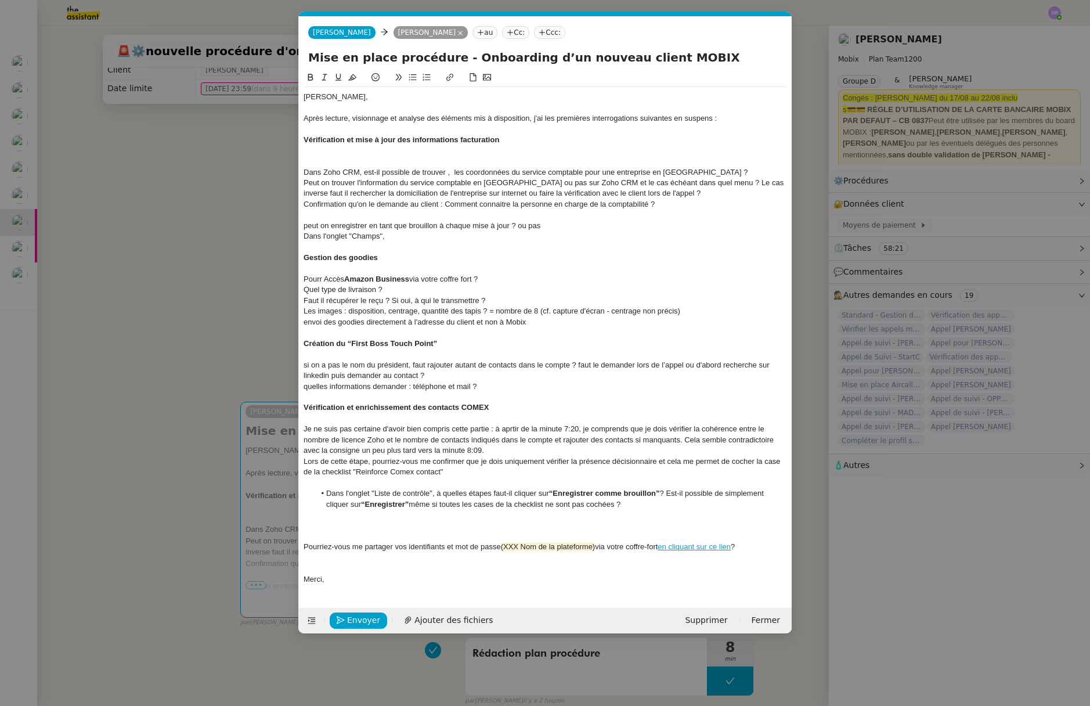
click at [448, 173] on div "Dans Zoho CRM, est-il possible de trouver , les coordonnées du service comptabl…" at bounding box center [544, 172] width 483 height 10
click at [447, 175] on div "Dans Zoho CRM, est-il possible de trouver , les coordonnées du service comptabl…" at bounding box center [544, 172] width 483 height 10
click at [520, 172] on div "Dans Zoho CRM, est-il possible de trouver , les coordonnées du service comptabl…" at bounding box center [544, 172] width 483 height 10
click at [519, 172] on div "Dans Zoho CRM, est-il possible de trouver le service comptable pour une entrepr…" at bounding box center [544, 172] width 483 height 10
click at [621, 172] on div "Dans Zoho CRM, est-il possible de trouver le service comptable pour une entrepr…" at bounding box center [544, 172] width 483 height 10
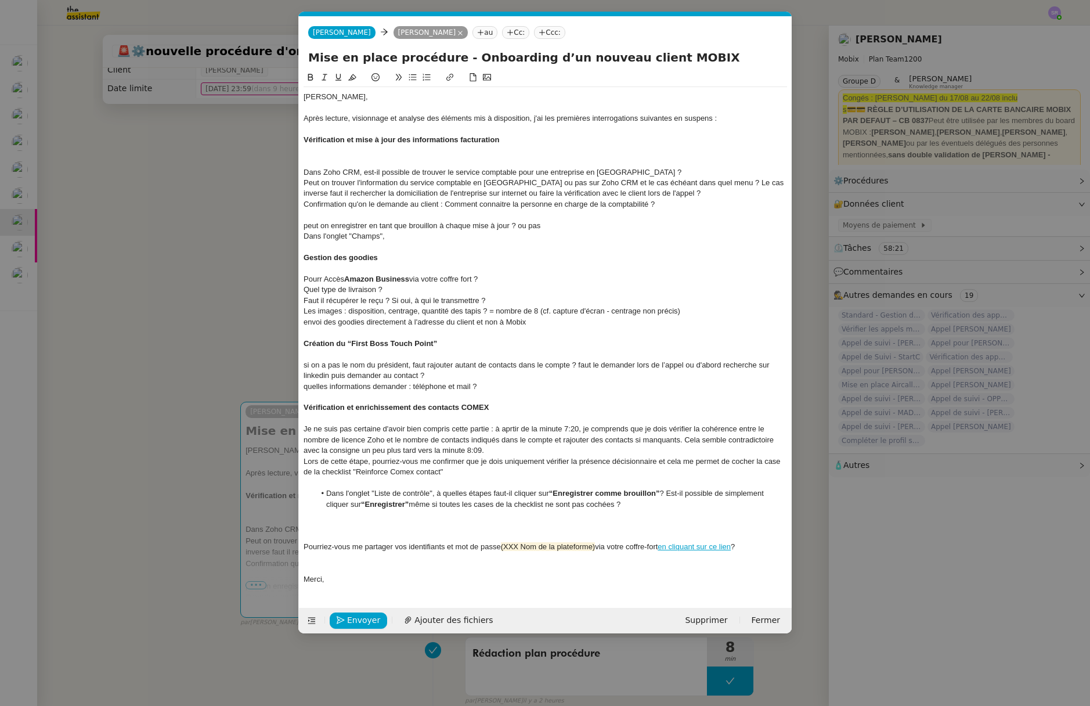
click at [366, 175] on div "Dans Zoho CRM, est-il possible de trouver le service comptable pour une entrepr…" at bounding box center [544, 172] width 483 height 10
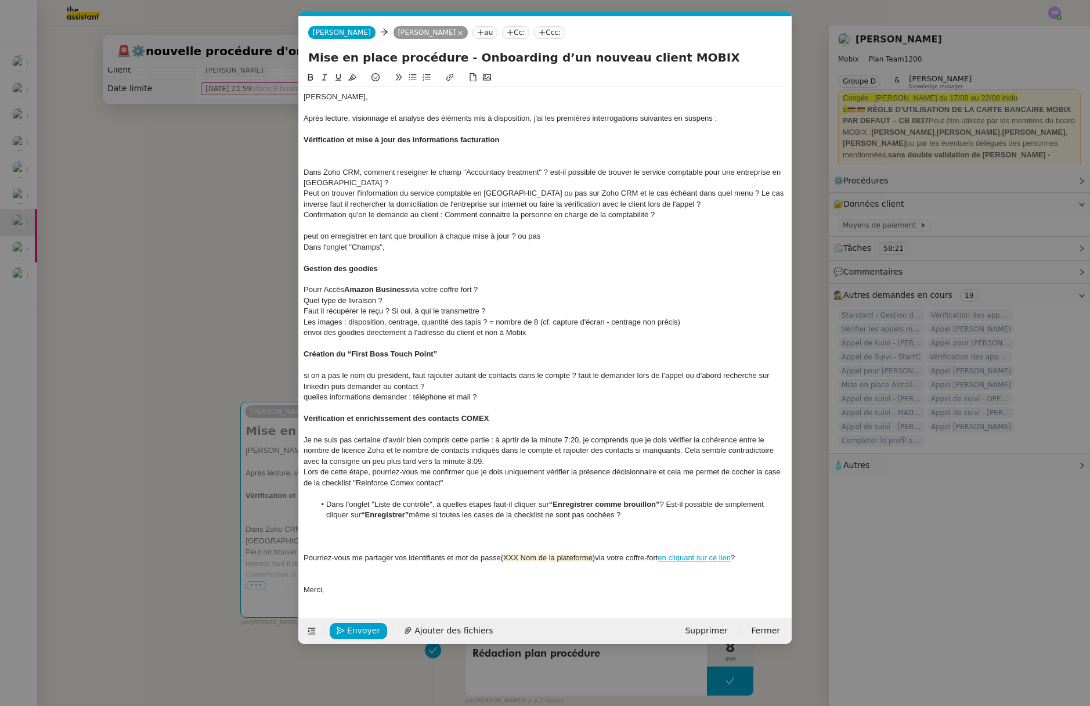
click at [704, 175] on div "Dans Zoho CRM, comment reseigner le champ "Accountacy treatment" ? est-il possi…" at bounding box center [544, 177] width 483 height 21
drag, startPoint x: 361, startPoint y: 172, endPoint x: 279, endPoint y: 171, distance: 82.4
click at [279, 171] on nz-modal-container "Service TA - VOYAGE - PROPOSITION GLOBALE A utiliser dans le cadre de propositi…" at bounding box center [545, 353] width 1090 height 706
click at [490, 172] on div "comment reseigner le champ "Accountacy treatment" ? est-il possible de trouver …" at bounding box center [544, 177] width 483 height 21
click at [634, 172] on div "comment reseigner le champ "Accountacy treatment" ? Dans Zoho CRM, est-il possi…" at bounding box center [544, 177] width 483 height 21
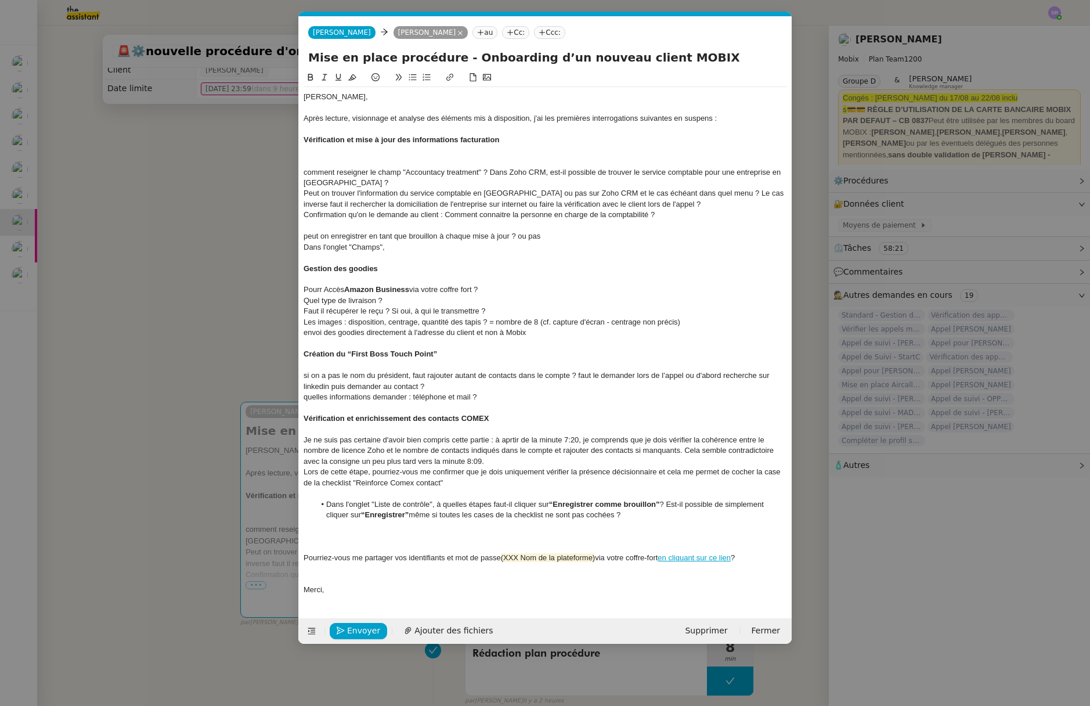
click at [639, 172] on div "comment reseigner le champ "Accountacy treatment" ? Dans Zoho CRM, est-il possi…" at bounding box center [544, 177] width 483 height 21
drag, startPoint x: 755, startPoint y: 175, endPoint x: 348, endPoint y: 183, distance: 406.8
click at [348, 183] on div "comment reseigner le champ "Accountacy treatment" ? Dans Zoho CRM, est-il possi…" at bounding box center [544, 177] width 483 height 21
click at [327, 184] on div "comment reseigner le champ "Accountacy treatment" ? Dans Zoho CRM, est-il possi…" at bounding box center [544, 177] width 483 height 21
drag, startPoint x: 306, startPoint y: 173, endPoint x: 299, endPoint y: 171, distance: 7.2
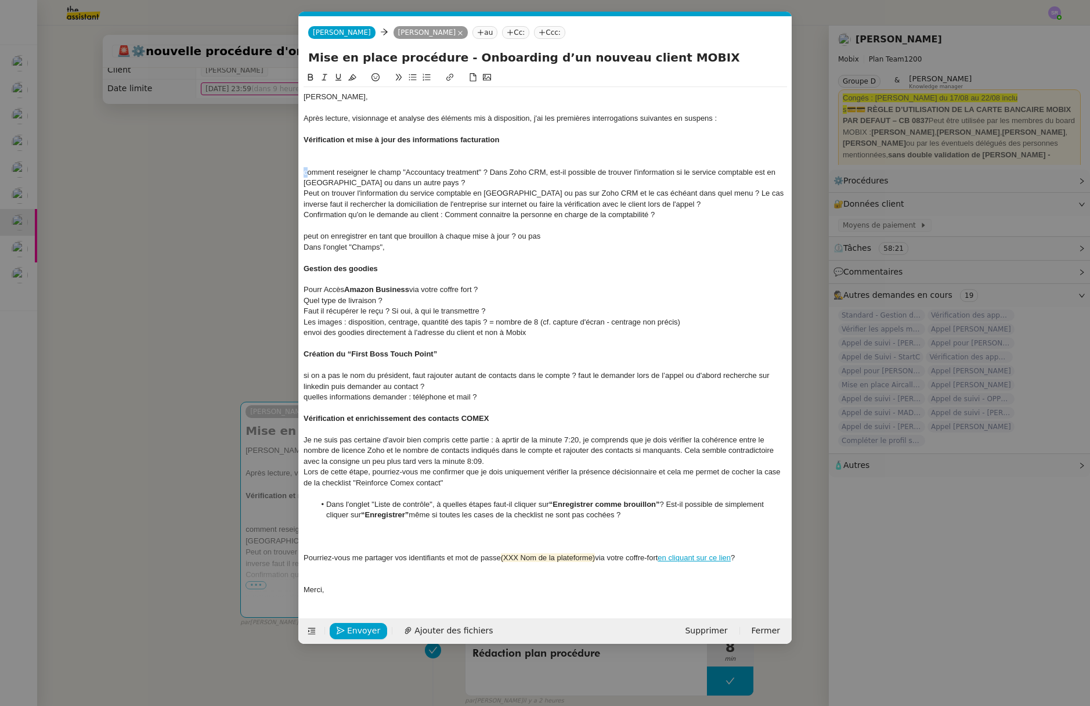
click at [299, 171] on nz-spin "Florian, Après lecture, visionnage et analyse des éléments mis à disposition, j…" at bounding box center [545, 338] width 493 height 534
click at [433, 185] on div "Comment reseigner le champ "Accountacy treatment" ? Dans Zoho CRM, est-il possi…" at bounding box center [544, 177] width 483 height 21
click at [347, 172] on div "Comment reseigner le champ "Accountacy treatment" ? Dans Zoho CRM, est-il possi…" at bounding box center [544, 177] width 483 height 21
click at [0, 0] on lt-span "renseigner" at bounding box center [0, 0] width 0 height 0
click at [674, 216] on div "Confirmation qu'on le demande au client : Comment connaitre la personne en char…" at bounding box center [544, 214] width 483 height 10
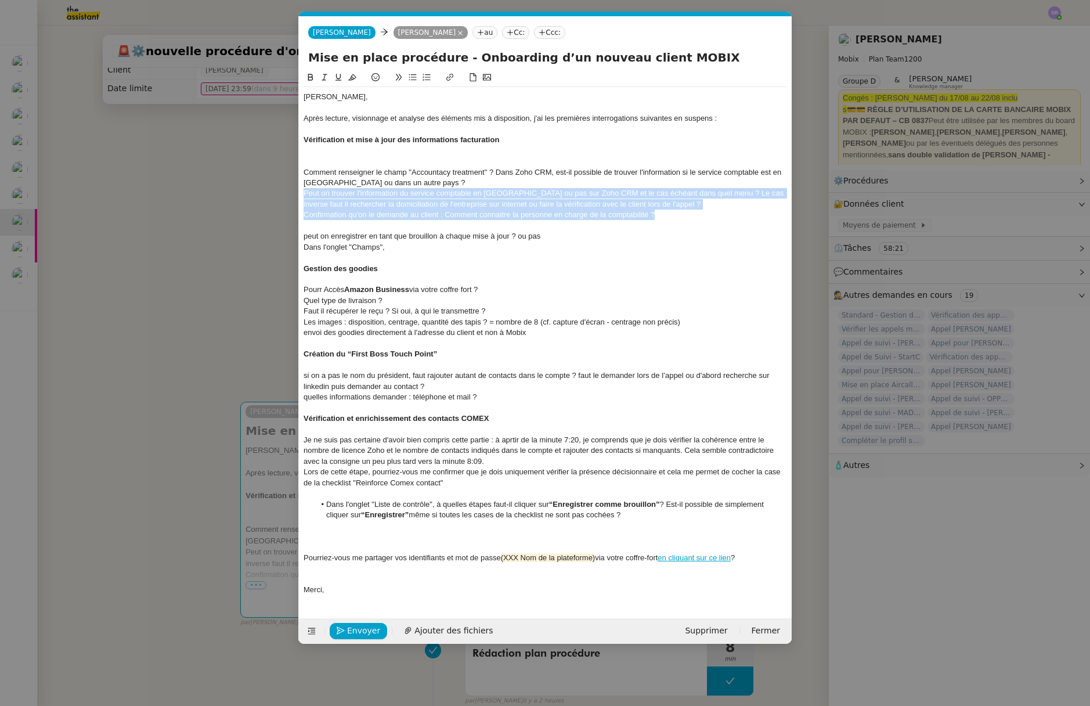
drag, startPoint x: 674, startPoint y: 214, endPoint x: 287, endPoint y: 191, distance: 387.7
click at [287, 191] on nz-modal-container "Service TA - VOYAGE - PROPOSITION GLOBALE A utiliser dans le cadre de propositi…" at bounding box center [545, 353] width 1090 height 706
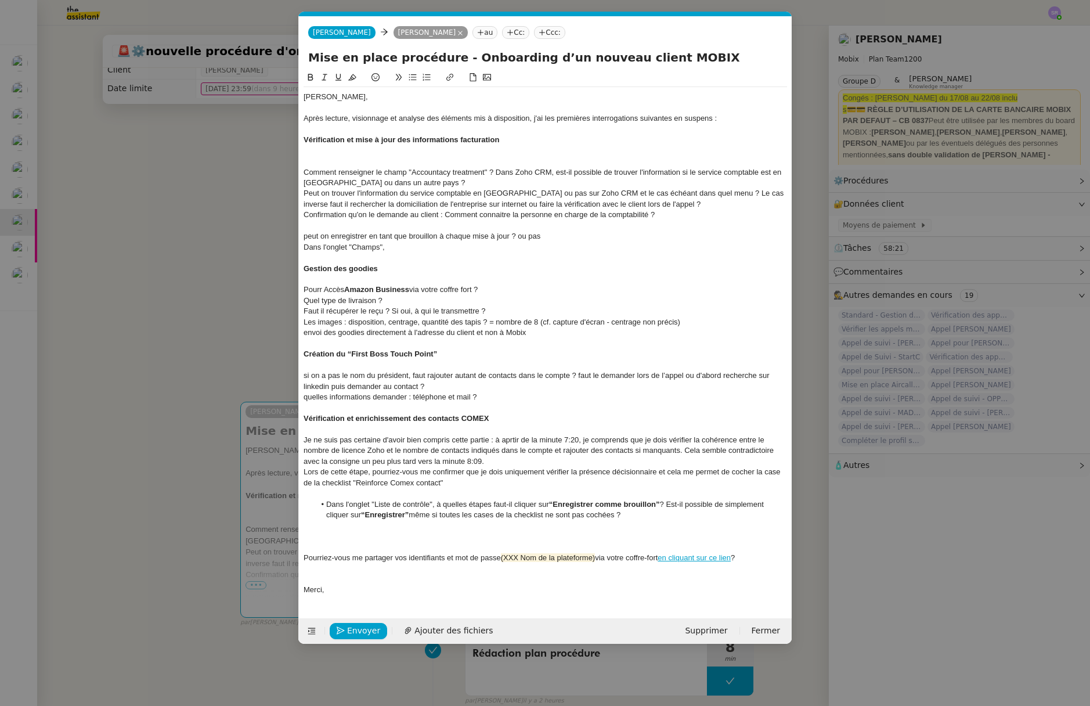
click at [588, 176] on div "Comment renseigner le champ "Accountacy treatment" ? Dans Zoho CRM, est-il poss…" at bounding box center [544, 177] width 483 height 21
drag, startPoint x: 711, startPoint y: 193, endPoint x: 285, endPoint y: 195, distance: 425.9
click at [285, 195] on nz-modal-container "Service TA - VOYAGE - PROPOSITION GLOBALE A utiliser dans le cadre de propositi…" at bounding box center [545, 353] width 1090 height 706
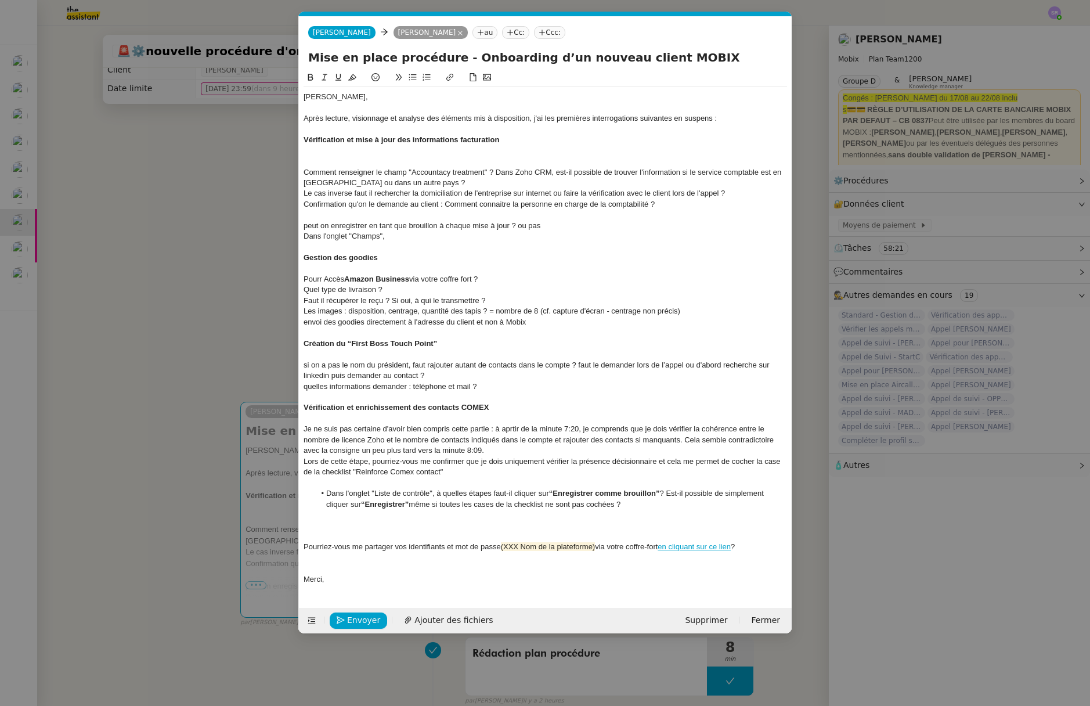
click at [351, 195] on div "Le cas inverse faut il rechercher la domiciliation de l'entreprise sur internet…" at bounding box center [544, 193] width 483 height 10
drag, startPoint x: 698, startPoint y: 204, endPoint x: 269, endPoint y: 202, distance: 428.8
click at [269, 202] on nz-modal-container "Service TA - VOYAGE - PROPOSITION GLOBALE A utiliser dans le cadre de propositi…" at bounding box center [545, 353] width 1090 height 706
click at [454, 237] on div "Dans l'onglet "Champs"," at bounding box center [544, 236] width 483 height 10
drag, startPoint x: 670, startPoint y: 208, endPoint x: 305, endPoint y: 215, distance: 365.0
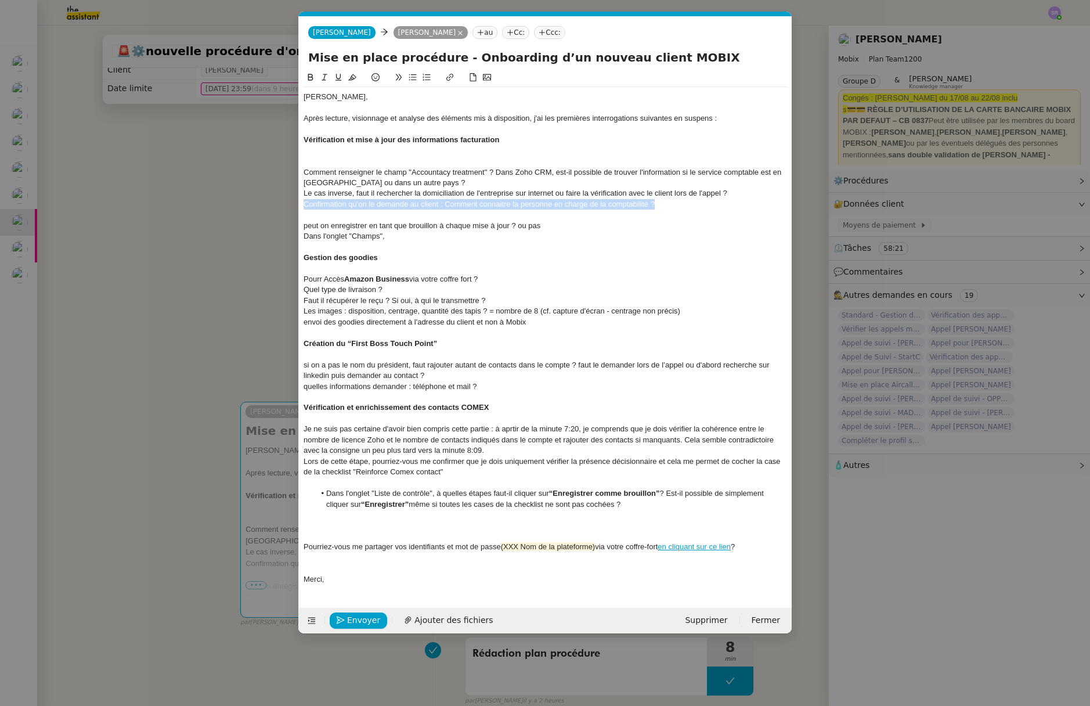
click at [284, 207] on nz-modal-container "Service TA - VOYAGE - PROPOSITION GLOBALE A utiliser dans le cadre de propositi…" at bounding box center [545, 353] width 1090 height 706
click at [410, 237] on div "Dans l'onglet "Champs"," at bounding box center [544, 236] width 483 height 10
drag, startPoint x: 436, startPoint y: 493, endPoint x: 632, endPoint y: 502, distance: 196.3
click at [632, 502] on li "Dans l'onglet "Liste de contrôle", à quelles étapes faut-il cliquer sur “Enregi…" at bounding box center [551, 498] width 472 height 21
copy li "à quelles étapes faut-il cliquer sur “Enregistrer comme brouillon” ? Est-il pos…"
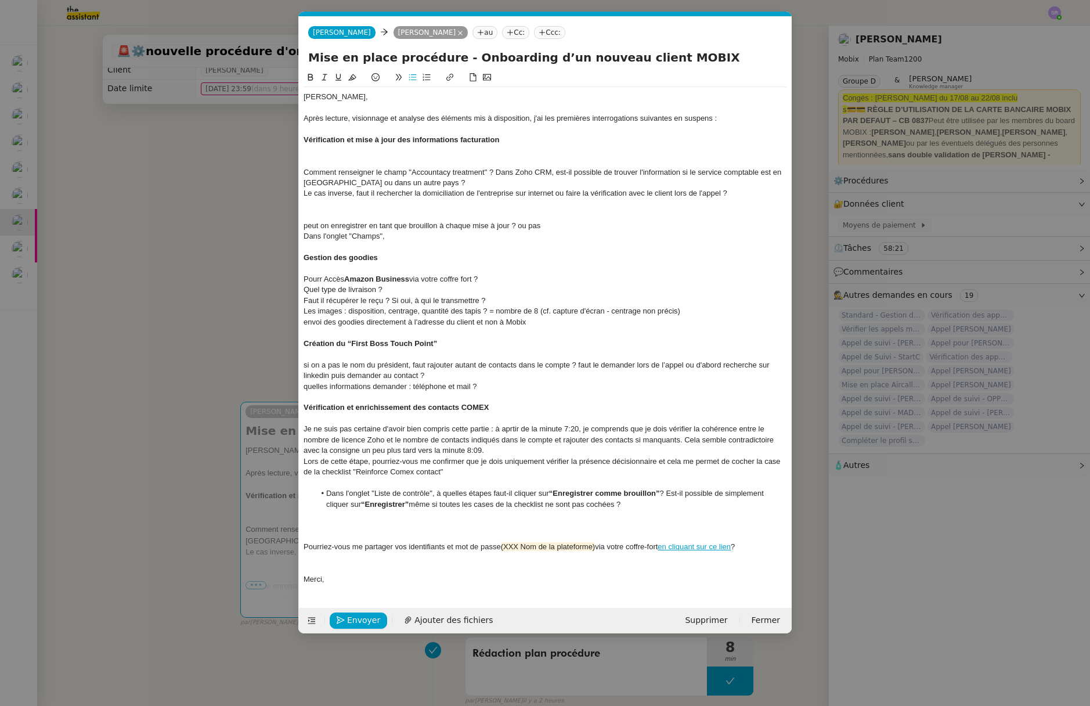
click at [418, 232] on div "Dans l'onglet "Champs"," at bounding box center [544, 236] width 483 height 10
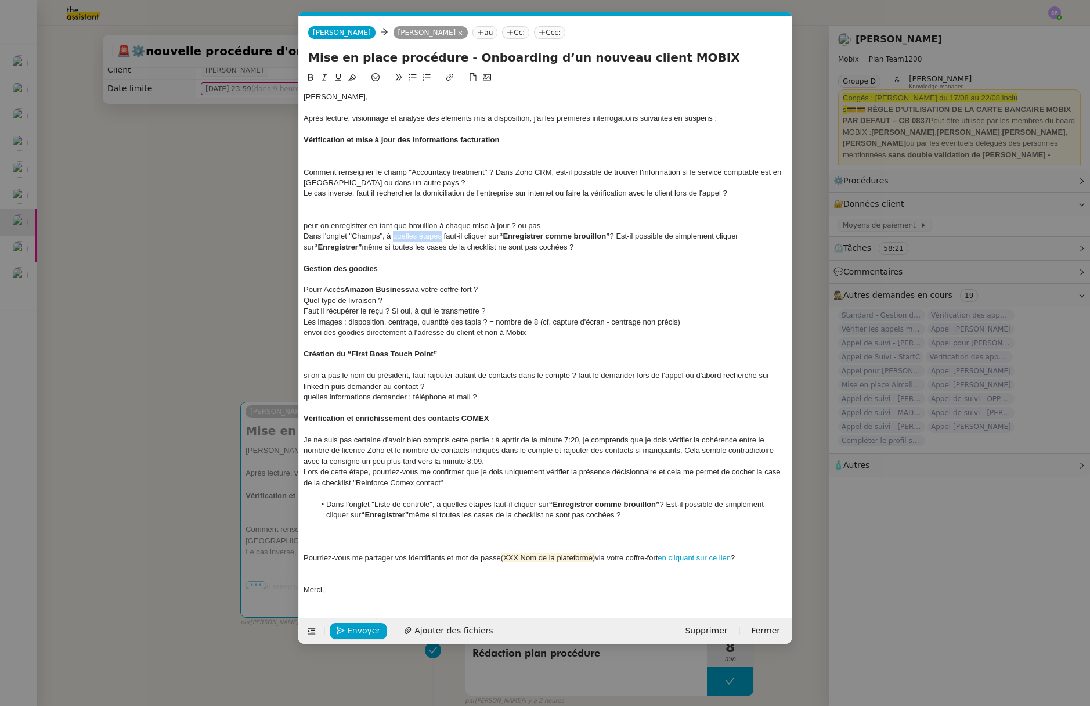
drag, startPoint x: 393, startPoint y: 236, endPoint x: 440, endPoint y: 234, distance: 47.1
click at [440, 234] on div "Dans l'onglet "Champs", à quelles étapes faut-il cliquer sur “Enregistrer comme…" at bounding box center [544, 241] width 483 height 21
click at [511, 248] on div "Dans l'onglet "Champs", à moment faut-il cliquer sur “Enregistrer comme brouill…" at bounding box center [544, 241] width 483 height 21
drag, startPoint x: 593, startPoint y: 236, endPoint x: 720, endPoint y: 238, distance: 127.1
click at [720, 238] on div "Dans l'onglet "Champs", à moment faut-il cliquer sur “Enregistrer comme brouill…" at bounding box center [544, 241] width 483 height 21
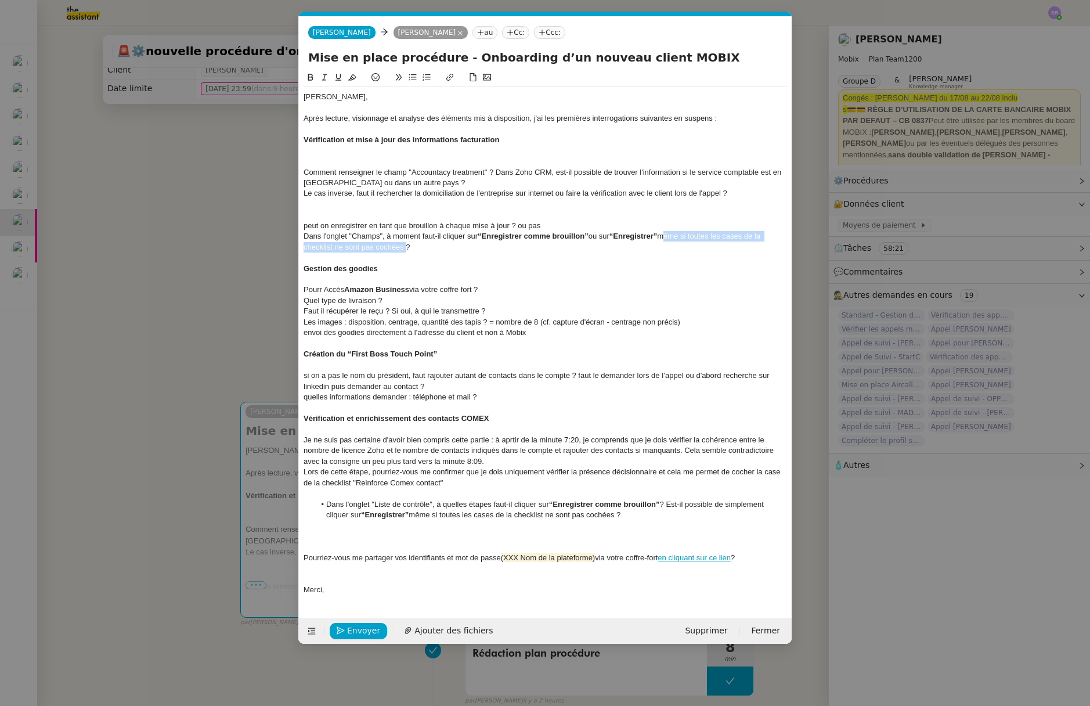
drag, startPoint x: 666, startPoint y: 236, endPoint x: 403, endPoint y: 246, distance: 263.0
click at [403, 246] on div "Dans l'onglet "Champs", à moment faut-il cliquer sur “Enregistrer comme brouill…" at bounding box center [544, 241] width 483 height 21
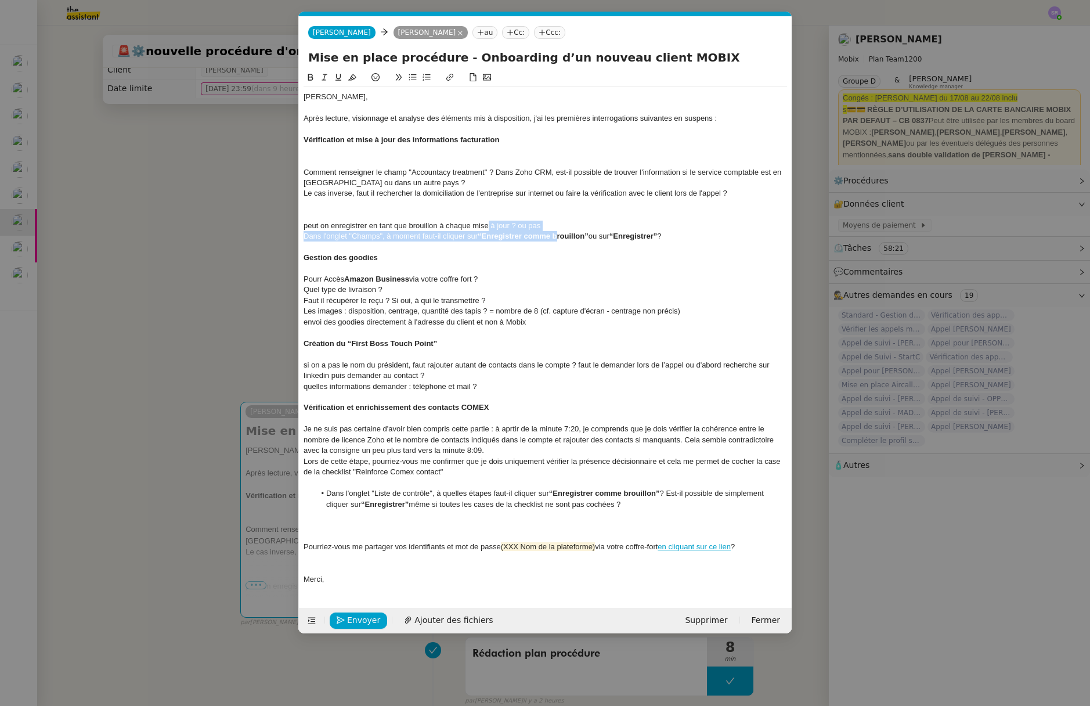
drag, startPoint x: 560, startPoint y: 233, endPoint x: 489, endPoint y: 229, distance: 71.5
click at [489, 229] on div "Florian, Après lecture, visionnage et analyse des éléments mis à disposition, j…" at bounding box center [544, 338] width 483 height 502
click at [584, 228] on div "peut on enregistrer en tant que brouillon à chaque mise à jour ? ou pas" at bounding box center [544, 225] width 483 height 10
drag, startPoint x: 536, startPoint y: 223, endPoint x: 284, endPoint y: 222, distance: 251.8
click at [284, 222] on nz-modal-container "Service TA - VOYAGE - PROPOSITION GLOBALE A utiliser dans le cadre de propositi…" at bounding box center [545, 353] width 1090 height 706
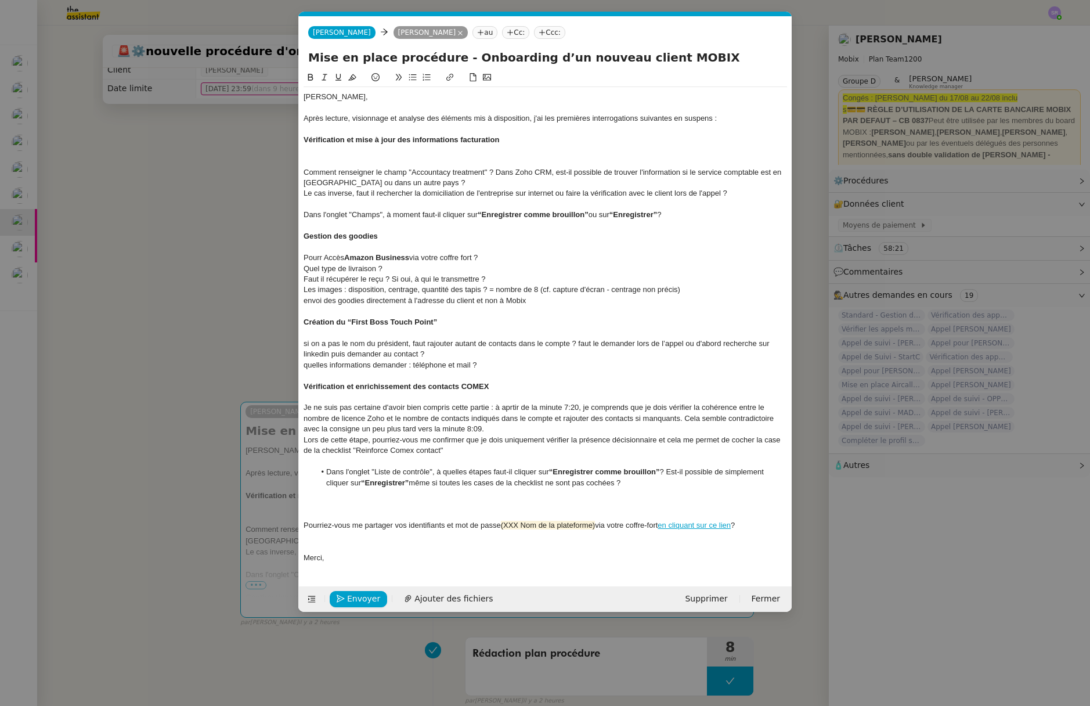
click at [368, 197] on div "Le cas inverse, faut il rechercher la domiciliation de l'entreprise sur interne…" at bounding box center [544, 193] width 483 height 10
click at [0, 0] on lt-em "faut-il" at bounding box center [0, 0] width 0 height 0
drag, startPoint x: 357, startPoint y: 195, endPoint x: 563, endPoint y: 194, distance: 206.6
click at [563, 194] on div "Le cas inverse, faut-il rechercher la domiciliation de l'entreprise sur interne…" at bounding box center [544, 193] width 483 height 10
click at [608, 196] on div "Le cas inverse, pourriez-vous me confirmer qu'il faut que j'effectue la vérific…" at bounding box center [544, 193] width 483 height 10
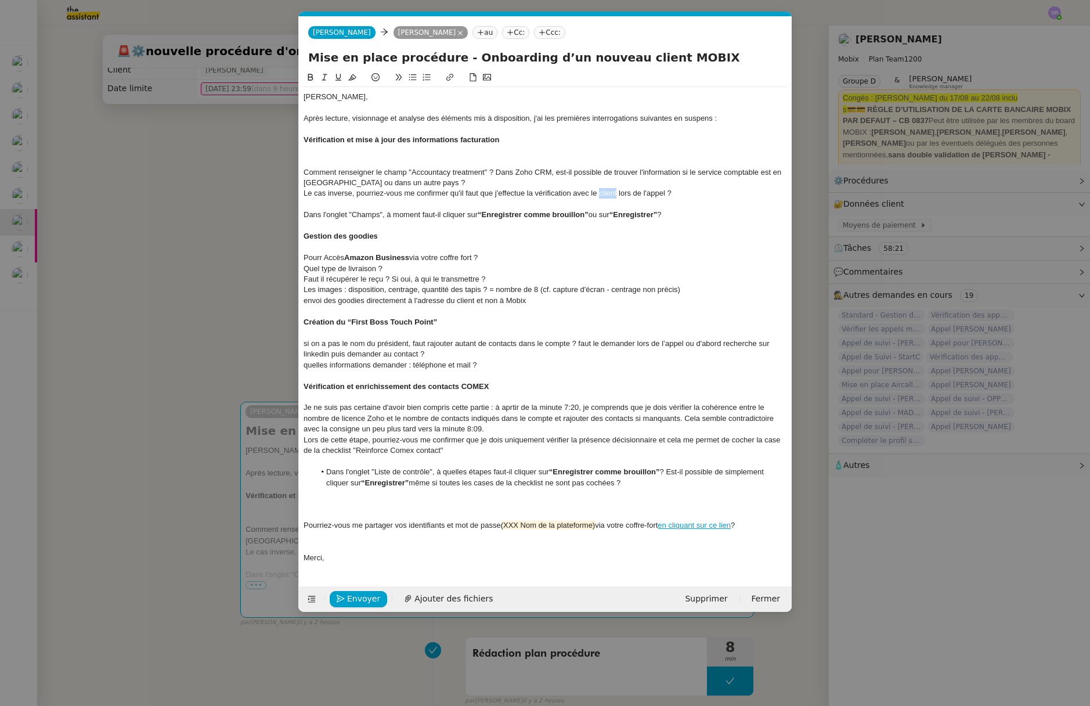
click at [608, 196] on div "Le cas inverse, pourriez-vous me confirmer qu'il faut que j'effectue la vérific…" at bounding box center [544, 193] width 483 height 10
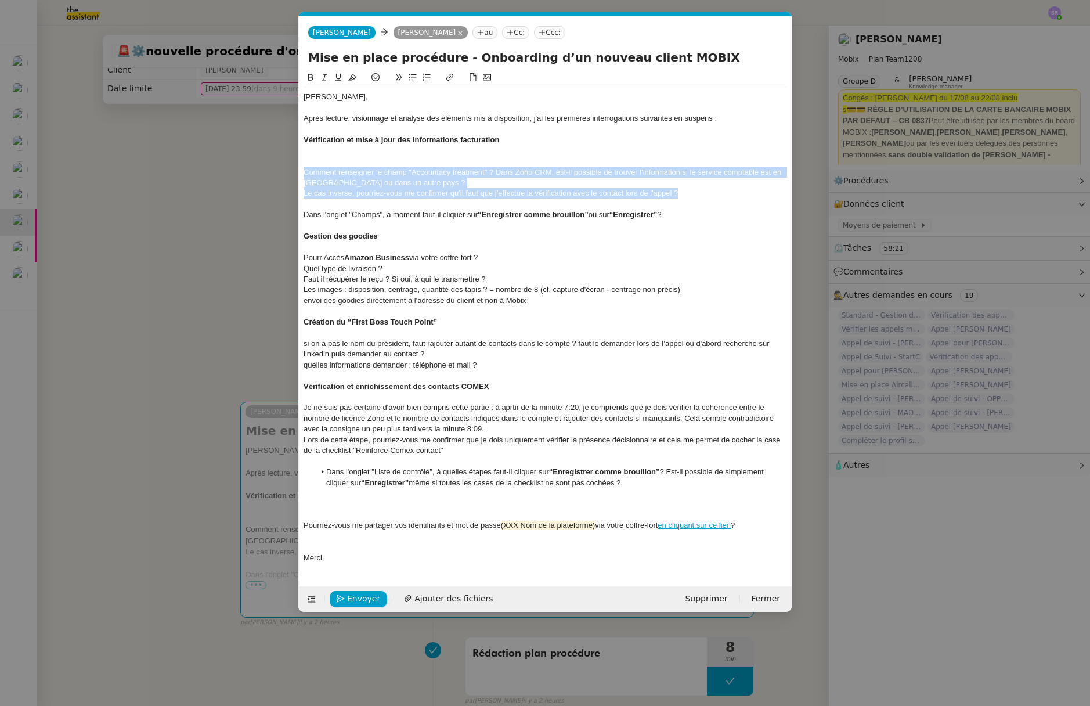
drag, startPoint x: 695, startPoint y: 193, endPoint x: 290, endPoint y: 170, distance: 405.6
click at [290, 170] on nz-modal-container "Service TA - VOYAGE - PROPOSITION GLOBALE A utiliser dans le cadre de propositi…" at bounding box center [545, 353] width 1090 height 706
click at [416, 79] on icon at bounding box center [412, 77] width 8 height 8
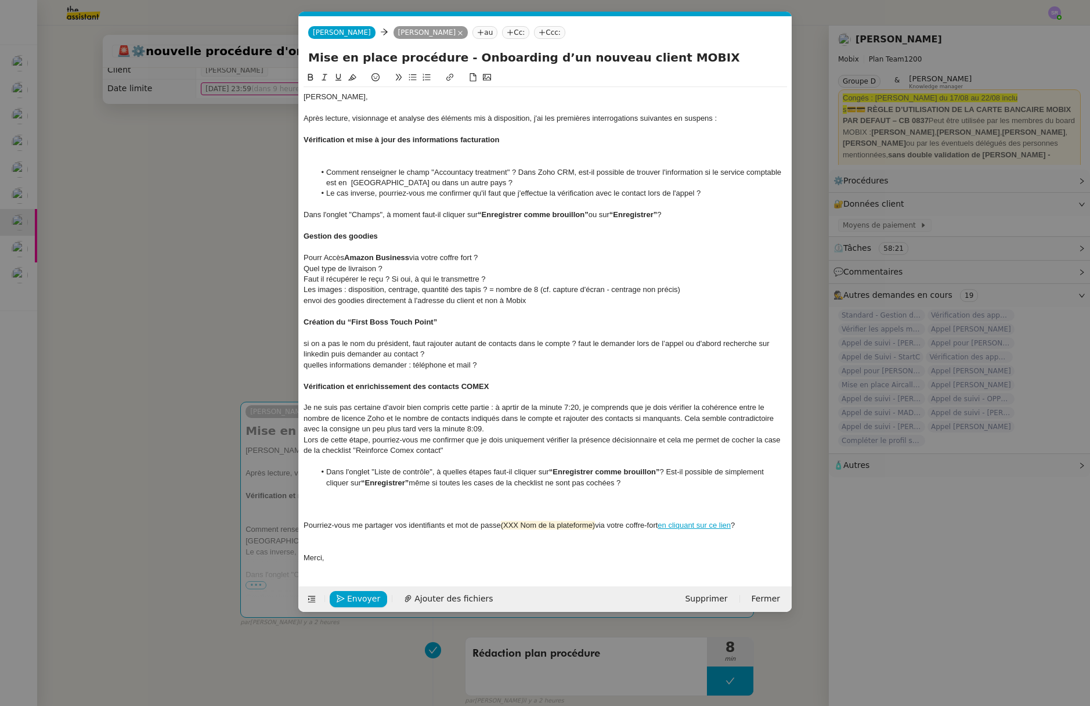
click at [487, 190] on li "Le cas inverse, pourriez-vous me confirmer qu'il faut que j'effectue la vérific…" at bounding box center [551, 193] width 472 height 10
click at [469, 183] on li "Comment renseigner le champ "Accountacy treatment" ? Dans Zoho CRM, est-il poss…" at bounding box center [551, 177] width 472 height 21
click at [466, 172] on li "Comment renseigner le champ "Accountacy treatment" ? Dans Zoho CRM, est-il poss…" at bounding box center [551, 177] width 472 height 21
click at [498, 229] on div at bounding box center [544, 225] width 483 height 10
drag, startPoint x: 512, startPoint y: 171, endPoint x: 432, endPoint y: 173, distance: 79.5
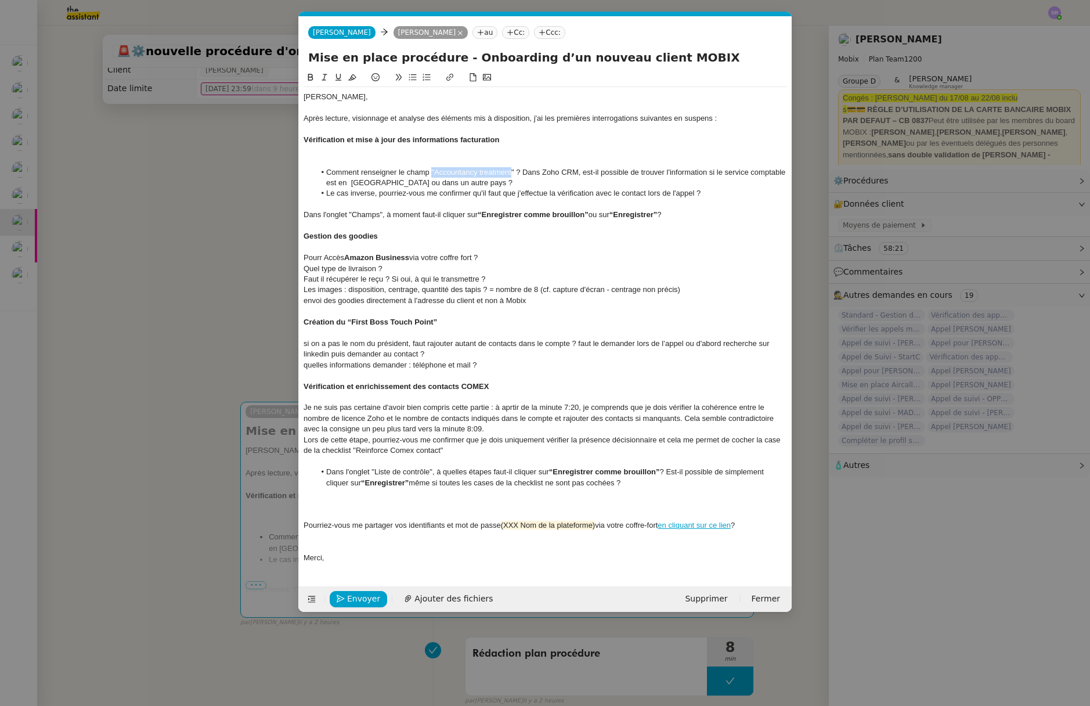
click at [432, 173] on li "Comment renseigner le champ "Accountancy treatment" ? Dans Zoho CRM, est-il pos…" at bounding box center [551, 177] width 472 height 21
click at [597, 234] on div "Gestion des goodies" at bounding box center [544, 236] width 483 height 10
drag, startPoint x: 425, startPoint y: 222, endPoint x: 378, endPoint y: 207, distance: 48.8
click at [425, 222] on div at bounding box center [544, 225] width 483 height 10
click at [726, 192] on li "Le cas inverse, pourriez-vous me confirmer qu'il faut que j'effectue la vérific…" at bounding box center [551, 193] width 472 height 10
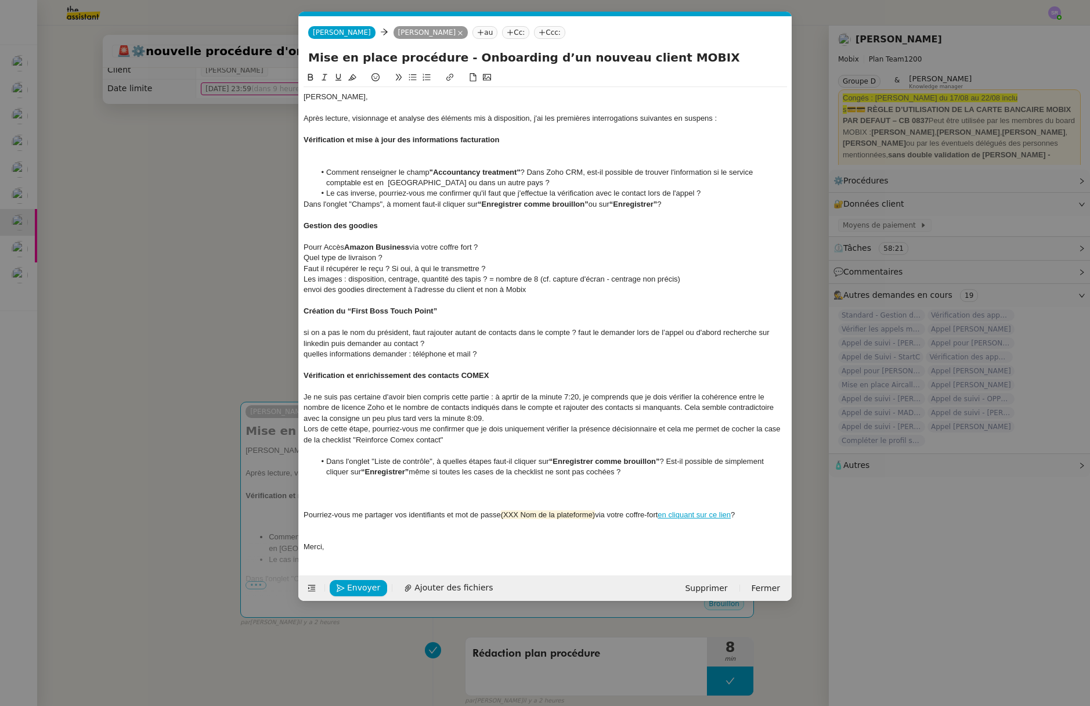
click at [742, 174] on li "Comment renseigner le champ "Accountancy treatment" ? Dans Zoho CRM, est-il pos…" at bounding box center [551, 177] width 472 height 21
click at [699, 203] on div "Dans l'onglet "Champs", à moment faut-il cliquer sur “Enregistrer comme brouill…" at bounding box center [544, 204] width 483 height 10
click at [410, 77] on icon at bounding box center [412, 77] width 8 height 8
drag, startPoint x: 753, startPoint y: 513, endPoint x: 292, endPoint y: 513, distance: 460.1
click at [292, 513] on nz-modal-container "Service TA - VOYAGE - PROPOSITION GLOBALE A utiliser dans le cadre de propositi…" at bounding box center [545, 353] width 1090 height 706
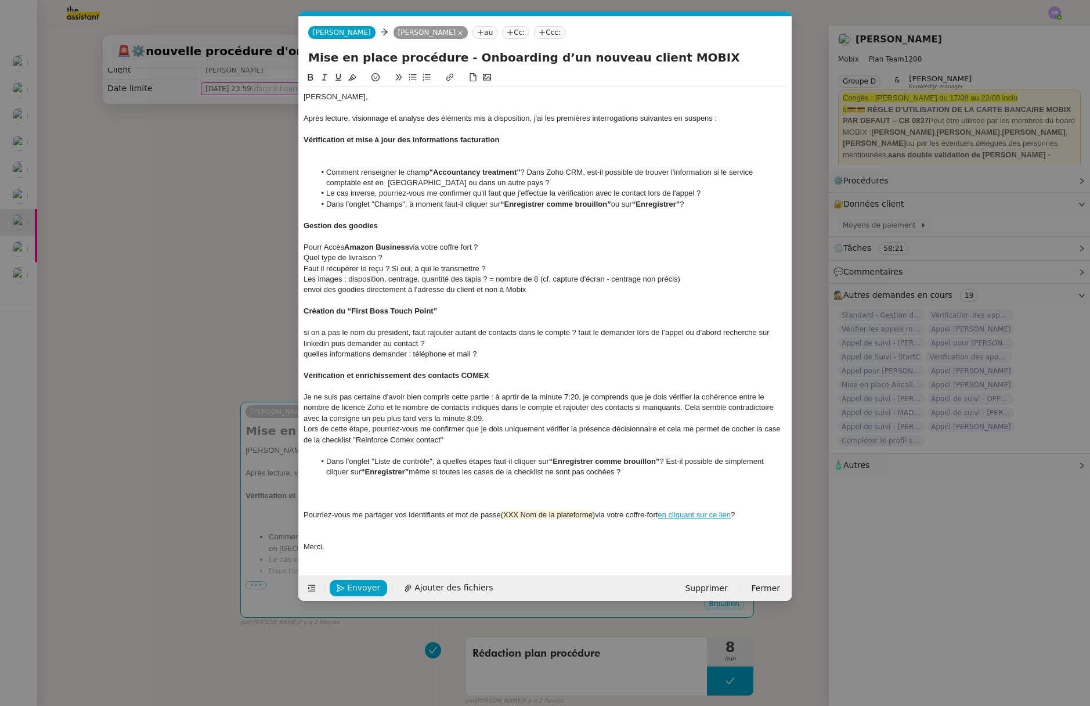
copy div "Pourriez-vous me partager vos identifiants et mot de passe (XXX Nom de la plate…"
click at [384, 269] on span "Faut il récupérer le reçu ? Si oui, à qui le transmettre ?" at bounding box center [394, 268] width 182 height 9
click at [342, 242] on div "Pourr Accès Amazon Business via votre coffre fort ?" at bounding box center [544, 247] width 483 height 10
click at [342, 236] on div at bounding box center [544, 236] width 483 height 10
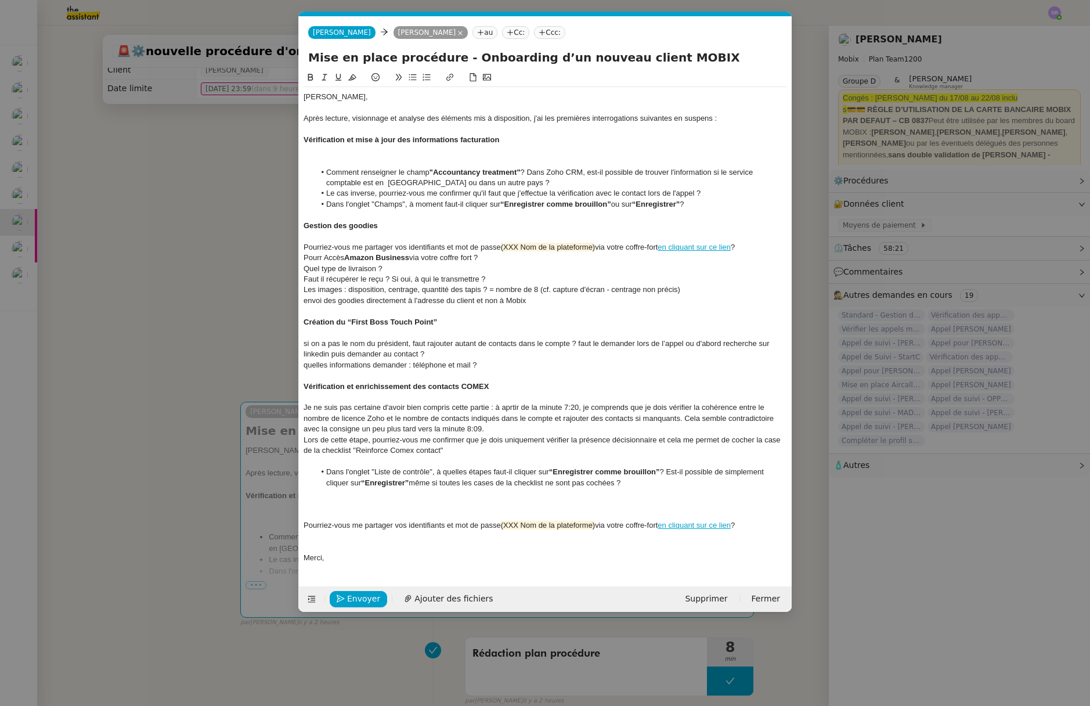
click at [306, 248] on div "Pourriez-vous me partager vos identifiants et mot de passe (XXX Nom de la plate…" at bounding box center [544, 247] width 483 height 10
click at [301, 249] on nz-spin "Florian, Après lecture, visionnage et analyse des éléments mis à disposition, j…" at bounding box center [545, 321] width 493 height 501
click at [305, 248] on div "Pourriez-vous me partager vos identifiants et mot de passe (XXX Nom de la plate…" at bounding box center [544, 247] width 483 height 10
drag, startPoint x: 504, startPoint y: 246, endPoint x: 609, endPoint y: 250, distance: 105.1
click at [595, 248] on span "(XXX Nom de la plateforme)" at bounding box center [548, 247] width 95 height 9
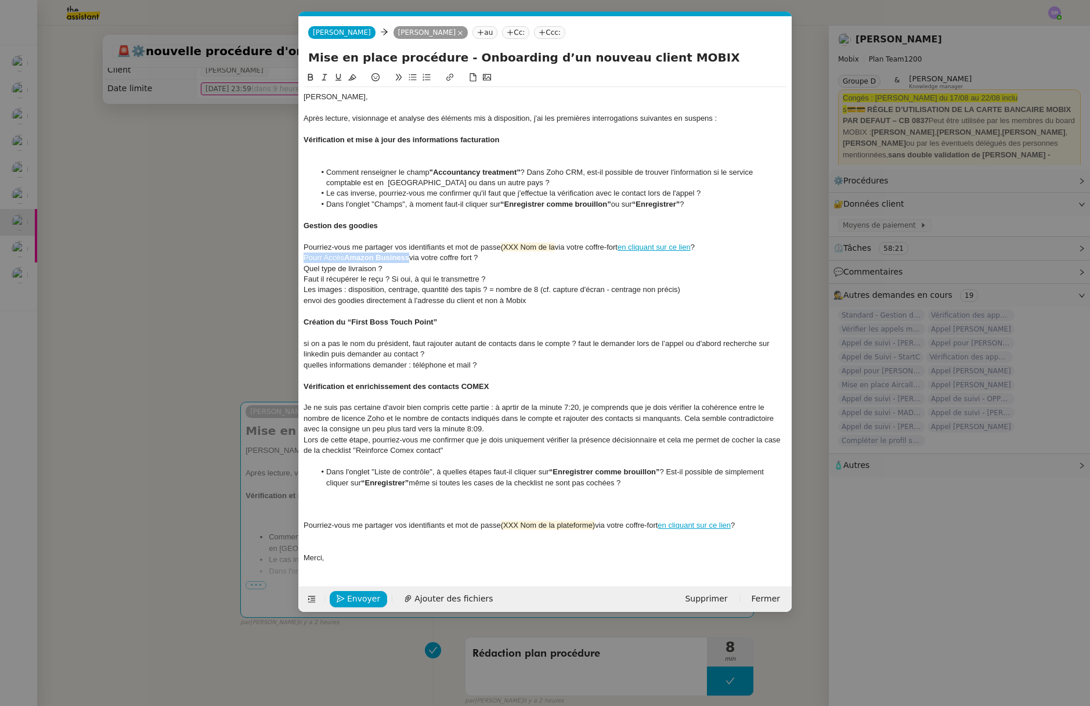
drag, startPoint x: 412, startPoint y: 258, endPoint x: 301, endPoint y: 261, distance: 111.4
click at [301, 261] on nz-spin "Florian, Après lecture, visionnage et analyse des éléments mis à disposition, j…" at bounding box center [545, 321] width 493 height 501
copy div "Pourr Accès Amazon Business"
click at [572, 243] on div "Pourriez-vous me partager vos identifiants et mot de passe (XXX Nom de la via v…" at bounding box center [544, 247] width 483 height 10
drag, startPoint x: 559, startPoint y: 248, endPoint x: 504, endPoint y: 247, distance: 55.1
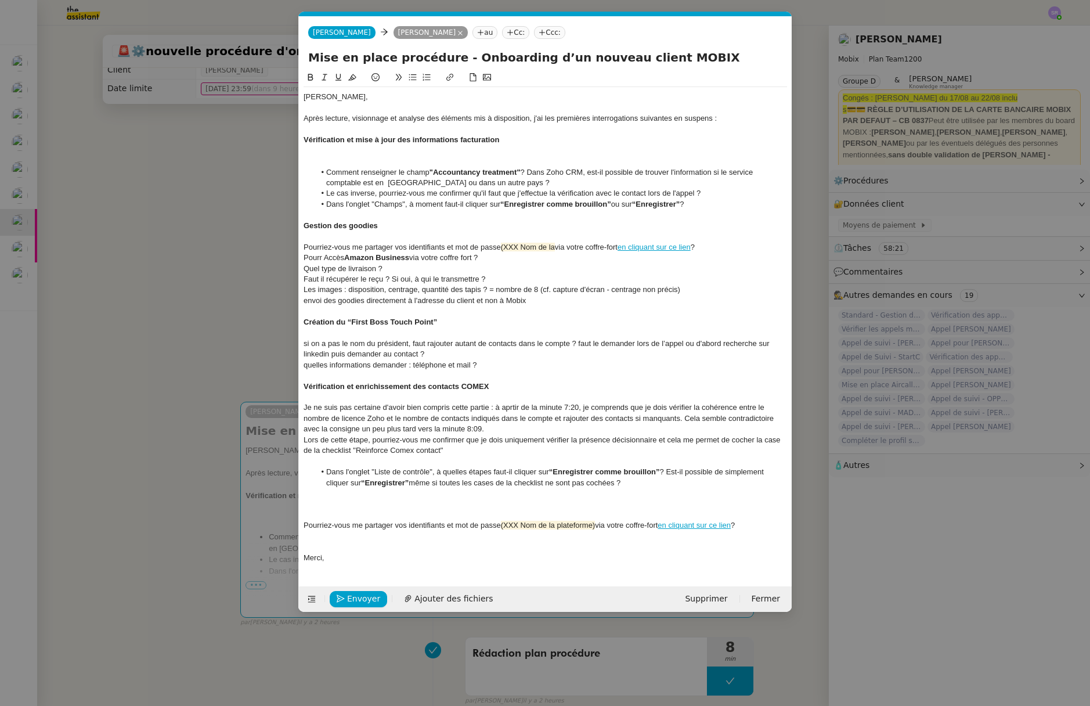
click at [504, 247] on div "Pourriez-vous me partager vos identifiants et mot de passe (XXX Nom de la via v…" at bounding box center [544, 247] width 483 height 10
click at [507, 249] on div "Pourriez-vous me partager vos identifiants et mot de passe ( Pourr Accès Amazon…" at bounding box center [544, 247] width 483 height 10
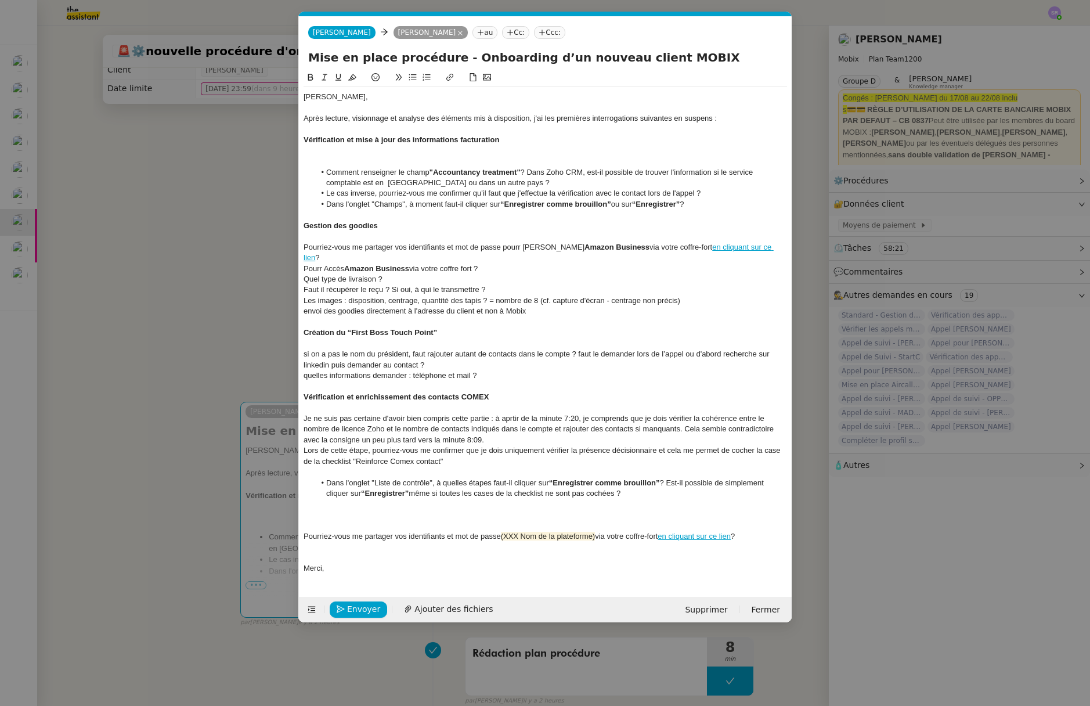
click at [523, 247] on div "Pourriez-vous me partager vos identifiants et mot de passe pourr Accès Amazon B…" at bounding box center [544, 252] width 483 height 21
click at [520, 247] on div "Pourriez-vous me partager vos identifiants et mot de passe pourr Accès Amazon B…" at bounding box center [544, 252] width 483 height 21
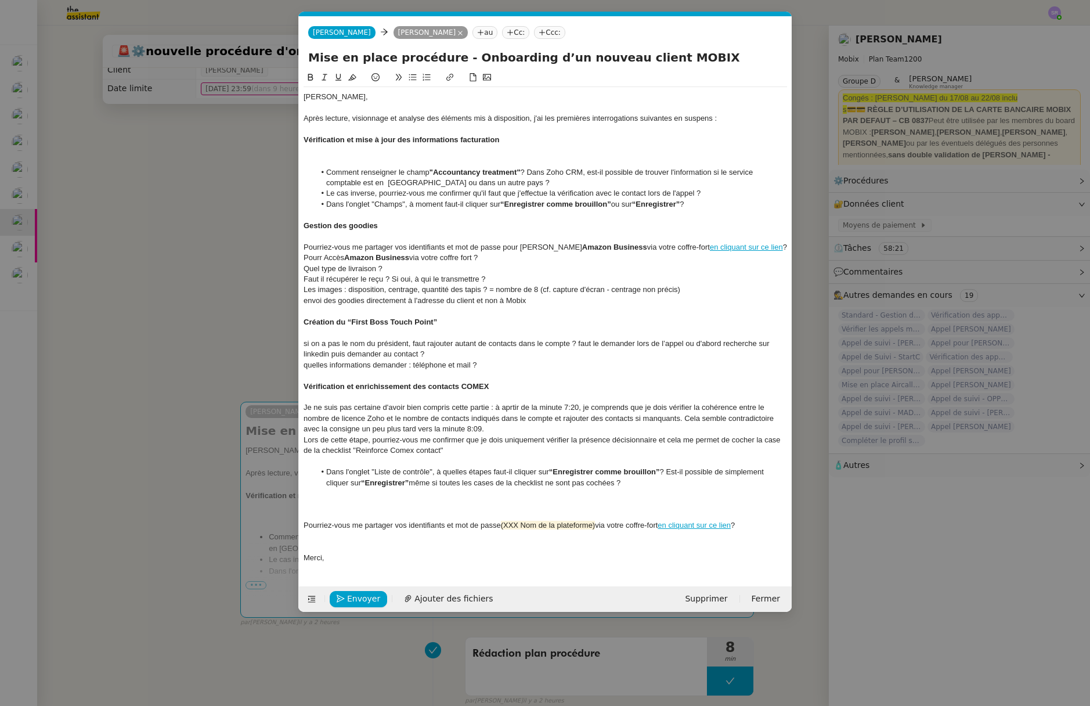
click at [519, 245] on div "Pourriez-vous me partager vos identifiants et mot de passe pour Accès Amazon Bu…" at bounding box center [544, 247] width 483 height 10
click at [541, 248] on div "Pourriez-vous me partager vos identifiants et mot de passe pour l'accès Amazon …" at bounding box center [544, 247] width 483 height 10
click at [768, 243] on div "Pourriez-vous me partager vos identifiants et mot de passe pour l'accès à Amazo…" at bounding box center [544, 247] width 483 height 10
click at [889, 226] on nz-modal-container "Service TA - VOYAGE - PROPOSITION GLOBALE A utiliser dans le cadre de propositi…" at bounding box center [545, 353] width 1090 height 706
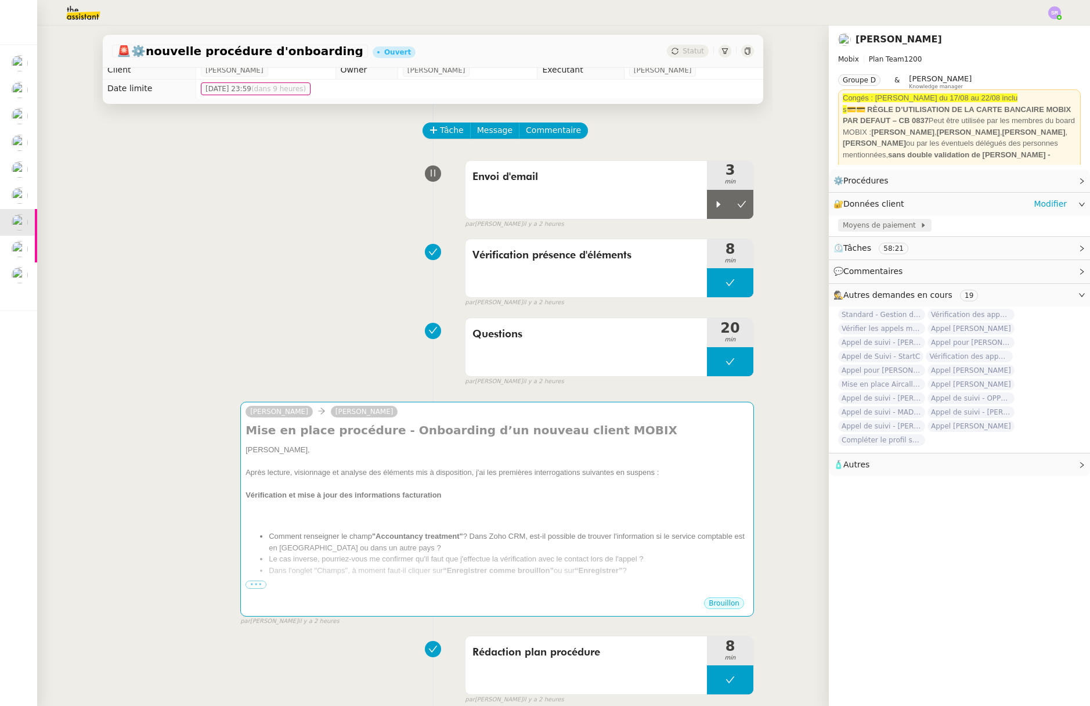
click at [883, 228] on span "Moyens de paiement" at bounding box center [880, 225] width 77 height 12
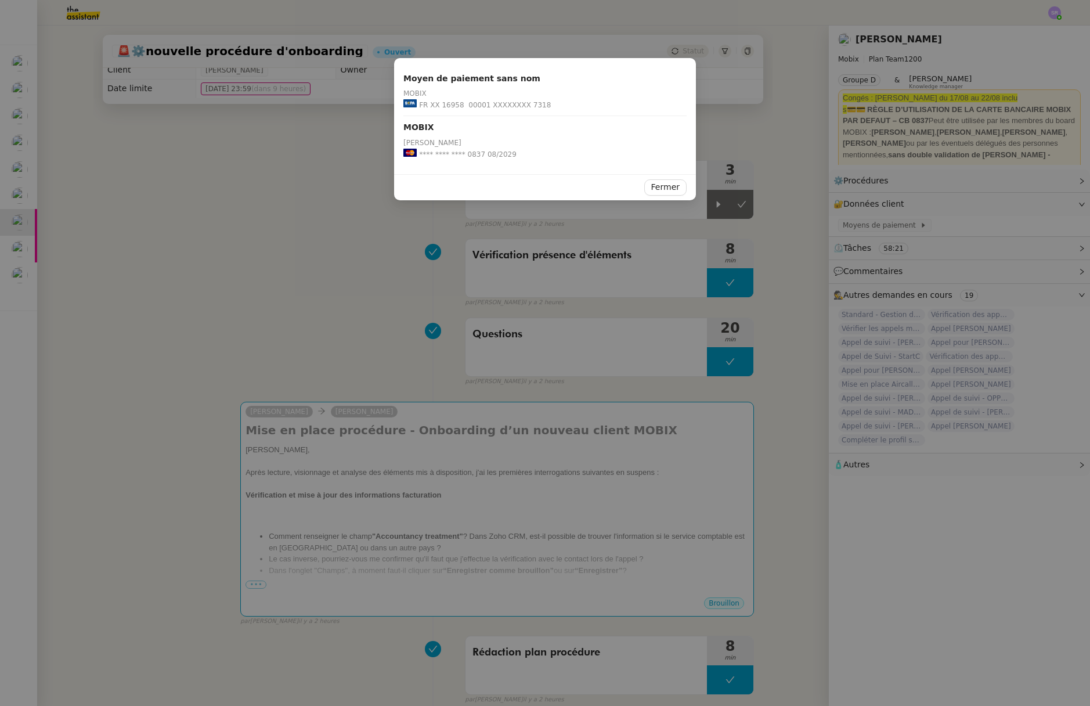
click at [614, 491] on nz-modal-container "Moyen de paiement sans nom MOBIX FR XX 16958 00001 XXXXXXXX 7318 MOBIX Ramona G…" at bounding box center [545, 353] width 1090 height 706
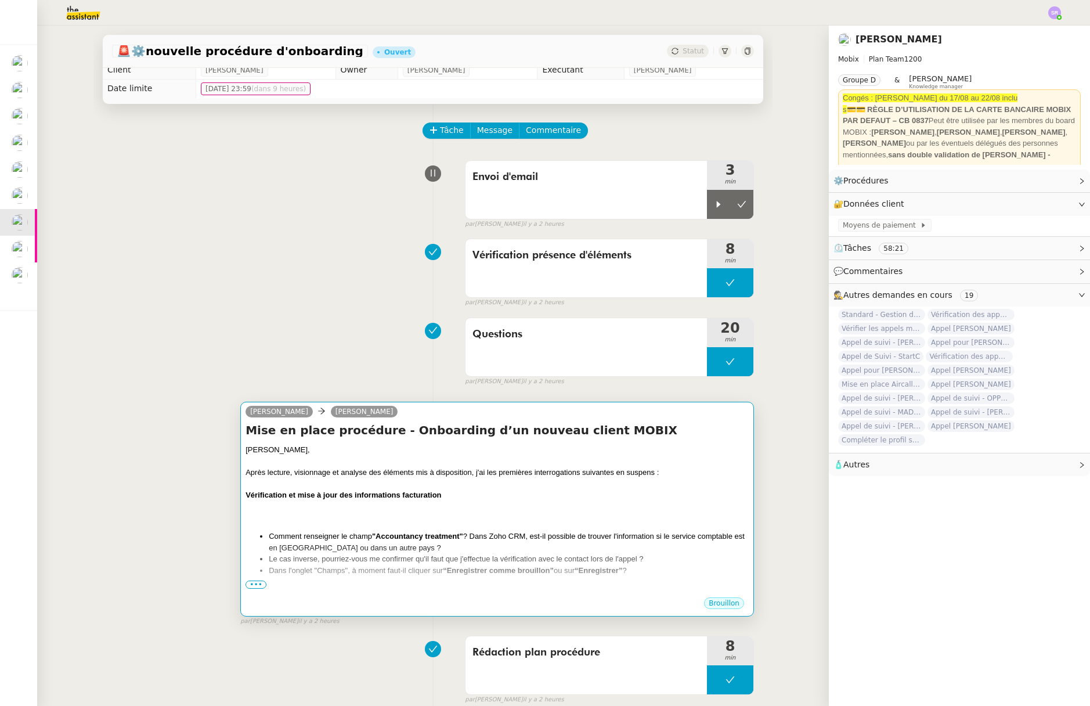
click at [590, 505] on div at bounding box center [496, 506] width 503 height 12
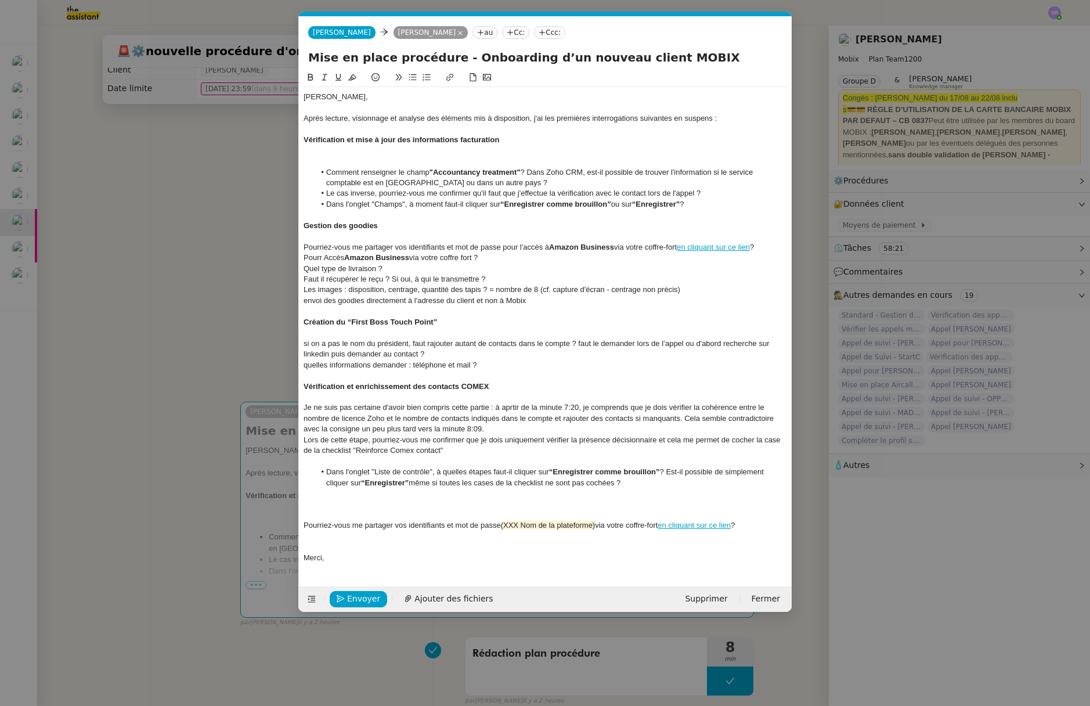
scroll to position [0, 24]
click at [773, 249] on div "Pourriez-vous me partager vos identifiants et mot de passe pour l'accès à Amazo…" at bounding box center [544, 247] width 483 height 10
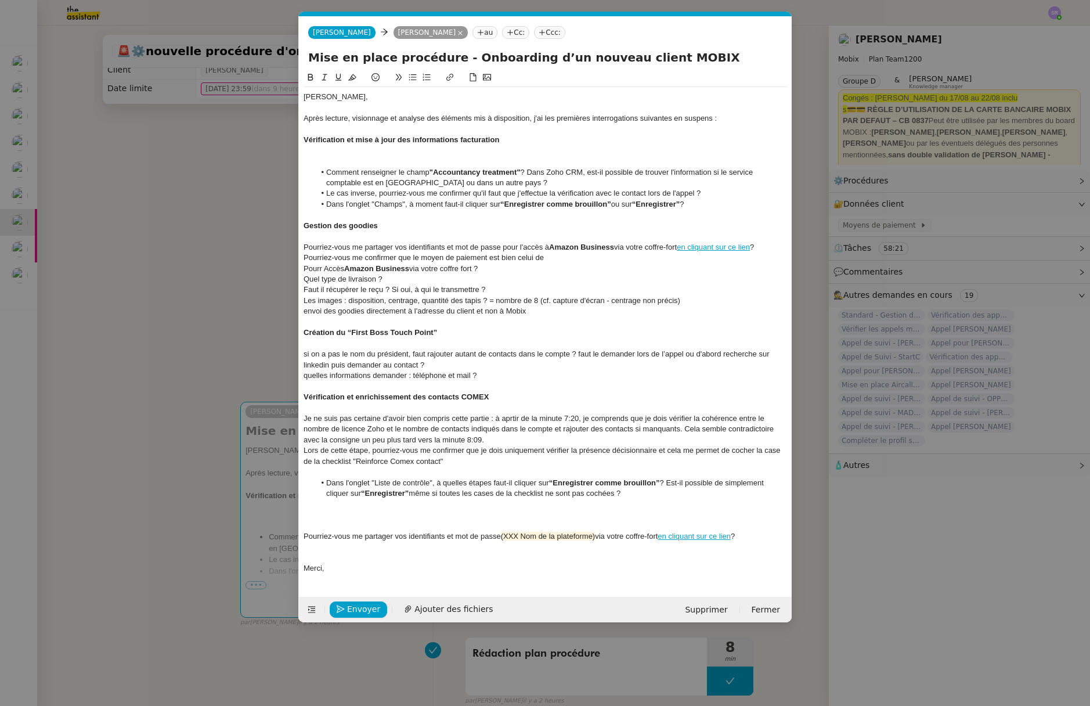
click at [865, 225] on nz-modal-container "Service TA - VOYAGE - PROPOSITION GLOBALE A utiliser dans le cadre de propositi…" at bounding box center [545, 353] width 1090 height 706
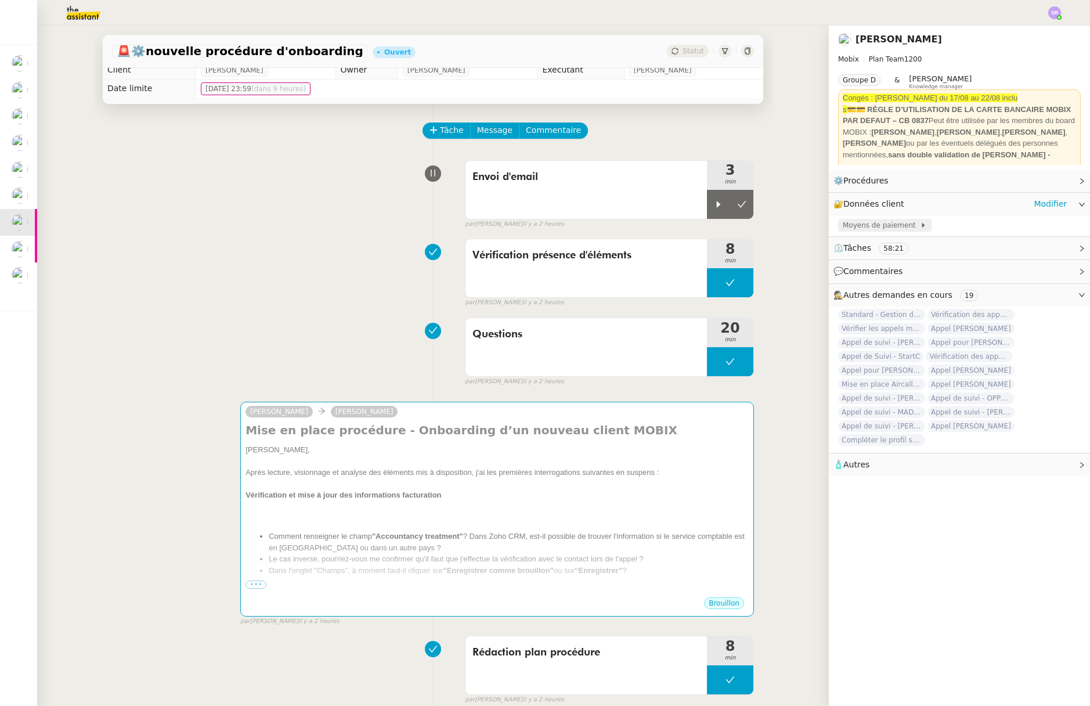
click at [876, 229] on span "Moyens de paiement" at bounding box center [880, 225] width 77 height 12
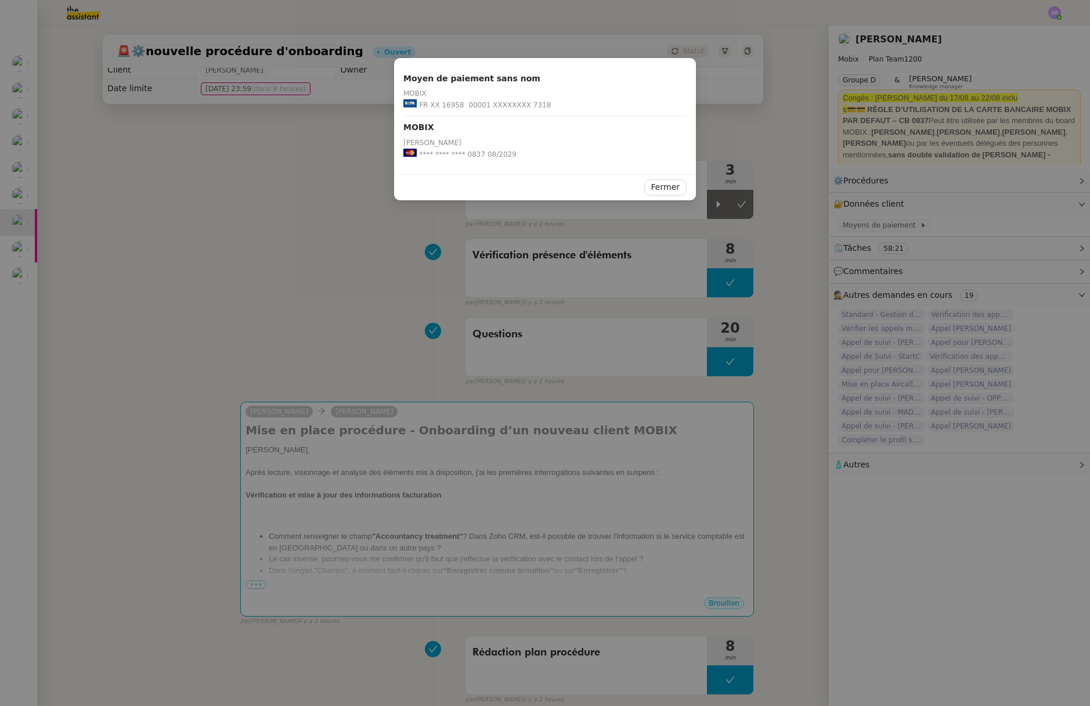
click at [617, 526] on nz-modal-container "Moyen de paiement sans nom MOBIX FR XX 16958 00001 XXXXXXXX 7318 MOBIX Ramona G…" at bounding box center [545, 353] width 1090 height 706
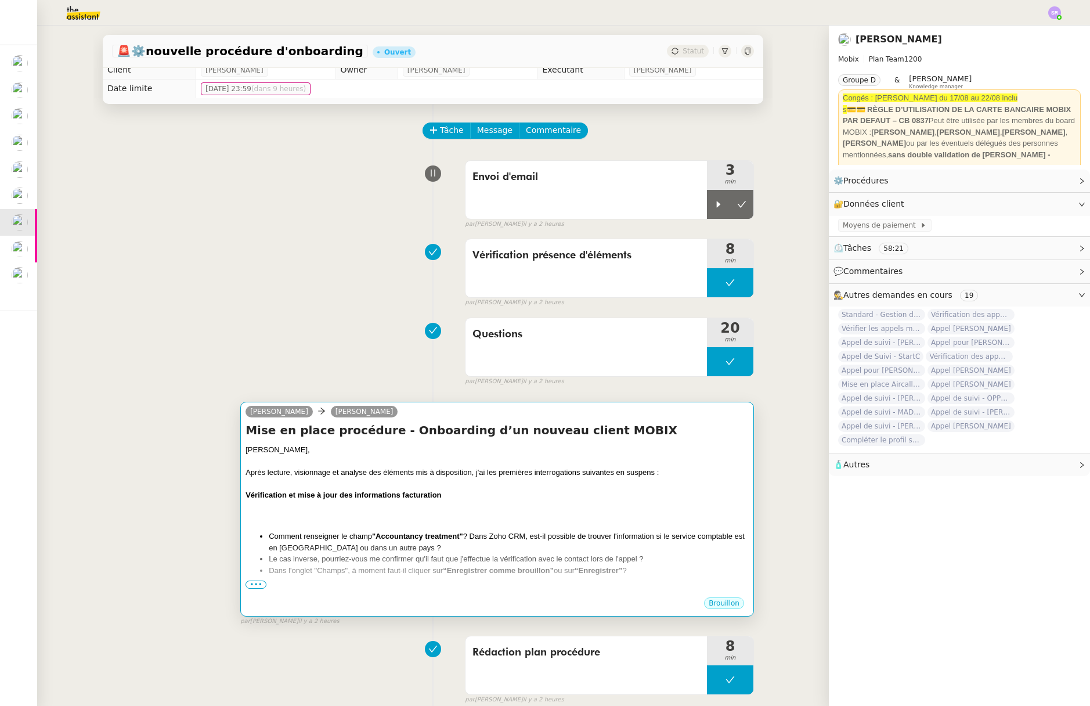
click at [564, 501] on div at bounding box center [496, 506] width 503 height 12
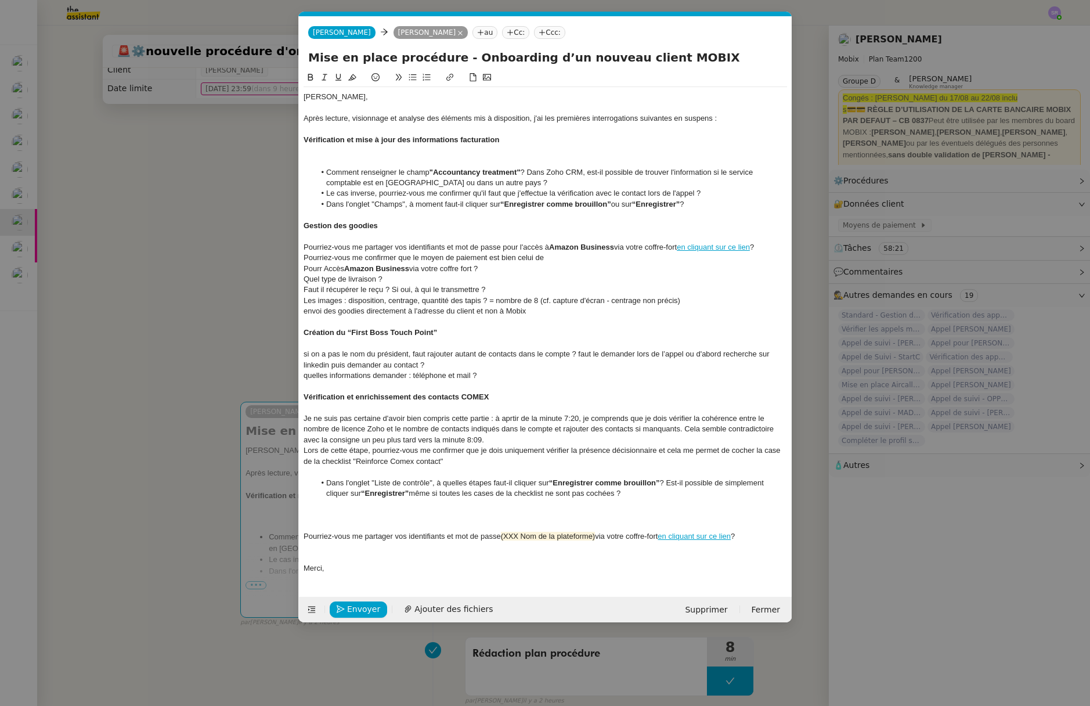
click at [560, 260] on div "Pourriez-vous me confirmer que le moyen de paiement est bien celui de" at bounding box center [544, 257] width 483 height 10
click at [871, 234] on nz-modal-container "Service TA - VOYAGE - PROPOSITION GLOBALE A utiliser dans le cadre de propositi…" at bounding box center [545, 353] width 1090 height 706
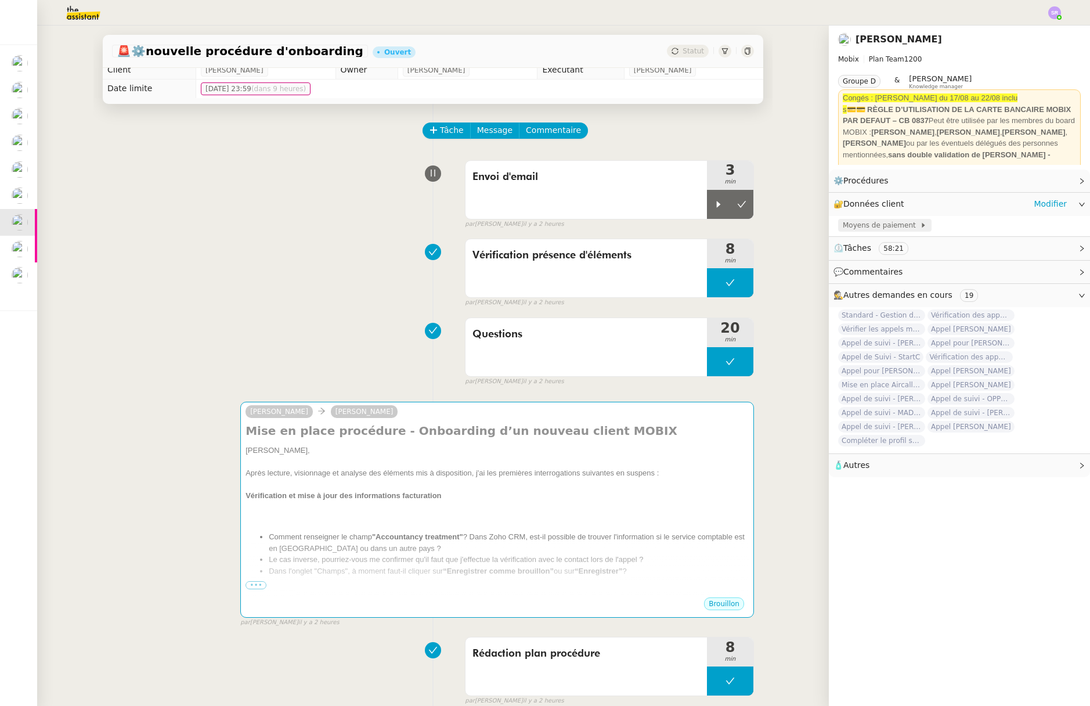
click at [875, 229] on span "Moyens de paiement" at bounding box center [880, 225] width 77 height 12
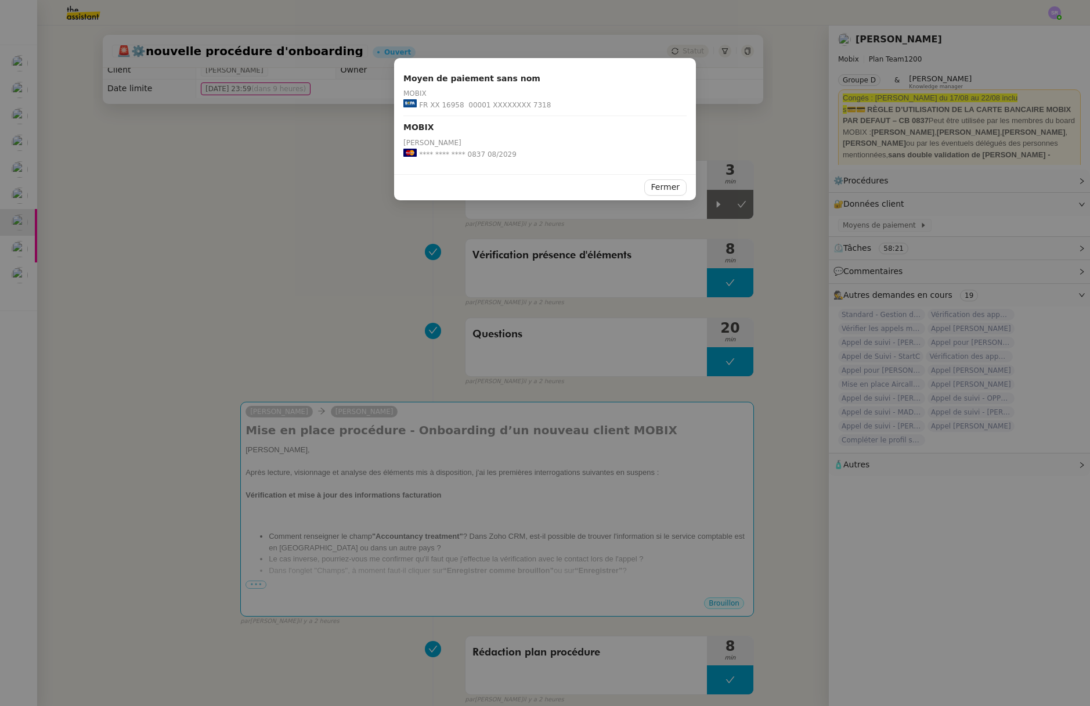
click at [381, 293] on nz-modal-container "Moyen de paiement sans nom MOBIX FR XX 16958 00001 XXXXXXXX 7318 MOBIX Ramona G…" at bounding box center [545, 353] width 1090 height 706
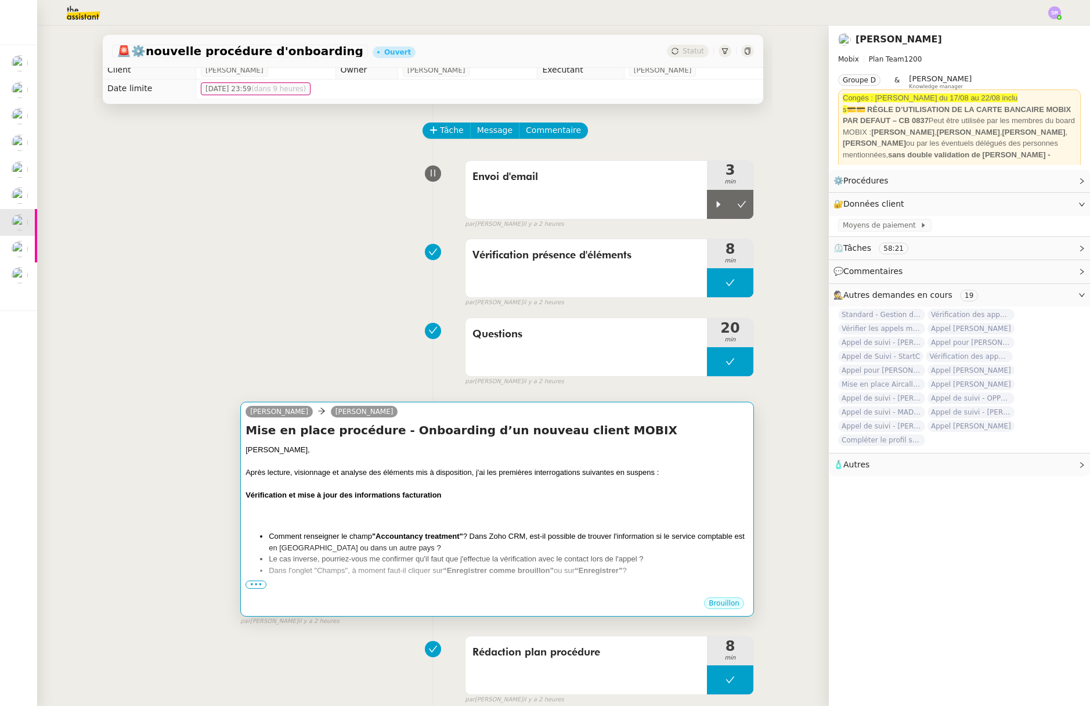
click at [592, 515] on div at bounding box center [496, 518] width 503 height 12
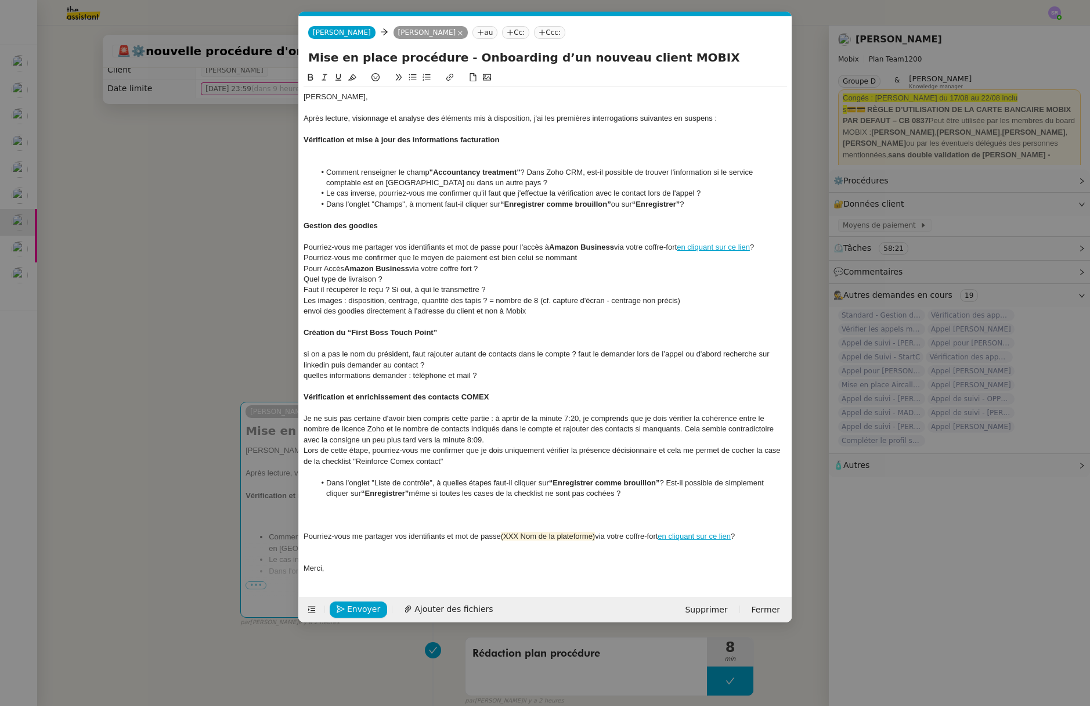
click at [418, 239] on div at bounding box center [544, 236] width 483 height 10
click at [575, 249] on strong "Amazon Business" at bounding box center [581, 247] width 65 height 9
click at [597, 256] on div "Pourriez-vous me confirmer que le moyen de paiement est bien celui se nommant" at bounding box center [544, 257] width 483 height 10
drag, startPoint x: 536, startPoint y: 259, endPoint x: 578, endPoint y: 258, distance: 42.4
click at [578, 258] on div "Pourriez-vous me confirmer que le moyen de paiement est bien celui se nommant" at bounding box center [544, 257] width 483 height 10
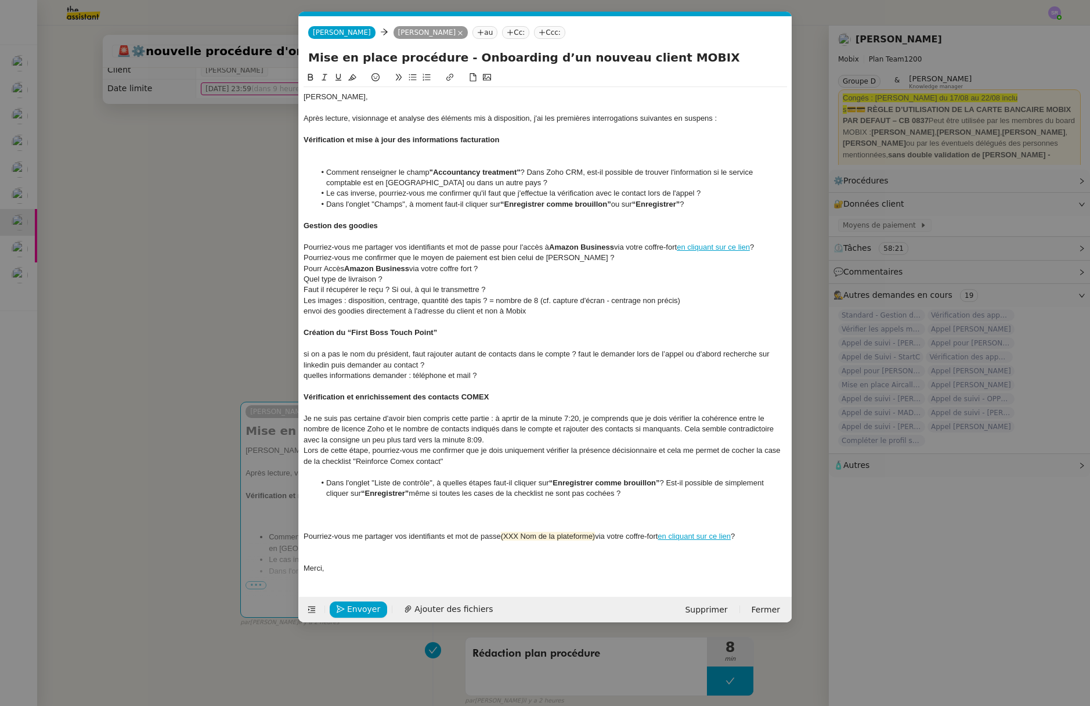
drag, startPoint x: 490, startPoint y: 262, endPoint x: 549, endPoint y: 263, distance: 59.2
click at [490, 262] on div "Pourriez-vous me confirmer que le moyen de paiement est bien celui de Ramona ?" at bounding box center [544, 257] width 483 height 10
drag, startPoint x: 497, startPoint y: 266, endPoint x: 291, endPoint y: 265, distance: 206.0
click at [291, 265] on nz-modal-container "Service TA - VOYAGE - PROPOSITION GLOBALE A utiliser dans le cadre de propositi…" at bounding box center [545, 353] width 1090 height 706
click at [319, 278] on span "Quel type de livraison ?" at bounding box center [342, 278] width 79 height 9
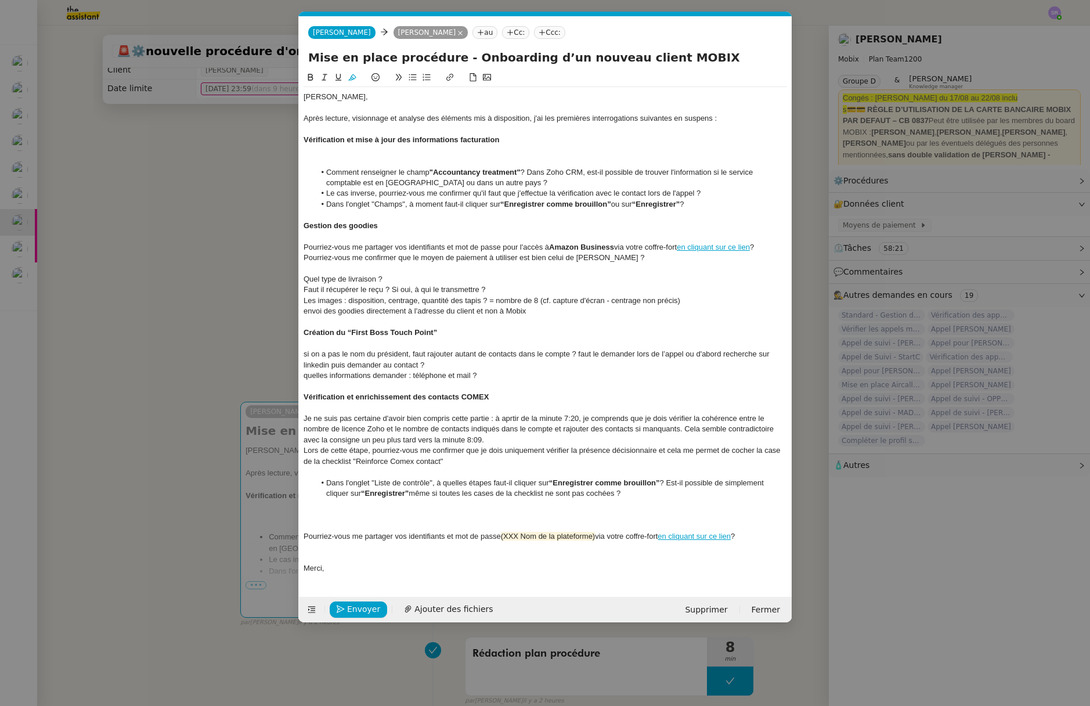
click at [231, 262] on nz-modal-container "Service TA - VOYAGE - PROPOSITION GLOBALE A utiliser dans le cadre de propositi…" at bounding box center [545, 353] width 1090 height 706
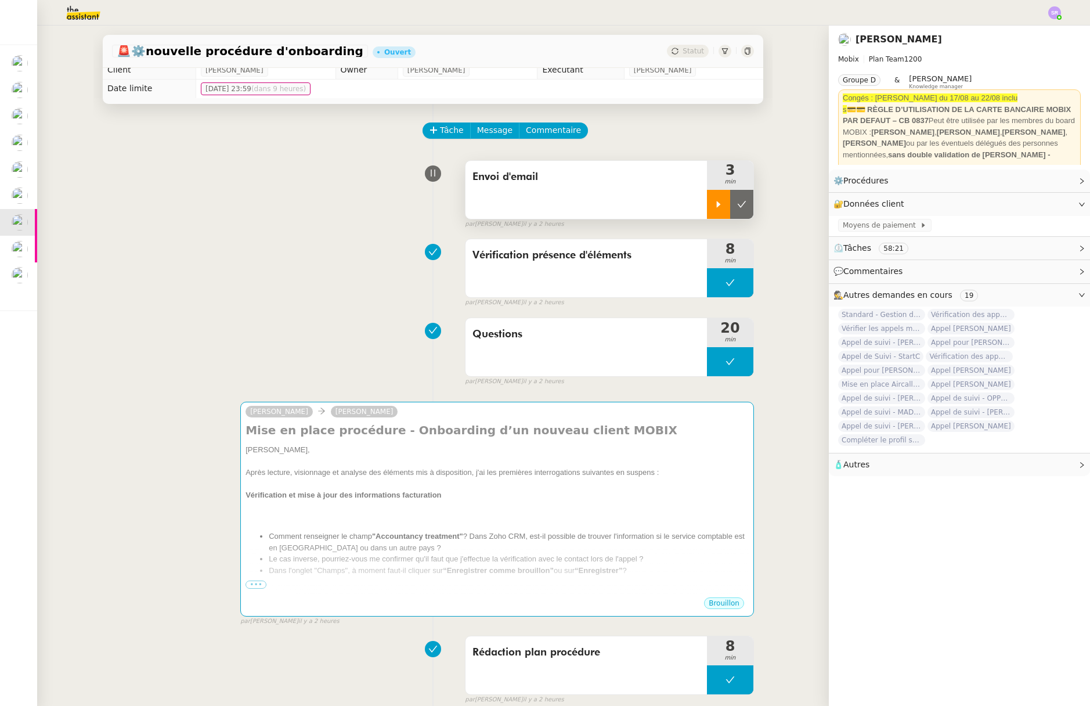
click at [714, 208] on icon at bounding box center [718, 204] width 9 height 9
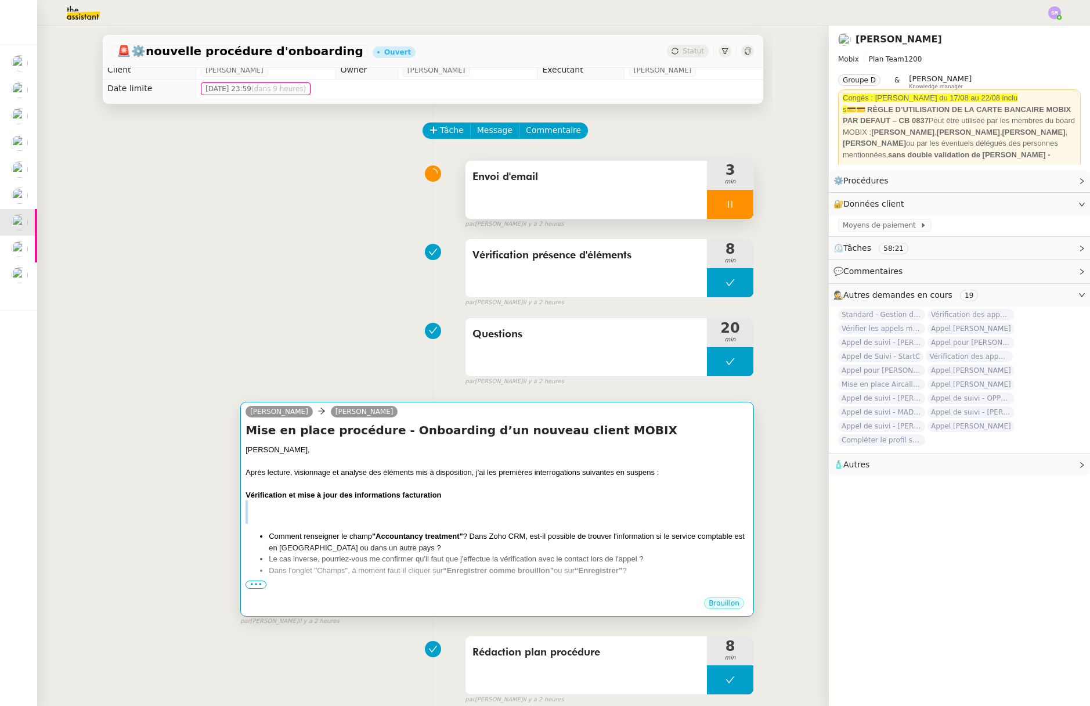
drag, startPoint x: 614, startPoint y: 511, endPoint x: 614, endPoint y: 505, distance: 6.4
click at [614, 505] on div "Florian, Après lecture, visionnage et analyse des éléments mis à disposition, j…" at bounding box center [496, 714] width 503 height 540
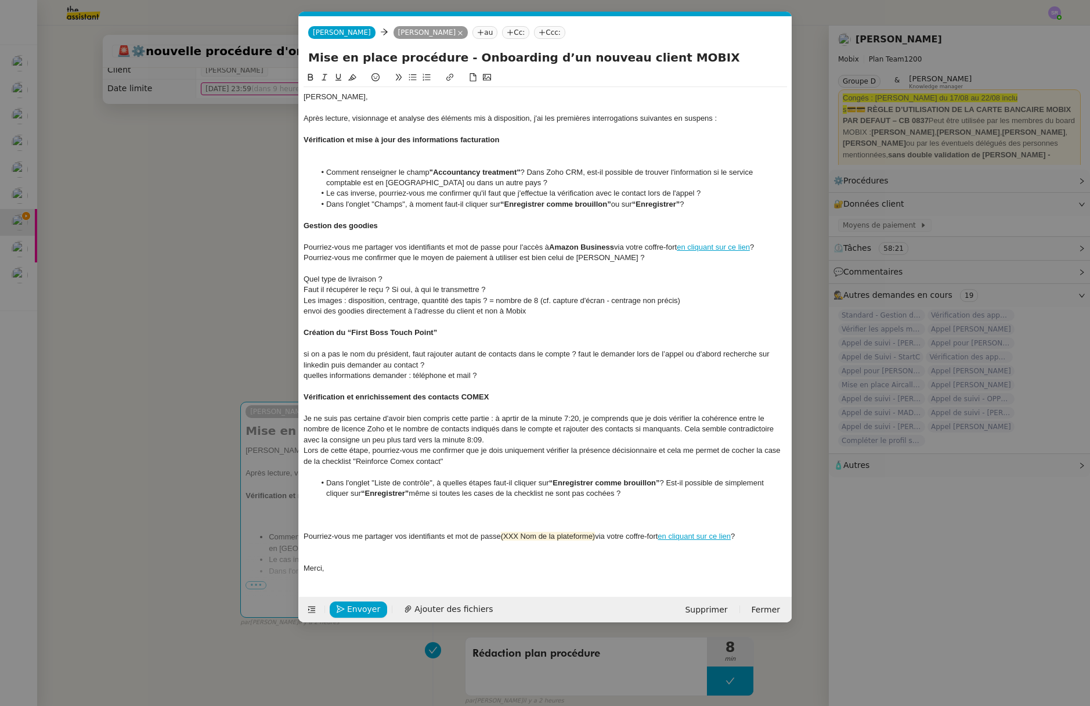
click at [393, 281] on div "Quel type de livraison ?" at bounding box center [544, 279] width 483 height 10
click at [377, 280] on span "Quel type de livraison ?" at bounding box center [342, 278] width 79 height 9
click at [459, 269] on div at bounding box center [544, 268] width 483 height 10
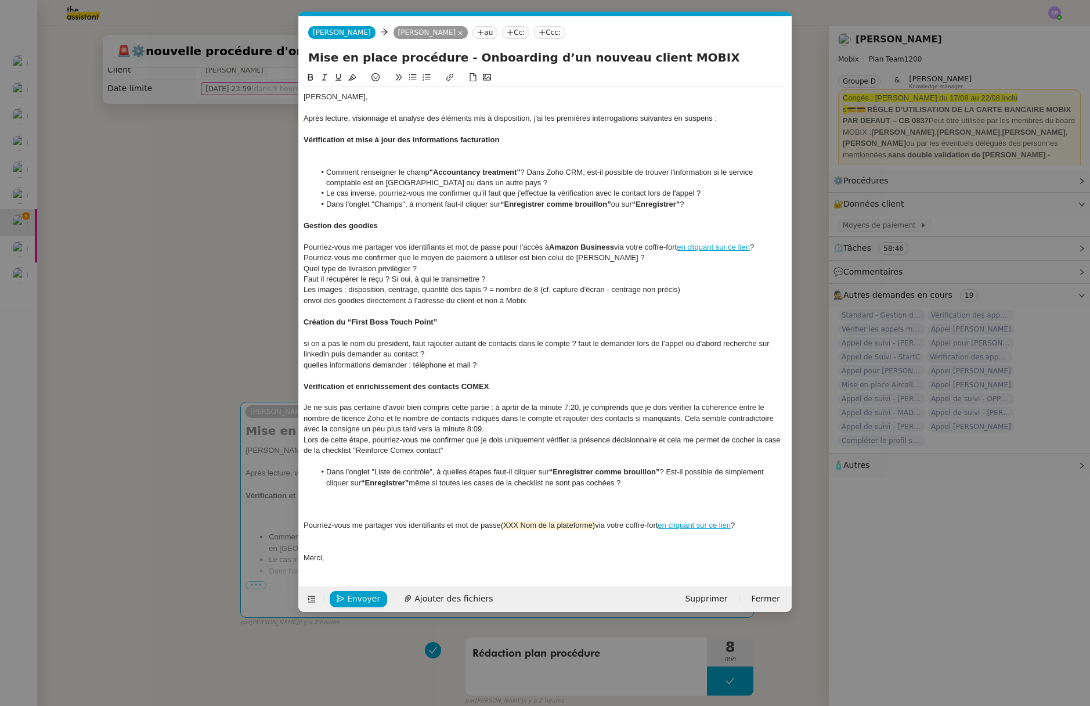
click at [454, 269] on div "Quel type de livraison privilégier ?" at bounding box center [544, 268] width 483 height 10
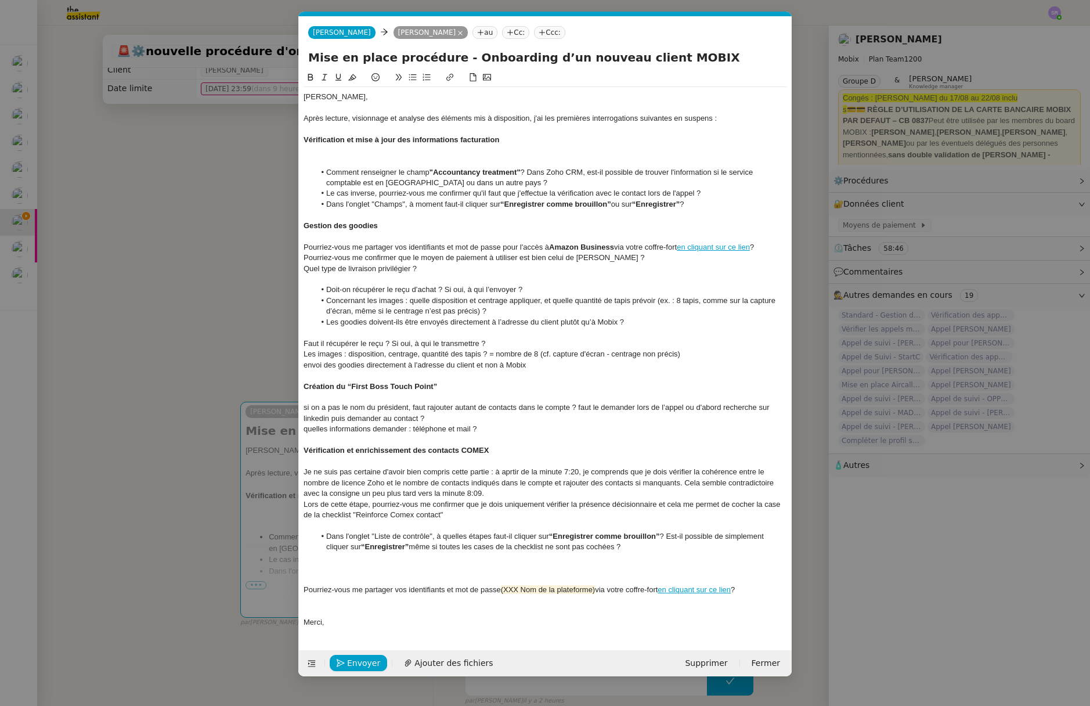
scroll to position [0, 0]
click at [350, 292] on li "Doit-on récupérer le reçu d’achat ? Si oui, à qui l’envoyer ?" at bounding box center [551, 289] width 472 height 10
drag, startPoint x: 464, startPoint y: 289, endPoint x: 443, endPoint y: 290, distance: 20.9
click at [443, 290] on li "Dois-je récupérer le reçu d’achat ? Si oui, à qui l’envoyer ?" at bounding box center [551, 289] width 472 height 10
click at [634, 293] on li "Dois-je récupérer le reçu d’achat ? Le cas échéant, pourriez-vous m'indiquer à …" at bounding box center [551, 289] width 472 height 10
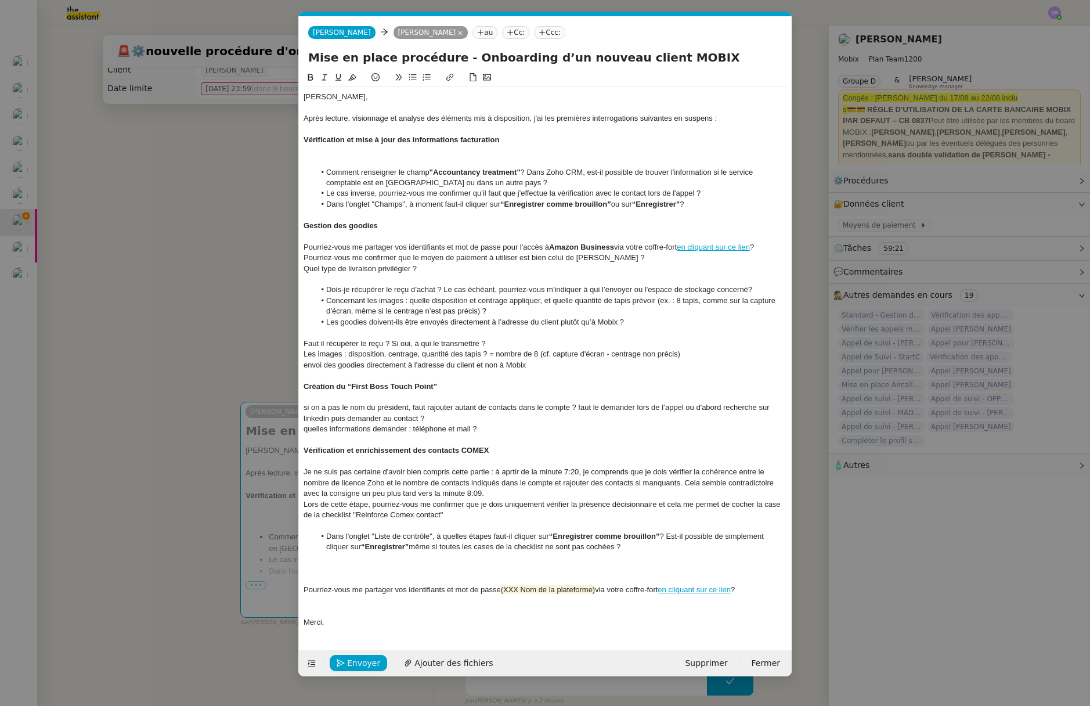
click at [414, 299] on li "Concernant les images : quelle disposition et centrage appliquer, et quelle qua…" at bounding box center [551, 305] width 472 height 21
click at [542, 301] on li "Concernant les images : quelle disposition et centrage appliquer, et quelle qua…" at bounding box center [551, 305] width 472 height 21
click at [663, 302] on li "Concernant les images : quelle disposition et centrage appliquer ? Je vous prop…" at bounding box center [551, 305] width 472 height 21
click at [711, 303] on li "Concernant les images : quelle disposition et centrage appliquer ? Je vous prop…" at bounding box center [551, 305] width 472 height 21
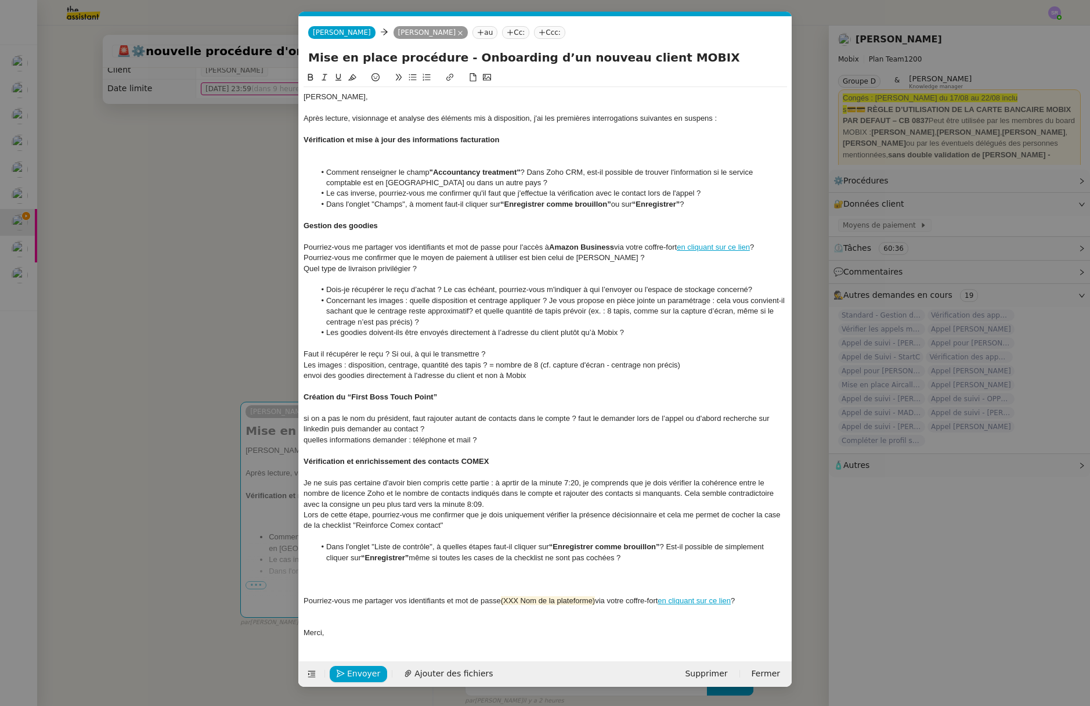
click at [469, 313] on li "Concernant les images : quelle disposition et centrage appliquer ? Je vous prop…" at bounding box center [551, 311] width 472 height 32
click at [479, 313] on li "Concernant les images : quelle disposition et centrage appliquer ? Je vous prop…" at bounding box center [551, 311] width 472 height 32
click at [479, 314] on li "Concernant les images : quelle disposition et centrage appliquer ? Je vous prop…" at bounding box center [551, 311] width 472 height 32
click at [416, 324] on li "Quelle quantité de tapis prévoir (ex. : 8 tapis, comme sur la capture d’écran, …" at bounding box center [551, 322] width 472 height 10
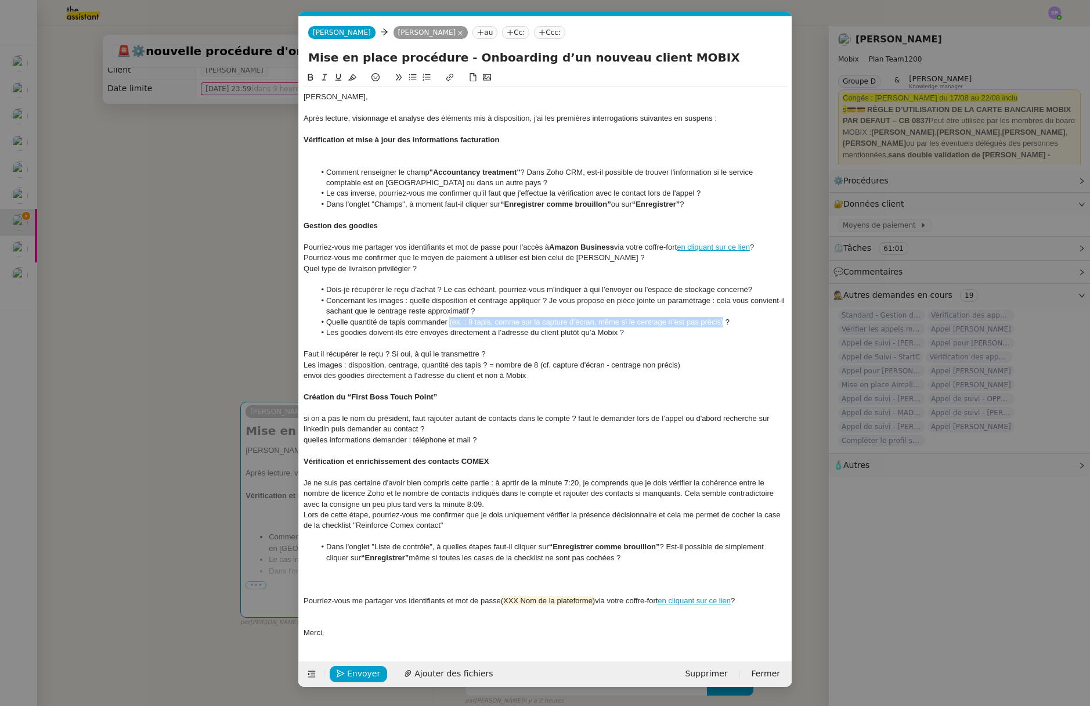
drag, startPoint x: 450, startPoint y: 322, endPoint x: 723, endPoint y: 320, distance: 273.3
click at [723, 320] on li "Quelle quantité de tapis commander (ex. : 8 tapis, comme sur la capture d’écran…" at bounding box center [551, 322] width 472 height 10
click at [549, 331] on li "Les goodies doivent-ils être envoyés directement à l’adresse du client plutôt q…" at bounding box center [551, 332] width 472 height 10
click at [567, 327] on li "Quelle quantité de tapis commander ?" at bounding box center [551, 322] width 472 height 10
click at [388, 338] on div at bounding box center [544, 343] width 483 height 10
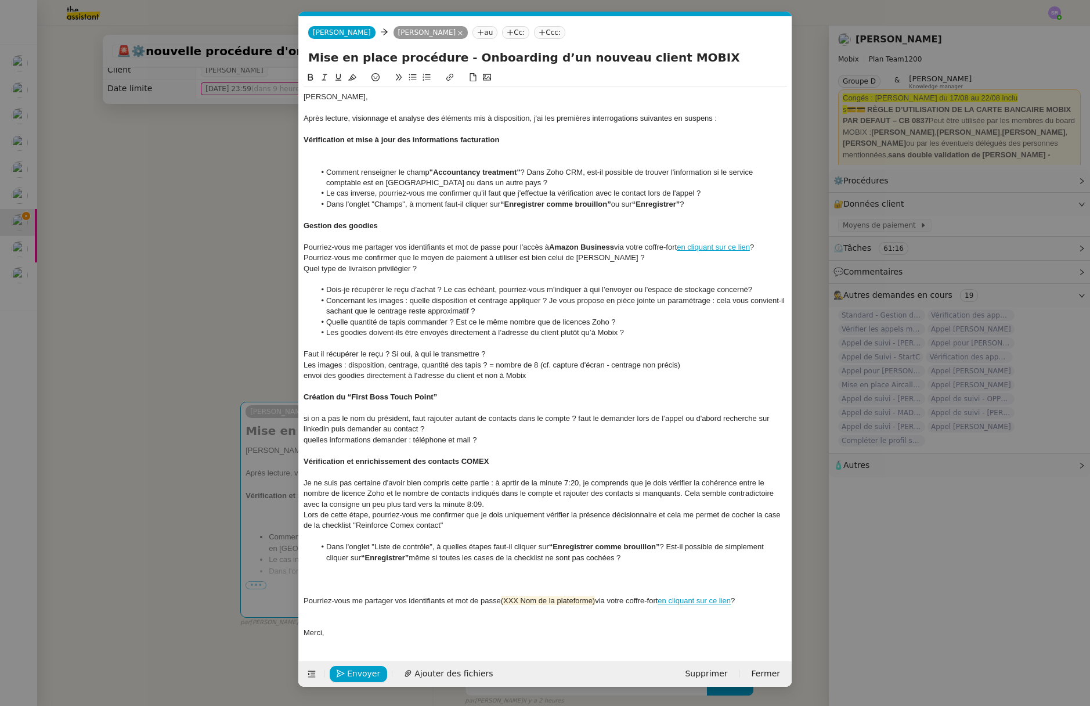
click at [467, 338] on li "Les goodies doivent-ils être envoyés directement à l’adresse du client plutôt q…" at bounding box center [551, 332] width 472 height 10
drag, startPoint x: 151, startPoint y: 291, endPoint x: 163, endPoint y: 295, distance: 12.7
click at [151, 291] on nz-modal-container "Service TA - VOYAGE - PROPOSITION GLOBALE A utiliser dans le cadre de propositi…" at bounding box center [545, 353] width 1090 height 706
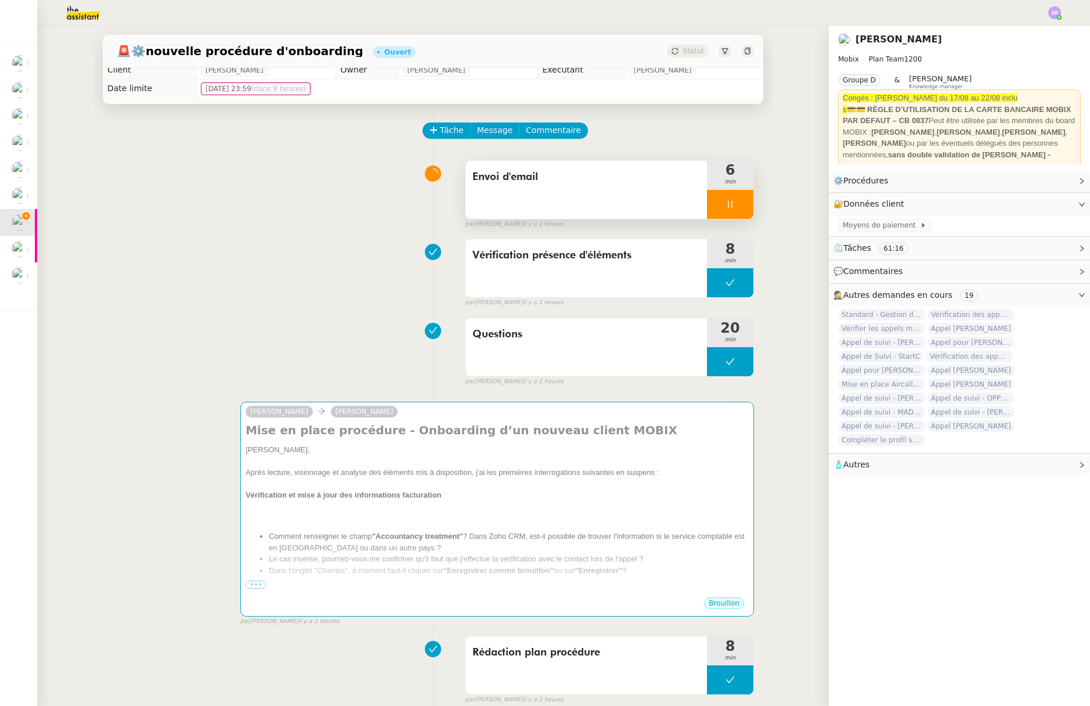
click at [725, 206] on icon at bounding box center [729, 204] width 9 height 9
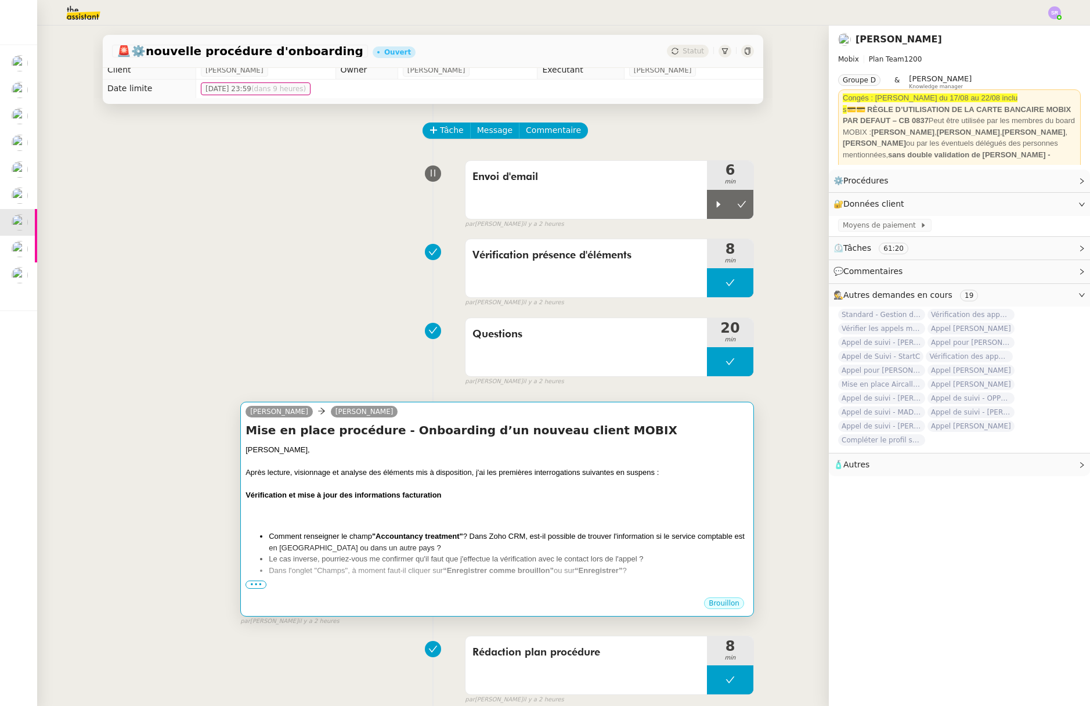
click at [448, 518] on div at bounding box center [496, 518] width 503 height 12
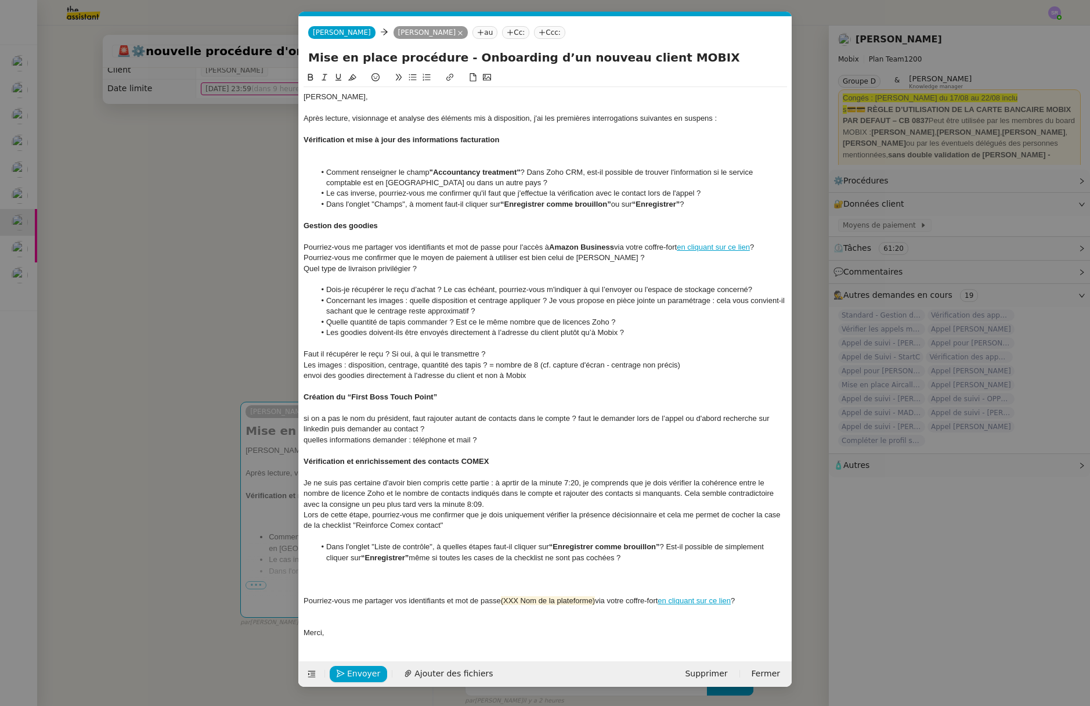
scroll to position [0, 24]
drag, startPoint x: 440, startPoint y: 269, endPoint x: 294, endPoint y: 240, distance: 149.5
click at [292, 241] on nz-modal-container "Service TA - VOYAGE - PROPOSITION GLOBALE A utiliser dans le cadre de propositi…" at bounding box center [545, 353] width 1090 height 706
click at [415, 79] on icon at bounding box center [412, 77] width 8 height 8
click at [424, 282] on div at bounding box center [544, 279] width 483 height 10
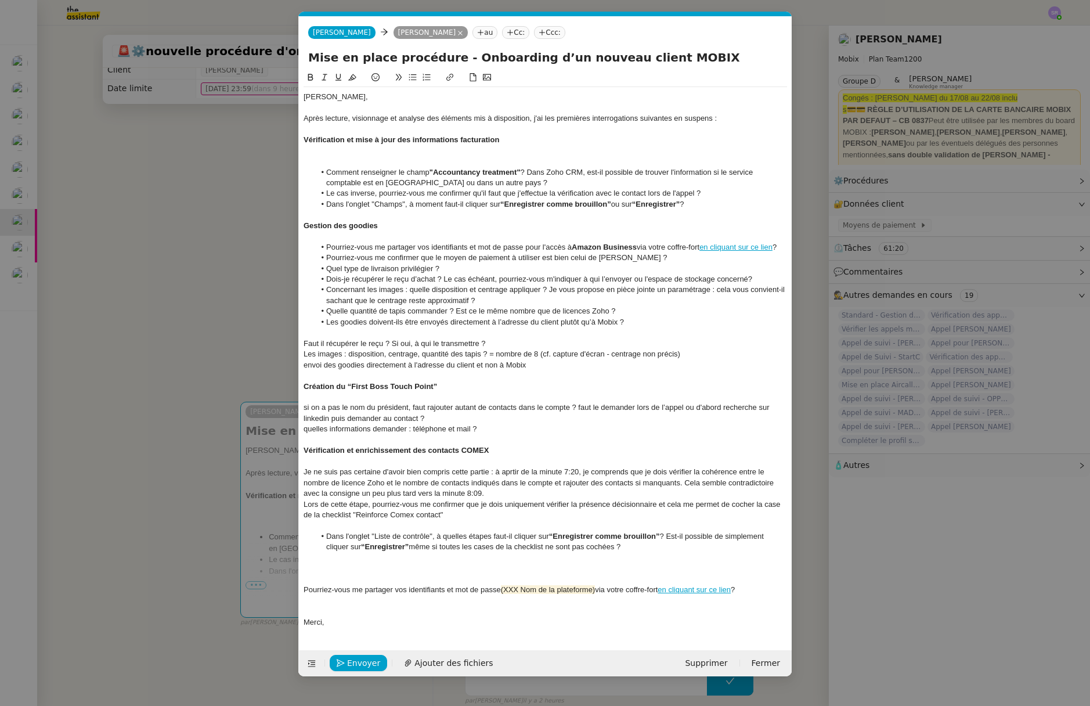
click at [750, 279] on li "Dois-je récupérer le reçu d’achat ? Le cas échéant, pourriez-vous m'indiquer à …" at bounding box center [551, 279] width 472 height 10
click at [760, 278] on li "Dois-je récupérer le reçu d’achat ? Le cas échéant, pourriez-vous m'indiquer à …" at bounding box center [551, 279] width 472 height 10
click at [627, 324] on li "Les goodies doivent-ils être envoyés directement à l’adresse du client plutôt q…" at bounding box center [551, 322] width 472 height 10
click at [324, 325] on li "Les goodies doivent-ils être envoyés directement à l’adresse du client plutôt q…" at bounding box center [551, 322] width 472 height 10
drag, startPoint x: 512, startPoint y: 324, endPoint x: 521, endPoint y: 325, distance: 8.8
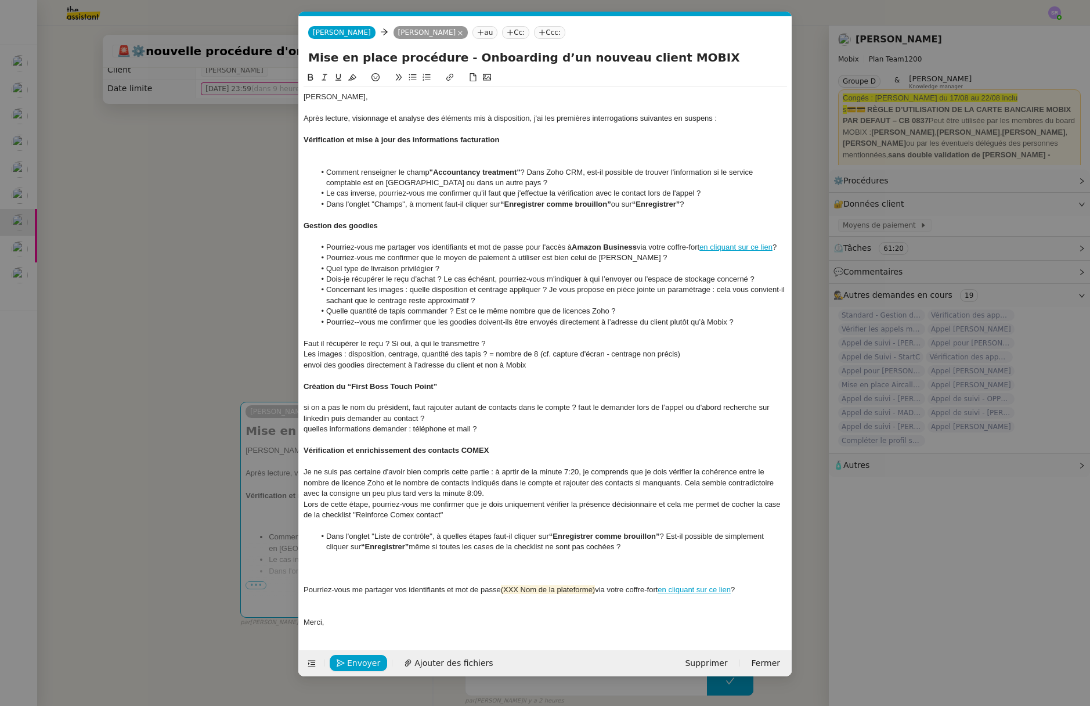
click at [512, 324] on li "Pourriez--vous me confirmer que les goodies doivent-ils être envoyés directemen…" at bounding box center [551, 322] width 472 height 10
drag, startPoint x: 661, startPoint y: 324, endPoint x: 717, endPoint y: 323, distance: 55.7
click at [717, 323] on li "Pourriez--vous me confirmer que les goodies doivent être envoyés directement à …" at bounding box center [551, 322] width 472 height 10
click at [469, 312] on li "Quelle quantité de tapis commander ? Est ce le même nombre que de licences Zoho…" at bounding box center [551, 311] width 472 height 10
click at [0, 0] on lt-em "Est-ce" at bounding box center [0, 0] width 0 height 0
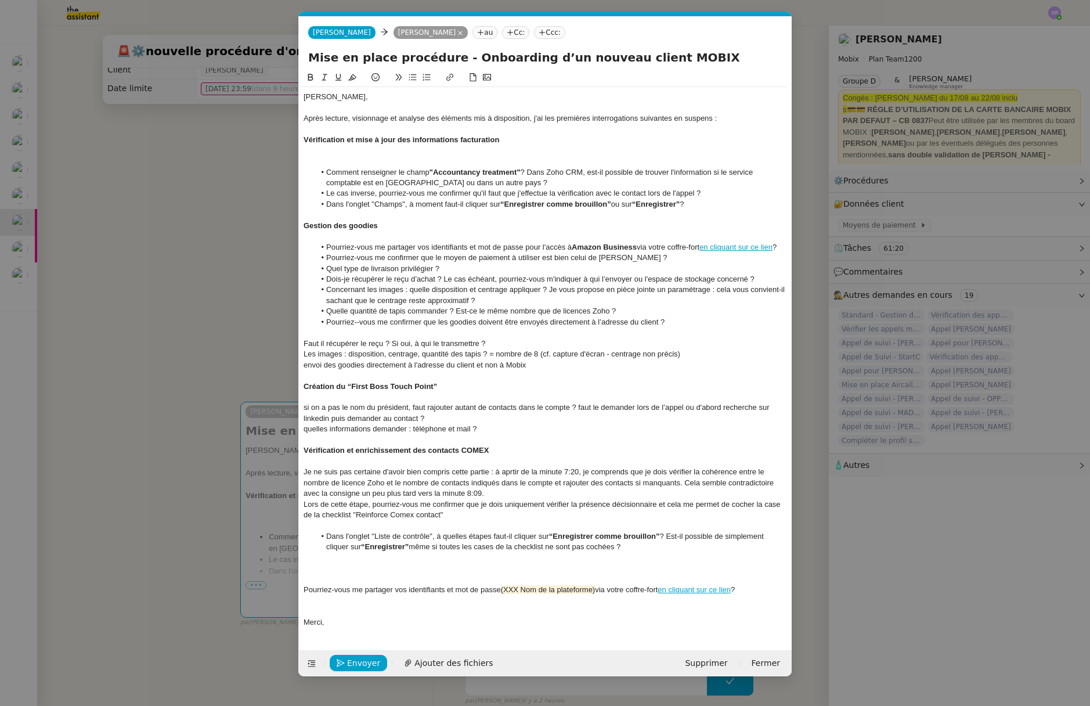
click at [650, 301] on li "Concernant les images : quelle disposition et centrage appliquer ? Je vous prop…" at bounding box center [551, 294] width 472 height 21
drag, startPoint x: 641, startPoint y: 313, endPoint x: 595, endPoint y: 311, distance: 45.3
click at [640, 313] on li "Quelle quantité de tapis commander ? Est-ce le même nombre que de licences Zoho…" at bounding box center [551, 311] width 472 height 10
click at [757, 277] on li "Dois-je récupérer le reçu d’achat ? Le cas échéant, pourriez-vous m'indiquer à …" at bounding box center [551, 279] width 472 height 10
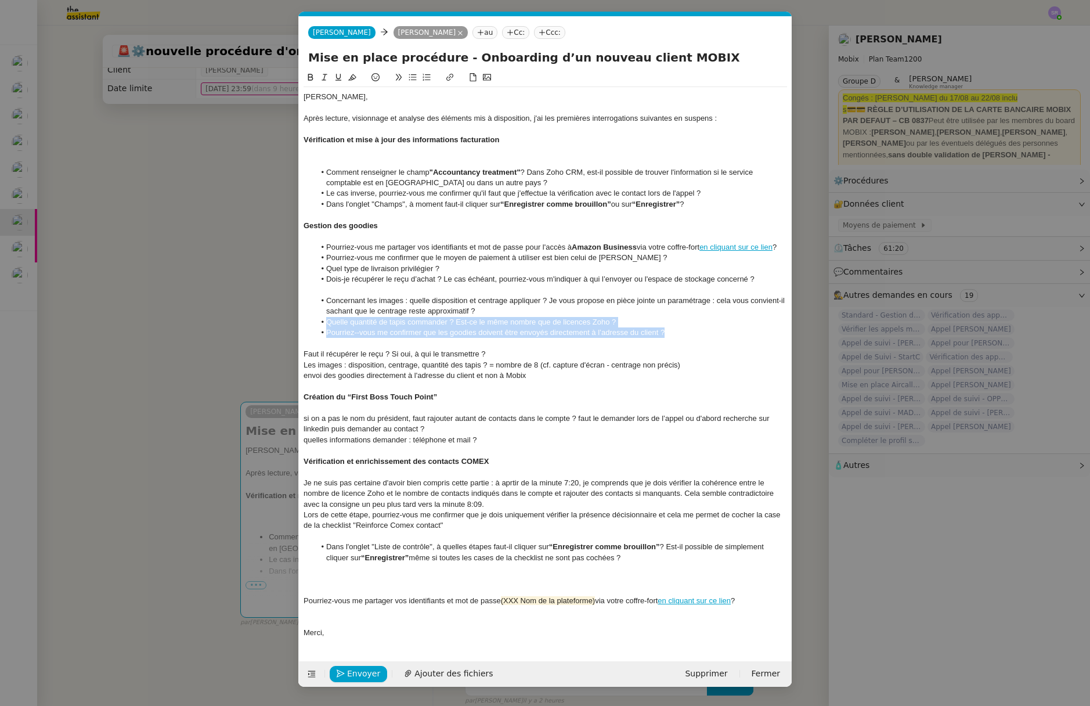
drag, startPoint x: 677, startPoint y: 332, endPoint x: 320, endPoint y: 322, distance: 357.0
click at [320, 322] on ul "Concernant les images : quelle disposition et centrage appliquer ? Je vous prop…" at bounding box center [544, 316] width 483 height 43
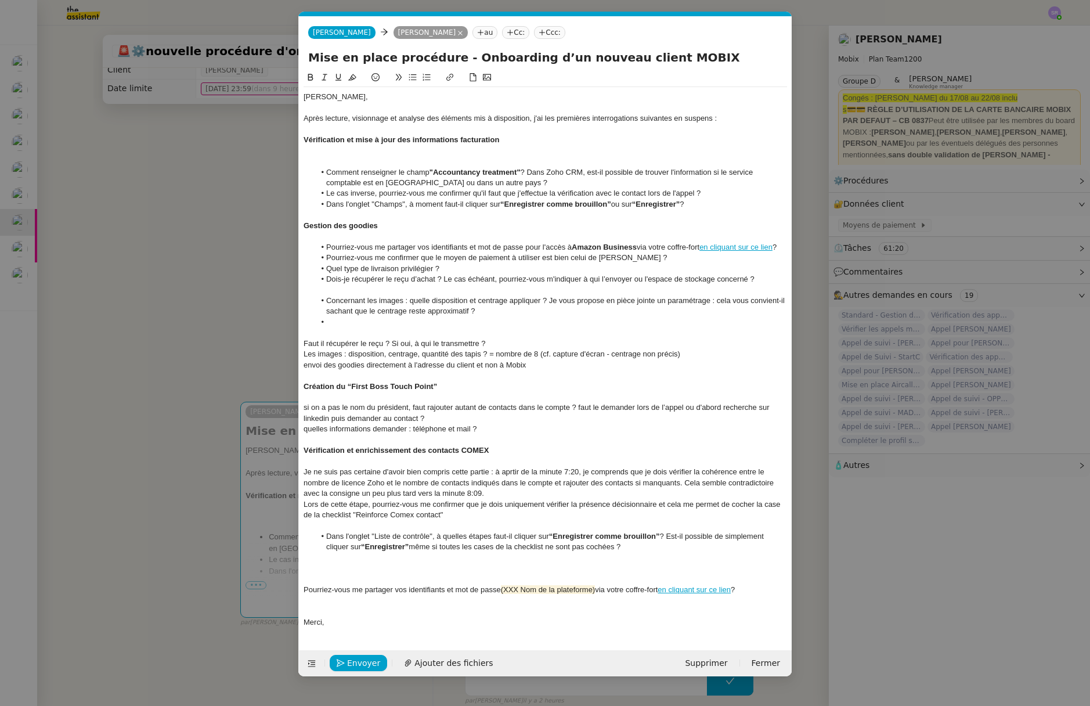
click at [661, 258] on li "Pourriez-vous me confirmer que le moyen de paiement à utiliser est bien celui d…" at bounding box center [551, 257] width 472 height 10
click at [460, 323] on li at bounding box center [551, 322] width 472 height 10
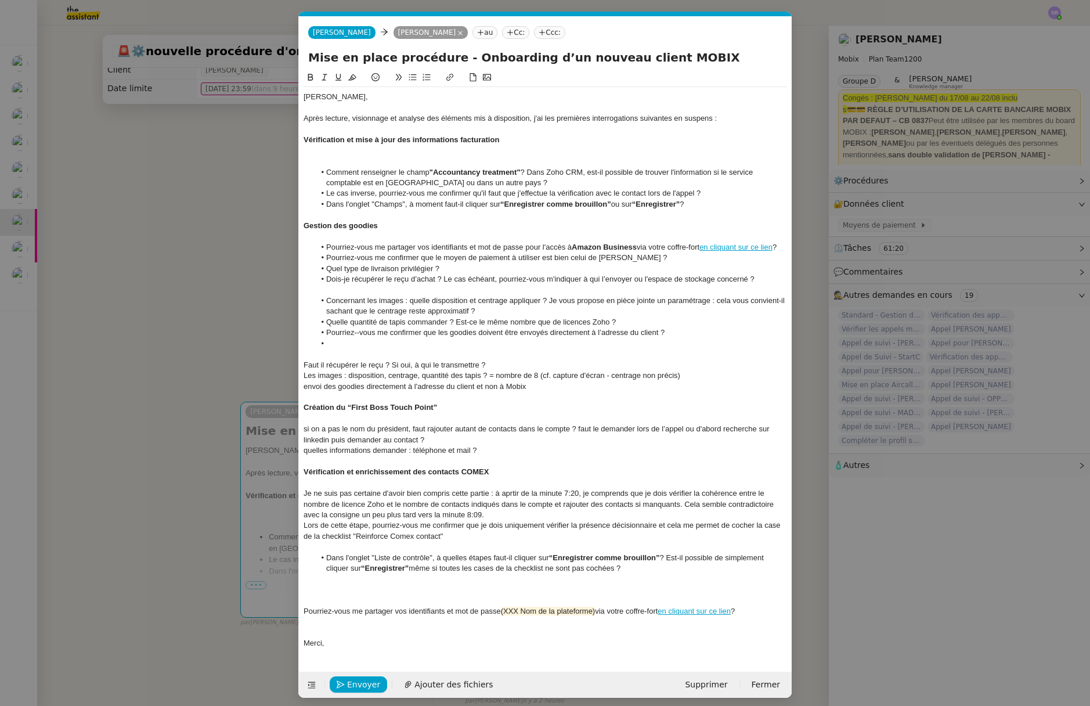
click at [357, 334] on li "Pourriez--vous me confirmer que les goodies doivent être envoyés directement à …" at bounding box center [551, 332] width 472 height 10
click at [364, 342] on li at bounding box center [551, 343] width 472 height 10
drag, startPoint x: 551, startPoint y: 330, endPoint x: 317, endPoint y: 333, distance: 233.3
click at [317, 333] on li "Pourriez-vous me confirmer que les goodies doivent être envoyés directement à l…" at bounding box center [551, 332] width 472 height 10
click at [458, 272] on li "Quel type de livraison privilégier ?" at bounding box center [551, 268] width 472 height 10
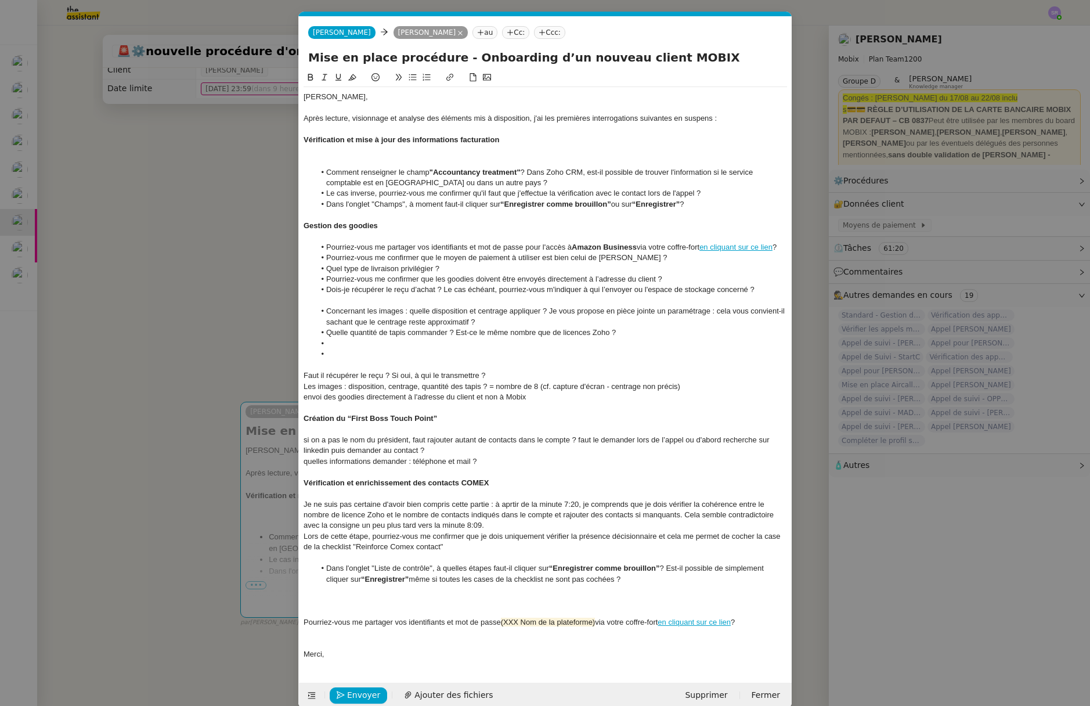
drag, startPoint x: 764, startPoint y: 619, endPoint x: 293, endPoint y: 619, distance: 471.1
click at [293, 619] on nz-modal-container "Service TA - VOYAGE - PROPOSITION GLOBALE A utiliser dans le cadre de propositi…" at bounding box center [545, 353] width 1090 height 706
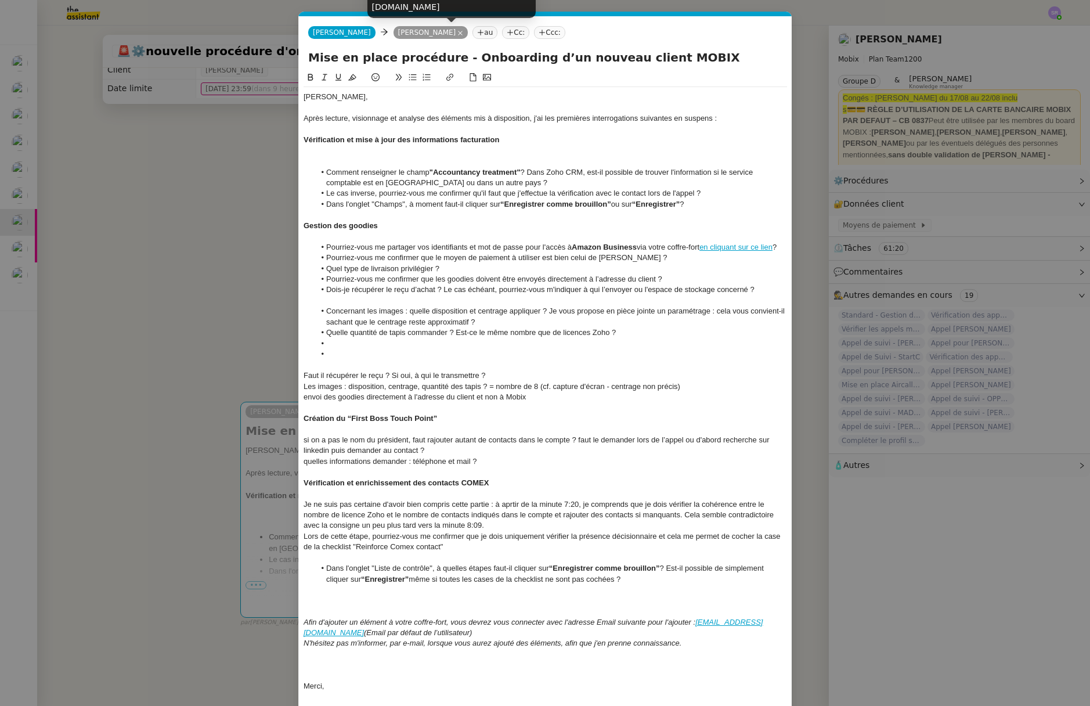
click at [398, 33] on nz-tag "[PERSON_NAME]" at bounding box center [430, 32] width 75 height 13
drag, startPoint x: 433, startPoint y: 6, endPoint x: 368, endPoint y: 9, distance: 65.1
click at [368, 9] on div "[PERSON_NAME][EMAIL_ADDRESS][DOMAIN_NAME]" at bounding box center [451, 1] width 168 height 34
copy div "[PERSON_NAME][EMAIL_ADDRESS][DOMAIN_NAME]"
click at [740, 636] on div "Afin d'ajouter un élément à votre coffre-fort, vous devrez vous connecter avec …" at bounding box center [544, 627] width 483 height 21
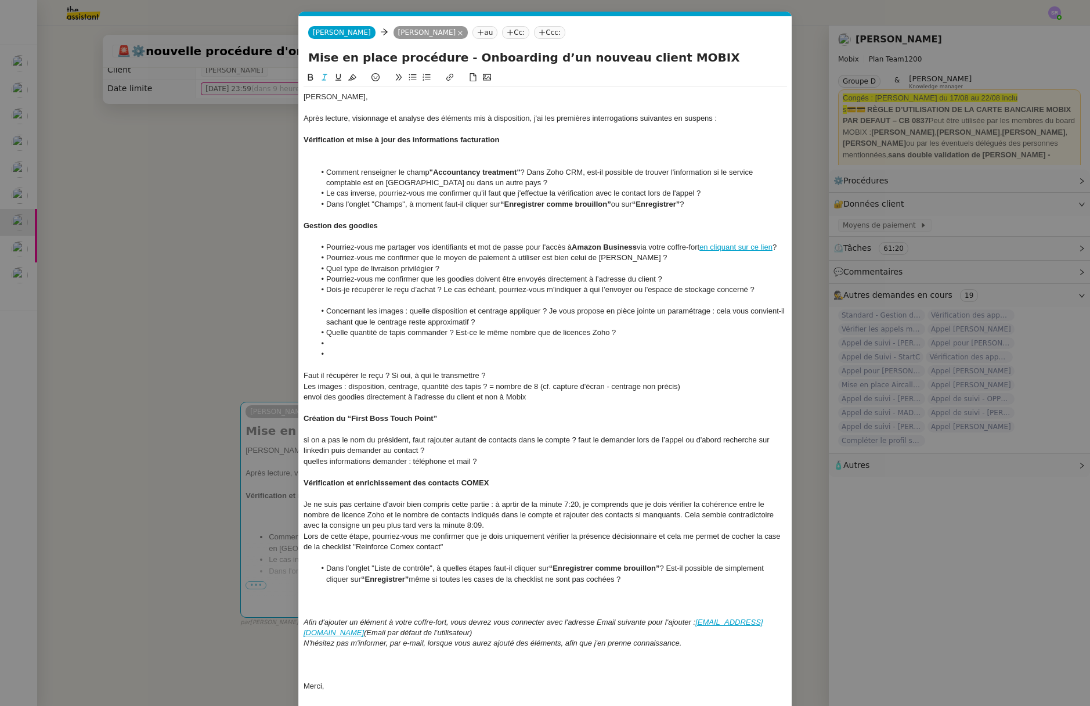
drag, startPoint x: 465, startPoint y: 638, endPoint x: 632, endPoint y: 627, distance: 167.4
click at [632, 627] on div "Florian, Après lecture, visionnage et analyse des éléments mis à disposition, j…" at bounding box center [544, 391] width 483 height 609
click at [634, 634] on div "Afin d'ajouter un élément à votre coffre-fort, vous devrez vous connecter avec …" at bounding box center [544, 627] width 483 height 21
drag, startPoint x: 662, startPoint y: 633, endPoint x: 698, endPoint y: 624, distance: 37.2
click at [698, 624] on div "Afin d'ajouter un élément à votre coffre-fort, vous devrez vous connecter avec …" at bounding box center [544, 627] width 483 height 21
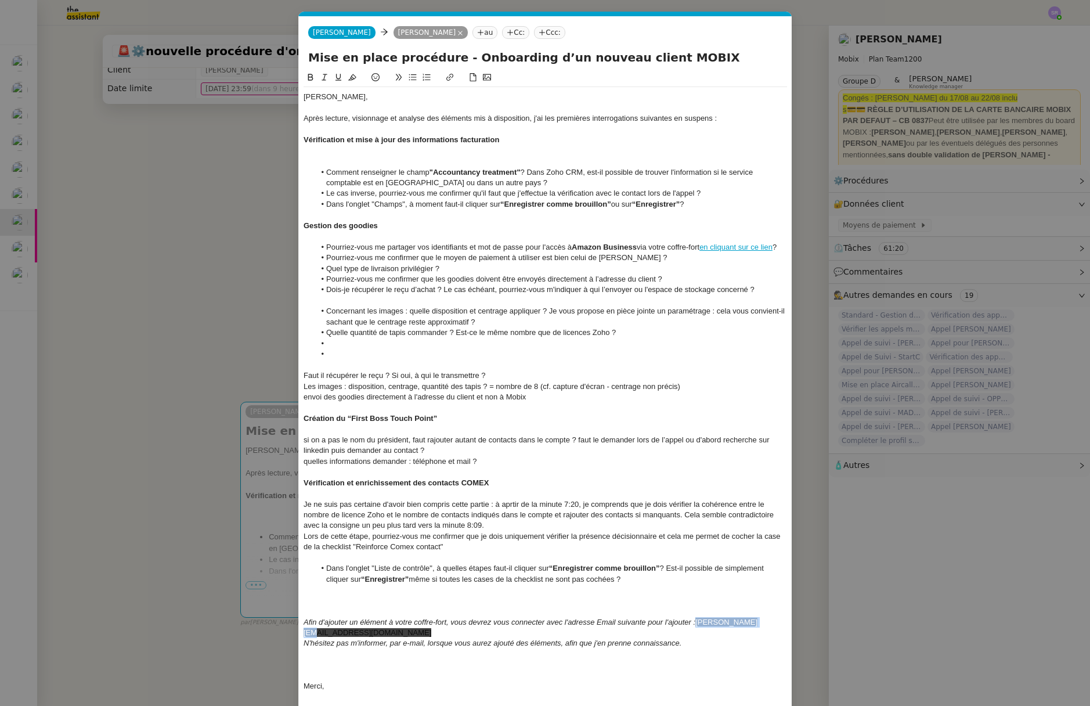
drag, startPoint x: 753, startPoint y: 622, endPoint x: 697, endPoint y: 622, distance: 55.7
click at [697, 622] on div "Afin d'ajouter un élément à votre coffre-fort, vous devrez vous connecter avec …" at bounding box center [544, 627] width 483 height 21
click at [355, 77] on icon at bounding box center [352, 77] width 8 height 8
click at [759, 638] on div "N'hésitez pas m'informer, par e-mail, lorsque vous aurez ajouté des éléments, a…" at bounding box center [544, 643] width 483 height 10
drag, startPoint x: 726, startPoint y: 617, endPoint x: 697, endPoint y: 621, distance: 29.4
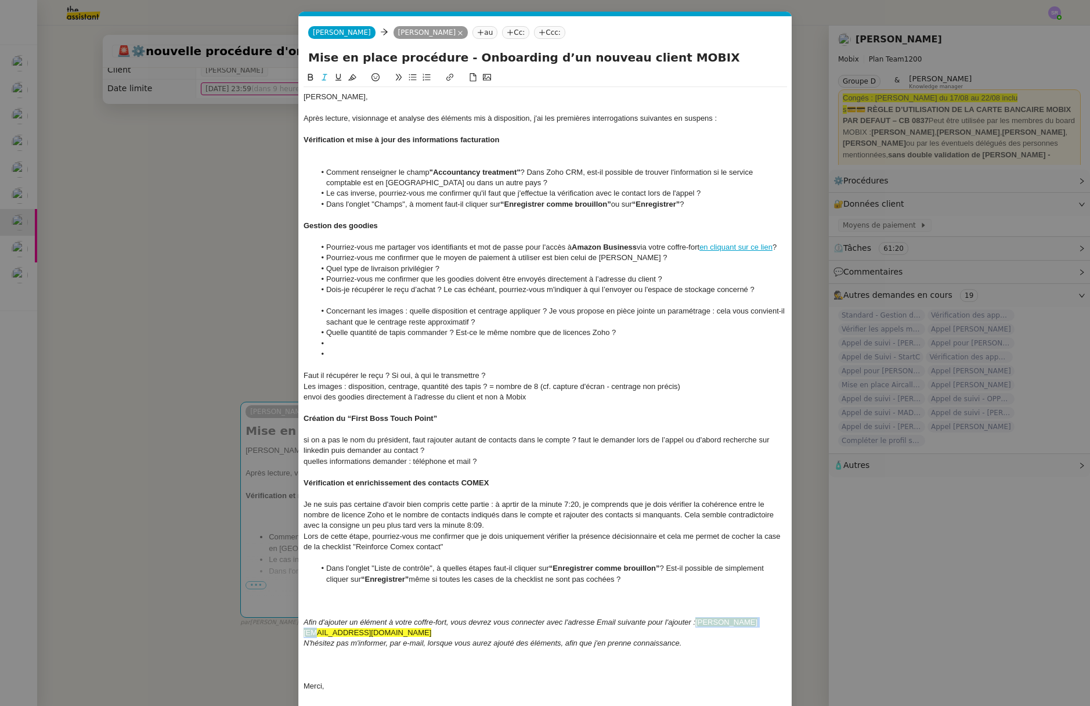
click at [697, 621] on div "Afin d'ajouter un élément à votre coffre-fort, vous devrez vous connecter avec …" at bounding box center [544, 627] width 483 height 21
click at [349, 74] on icon at bounding box center [352, 77] width 8 height 8
click at [488, 408] on div at bounding box center [544, 407] width 483 height 10
click at [359, 353] on li at bounding box center [551, 354] width 472 height 10
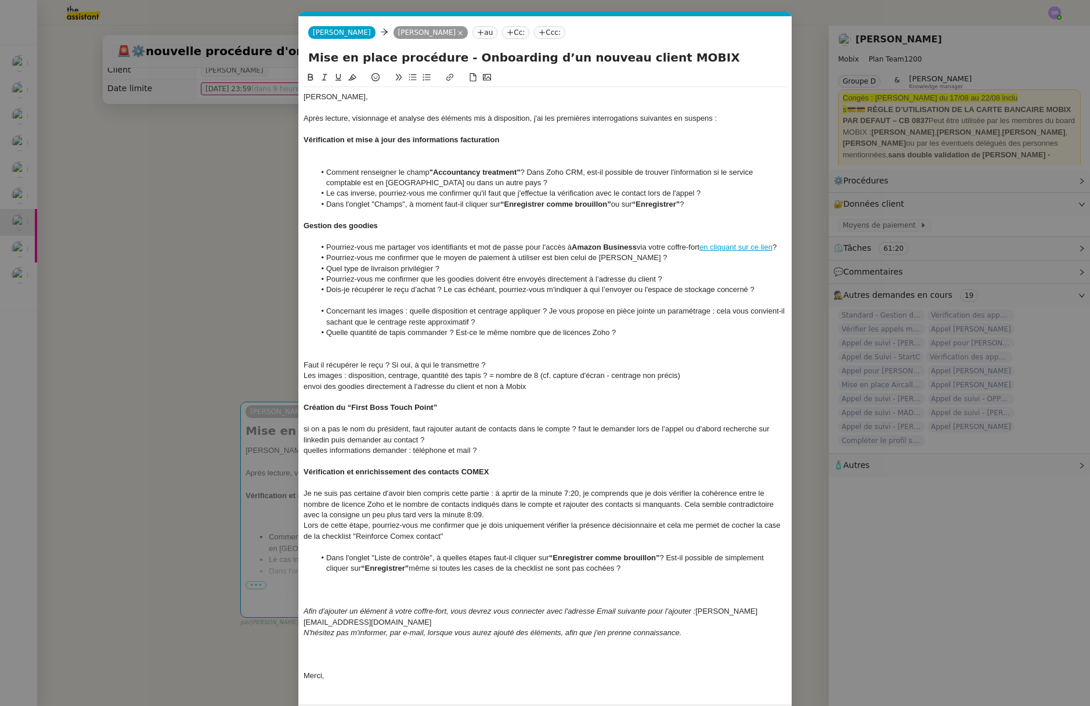
click at [403, 310] on li "Concernant les images : quelle disposition et centrage appliquer ? Je vous prop…" at bounding box center [551, 316] width 472 height 21
click at [388, 313] on li "Concernant les images : quelle disposition et centrage appliquer ? Je vous prop…" at bounding box center [551, 316] width 472 height 21
click at [325, 310] on li "Concernant les tapis : quelle disposition et centrage appliquer ? Je vous propo…" at bounding box center [551, 316] width 472 height 21
click at [380, 313] on div "Concernant les tapis : quelle disposition et centrage appliquer ? Je vous propo…" at bounding box center [544, 316] width 483 height 21
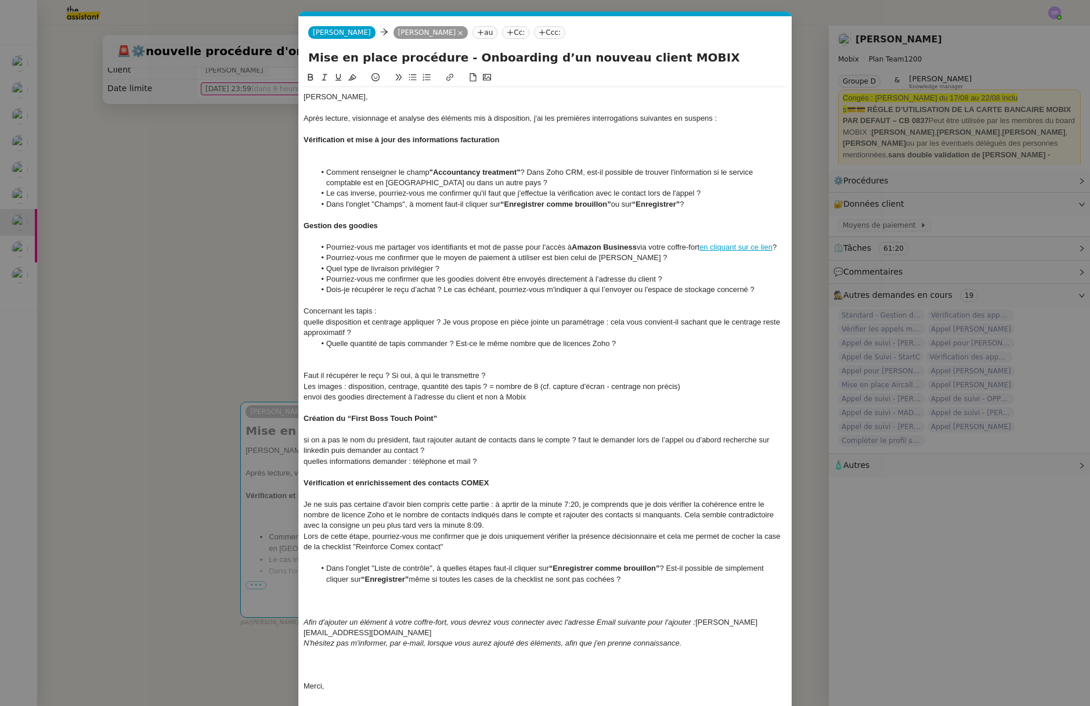
click at [406, 302] on div at bounding box center [544, 300] width 483 height 10
click at [403, 313] on div "Concernant les tapis :" at bounding box center [544, 311] width 483 height 10
drag, startPoint x: 652, startPoint y: 342, endPoint x: 312, endPoint y: 340, distance: 339.4
click at [312, 340] on ul "Quelle quantité de tapis commander ? Est-ce le même nombre que de licences Zoho…" at bounding box center [544, 343] width 483 height 10
drag, startPoint x: 443, startPoint y: 321, endPoint x: 227, endPoint y: 320, distance: 216.4
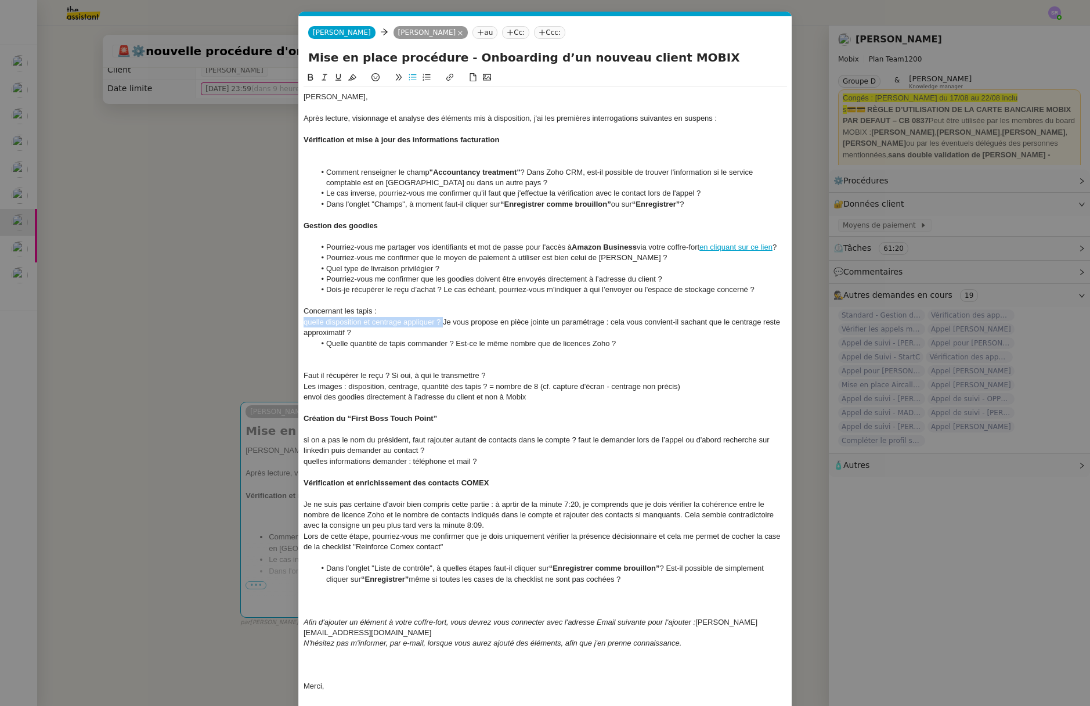
click at [227, 320] on nz-modal-container "Service TA - VOYAGE - PROPOSITION GLOBALE A utiliser dans le cadre de propositi…" at bounding box center [545, 353] width 1090 height 706
click at [610, 323] on div "quelle disposition et centrage appliquer ? Je vous propose en pièce jointe un p…" at bounding box center [544, 327] width 483 height 21
click at [407, 314] on div "Concernant les tapis :" at bounding box center [544, 311] width 483 height 10
click at [382, 314] on div "Concernant les tapis :" at bounding box center [544, 311] width 483 height 10
drag, startPoint x: 444, startPoint y: 323, endPoint x: 601, endPoint y: 321, distance: 156.7
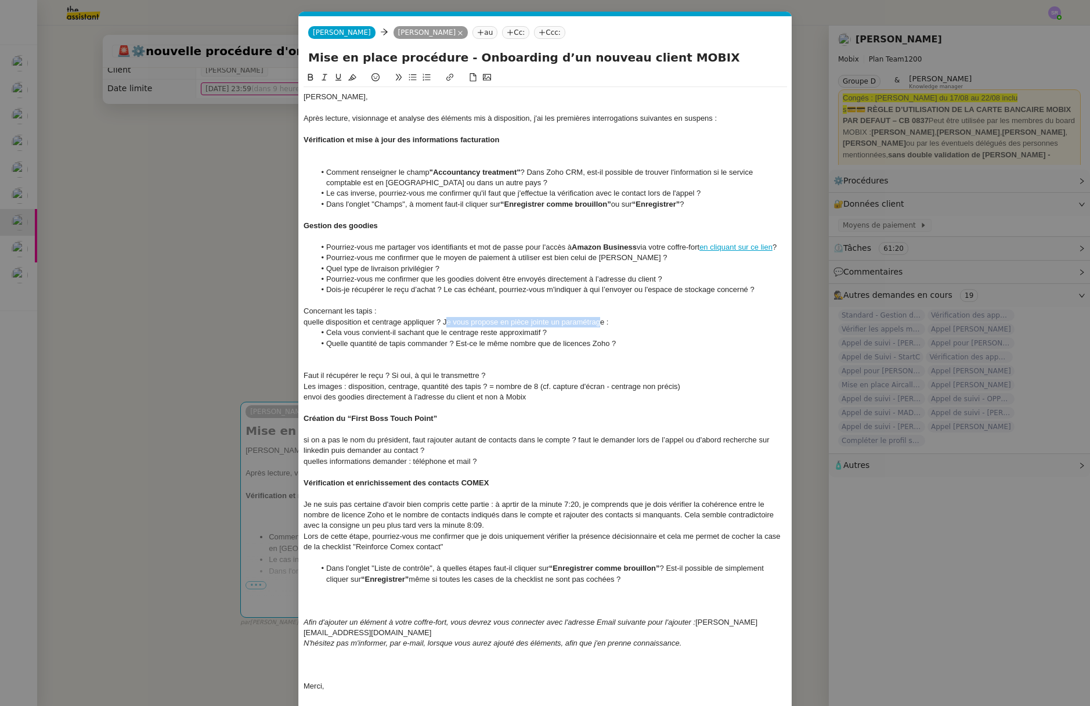
click at [601, 321] on div "quelle disposition et centrage appliquer ? Je vous propose en pièce jointe un p…" at bounding box center [544, 322] width 483 height 10
click at [602, 321] on div "quelle disposition et centrage appliquer ? Je vous propose en pièce jointe un p…" at bounding box center [544, 322] width 483 height 10
drag, startPoint x: 627, startPoint y: 323, endPoint x: 477, endPoint y: 328, distance: 149.8
click at [443, 323] on div "quelle disposition et centrage appliquer ? Je vous propose en pièce jointe un p…" at bounding box center [544, 322] width 483 height 10
click at [432, 312] on div "Concernant les tapis :" at bounding box center [544, 311] width 483 height 10
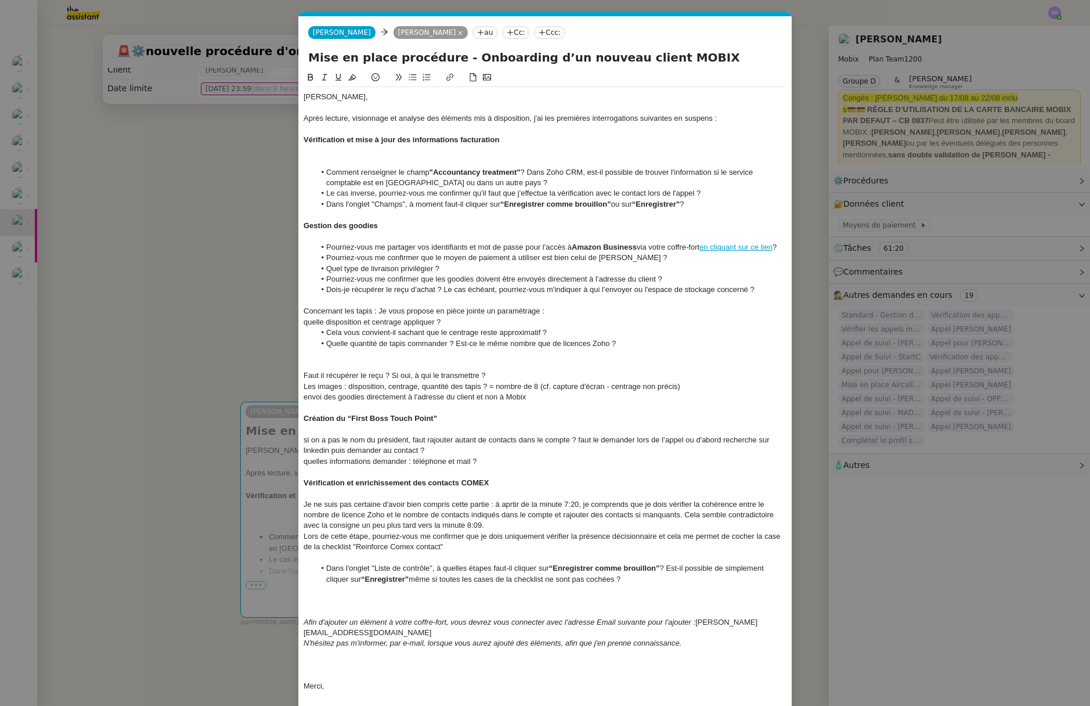
click at [381, 310] on div "Concernant les tapis : Je vous propose en pièce jointe un paramétrage :" at bounding box center [544, 311] width 483 height 10
click at [513, 312] on div "Concernant les tapis, je vous propose en pièce jointe un paramétrage :" at bounding box center [544, 311] width 483 height 10
click at [550, 311] on div "Concernant les tapis, je vous propose en pièce jointe un paramétrage :" at bounding box center [544, 311] width 483 height 10
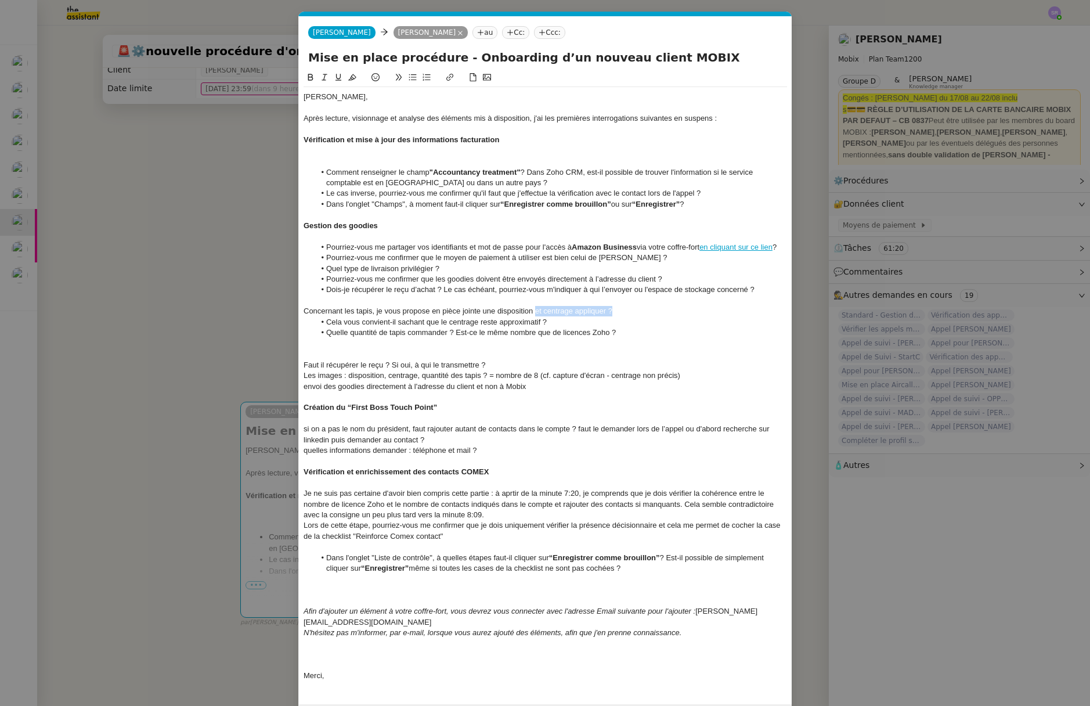
drag, startPoint x: 536, startPoint y: 310, endPoint x: 613, endPoint y: 310, distance: 77.2
click at [613, 310] on div "Concernant les tapis, je vous propose en pièce jointe une disposition et centra…" at bounding box center [544, 311] width 483 height 10
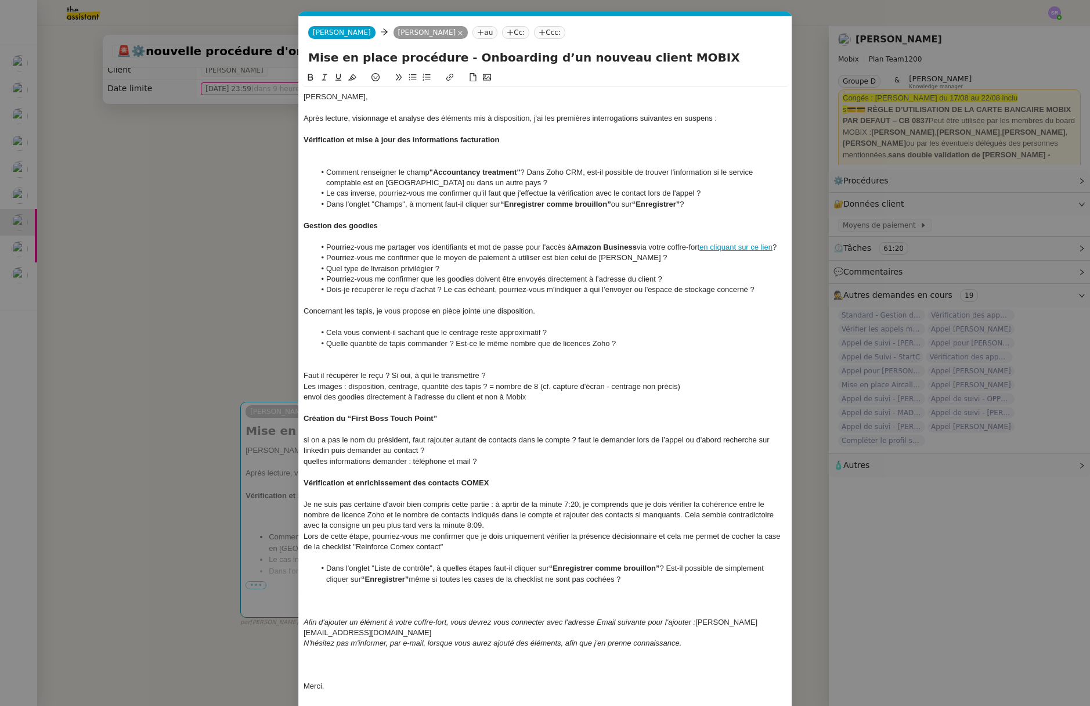
click at [332, 337] on li "Cela vous convient-il sachant que le centrage reste approximatif ?" at bounding box center [551, 332] width 472 height 10
click at [438, 335] on li "Cette disposition vous convient-il sachant que le centrage reste approximatif ?" at bounding box center [551, 332] width 472 height 10
click at [435, 336] on li "Cette disposition vous convient-il sachant que le centrage reste approximatif ?" at bounding box center [551, 332] width 472 height 10
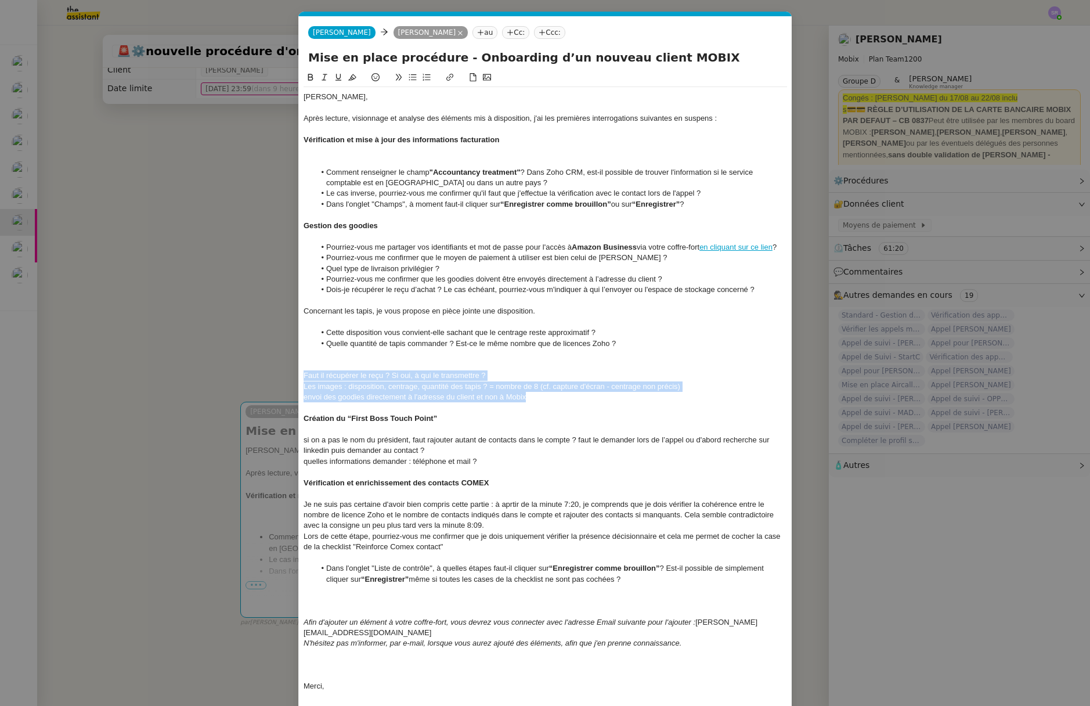
drag, startPoint x: 561, startPoint y: 397, endPoint x: 293, endPoint y: 372, distance: 269.3
click at [290, 374] on nz-modal-container "Service TA - VOYAGE - PROPOSITION GLOBALE A utiliser dans le cadre de propositi…" at bounding box center [545, 353] width 1090 height 706
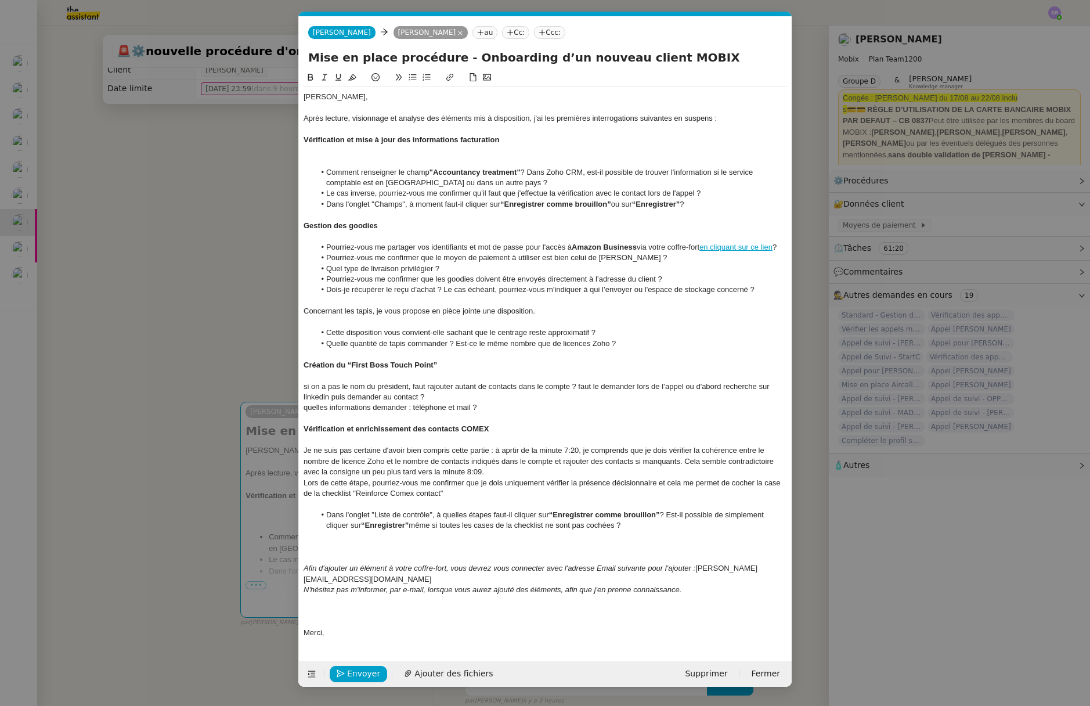
click at [143, 232] on nz-modal-container "Service TA - VOYAGE - PROPOSITION GLOBALE A utiliser dans le cadre de propositi…" at bounding box center [545, 353] width 1090 height 706
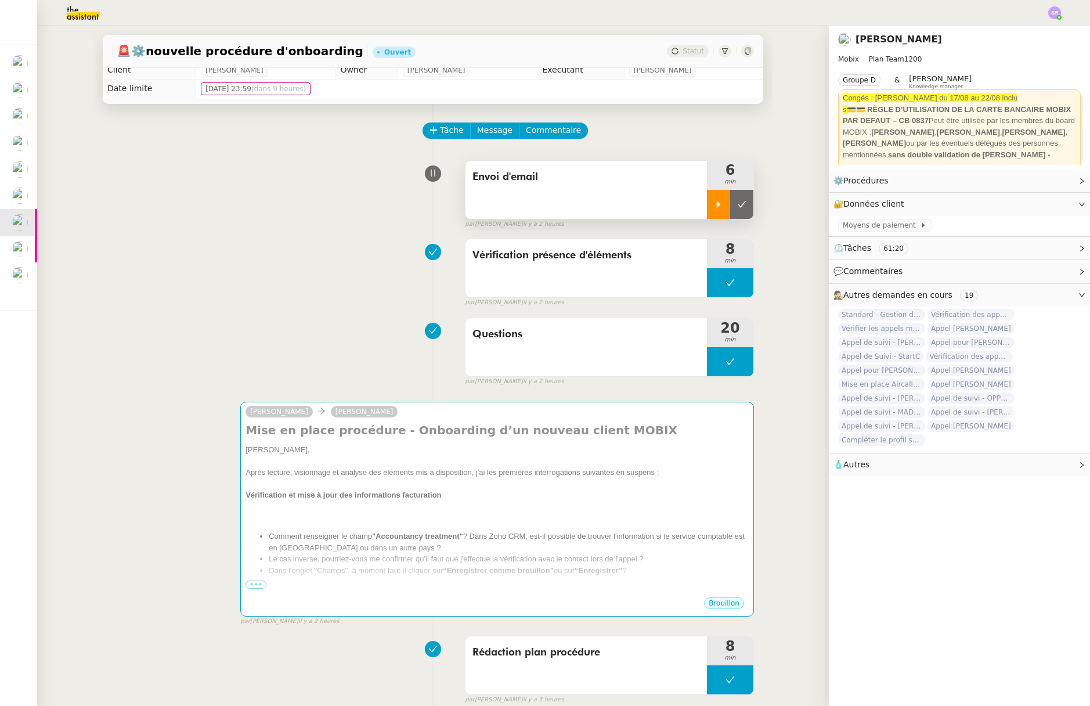
click at [711, 212] on div at bounding box center [718, 204] width 23 height 29
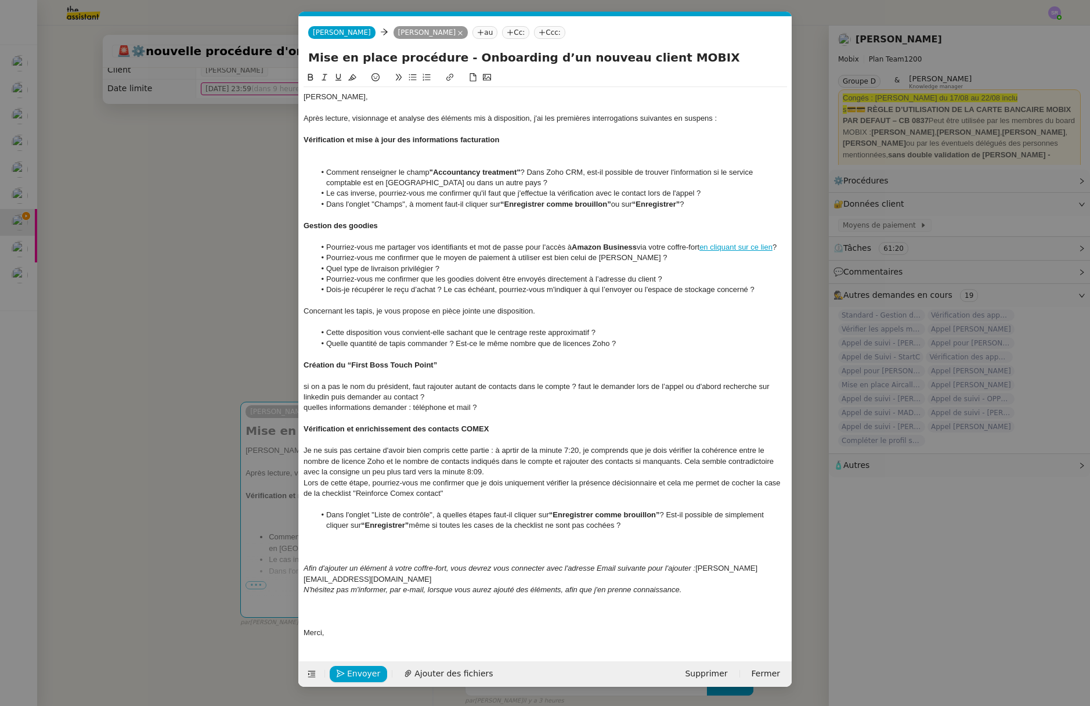
scroll to position [0, 24]
click at [179, 328] on nz-modal-container "Service TA - VOYAGE - PROPOSITION GLOBALE A utiliser dans le cadre de propositi…" at bounding box center [545, 353] width 1090 height 706
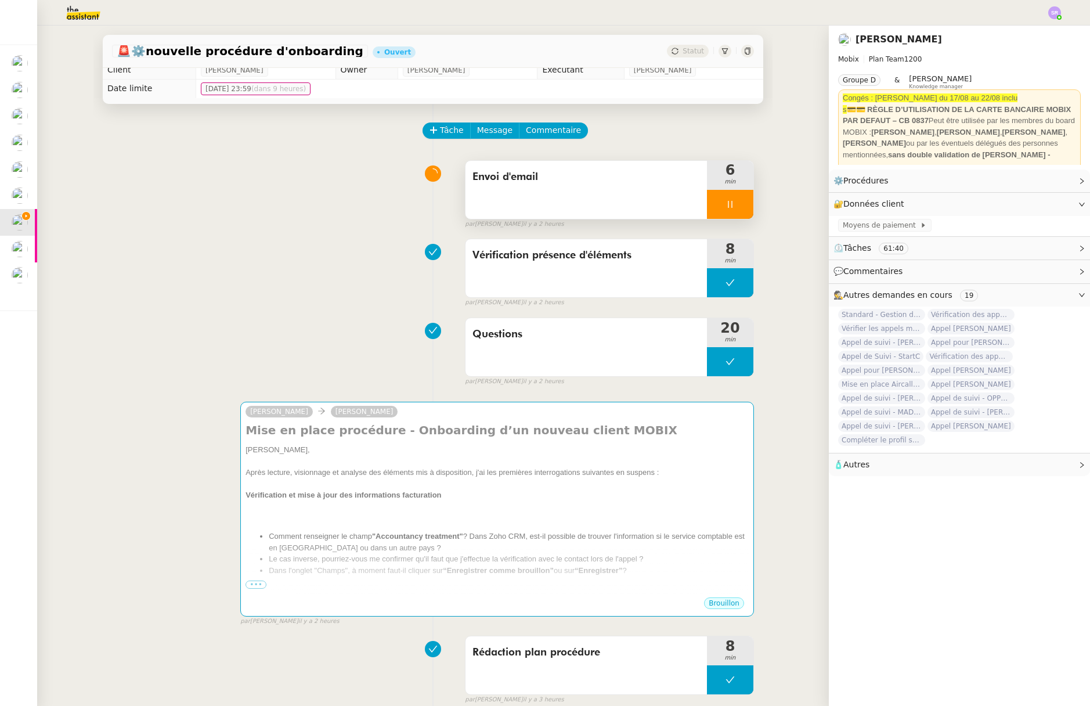
click at [707, 211] on div at bounding box center [730, 204] width 46 height 29
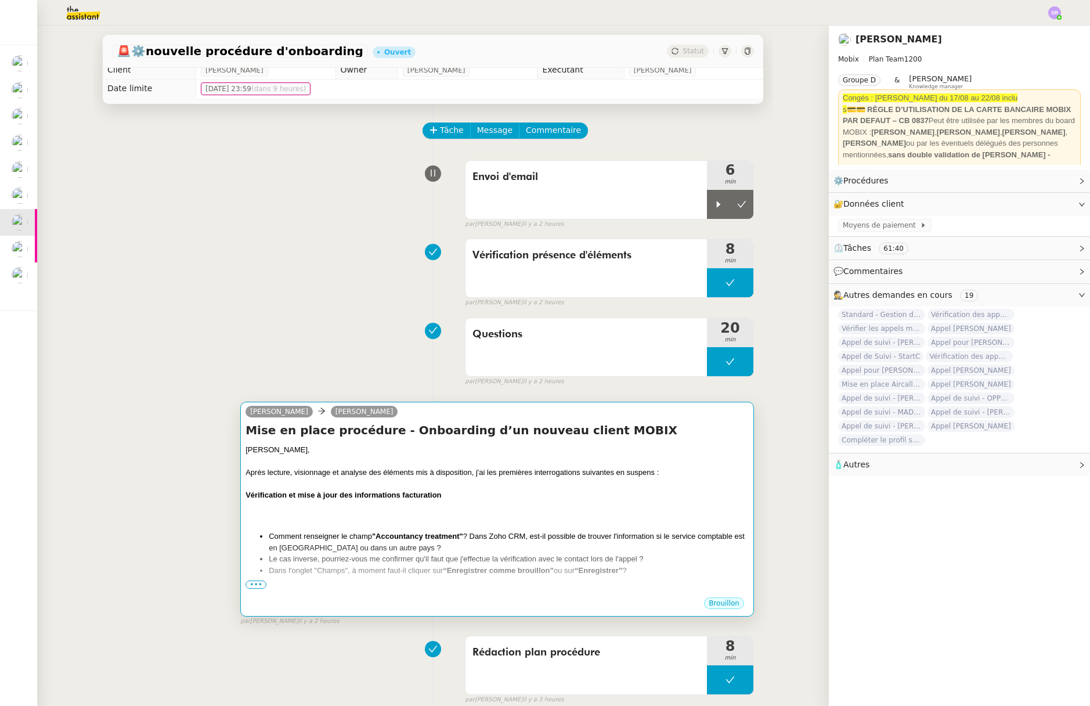
click at [399, 512] on div at bounding box center [496, 518] width 503 height 12
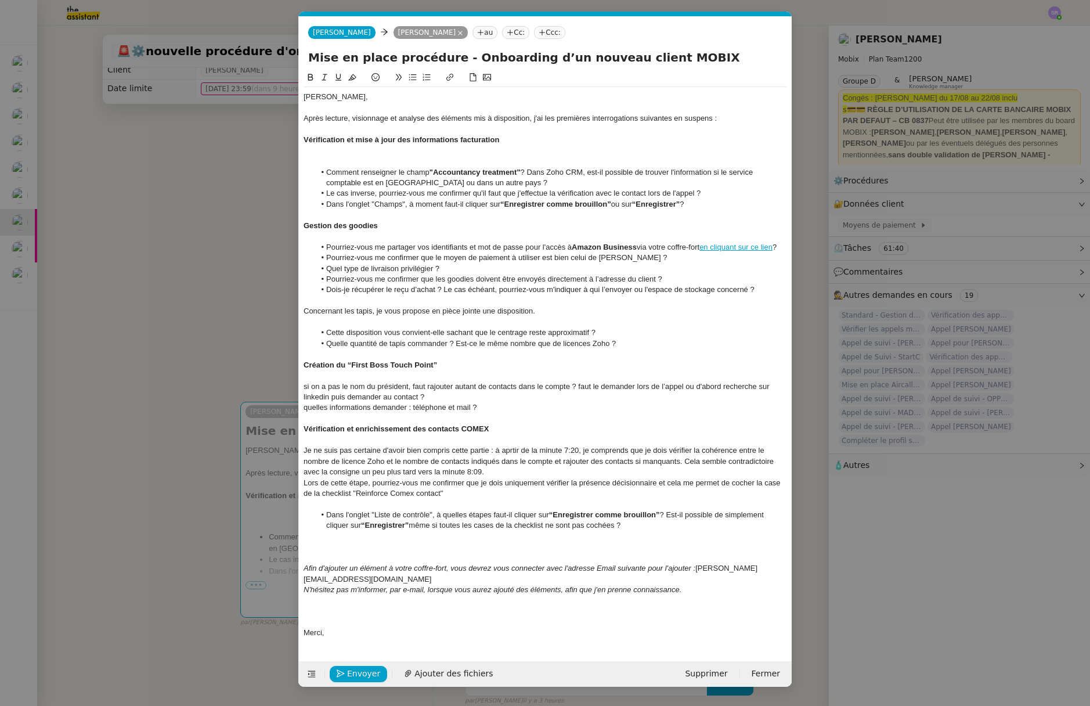
click at [255, 348] on nz-modal-container "Service TA - VOYAGE - PROPOSITION GLOBALE A utiliser dans le cadre de propositi…" at bounding box center [545, 353] width 1090 height 706
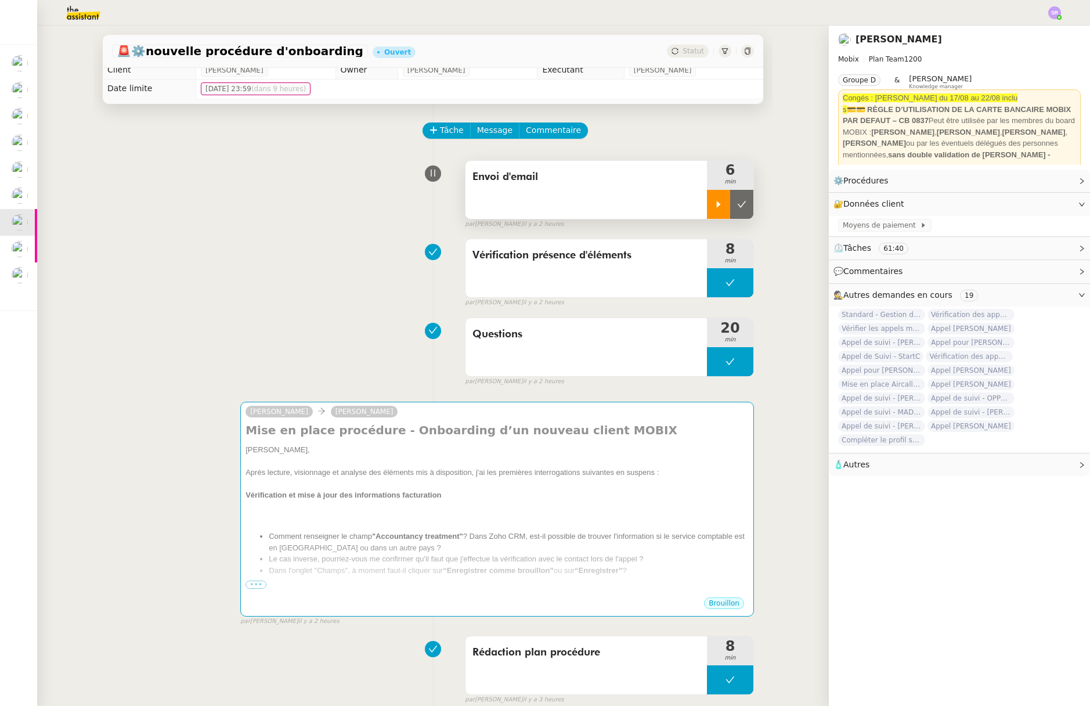
click at [714, 210] on div at bounding box center [718, 204] width 23 height 29
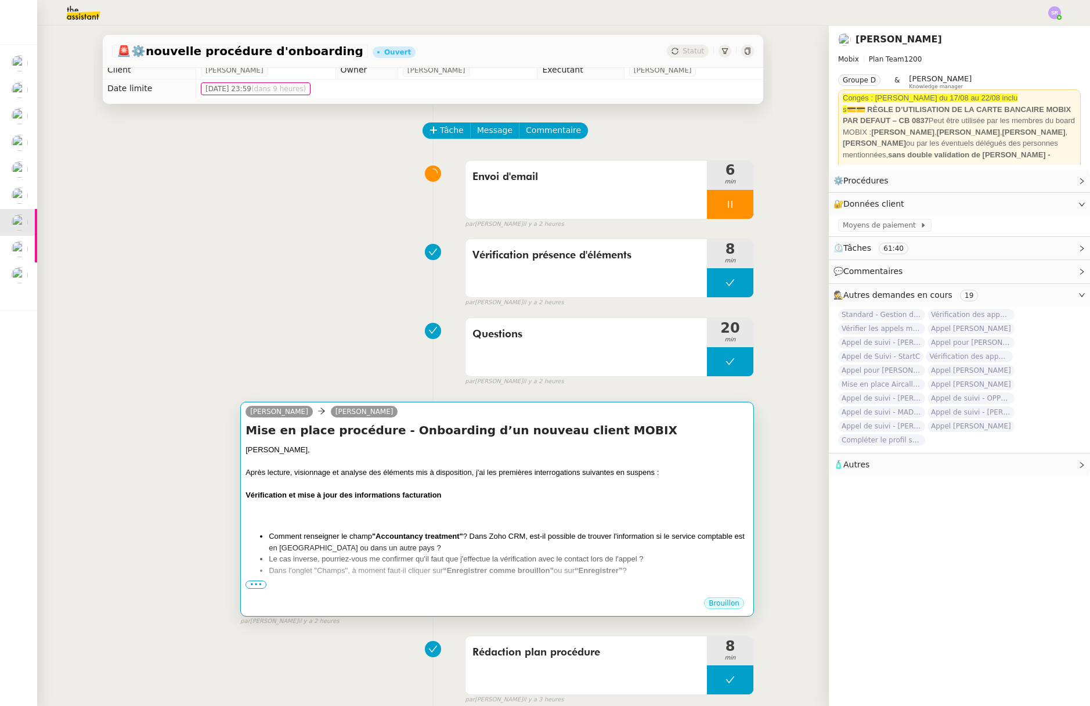
click at [540, 482] on div at bounding box center [496, 484] width 503 height 12
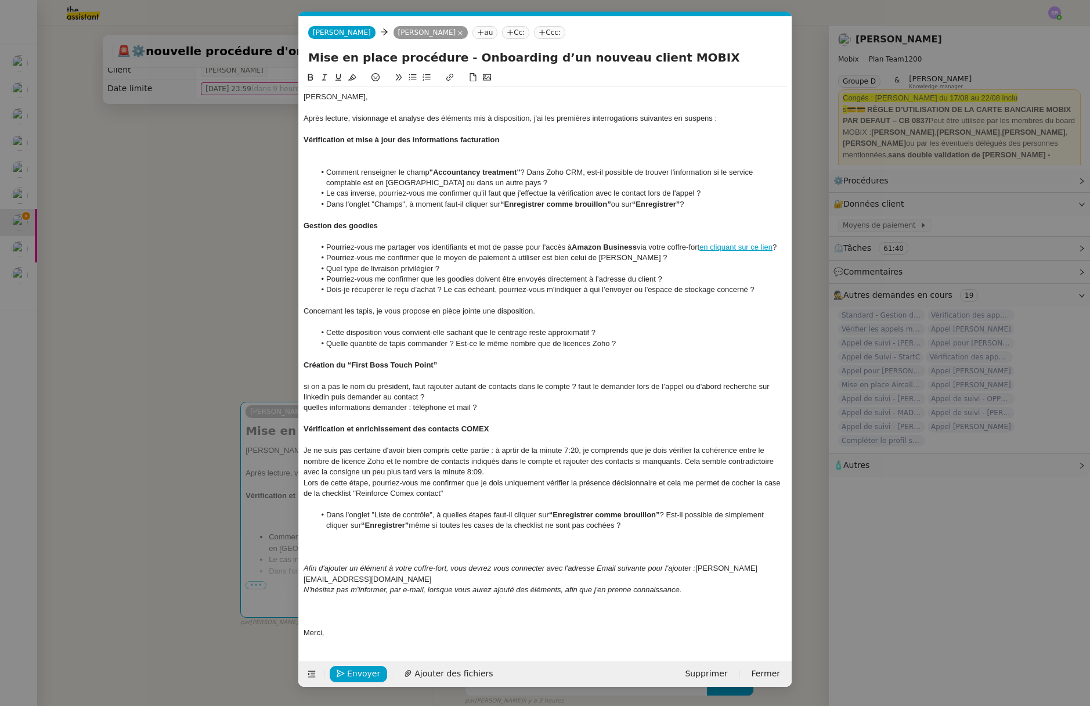
click at [303, 388] on span "si on a pas le nom du président, faut rajouter autant de contacts dans le compt…" at bounding box center [537, 391] width 468 height 19
click at [324, 440] on div at bounding box center [544, 440] width 483 height 10
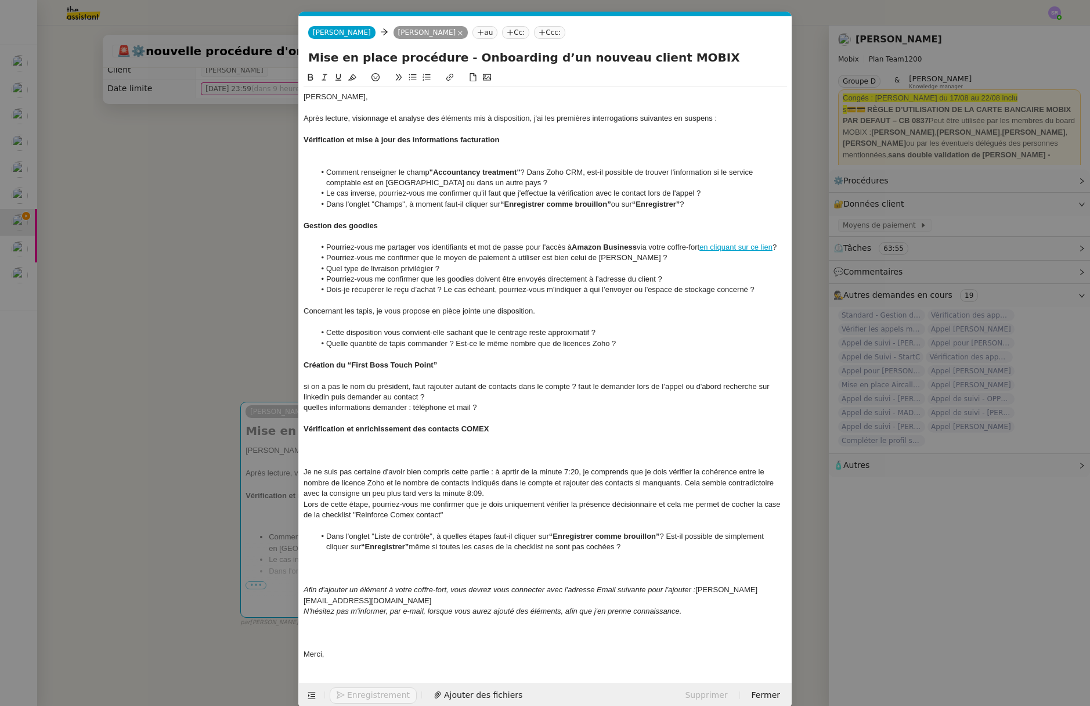
scroll to position [0, 0]
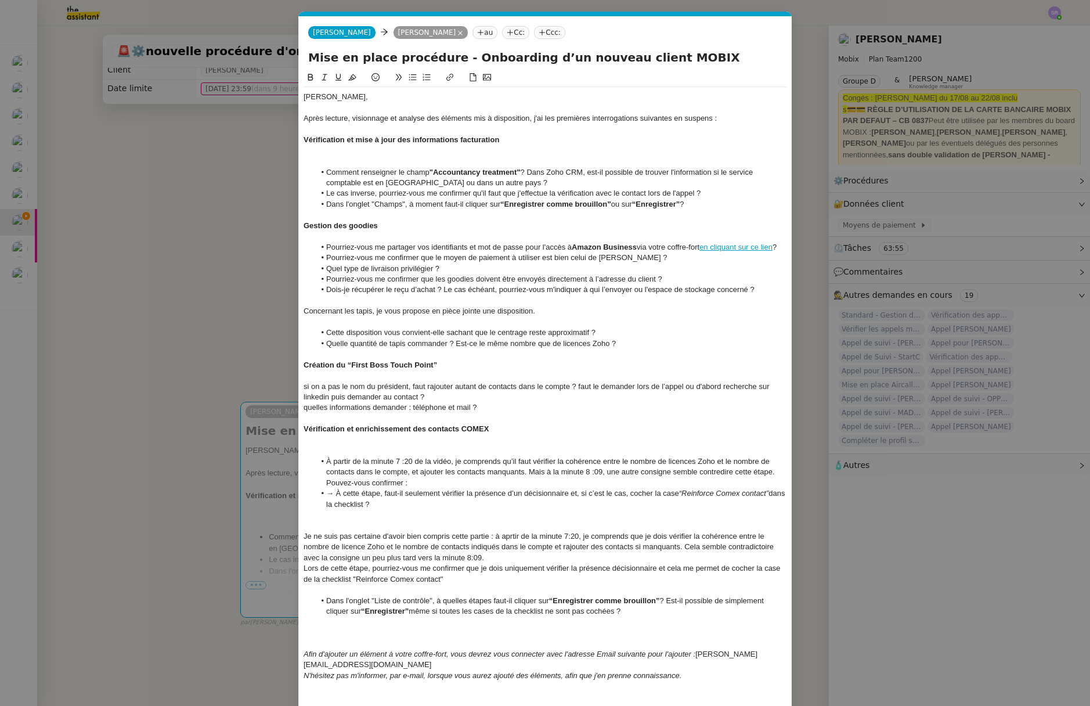
click at [325, 458] on li "À partir de la minute 7 :20 de la vidéo, je comprends qu’il faut vérifier la co…" at bounding box center [551, 472] width 472 height 32
click at [346, 447] on div at bounding box center [544, 450] width 483 height 10
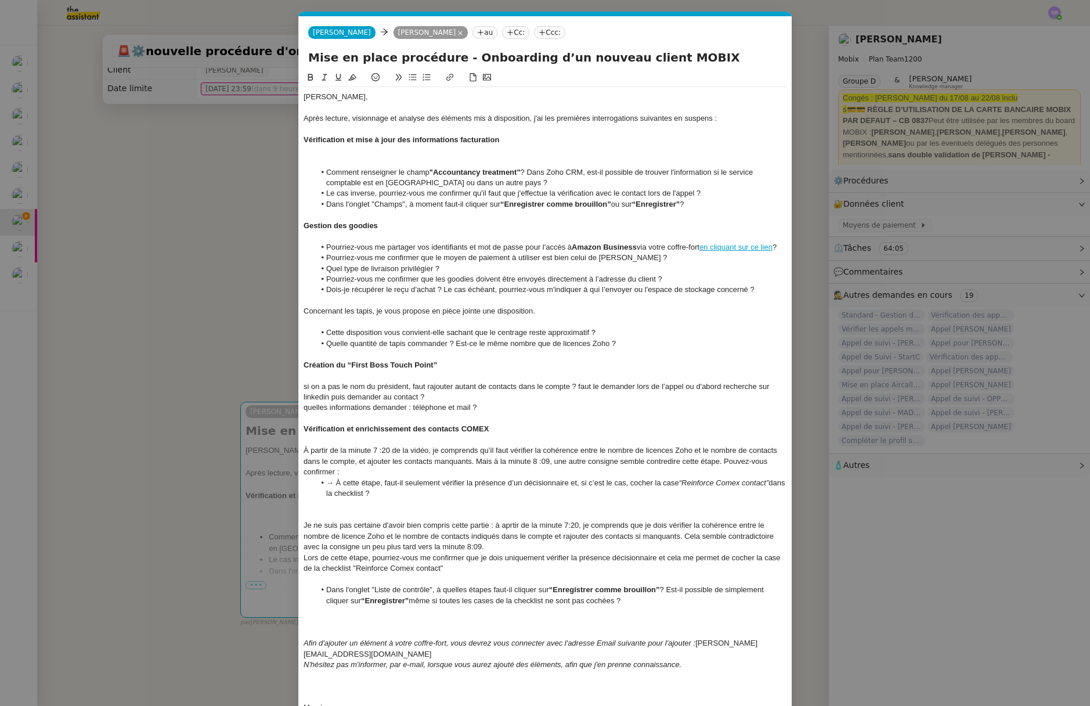
click at [361, 462] on div "À partir de la minute 7 :20 de la vidéo, je comprends qu’il faut vérifier la co…" at bounding box center [544, 461] width 483 height 32
click at [367, 464] on div "À partir de la minute 7 :20 de la vidéo, je comprends qu’il faut vérifier la co…" at bounding box center [544, 461] width 483 height 32
click at [417, 462] on div "À partir de la minute 7 :20 de la vidéo, je comprends qu’il faut vérifier la co…" at bounding box center [544, 461] width 483 height 32
click at [502, 461] on div "À partir de la minute 7 :20 de la vidéo, je comprends qu’il faut vérifier la co…" at bounding box center [544, 461] width 483 height 32
click at [363, 474] on div "Mais à la minute 8 :09, une autre consigne semble contredire cette étape. Pouve…" at bounding box center [544, 471] width 483 height 10
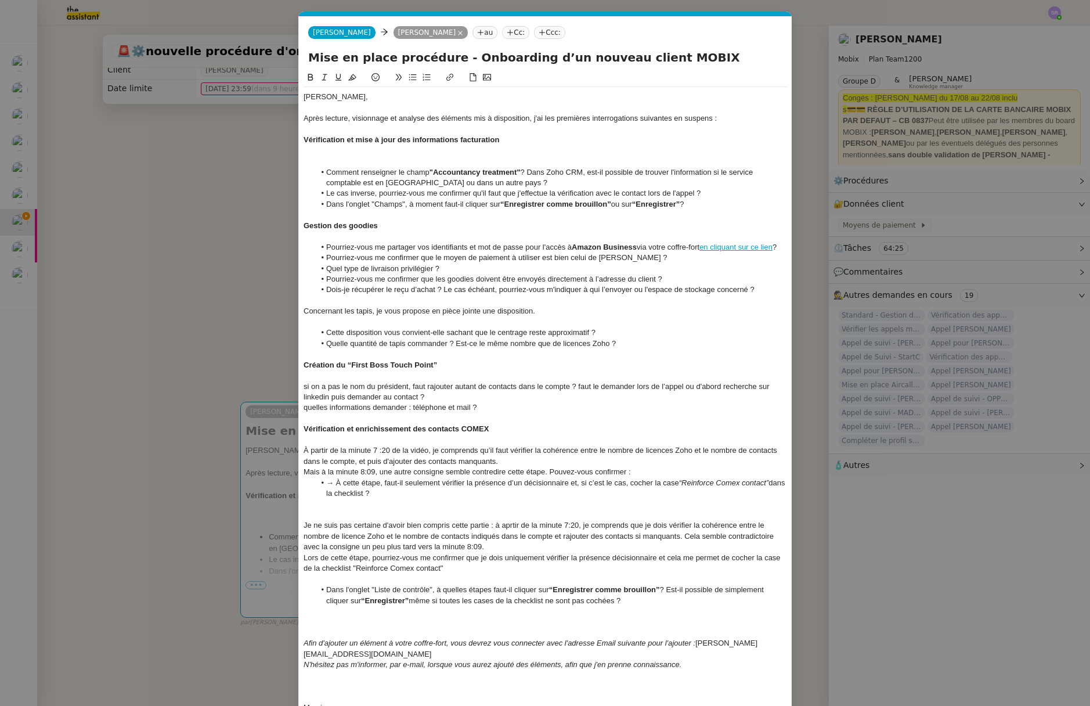
click at [549, 472] on div "Mais à la minute 8:09, une autre consigne semble contredire cette étape. Pouvez…" at bounding box center [544, 471] width 483 height 10
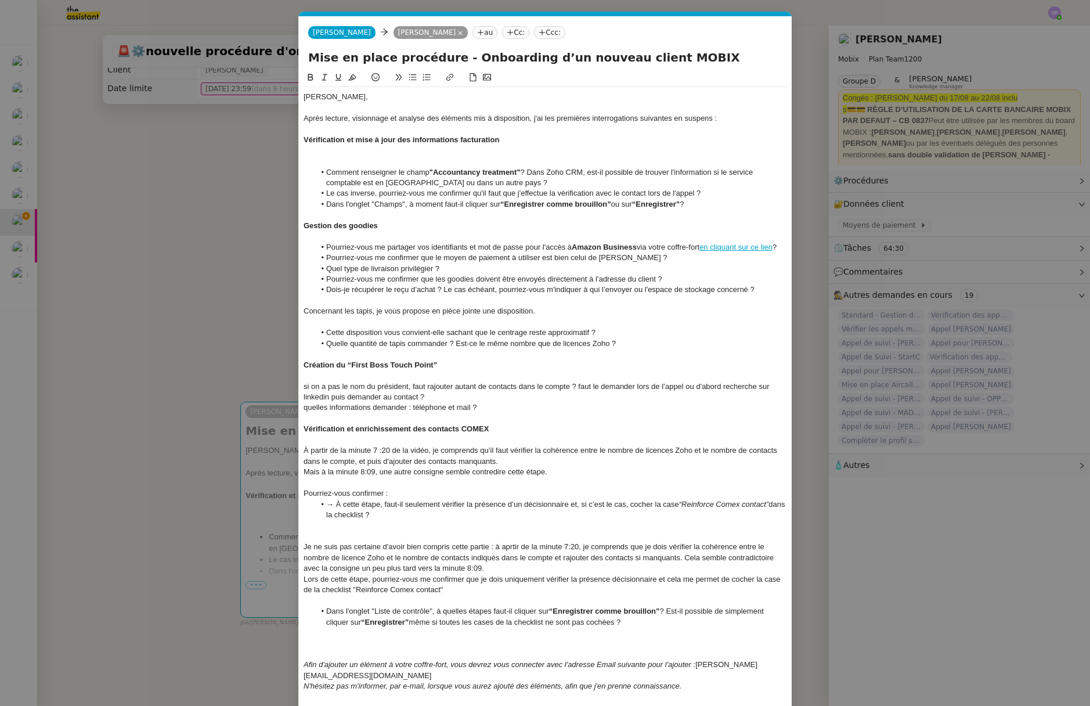
click at [352, 494] on div "Pourriez-vous confirmer :" at bounding box center [544, 493] width 483 height 10
click at [415, 495] on div "Pourriez-vous me confirmer :" at bounding box center [544, 493] width 483 height 10
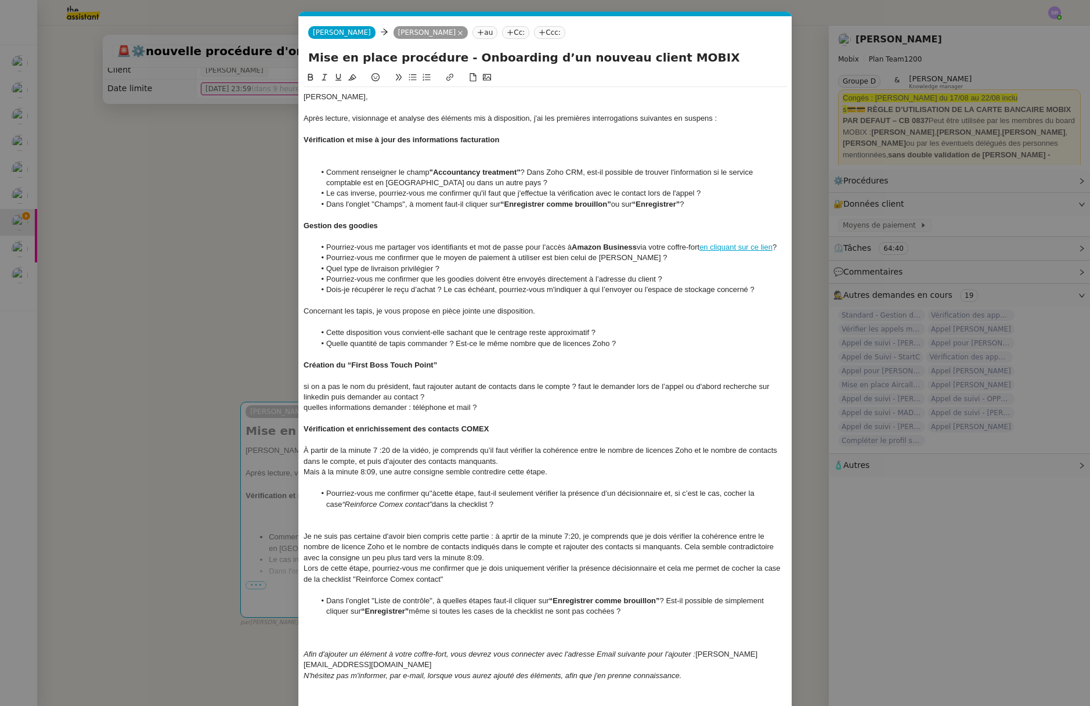
click at [432, 495] on li "Pourriez-vous me confirmer qu''àcette étape, faut-il seulement vérifier la prés…" at bounding box center [551, 498] width 472 height 21
drag, startPoint x: 478, startPoint y: 495, endPoint x: 493, endPoint y: 495, distance: 15.7
click at [493, 495] on li "Pourriez-vous me confirmer qu'à cette étape, faut-il seulement vérifier la prés…" at bounding box center [551, 498] width 472 height 21
click at [661, 495] on li "Pourriez-vous me confirmer qu'à cette étape, il faut seulement vérifier la prés…" at bounding box center [551, 498] width 472 height 21
drag, startPoint x: 675, startPoint y: 493, endPoint x: 700, endPoint y: 494, distance: 25.5
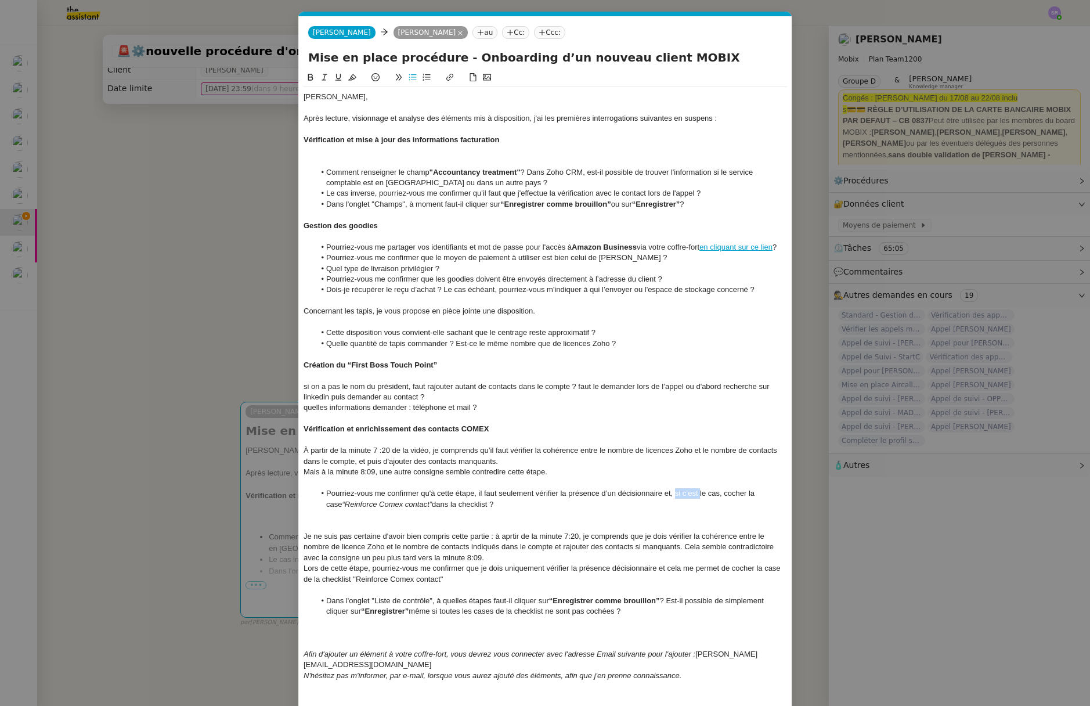
click at [700, 494] on li "Pourriez-vous me confirmer qu'à cette étape, il faut seulement vérifier la prés…" at bounding box center [551, 498] width 472 height 21
click at [695, 495] on li "Pourriez-vous me confirmer qu'à cette étape, il faut seulement vérifier la prés…" at bounding box center [551, 498] width 472 height 21
click at [505, 505] on li "Pourriez-vous me confirmer qu'à cette étape, il faut seulement vérifier la prés…" at bounding box center [551, 498] width 472 height 21
drag, startPoint x: 331, startPoint y: 505, endPoint x: 414, endPoint y: 505, distance: 83.6
click at [414, 505] on em "“Reinforce Comex contact”" at bounding box center [387, 504] width 90 height 9
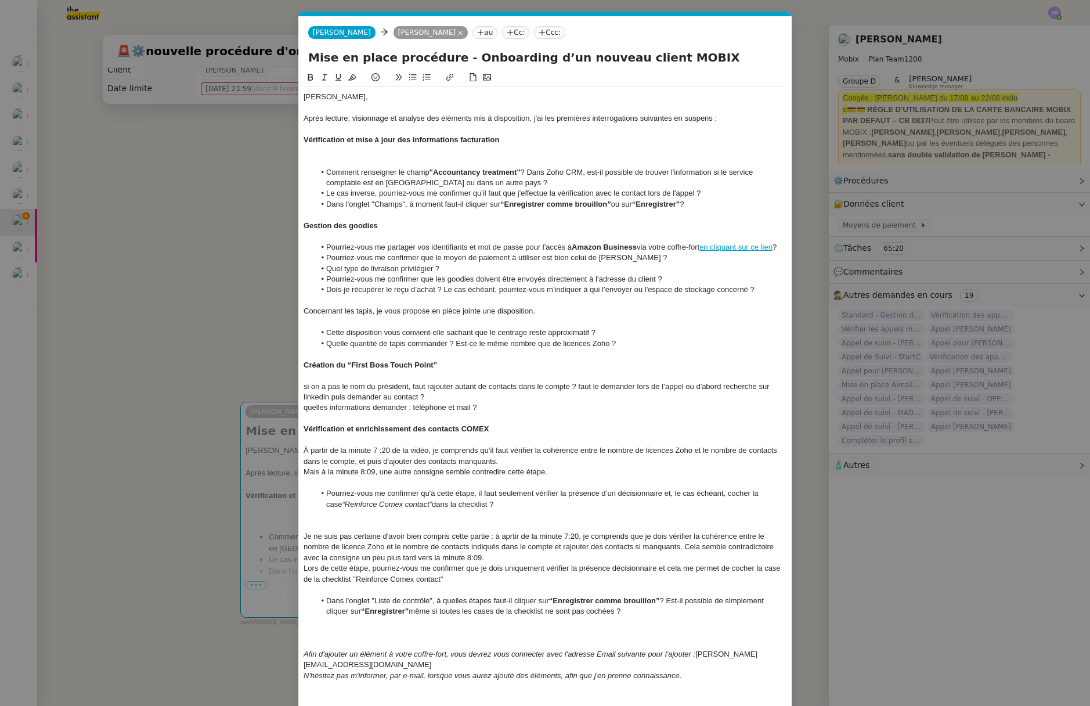
click at [409, 502] on em "“Reinforce Comex contact”" at bounding box center [387, 504] width 90 height 9
drag, startPoint x: 414, startPoint y: 504, endPoint x: 330, endPoint y: 504, distance: 83.5
click at [342, 504] on em "“Reinforce Comex contact”" at bounding box center [387, 504] width 90 height 9
click at [422, 560] on div "Je ne suis pas certaine d'avoir bien compris cette partie : à aprtir de la minu…" at bounding box center [544, 547] width 483 height 32
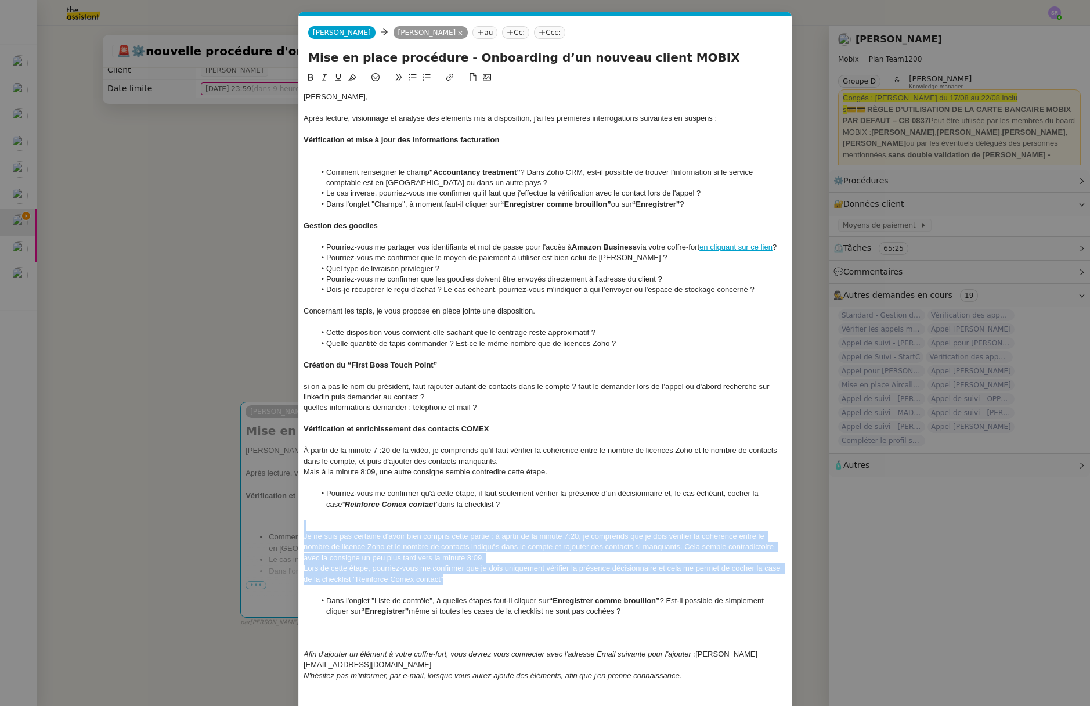
drag, startPoint x: 494, startPoint y: 578, endPoint x: 303, endPoint y: 527, distance: 197.7
click at [303, 527] on div "Florian, Après lecture, visionnage et analyse des éléments mis à disposition, j…" at bounding box center [544, 407] width 483 height 641
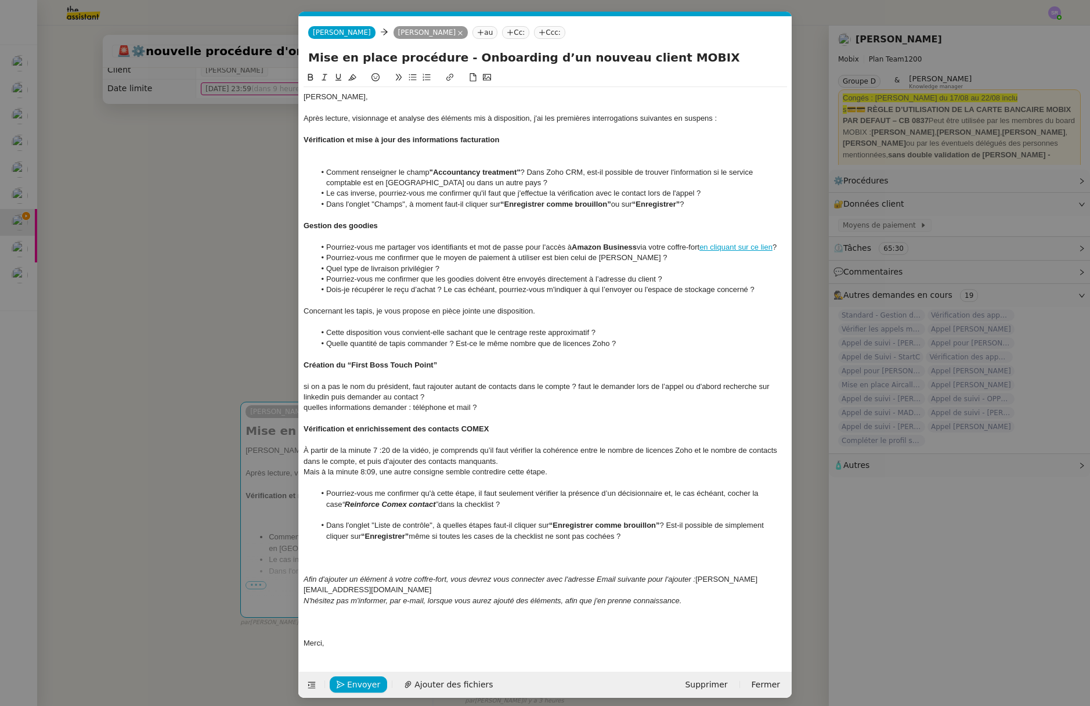
click at [352, 558] on div at bounding box center [544, 557] width 483 height 10
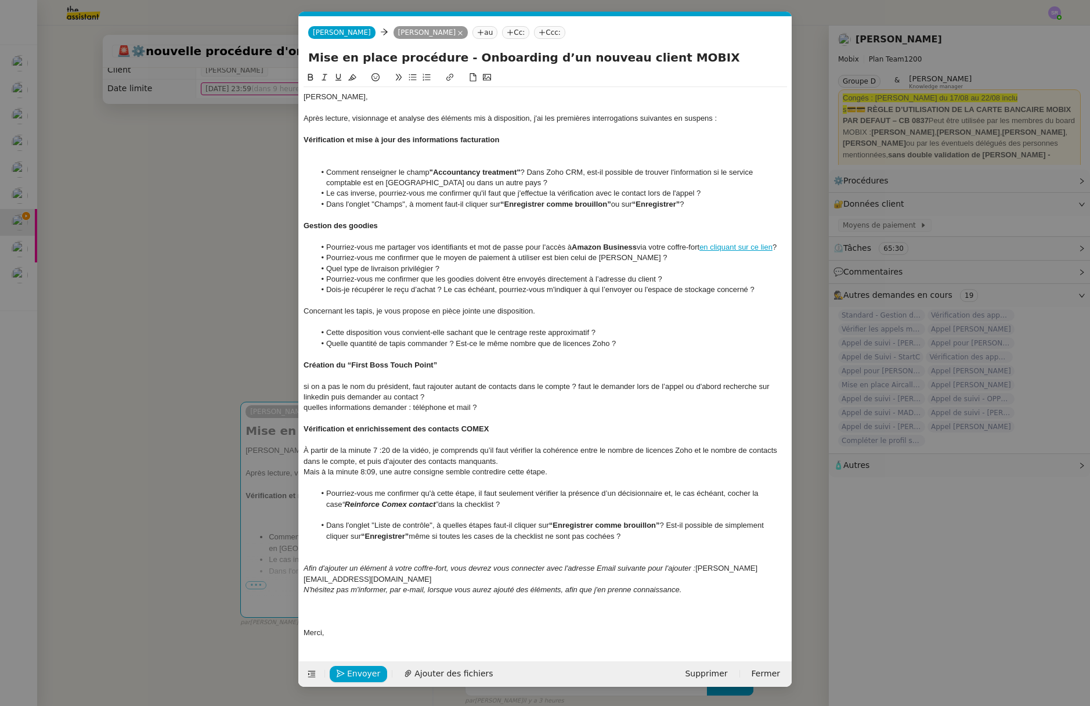
click at [396, 556] on div at bounding box center [544, 557] width 483 height 10
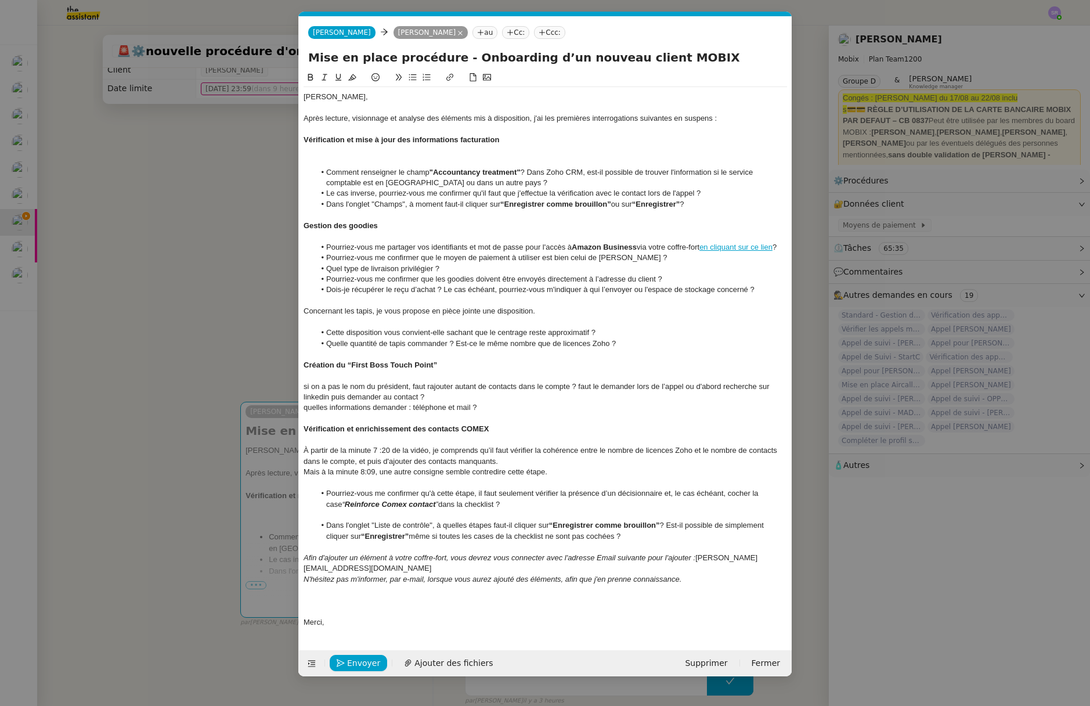
click at [353, 595] on div at bounding box center [544, 600] width 483 height 10
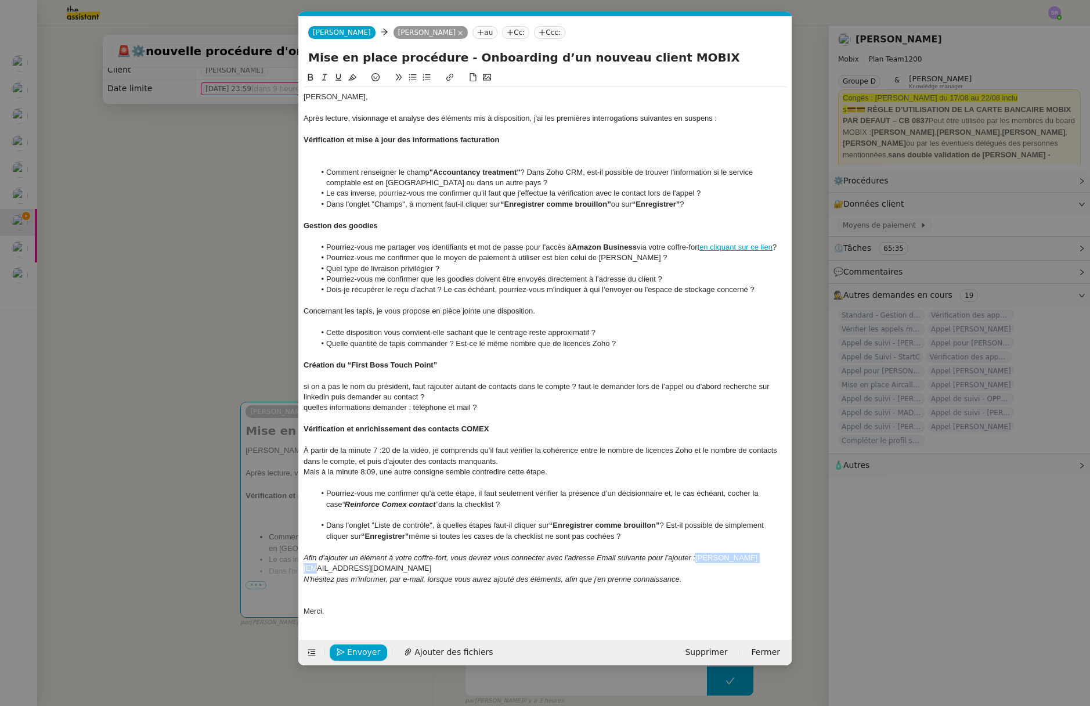
click at [695, 555] on div "Afin d'ajouter un élément à votre coffre-fort, vous devrez vous connecter avec …" at bounding box center [544, 562] width 483 height 21
click at [414, 595] on div at bounding box center [544, 600] width 483 height 10
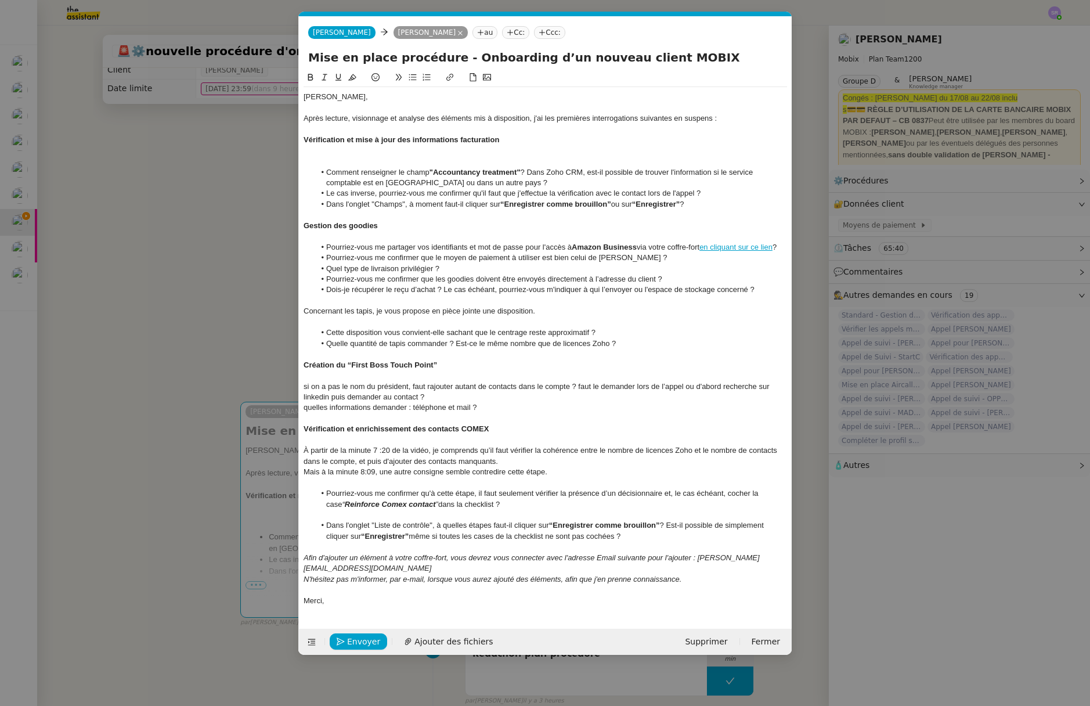
click at [129, 355] on nz-modal-container "Service TA - VOYAGE - PROPOSITION GLOBALE A utiliser dans le cadre de propositi…" at bounding box center [545, 353] width 1090 height 706
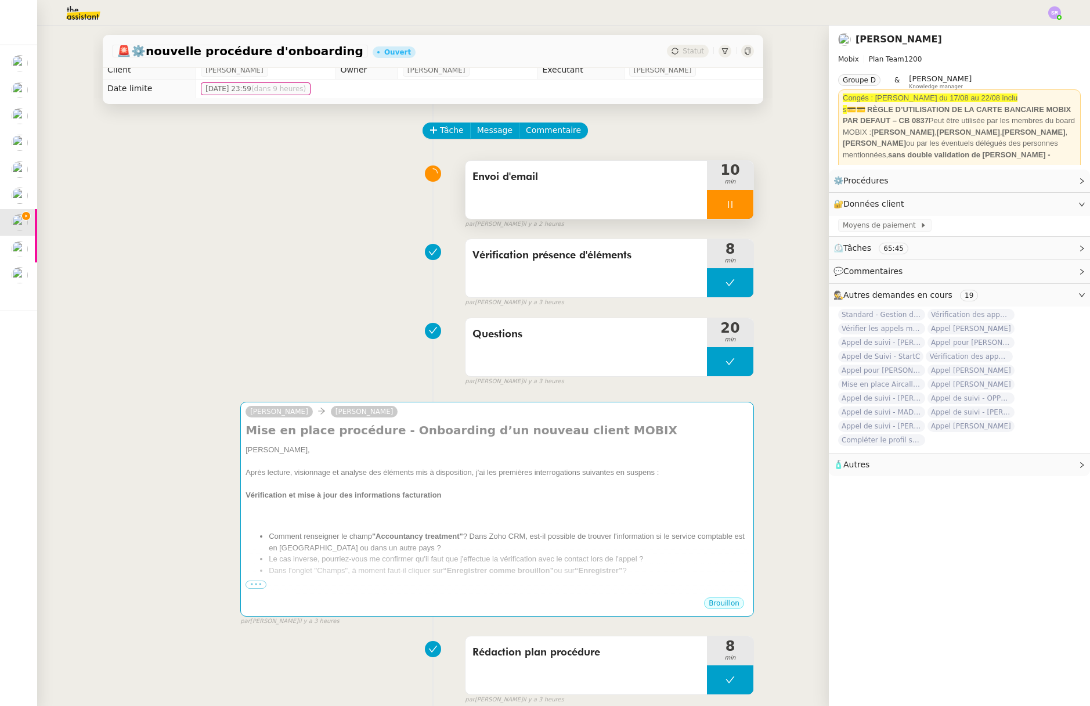
click at [725, 208] on icon at bounding box center [729, 204] width 9 height 9
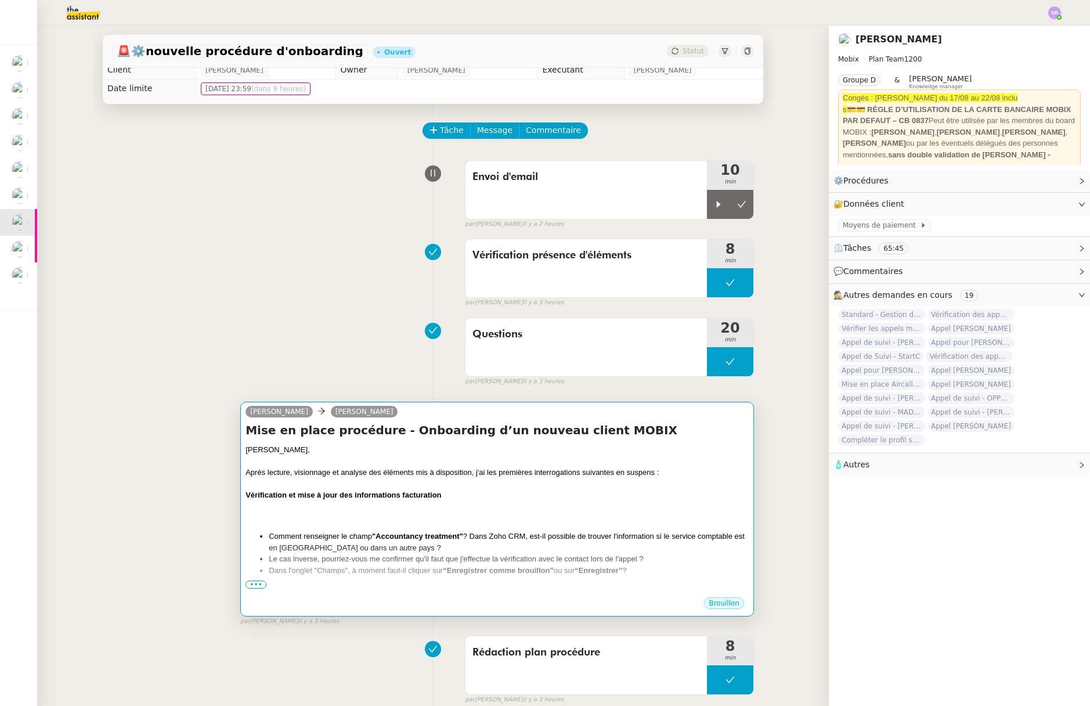
click at [588, 502] on div at bounding box center [496, 506] width 503 height 12
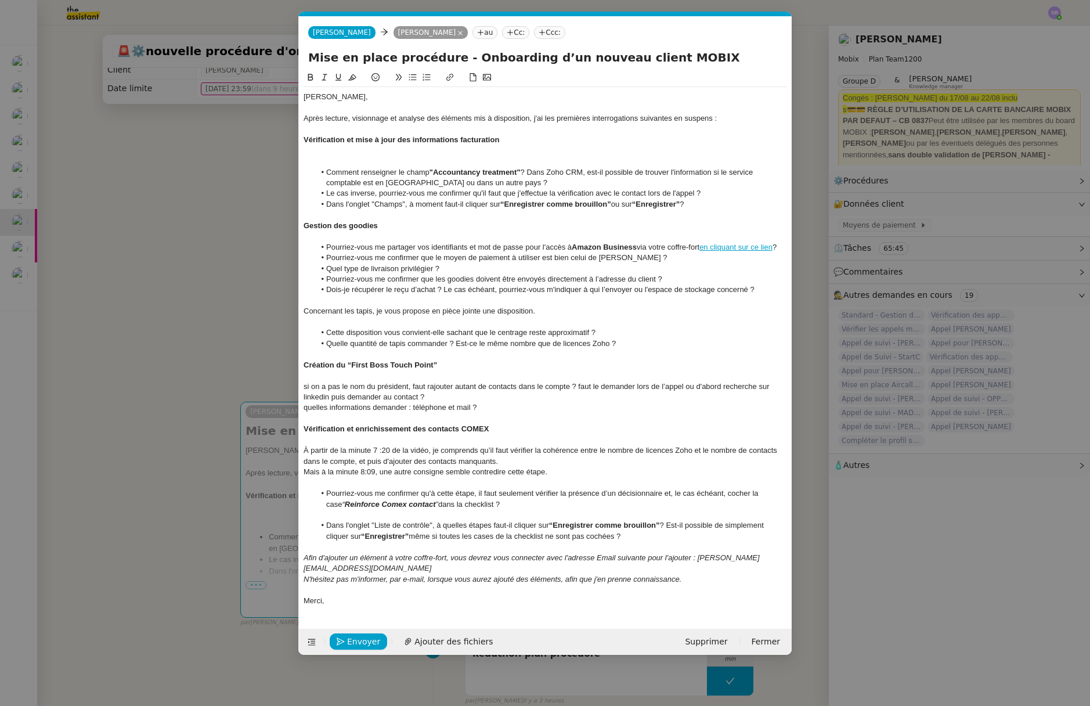
scroll to position [0, 24]
click at [402, 328] on li "Cette disposition vous convient-elle sachant que le centrage reste approximatif…" at bounding box center [551, 332] width 472 height 10
click at [396, 384] on span "si on a pas le nom du président, faut rajouter autant de contacts dans le compt…" at bounding box center [537, 391] width 468 height 19
click at [405, 378] on div at bounding box center [544, 375] width 483 height 10
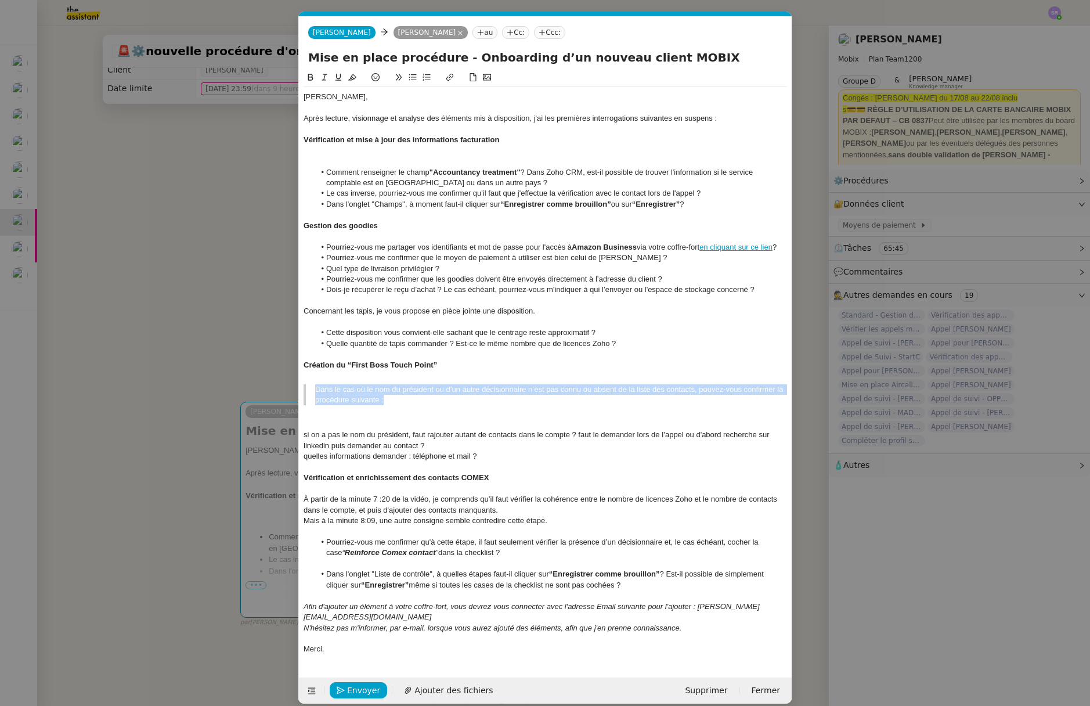
drag, startPoint x: 388, startPoint y: 398, endPoint x: 298, endPoint y: 295, distance: 136.5
click at [279, 384] on nz-modal-container "Service TA - VOYAGE - PROPOSITION GLOBALE A utiliser dans le cadre de propositi…" at bounding box center [545, 353] width 1090 height 706
click at [396, 77] on icon at bounding box center [399, 77] width 8 height 8
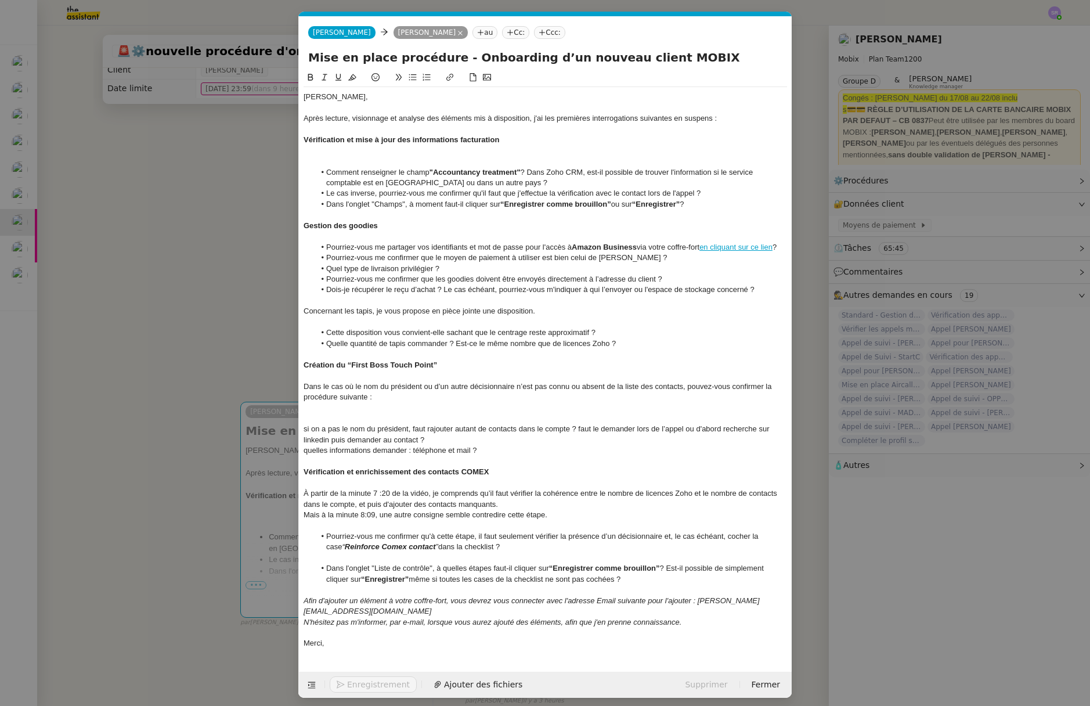
click at [645, 397] on div "Dans le cas où le nom du président ou d’un autre décisionnaire n’est pas connu …" at bounding box center [544, 391] width 483 height 21
drag, startPoint x: 688, startPoint y: 388, endPoint x: 366, endPoint y: 397, distance: 322.1
click at [366, 397] on div "Dans le cas où le nom du président ou d’un autre décisionnaire n’est pas connu …" at bounding box center [544, 391] width 483 height 21
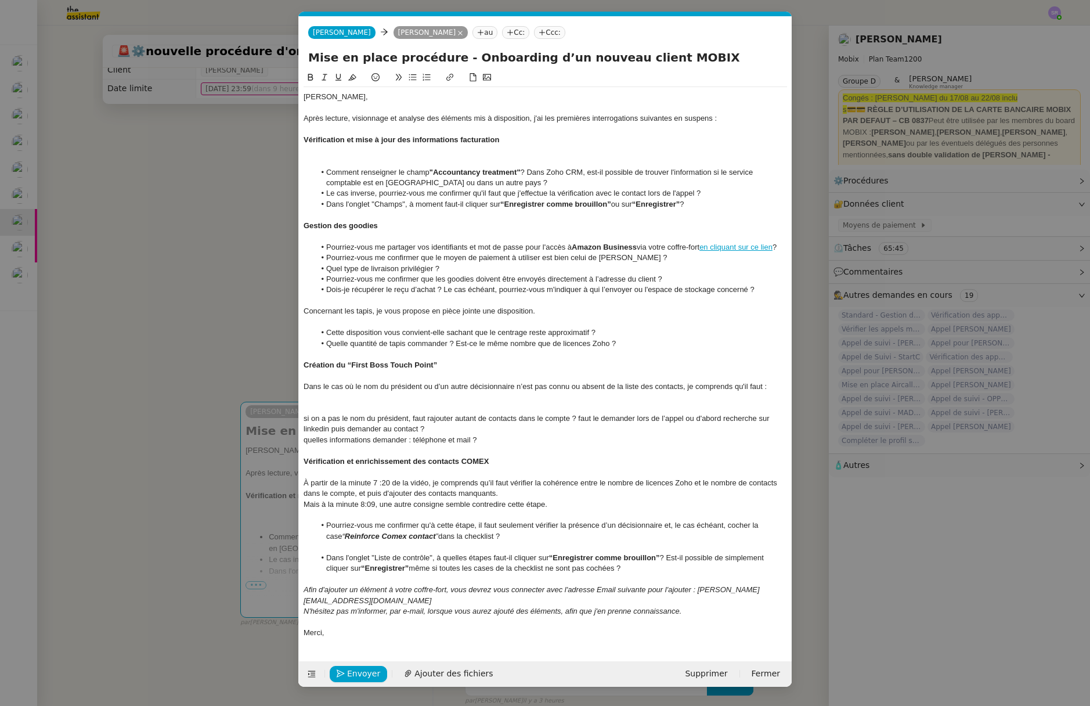
click at [368, 396] on div at bounding box center [544, 397] width 483 height 10
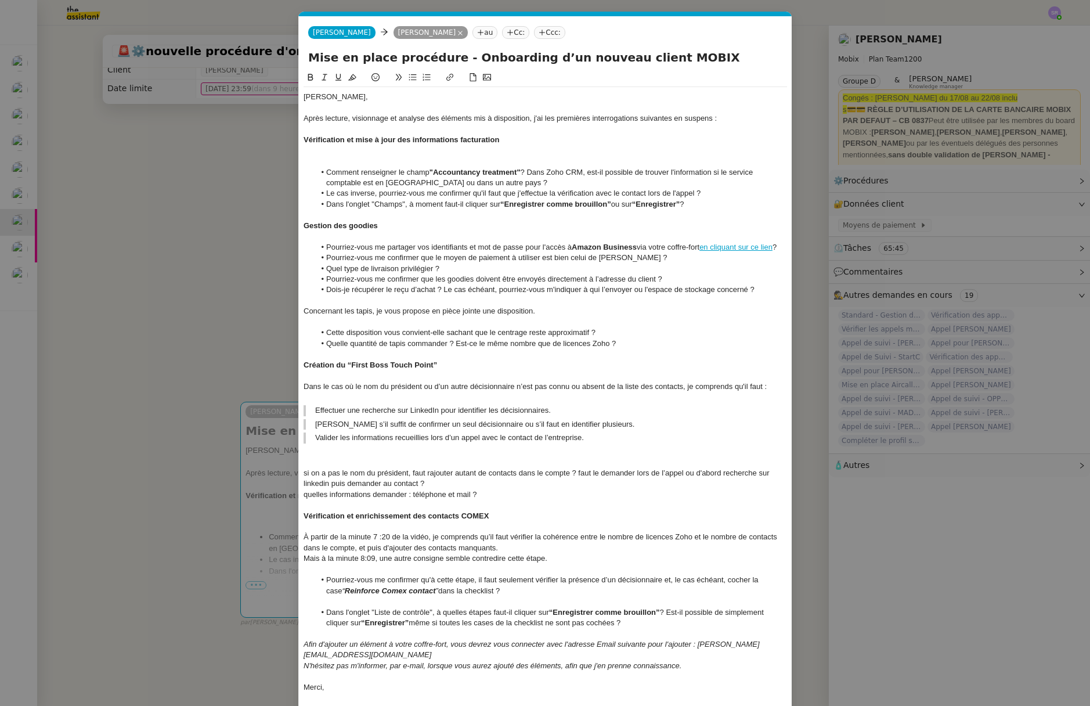
scroll to position [0, 0]
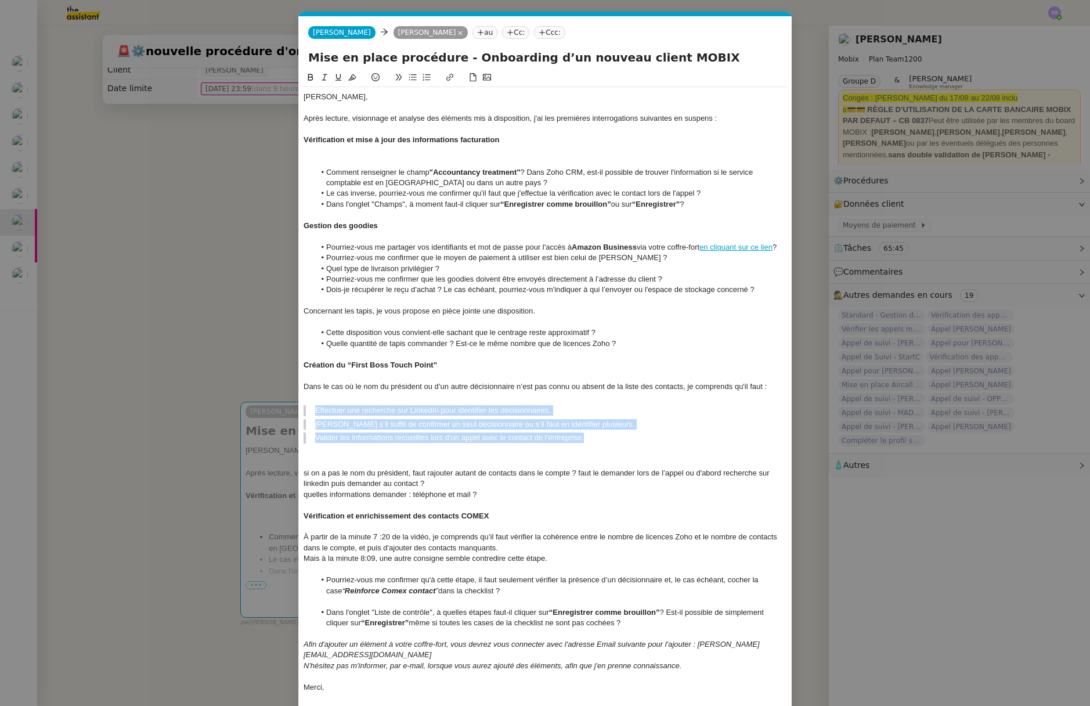
drag, startPoint x: 609, startPoint y: 437, endPoint x: 291, endPoint y: 411, distance: 319.0
click at [289, 413] on nz-modal-container "Service TA - VOYAGE - PROPOSITION GLOBALE A utiliser dans le cadre de propositi…" at bounding box center [545, 353] width 1090 height 706
click at [402, 78] on icon at bounding box center [399, 77] width 8 height 8
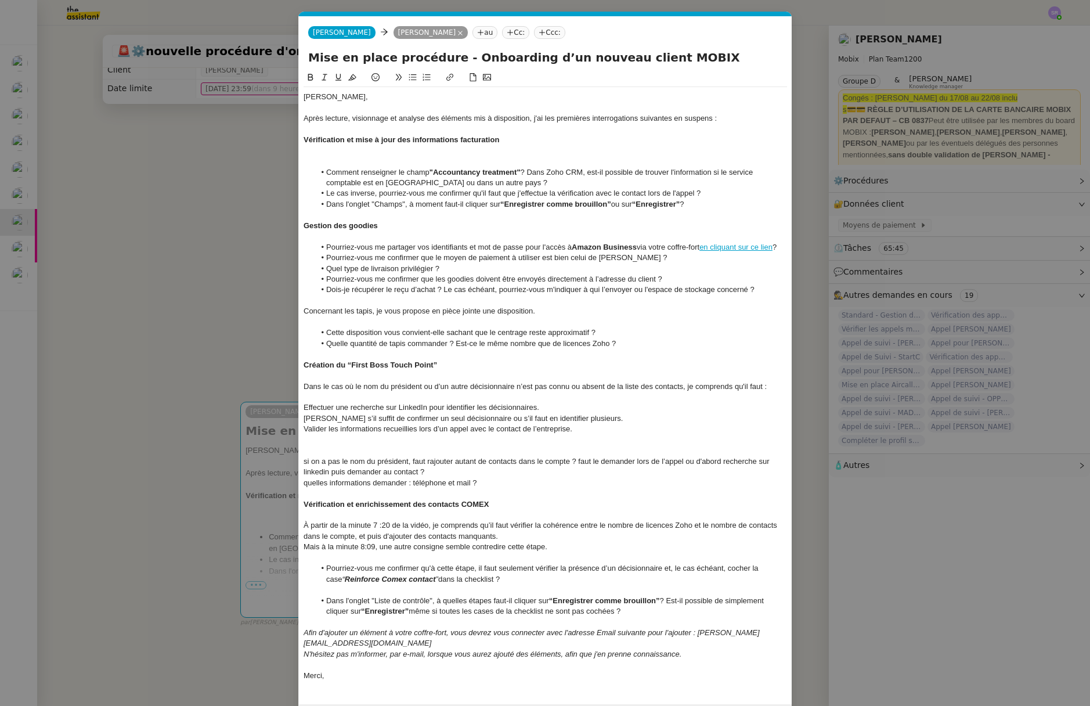
click at [428, 76] on icon at bounding box center [426, 77] width 8 height 8
click at [353, 394] on div at bounding box center [544, 397] width 483 height 10
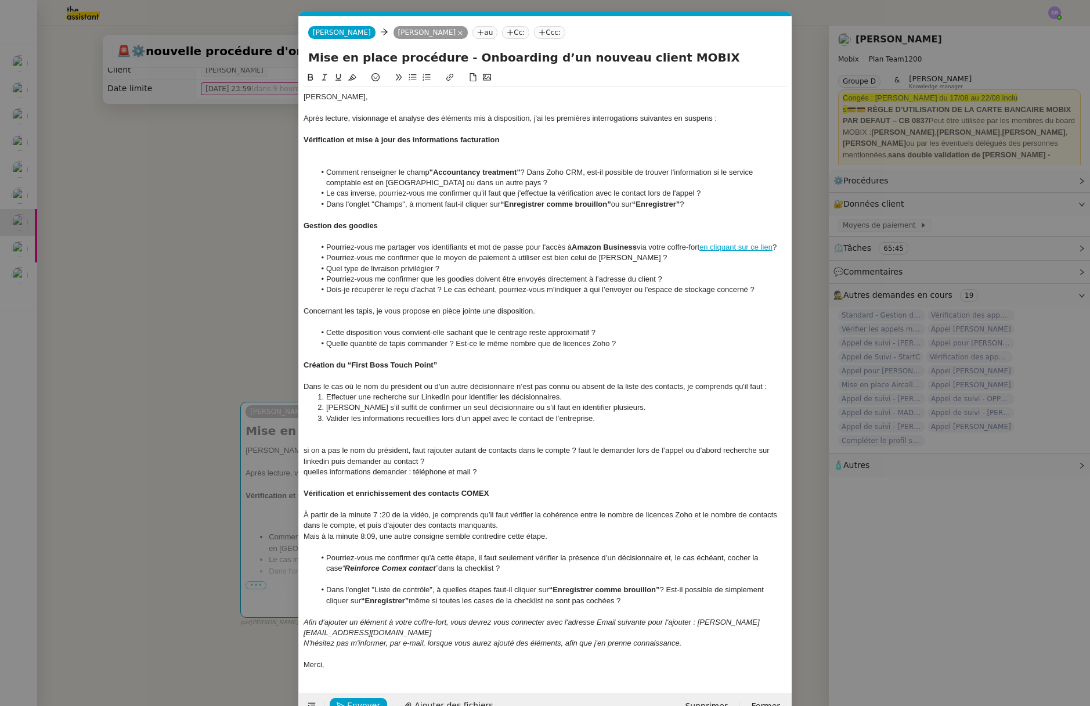
click at [345, 441] on div at bounding box center [544, 440] width 483 height 10
drag, startPoint x: 503, startPoint y: 468, endPoint x: 303, endPoint y: 448, distance: 200.6
click at [303, 448] on div "Florian, Après lecture, visionnage et analyse des éléments mis à disposition, j…" at bounding box center [544, 380] width 483 height 587
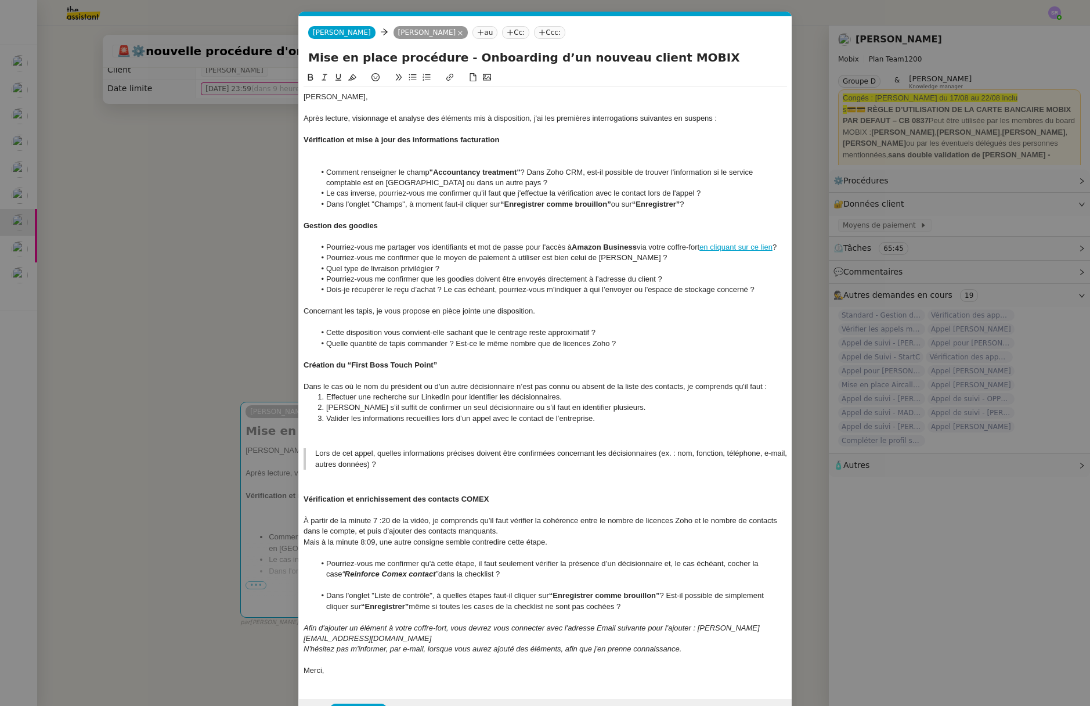
click at [332, 443] on div at bounding box center [544, 440] width 483 height 10
click at [338, 460] on blockquote "Lors de cet appel, quelles informations précises doivent être confirmées concer…" at bounding box center [544, 458] width 483 height 21
click at [317, 454] on blockquote "Lors de cet appel, quelles informations précises doivent être confirmées concer…" at bounding box center [544, 458] width 483 height 21
drag, startPoint x: 316, startPoint y: 455, endPoint x: 397, endPoint y: 465, distance: 82.5
click at [397, 465] on blockquote "Lors de cet appel, quelles informations précises doivent être confirmées concer…" at bounding box center [544, 458] width 483 height 21
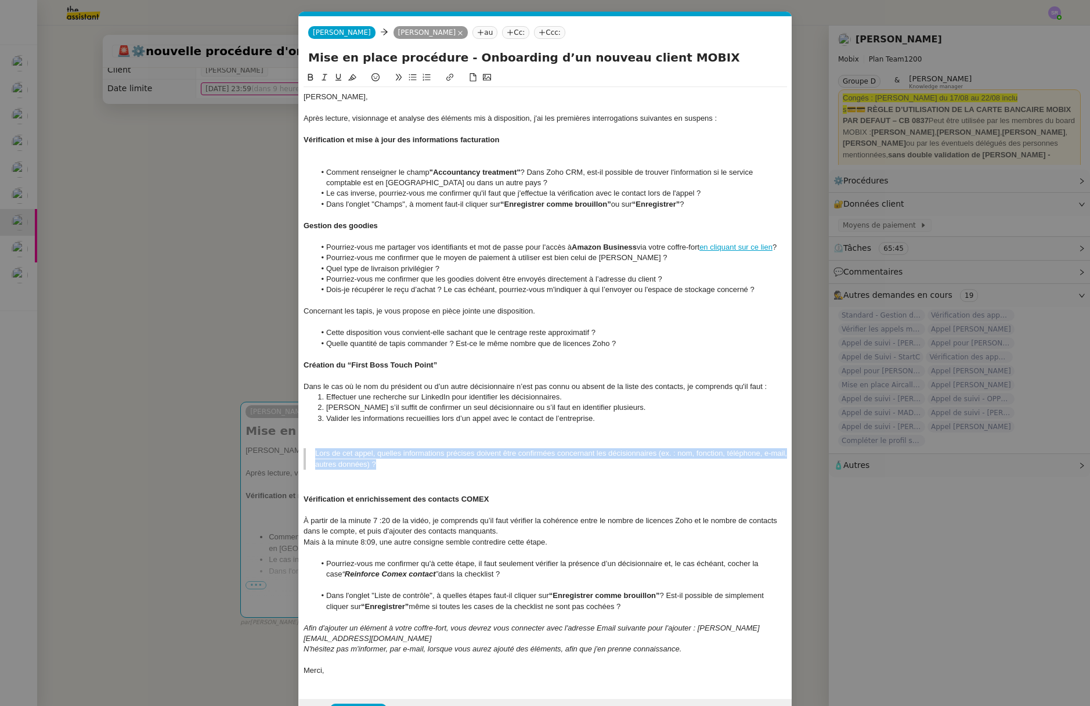
click at [397, 79] on icon at bounding box center [399, 77] width 8 height 8
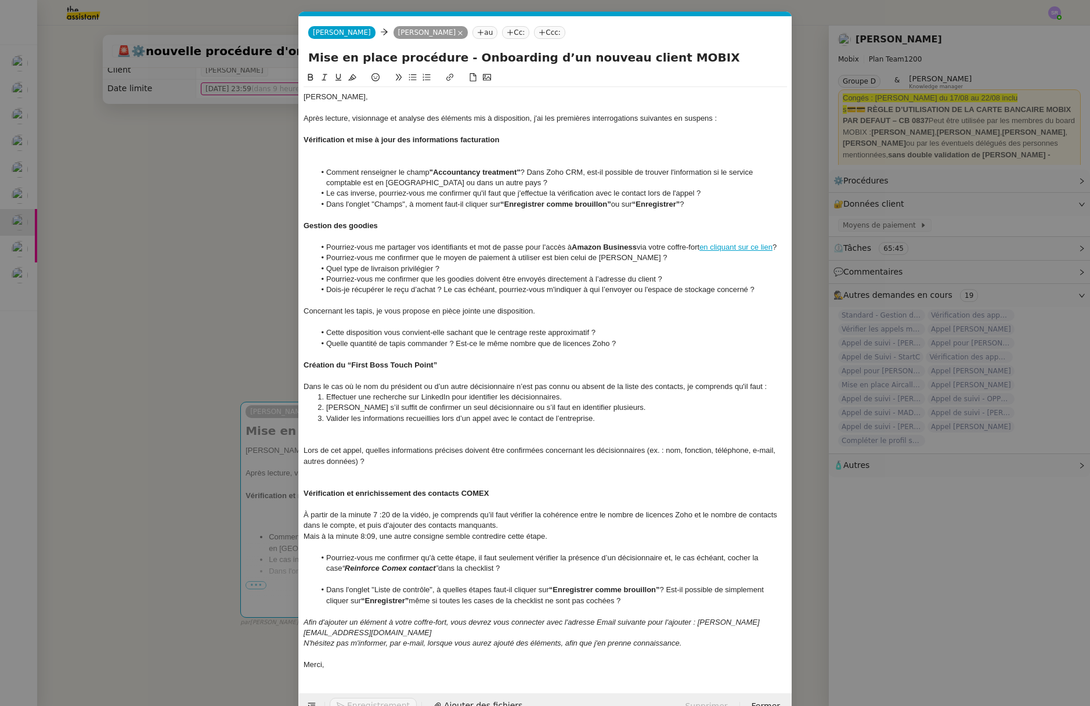
click at [333, 438] on div at bounding box center [544, 440] width 483 height 10
click at [390, 446] on div "Lors de cet appel, quelles informations précises doivent être confirmées concer…" at bounding box center [544, 455] width 483 height 21
click at [392, 443] on div "Pourriez-vous me" at bounding box center [544, 440] width 483 height 10
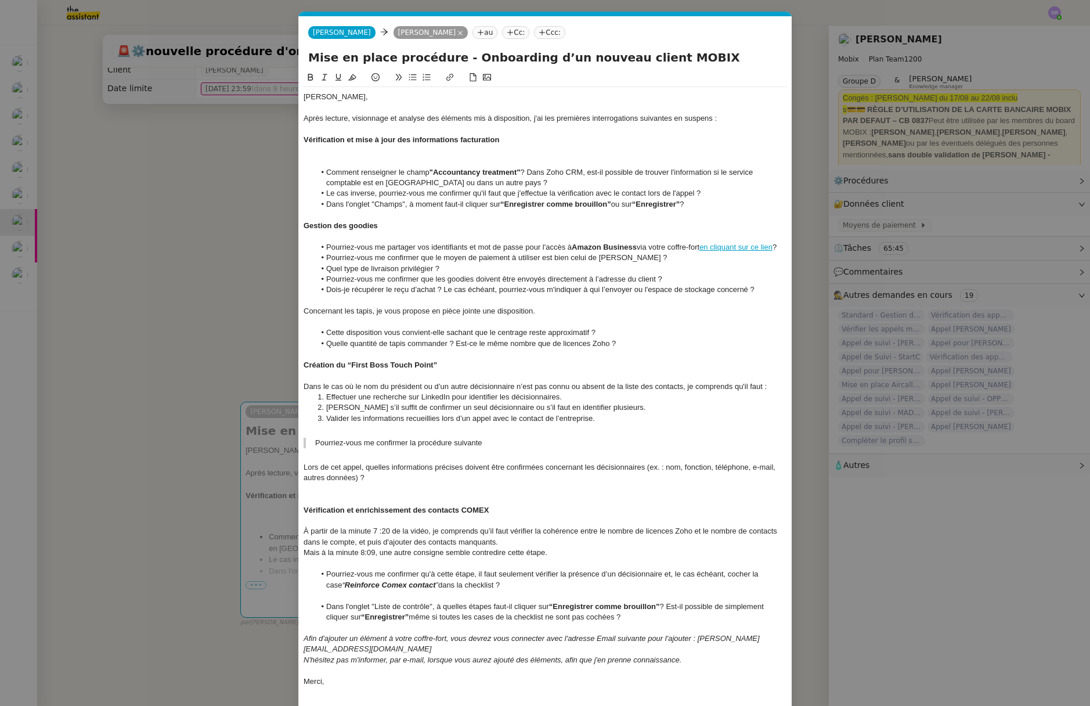
click at [316, 440] on blockquote "Pourriez-vous me confirmer la procédure suivante" at bounding box center [544, 442] width 483 height 10
click at [401, 76] on icon at bounding box center [399, 77] width 8 height 8
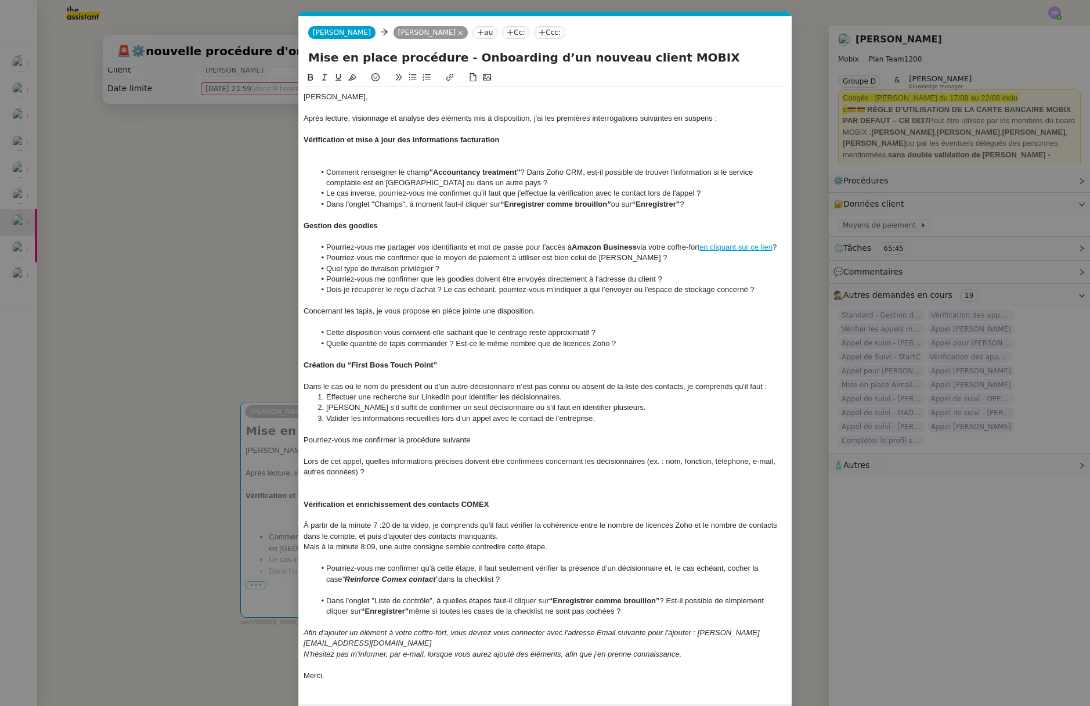
click at [457, 440] on div "Pourriez-vous me confirmer la procédure suivante" at bounding box center [544, 440] width 483 height 10
drag, startPoint x: 225, startPoint y: 303, endPoint x: 276, endPoint y: 291, distance: 51.8
click at [223, 302] on nz-modal-container "Service TA - VOYAGE - PROPOSITION GLOBALE A utiliser dans le cadre de propositi…" at bounding box center [545, 353] width 1090 height 706
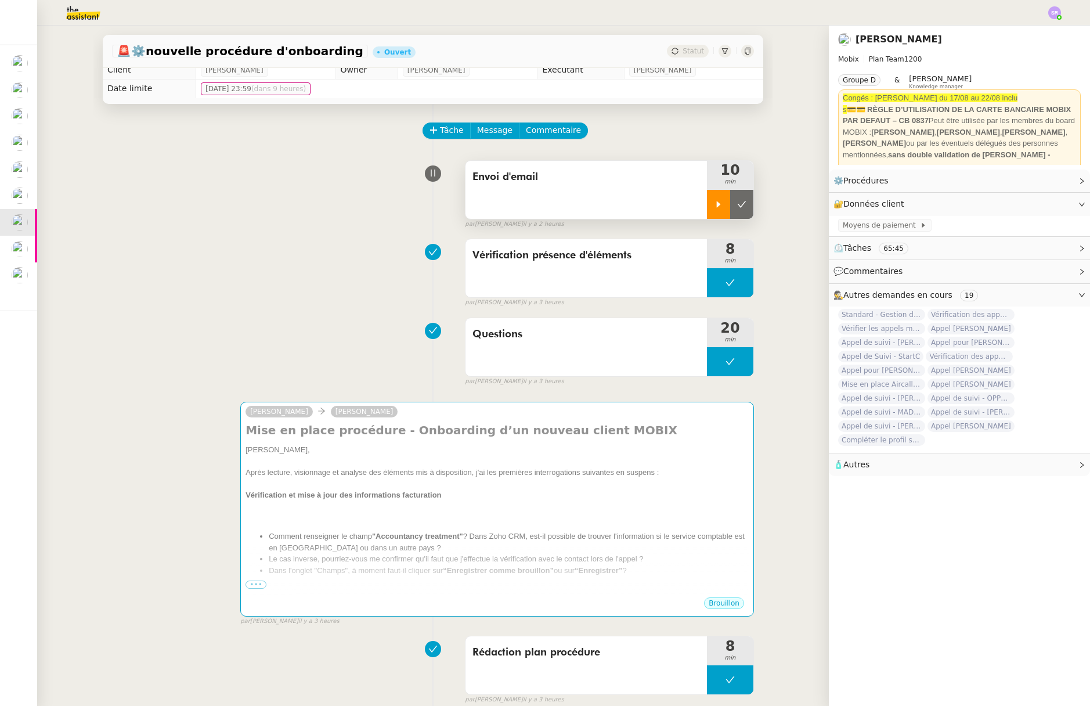
click at [713, 205] on div at bounding box center [718, 204] width 23 height 29
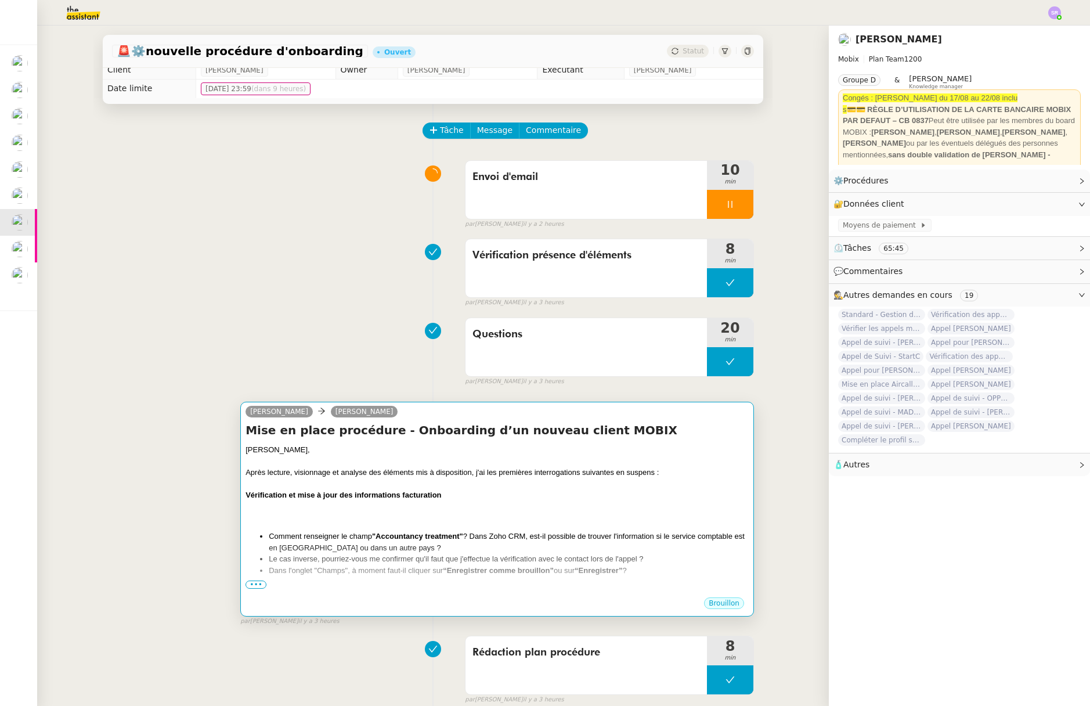
click at [616, 457] on div at bounding box center [496, 461] width 503 height 12
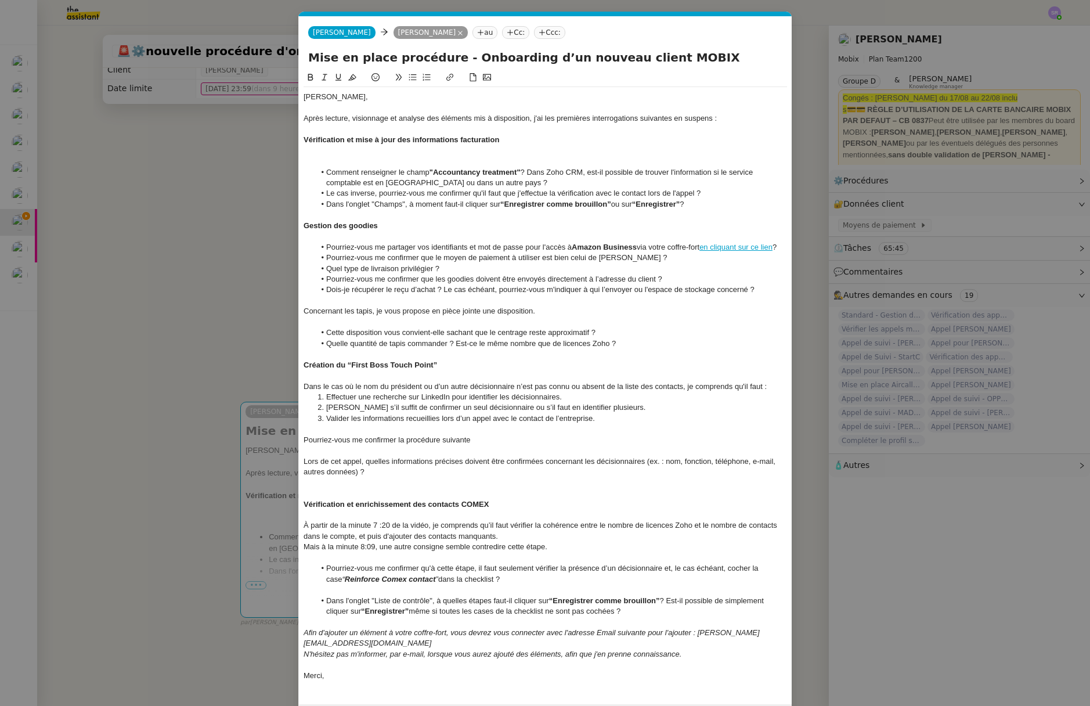
scroll to position [0, 24]
drag, startPoint x: 397, startPoint y: 439, endPoint x: 486, endPoint y: 440, distance: 88.2
click at [486, 440] on div "Pourriez-vous me confirmer la procédure suivante" at bounding box center [544, 440] width 483 height 10
click at [495, 442] on div "Pourriez-vous me confirmer que ces étapes sont bien celles" at bounding box center [544, 440] width 483 height 10
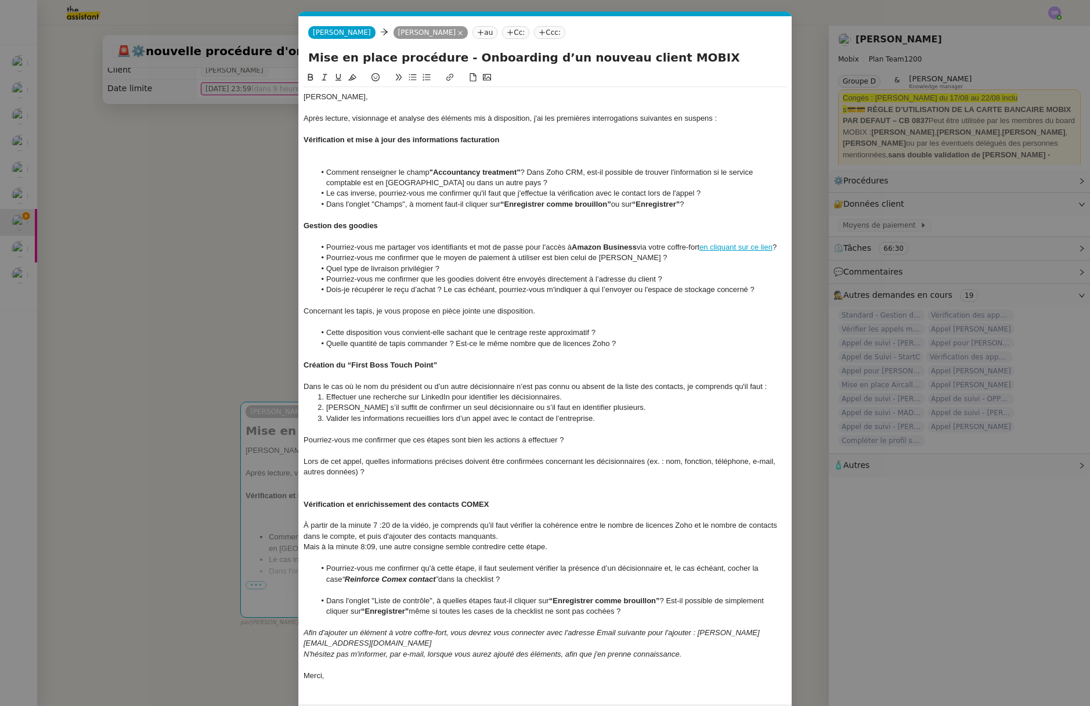
click at [439, 410] on li "Déterminer s’il suffit de confirmer un seul décisionnaire ou s’il faut en ident…" at bounding box center [551, 407] width 472 height 10
click at [589, 436] on div "Pourriez-vous me confirmer que ces étapes sont bien les actions à effectuer ?" at bounding box center [544, 440] width 483 height 10
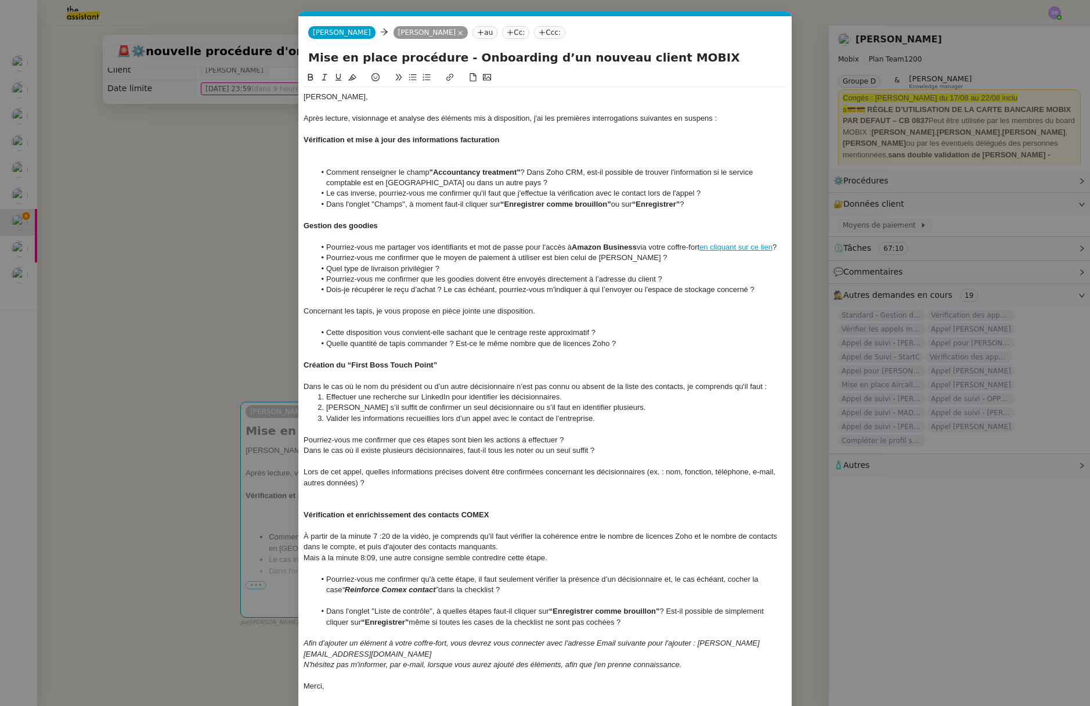
click at [643, 413] on li "Valider les informations recueillies lors d’un appel avec le contact de l’entre…" at bounding box center [551, 418] width 472 height 10
drag, startPoint x: 647, startPoint y: 412, endPoint x: 253, endPoint y: 407, distance: 394.0
click at [253, 407] on nz-modal-container "Service TA - VOYAGE - PROPOSITION GLOBALE A utiliser dans le cadre de propositi…" at bounding box center [545, 353] width 1090 height 706
click at [617, 408] on li "Déterminer s’il suffit de confirmer un seul décisionnaire ou s’il faut en ident…" at bounding box center [551, 407] width 472 height 10
drag, startPoint x: 617, startPoint y: 408, endPoint x: 321, endPoint y: 407, distance: 296.5
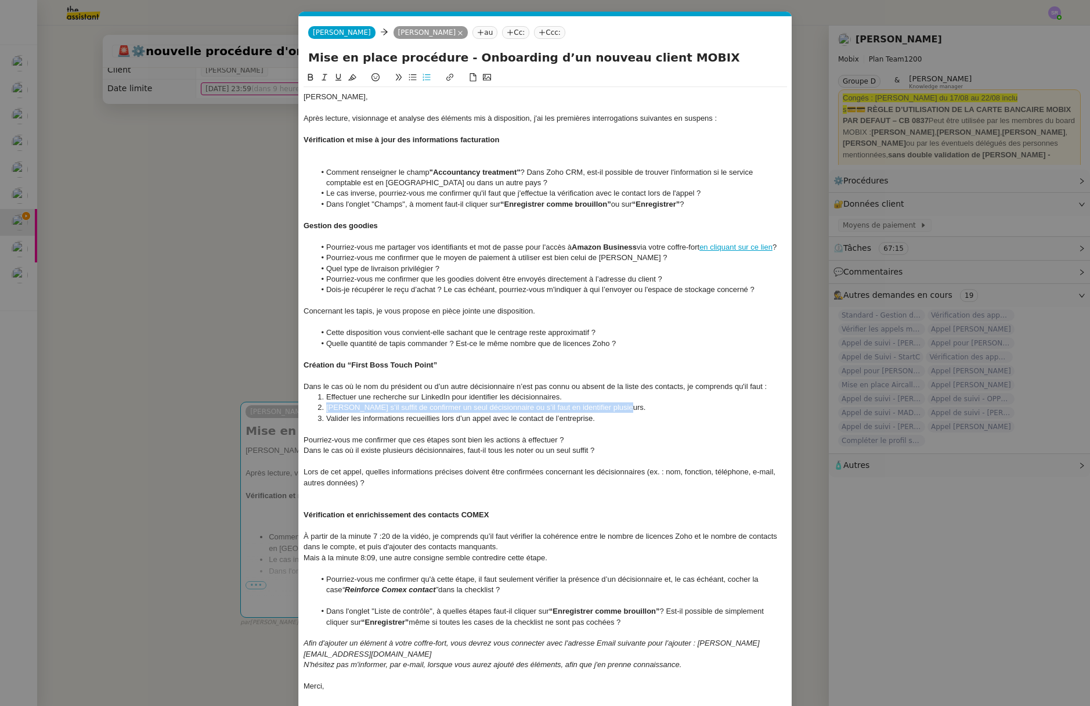
click at [321, 407] on li "Déterminer s’il suffit de confirmer un seul décisionnaire ou s’il faut en ident…" at bounding box center [551, 407] width 472 height 10
click at [584, 397] on li "Effectuer une recherche sur LinkedIn pour identifier les décisionnaires." at bounding box center [551, 397] width 472 height 10
click at [435, 405] on li "Noter leurs informations" at bounding box center [551, 407] width 472 height 10
click at [602, 421] on li "Valider les informations recueillies lors d’un appel avec le contact de l’entre…" at bounding box center [551, 418] width 472 height 10
click at [552, 466] on div "Lors de cet appel, quelles informations précises doivent être confirmées concer…" at bounding box center [544, 476] width 483 height 21
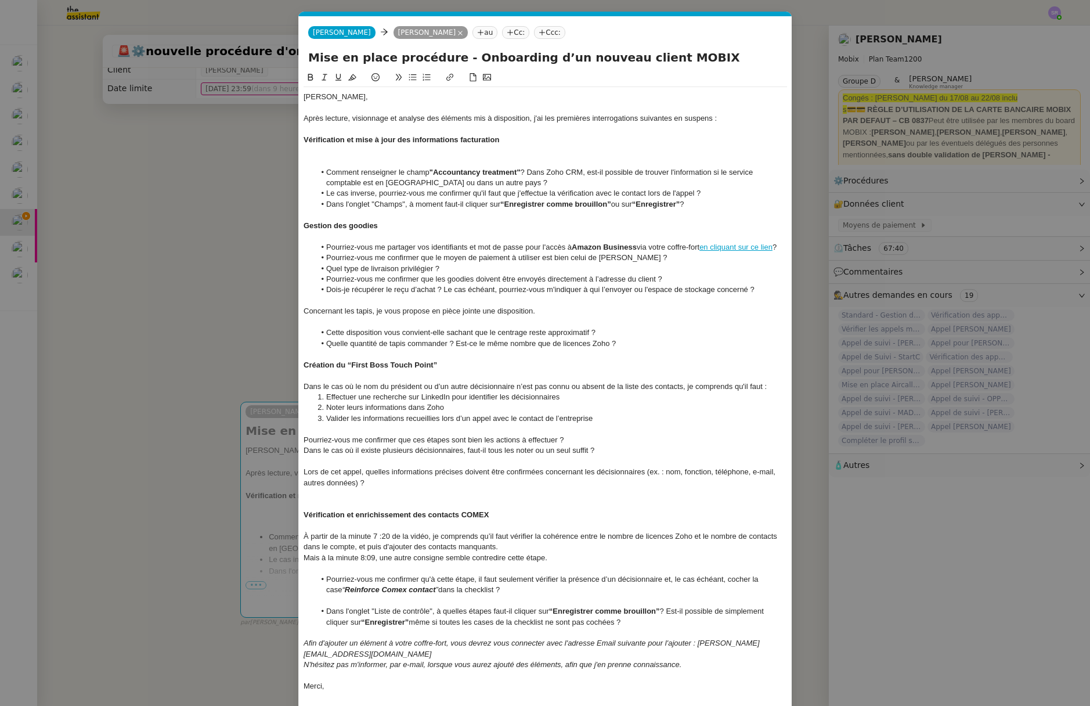
click at [469, 417] on li "Valider les informations recueillies lors d’un appel avec le contact de l’entre…" at bounding box center [551, 418] width 472 height 10
click at [365, 461] on div at bounding box center [544, 461] width 483 height 10
click at [345, 471] on div "Lors de cet appel, quelles informations précises doivent être confirmées concer…" at bounding box center [544, 476] width 483 height 21
click at [343, 472] on div "Lors de cet appel, quelles informations précises doivent être confirmées concer…" at bounding box center [544, 476] width 483 height 21
click at [439, 458] on div at bounding box center [544, 461] width 483 height 10
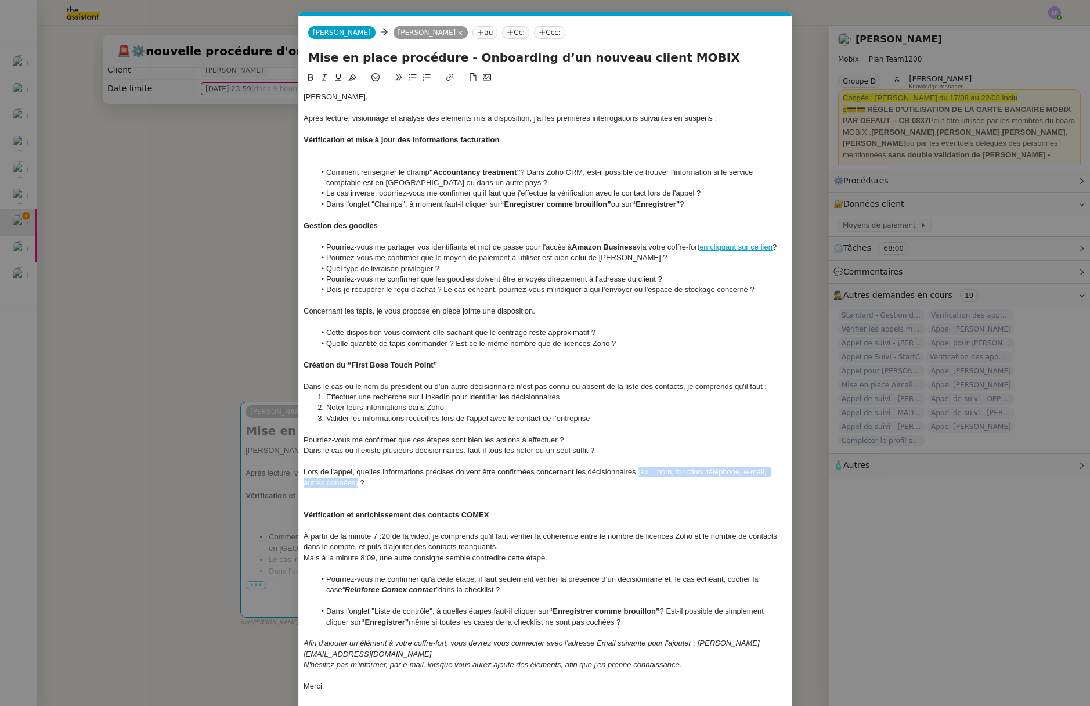
drag, startPoint x: 638, startPoint y: 473, endPoint x: 357, endPoint y: 480, distance: 280.3
click at [357, 480] on div "Lors de l'appel, quelles informations précises doivent être confirmées concerna…" at bounding box center [544, 476] width 483 height 21
click at [653, 471] on em "(ex. : nom, fonction, téléphone, e-mail, autres données)" at bounding box center [534, 476] width 462 height 19
click at [652, 473] on em "(ex. : nom, fonction, téléphone, e-mail, autres données)" at bounding box center [534, 476] width 462 height 19
drag, startPoint x: 649, startPoint y: 475, endPoint x: 659, endPoint y: 475, distance: 9.9
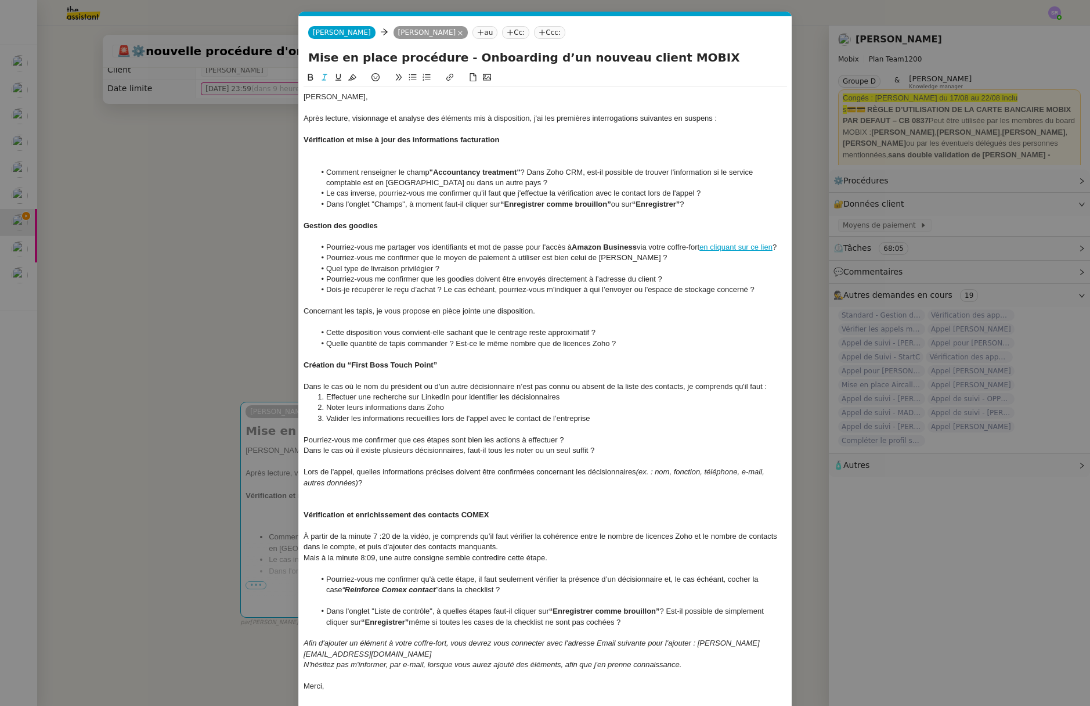
click at [649, 475] on em "(ex. : nom, fonction, téléphone, e-mail, autres données)" at bounding box center [534, 476] width 462 height 19
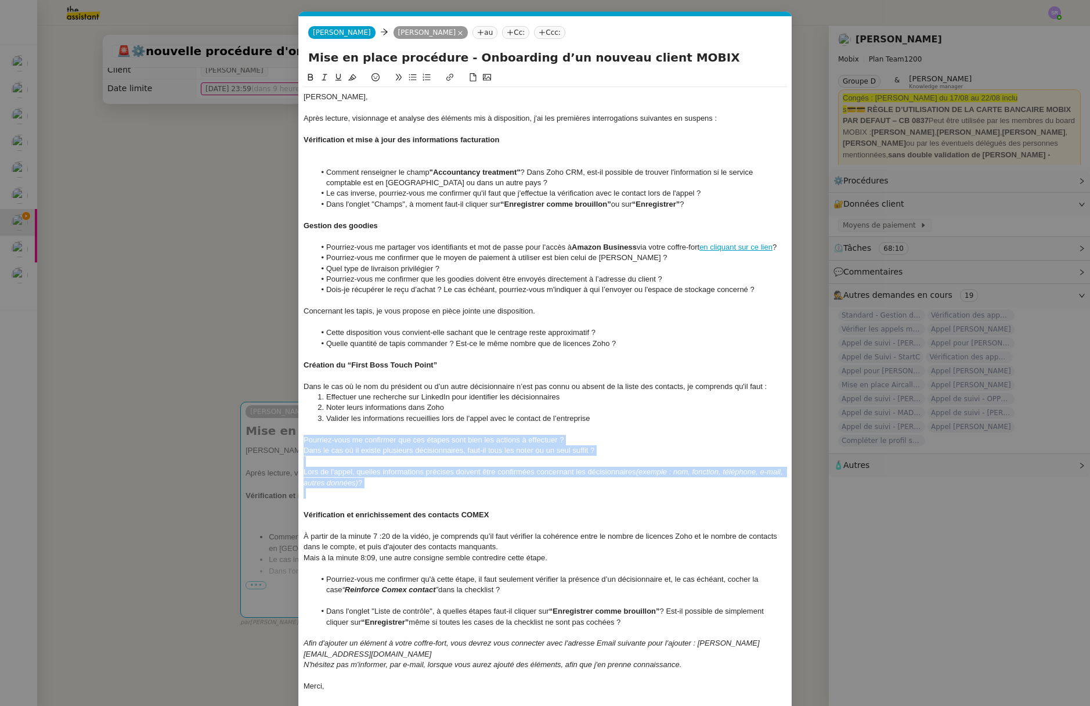
drag, startPoint x: 373, startPoint y: 489, endPoint x: 300, endPoint y: 437, distance: 89.5
click at [300, 437] on nz-spin "Florian, Après lecture, visionnage et analyse des éléments mis à disposition, j…" at bounding box center [545, 386] width 493 height 630
click at [413, 79] on icon at bounding box center [412, 77] width 8 height 8
click at [356, 460] on li at bounding box center [551, 461] width 472 height 10
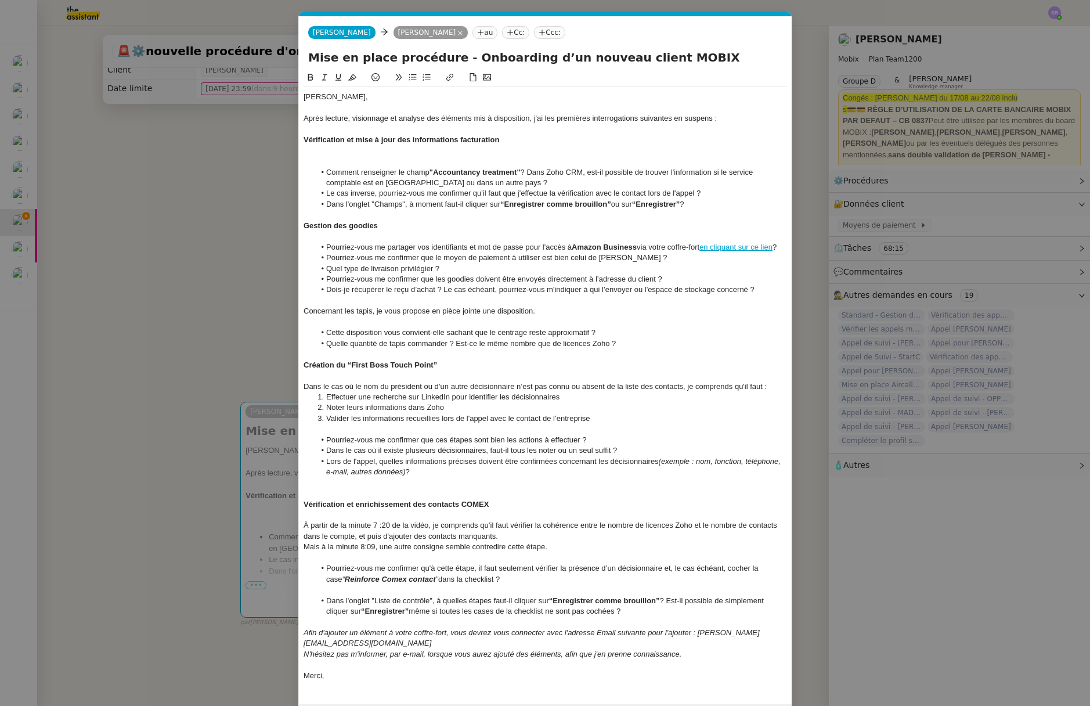
click at [482, 429] on div at bounding box center [544, 429] width 483 height 10
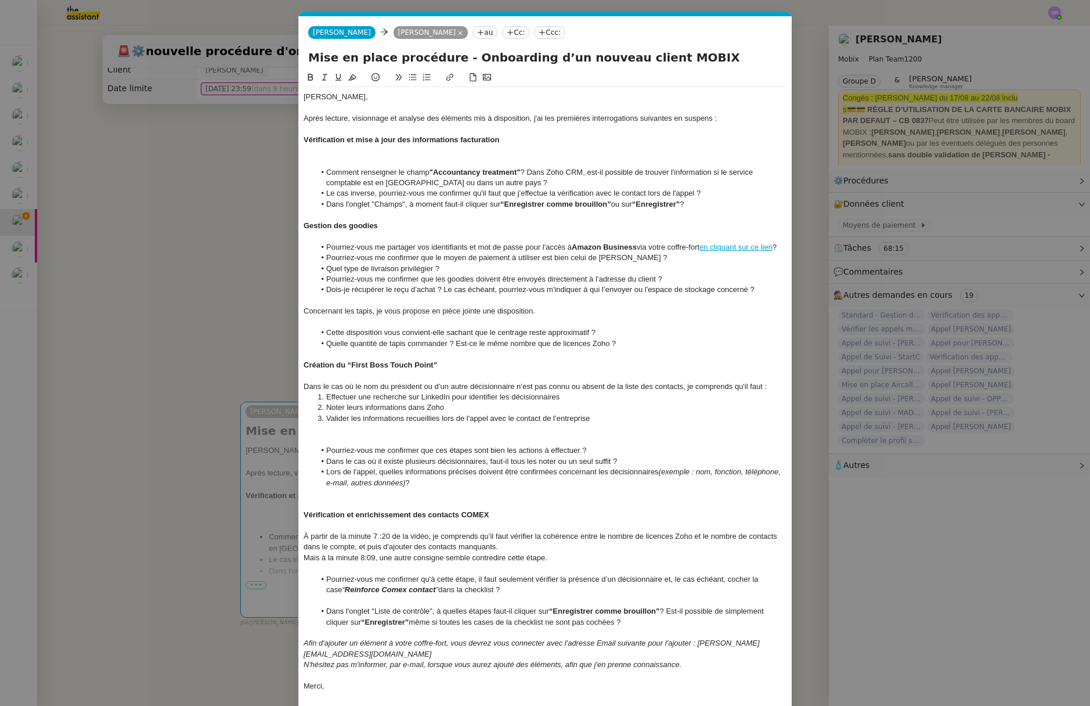
click at [365, 497] on div at bounding box center [544, 493] width 483 height 10
click at [361, 505] on div at bounding box center [544, 504] width 483 height 10
click at [369, 555] on div "Mais à la minute 8:09, une autre consigne semble contredire cette étape." at bounding box center [544, 557] width 483 height 10
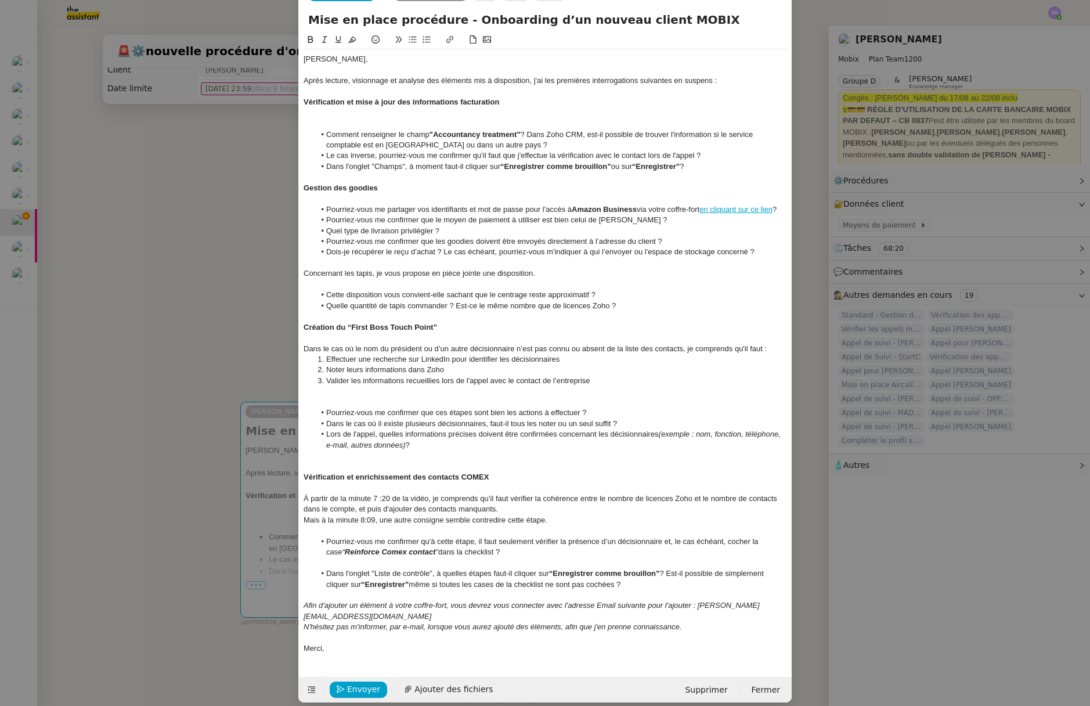
scroll to position [0, 0]
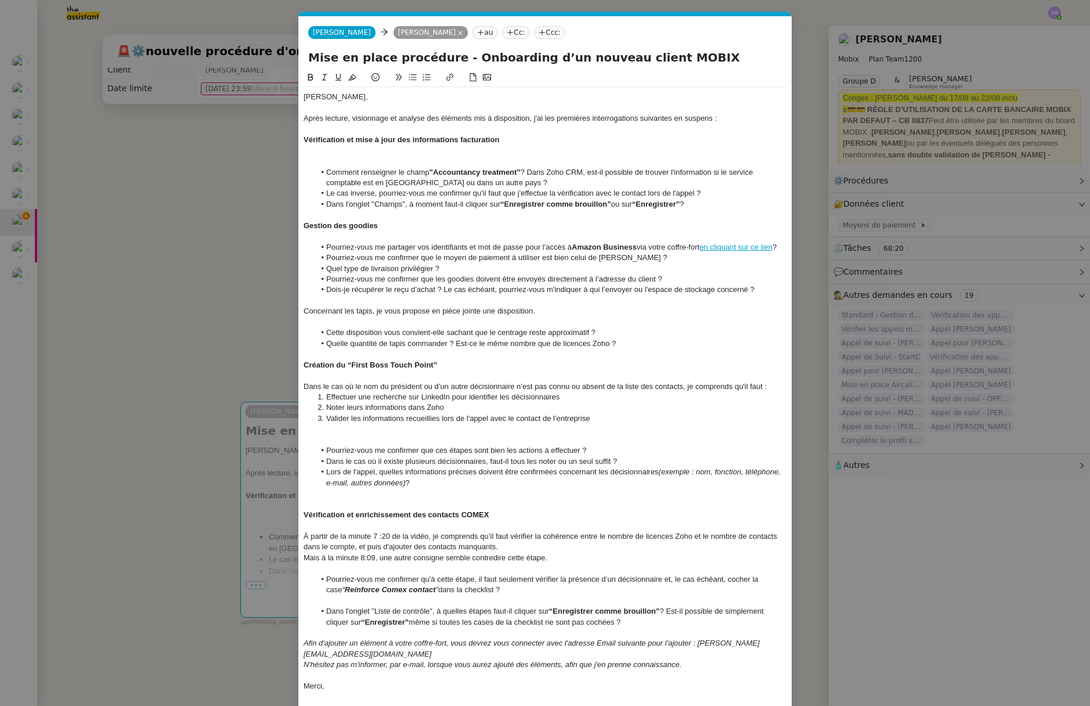
click at [358, 496] on div at bounding box center [544, 493] width 483 height 10
click at [433, 162] on div at bounding box center [544, 161] width 483 height 10
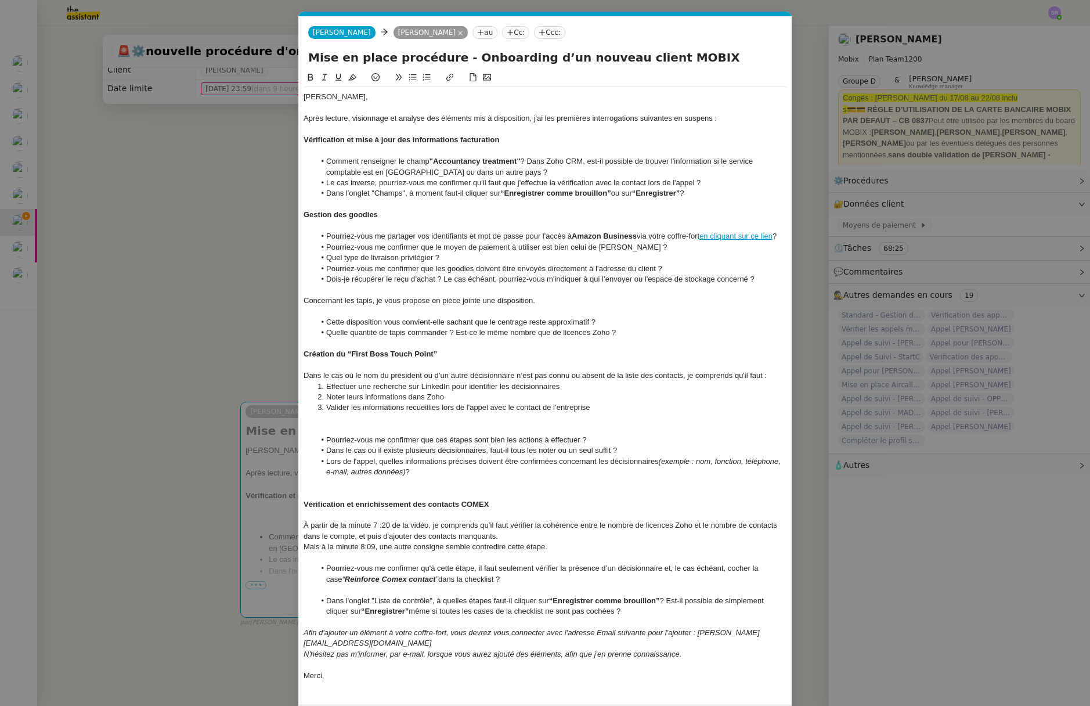
click at [205, 197] on nz-modal-container "Service TA - VOYAGE - PROPOSITION GLOBALE A utiliser dans le cadre de propositi…" at bounding box center [545, 353] width 1090 height 706
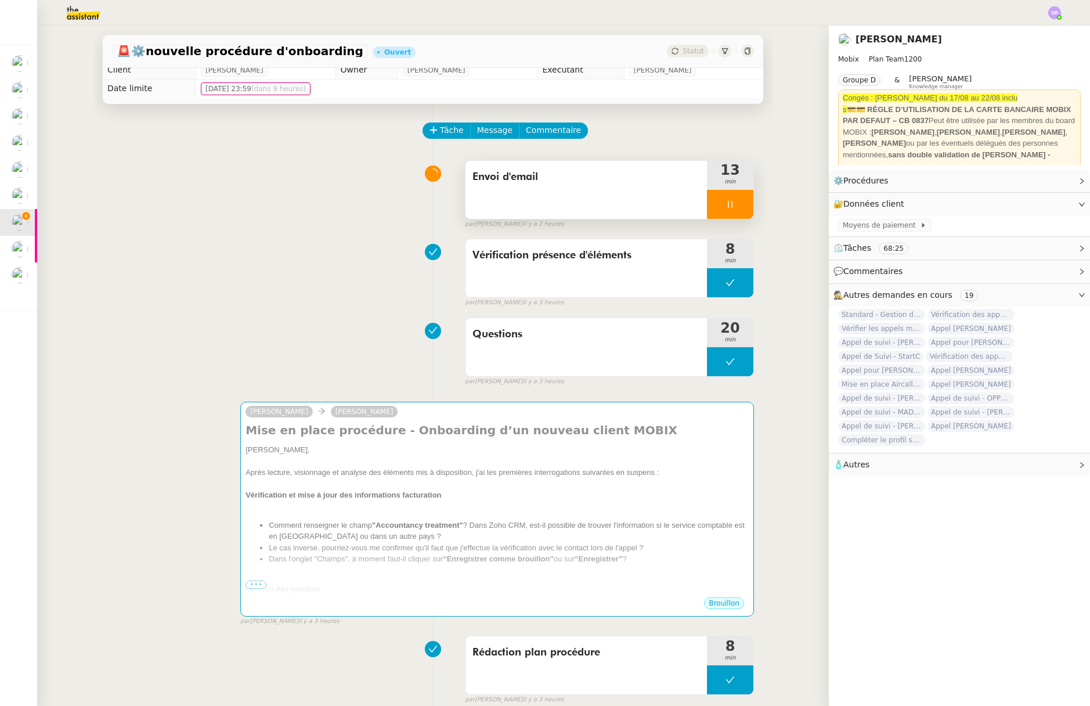
click at [725, 204] on icon at bounding box center [729, 204] width 9 height 9
click at [736, 207] on button at bounding box center [741, 204] width 23 height 29
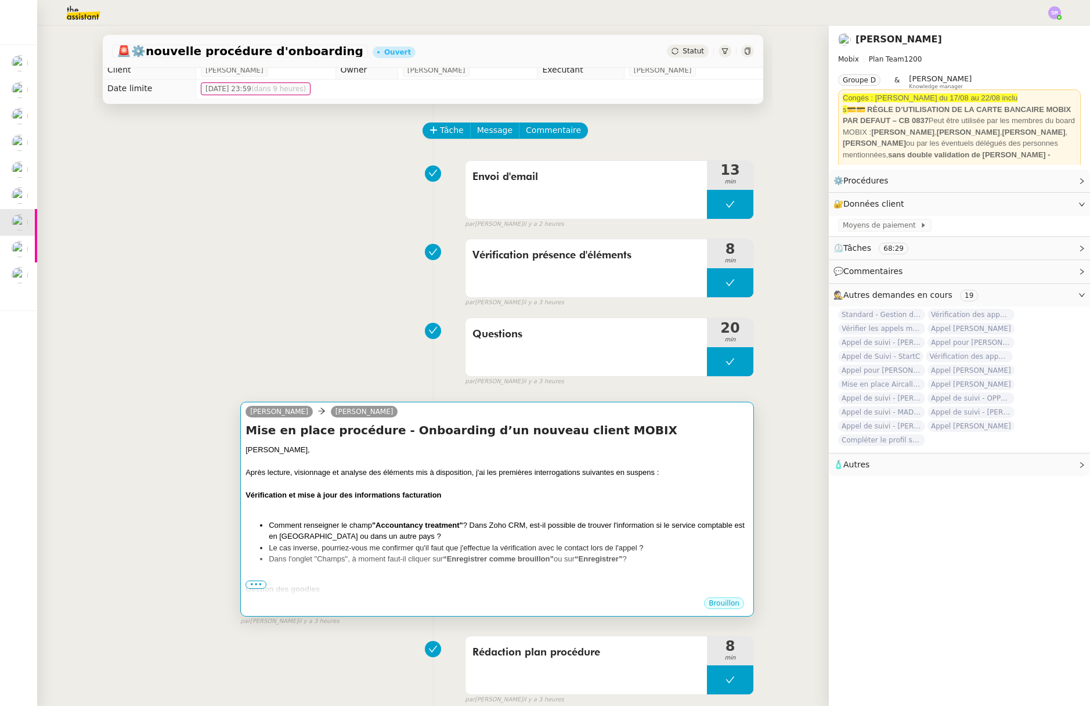
click at [608, 437] on h4 "Mise en place procédure - Onboarding d’un nouveau client MOBIX" at bounding box center [496, 430] width 503 height 16
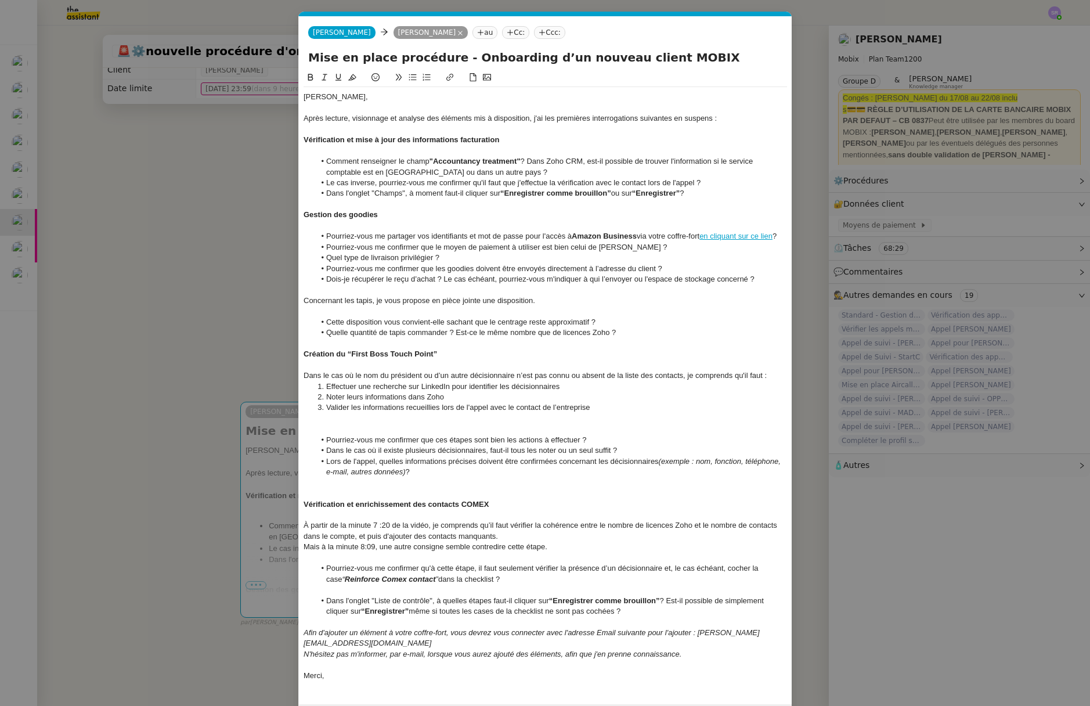
scroll to position [27, 0]
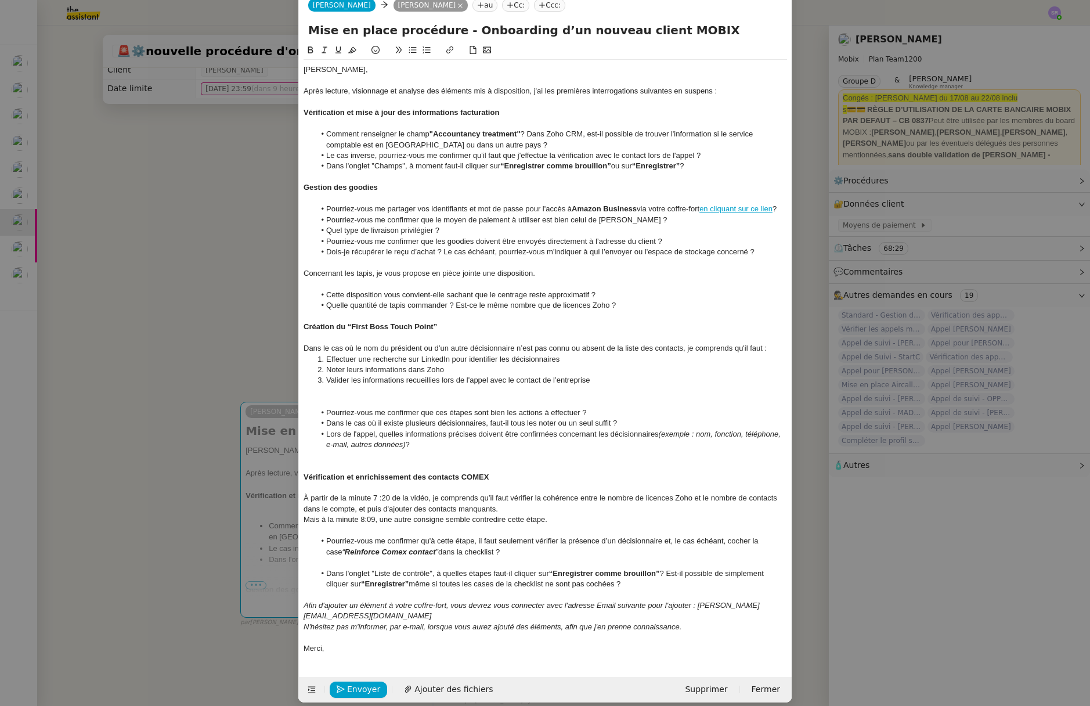
click at [361, 461] on div at bounding box center [544, 466] width 483 height 10
click at [155, 419] on nz-modal-container "Service TA - VOYAGE - PROPOSITION GLOBALE A utiliser dans le cadre de propositi…" at bounding box center [545, 353] width 1090 height 706
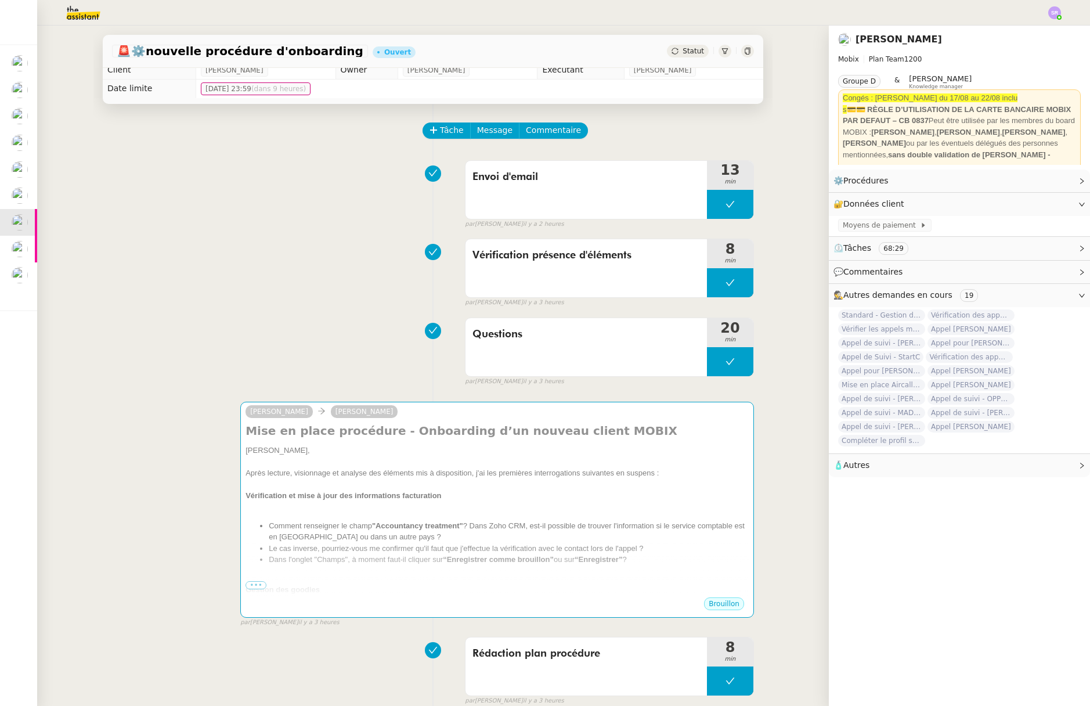
scroll to position [16, 0]
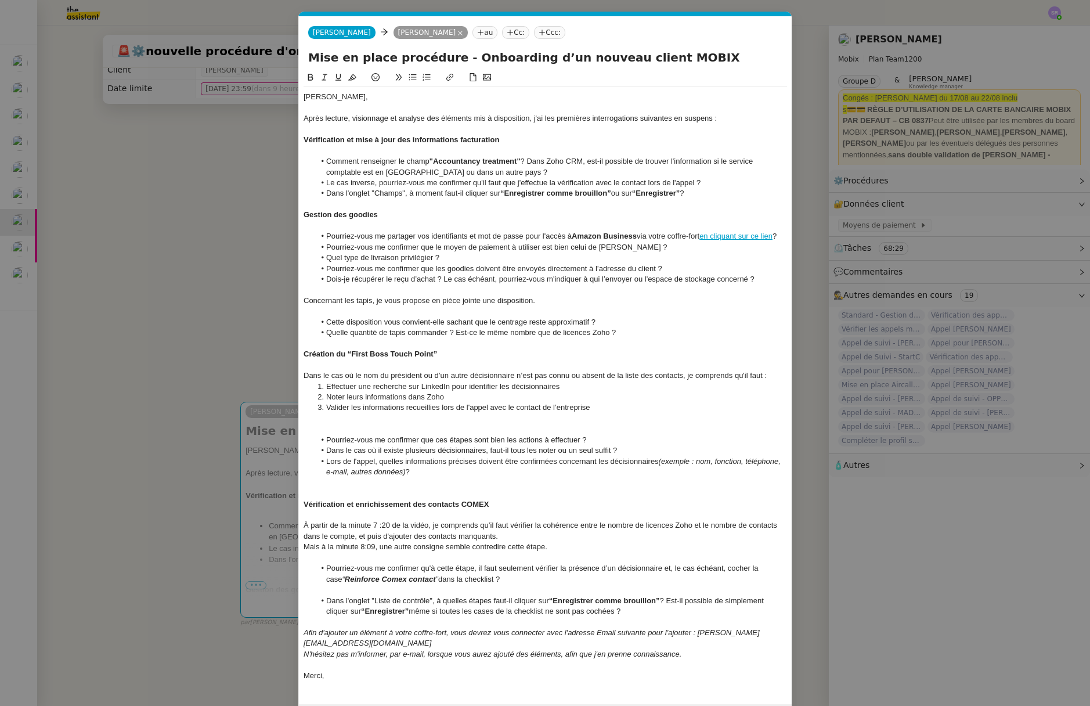
scroll to position [27, 0]
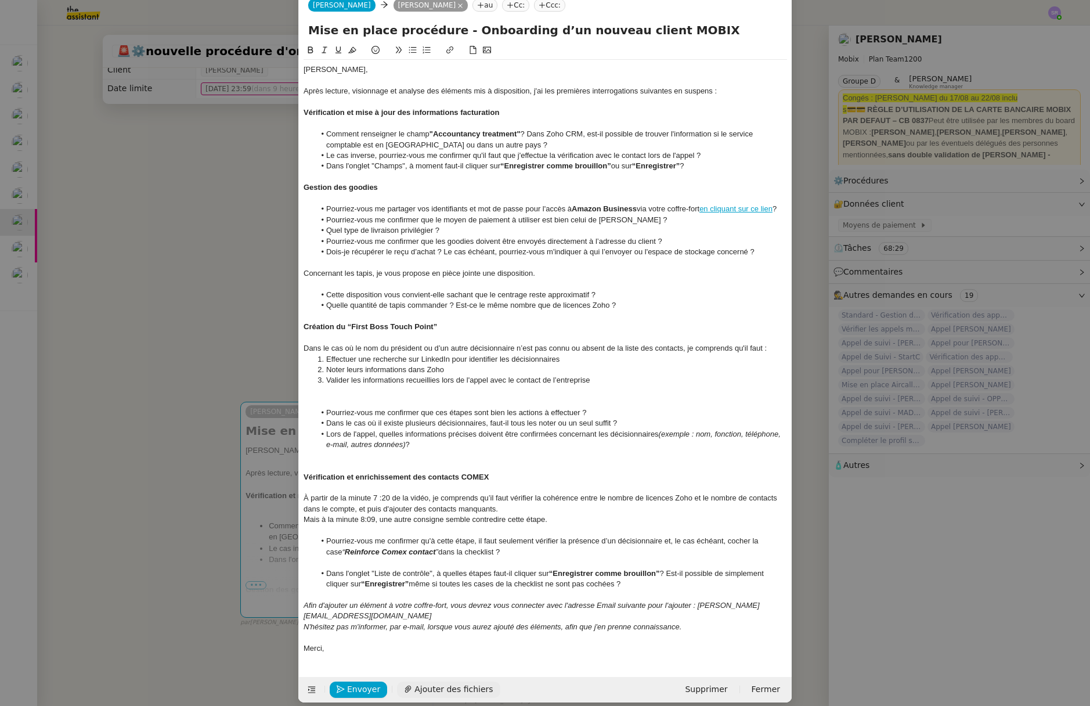
click at [440, 682] on span "Ajouter des fichiers" at bounding box center [453, 688] width 78 height 13
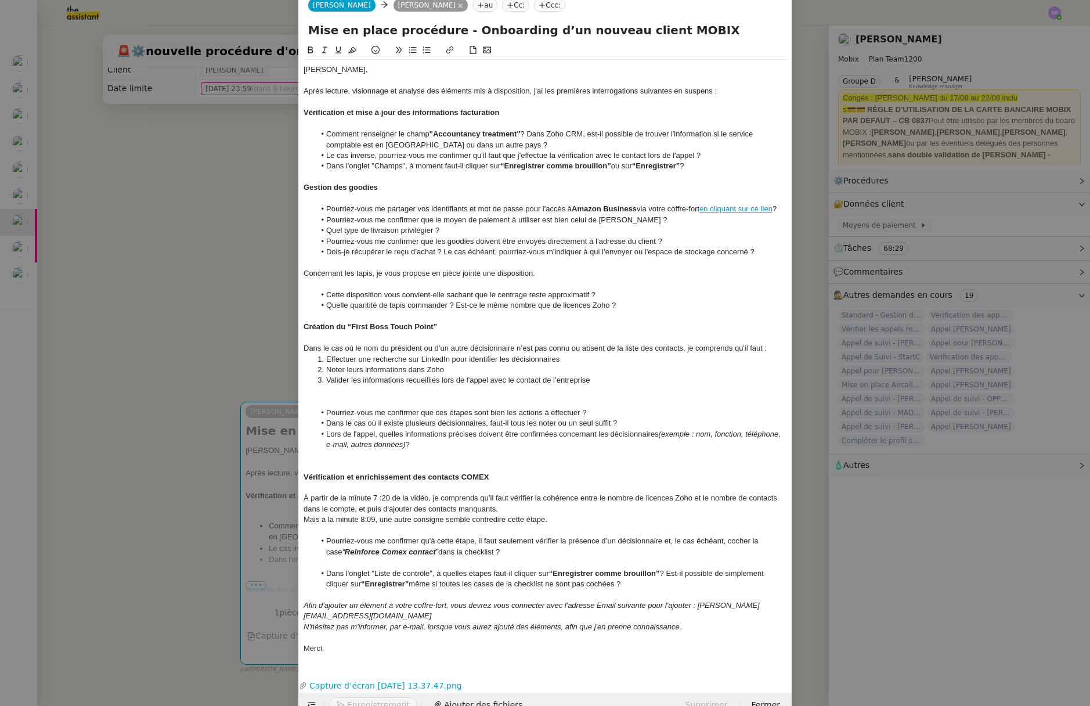
click at [453, 679] on link "Capture d’écran [DATE] 13.37.47.png" at bounding box center [536, 685] width 459 height 13
drag, startPoint x: 234, startPoint y: 283, endPoint x: 233, endPoint y: 292, distance: 9.4
click at [234, 284] on nz-modal-container "Service TA - VOYAGE - PROPOSITION GLOBALE A utiliser dans le cadre de propositi…" at bounding box center [545, 353] width 1090 height 706
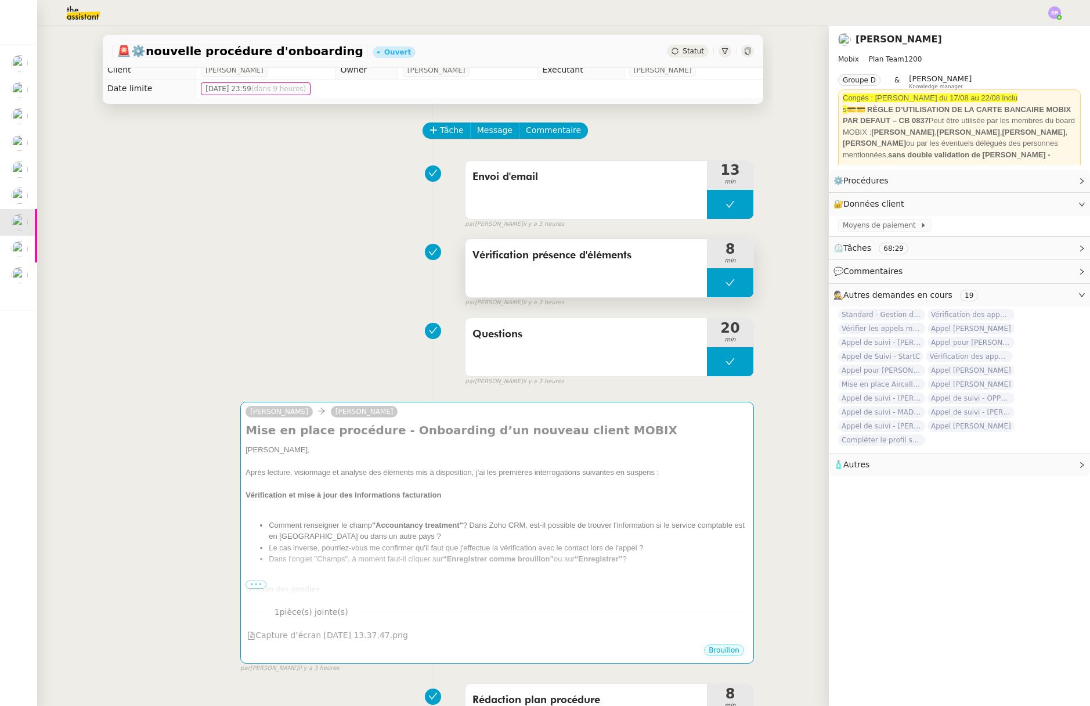
click at [657, 274] on div "Vérification présence d'éléments" at bounding box center [585, 268] width 241 height 58
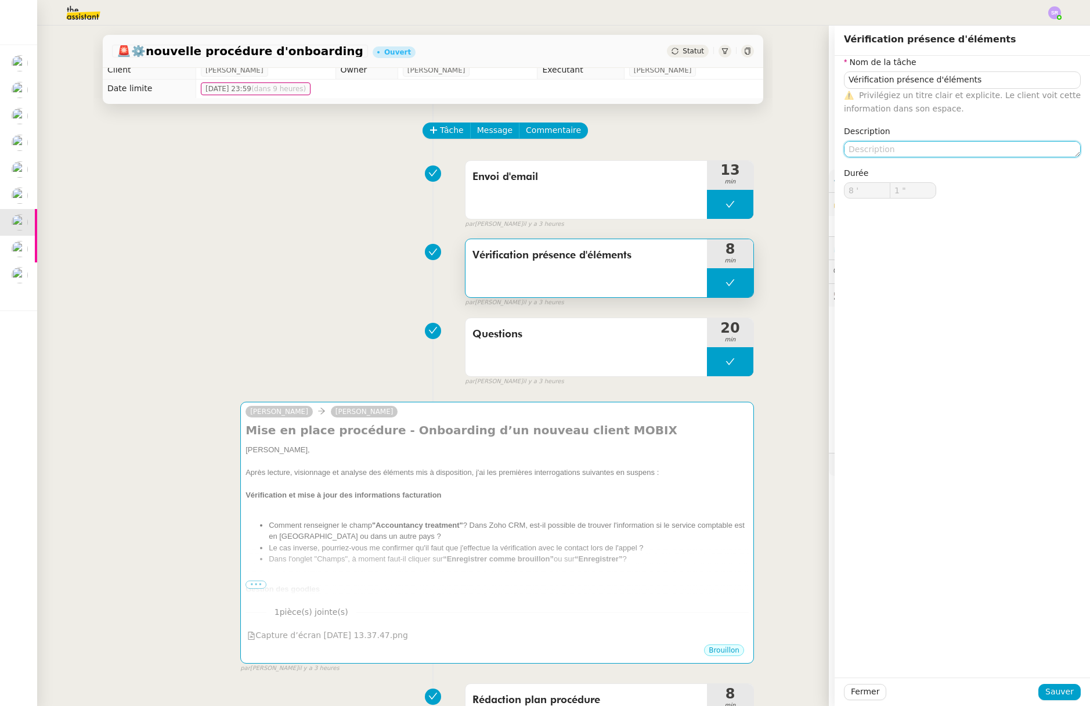
click at [884, 150] on textarea at bounding box center [962, 149] width 237 height 16
type textarea "+Amazon"
click at [1050, 693] on span "Sauver" at bounding box center [1059, 691] width 28 height 13
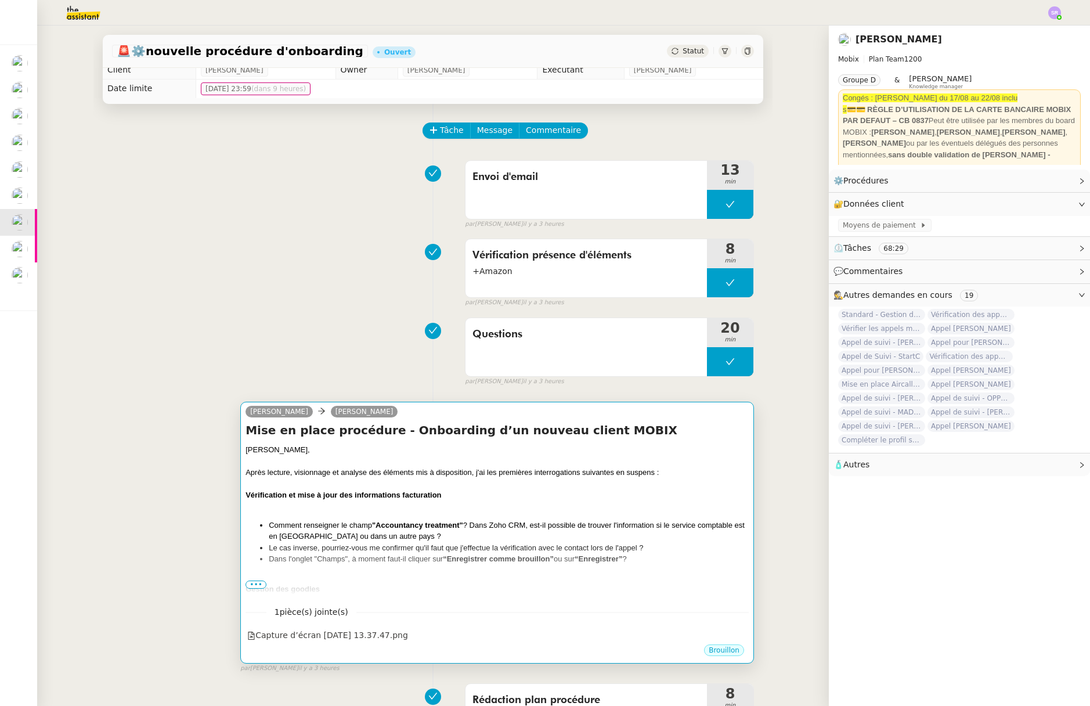
click at [645, 522] on li "Comment renseigner le champ "Accountancy treatment" ? Dans Zoho CRM, est-il pos…" at bounding box center [509, 530] width 480 height 23
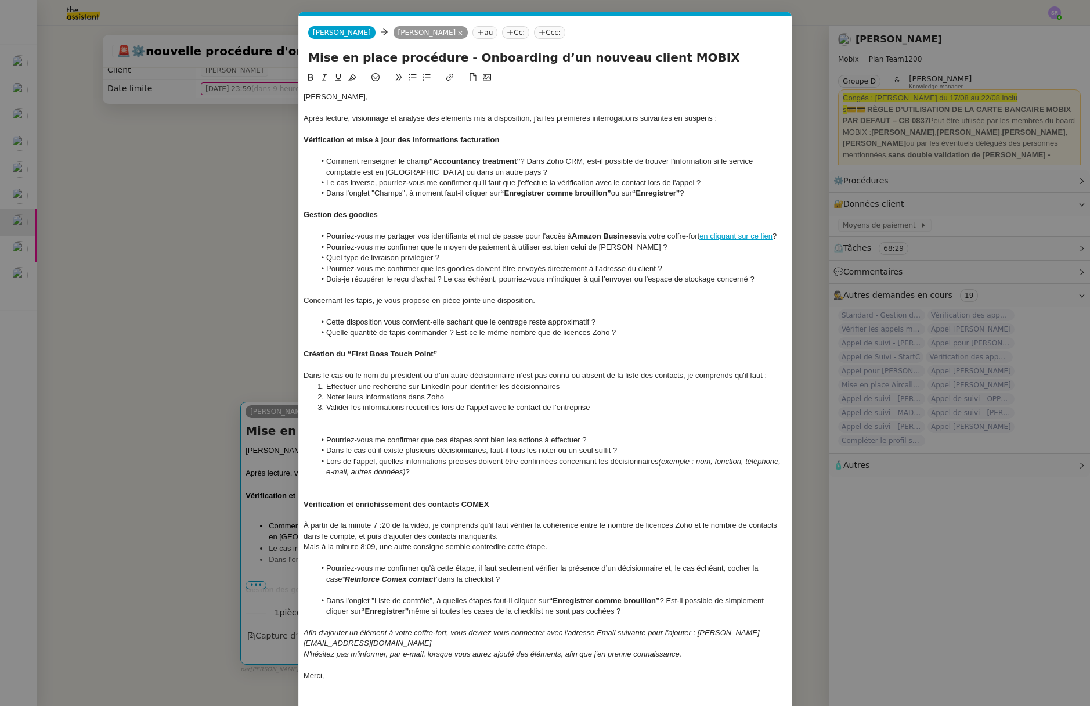
scroll to position [0, 24]
click at [234, 360] on nz-modal-container "Service TA - VOYAGE - PROPOSITION GLOBALE A utiliser dans le cadre de propositi…" at bounding box center [545, 353] width 1090 height 706
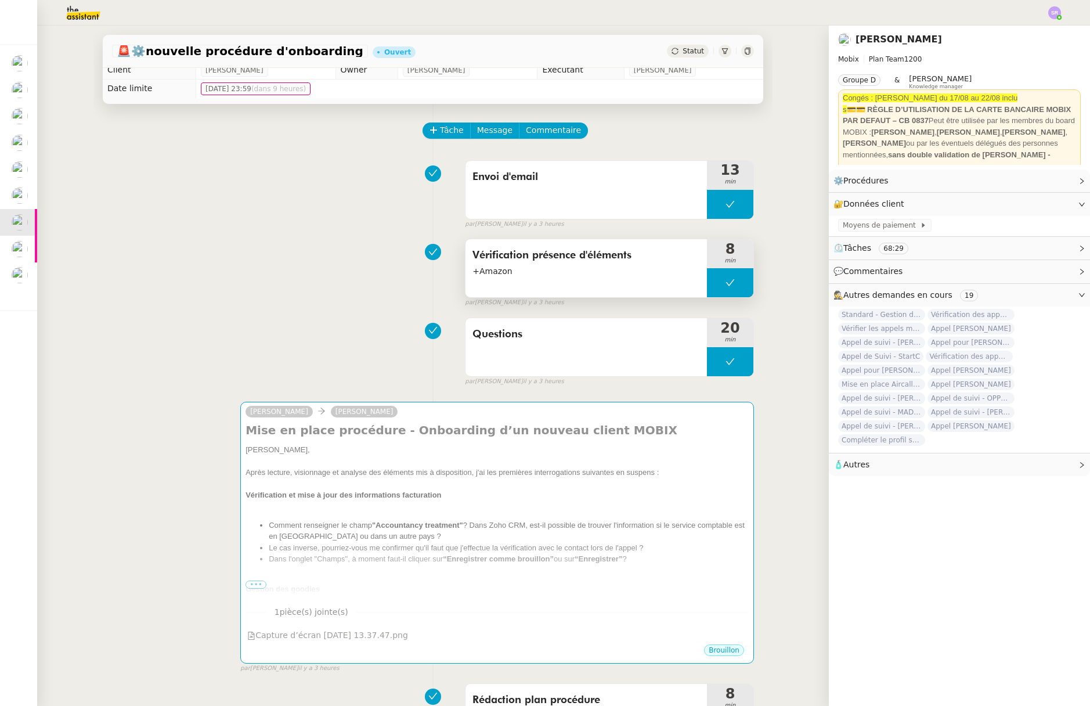
click at [525, 276] on span "+Amazon" at bounding box center [585, 271] width 227 height 13
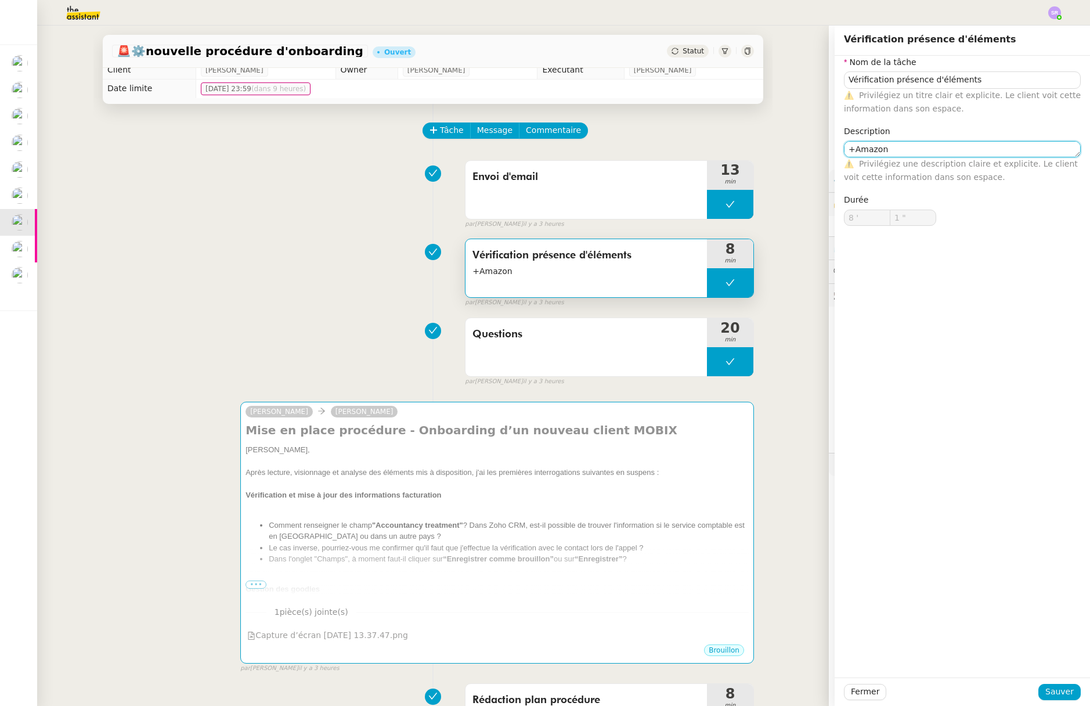
click at [844, 151] on textarea "+Amazon" at bounding box center [962, 149] width 237 height 16
type textarea "+ recherche Amazon"
click at [1066, 685] on button "Sauver" at bounding box center [1059, 691] width 42 height 16
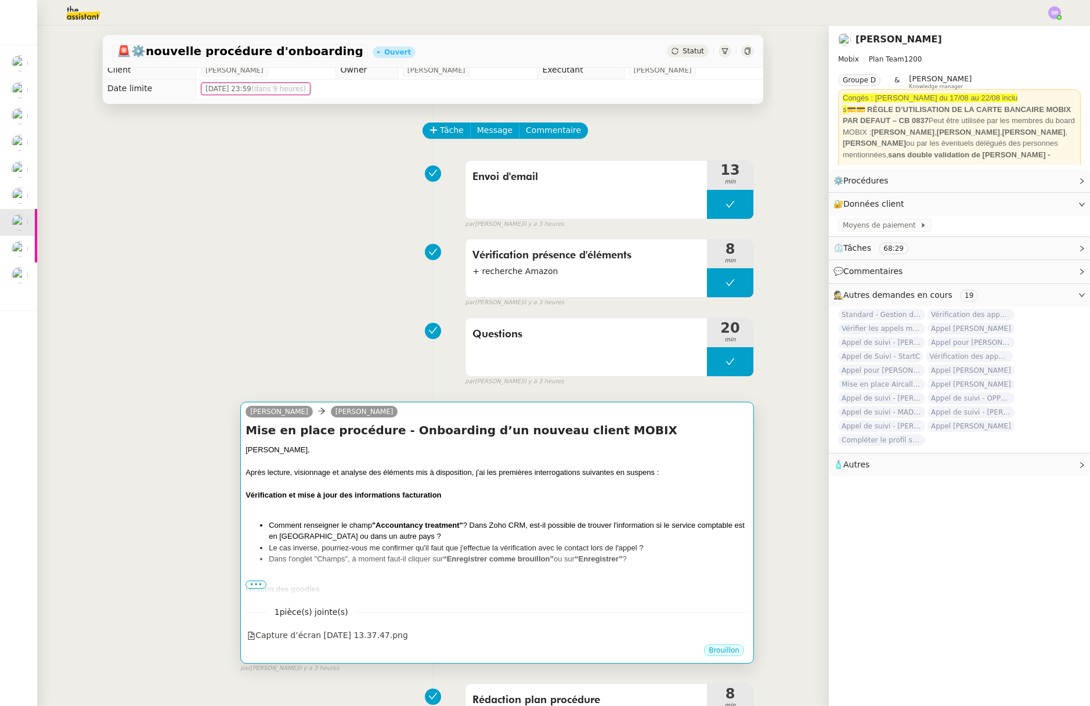
click at [449, 505] on div at bounding box center [496, 506] width 503 height 12
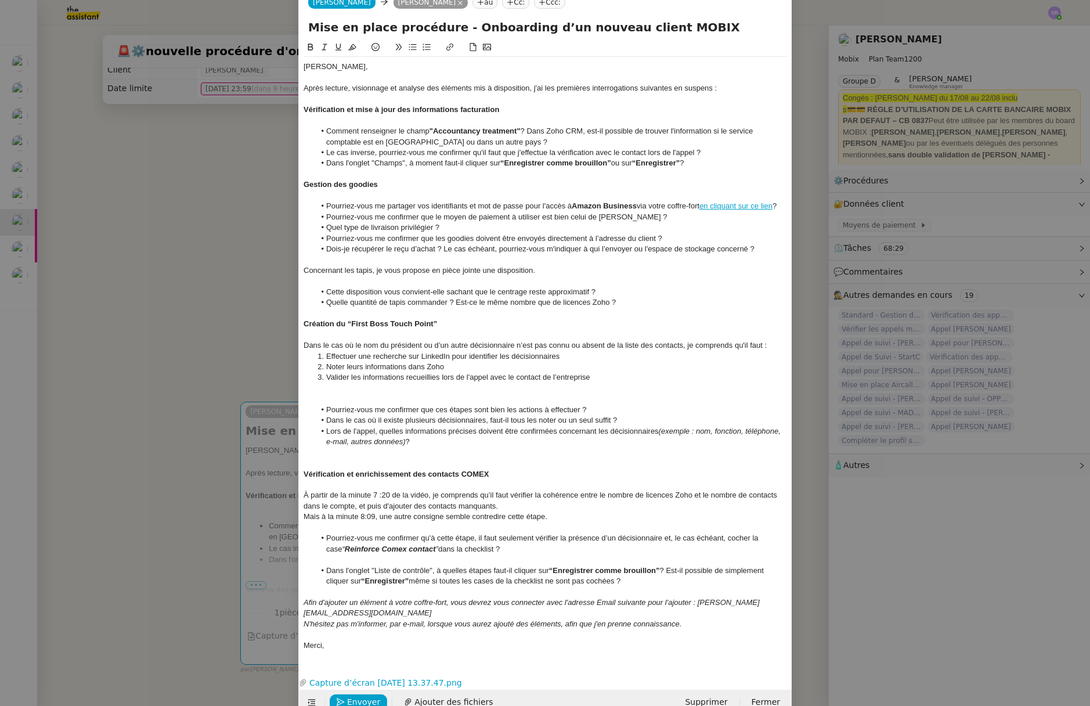
scroll to position [43, 0]
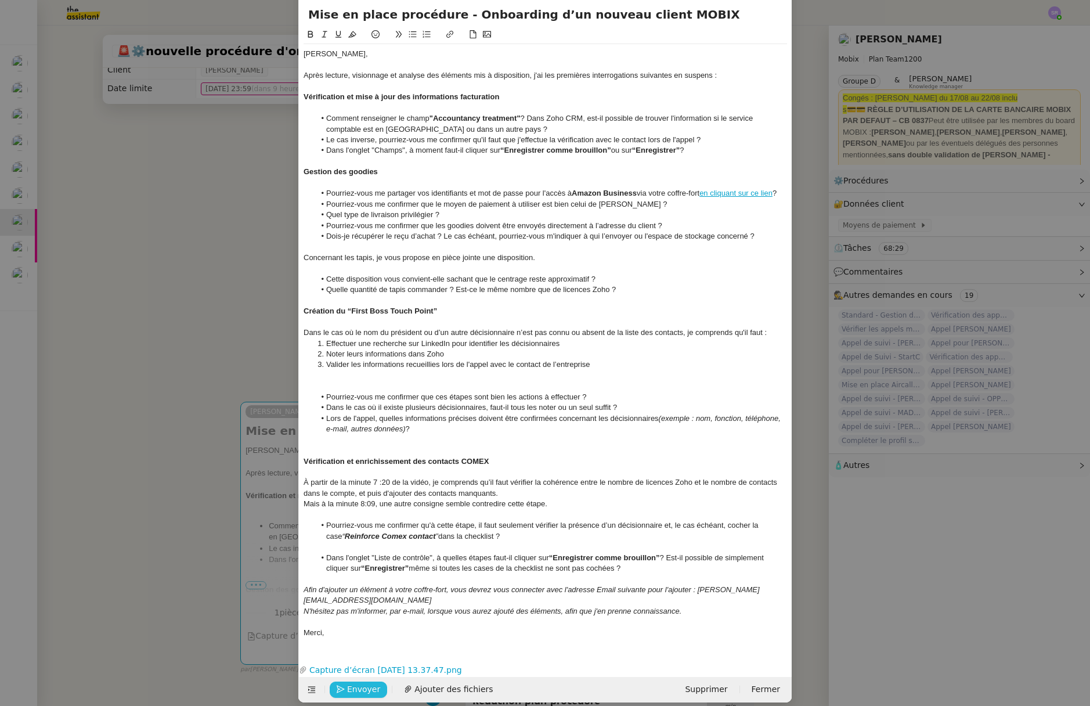
click at [355, 682] on span "Envoyer" at bounding box center [363, 688] width 33 height 13
click at [356, 682] on span "Confirmer l'envoi" at bounding box center [382, 688] width 70 height 13
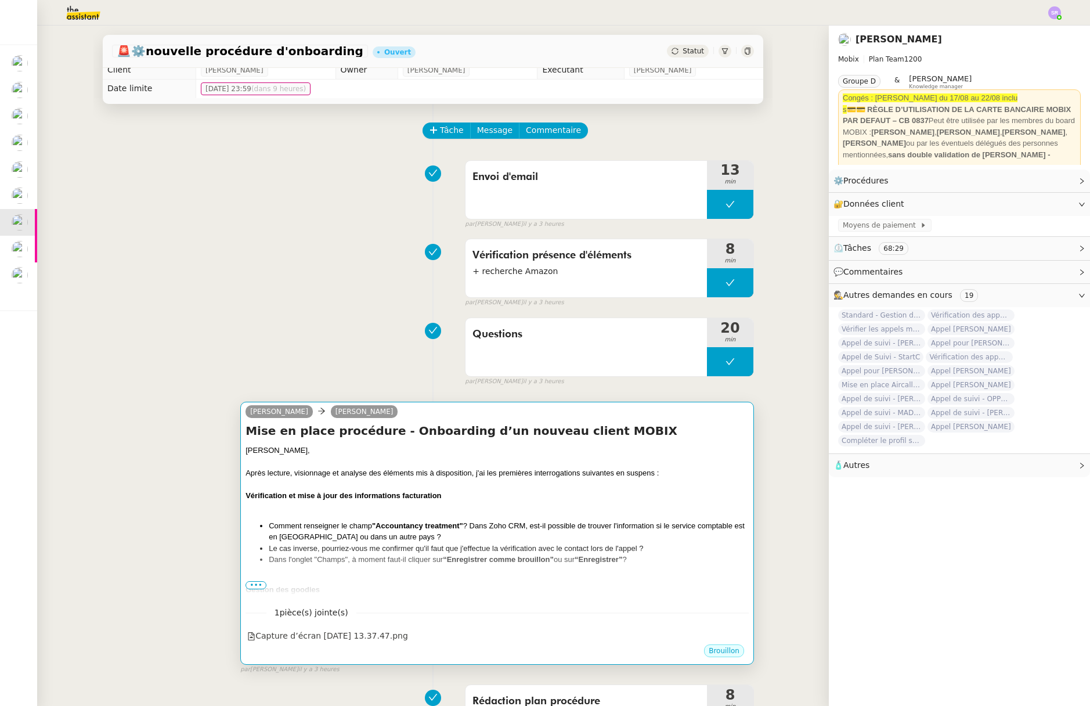
scroll to position [31, 0]
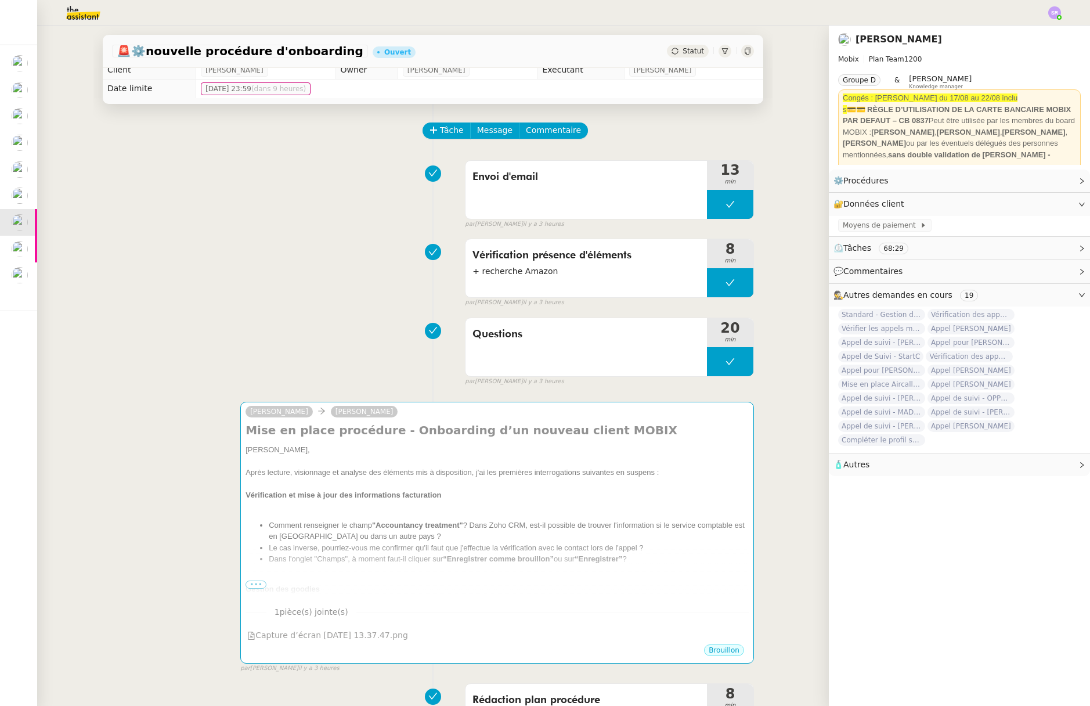
click at [218, 502] on div "Alex Mobix Florian Parant Mise en place procédure - Onboarding d’un nouveau cli…" at bounding box center [433, 532] width 642 height 282
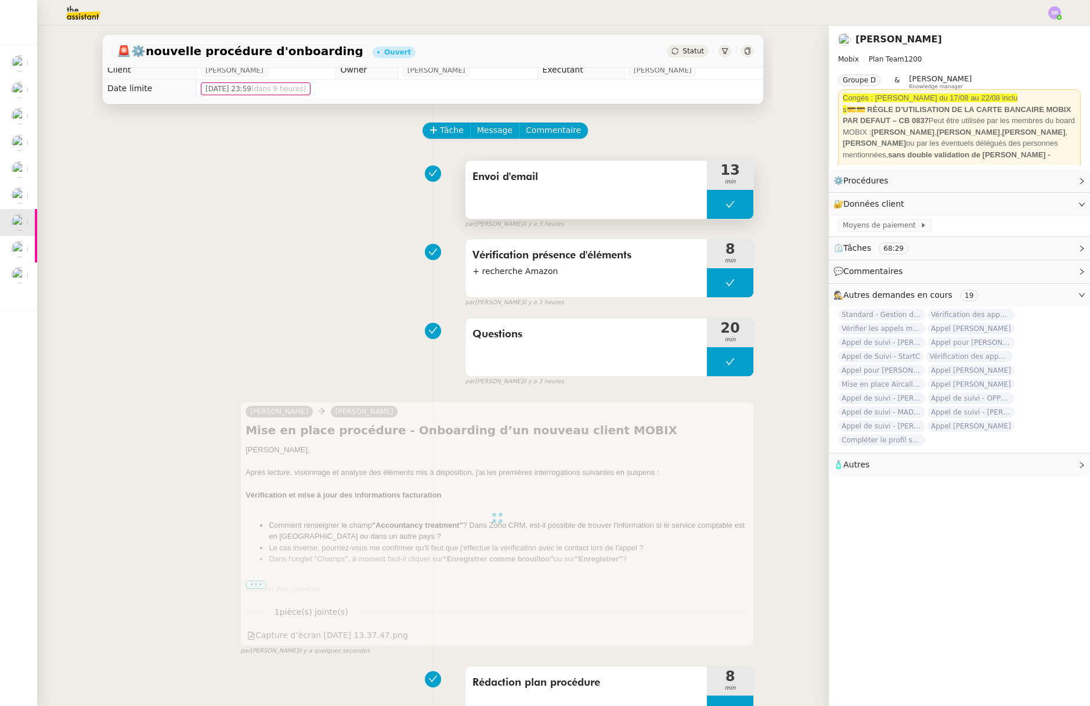
scroll to position [0, 0]
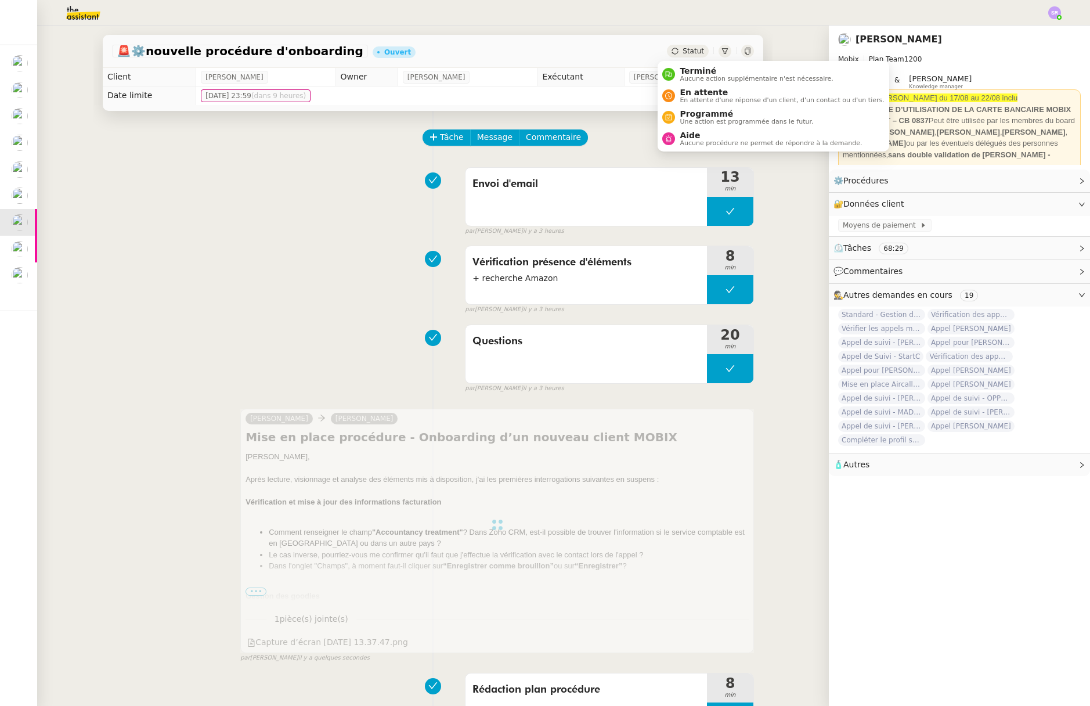
click at [683, 51] on span "Statut" at bounding box center [692, 51] width 21 height 8
click at [688, 92] on span "En attente" at bounding box center [781, 92] width 204 height 9
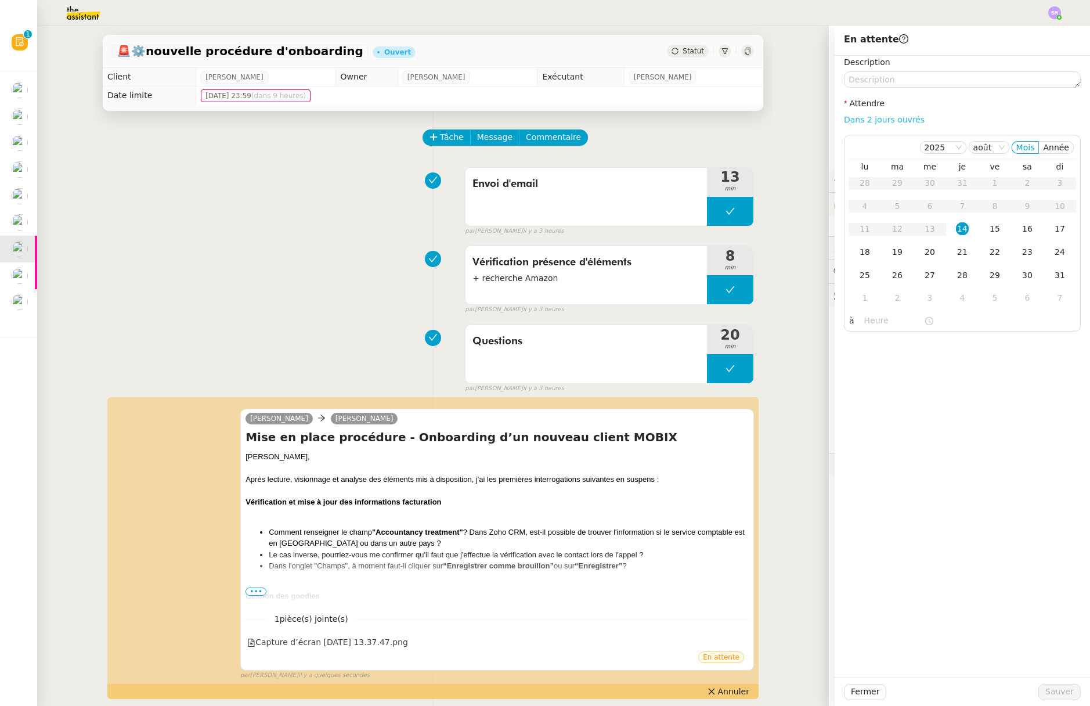
click at [887, 122] on link "Dans 2 jours ouvrés" at bounding box center [884, 119] width 81 height 9
type input "07:00"
click at [1060, 688] on span "Sauver" at bounding box center [1059, 691] width 28 height 13
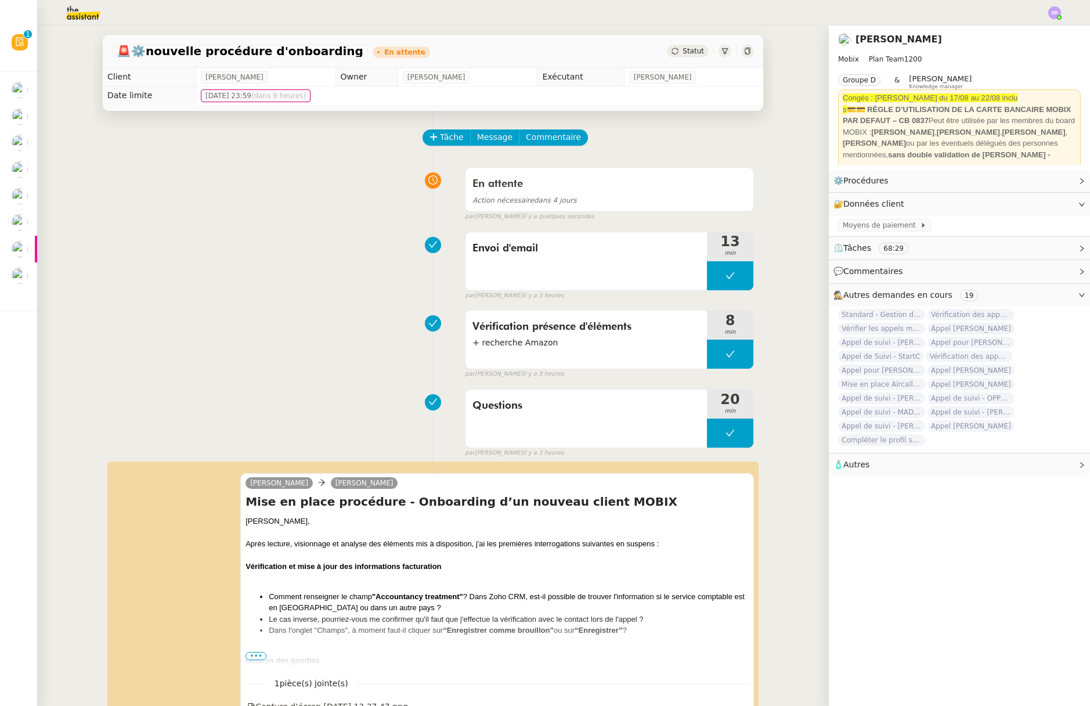
click at [254, 306] on div "Vérification présence d'éléments + recherche Amazon 8 min false par Stéphanie R…" at bounding box center [433, 342] width 642 height 74
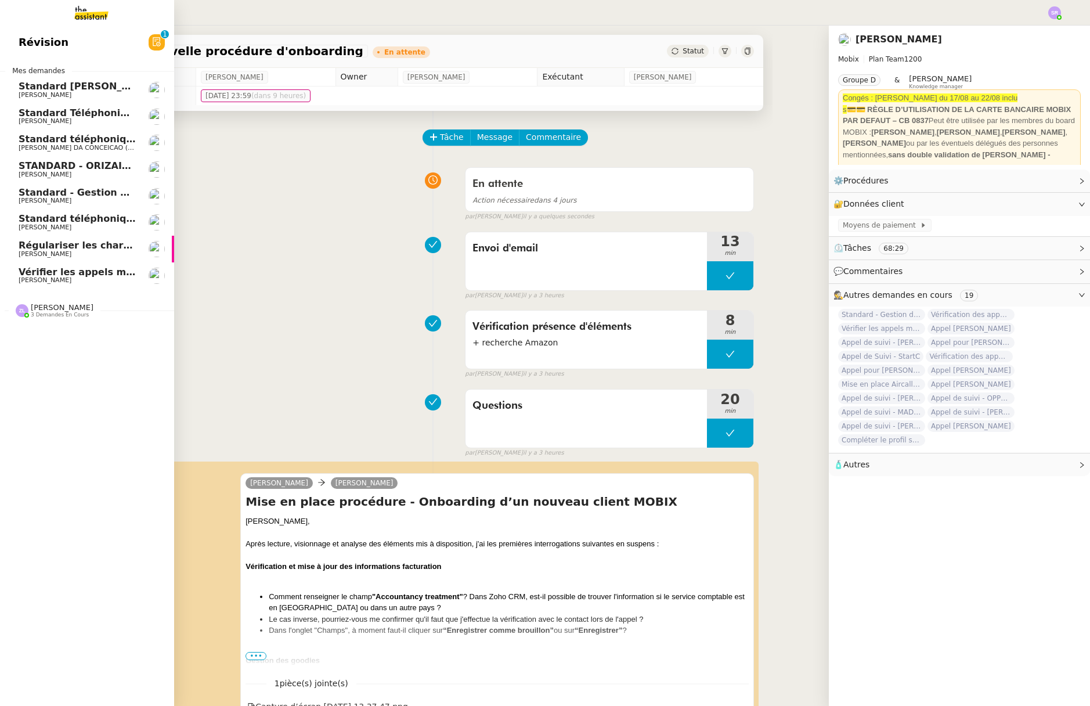
click at [69, 246] on span "Régulariser les charges locatives de [PERSON_NAME]" at bounding box center [158, 245] width 279 height 11
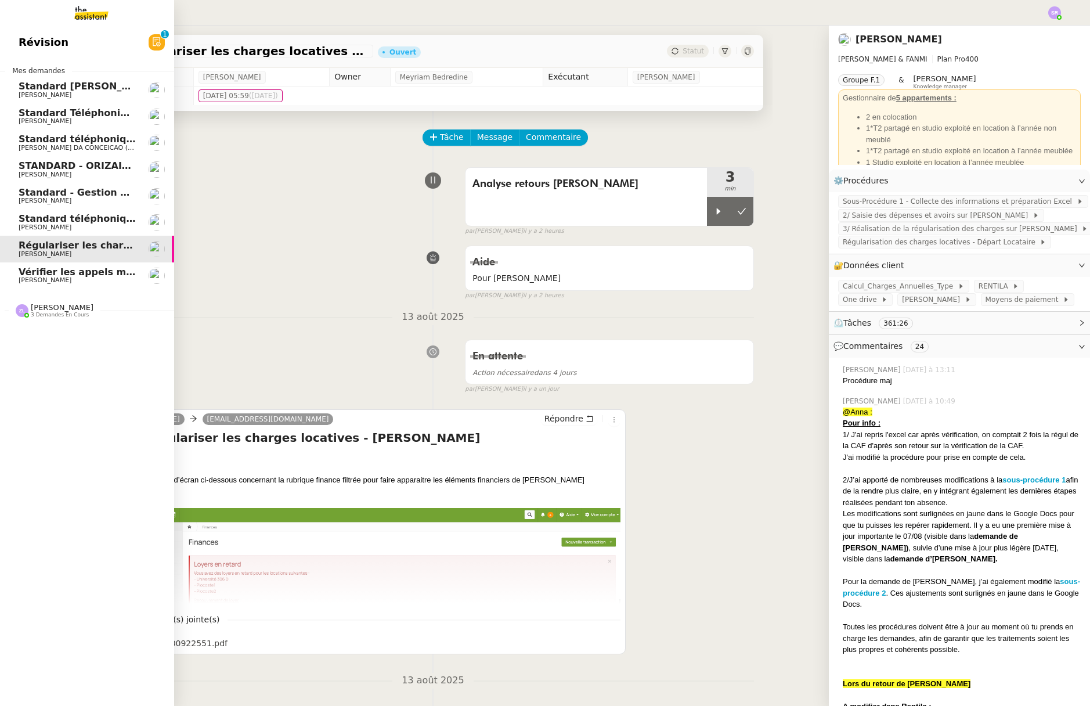
click at [114, 277] on span "[PERSON_NAME]" at bounding box center [77, 280] width 117 height 7
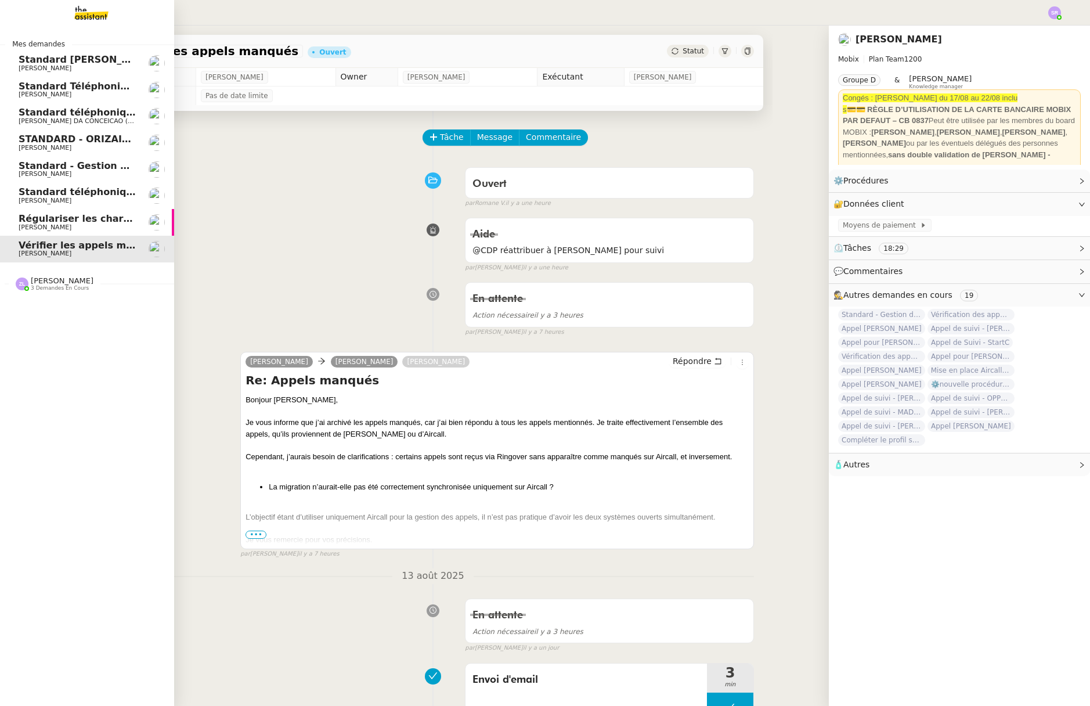
click at [97, 9] on img at bounding box center [82, 13] width 90 height 26
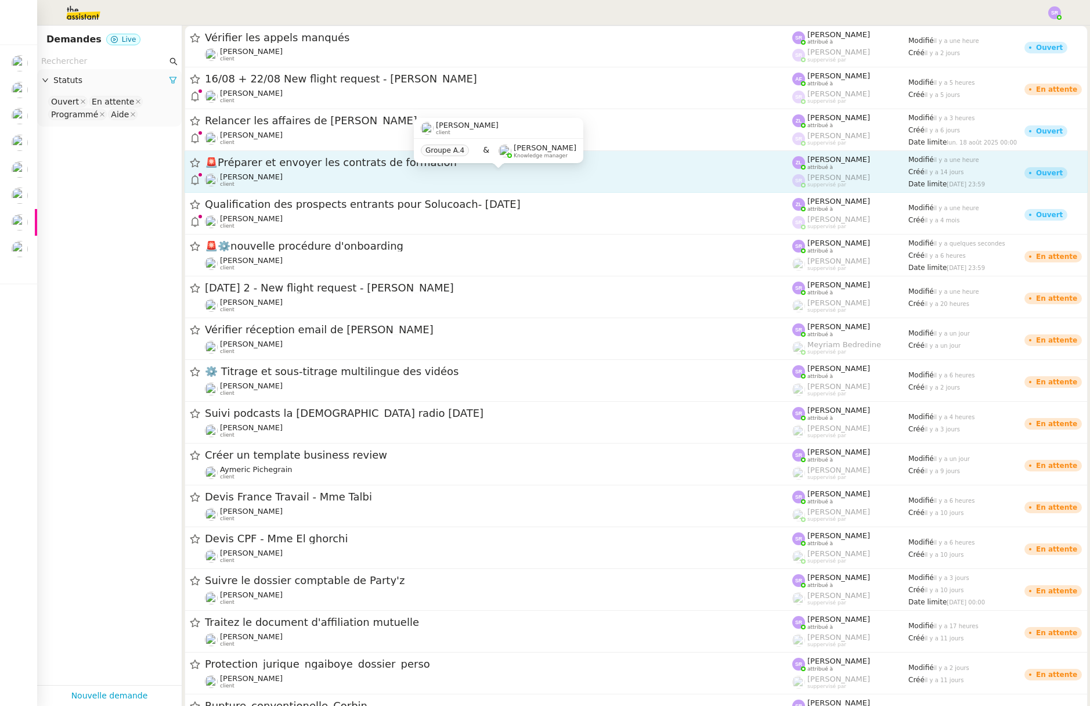
click at [441, 179] on div "Edwige Giron-Fleckinger client" at bounding box center [498, 179] width 587 height 15
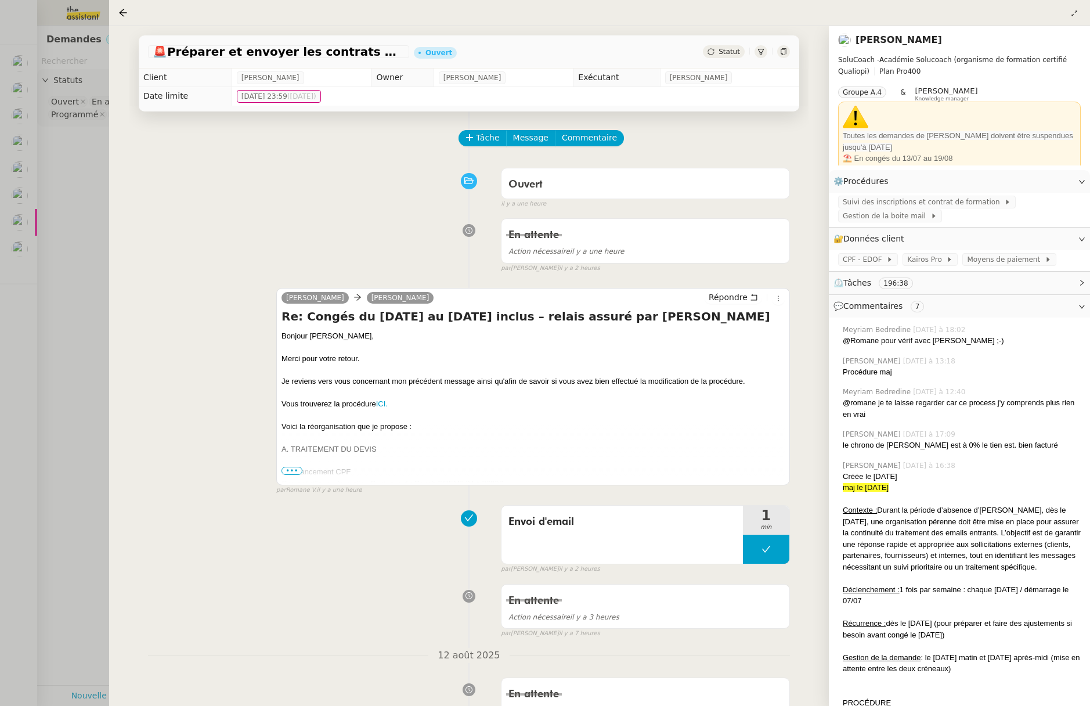
click at [291, 473] on span "•••" at bounding box center [291, 470] width 21 height 8
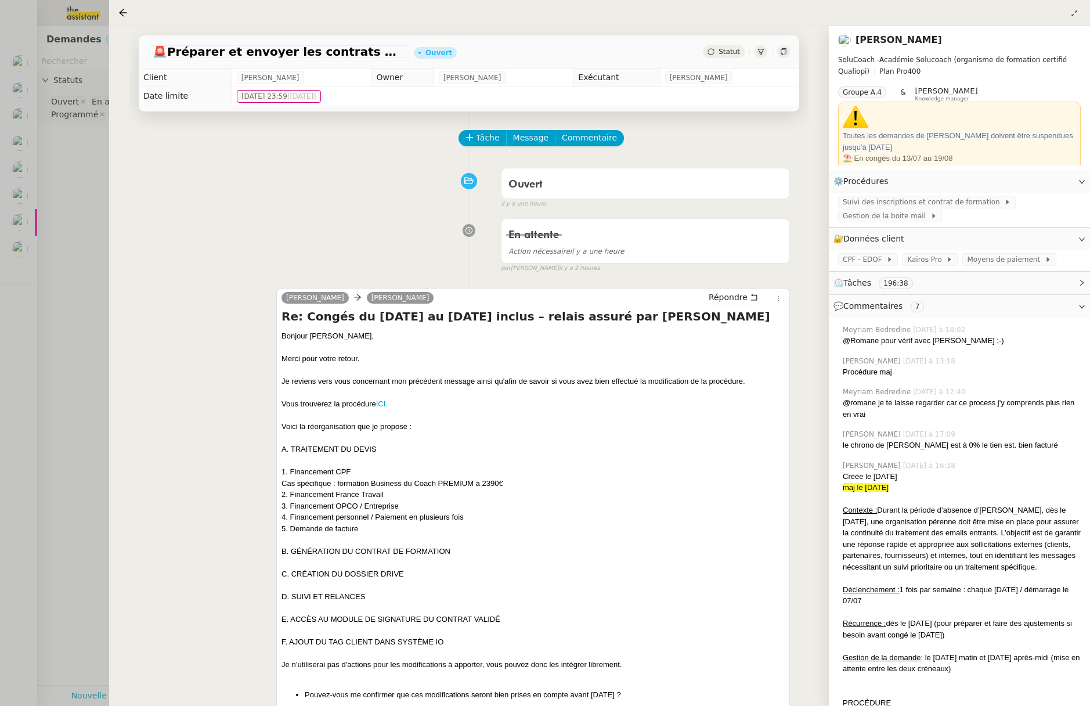
scroll to position [126, 0]
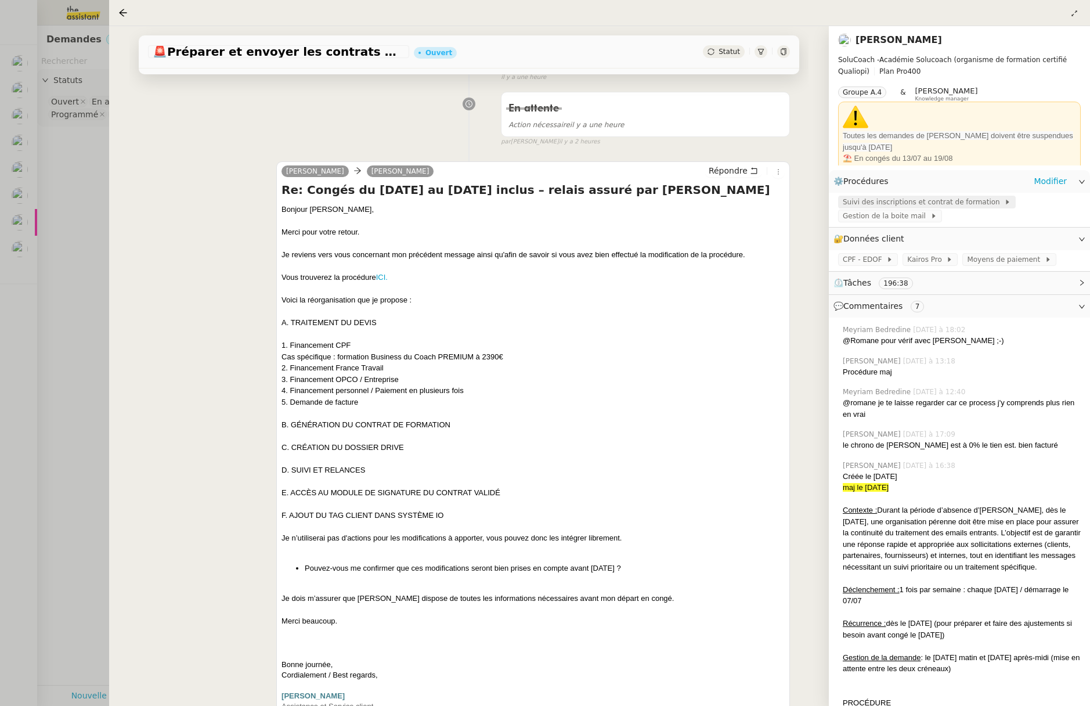
click at [885, 204] on span "Suivi des inscriptions et contrat de formation" at bounding box center [922, 202] width 161 height 12
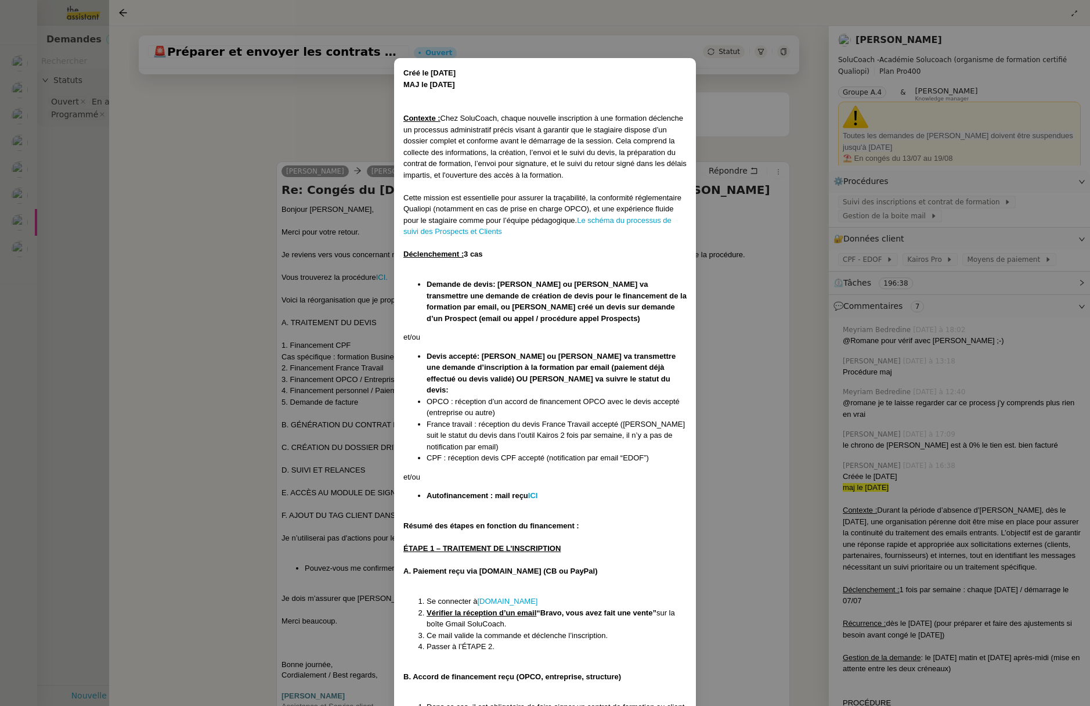
click at [249, 200] on nz-modal-container "Créé le 15/07/2025 MAJ le 21/07/2025 Contexte : Chez SoluCoach, chaque nouvelle…" at bounding box center [545, 353] width 1090 height 706
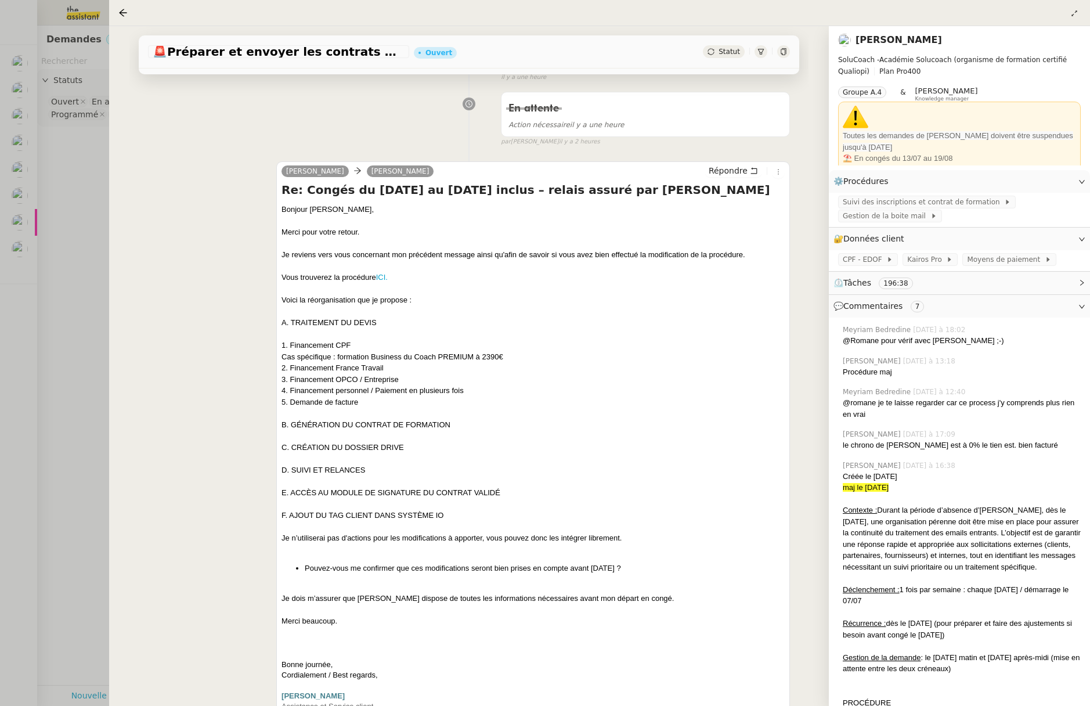
click at [780, 53] on icon at bounding box center [783, 51] width 7 height 7
click at [122, 12] on icon at bounding box center [122, 12] width 9 height 9
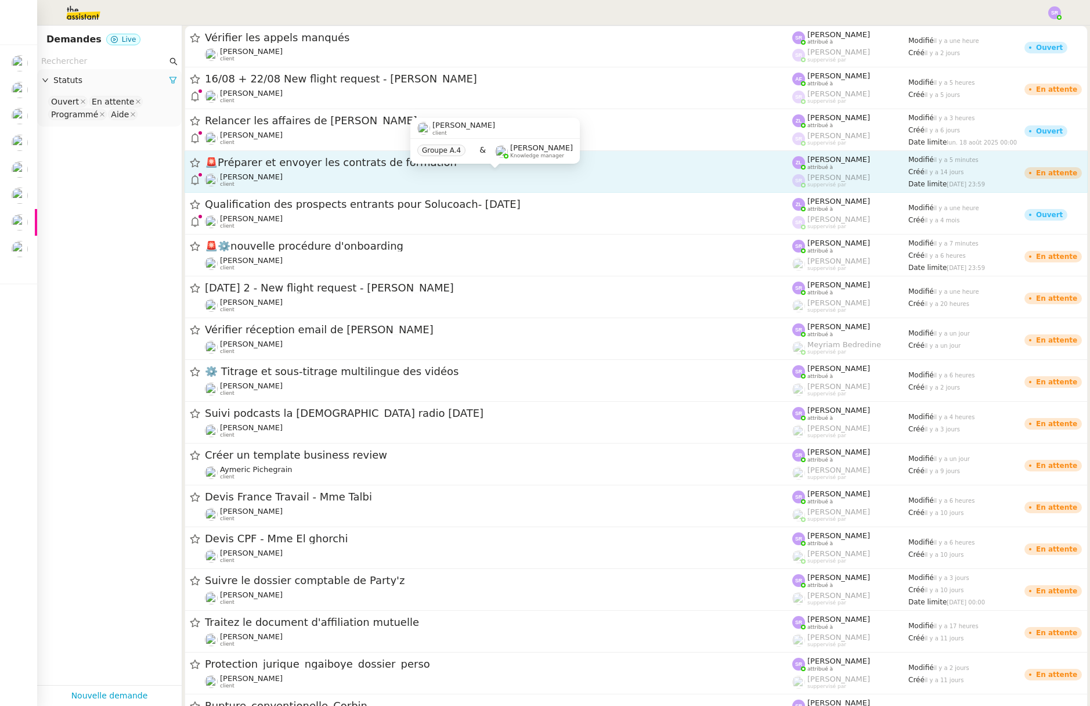
click at [401, 179] on div "Edwige Giron-Fleckinger client" at bounding box center [498, 179] width 587 height 15
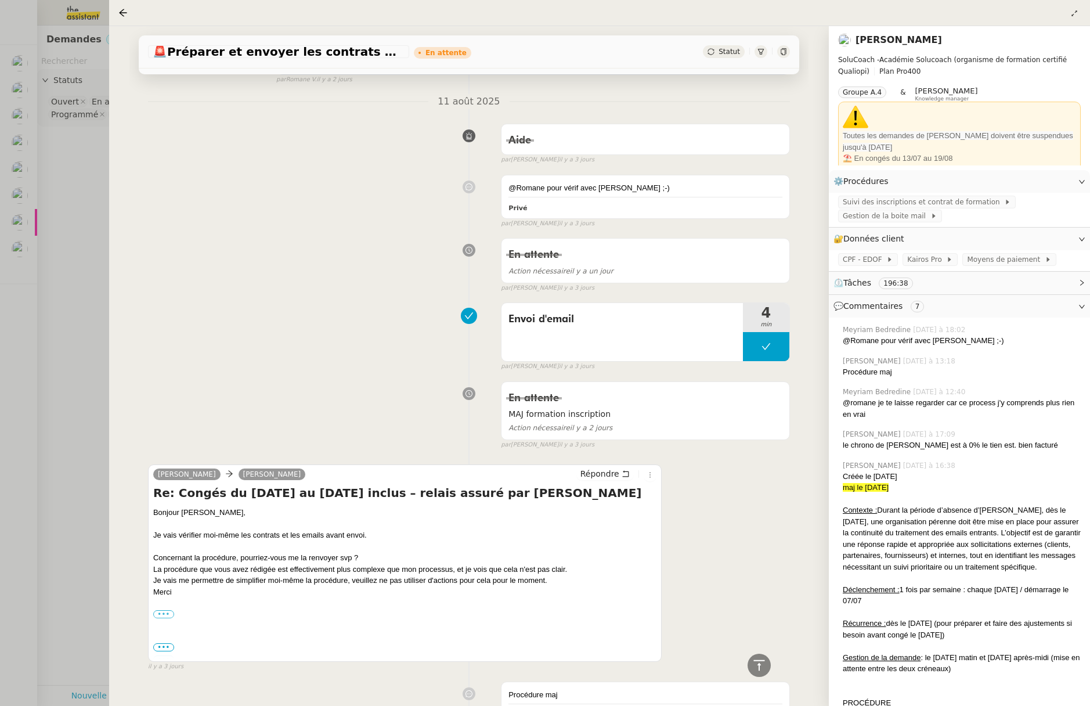
scroll to position [591, 0]
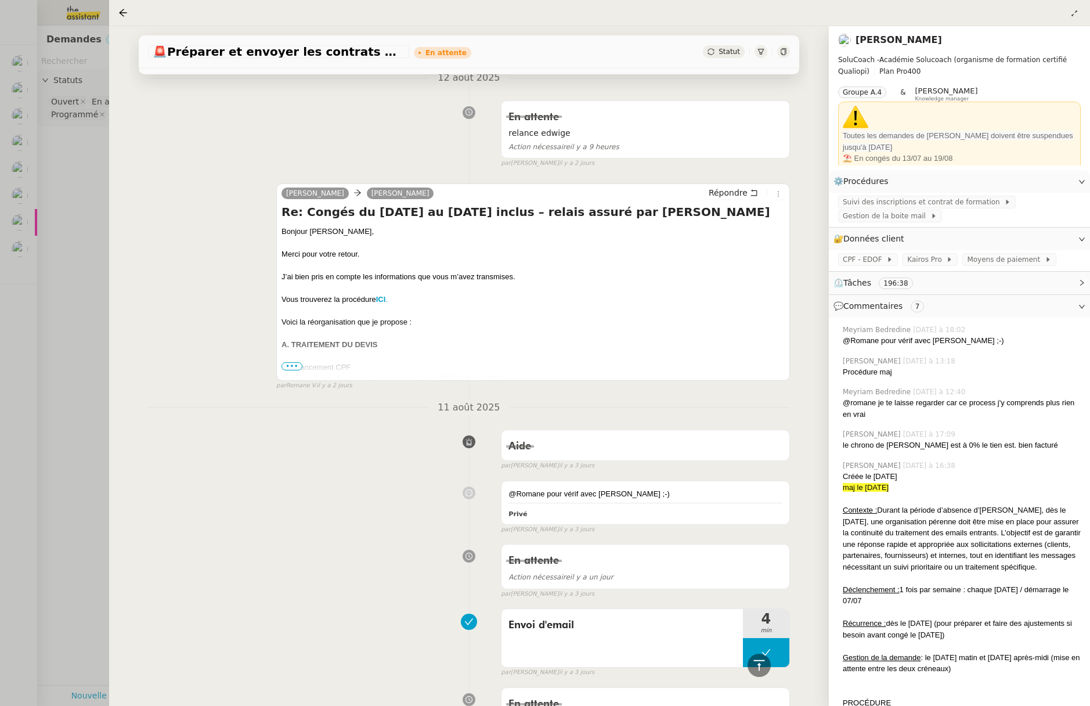
click at [294, 366] on span "•••" at bounding box center [291, 366] width 21 height 8
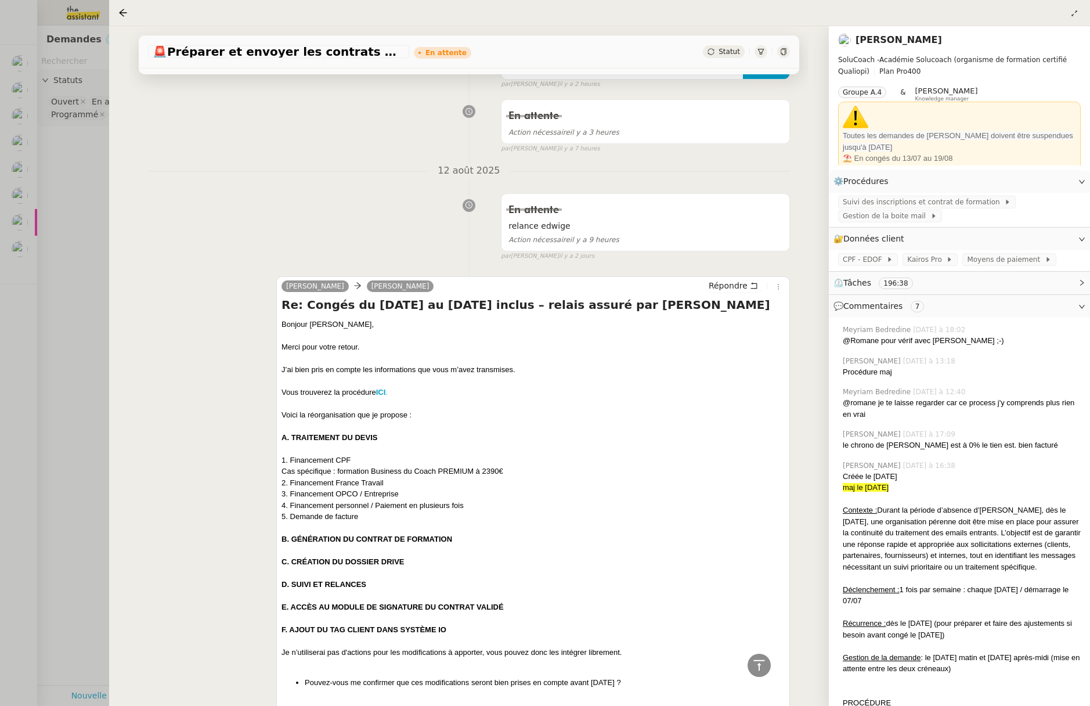
scroll to position [604, 0]
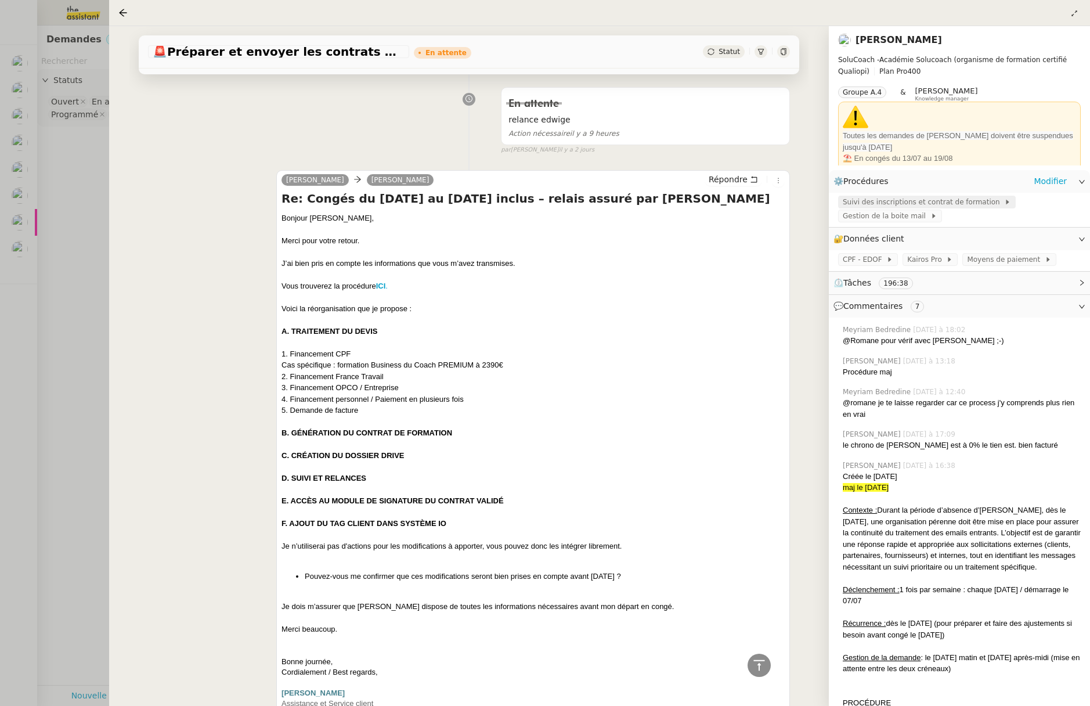
click at [914, 201] on span "Suivi des inscriptions et contrat de formation" at bounding box center [922, 202] width 161 height 12
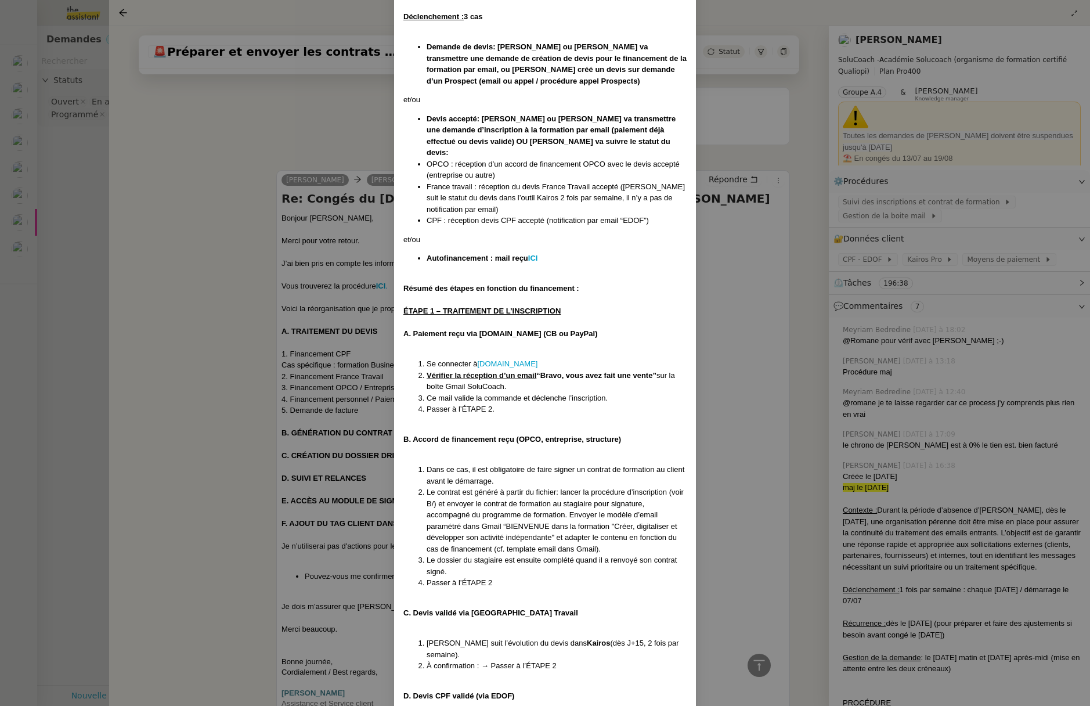
scroll to position [40, 0]
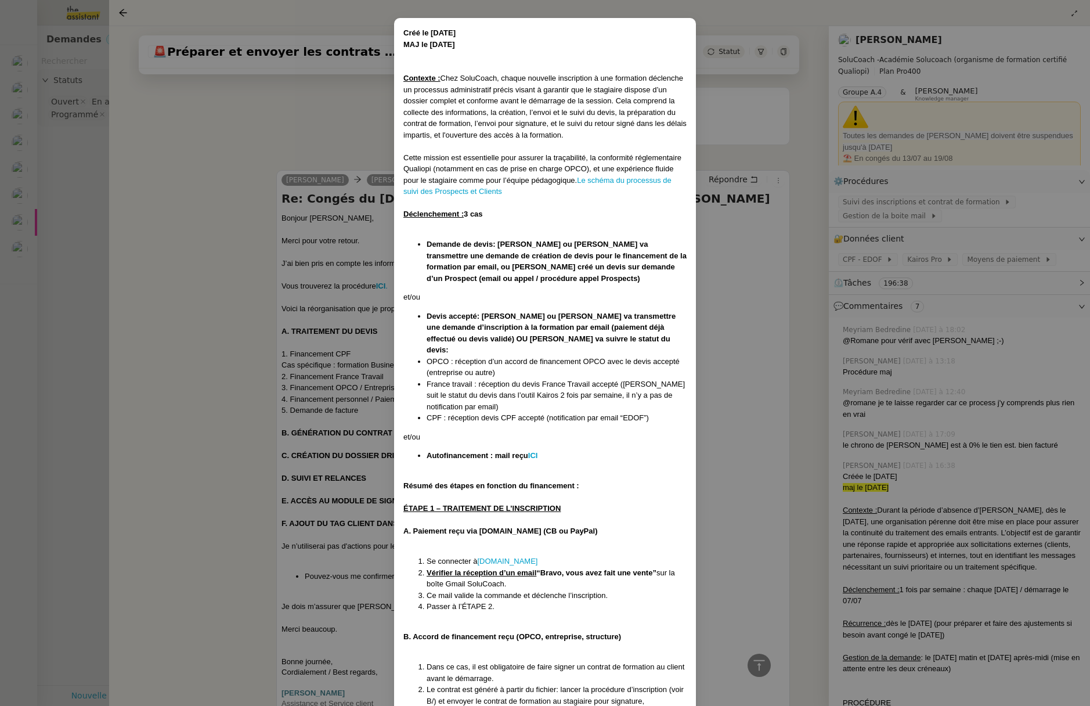
click at [742, 399] on nz-modal-container "Créé le 15/07/2025 MAJ le 21/07/2025 Contexte : Chez SoluCoach, chaque nouvelle…" at bounding box center [545, 353] width 1090 height 706
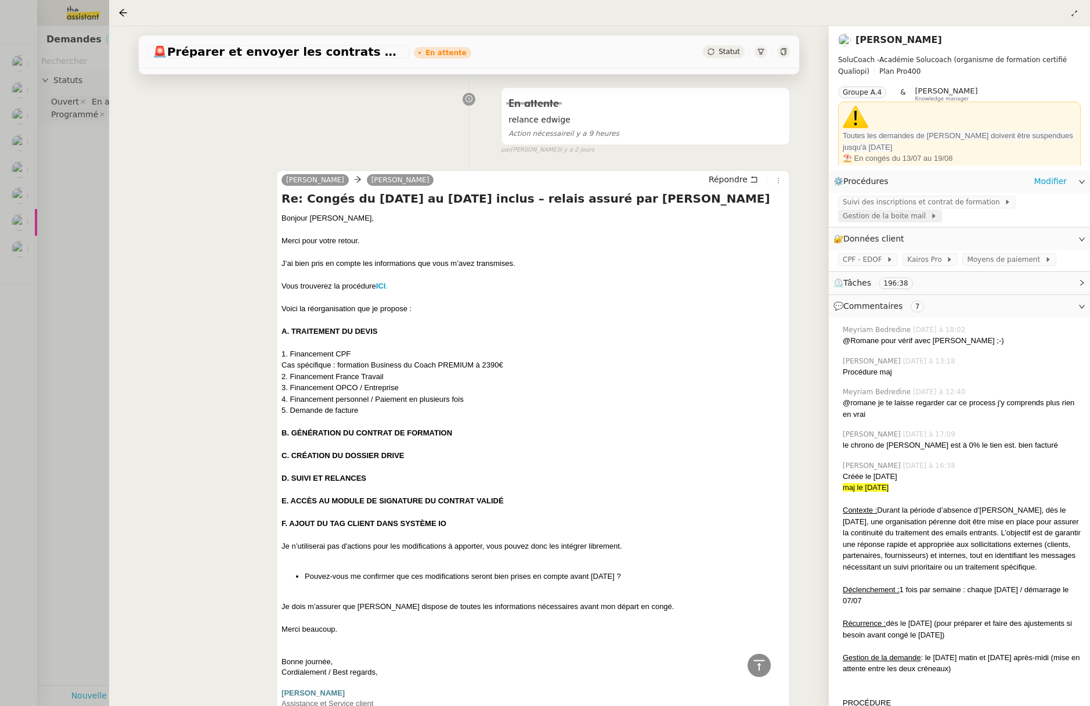
click at [909, 218] on span "Gestion de la boite mail" at bounding box center [886, 216] width 88 height 12
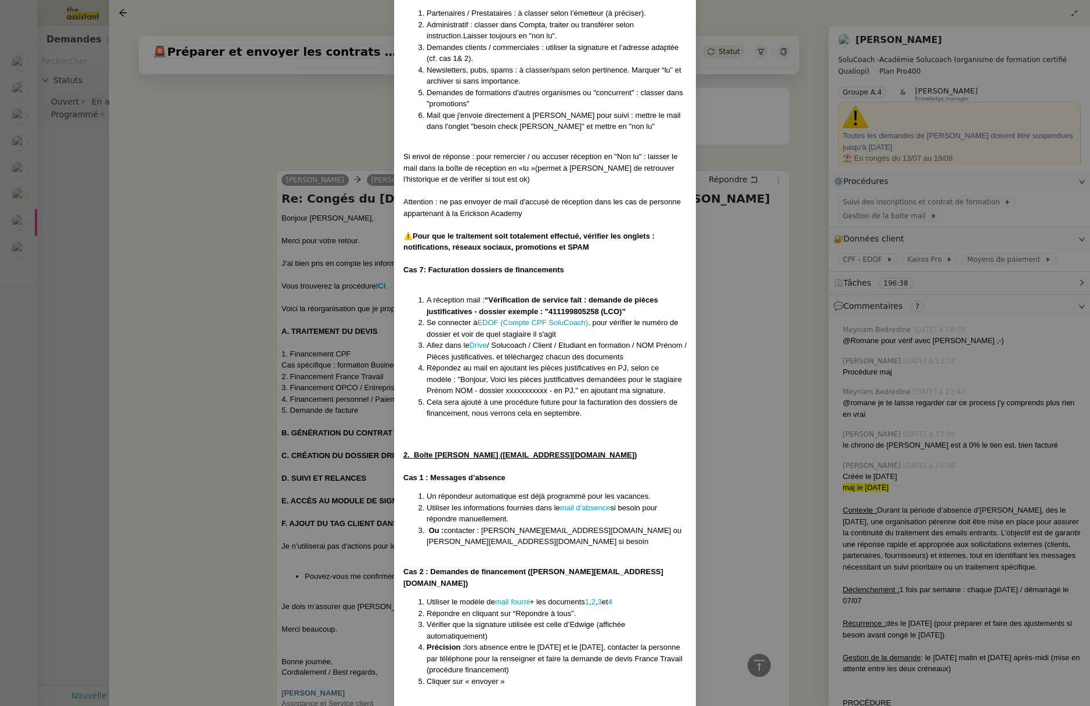
scroll to position [1648, 0]
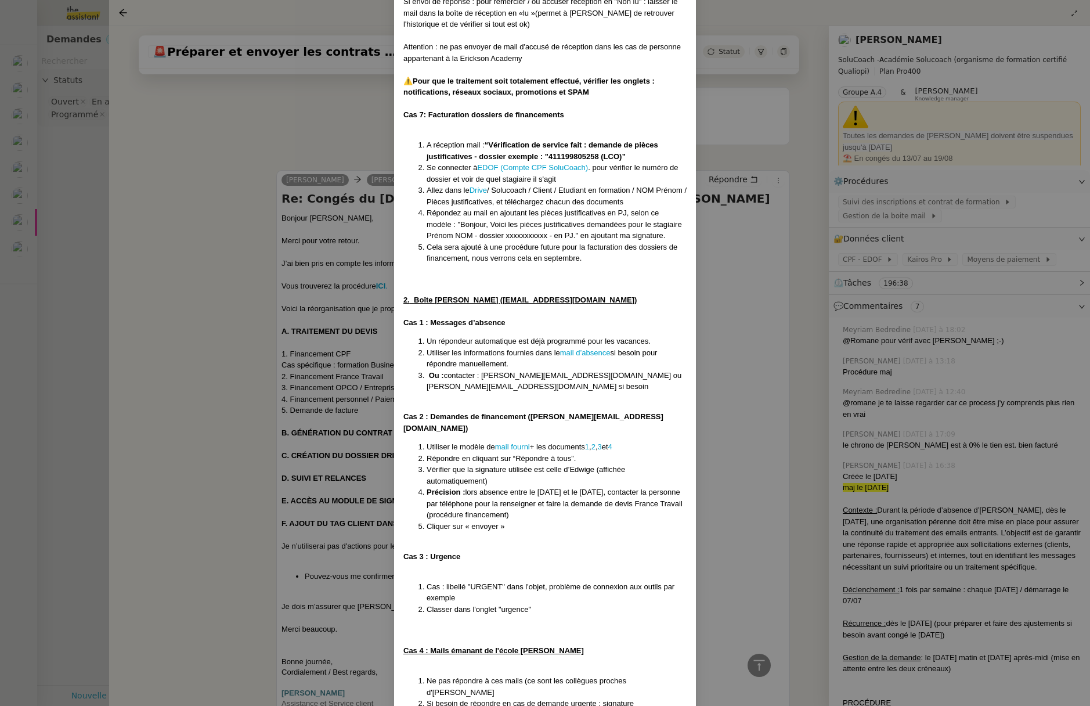
click at [214, 403] on nz-modal-container "Créée le 09/06/2025 maj le 11/08/2025 Contexte : Durant la période d’absence d’…" at bounding box center [545, 353] width 1090 height 706
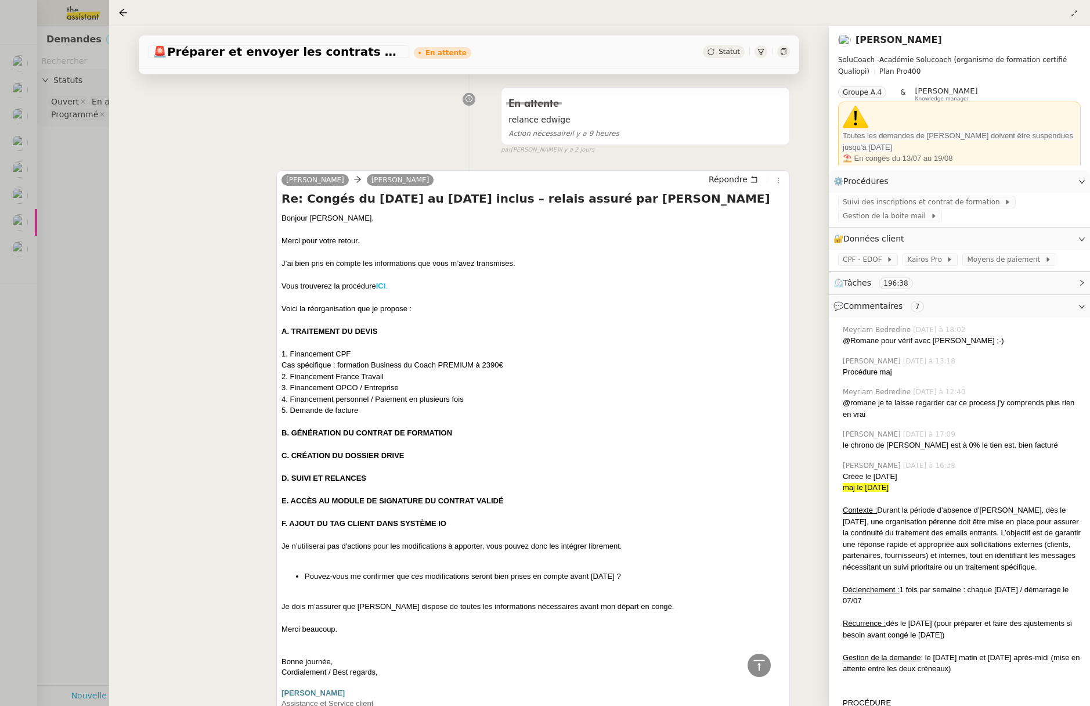
click at [381, 286] on strong "ICI" at bounding box center [381, 285] width 10 height 9
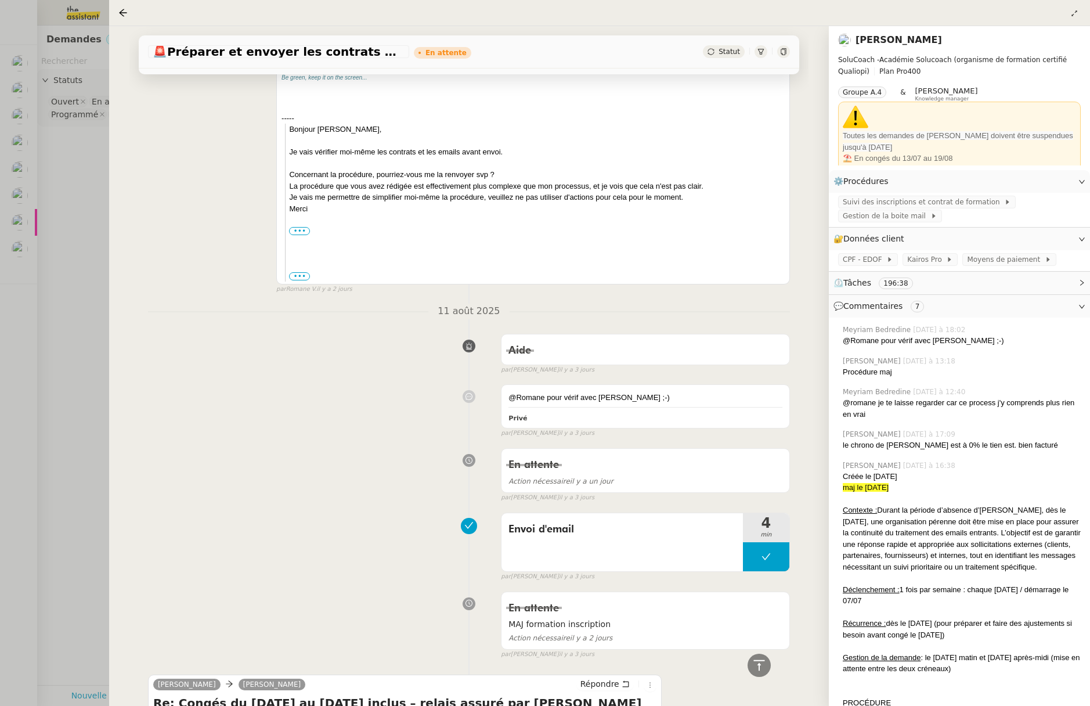
scroll to position [1629, 0]
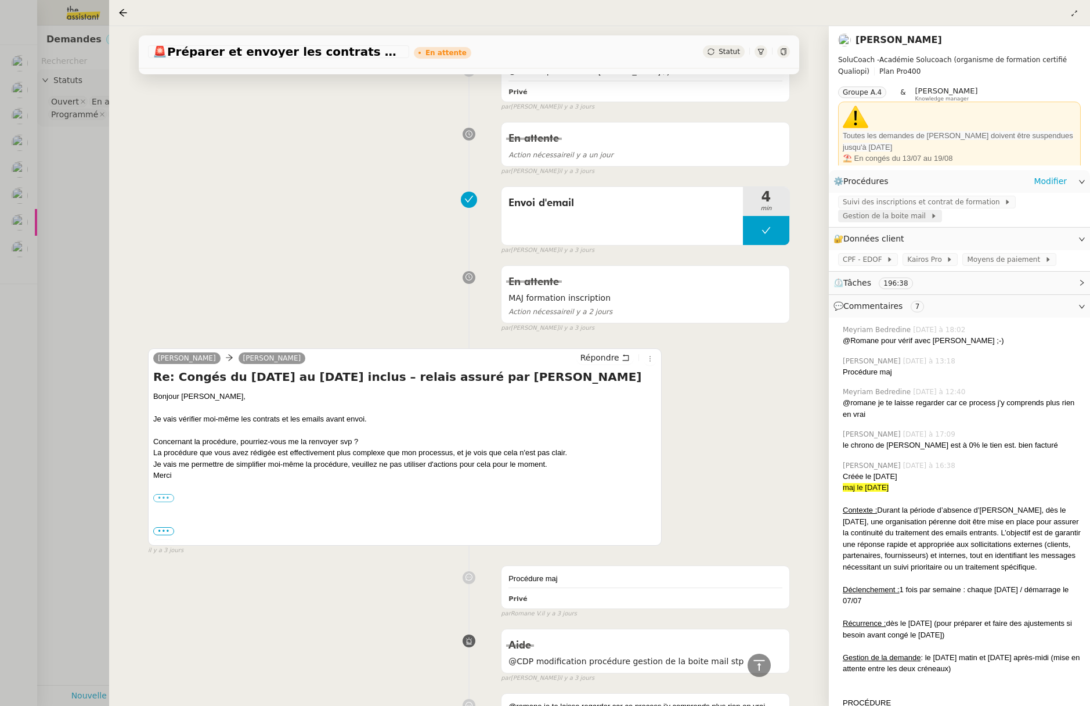
click at [870, 213] on span "Gestion de la boite mail" at bounding box center [886, 216] width 88 height 12
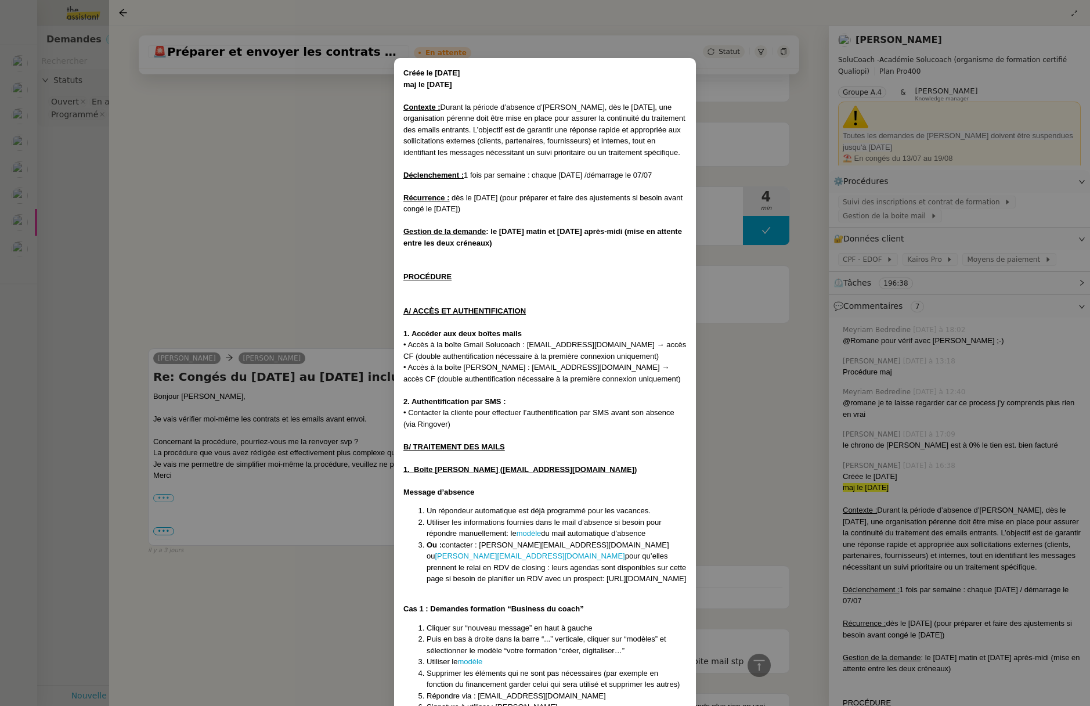
click at [300, 292] on nz-modal-container "Créée le 09/06/2025 maj le 11/08/2025 Contexte : Durant la période d’absence d’…" at bounding box center [545, 353] width 1090 height 706
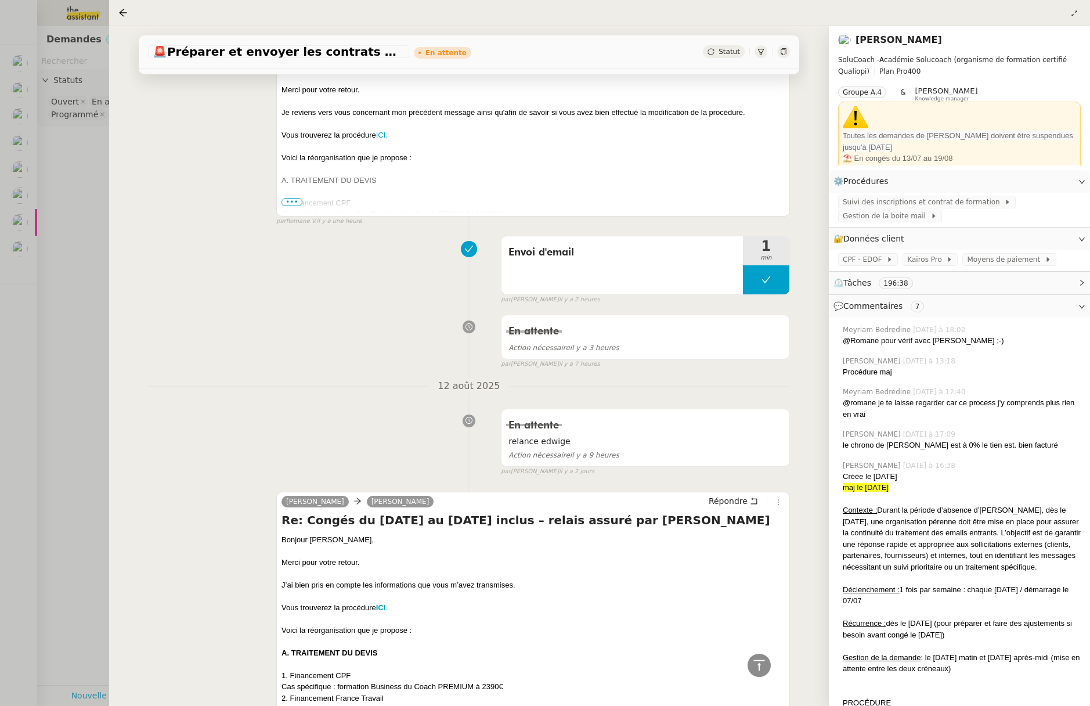
scroll to position [0, 0]
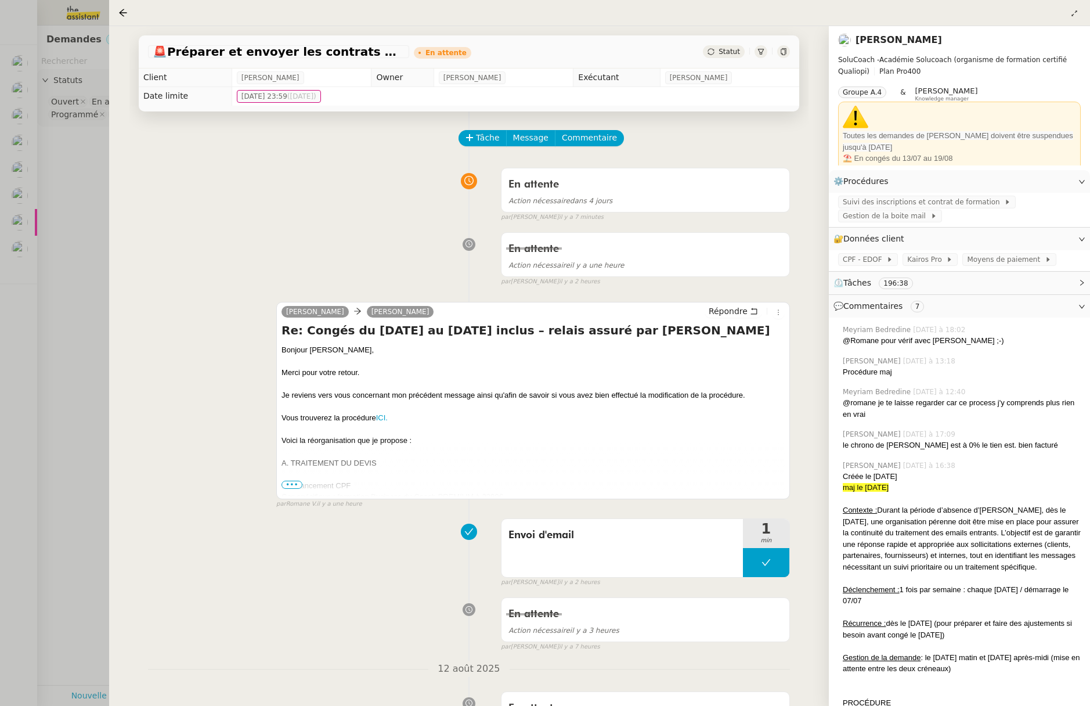
click at [60, 269] on div at bounding box center [545, 353] width 1090 height 706
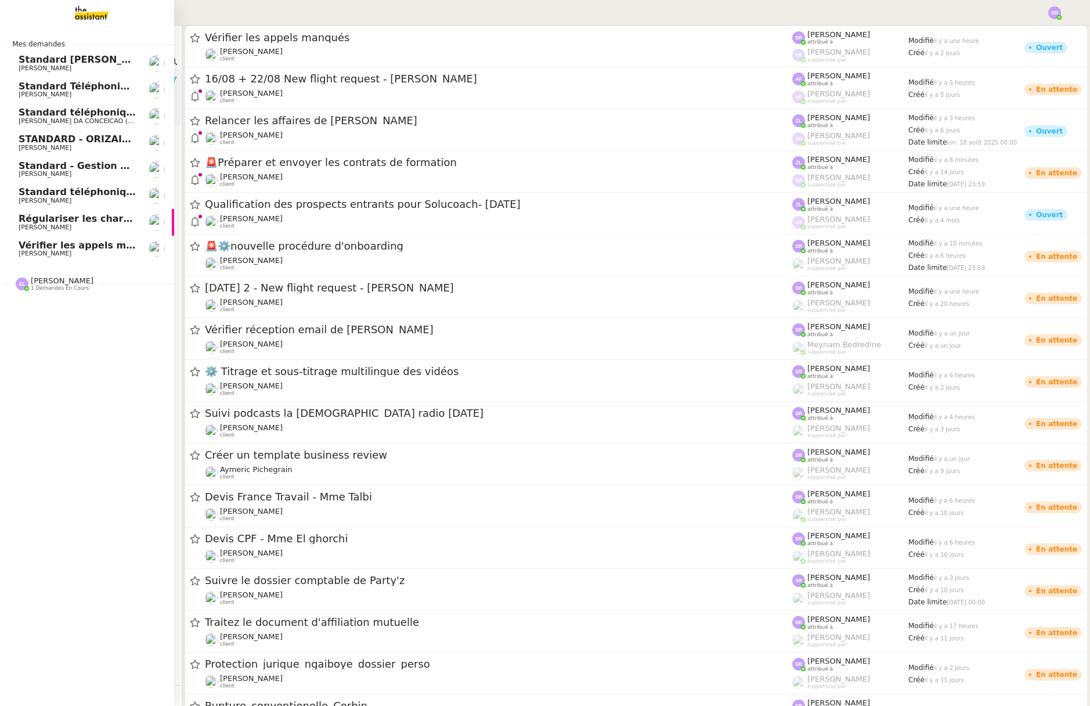
click at [24, 288] on div at bounding box center [22, 283] width 13 height 13
click at [51, 288] on span "1 demandes en cours" at bounding box center [60, 288] width 58 height 6
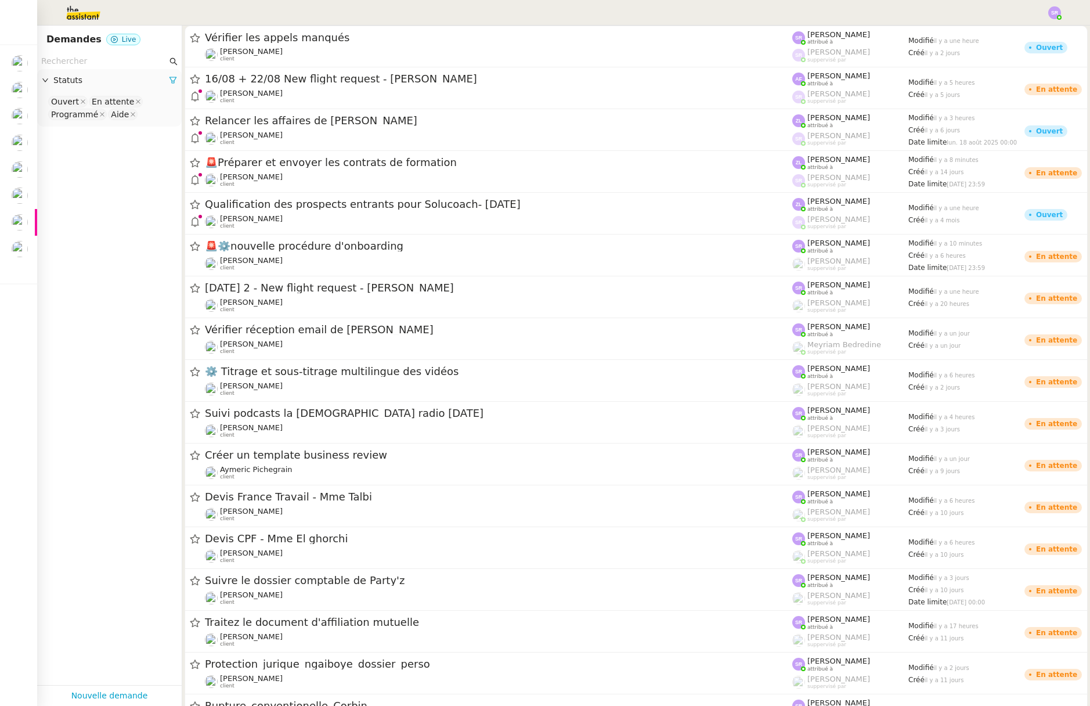
click at [99, 9] on img at bounding box center [74, 13] width 90 height 26
click at [82, 13] on img at bounding box center [74, 13] width 90 height 26
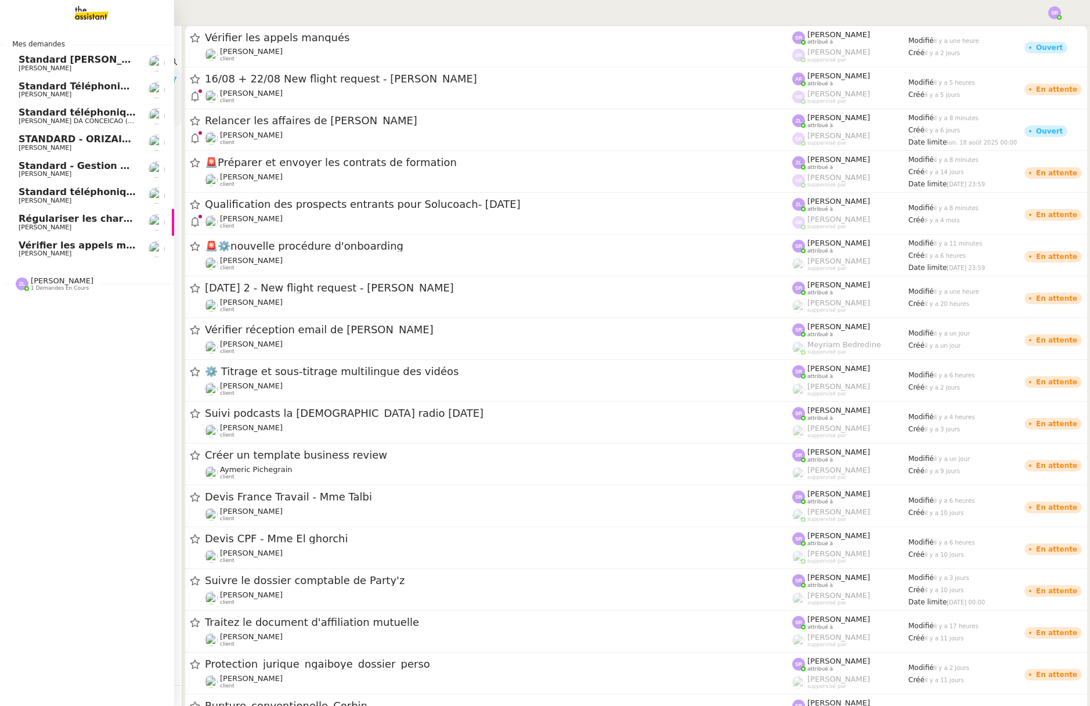
click at [56, 249] on span "Vérifier les appels manqués" at bounding box center [92, 245] width 146 height 11
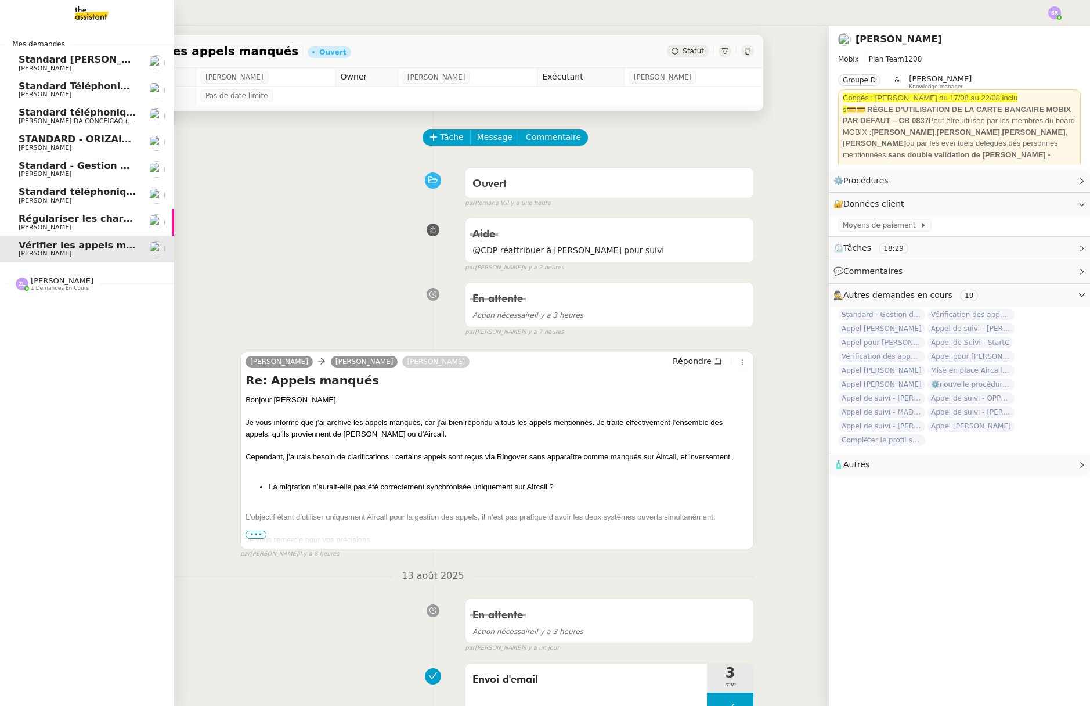
click at [89, 218] on span "Régulariser les charges locatives de [PERSON_NAME]" at bounding box center [158, 218] width 279 height 11
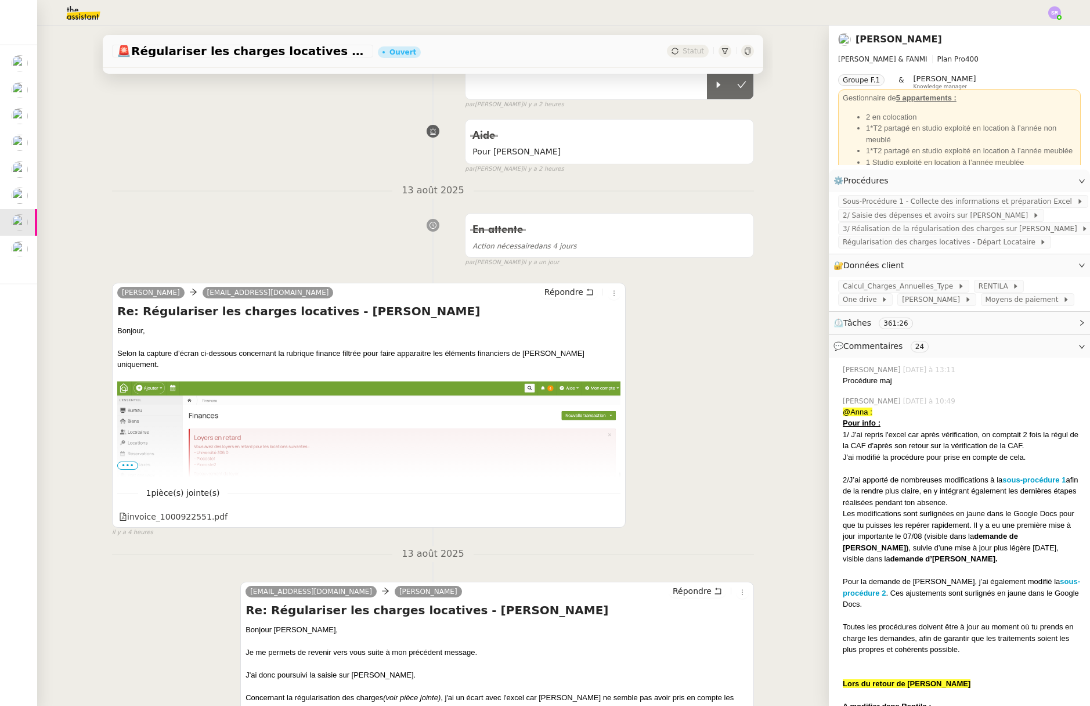
scroll to position [265, 0]
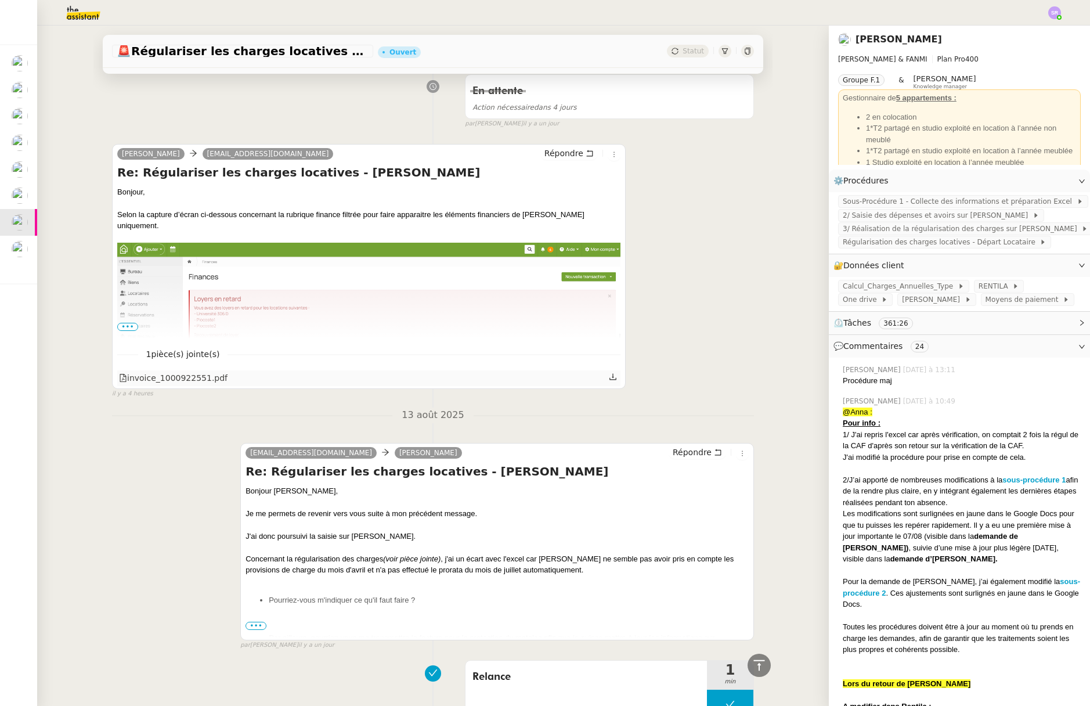
click at [609, 379] on icon at bounding box center [613, 376] width 8 height 8
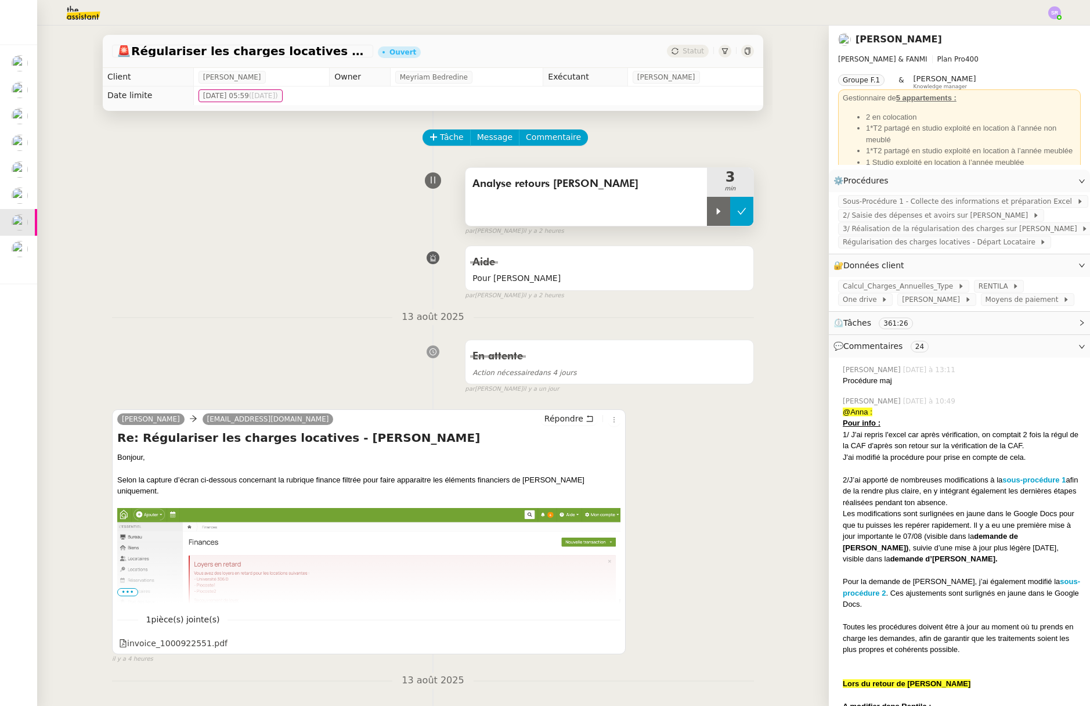
click at [737, 211] on icon at bounding box center [741, 211] width 9 height 6
click at [124, 591] on span "•••" at bounding box center [127, 592] width 21 height 8
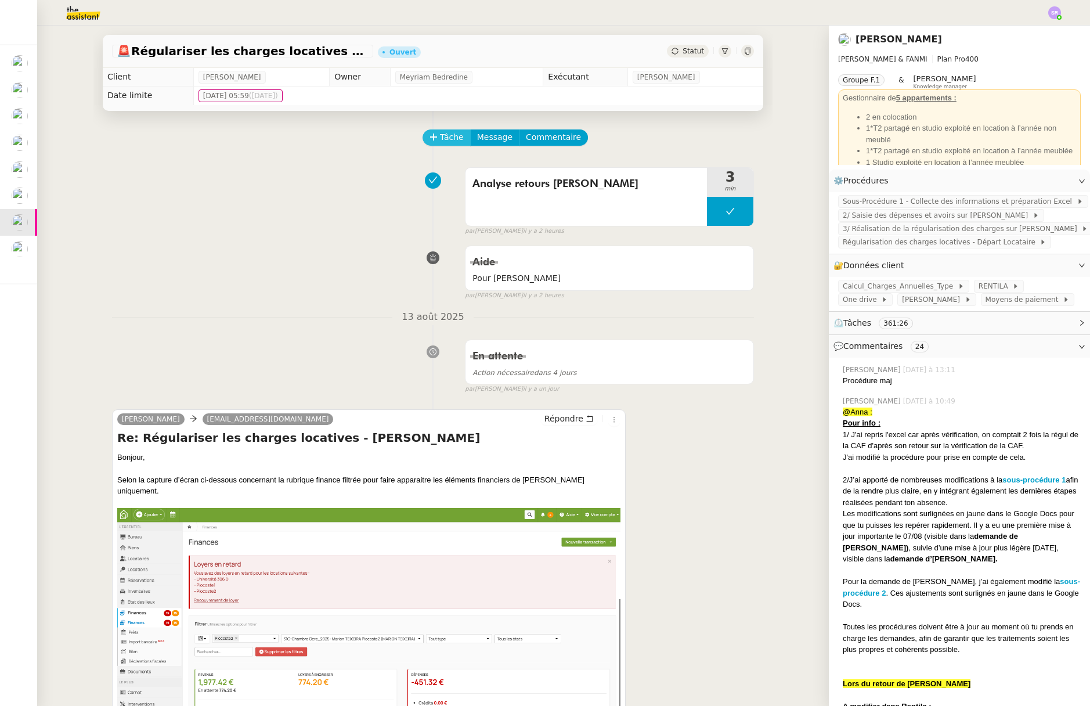
click at [447, 131] on span "Tâche" at bounding box center [452, 137] width 24 height 13
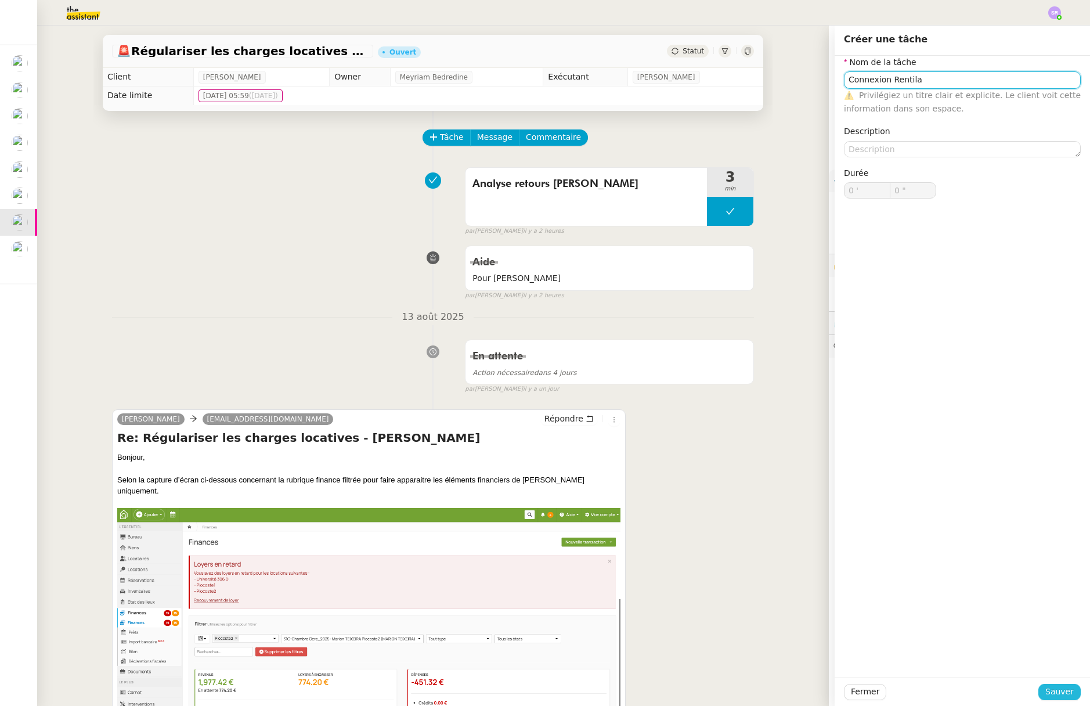
type input "Connexion Rentila"
click at [1068, 695] on button "Sauver" at bounding box center [1059, 691] width 42 height 16
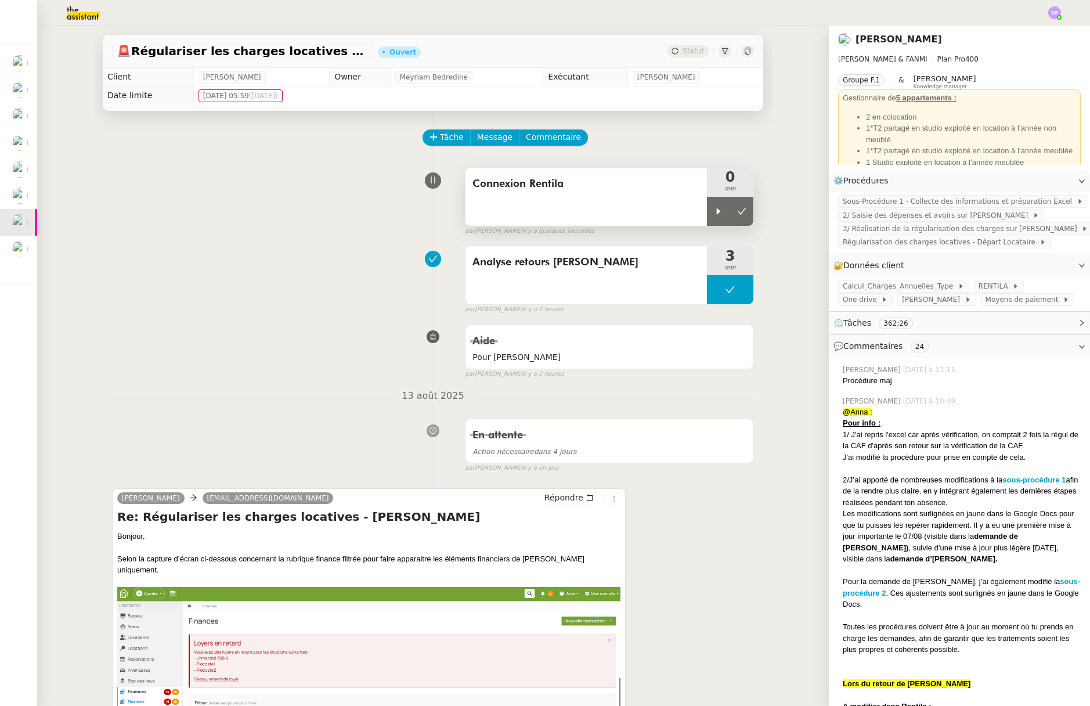
click at [627, 198] on div "Connexion Rentila" at bounding box center [585, 197] width 241 height 58
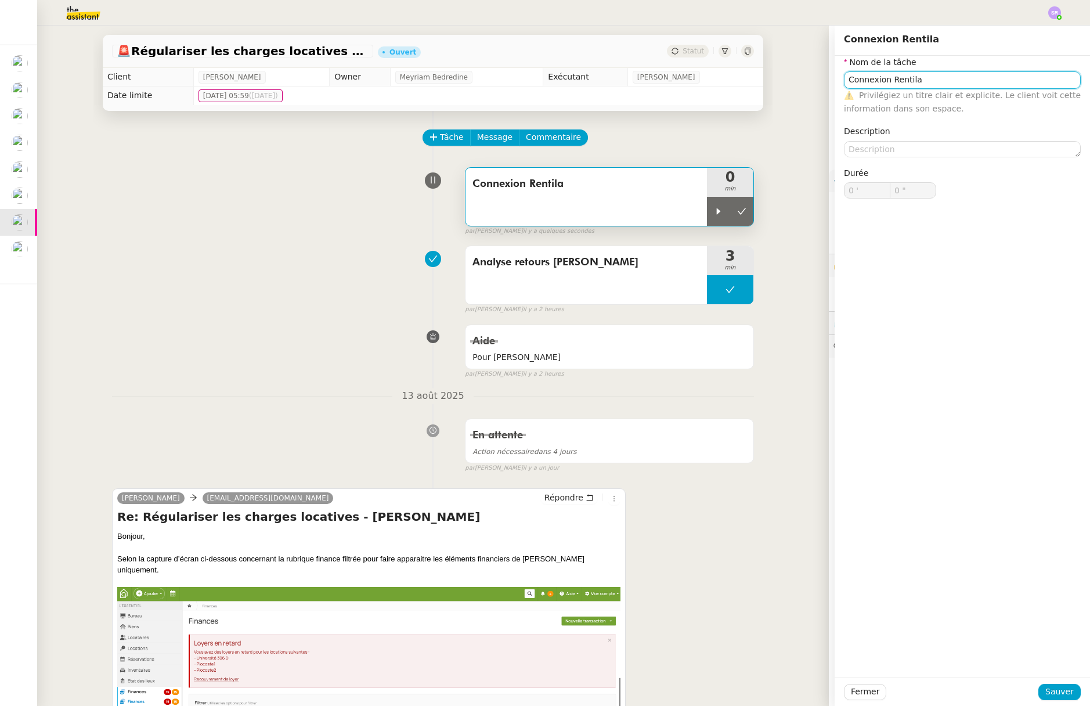
click at [870, 79] on input "Connexion Rentila" at bounding box center [962, 79] width 237 height 17
click at [874, 98] on div "Modifications Rentila" at bounding box center [953, 101] width 227 height 10
type input "Modifications Rentila"
click at [887, 155] on textarea at bounding box center [962, 149] width 237 height 16
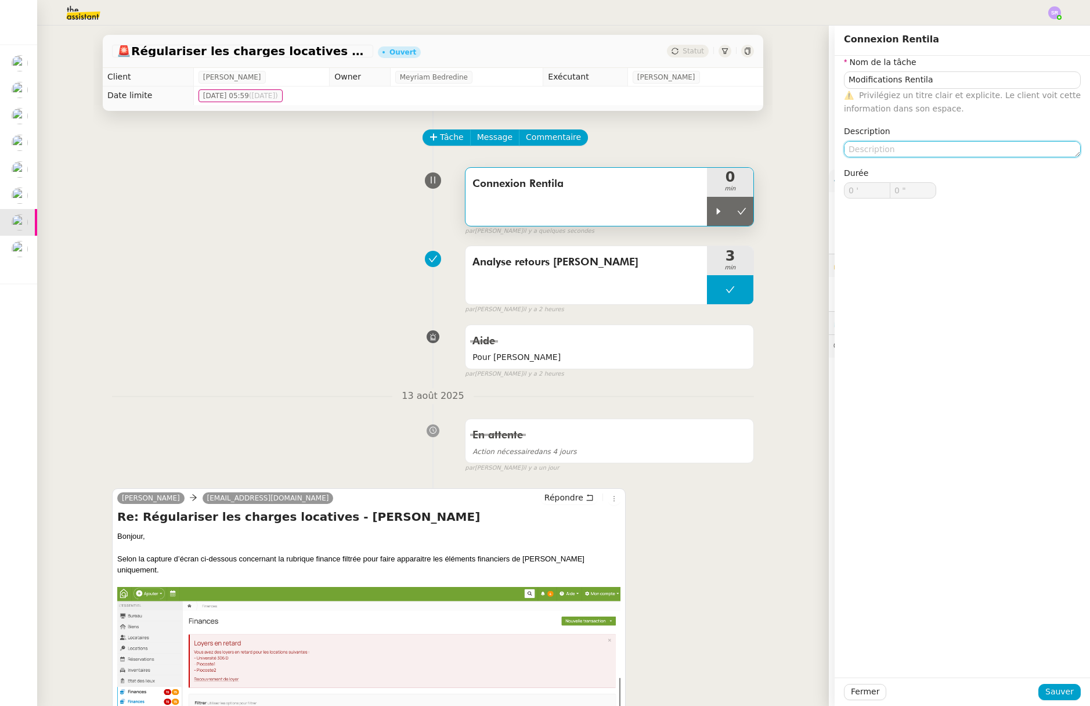
click at [906, 148] on textarea at bounding box center [962, 149] width 237 height 16
type textarea "+ connexion"
drag, startPoint x: 1046, startPoint y: 692, endPoint x: 1044, endPoint y: 682, distance: 9.6
click at [1046, 692] on span "Sauver" at bounding box center [1059, 691] width 28 height 13
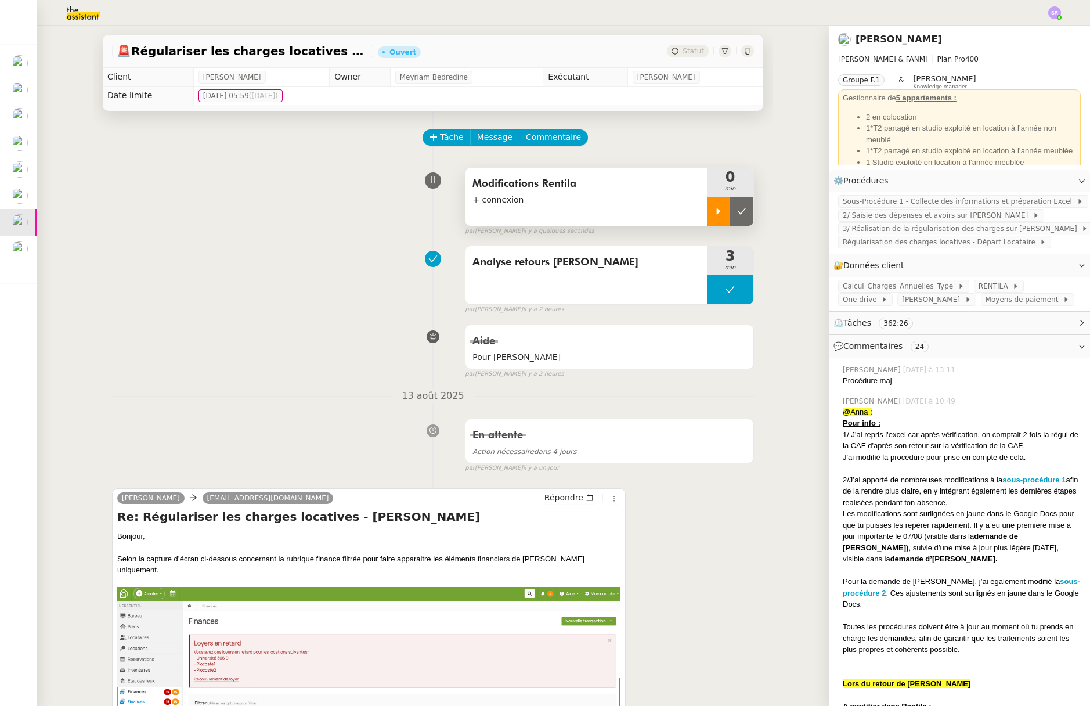
click at [717, 211] on icon at bounding box center [719, 211] width 4 height 6
click at [929, 211] on span "2/ Saisie des dépenses et avoirs sur [PERSON_NAME]" at bounding box center [937, 215] width 190 height 12
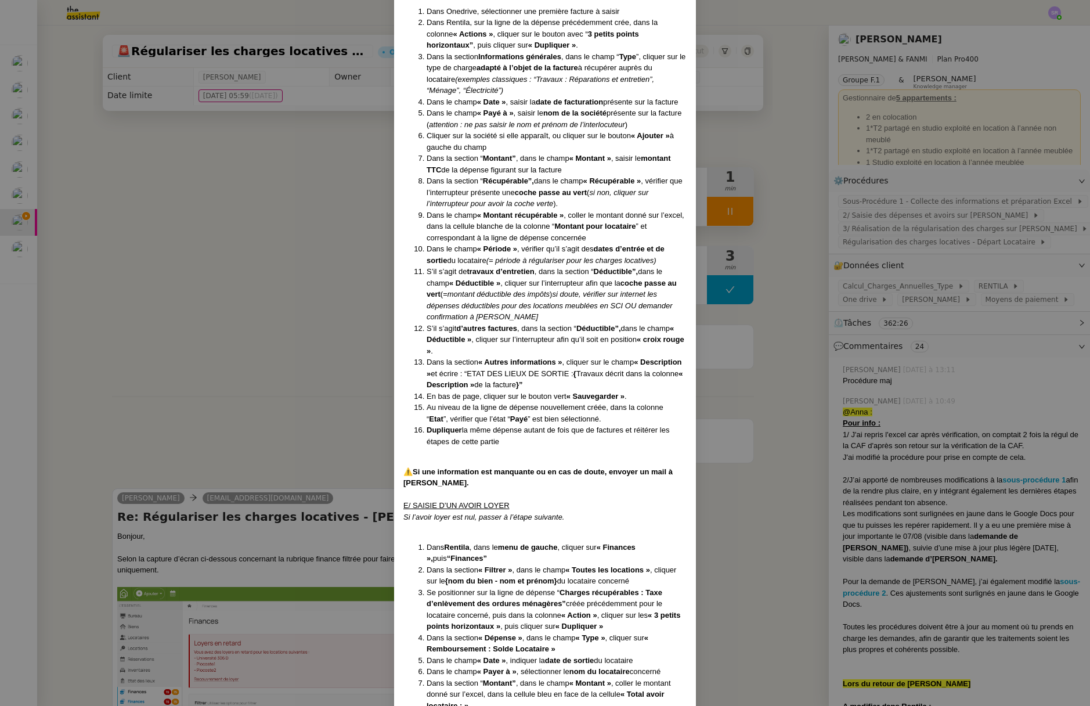
scroll to position [603, 0]
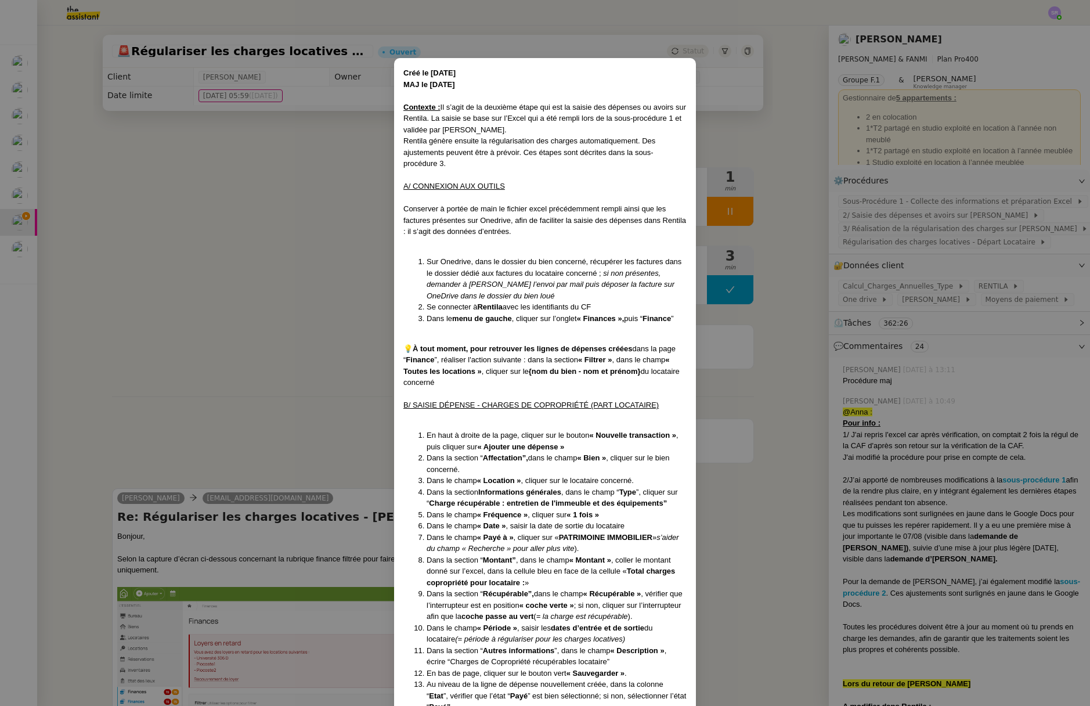
click at [339, 299] on nz-modal-container "Créé le [DATE] MAJ le [DATE] Contexte : Il s’agit de la deuxième étape qui est …" at bounding box center [545, 353] width 1090 height 706
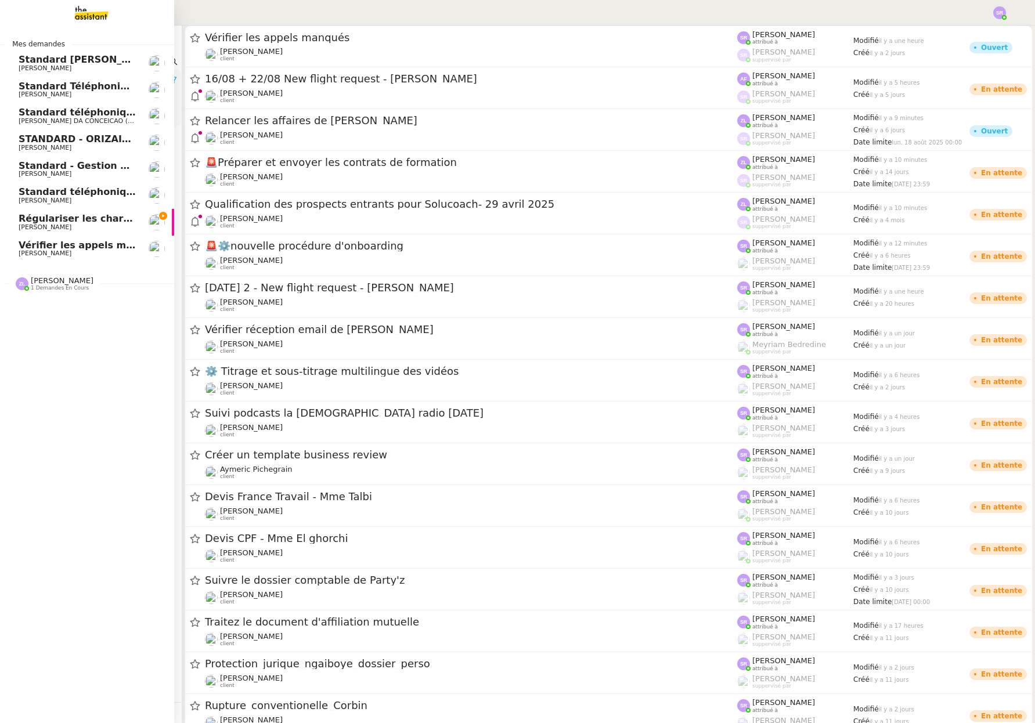
drag, startPoint x: 21, startPoint y: 222, endPoint x: 101, endPoint y: 220, distance: 80.1
click at [21, 222] on span "Régulariser les charges locatives de [PERSON_NAME]" at bounding box center [158, 218] width 279 height 11
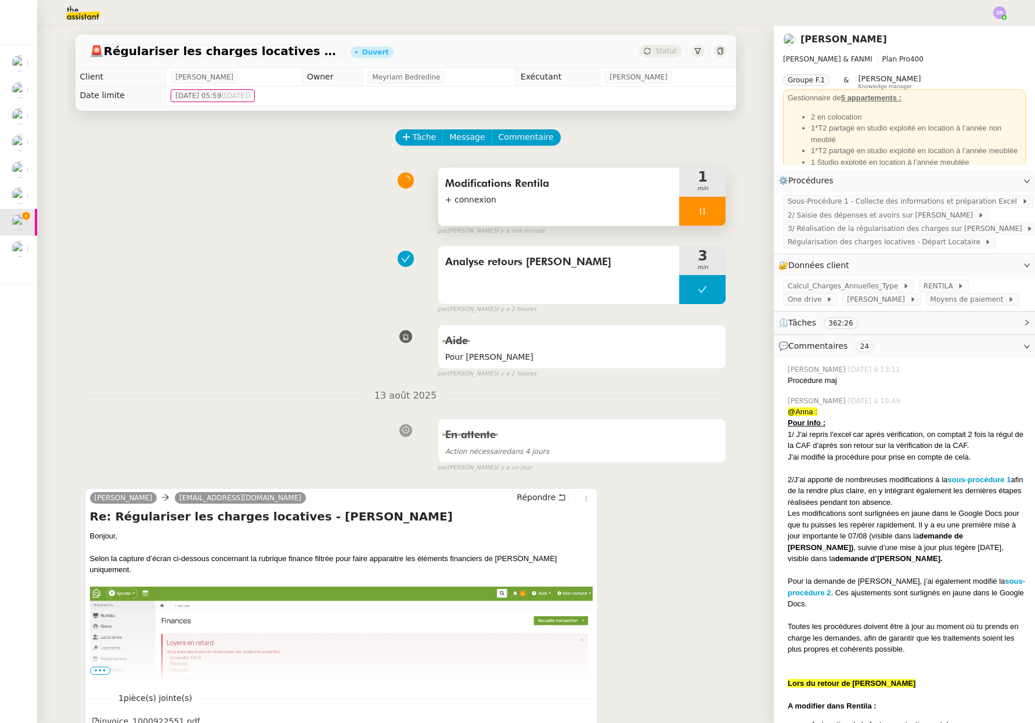
click at [697, 211] on icon at bounding box center [701, 211] width 9 height 9
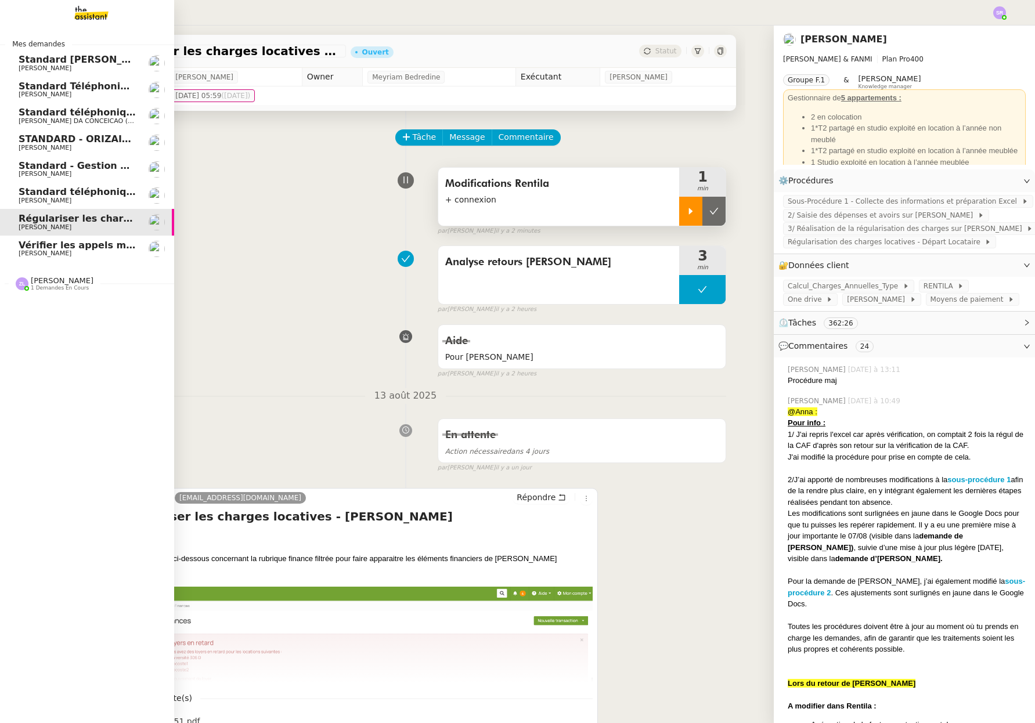
click at [67, 194] on span "Standard téléphonique - août 2025" at bounding box center [110, 191] width 183 height 11
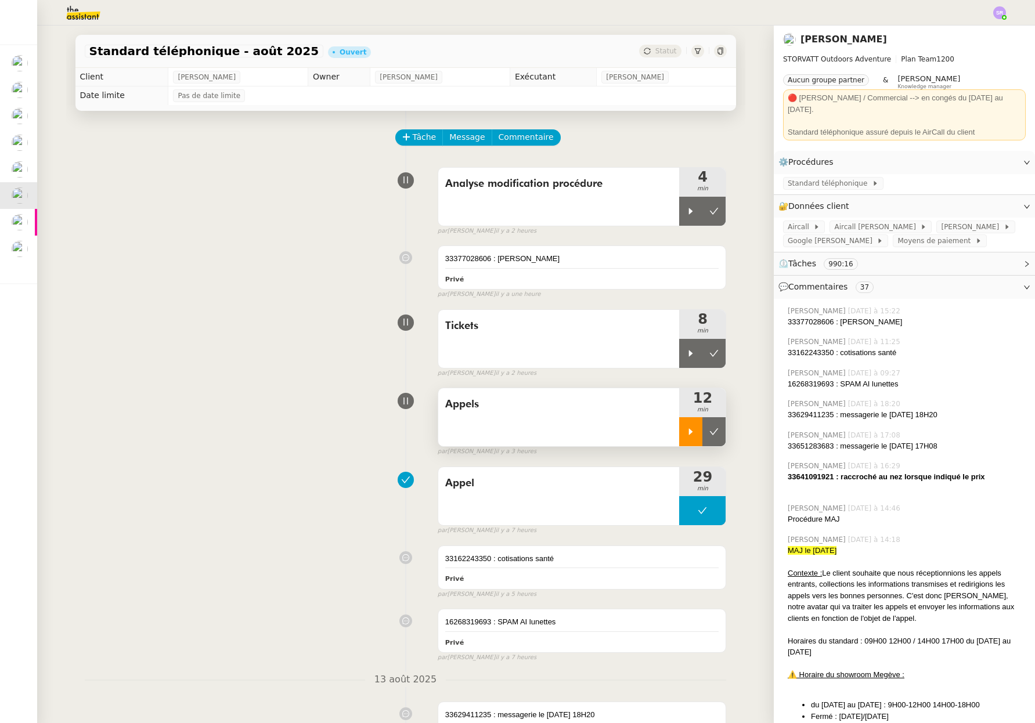
click at [681, 431] on div at bounding box center [690, 431] width 23 height 29
drag, startPoint x: 520, startPoint y: 136, endPoint x: 533, endPoint y: 169, distance: 36.0
click at [520, 136] on span "Commentaire" at bounding box center [525, 137] width 55 height 13
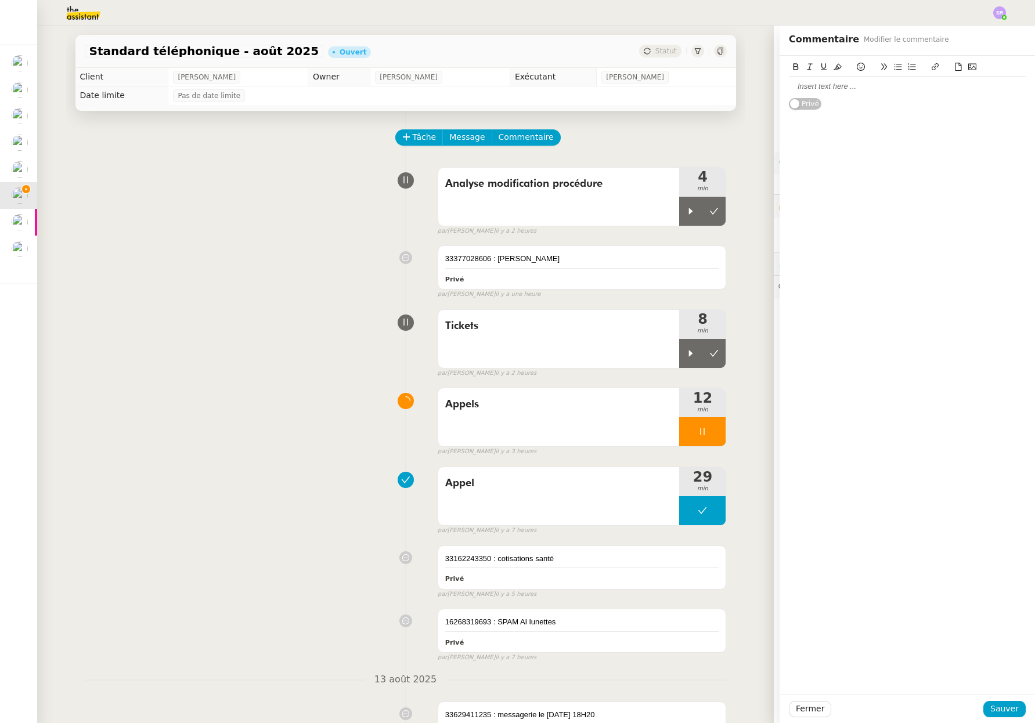
click at [736, 91] on div at bounding box center [906, 86] width 237 height 10
drag, startPoint x: 914, startPoint y: 96, endPoint x: 796, endPoint y: 79, distance: 119.0
click at [736, 79] on div "Bug appel : [PHONE_NUMBER] - je n'arri" at bounding box center [906, 87] width 237 height 20
click at [736, 671] on span "Fermer" at bounding box center [809, 708] width 28 height 13
click at [736, 671] on span "Ok" at bounding box center [903, 678] width 11 height 12
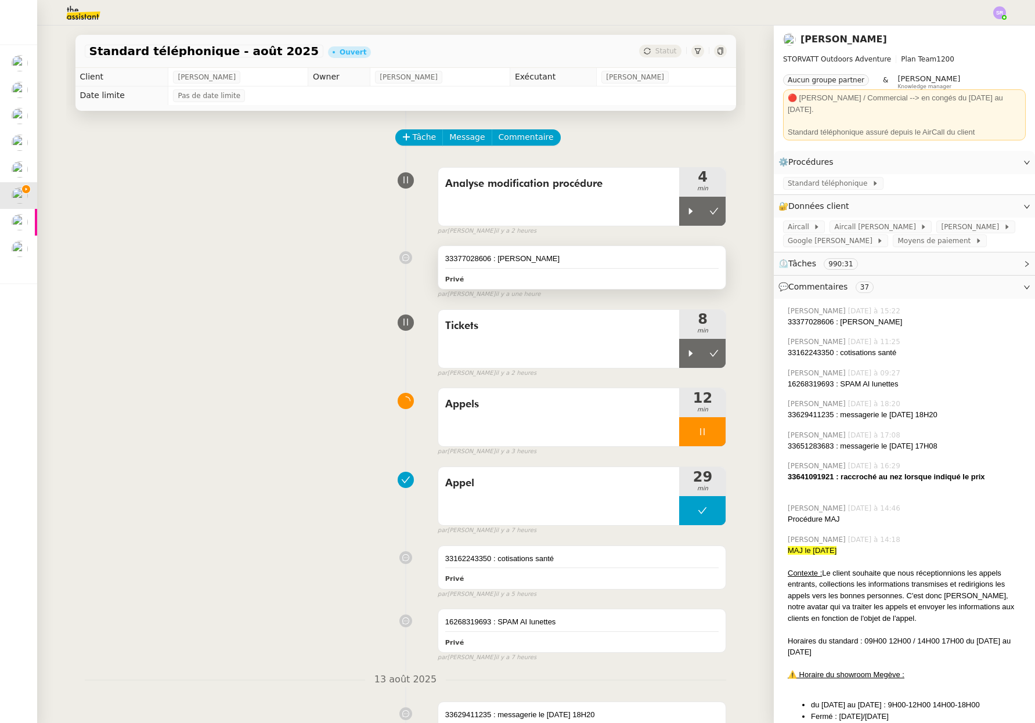
drag, startPoint x: 650, startPoint y: 277, endPoint x: 661, endPoint y: 265, distance: 16.4
click at [650, 277] on div "Privé" at bounding box center [582, 278] width 274 height 13
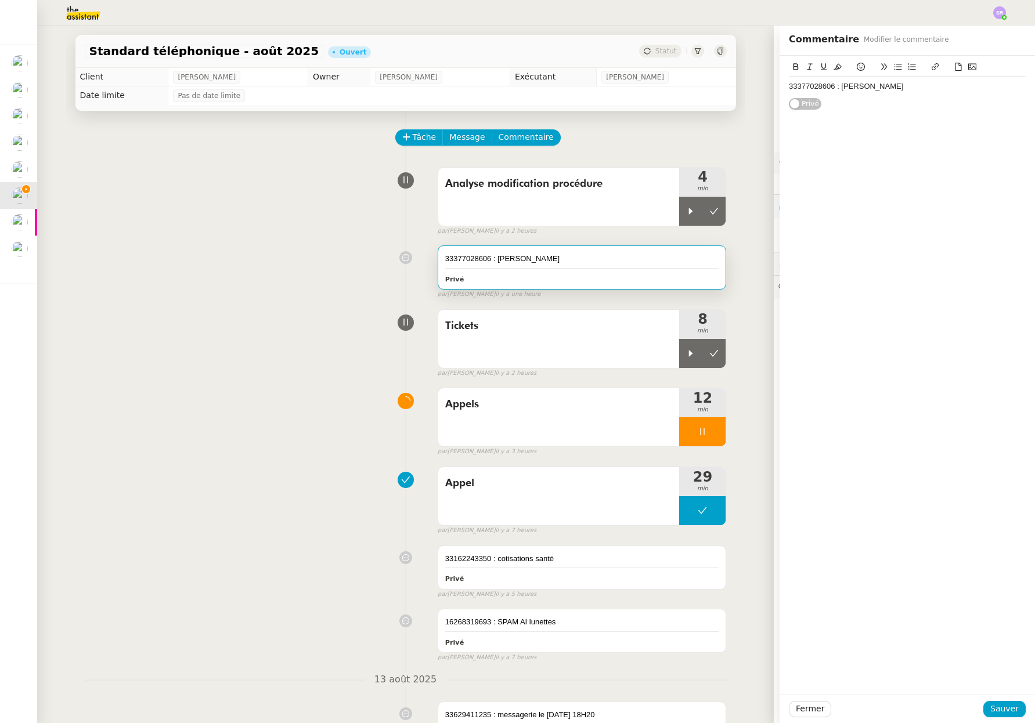
click at [736, 85] on div "33377028606 : [PERSON_NAME]" at bounding box center [906, 86] width 237 height 10
click at [736, 671] on span "Sauver" at bounding box center [1004, 708] width 28 height 13
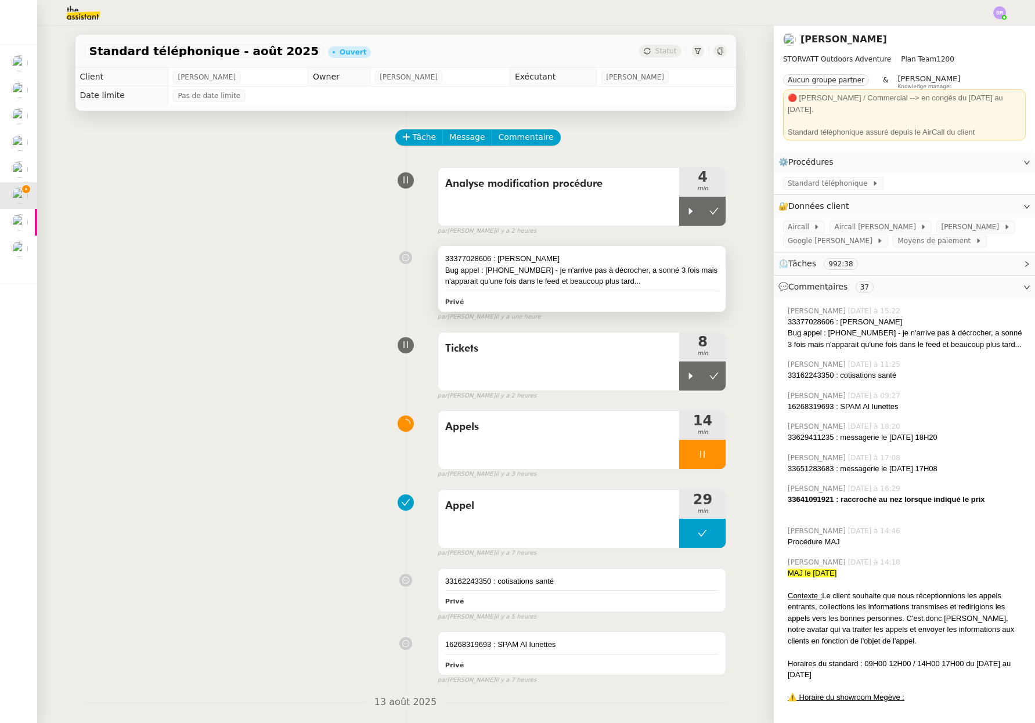
click at [652, 283] on div "Bug appel : [PHONE_NUMBER] - je n'arrive pas à décrocher, a sonné 3 fois mais n…" at bounding box center [582, 276] width 274 height 23
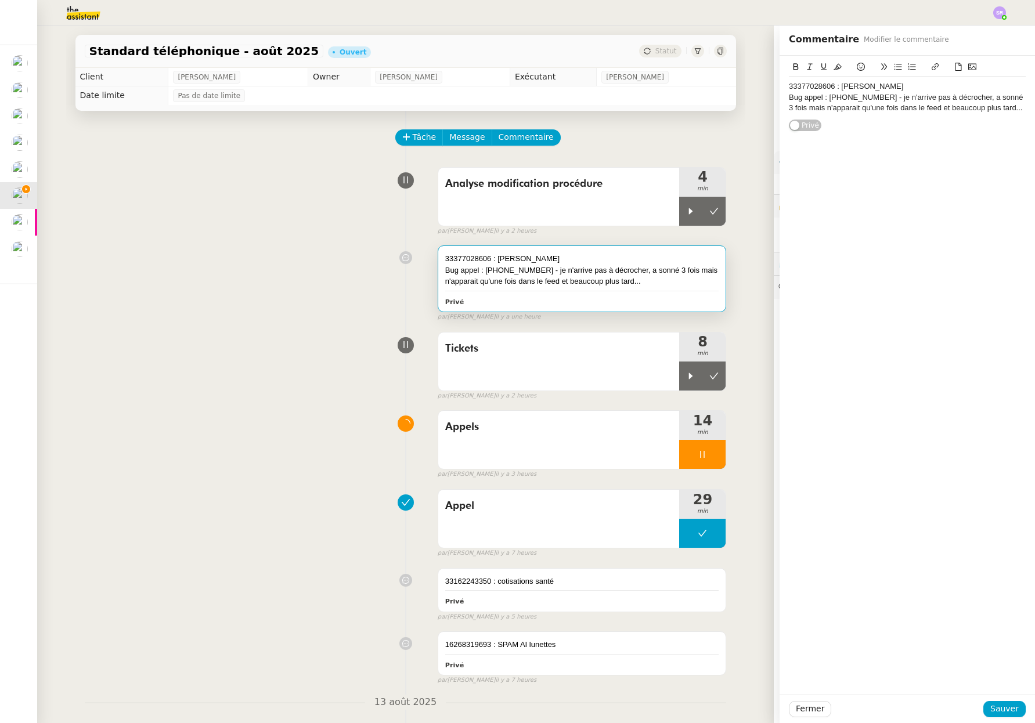
click at [736, 110] on div "Bug appel : [PHONE_NUMBER] - je n'arrive pas à décrocher, a sonné 3 fois mais n…" at bounding box center [906, 102] width 237 height 21
click at [736, 671] on span "Sauver" at bounding box center [1004, 708] width 28 height 13
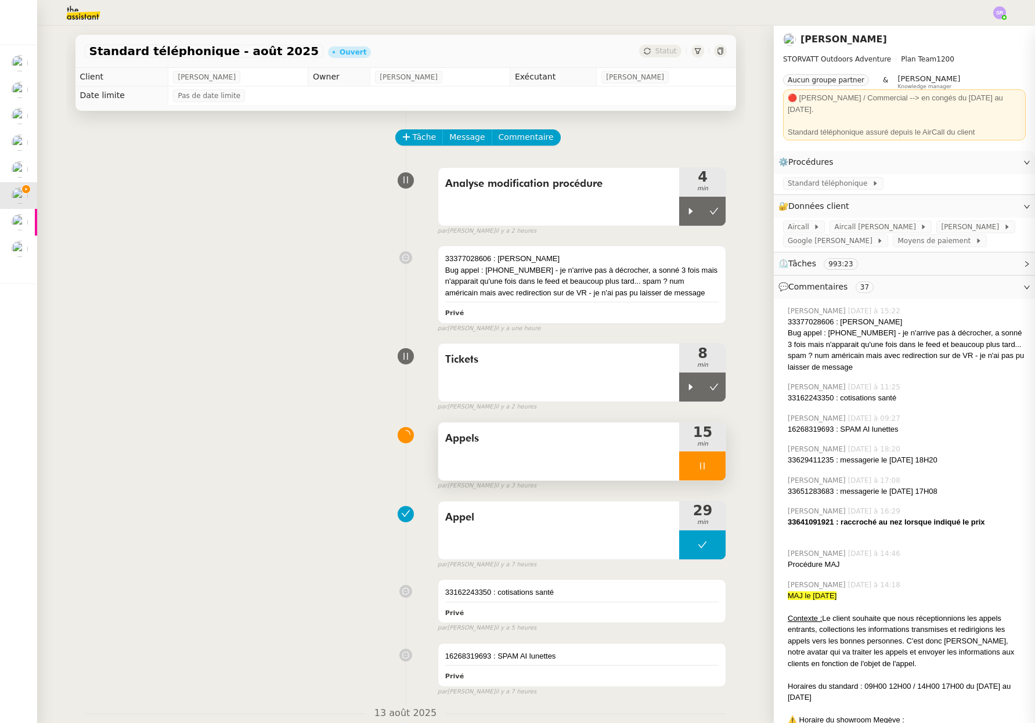
click at [706, 472] on div at bounding box center [702, 465] width 46 height 29
click at [57, 208] on div "Standard téléphonique - [DATE] Ouvert Statut Client [PERSON_NAME] Owner [PERSON…" at bounding box center [405, 374] width 736 height 697
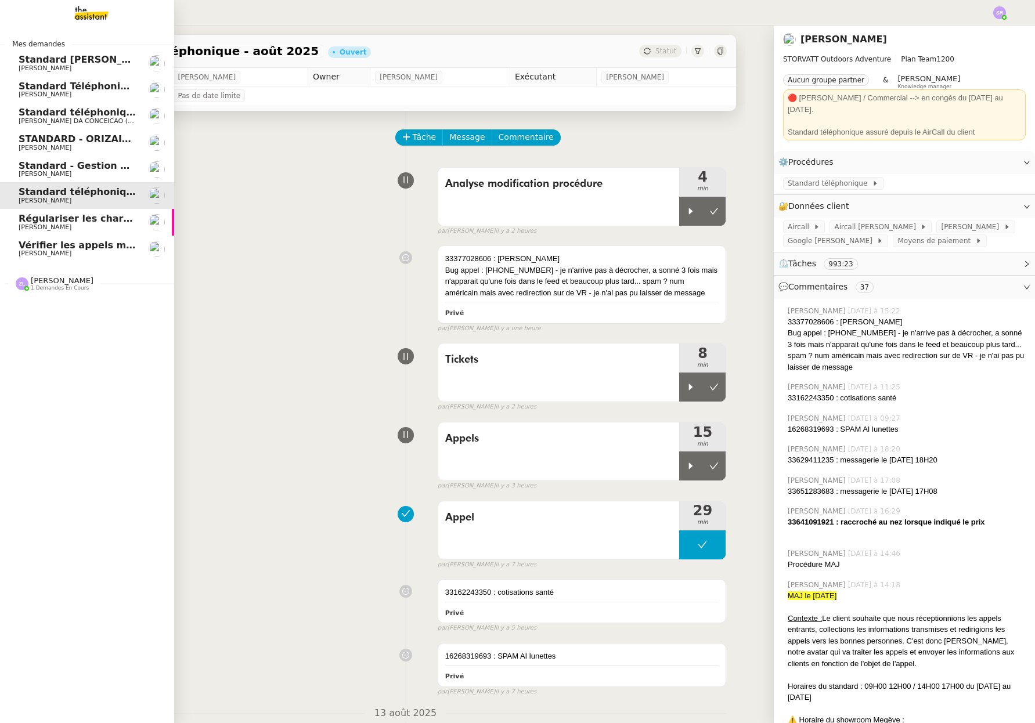
click at [32, 220] on span "Régulariser les charges locatives de [PERSON_NAME]" at bounding box center [158, 218] width 279 height 11
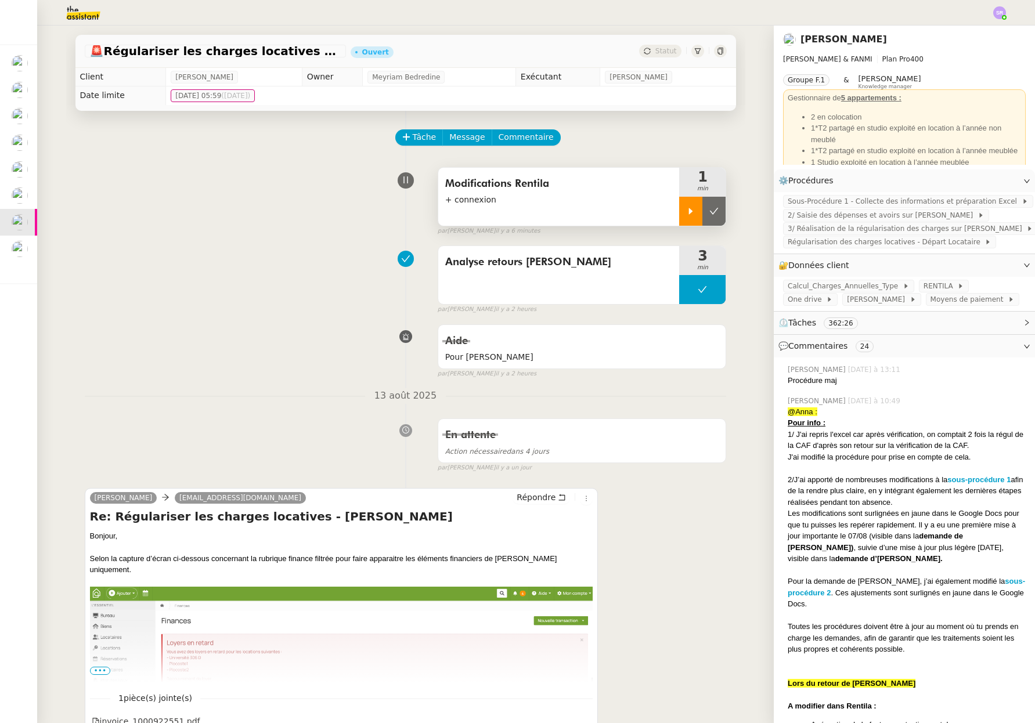
click at [686, 209] on icon at bounding box center [690, 211] width 9 height 9
click at [736, 288] on span "RENTILA" at bounding box center [940, 286] width 34 height 12
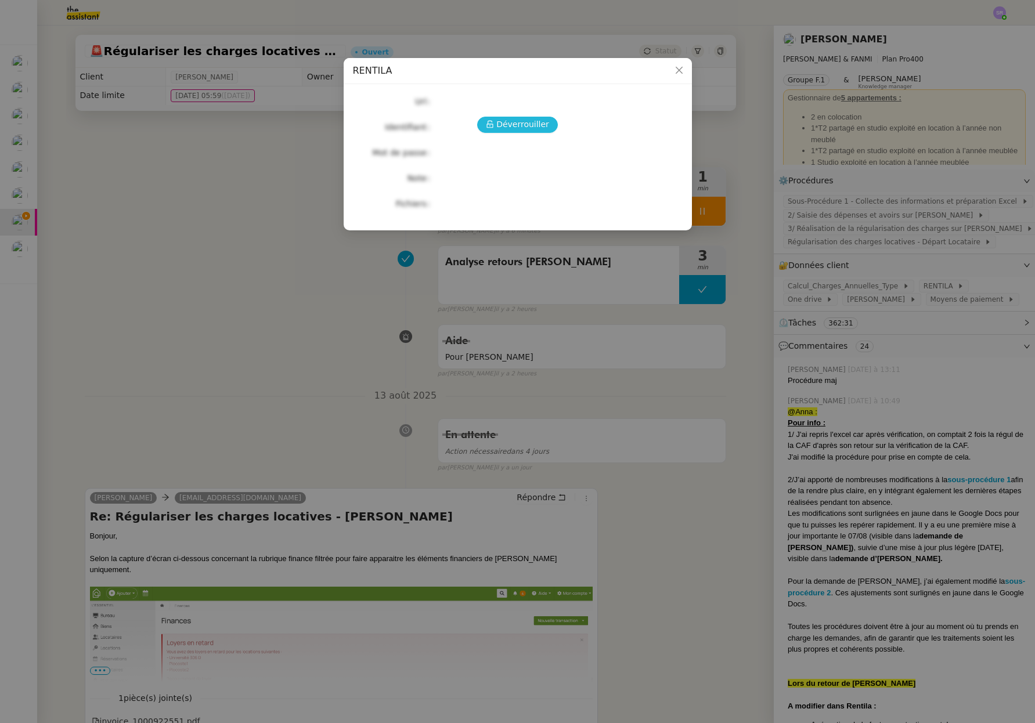
click at [535, 122] on span "Déverrouiller" at bounding box center [522, 124] width 53 height 13
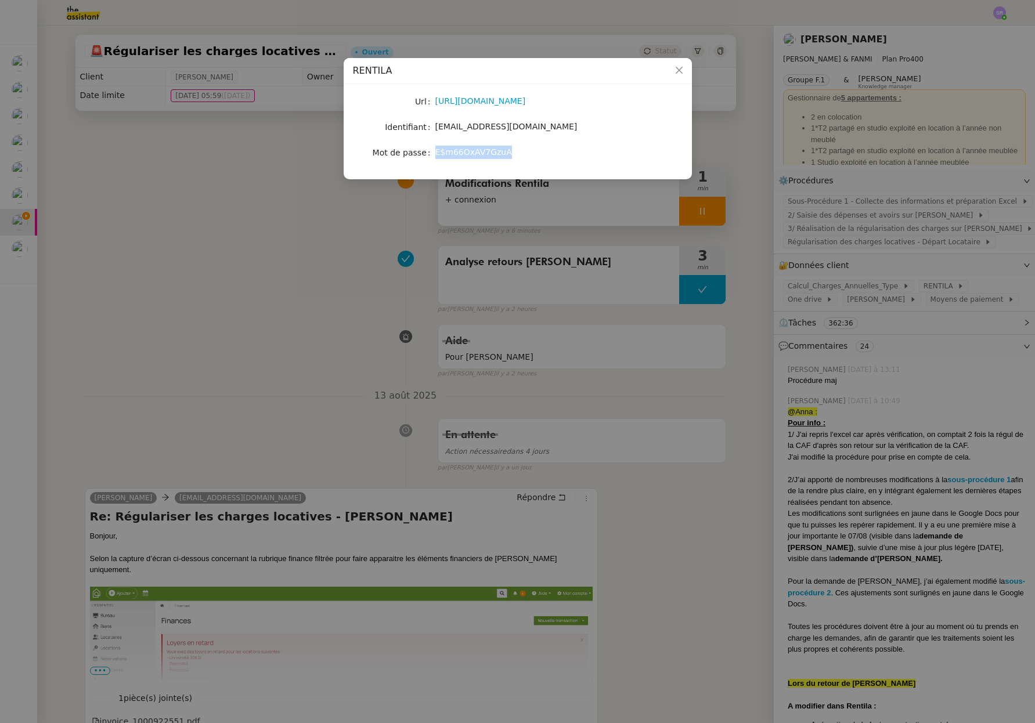
drag, startPoint x: 516, startPoint y: 151, endPoint x: 432, endPoint y: 152, distance: 84.7
click at [432, 152] on nz-form-item "Mot de passe [SECURITY_DATA]" at bounding box center [518, 152] width 330 height 16
copy nz-form-item "E$m66OxAV7GzuA"
click at [312, 254] on nz-modal-container "RENTILA Url [URL][DOMAIN_NAME] Identifiant [EMAIL_ADDRESS][DOMAIN_NAME] Mot de …" at bounding box center [517, 361] width 1035 height 723
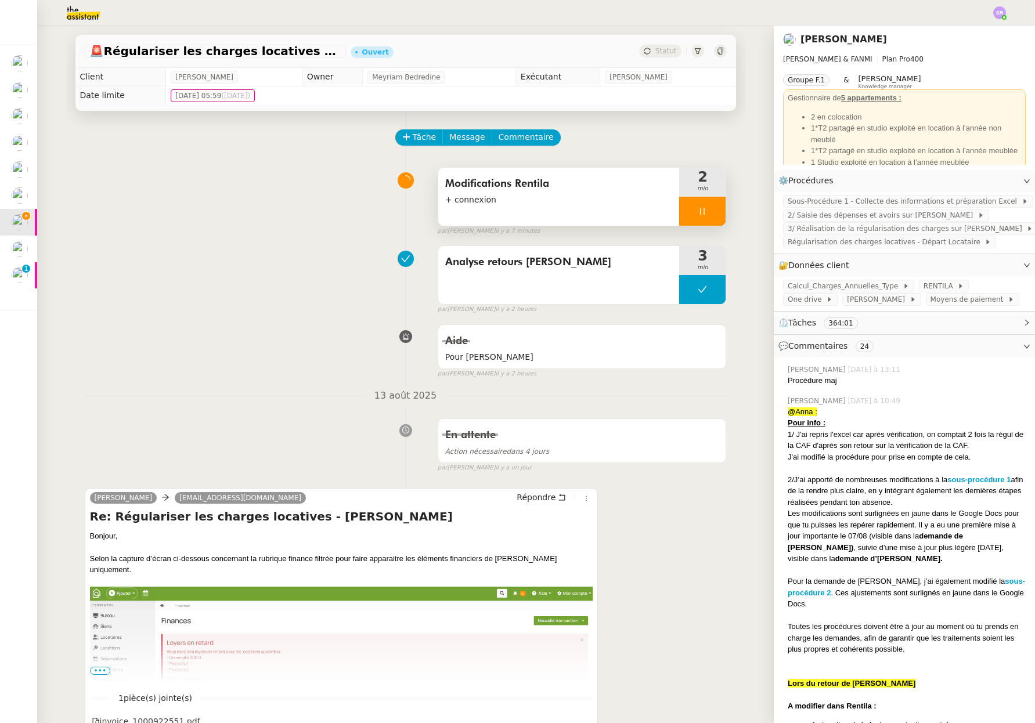
click at [706, 212] on div at bounding box center [702, 211] width 46 height 29
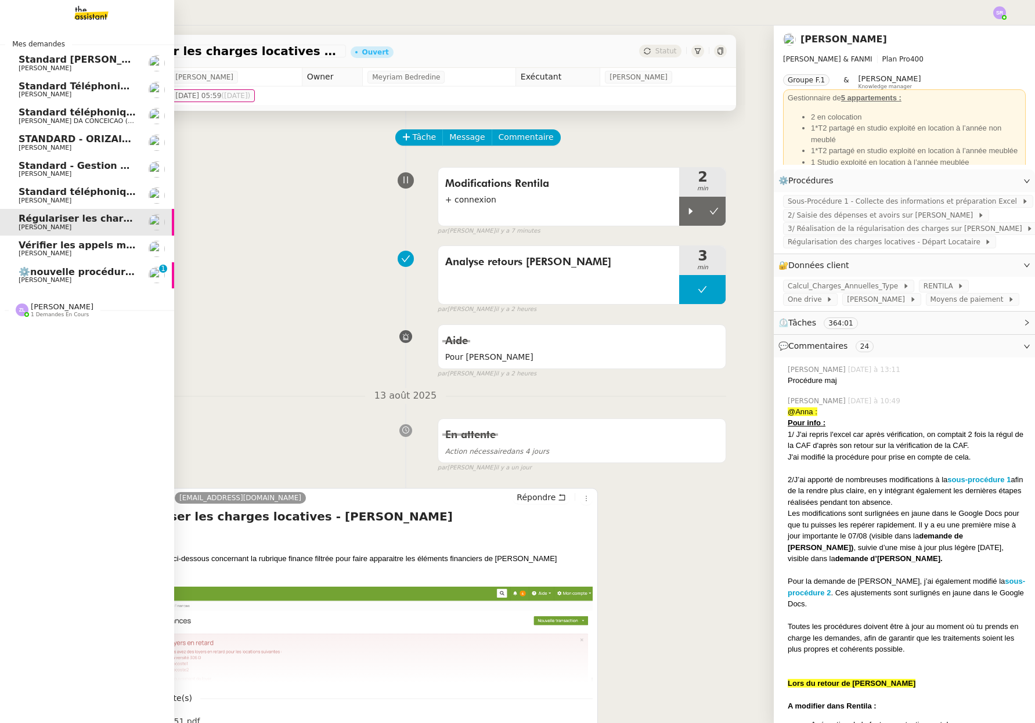
click at [36, 275] on span "⚙️nouvelle procédure d'onboarding" at bounding box center [112, 271] width 186 height 11
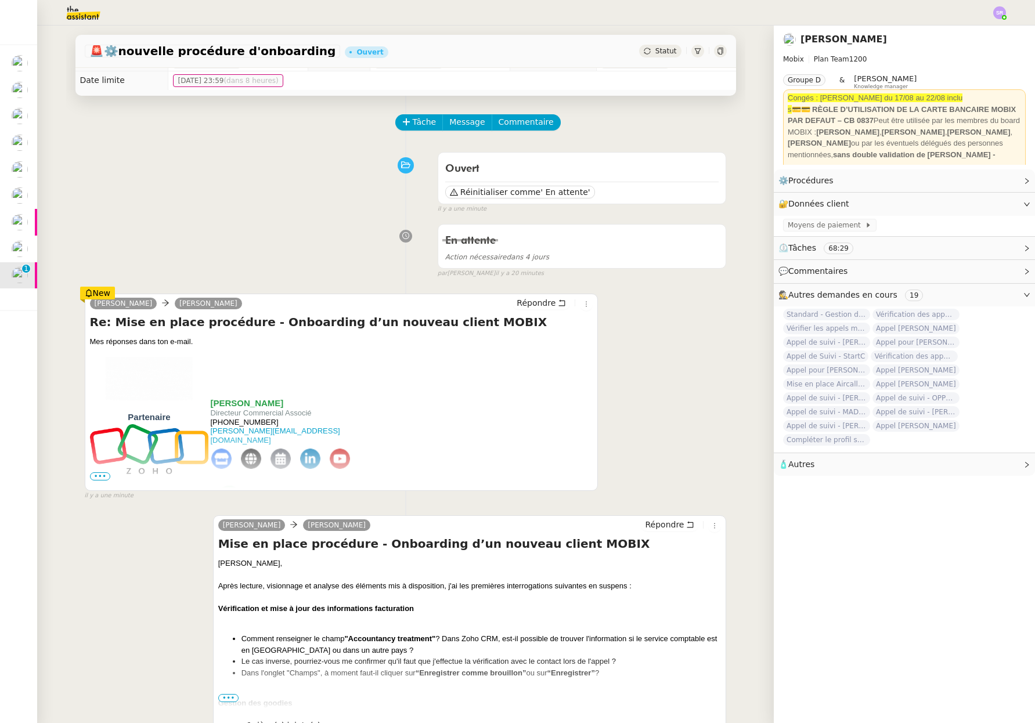
scroll to position [104, 0]
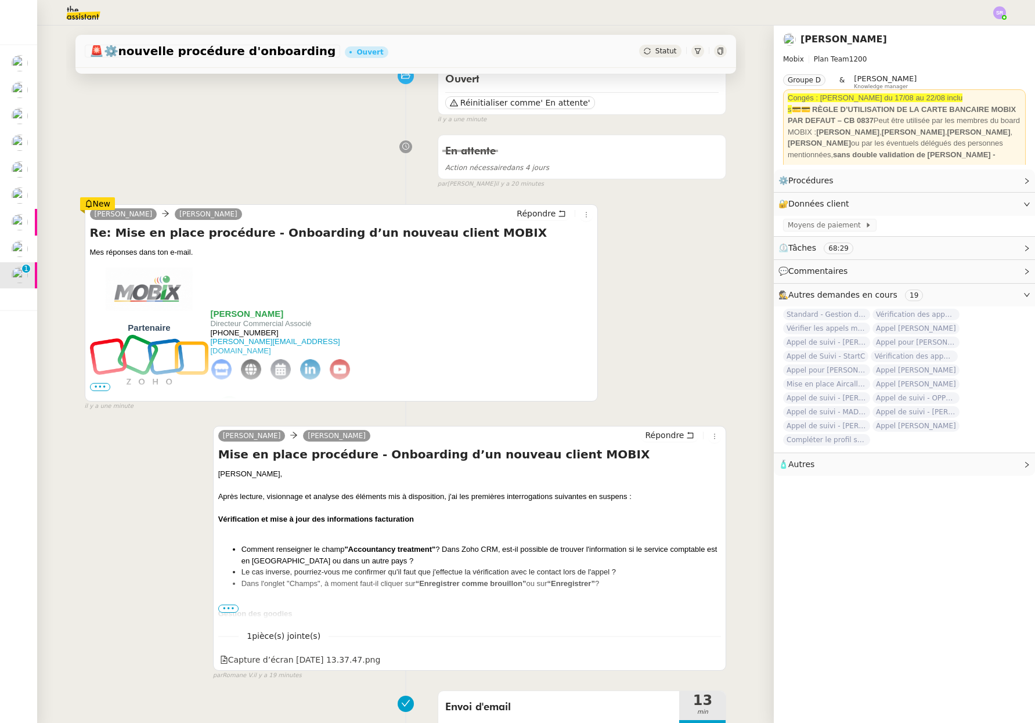
click at [100, 388] on span "•••" at bounding box center [100, 387] width 21 height 8
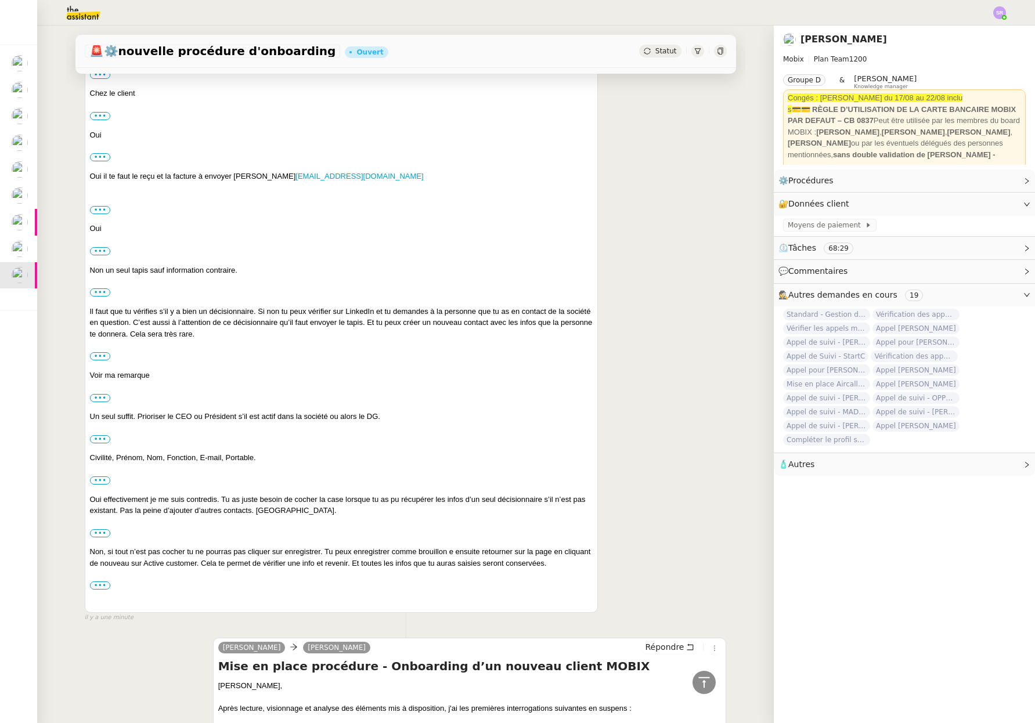
scroll to position [841, 0]
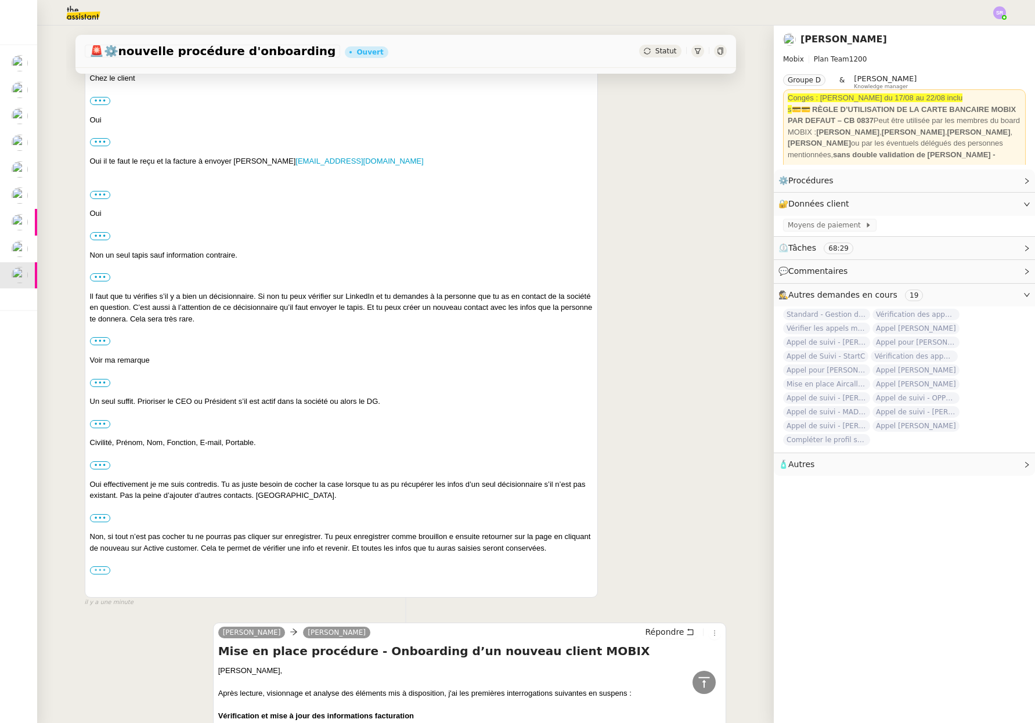
click at [97, 572] on label "•••" at bounding box center [100, 570] width 21 height 8
click at [0, 0] on input "•••" at bounding box center [0, 0] width 0 height 0
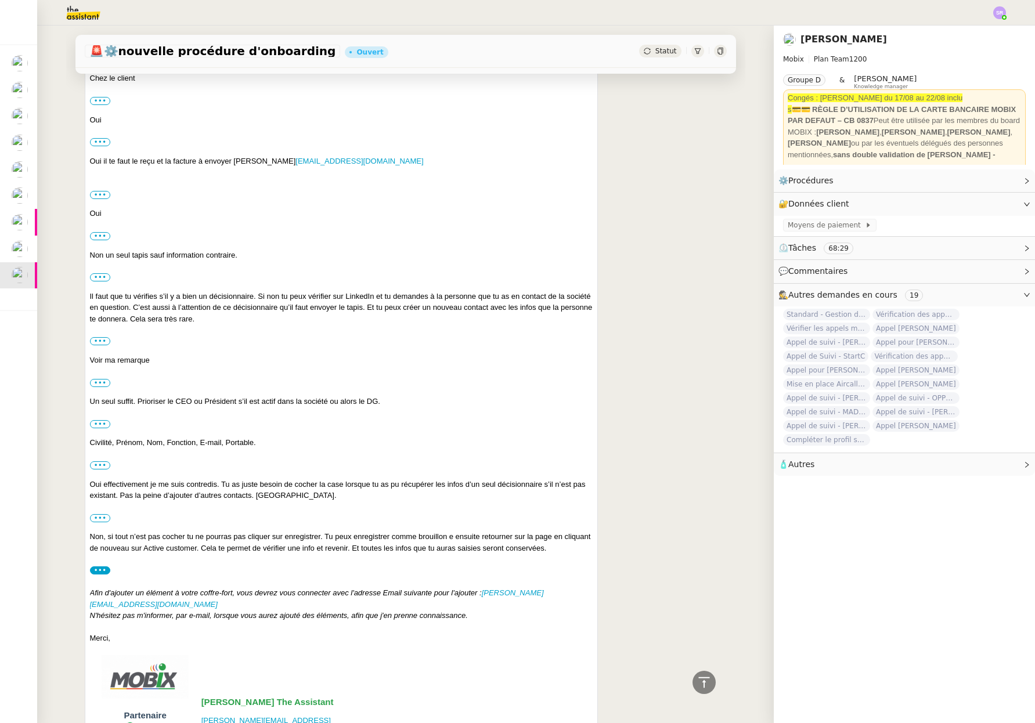
click at [97, 572] on label "•••" at bounding box center [100, 570] width 21 height 8
click at [0, 0] on input "•••" at bounding box center [0, 0] width 0 height 0
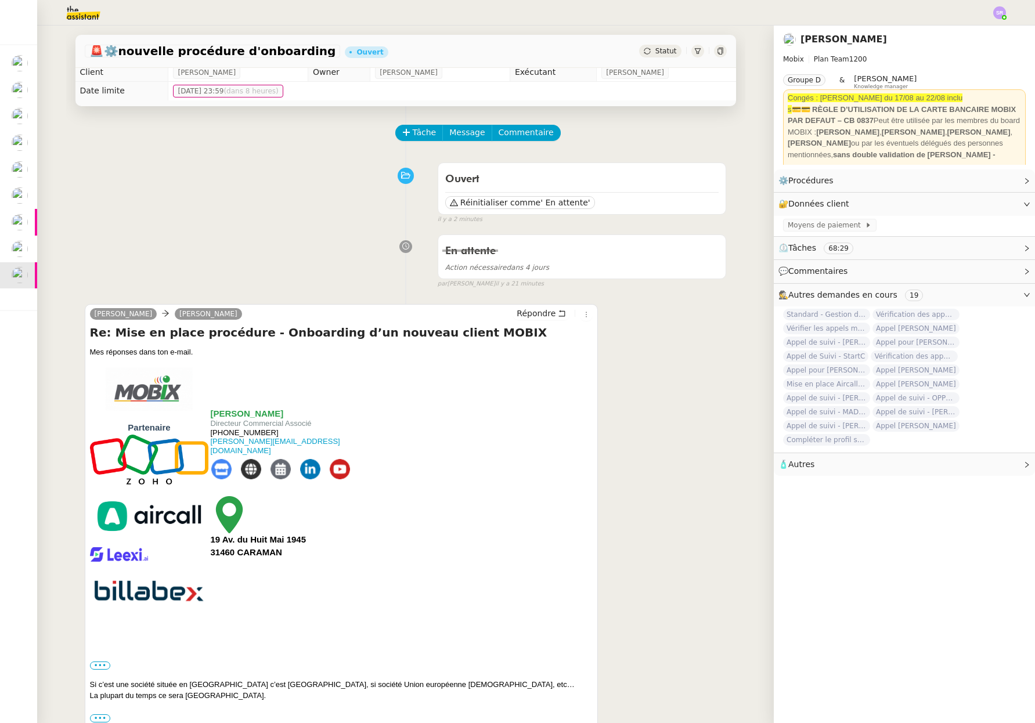
scroll to position [0, 0]
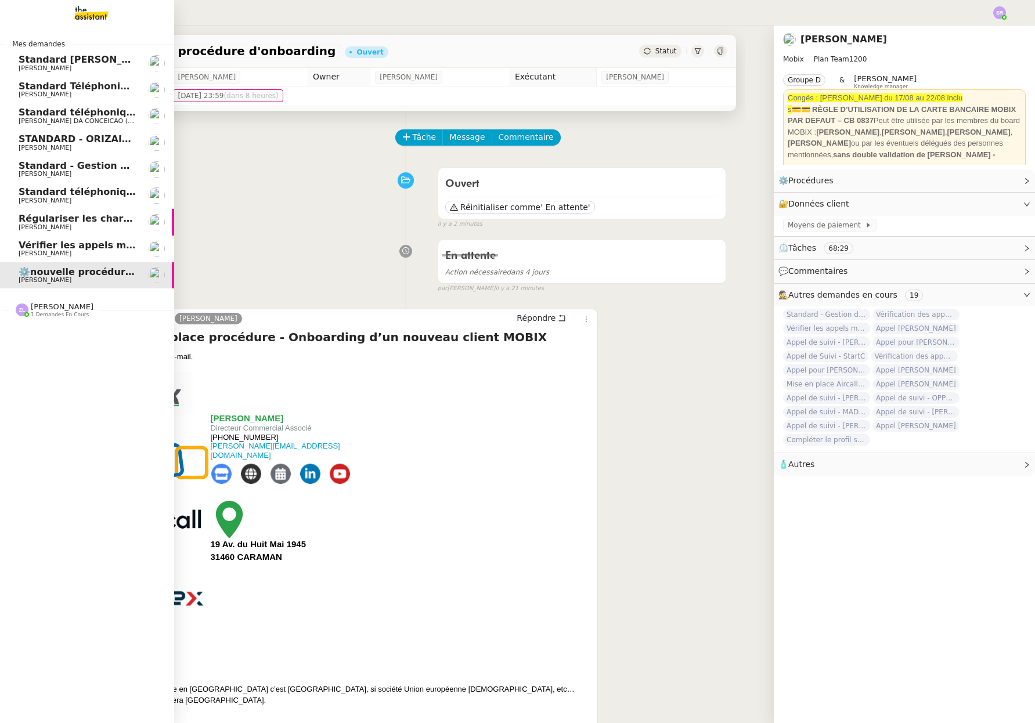
click at [73, 253] on span "[PERSON_NAME]" at bounding box center [77, 253] width 117 height 7
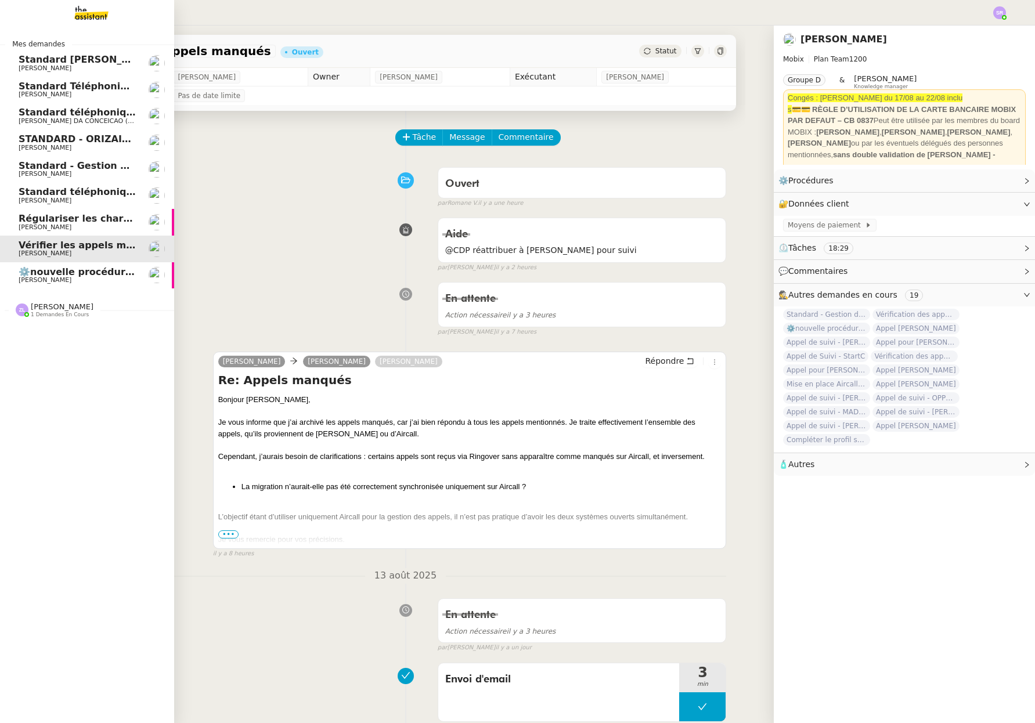
click at [89, 222] on span "Régulariser les charges locatives de [PERSON_NAME]" at bounding box center [158, 218] width 279 height 11
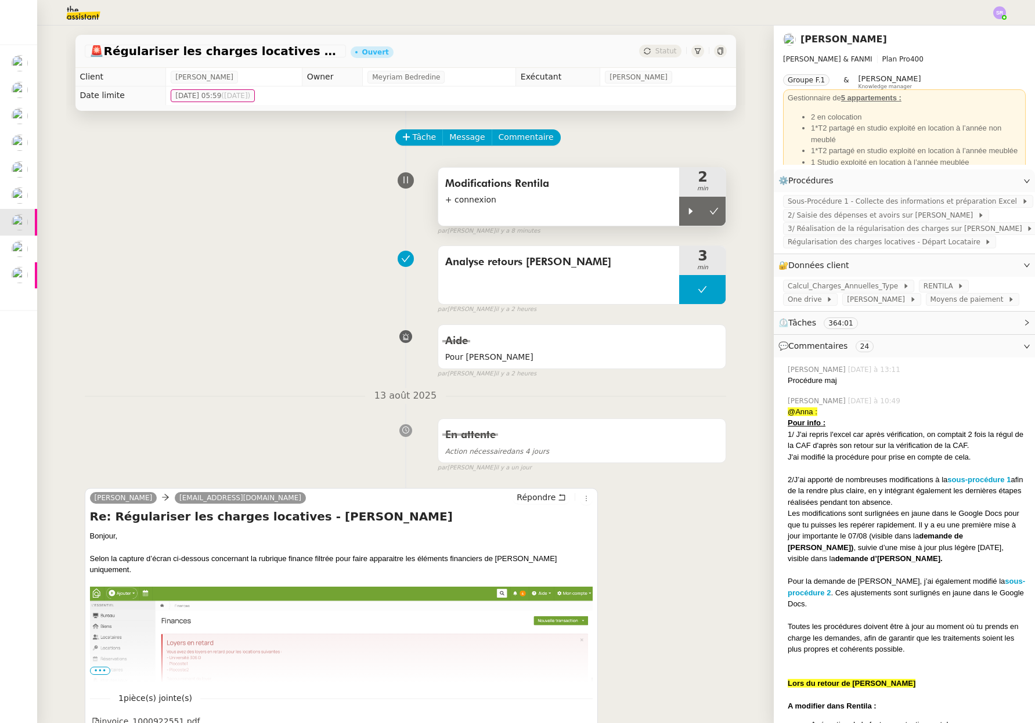
drag, startPoint x: 678, startPoint y: 209, endPoint x: 667, endPoint y: 211, distance: 10.6
click at [686, 208] on icon at bounding box center [690, 211] width 9 height 9
click at [697, 209] on icon at bounding box center [701, 211] width 9 height 9
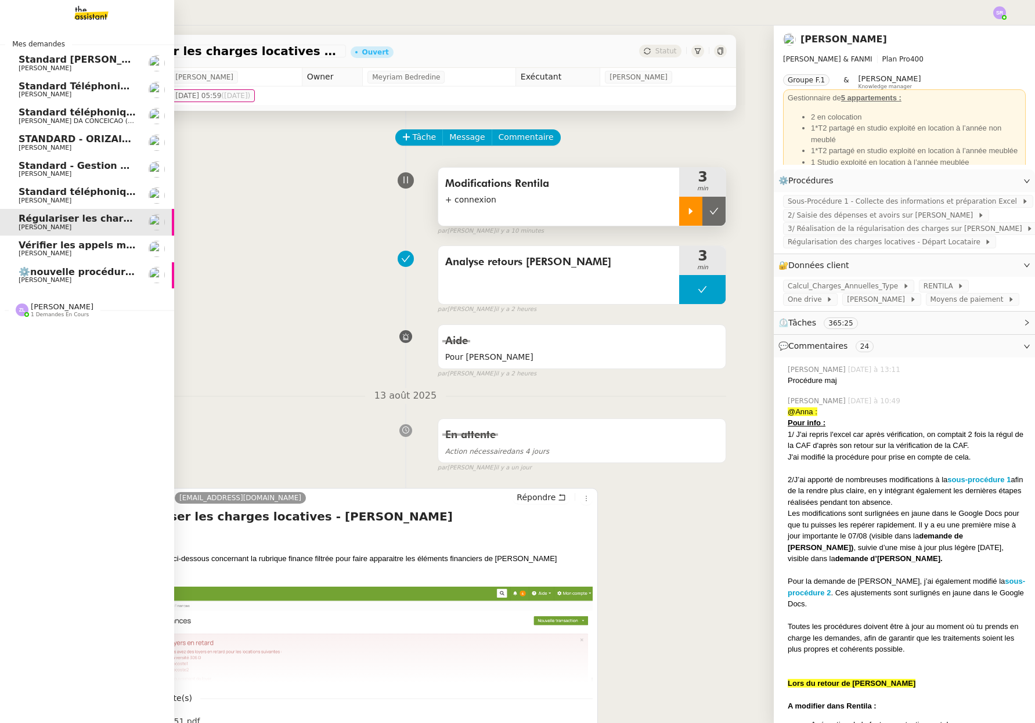
click at [29, 198] on span "[PERSON_NAME]" at bounding box center [45, 201] width 53 height 8
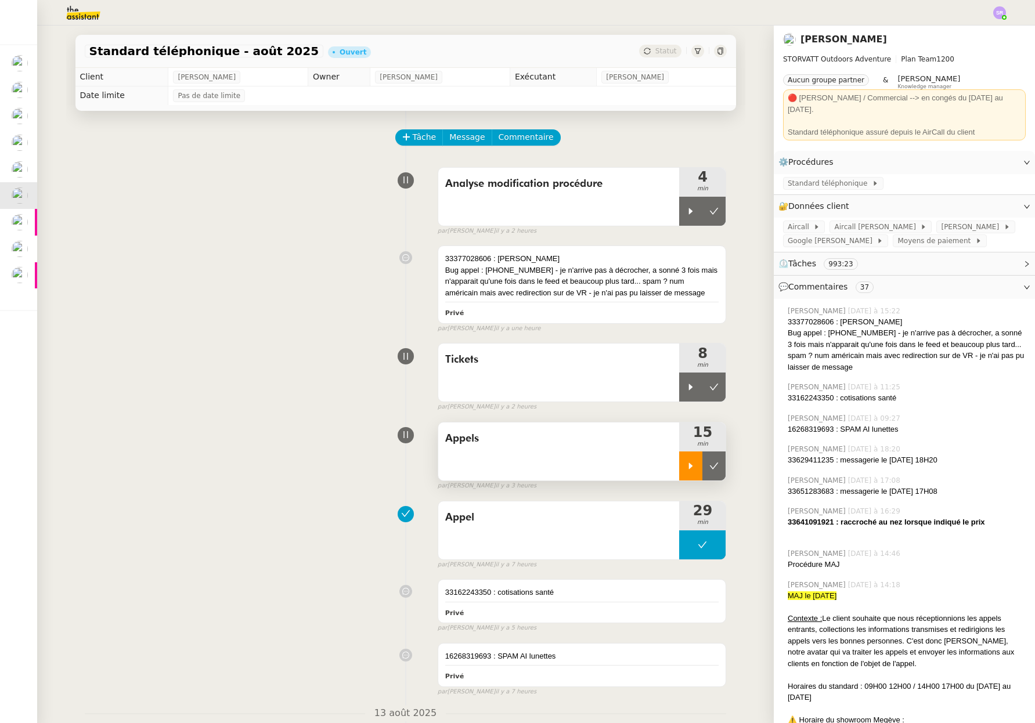
click at [685, 468] on div at bounding box center [690, 465] width 23 height 29
click at [697, 468] on icon at bounding box center [701, 465] width 9 height 9
click at [689, 388] on icon at bounding box center [691, 387] width 4 height 6
click at [698, 381] on div at bounding box center [702, 386] width 46 height 29
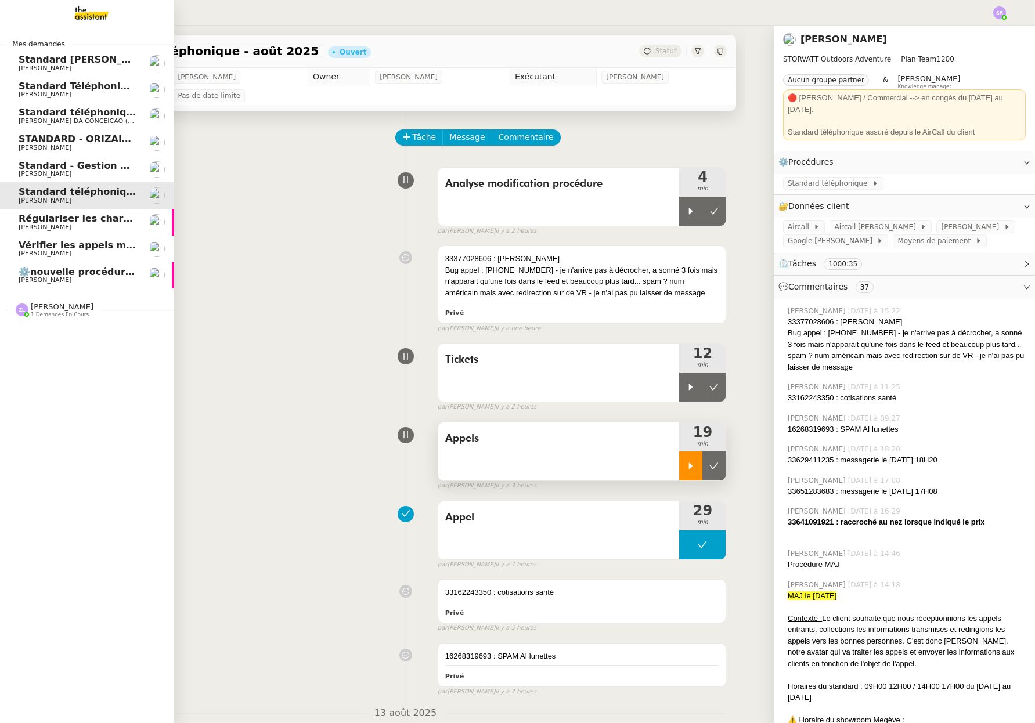
click at [37, 254] on span "[PERSON_NAME]" at bounding box center [45, 253] width 53 height 8
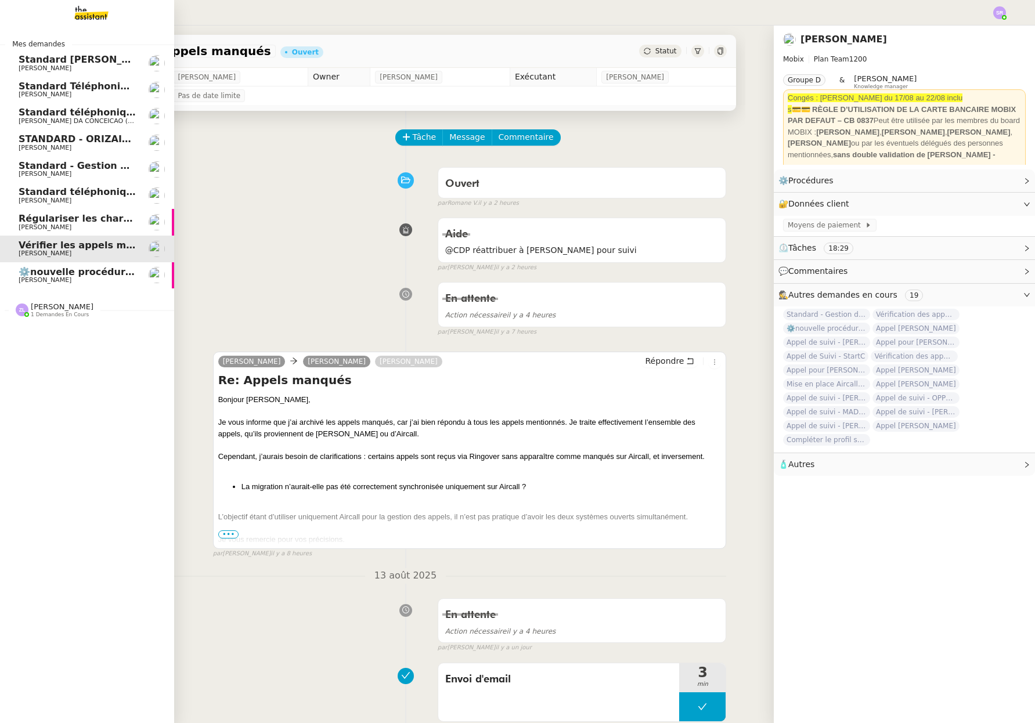
click at [82, 217] on span "Régulariser les charges locatives de [PERSON_NAME]" at bounding box center [158, 218] width 279 height 11
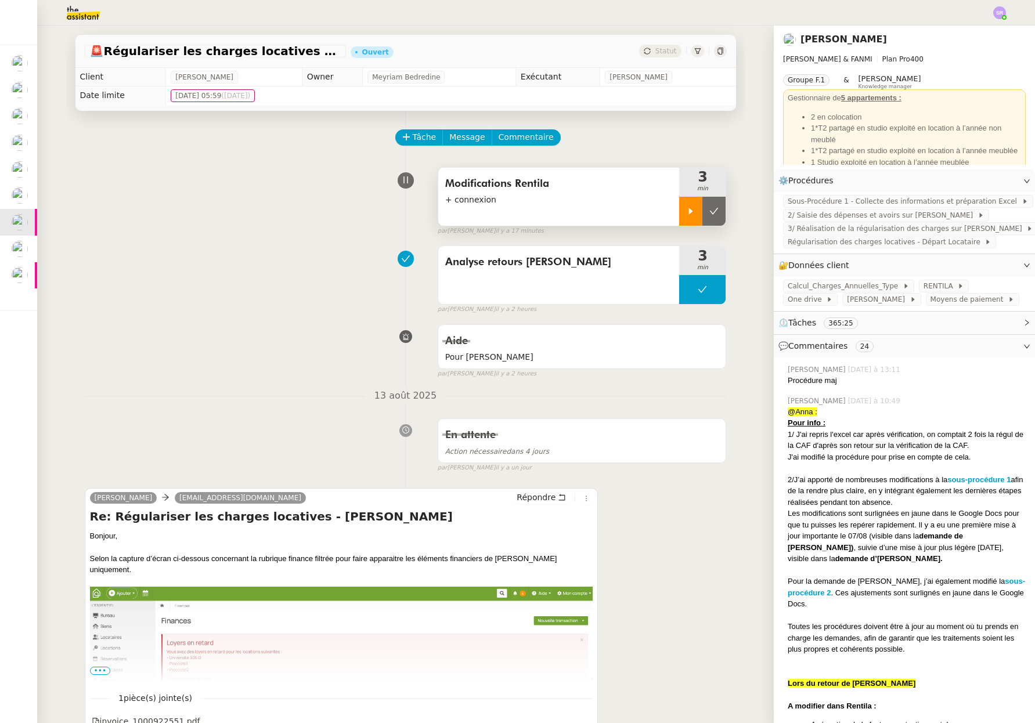
click at [679, 214] on div at bounding box center [690, 211] width 23 height 29
click at [693, 205] on div at bounding box center [702, 211] width 46 height 29
click at [319, 182] on div "Modifications Rentila + connexion 4 min false par [PERSON_NAME] il y a 19 minut…" at bounding box center [406, 199] width 642 height 74
click at [679, 216] on div at bounding box center [690, 211] width 23 height 29
click at [699, 211] on div at bounding box center [702, 211] width 46 height 29
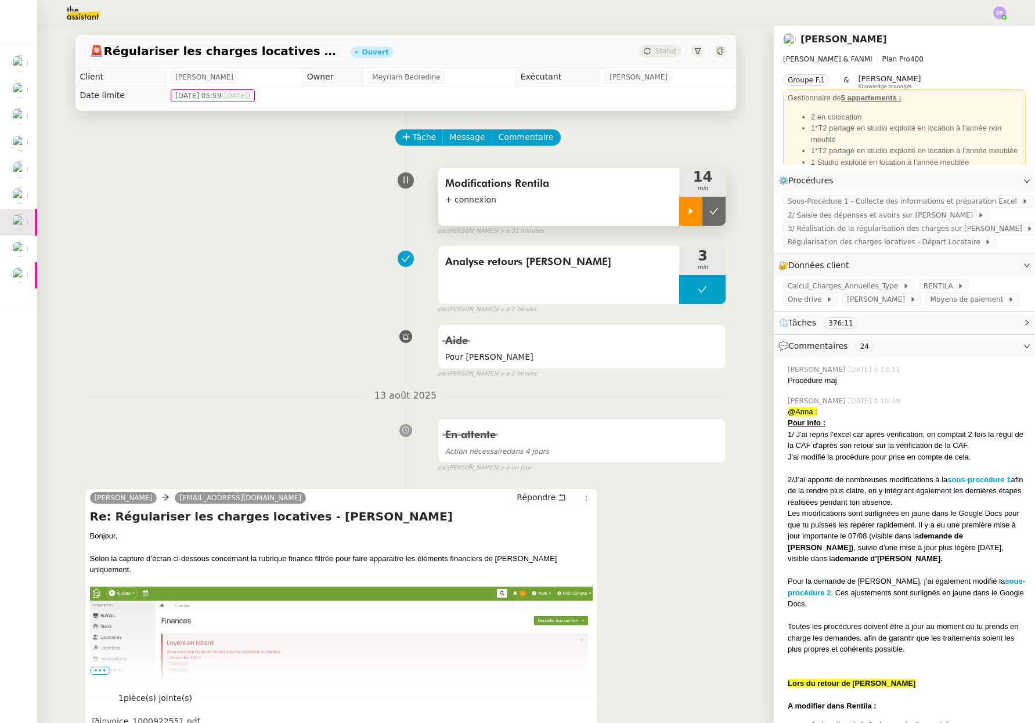
click at [686, 215] on icon at bounding box center [690, 211] width 9 height 9
click at [699, 214] on div at bounding box center [702, 211] width 46 height 29
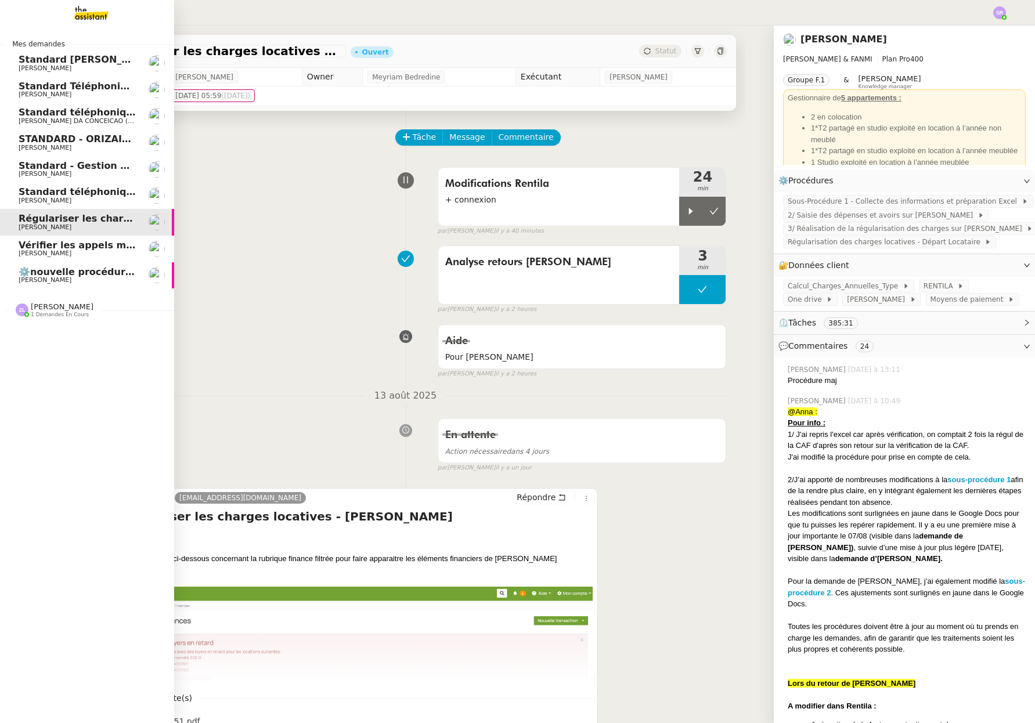
click at [19, 196] on span "Standard téléphonique - août 2025" at bounding box center [110, 191] width 183 height 11
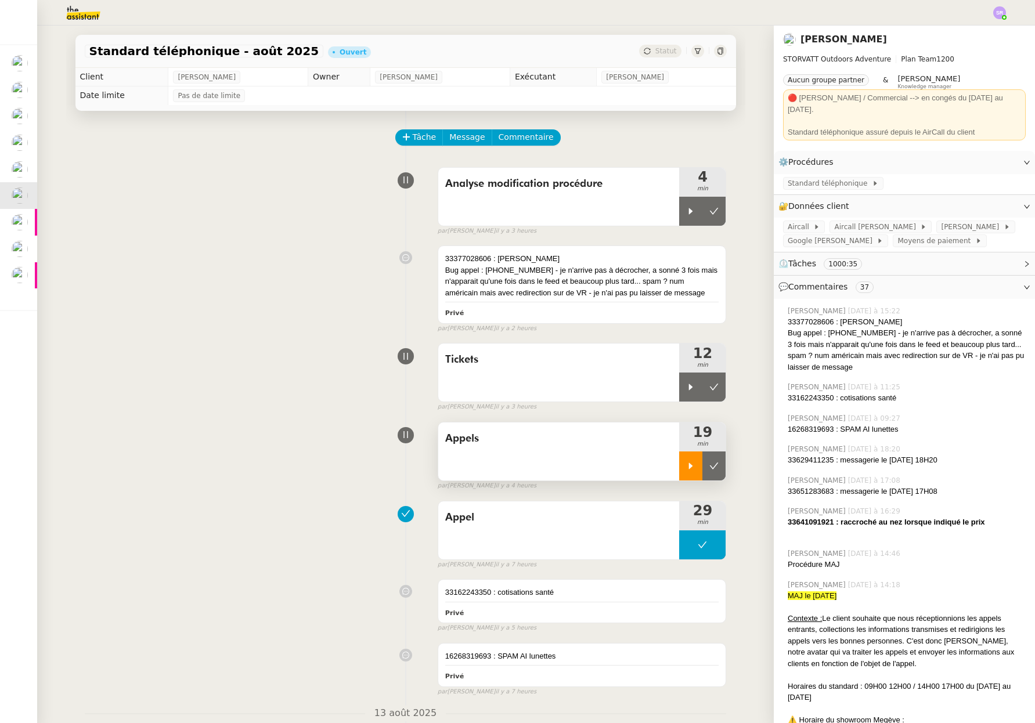
click at [679, 465] on div at bounding box center [690, 465] width 23 height 29
click at [668, 299] on div "33377028606 : [PERSON_NAME] démarchage Bug appel : [PHONE_NUMBER] - je n'arrive…" at bounding box center [582, 284] width 288 height 77
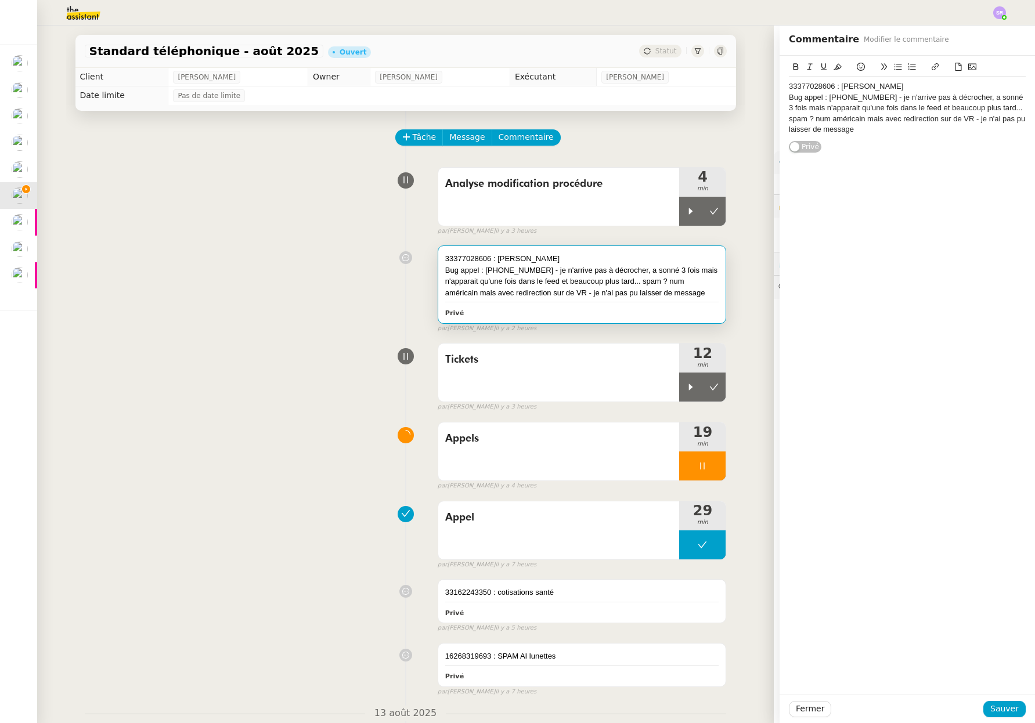
click at [736, 137] on div "33377028606 : [PERSON_NAME] démarchage Bug appel : [PHONE_NUMBER] - je n'arrive…" at bounding box center [906, 108] width 237 height 63
click at [736, 671] on span "Sauver" at bounding box center [1004, 708] width 28 height 13
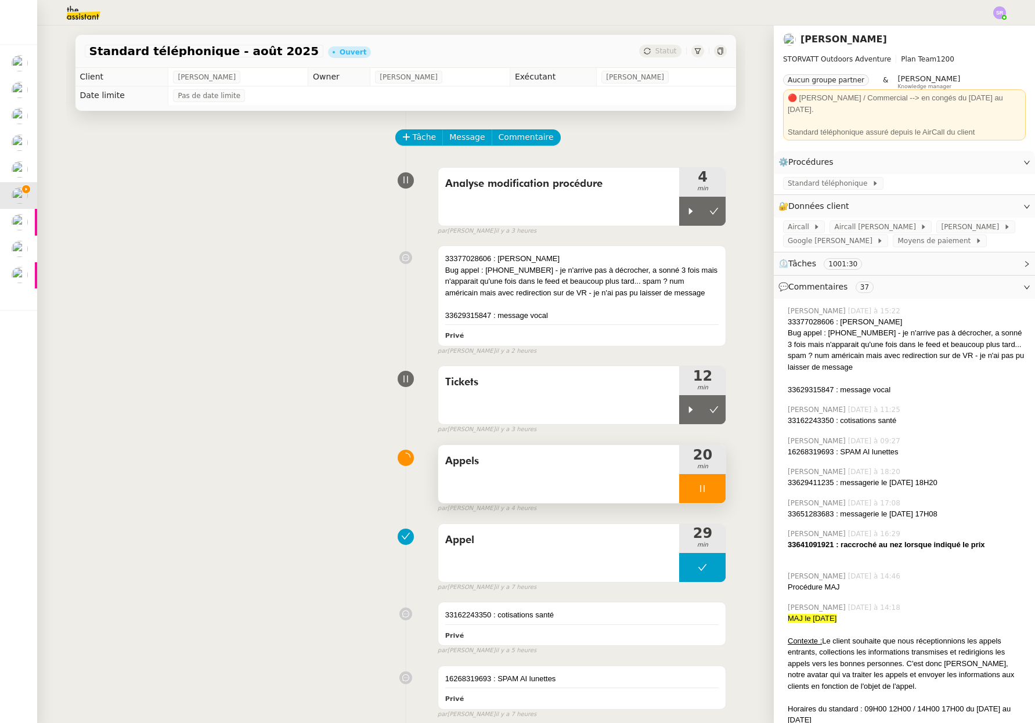
click at [697, 493] on icon at bounding box center [701, 488] width 9 height 9
click at [686, 491] on icon at bounding box center [690, 488] width 9 height 9
click at [736, 178] on span "Standard téléphonique" at bounding box center [829, 184] width 84 height 12
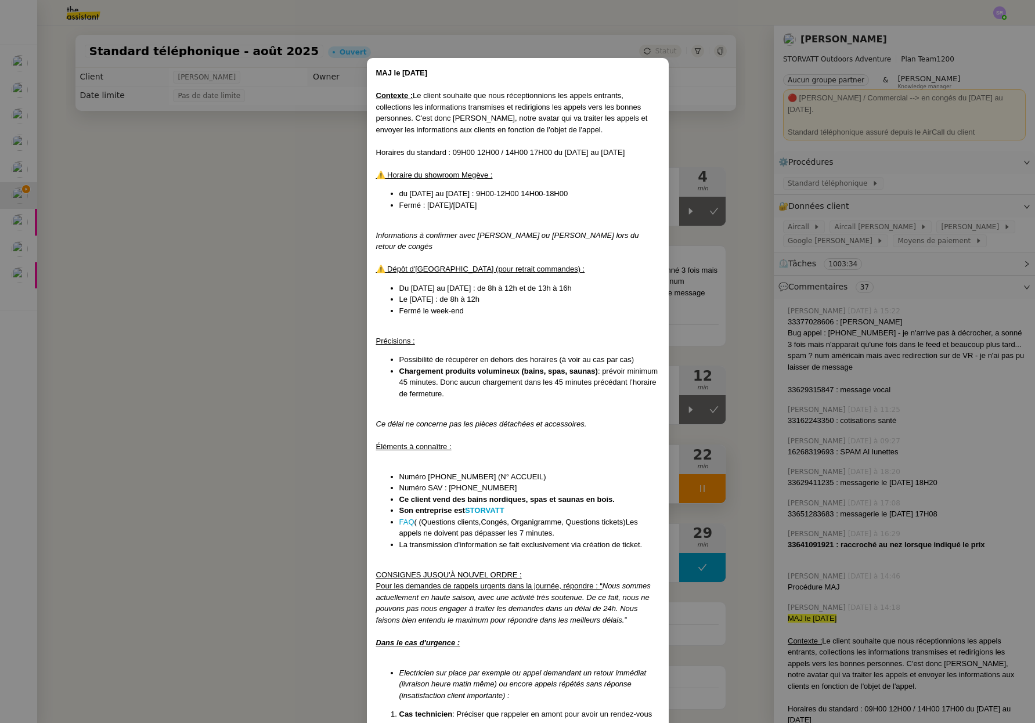
click at [187, 422] on nz-modal-container "MAJ le [DATE] Contexte : Le client souhaite que nous réceptionnions les appels …" at bounding box center [517, 361] width 1035 height 723
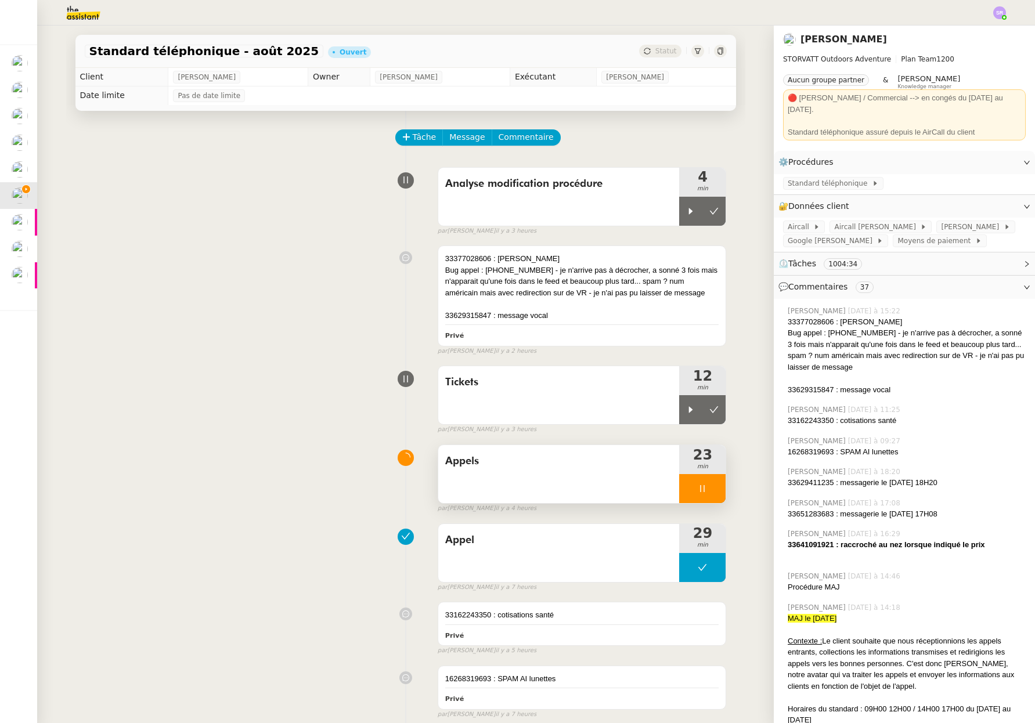
click at [686, 491] on div at bounding box center [702, 488] width 46 height 29
click at [689, 408] on icon at bounding box center [691, 410] width 4 height 6
click at [679, 481] on div at bounding box center [702, 488] width 46 height 29
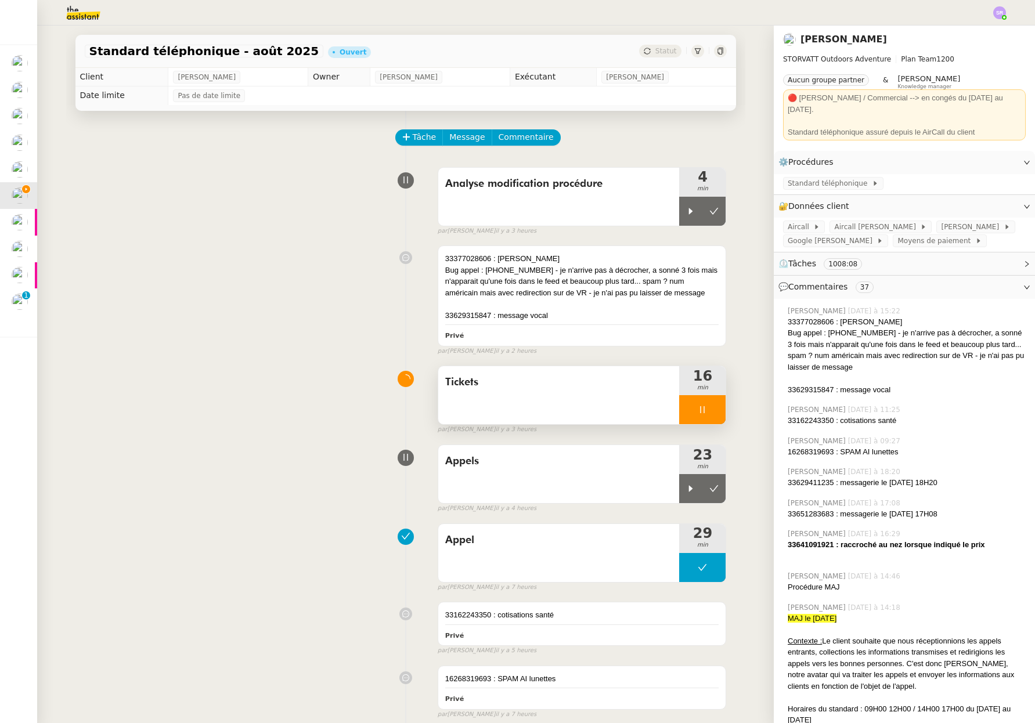
click at [697, 410] on icon at bounding box center [701, 409] width 9 height 9
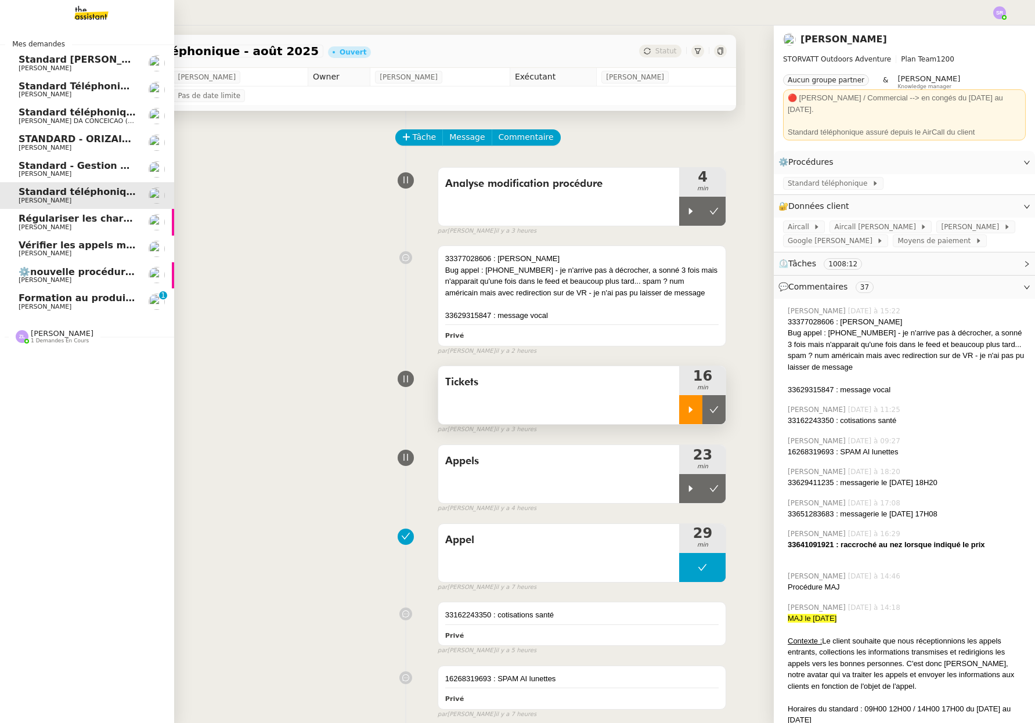
click at [28, 301] on span "Formation au produit Storvatt" at bounding box center [98, 297] width 158 height 11
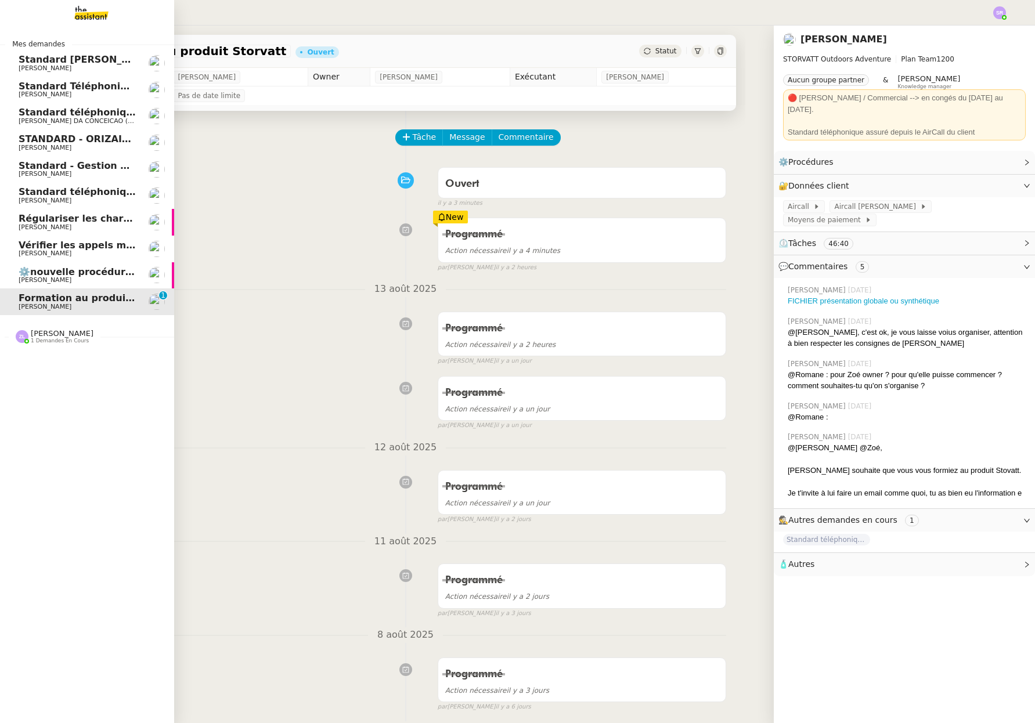
click at [92, 272] on span "⚙️nouvelle procédure d'onboarding" at bounding box center [112, 271] width 186 height 11
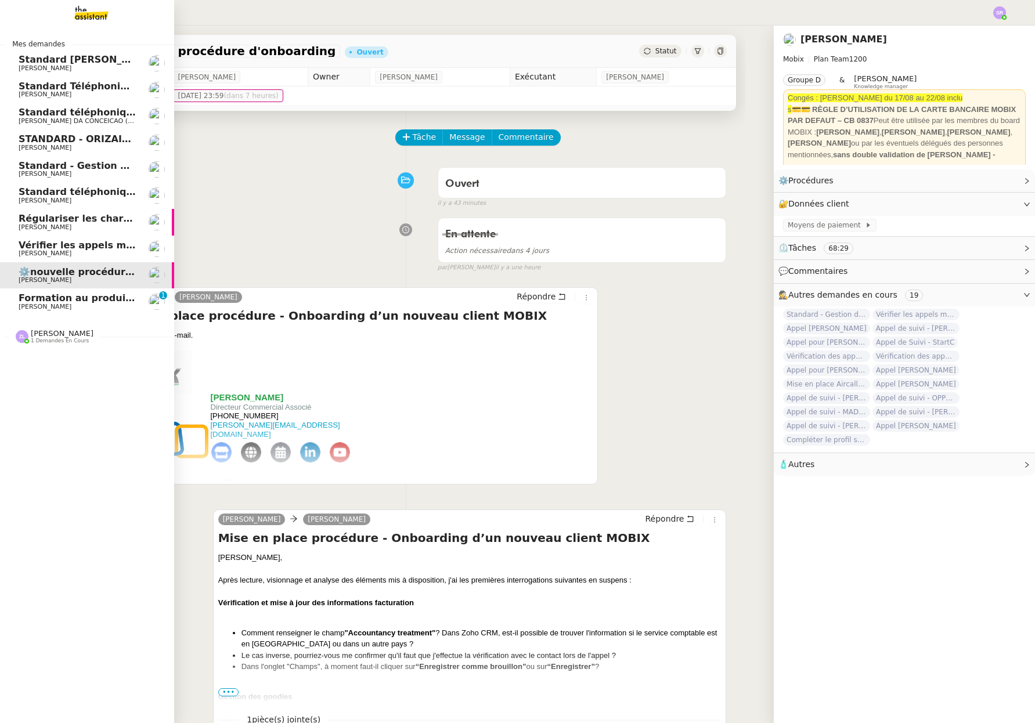
click at [110, 249] on span "Vérifier les appels manqués" at bounding box center [92, 245] width 146 height 11
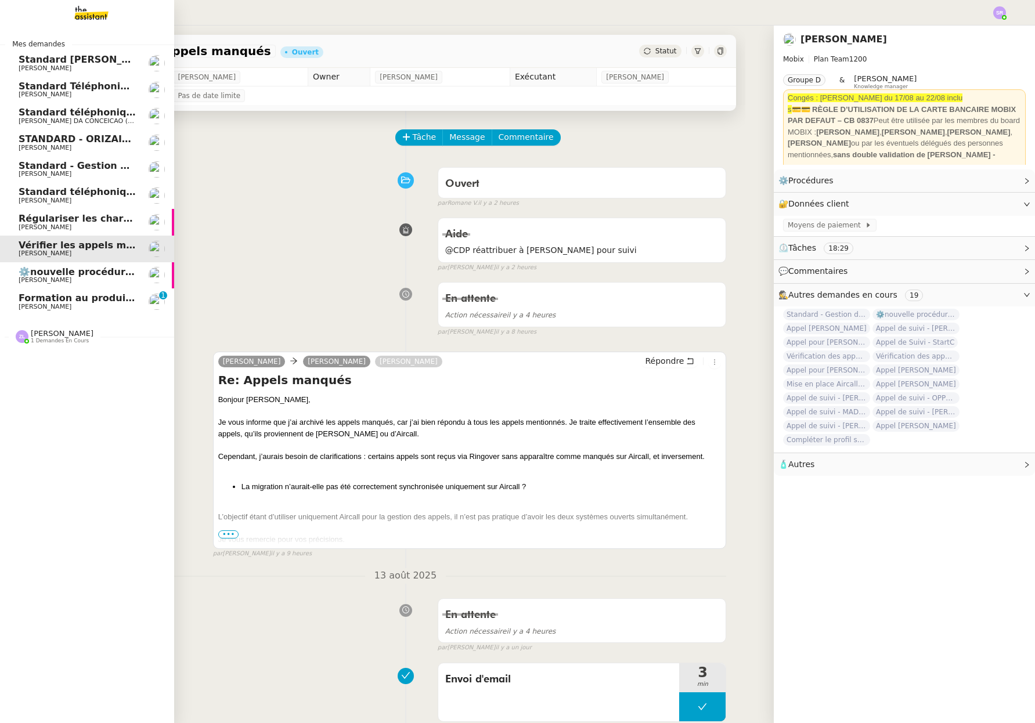
click at [106, 302] on span "Formation au produit Storvatt" at bounding box center [98, 297] width 158 height 11
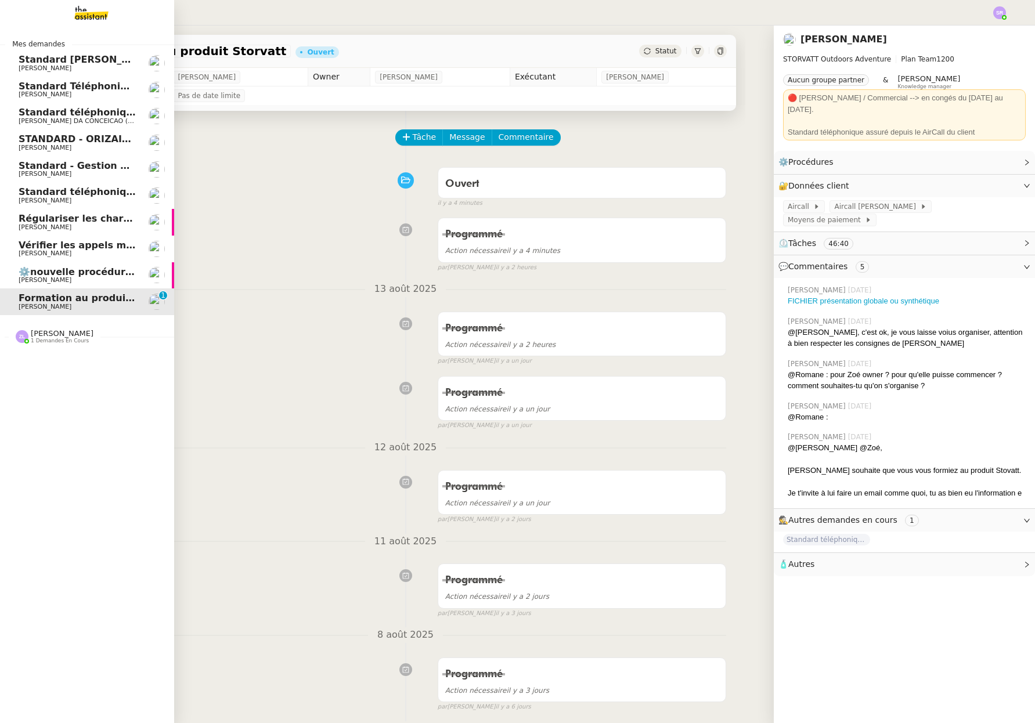
click at [130, 243] on span "Vérifier les appels manqués" at bounding box center [92, 245] width 146 height 11
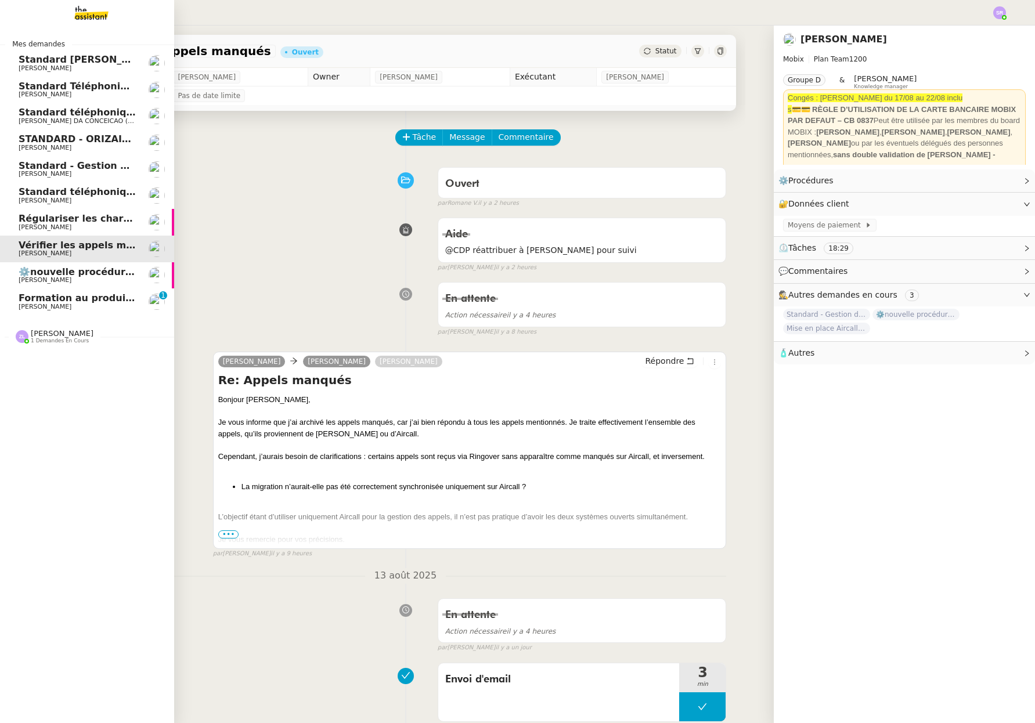
click at [143, 219] on link "Régulariser les charges locatives de [PERSON_NAME] [PERSON_NAME]" at bounding box center [87, 222] width 174 height 27
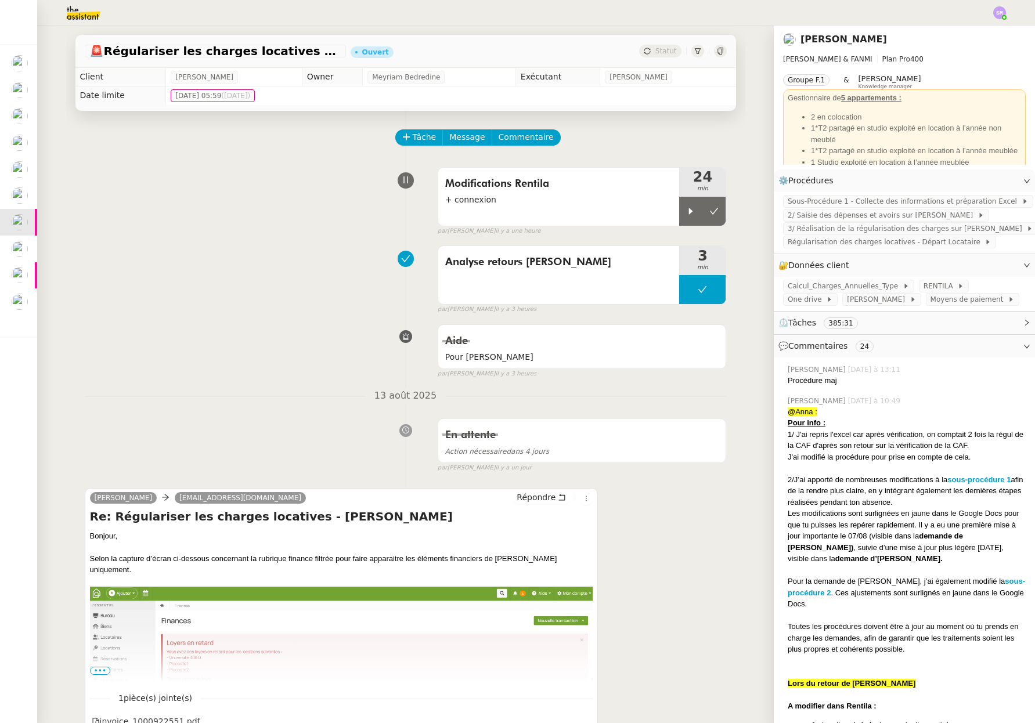
click at [93, 18] on img at bounding box center [74, 13] width 90 height 26
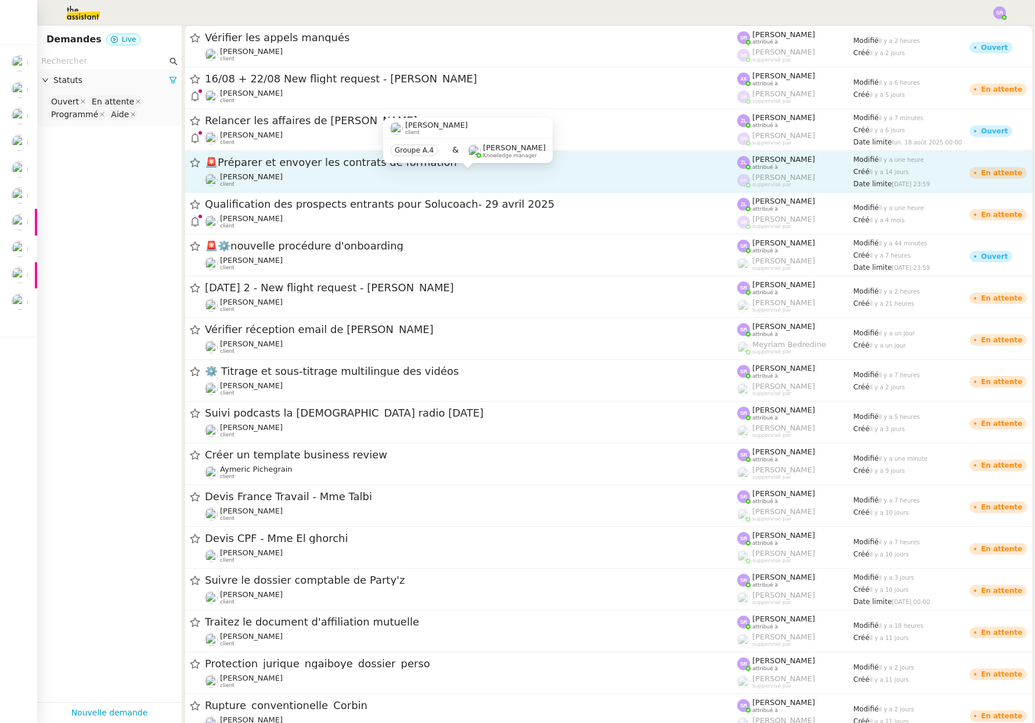
click at [346, 184] on div "[PERSON_NAME] client" at bounding box center [471, 179] width 532 height 15
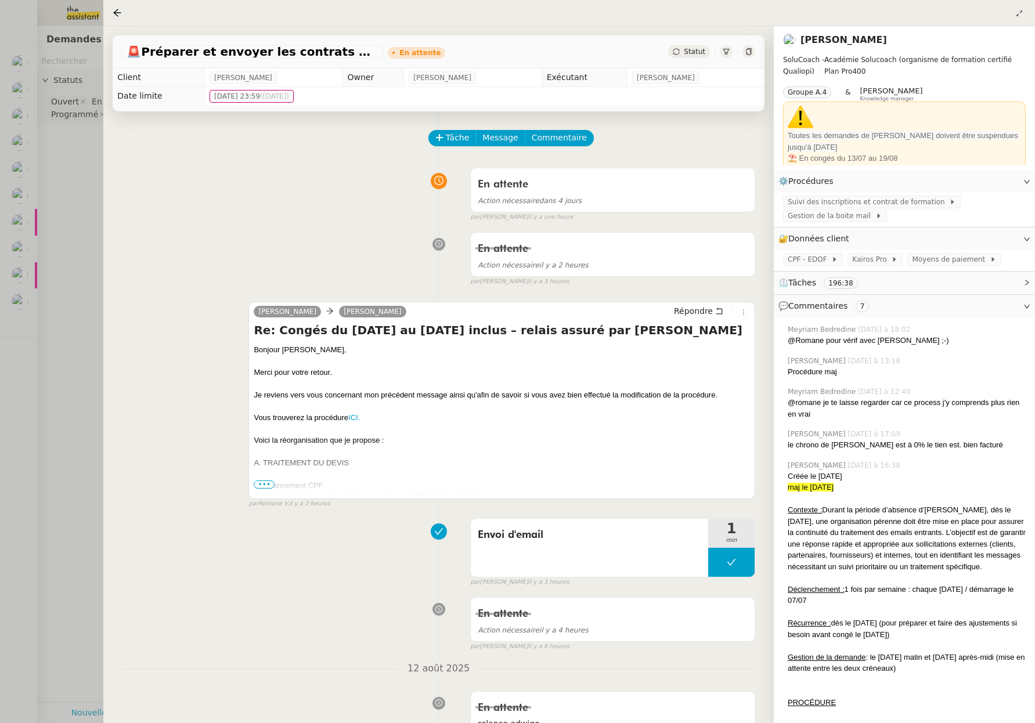
scroll to position [38, 0]
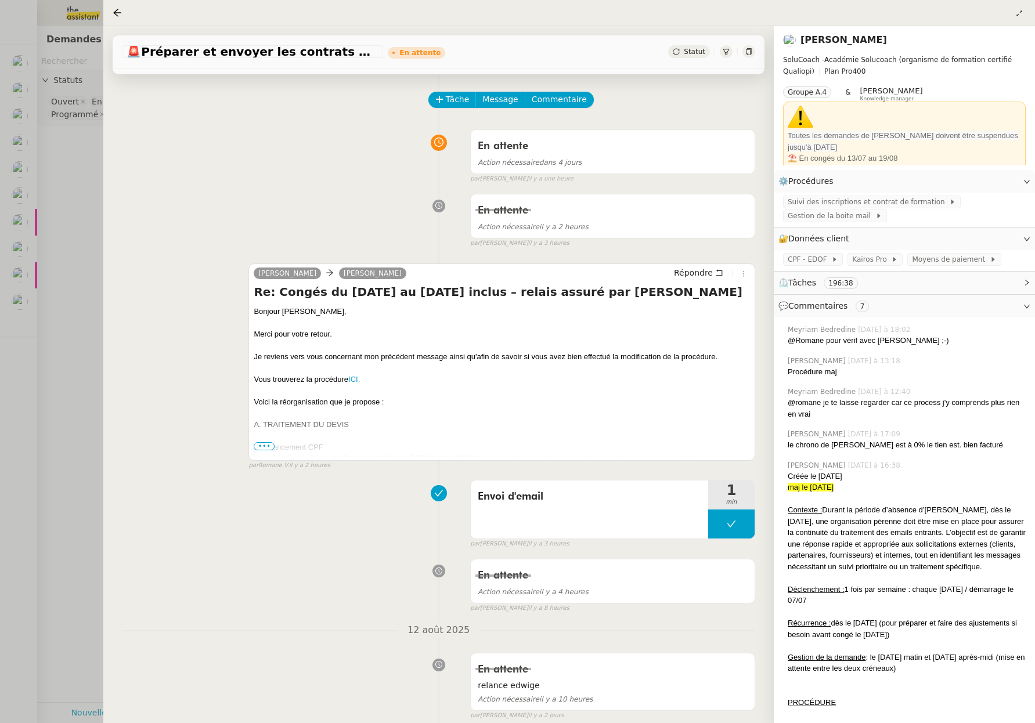
click at [23, 195] on div at bounding box center [517, 361] width 1035 height 723
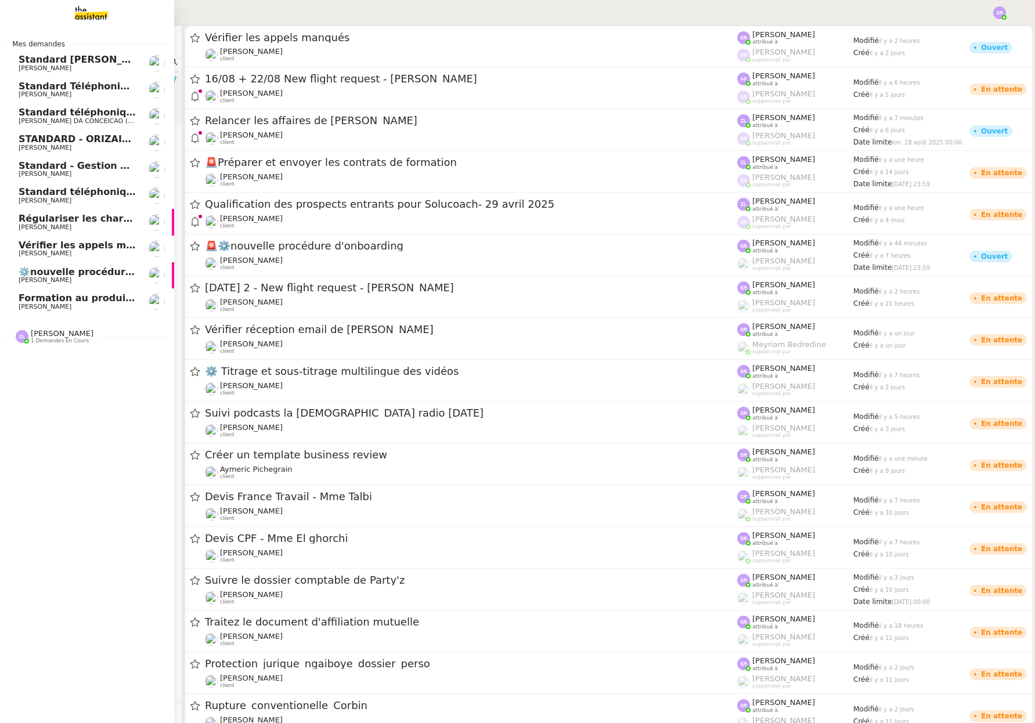
click at [33, 195] on span "Standard téléphonique - août 2025" at bounding box center [110, 191] width 183 height 11
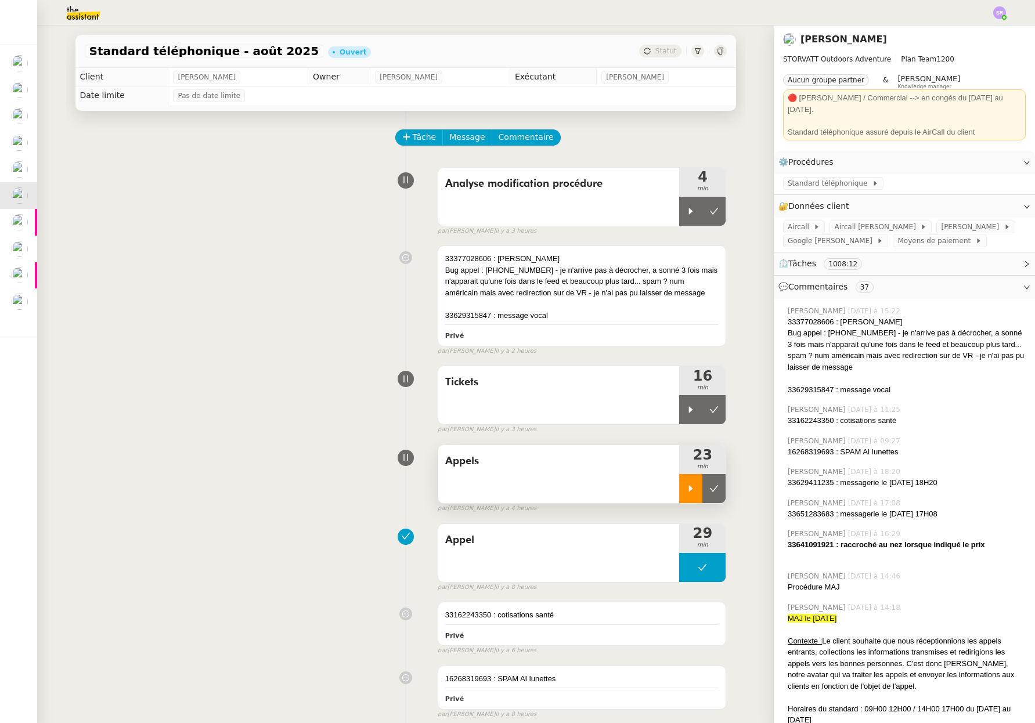
click at [690, 484] on icon at bounding box center [690, 488] width 9 height 9
click at [588, 316] on div "33629315847 : message vocal" at bounding box center [582, 316] width 274 height 12
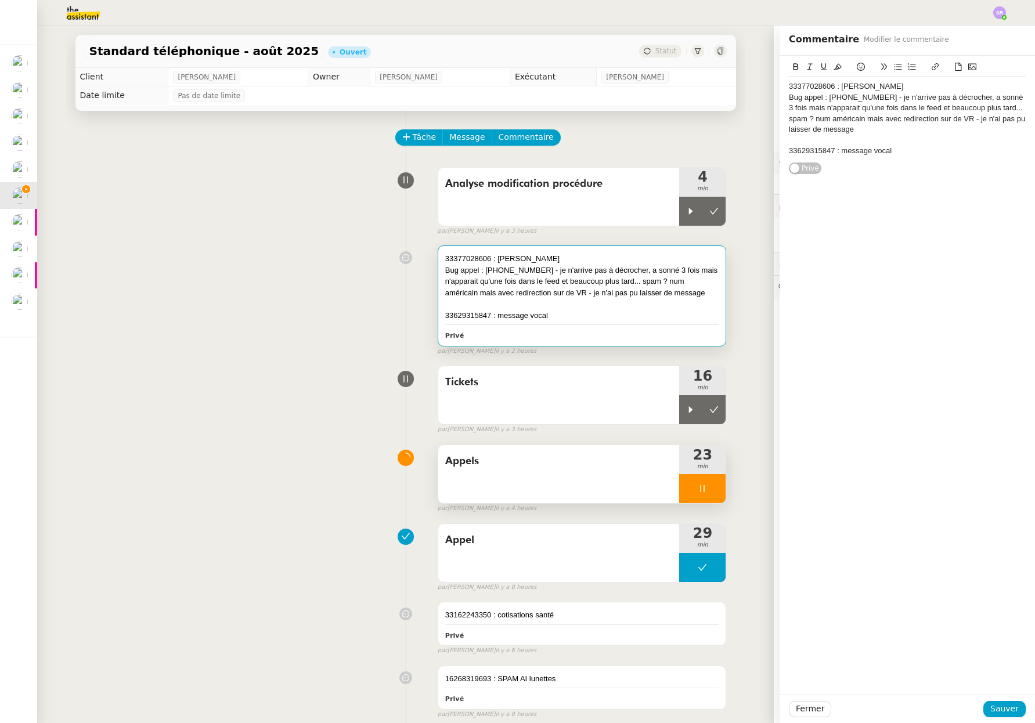
click at [736, 157] on div "33377028606 : [PERSON_NAME] démarchage Bug appel : [PHONE_NUMBER] - je n'arrive…" at bounding box center [906, 119] width 237 height 84
click at [736, 671] on span "Sauver" at bounding box center [1004, 708] width 28 height 13
click at [716, 490] on div at bounding box center [702, 488] width 46 height 29
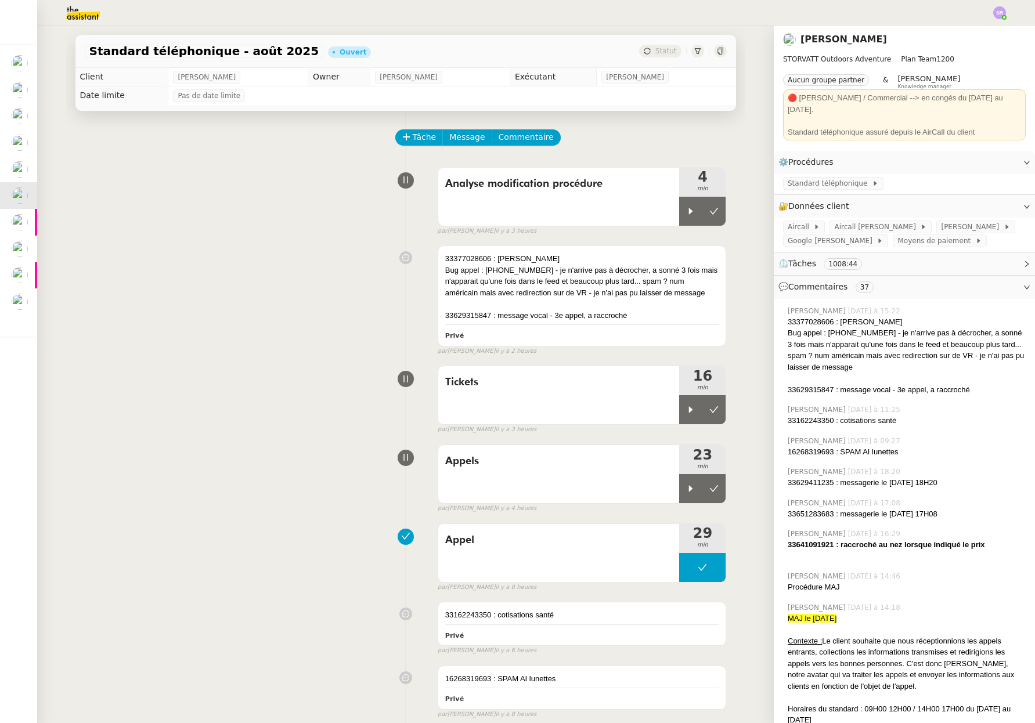
click at [81, 15] on img at bounding box center [74, 13] width 90 height 26
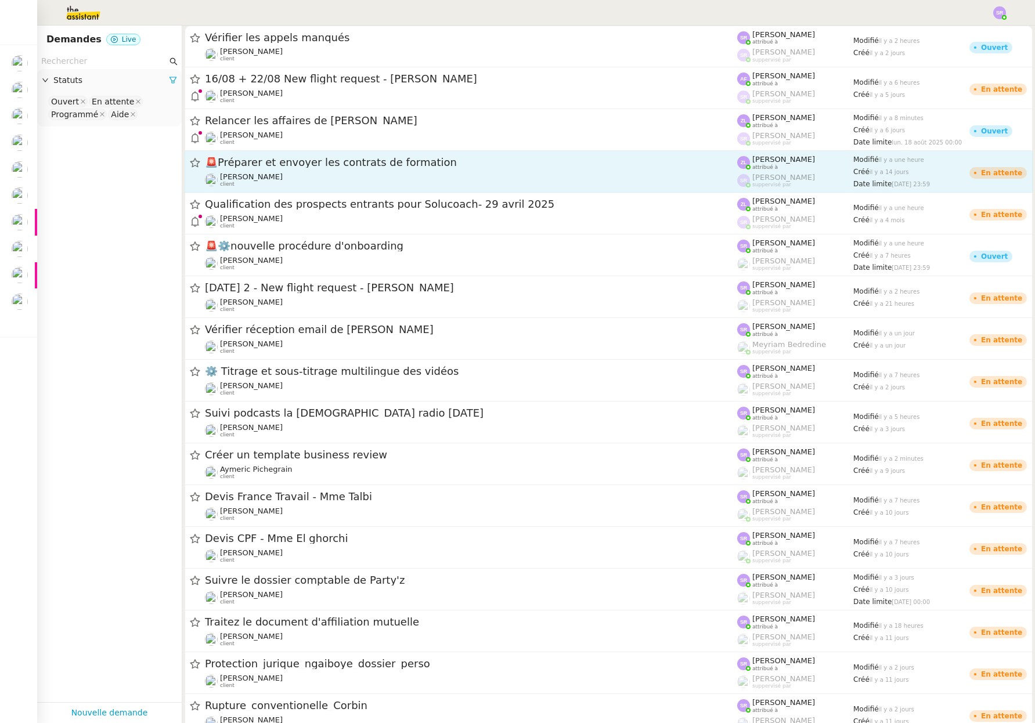
click at [283, 173] on span "[PERSON_NAME]" at bounding box center [251, 176] width 63 height 9
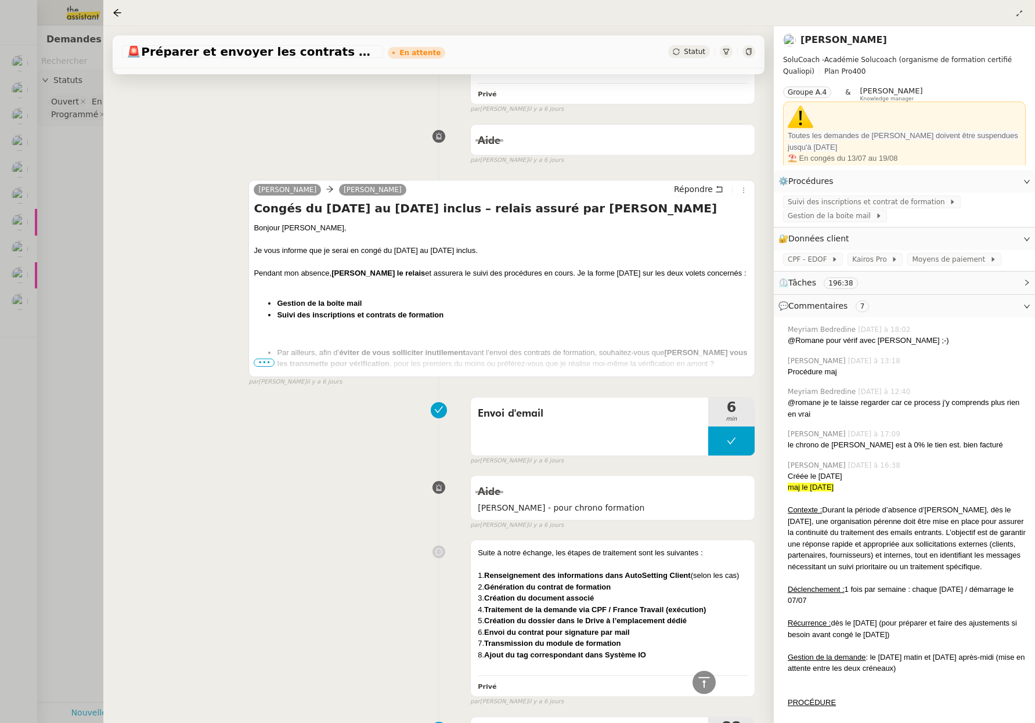
scroll to position [4204, 0]
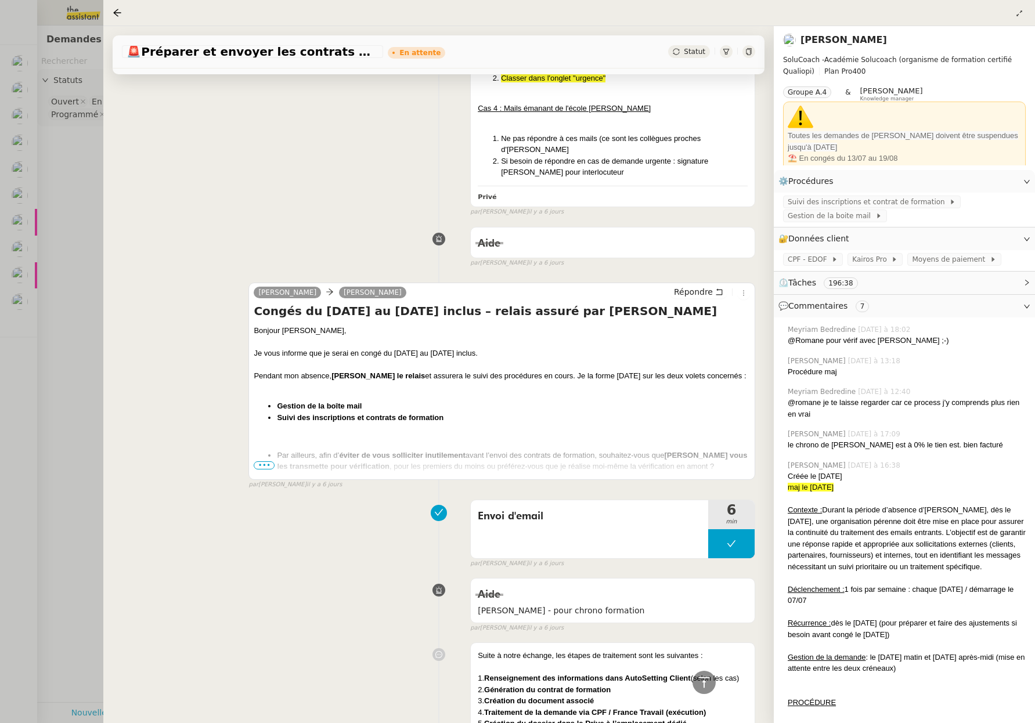
click at [265, 461] on span "•••" at bounding box center [264, 465] width 21 height 8
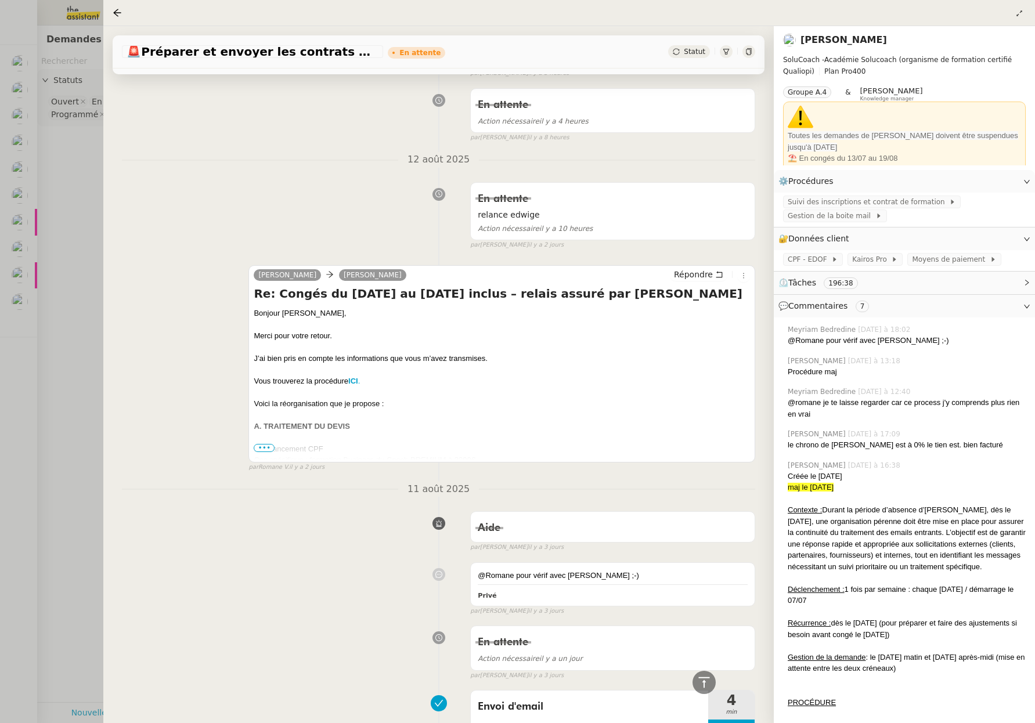
scroll to position [0, 0]
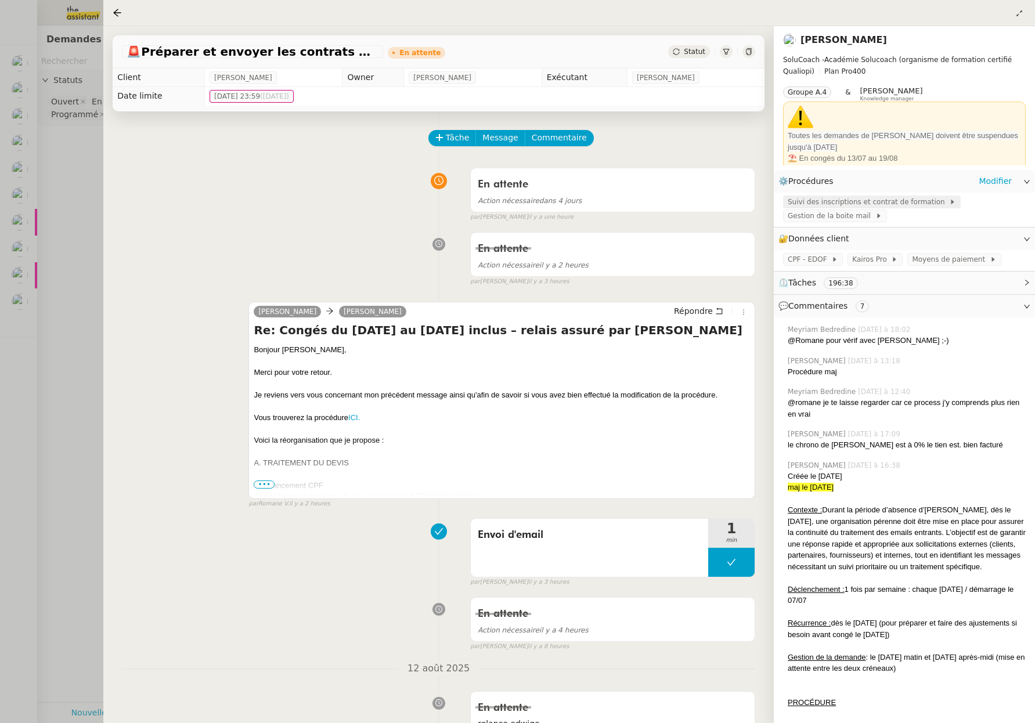
click at [736, 201] on span "Suivi des inscriptions et contrat de formation" at bounding box center [867, 202] width 161 height 12
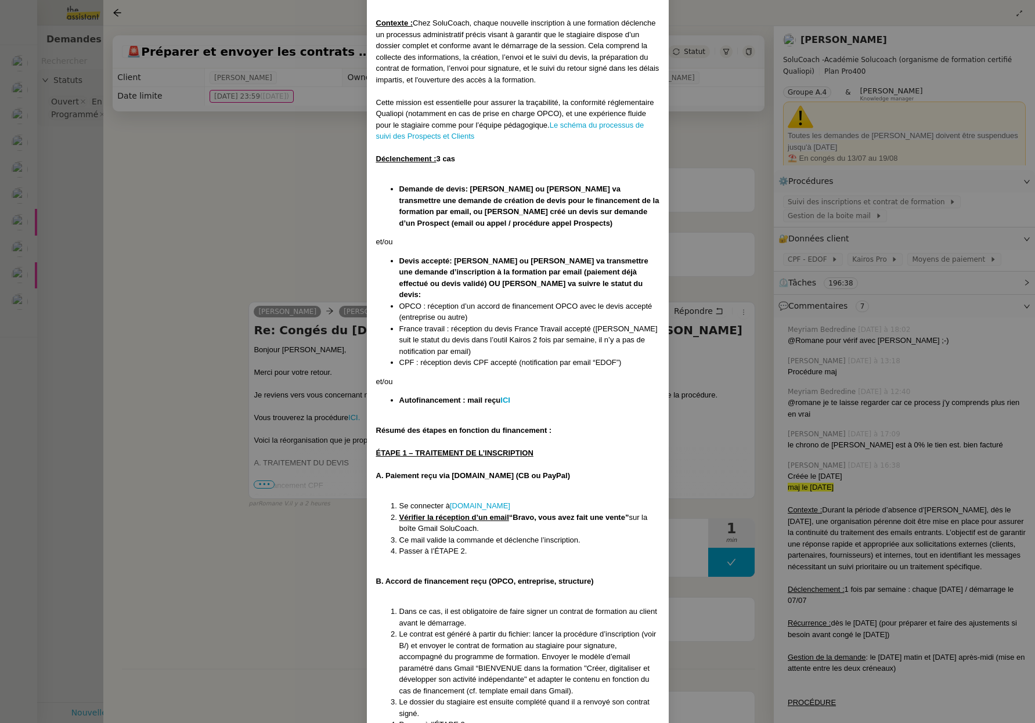
scroll to position [103, 0]
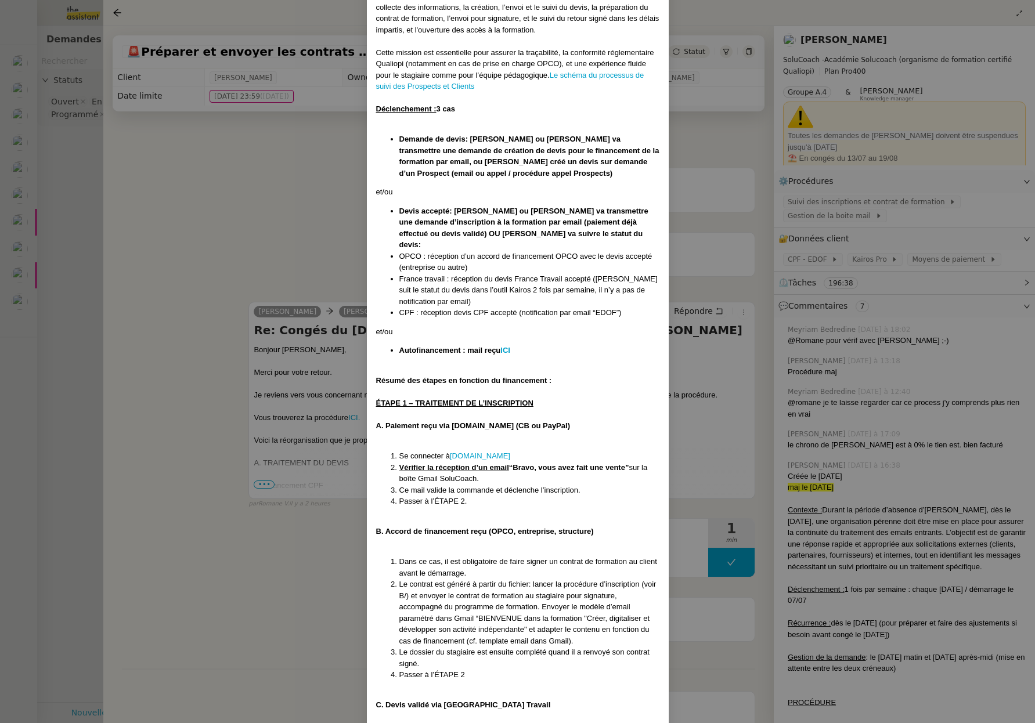
click at [511, 307] on li "CPF : réception devis CPF accepté (notification par email “EDOF”)" at bounding box center [529, 313] width 260 height 12
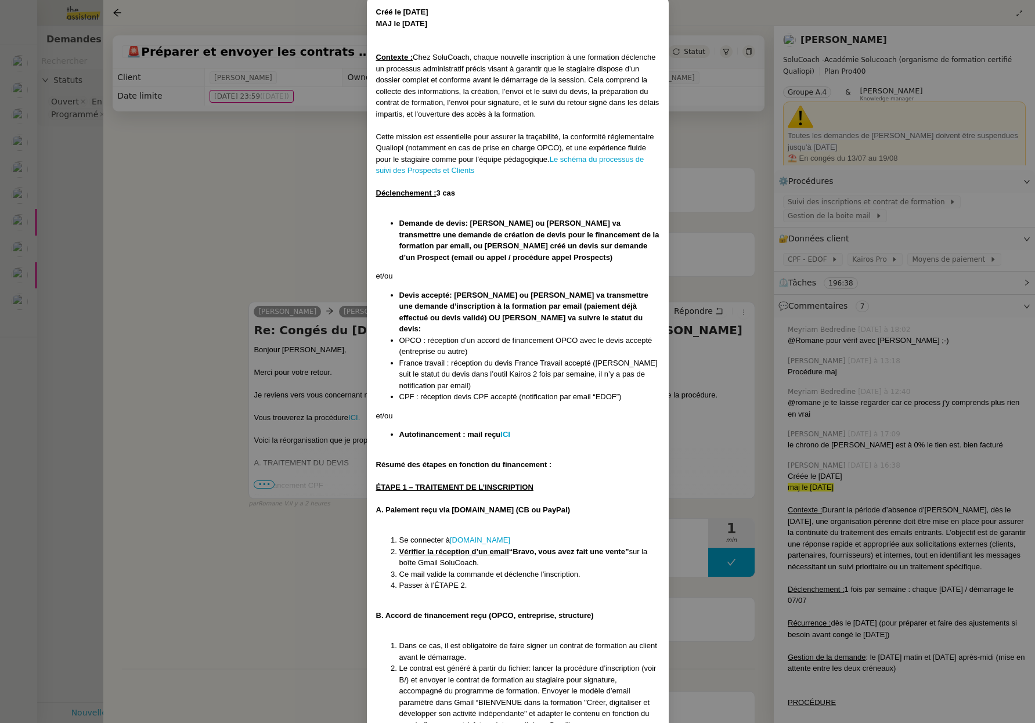
scroll to position [0, 0]
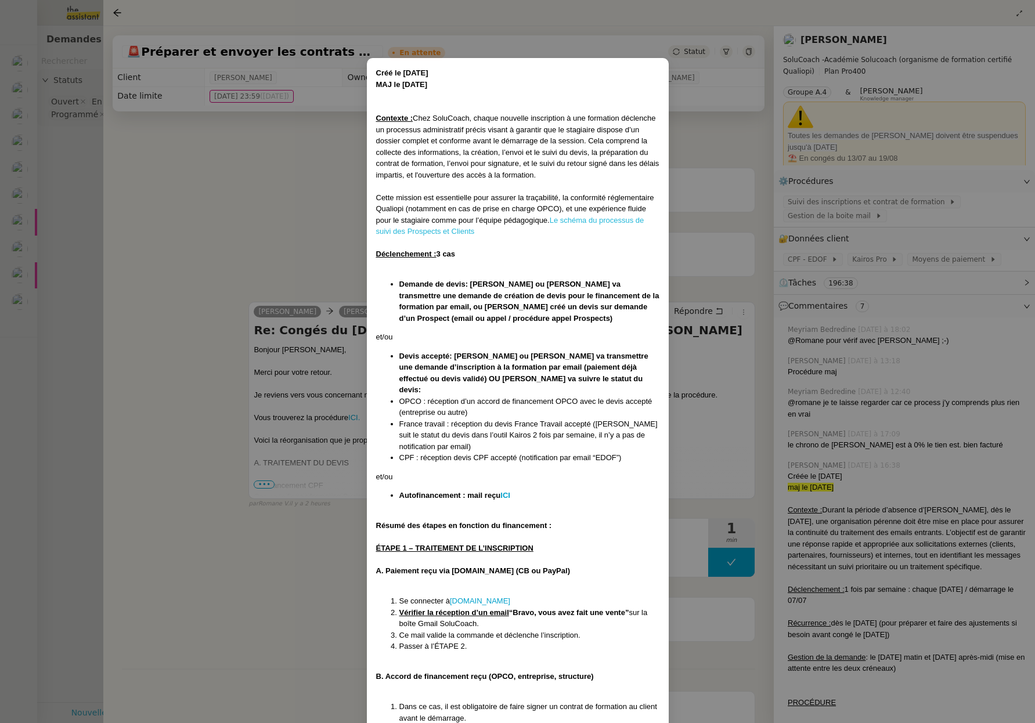
click at [581, 222] on link "Le schéma du processus de suivi des Prospects et Clients" at bounding box center [510, 226] width 268 height 20
click at [192, 212] on nz-modal-container "Créé le [DATE] MAJ le [DATE] Contexte : Chez SoluCoach, chaque nouvelle inscrip…" at bounding box center [517, 361] width 1035 height 723
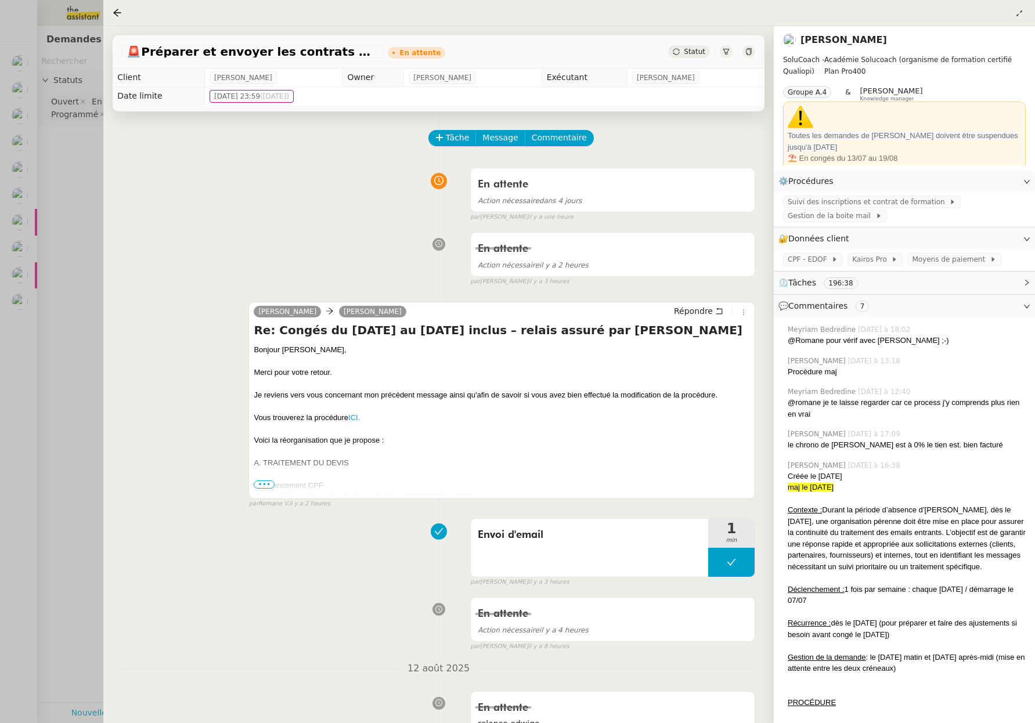
click at [264, 483] on span "•••" at bounding box center [264, 484] width 21 height 8
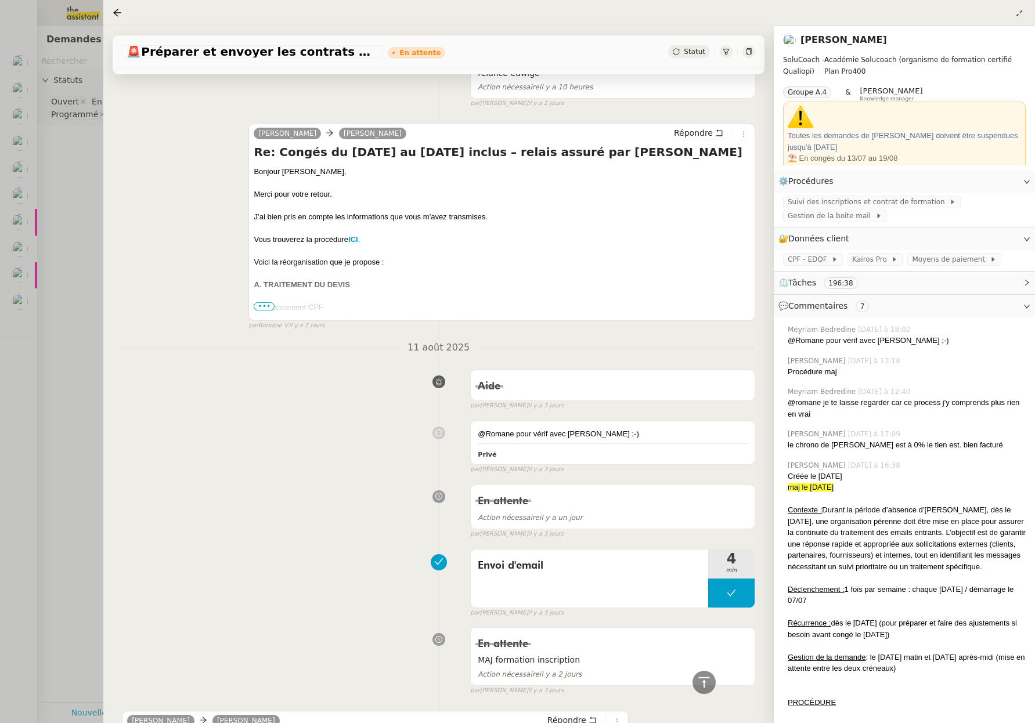
scroll to position [1896, 0]
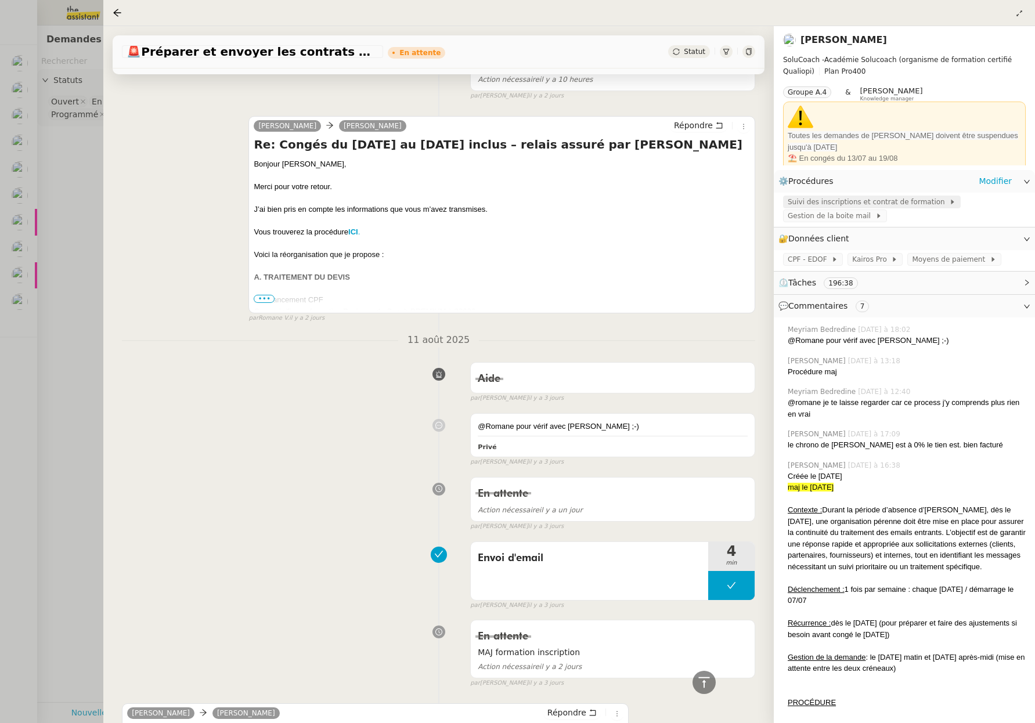
click at [736, 205] on span "Suivi des inscriptions et contrat de formation" at bounding box center [867, 202] width 161 height 12
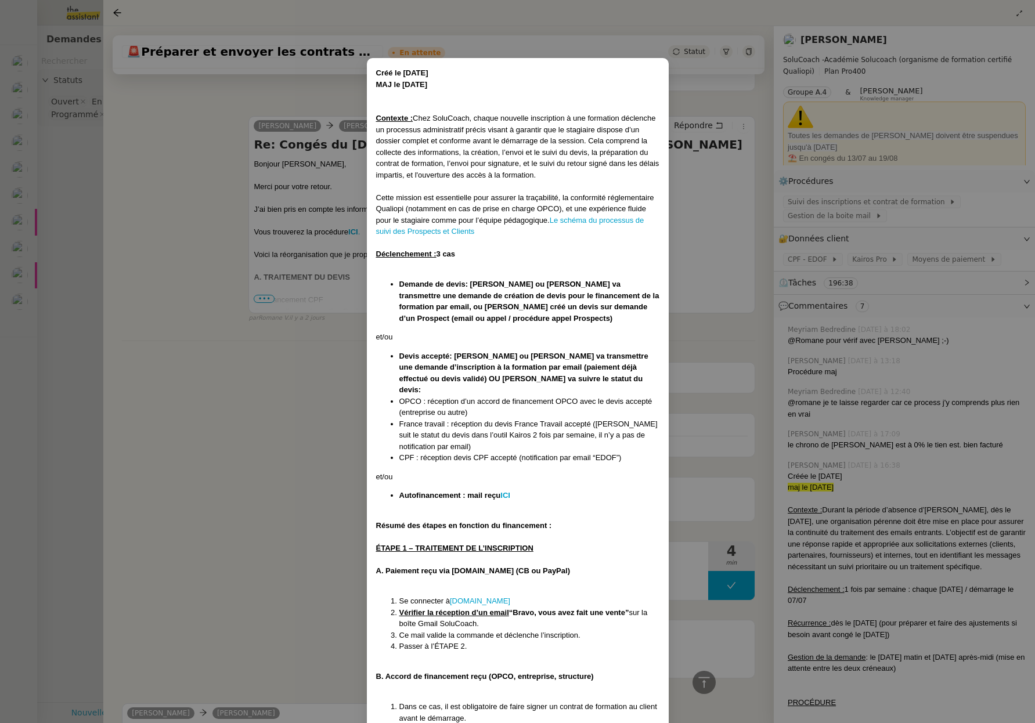
click at [316, 411] on nz-modal-container "Créé le [DATE] MAJ le [DATE] Contexte : Chez SoluCoach, chaque nouvelle inscrip…" at bounding box center [517, 361] width 1035 height 723
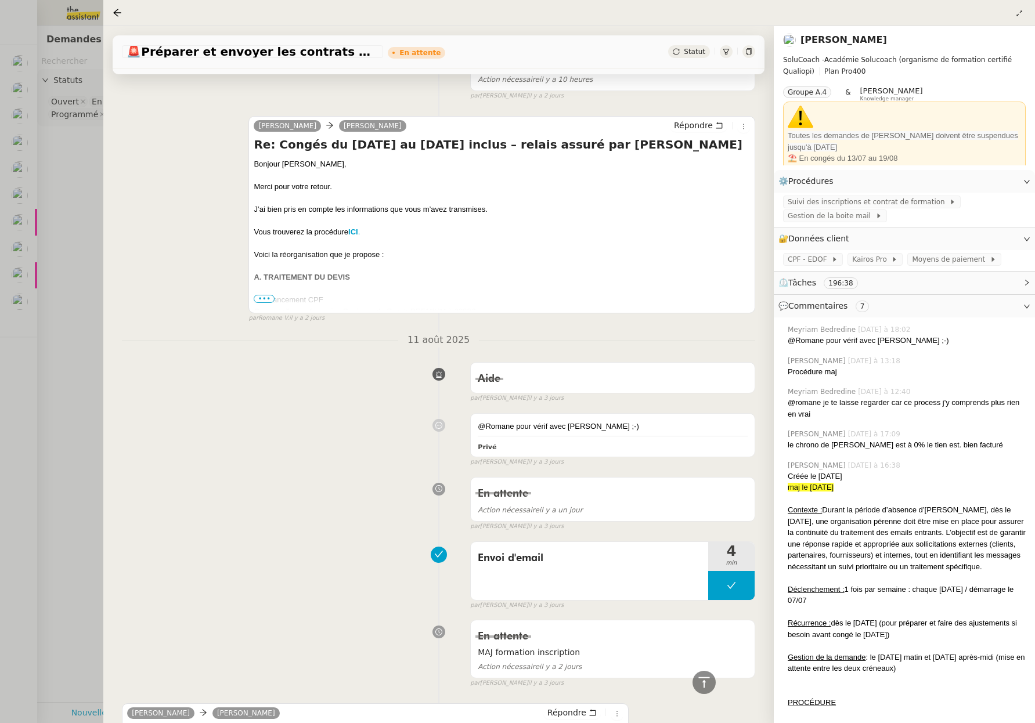
click at [201, 55] on span "🚨 Préparer et envoyer les contrats de formation" at bounding box center [252, 52] width 252 height 12
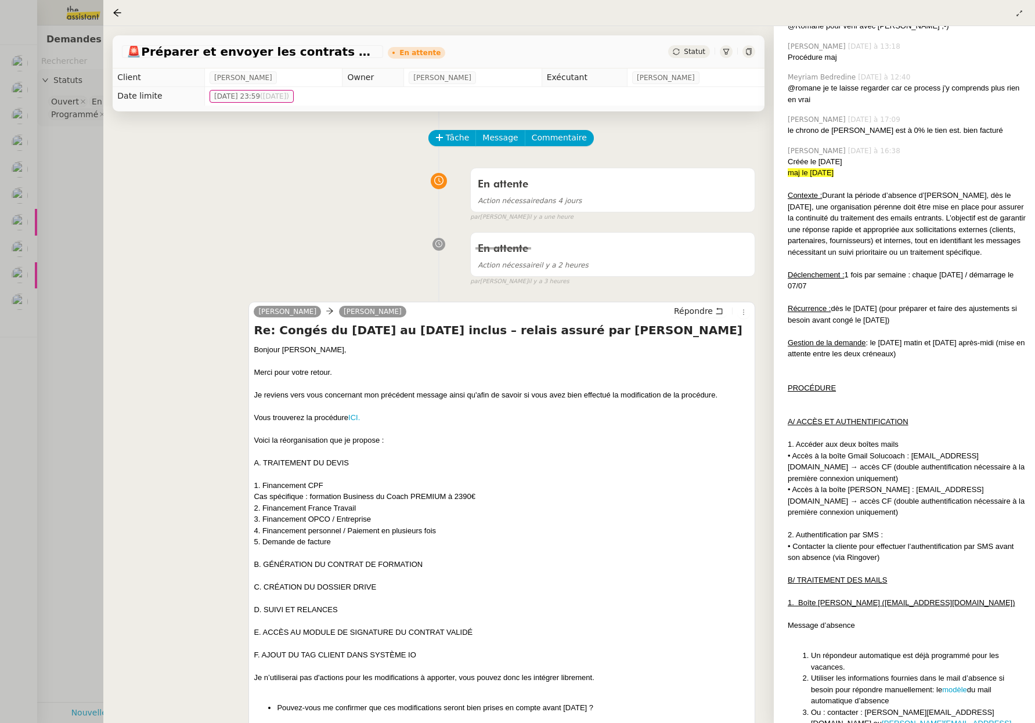
scroll to position [0, 0]
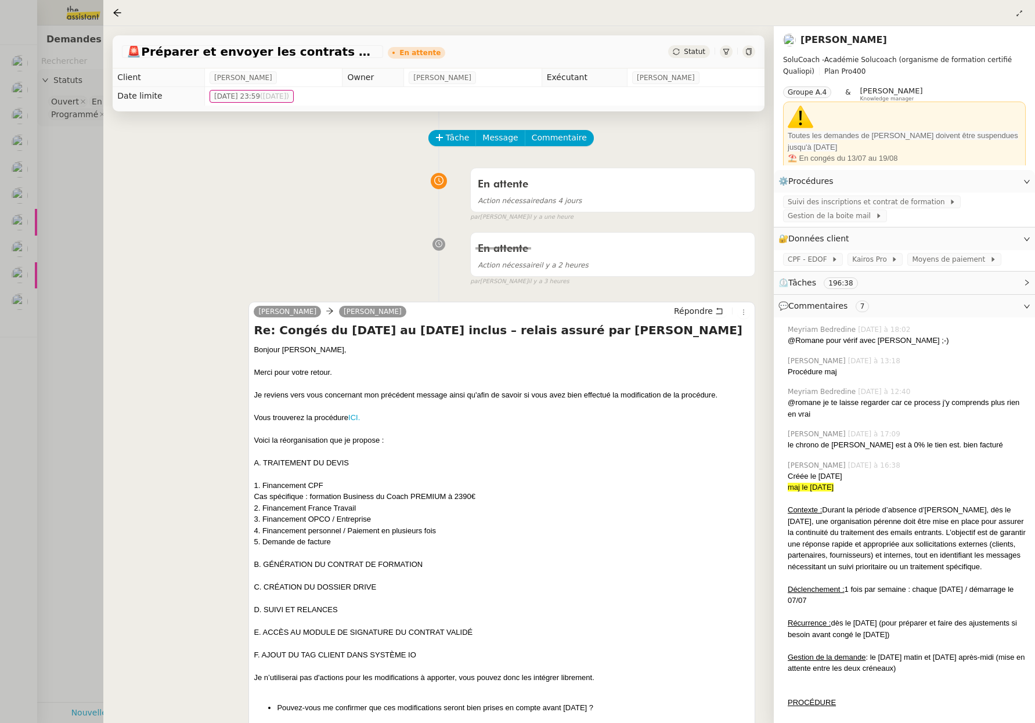
click at [63, 266] on div at bounding box center [517, 361] width 1035 height 723
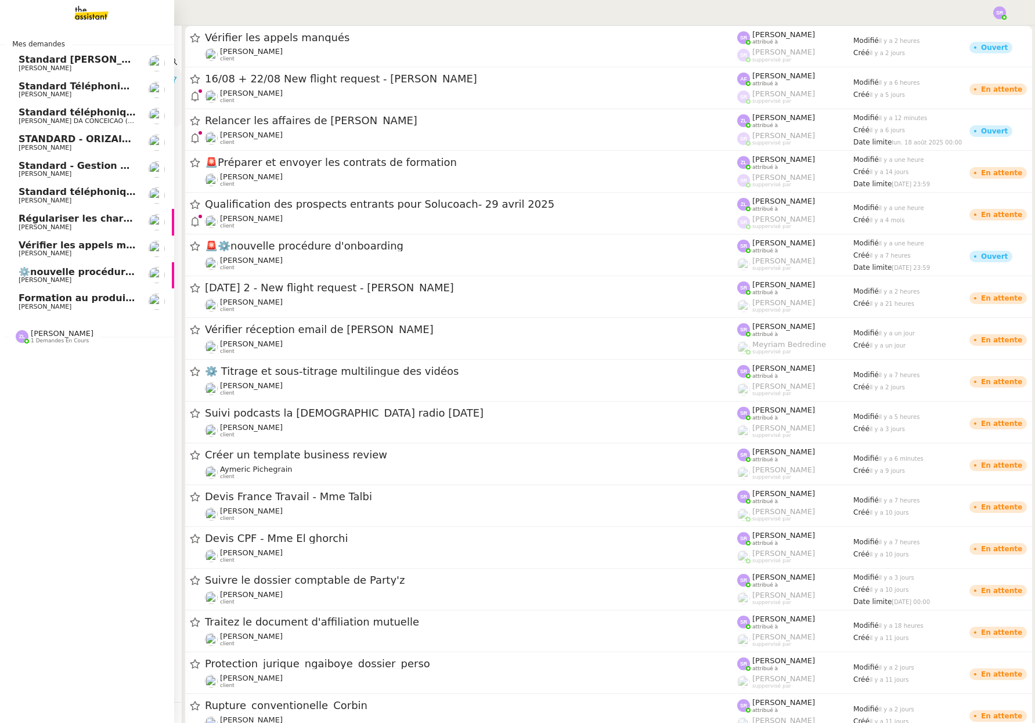
click at [26, 218] on span "Régulariser les charges locatives de [PERSON_NAME]" at bounding box center [158, 218] width 279 height 11
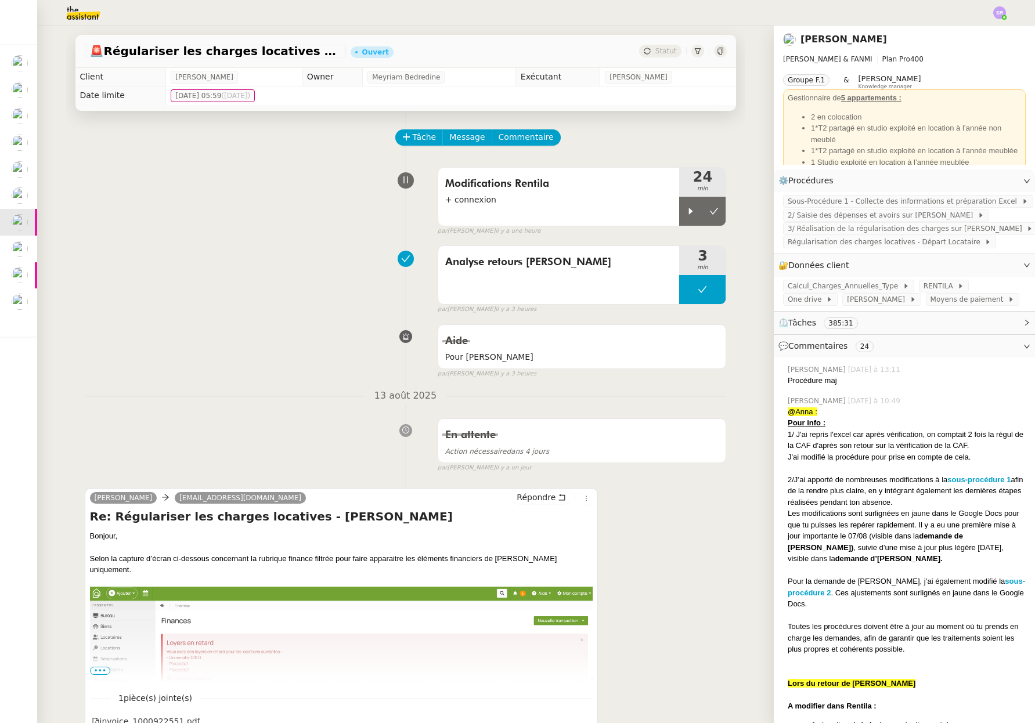
click at [265, 209] on div "Modifications Rentila + connexion 24 min false par [PERSON_NAME] il y a une heu…" at bounding box center [406, 199] width 642 height 74
click at [679, 209] on div at bounding box center [690, 211] width 23 height 29
click at [699, 204] on div at bounding box center [702, 211] width 46 height 29
drag, startPoint x: 715, startPoint y: 210, endPoint x: 572, endPoint y: 162, distance: 151.7
click at [715, 210] on button at bounding box center [713, 211] width 23 height 29
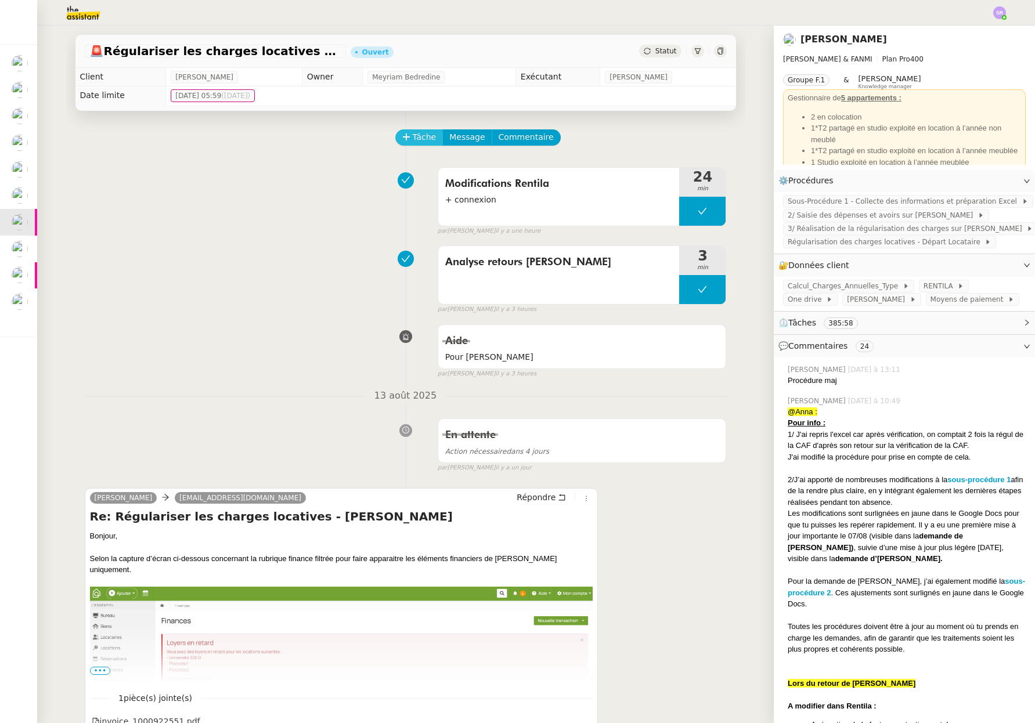
click at [413, 135] on span "Tâche" at bounding box center [425, 137] width 24 height 13
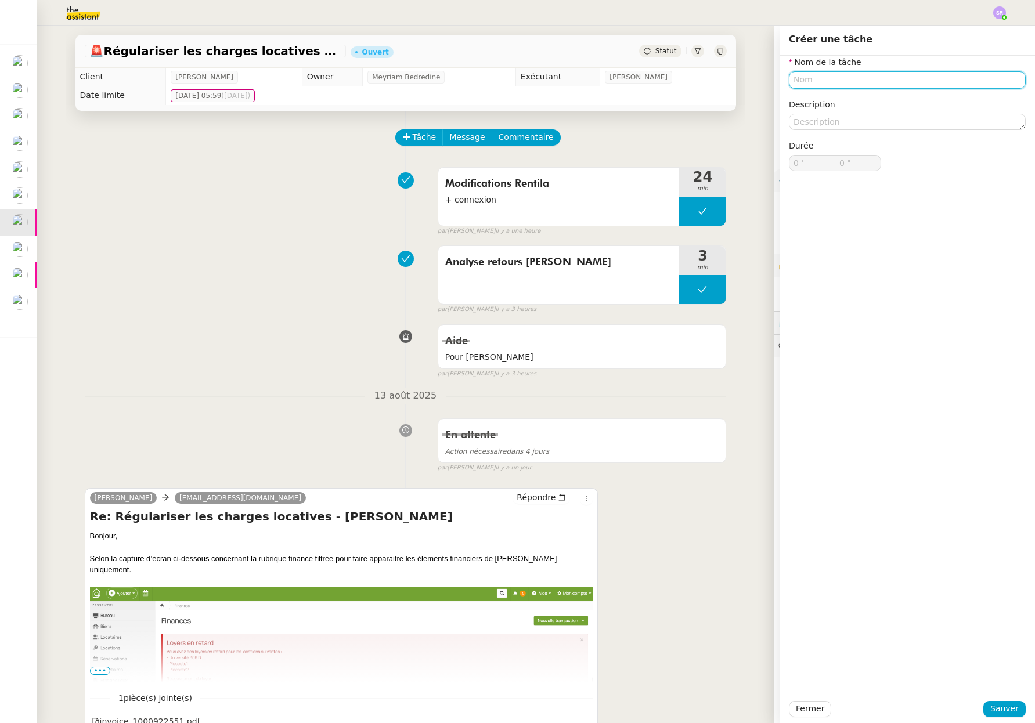
click at [736, 85] on input "text" at bounding box center [906, 79] width 237 height 17
click at [736, 104] on div "Compilation PDF" at bounding box center [897, 101] width 227 height 10
type input "Compilation PDF"
click at [736, 671] on span "Sauver" at bounding box center [1004, 708] width 28 height 13
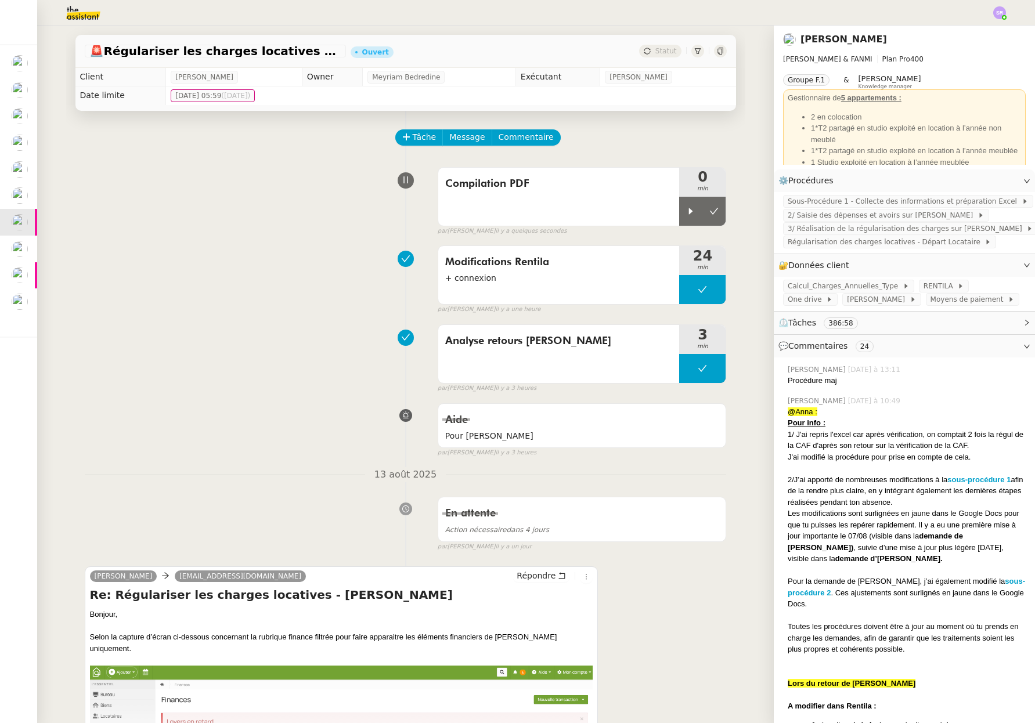
click at [686, 209] on icon at bounding box center [690, 211] width 9 height 9
click at [693, 211] on div at bounding box center [702, 211] width 46 height 29
click at [689, 211] on icon at bounding box center [691, 211] width 4 height 6
click at [681, 217] on div at bounding box center [702, 211] width 46 height 29
click at [423, 139] on span "Tâche" at bounding box center [425, 137] width 24 height 13
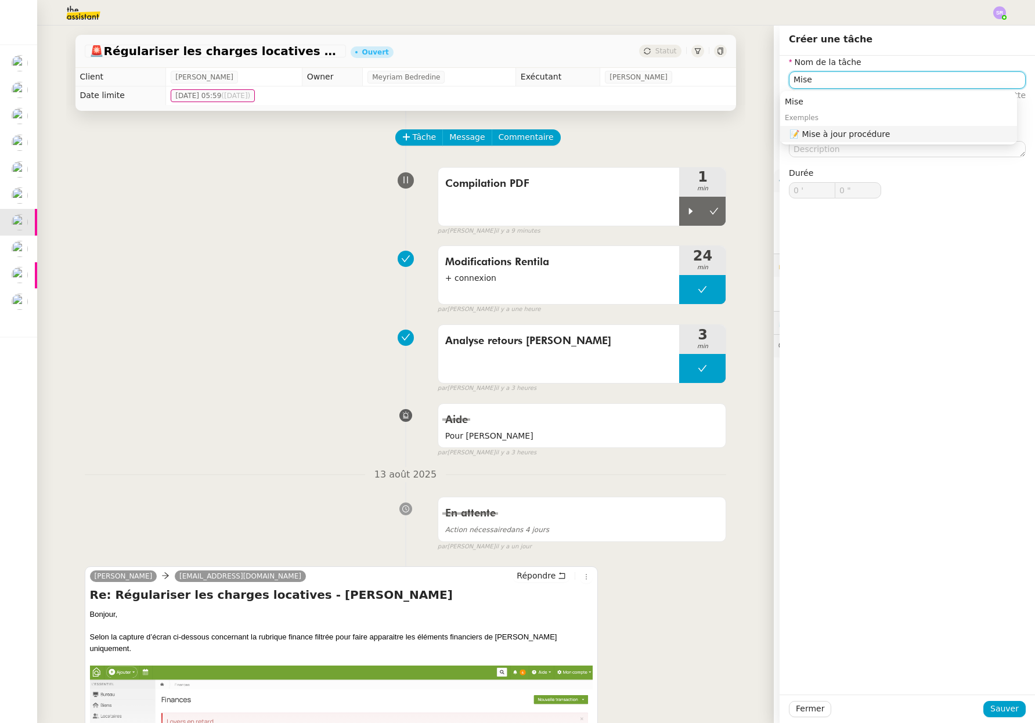
click at [941, 132] on div "📝 Mise à jour procédure" at bounding box center [900, 134] width 223 height 10
type input "Mise à jour procédure"
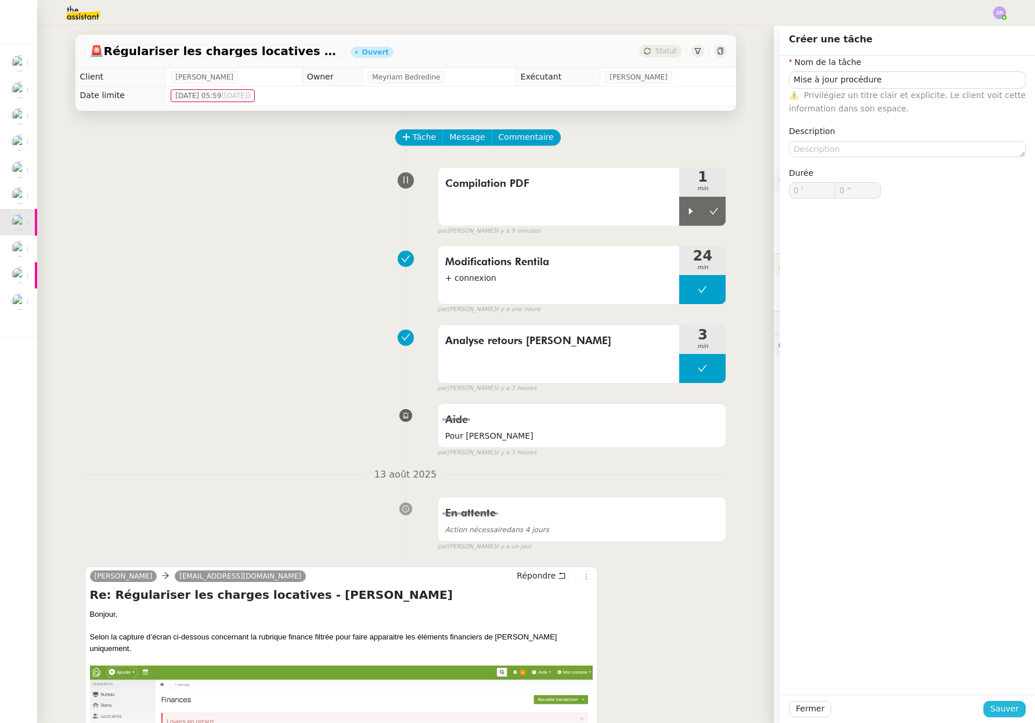
click at [996, 713] on span "Sauver" at bounding box center [1004, 708] width 28 height 13
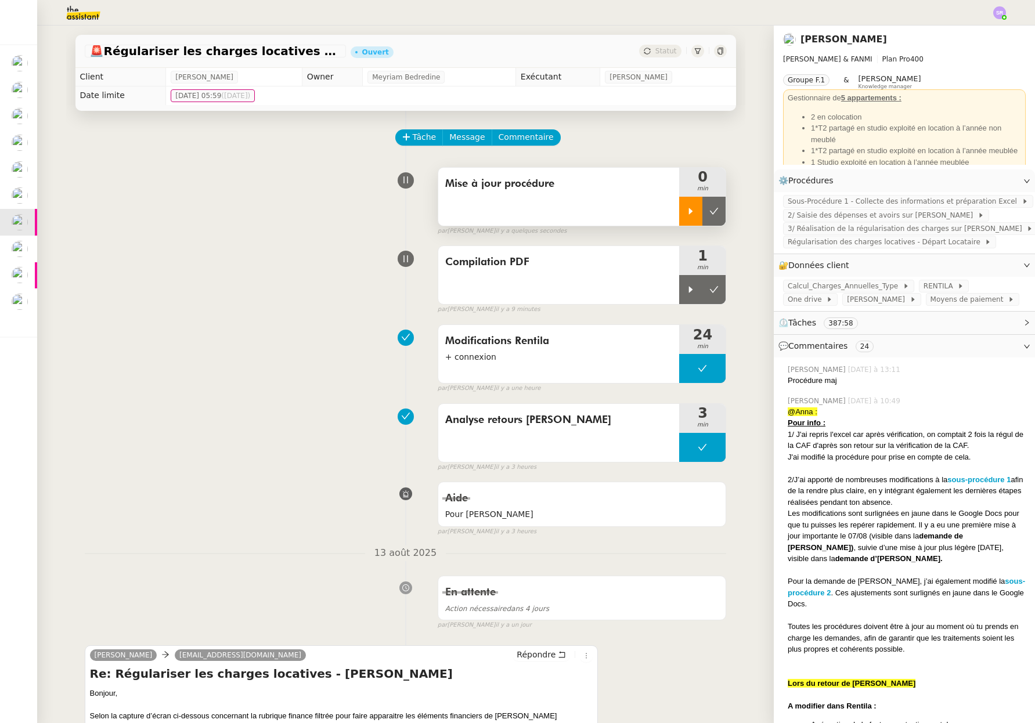
click at [687, 215] on icon at bounding box center [690, 211] width 9 height 9
click at [701, 214] on icon at bounding box center [701, 211] width 9 height 9
click at [682, 295] on div at bounding box center [690, 289] width 23 height 29
click at [691, 287] on div at bounding box center [702, 289] width 46 height 29
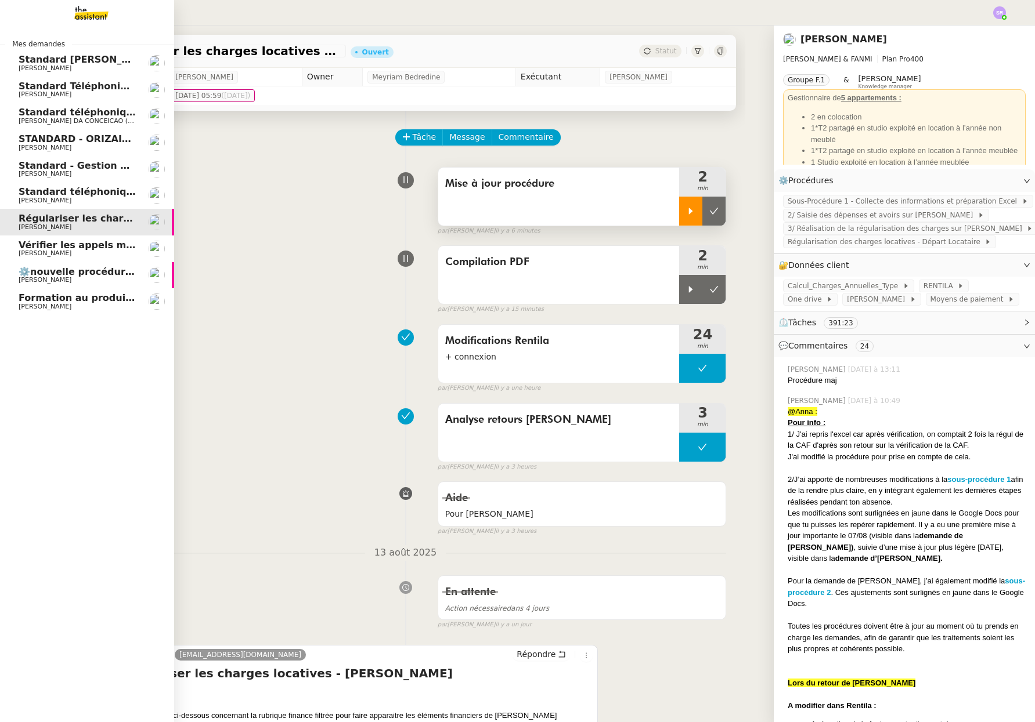
click at [33, 196] on span "Standard téléphonique - août 2025" at bounding box center [110, 191] width 183 height 11
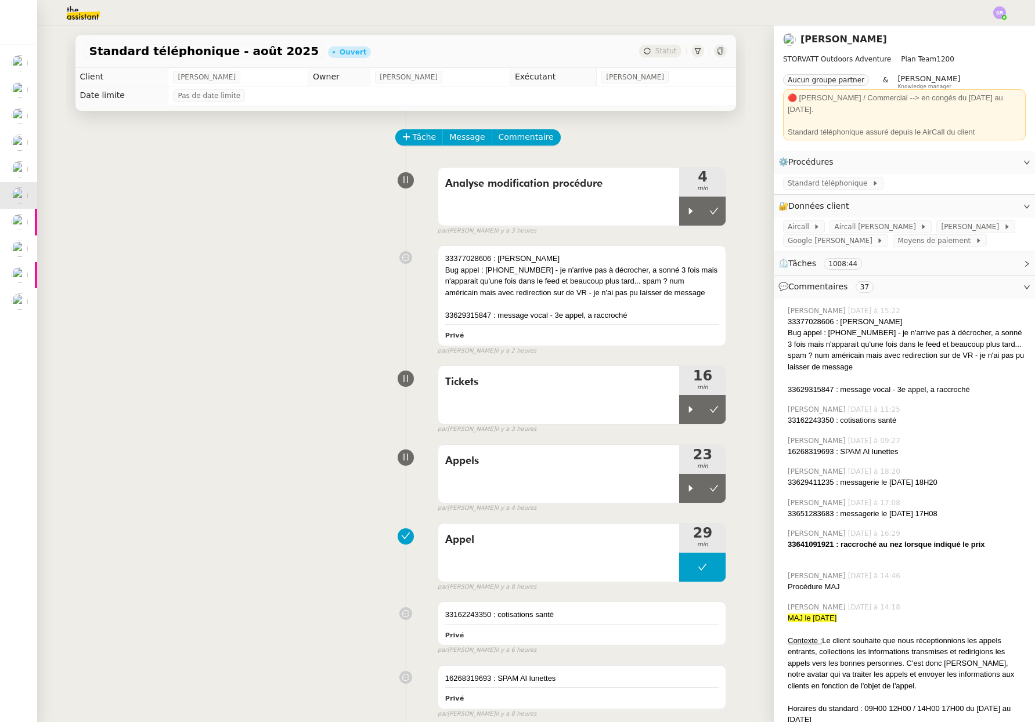
click at [690, 506] on div "par Stéphanie R. il y a 4 heures" at bounding box center [581, 509] width 289 height 10
click at [686, 489] on icon at bounding box center [690, 488] width 9 height 9
click at [830, 178] on span "Standard téléphonique" at bounding box center [829, 184] width 84 height 12
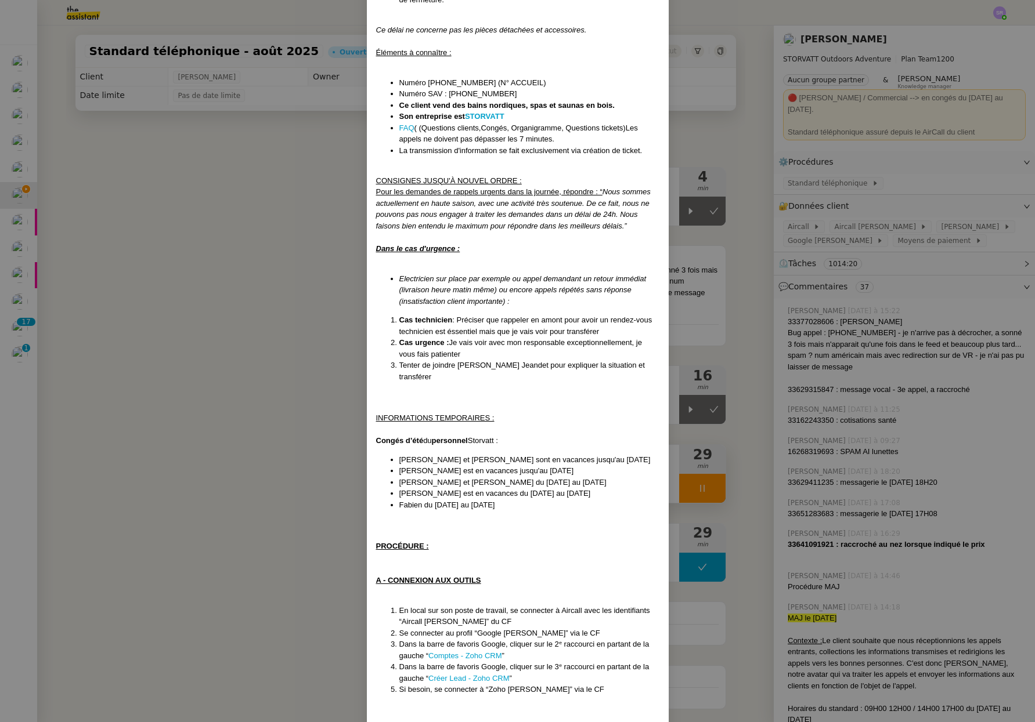
scroll to position [533, 0]
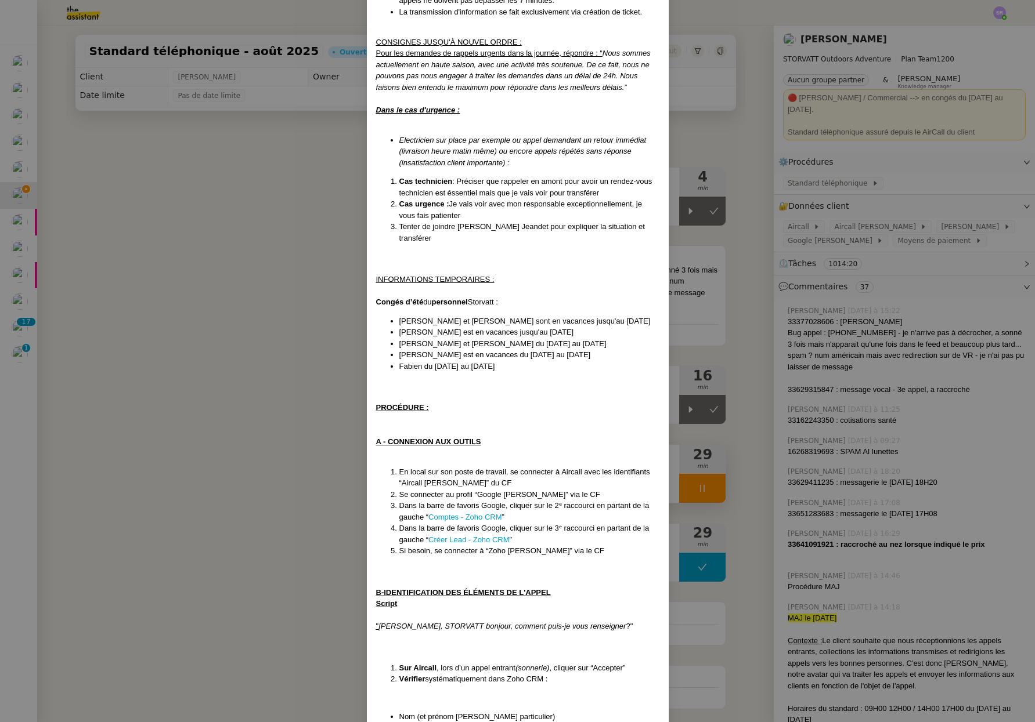
click at [218, 465] on nz-modal-container "MAJ le 13/08/2025 Contexte : Le client souhaite que nous réceptionnions les app…" at bounding box center [517, 361] width 1035 height 722
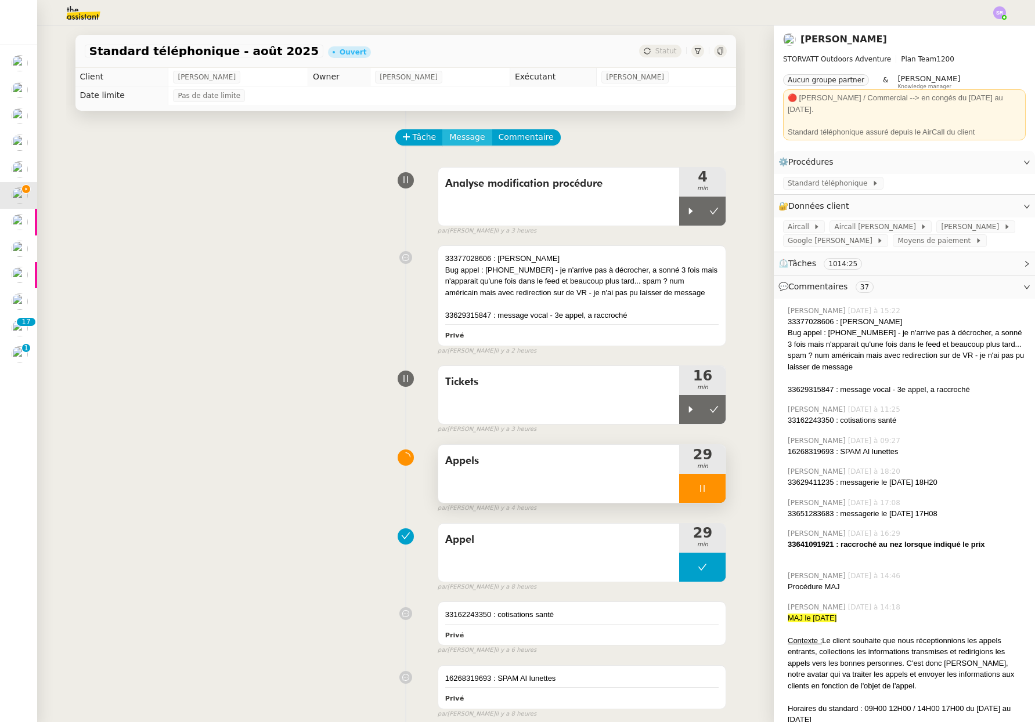
click at [465, 140] on span "Message" at bounding box center [466, 137] width 35 height 13
click at [513, 172] on span "Nouvelle conversation" at bounding box center [513, 169] width 102 height 9
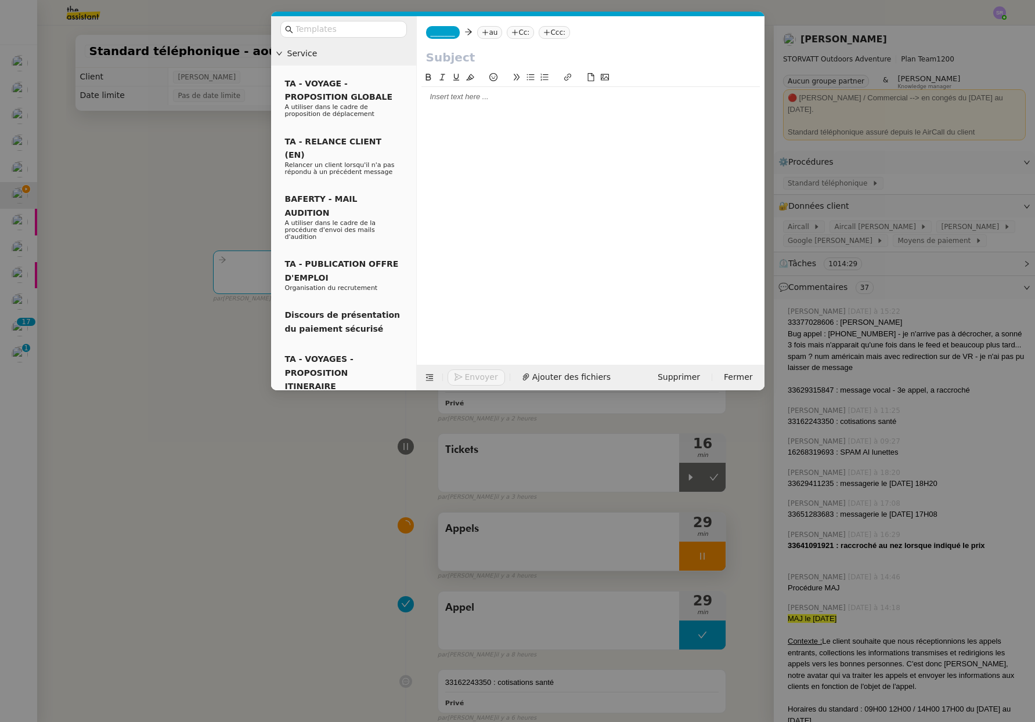
click at [493, 27] on nz-tag "au" at bounding box center [489, 32] width 25 height 13
type input "info@storva"
click at [610, 122] on div at bounding box center [590, 209] width 338 height 276
click at [502, 167] on div at bounding box center [590, 209] width 338 height 276
click at [206, 527] on nz-modal-container "Service TA - VOYAGE - PROPOSITION GLOBALE A utiliser dans le cadre de propositi…" at bounding box center [517, 361] width 1035 height 722
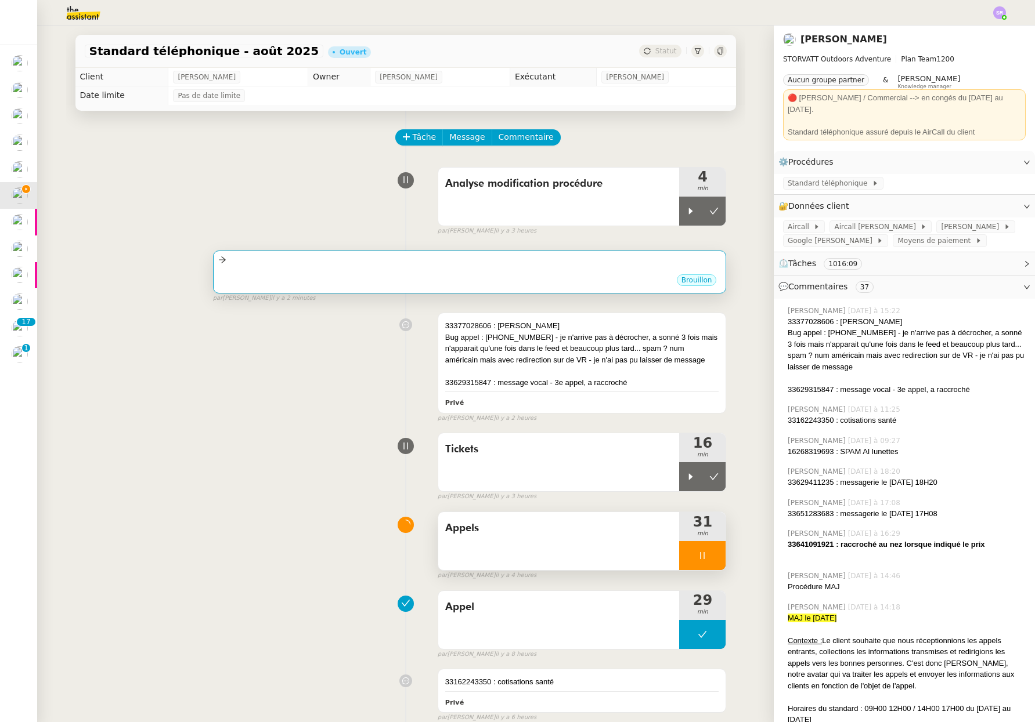
click at [487, 274] on div "Brouillon" at bounding box center [469, 281] width 503 height 17
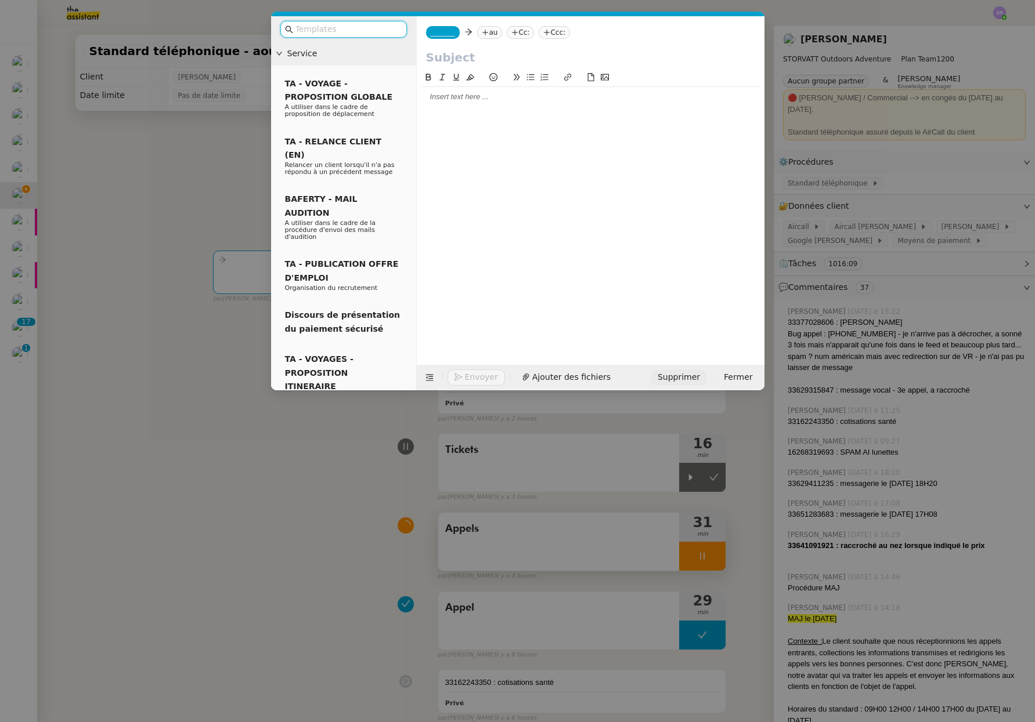
click at [676, 377] on span "Supprimer" at bounding box center [678, 377] width 42 height 13
click at [776, 348] on button "OK" at bounding box center [786, 346] width 21 height 13
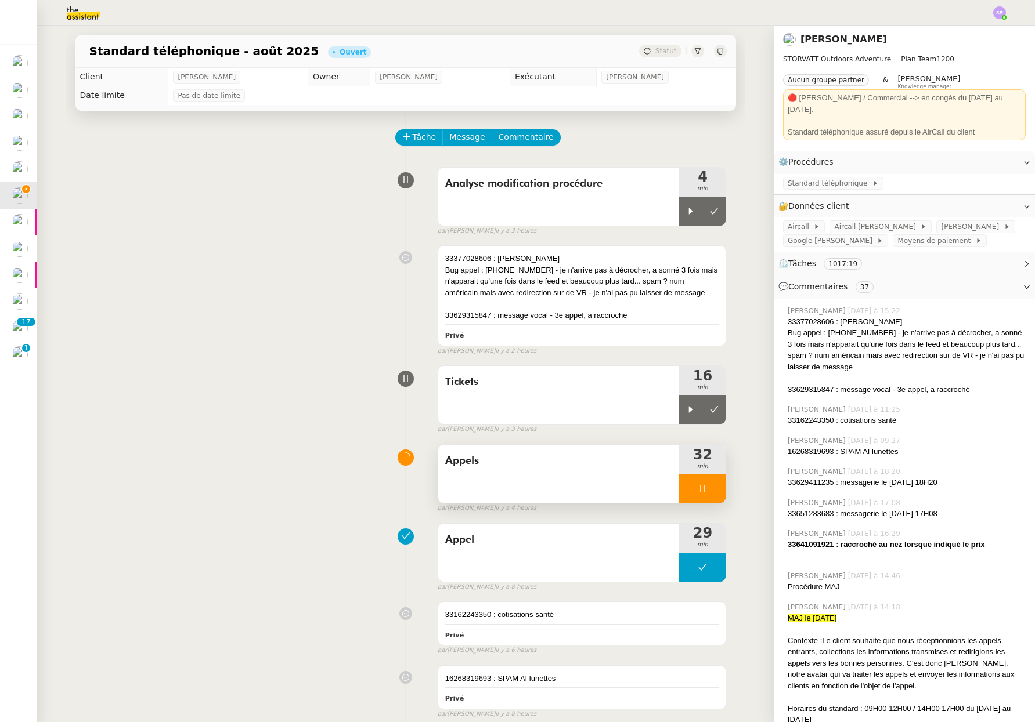
click at [703, 490] on div at bounding box center [702, 488] width 46 height 29
click at [688, 489] on icon at bounding box center [690, 488] width 9 height 9
click at [640, 312] on div "33629315847 : message vocal - 3e appel, a raccroché" at bounding box center [582, 316] width 274 height 12
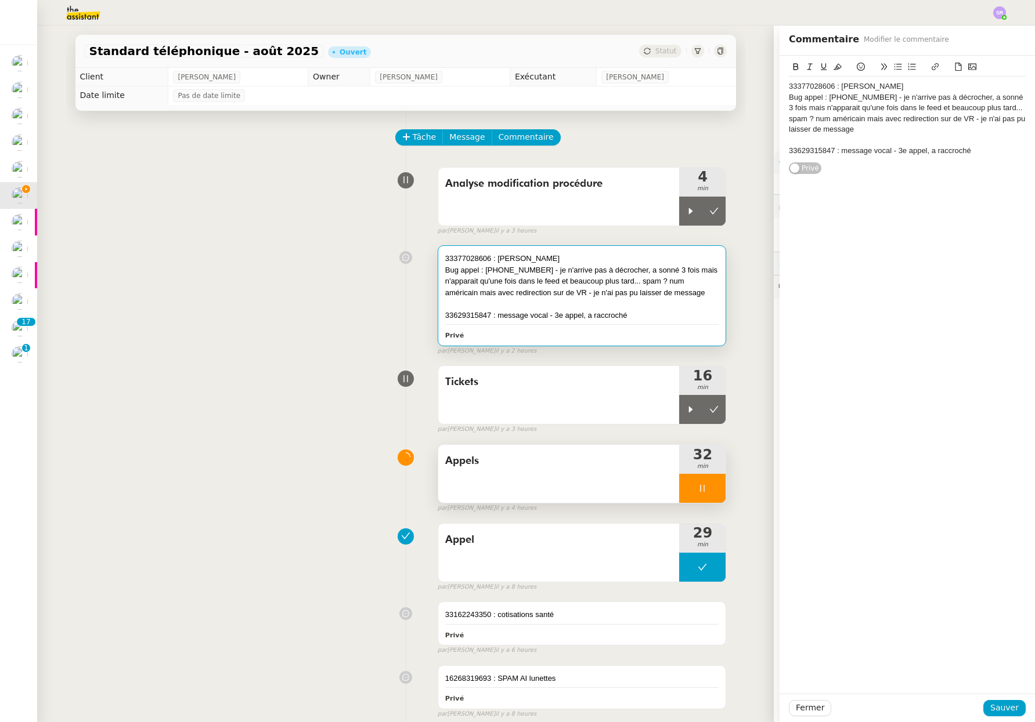
click at [891, 133] on div "Bug appel : 16268319693 - je n'arrive pas à décrocher, a sonné 3 fois mais n'ap…" at bounding box center [906, 113] width 237 height 43
click at [996, 704] on span "Sauver" at bounding box center [1004, 707] width 28 height 13
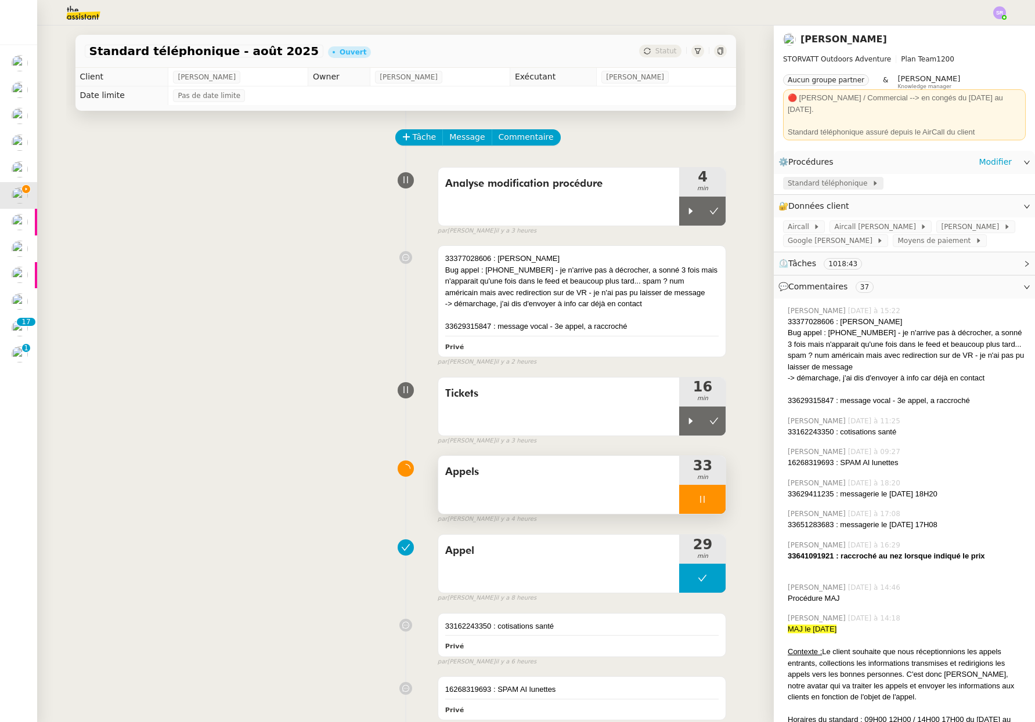
click at [833, 178] on span "Standard téléphonique" at bounding box center [829, 184] width 84 height 12
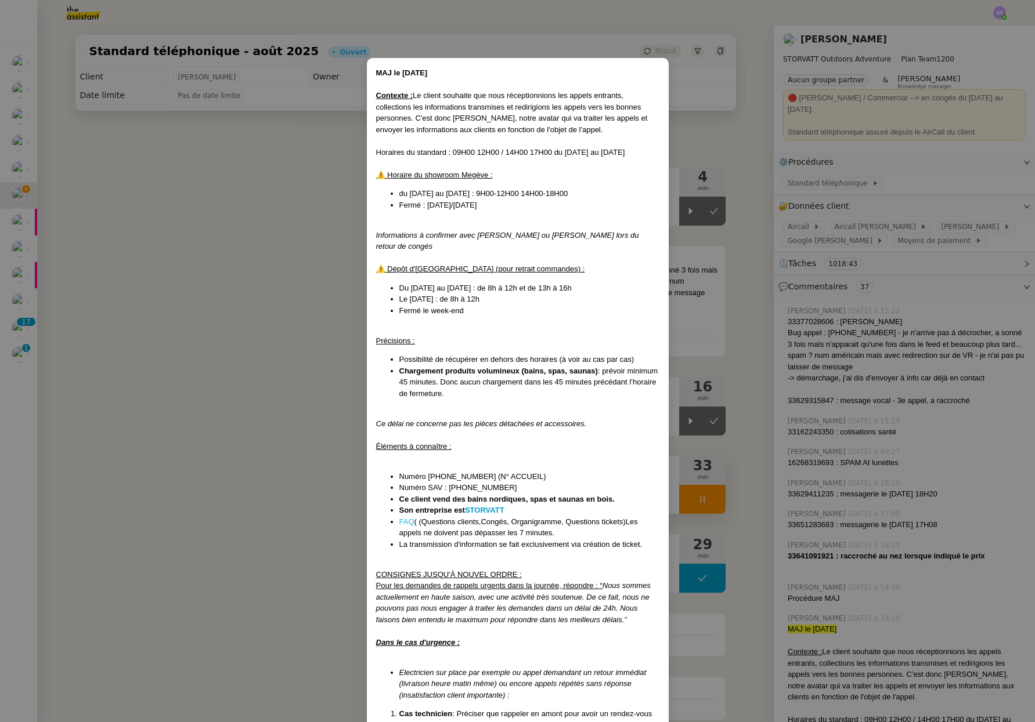
click at [409, 518] on link "FAQ" at bounding box center [406, 522] width 15 height 9
drag, startPoint x: 294, startPoint y: 269, endPoint x: 298, endPoint y: 294, distance: 25.9
click at [294, 269] on nz-modal-container "MAJ le 13/08/2025 Contexte : Le client souhaite que nous réceptionnions les app…" at bounding box center [517, 361] width 1035 height 722
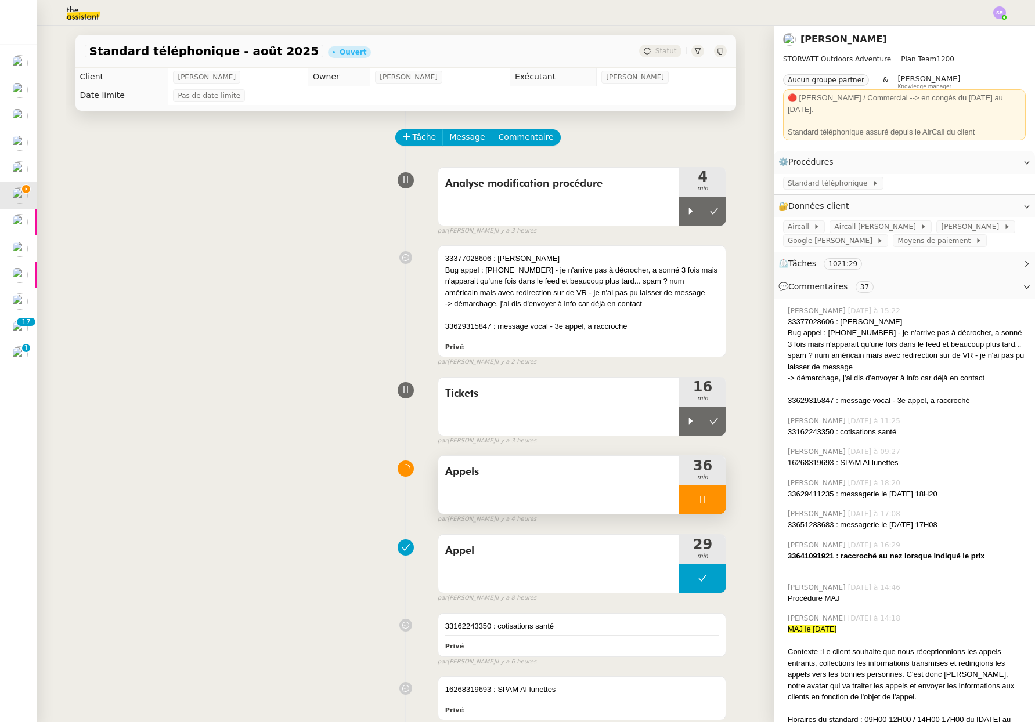
click at [698, 496] on icon at bounding box center [701, 499] width 9 height 9
click at [686, 427] on div at bounding box center [690, 421] width 23 height 29
click at [688, 419] on div at bounding box center [702, 421] width 46 height 29
click at [687, 424] on icon at bounding box center [690, 421] width 9 height 9
click at [699, 418] on icon at bounding box center [701, 421] width 9 height 9
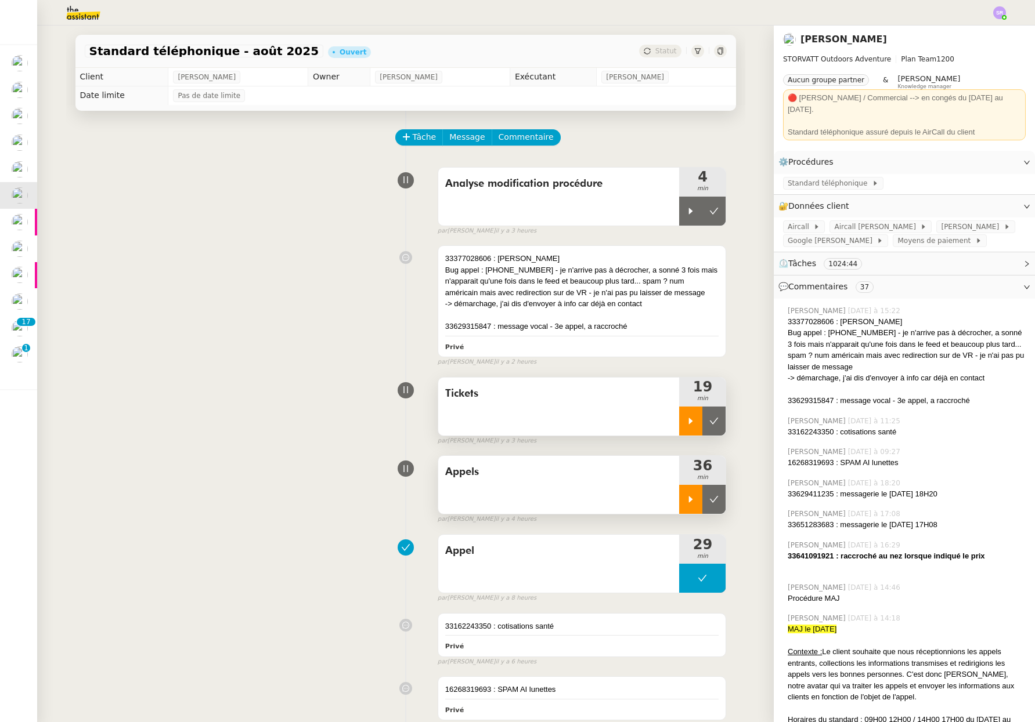
click at [689, 501] on icon at bounding box center [691, 500] width 4 height 6
click at [699, 500] on icon at bounding box center [701, 499] width 9 height 9
click at [686, 426] on div at bounding box center [690, 421] width 23 height 29
click at [698, 420] on icon at bounding box center [701, 421] width 9 height 9
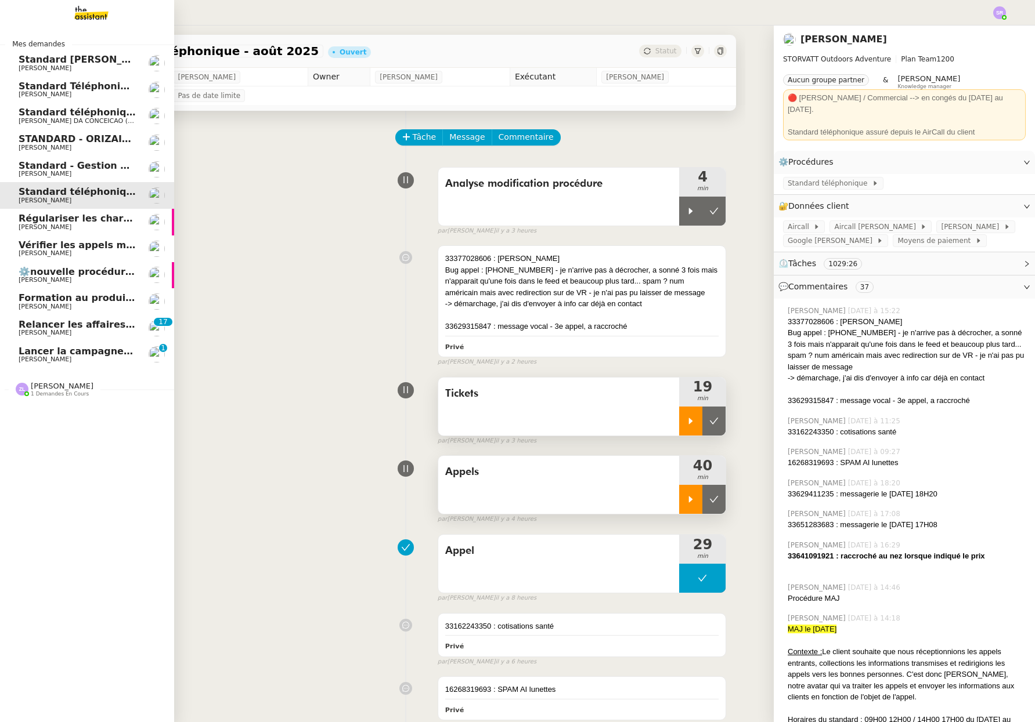
click at [95, 324] on span "Relancer les affaires de Franck" at bounding box center [125, 324] width 213 height 11
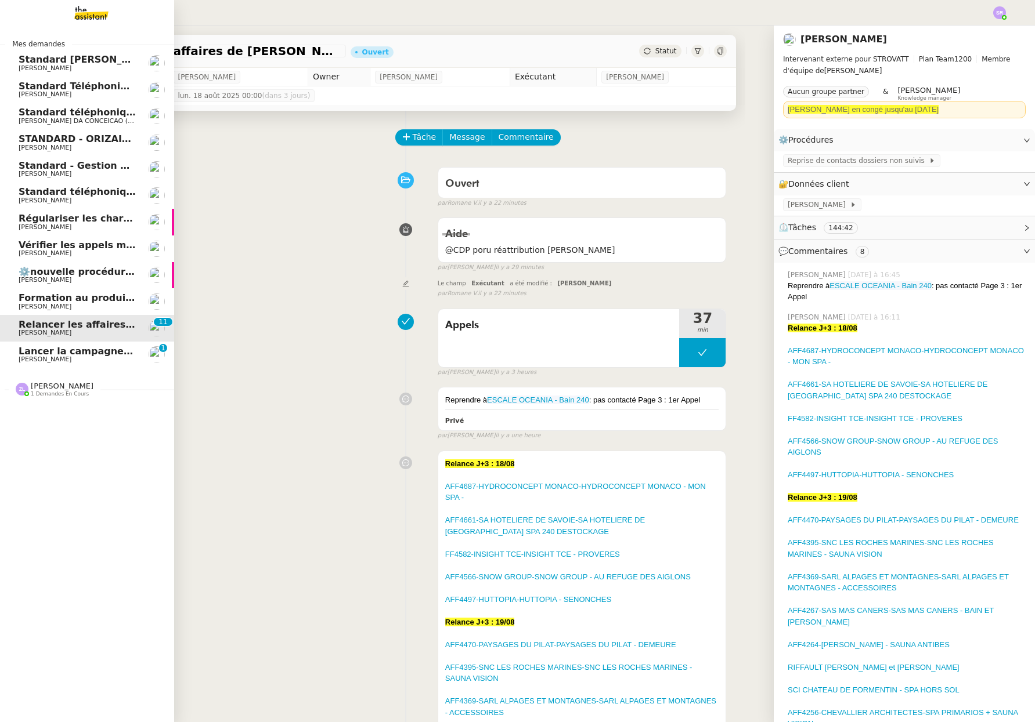
click at [82, 356] on span "Astrid Brucker" at bounding box center [77, 359] width 117 height 7
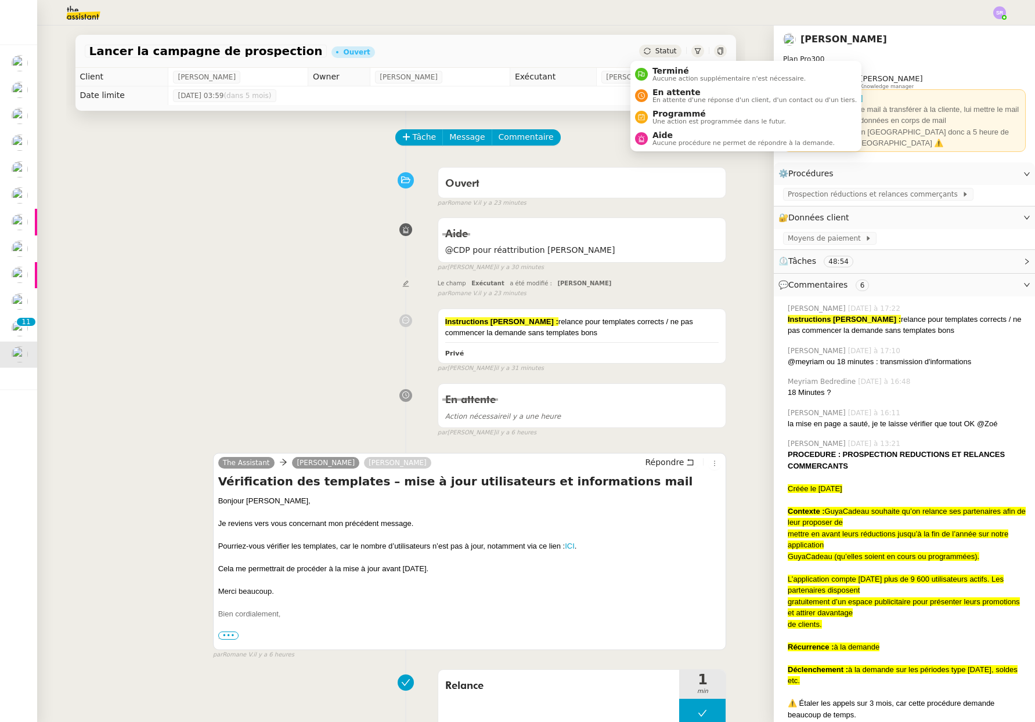
click at [657, 53] on span "Statut" at bounding box center [665, 51] width 21 height 8
click at [666, 97] on span "En attente d'une réponse d'un client, d'un contact ou d'un tiers." at bounding box center [754, 100] width 204 height 6
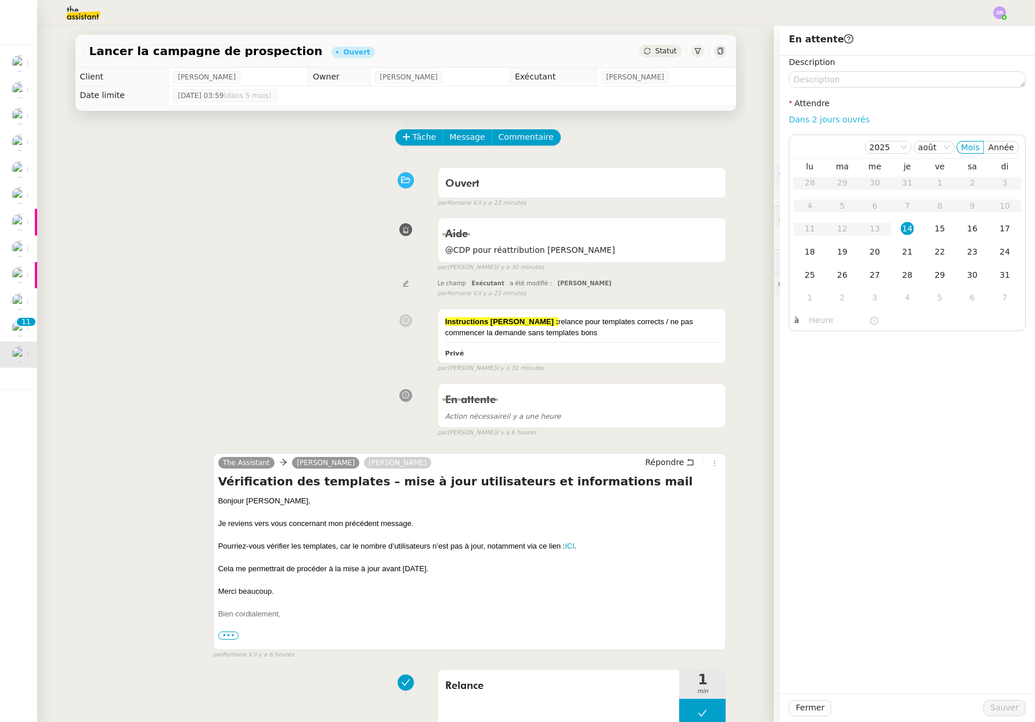
click at [830, 117] on link "Dans 2 jours ouvrés" at bounding box center [828, 119] width 81 height 9
type input "07:00"
click at [994, 711] on span "Sauver" at bounding box center [1004, 707] width 28 height 13
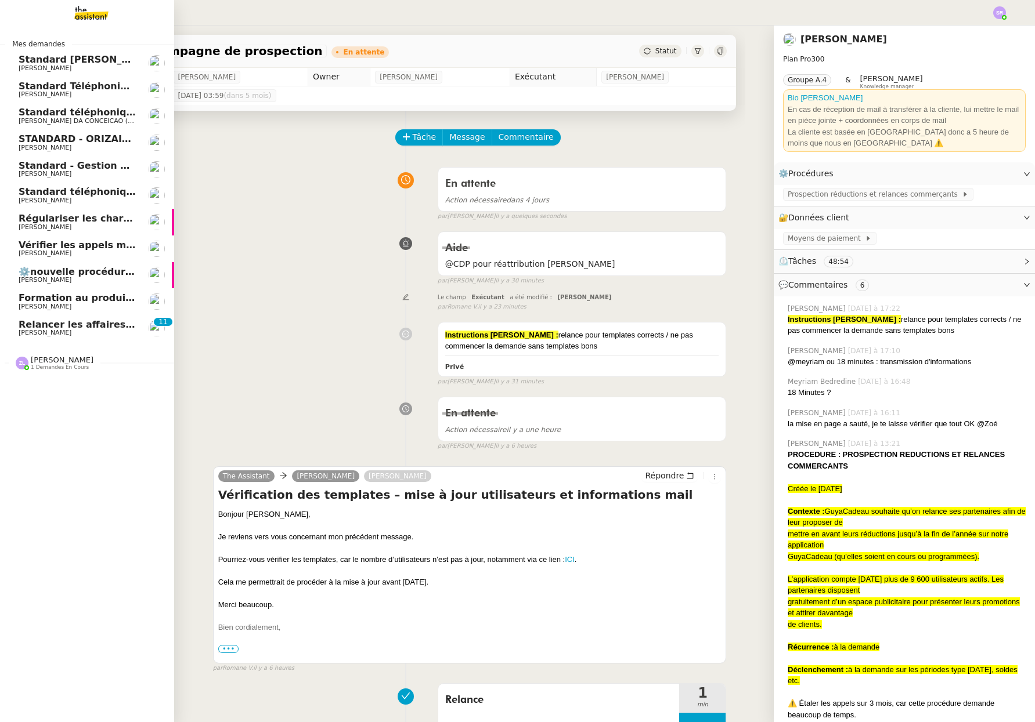
click at [58, 325] on span "Relancer les affaires de Franck" at bounding box center [125, 324] width 213 height 11
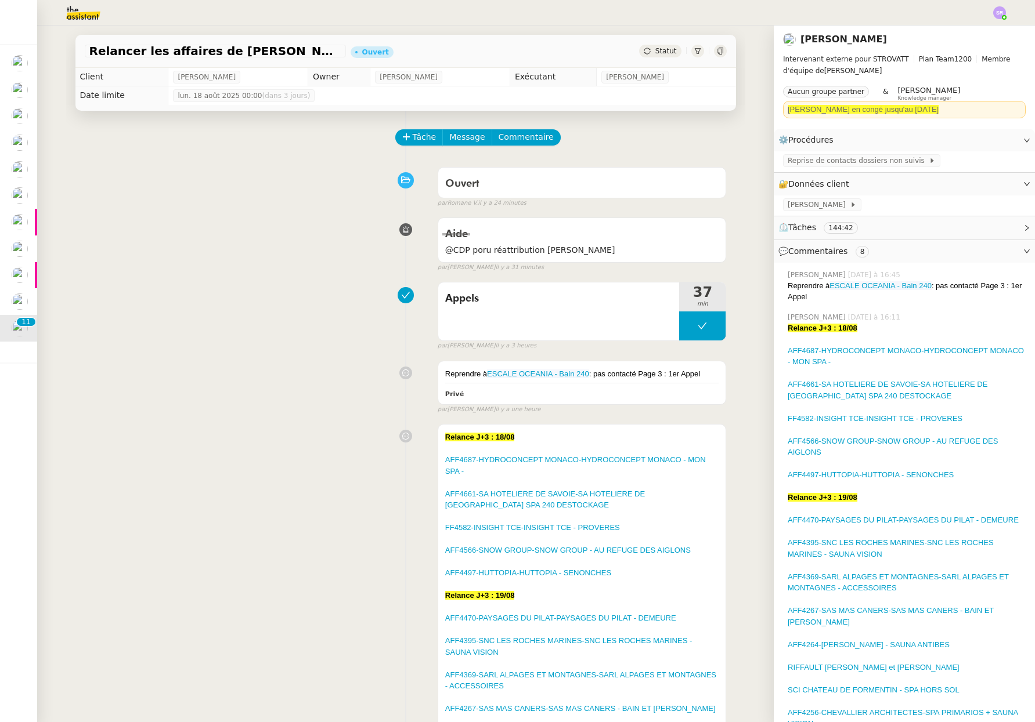
click at [321, 233] on div "Aide @CDP poru réattribution Stéphanie false par Zoé L. il y a 31 minutes" at bounding box center [406, 242] width 642 height 60
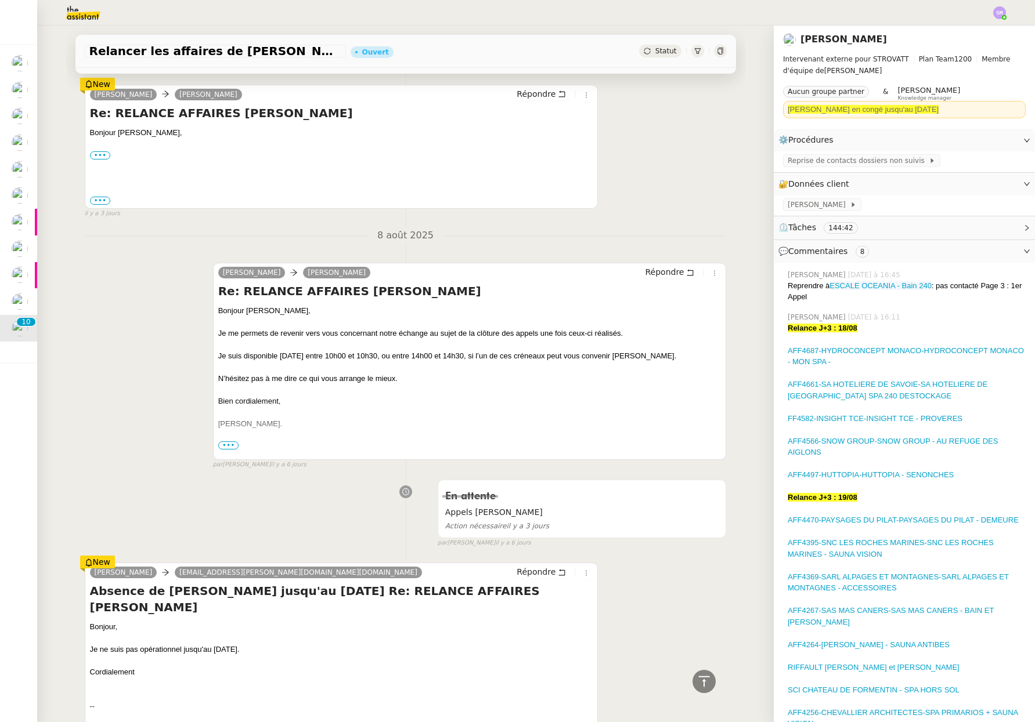
scroll to position [10273, 0]
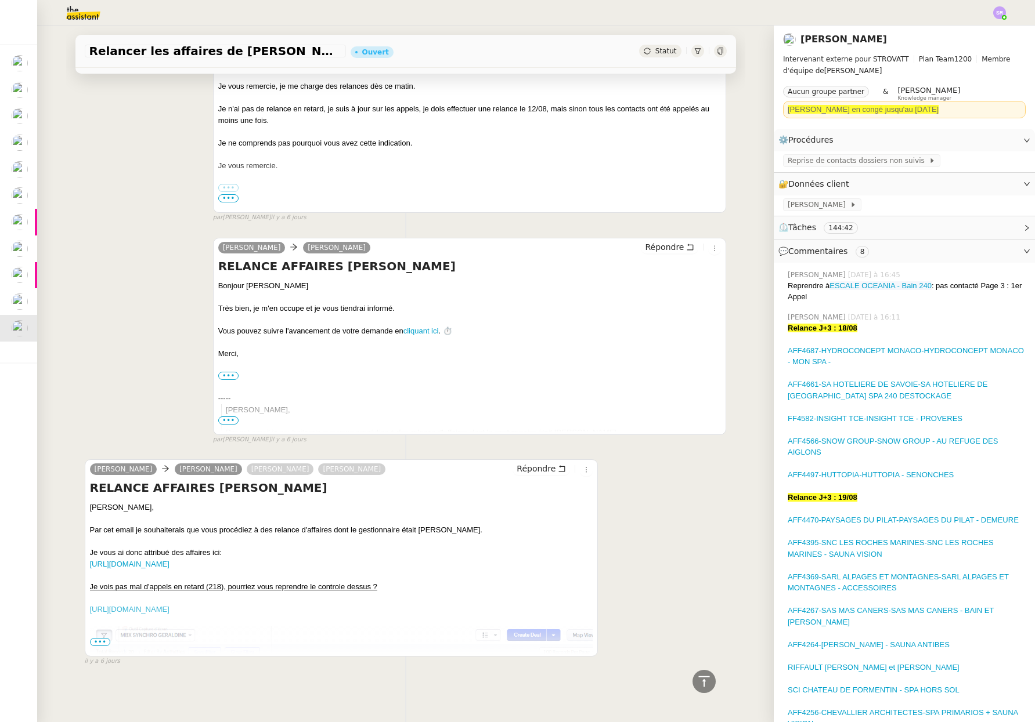
click at [97, 638] on span "•••" at bounding box center [100, 642] width 21 height 8
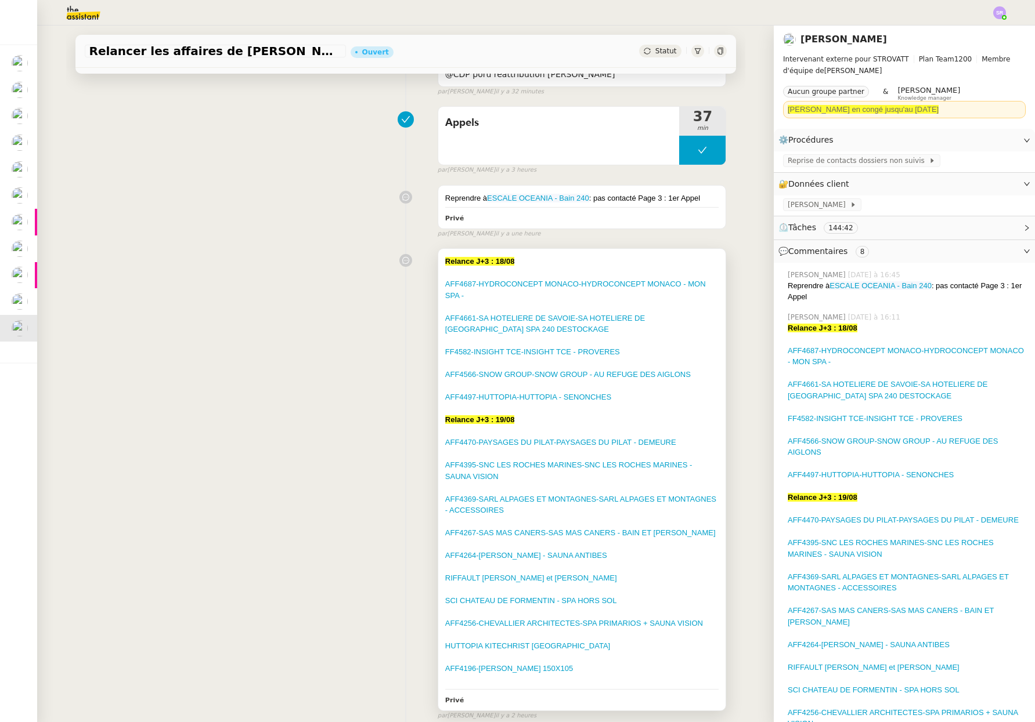
scroll to position [0, 0]
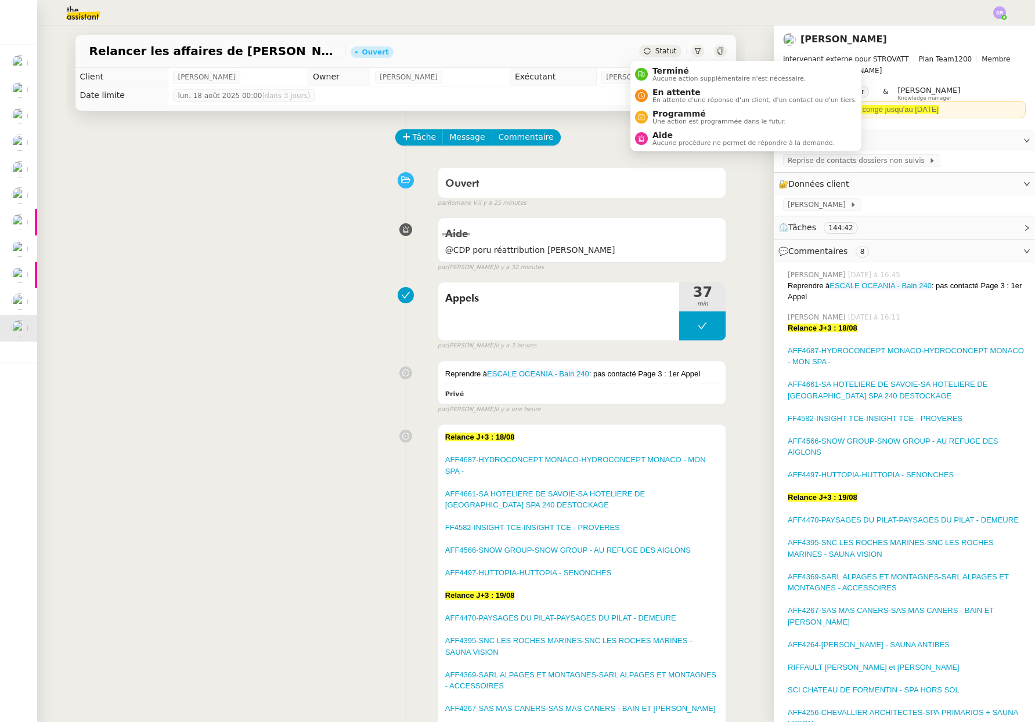
click at [654, 57] on div "Statut" at bounding box center [660, 51] width 42 height 13
click at [668, 100] on span "En attente d'une réponse d'un client, d'un contact ou d'un tiers." at bounding box center [754, 100] width 204 height 6
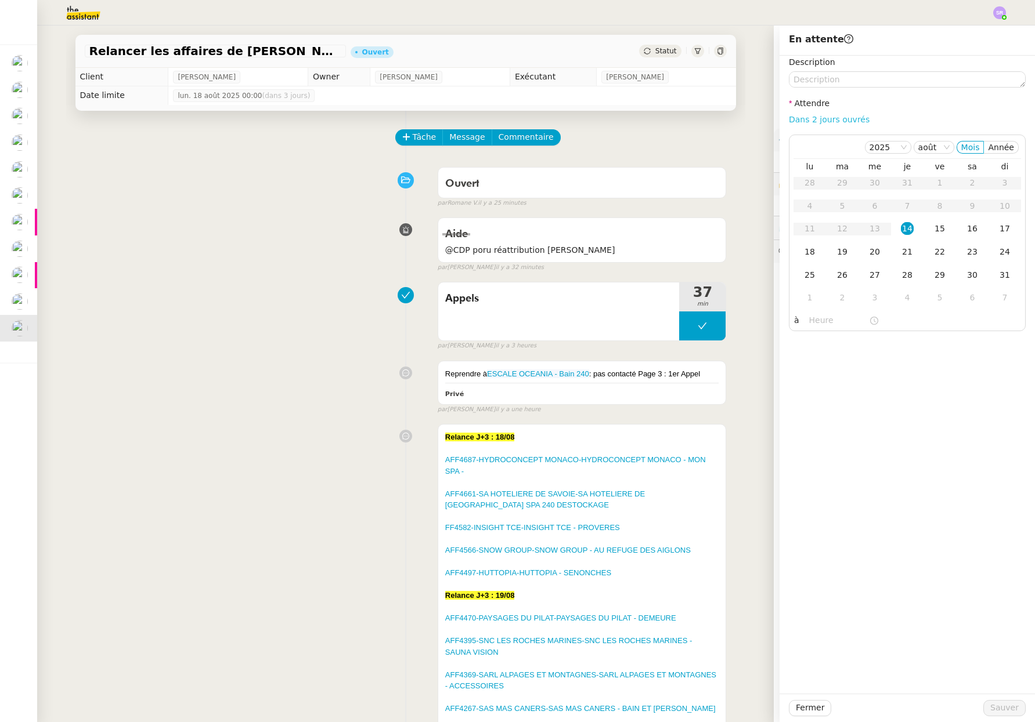
click at [813, 122] on link "Dans 2 jours ouvrés" at bounding box center [828, 119] width 81 height 9
type input "07:00"
click at [998, 707] on span "Sauver" at bounding box center [1004, 707] width 28 height 13
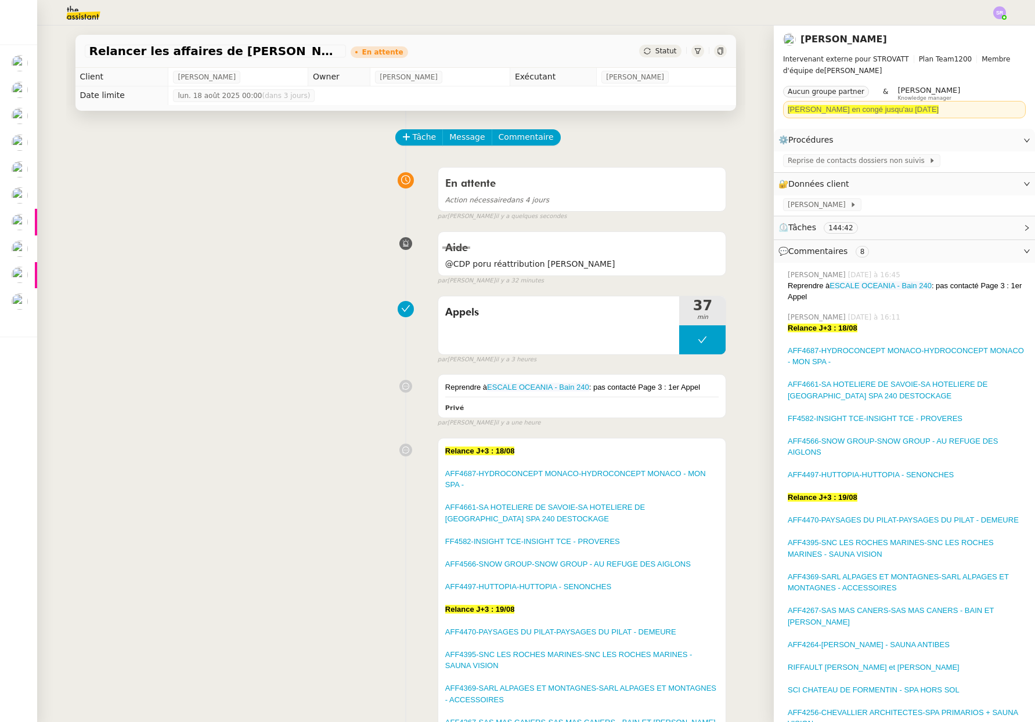
click at [261, 267] on div "Aide @CDP poru réattribution Stéphanie false par Zoé L. il y a 32 minutes" at bounding box center [406, 256] width 642 height 60
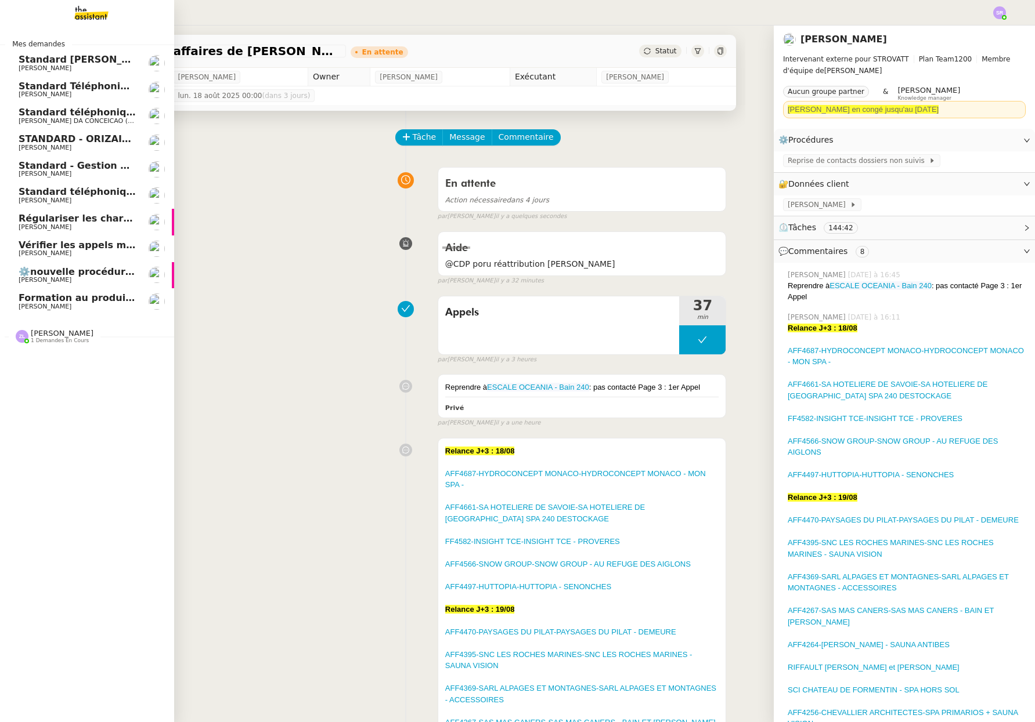
click at [48, 245] on span "Vérifier les appels manqués" at bounding box center [92, 245] width 146 height 11
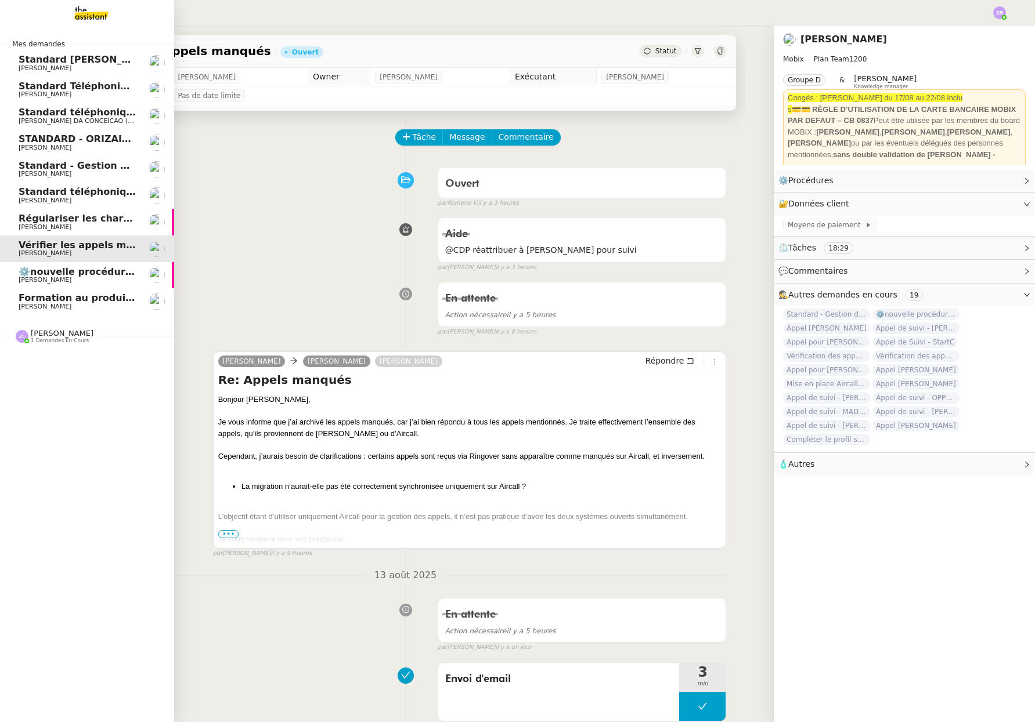
click at [117, 227] on span "[PERSON_NAME]" at bounding box center [77, 227] width 117 height 7
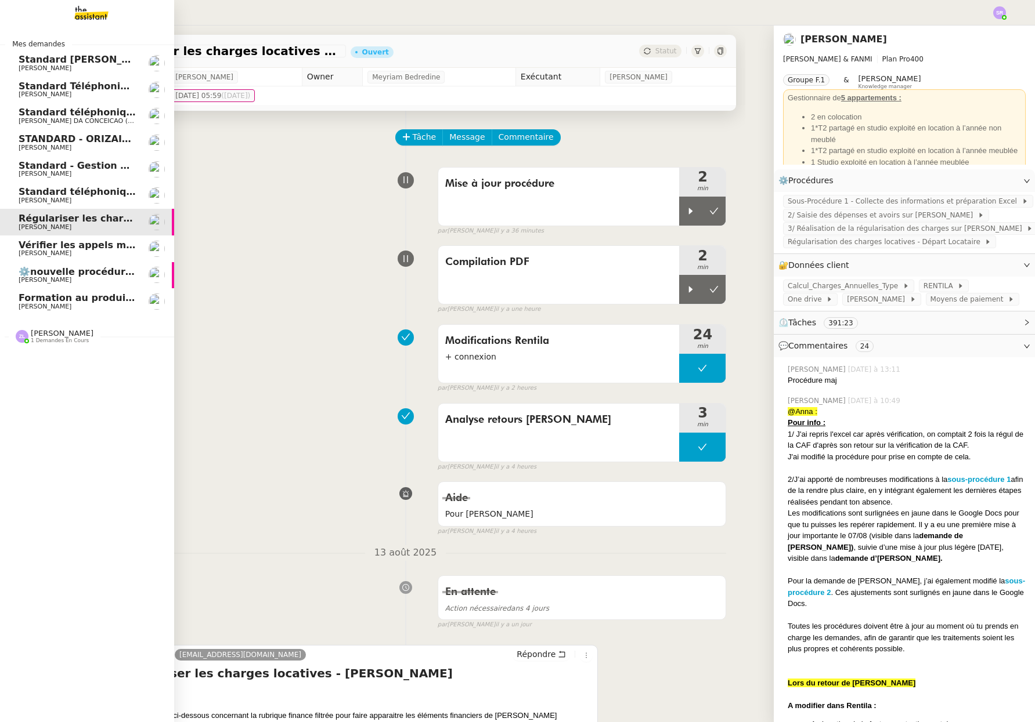
click at [92, 274] on span "⚙️nouvelle procédure d'onboarding" at bounding box center [112, 271] width 186 height 11
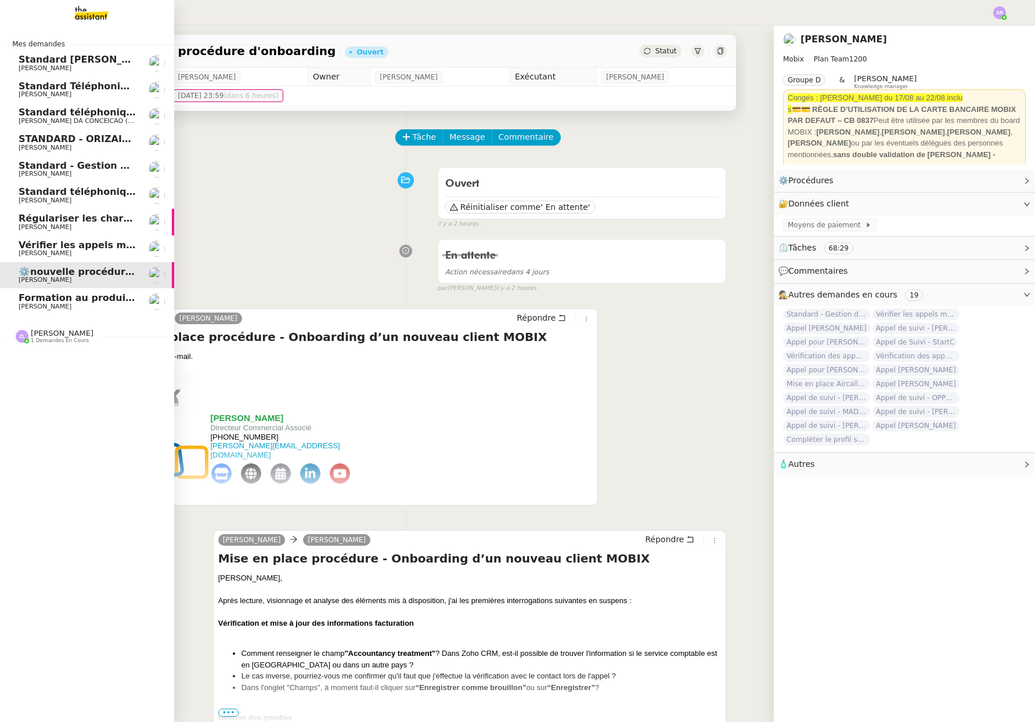
click at [50, 303] on span "[PERSON_NAME]" at bounding box center [45, 307] width 53 height 8
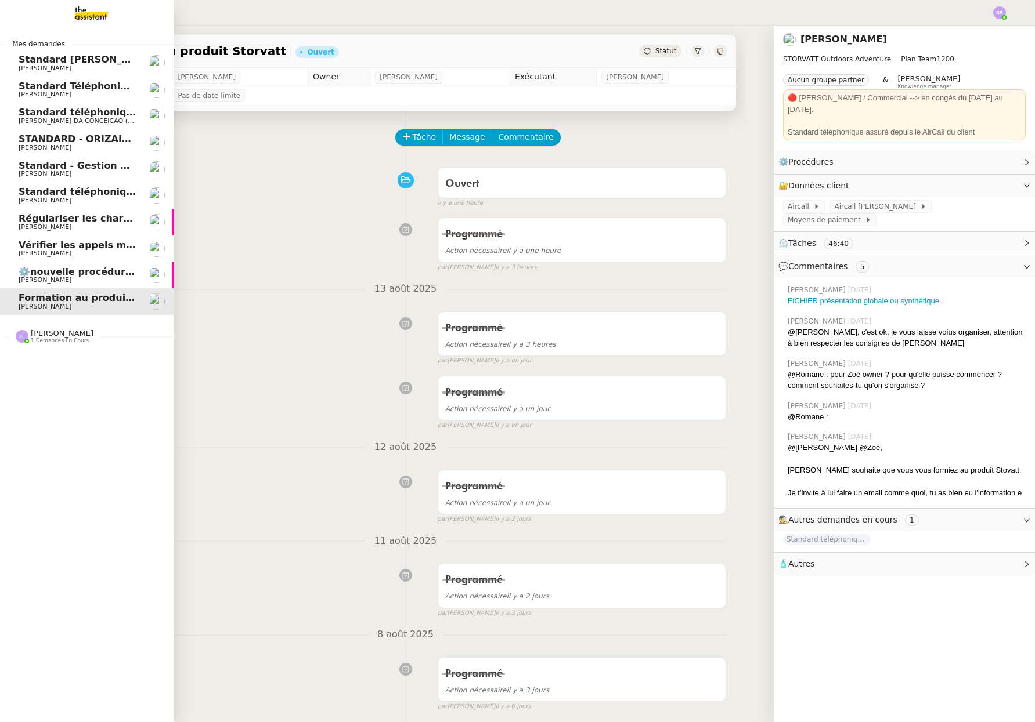
click at [72, 245] on span "Vérifier les appels manqués" at bounding box center [92, 245] width 146 height 11
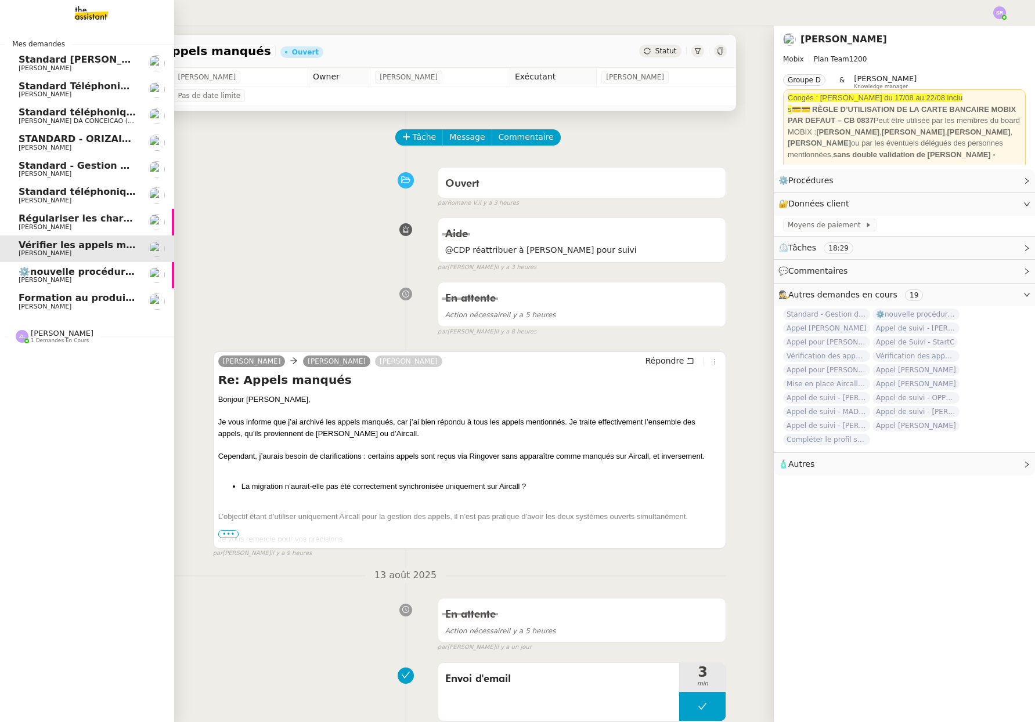
click at [34, 225] on span "[PERSON_NAME]" at bounding box center [45, 227] width 53 height 8
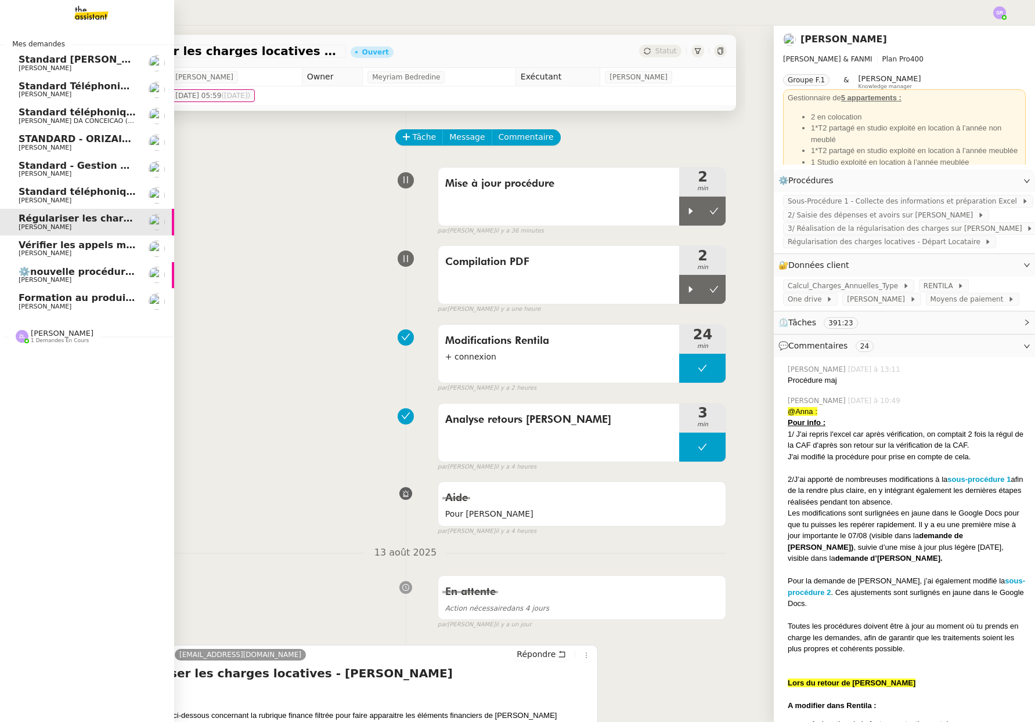
click at [31, 190] on span "Standard téléphonique - août 2025" at bounding box center [110, 191] width 183 height 11
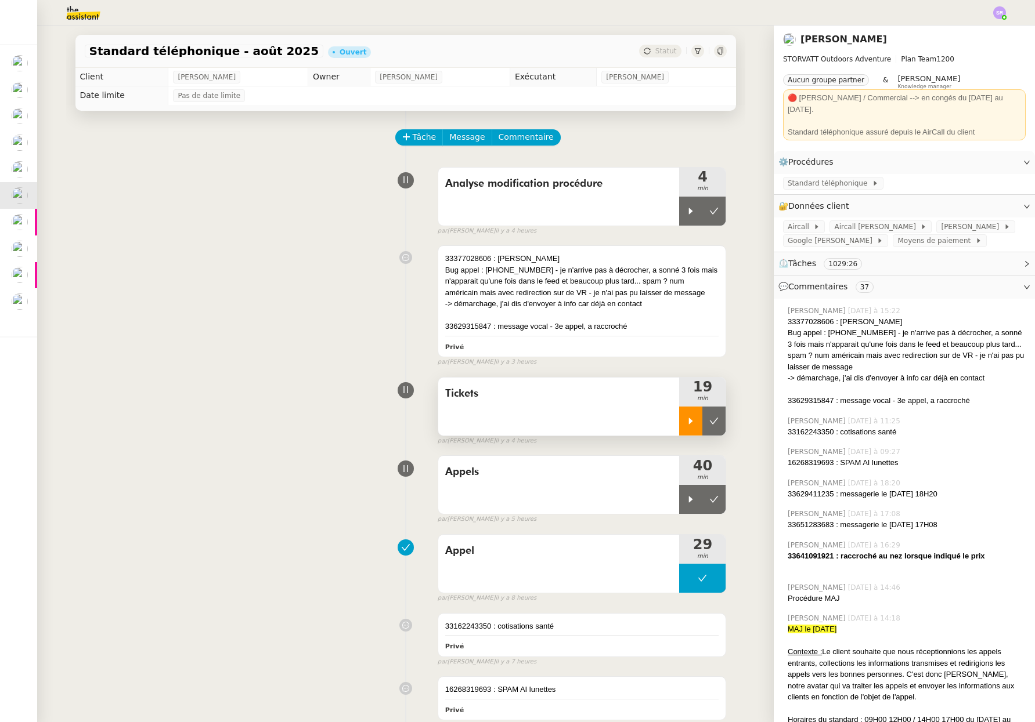
click at [686, 420] on icon at bounding box center [690, 421] width 9 height 9
click at [700, 424] on icon at bounding box center [702, 421] width 4 height 7
click at [686, 424] on icon at bounding box center [690, 421] width 9 height 9
click at [695, 426] on div at bounding box center [702, 421] width 46 height 29
click at [679, 429] on div at bounding box center [690, 421] width 23 height 29
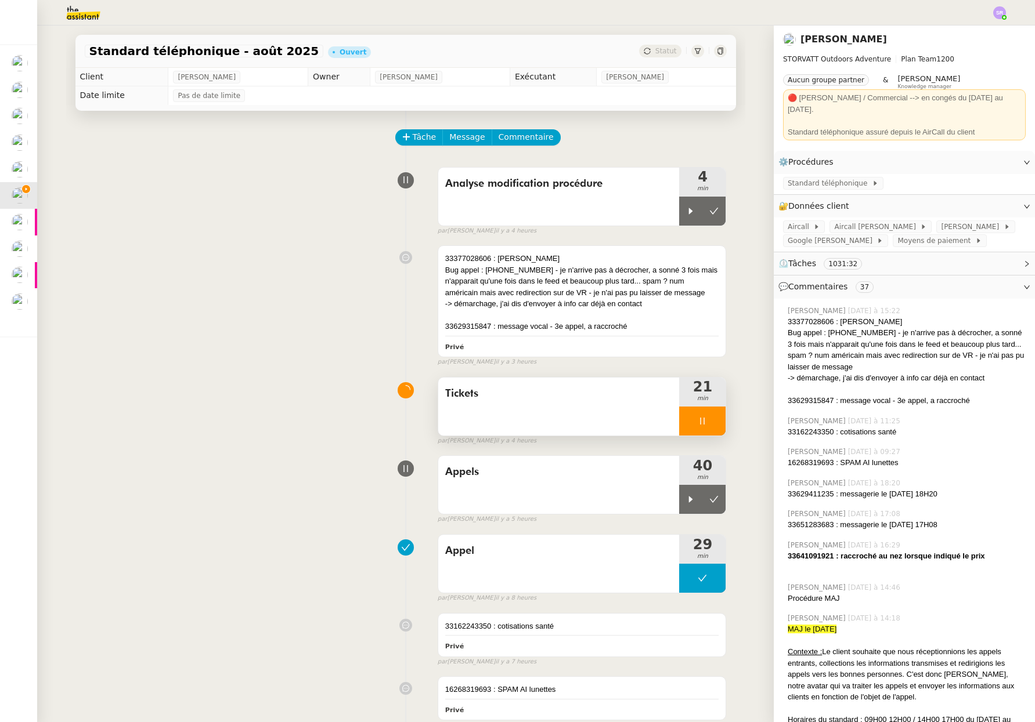
click at [697, 425] on icon at bounding box center [701, 421] width 9 height 9
click at [679, 427] on div at bounding box center [690, 421] width 23 height 29
click at [697, 421] on icon at bounding box center [701, 421] width 9 height 9
click at [235, 335] on div "33377028606 : managio démarchage Bug appel : 16268319693 - je n'arrive pas à dé…" at bounding box center [406, 303] width 642 height 126
drag, startPoint x: 697, startPoint y: 423, endPoint x: 364, endPoint y: 314, distance: 350.3
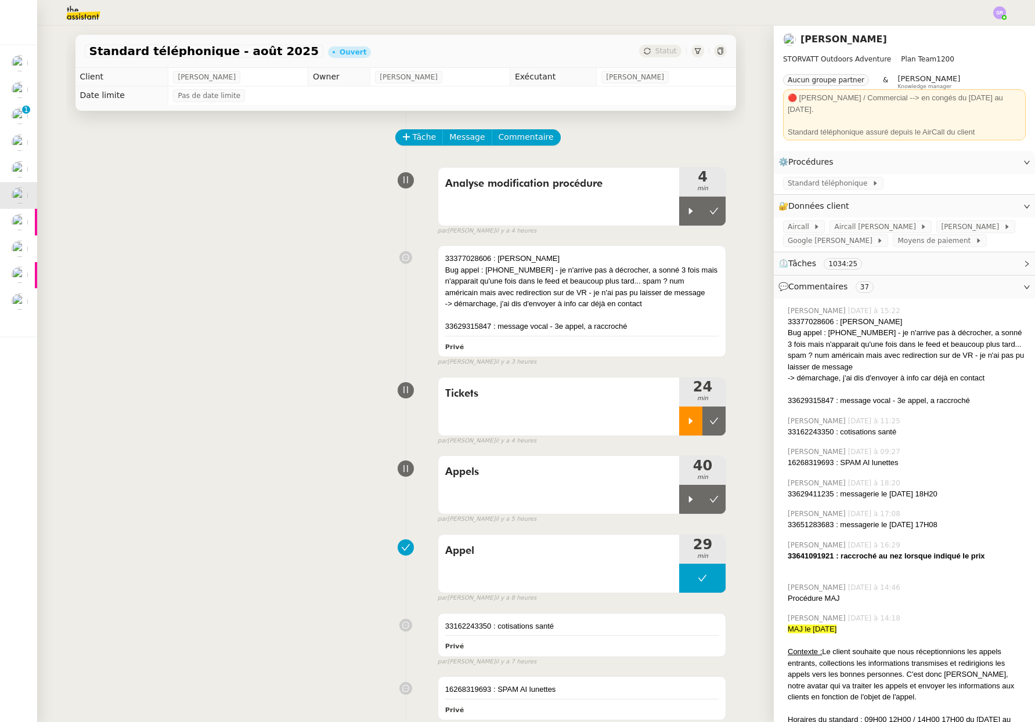
click at [576, 372] on div "Tickets 24 min false par Stéphanie R. il y a 4 heures" at bounding box center [406, 409] width 642 height 74
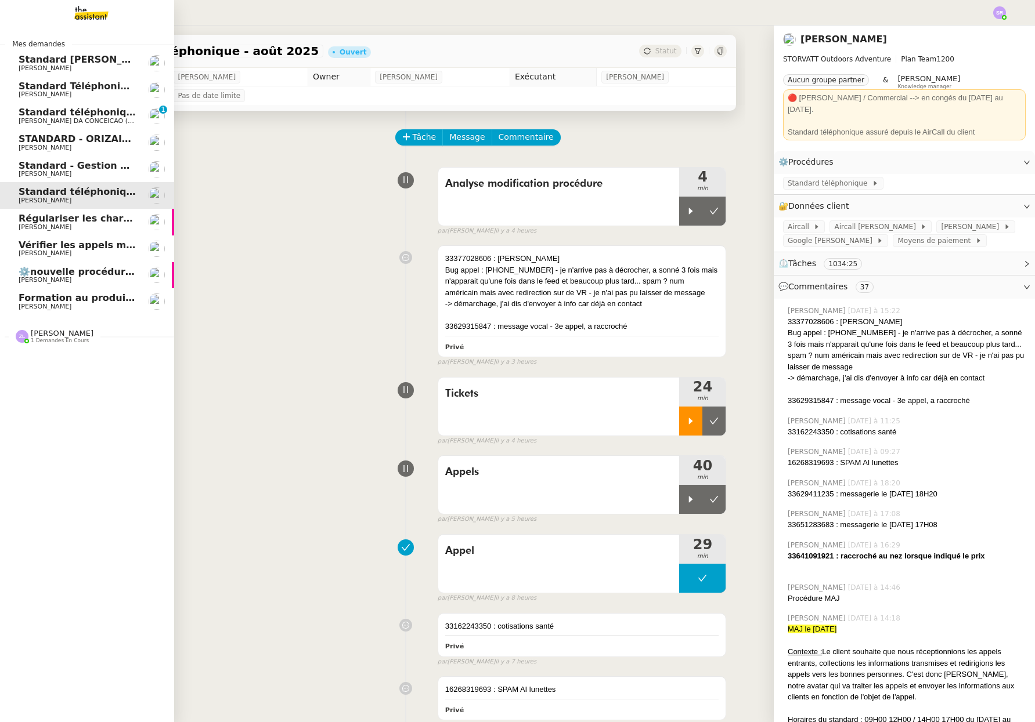
click at [93, 229] on span "[PERSON_NAME]" at bounding box center [77, 227] width 117 height 7
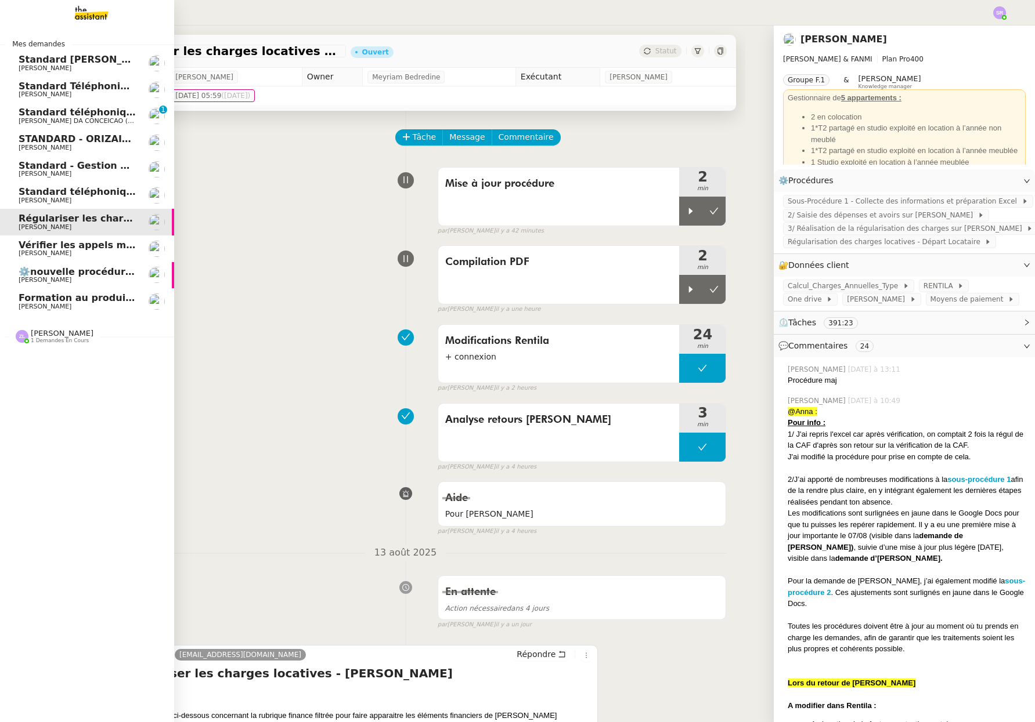
click at [45, 115] on span "Standard téléphonique" at bounding box center [79, 112] width 121 height 11
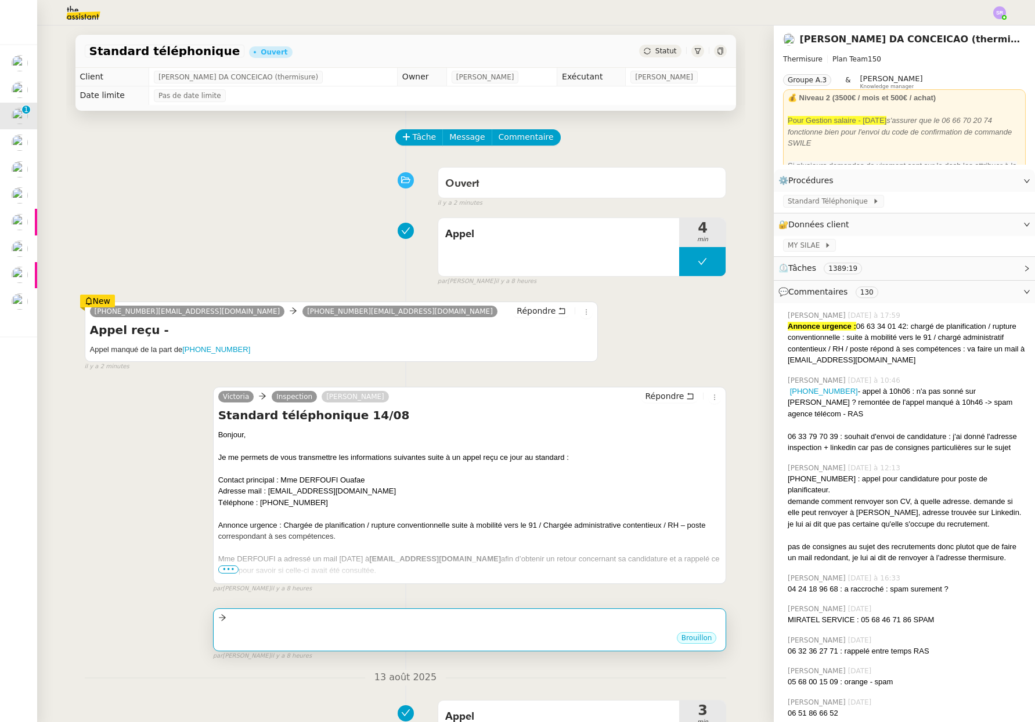
click at [460, 621] on div at bounding box center [469, 618] width 503 height 13
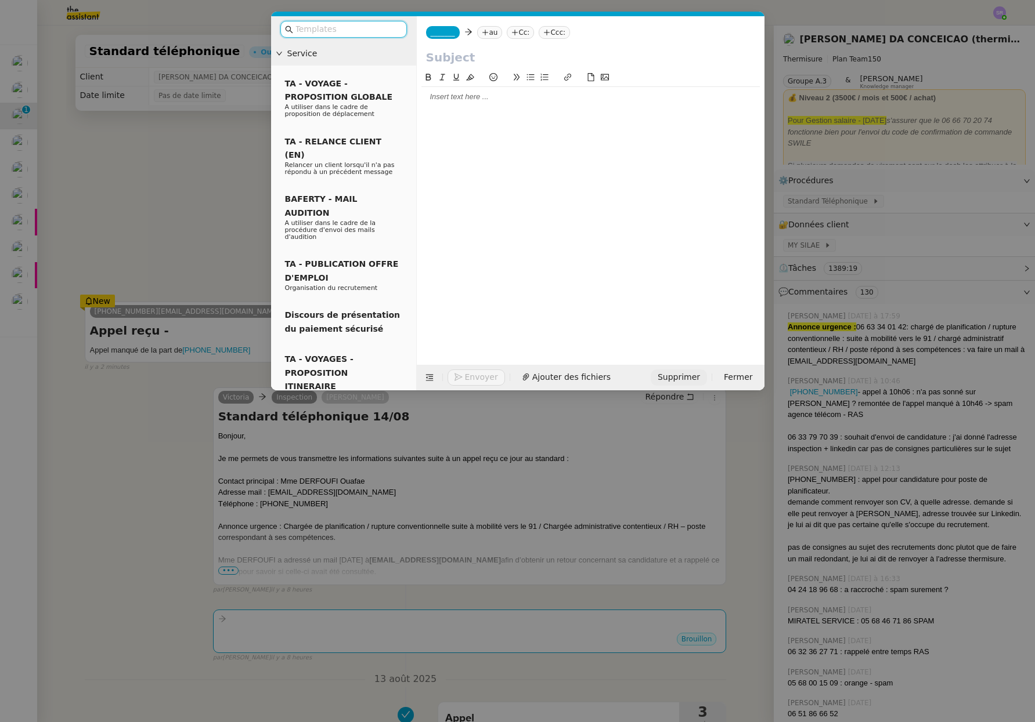
click at [685, 383] on span "Supprimer" at bounding box center [678, 377] width 42 height 13
drag, startPoint x: 766, startPoint y: 351, endPoint x: 708, endPoint y: 332, distance: 61.6
click at [780, 351] on span "OK" at bounding box center [786, 347] width 12 height 12
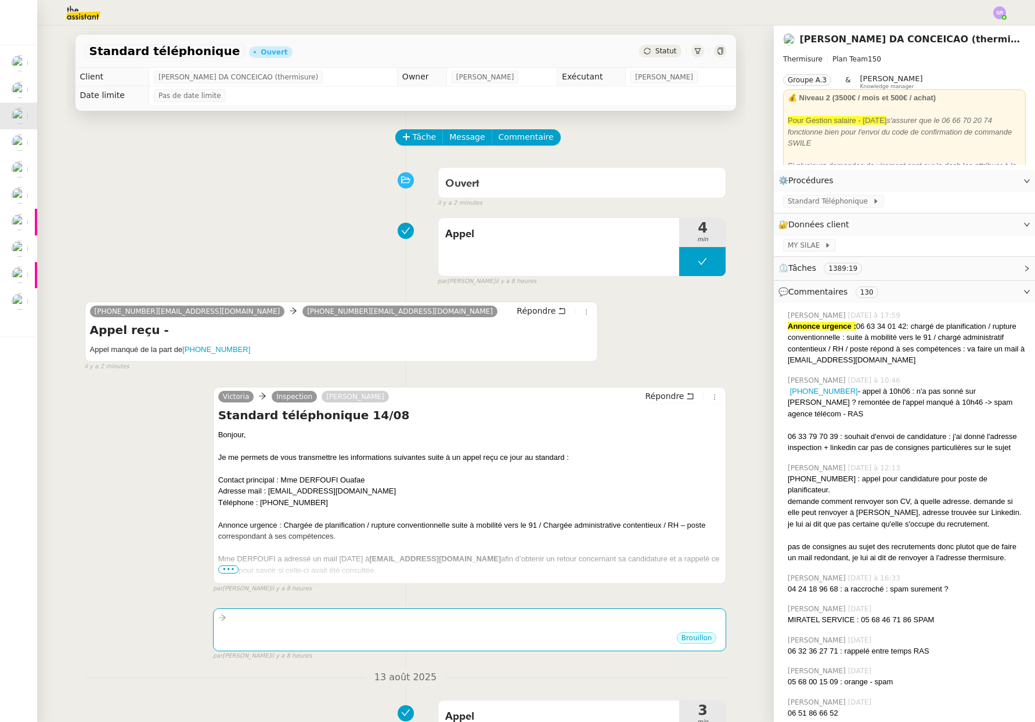
click at [305, 233] on div "Appel 4 min false par Zoé L. il y a 8 heures" at bounding box center [406, 249] width 642 height 74
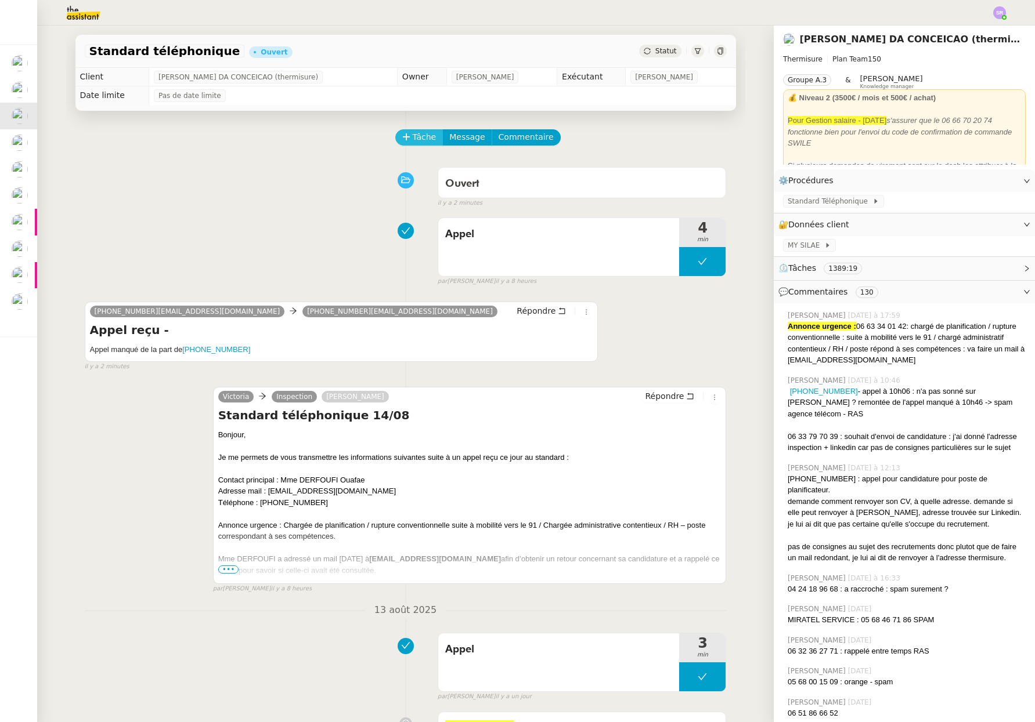
click at [413, 134] on span "Tâche" at bounding box center [425, 137] width 24 height 13
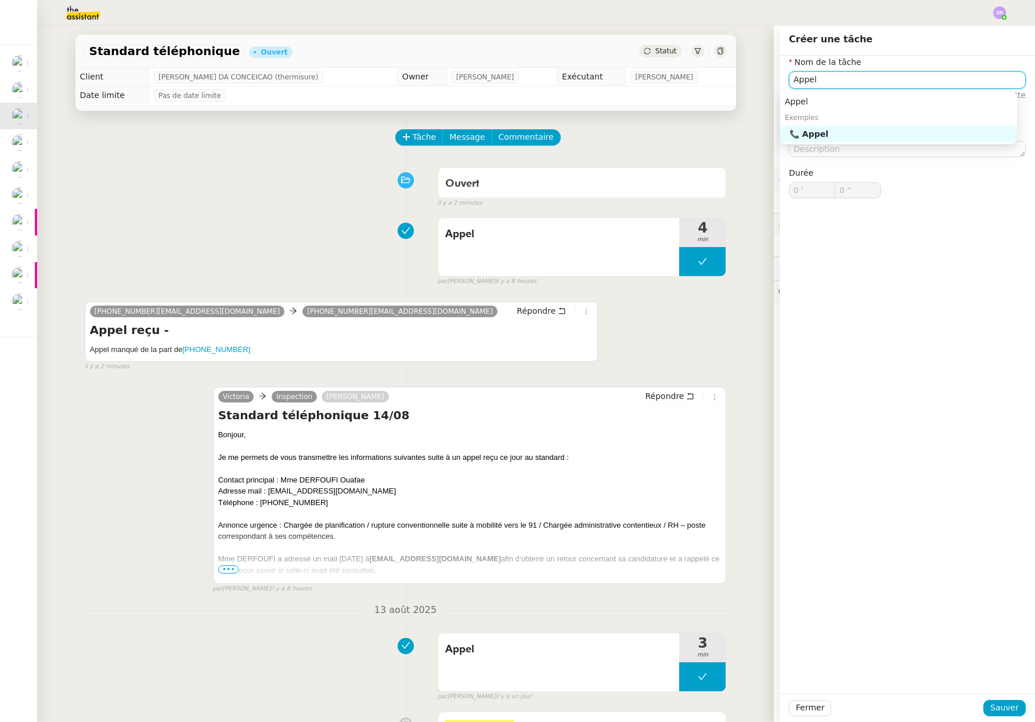
click at [810, 132] on div "📞 Appel" at bounding box center [900, 134] width 223 height 10
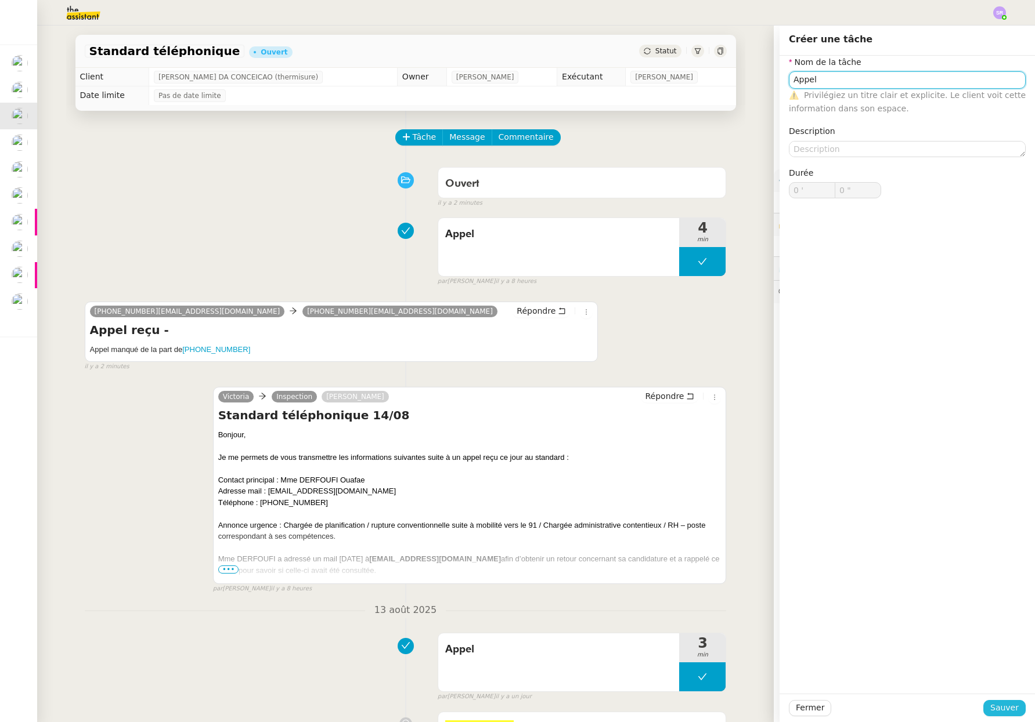
type input "Appel"
click at [1007, 709] on span "Sauver" at bounding box center [1004, 707] width 28 height 13
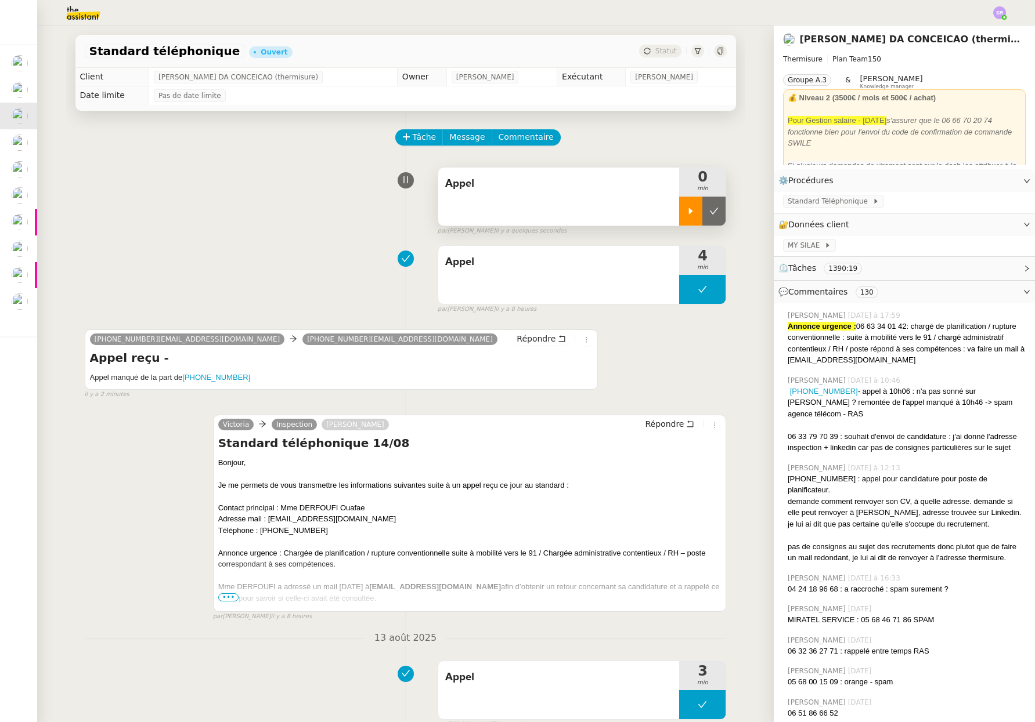
click at [686, 211] on div at bounding box center [690, 211] width 23 height 29
click at [531, 140] on span "Commentaire" at bounding box center [525, 137] width 55 height 13
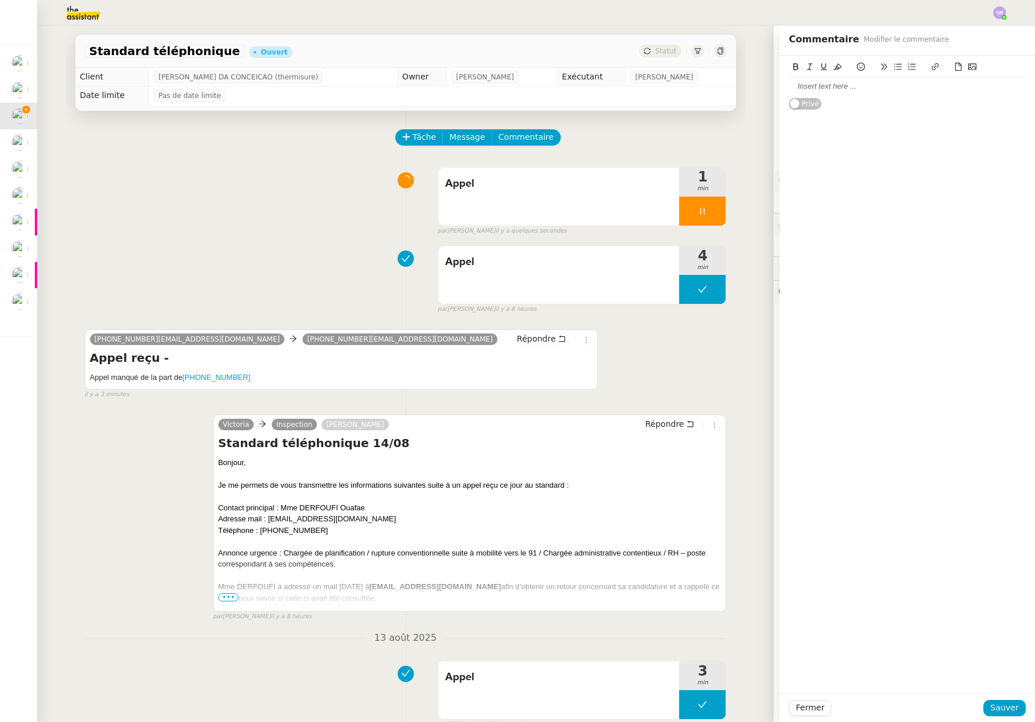
click at [845, 88] on div at bounding box center [906, 86] width 237 height 10
click at [1005, 703] on span "Sauver" at bounding box center [1004, 707] width 28 height 13
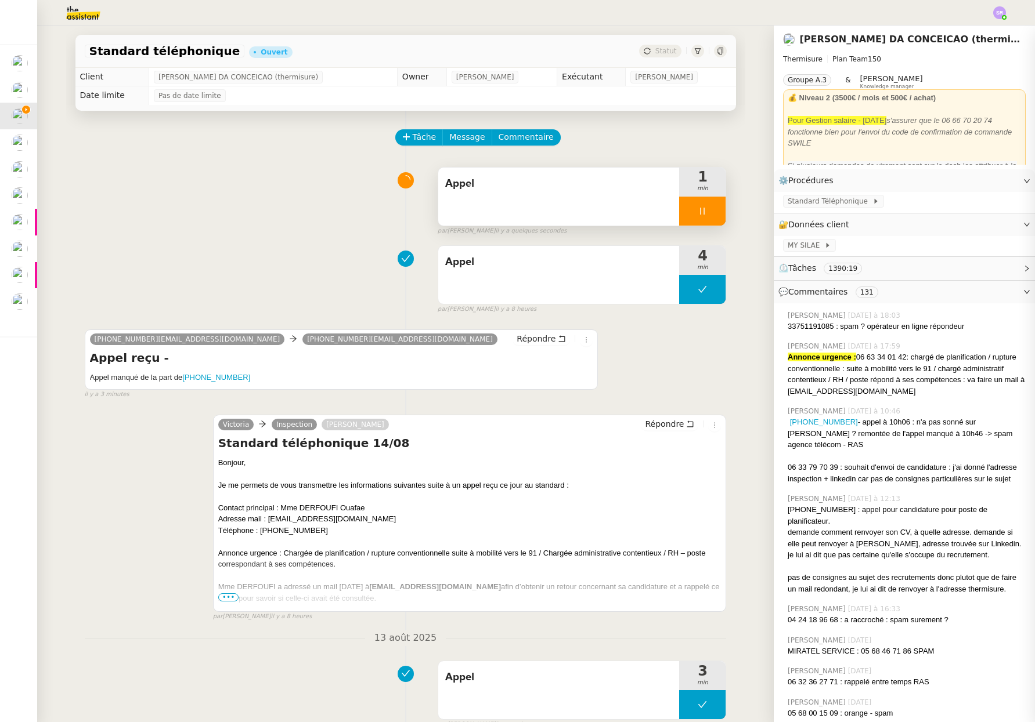
click at [696, 215] on div at bounding box center [702, 211] width 46 height 29
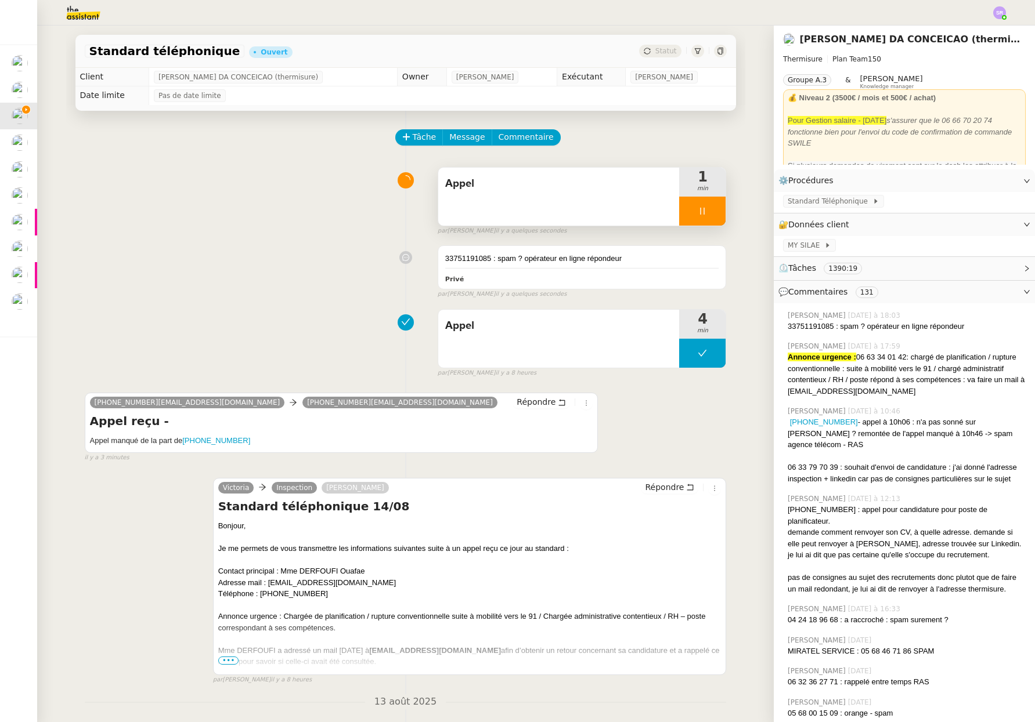
click at [697, 211] on icon at bounding box center [701, 211] width 9 height 9
click at [702, 219] on button at bounding box center [713, 211] width 23 height 29
click at [251, 215] on div "Appel 1 min false par [PERSON_NAME] il y a une minute" at bounding box center [406, 199] width 642 height 74
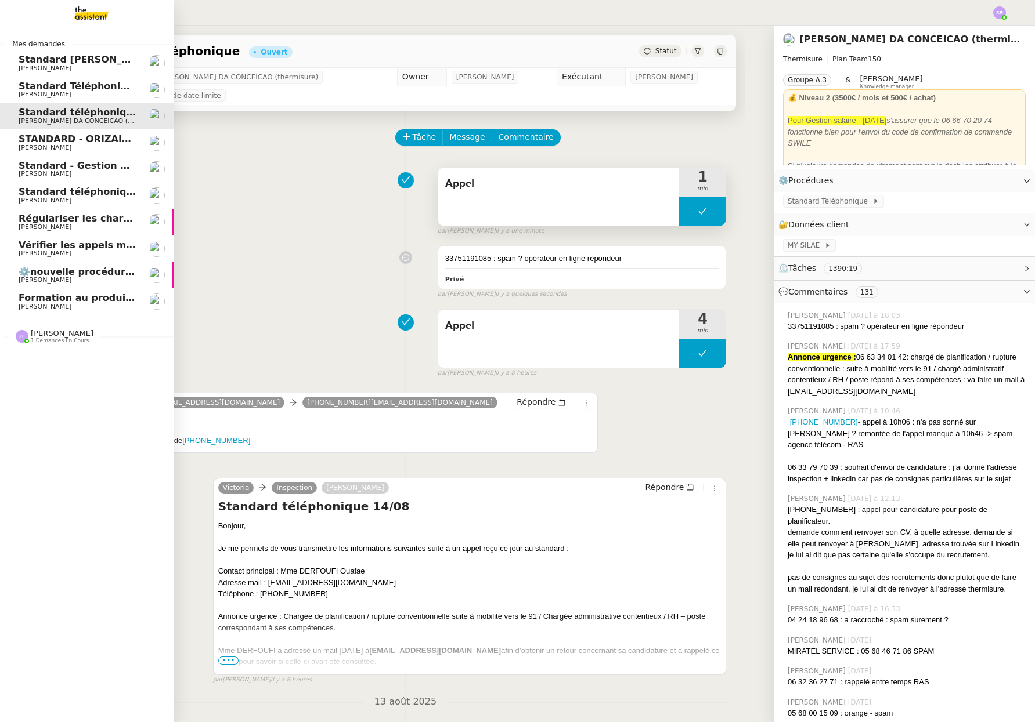
click at [28, 287] on link "⚙️nouvelle procédure d'onboarding [PERSON_NAME]" at bounding box center [87, 275] width 174 height 27
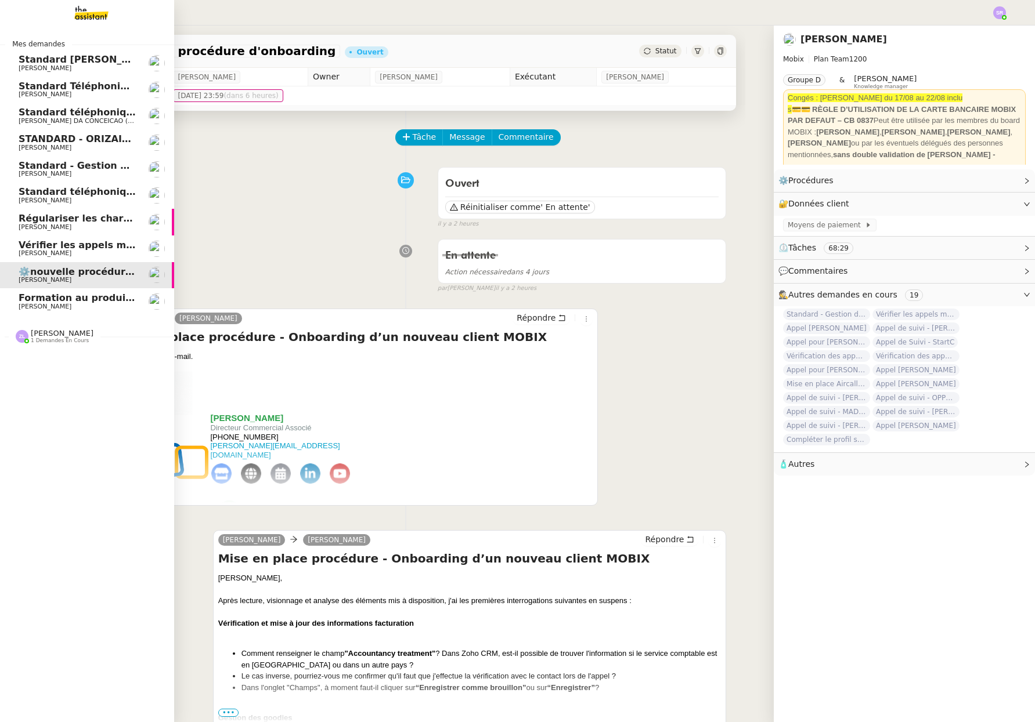
click at [86, 245] on span "Vérifier les appels manqués" at bounding box center [92, 245] width 146 height 11
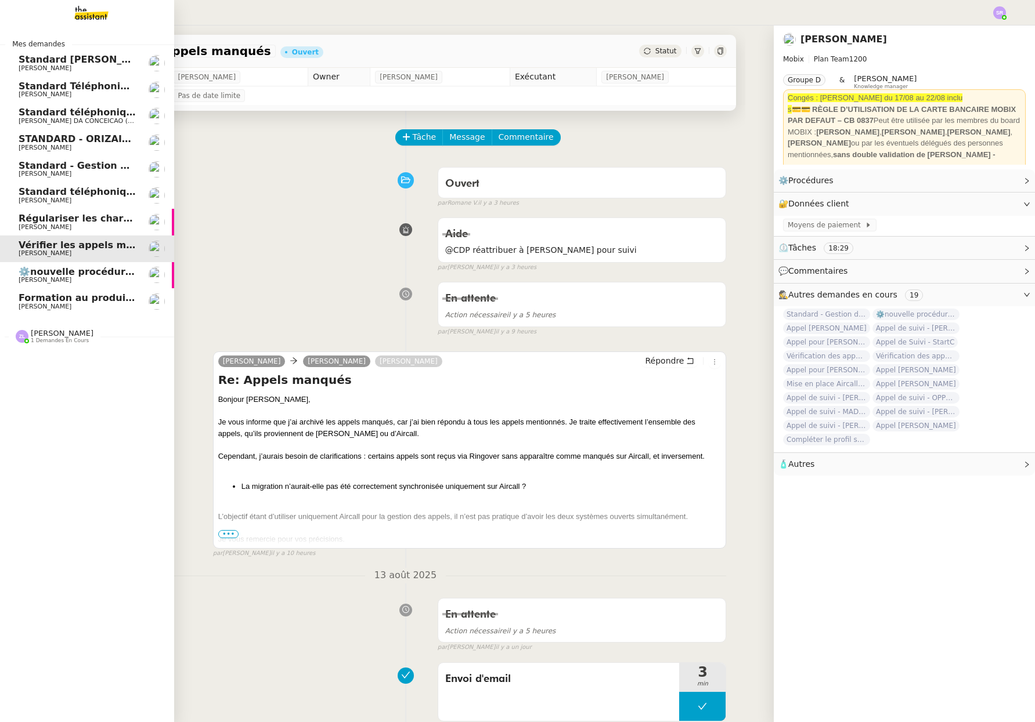
click at [118, 221] on span "Régulariser les charges locatives de [PERSON_NAME]" at bounding box center [158, 218] width 279 height 11
